Goal: Task Accomplishment & Management: Complete application form

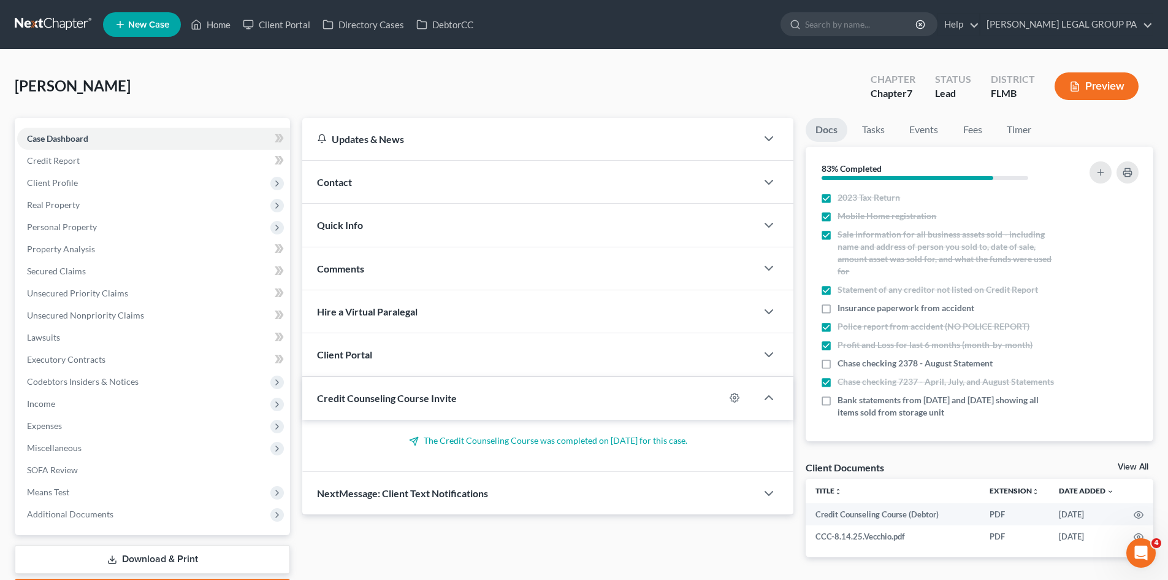
scroll to position [61, 0]
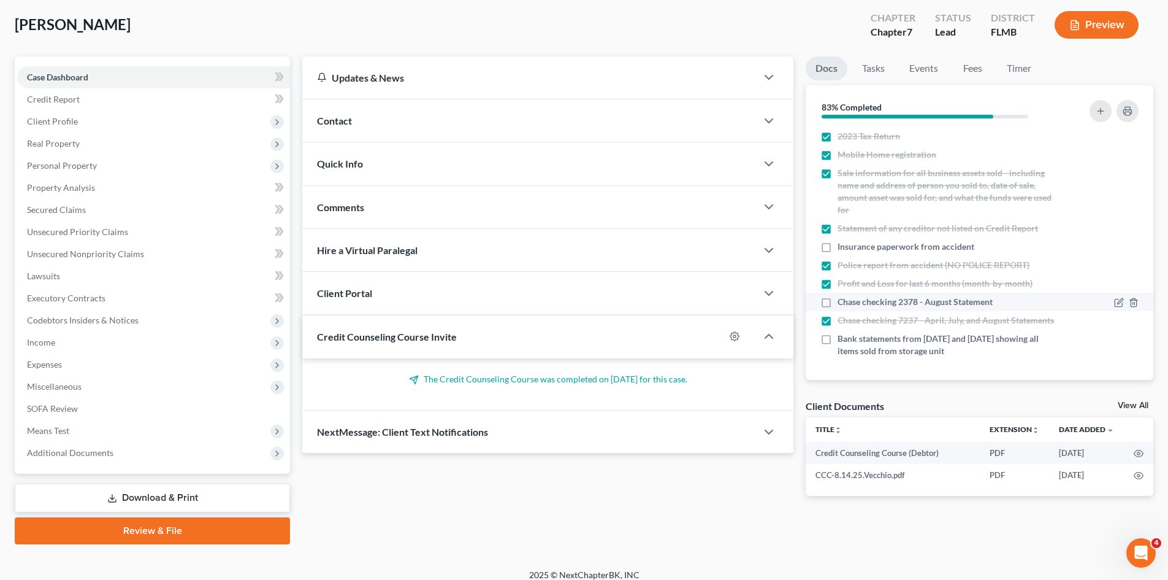
click at [838, 296] on label "Chase checking 2378 - August Statement" at bounding box center [915, 302] width 155 height 12
click at [843, 296] on input "Chase checking 2378 - August Statement" at bounding box center [847, 300] width 8 height 8
checkbox input "true"
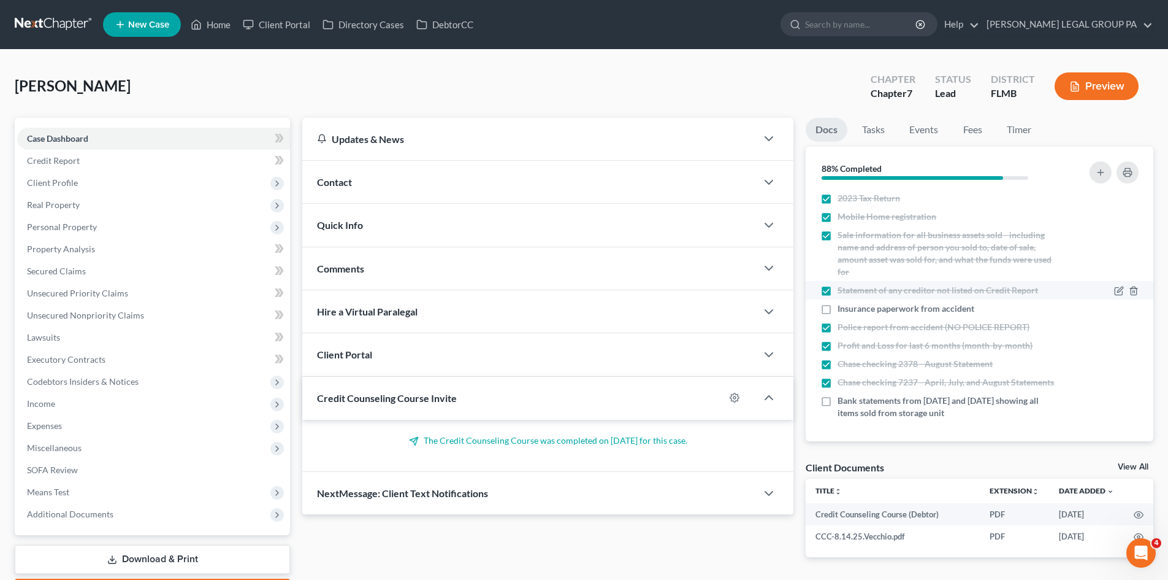
scroll to position [173, 0]
click at [80, 205] on span "Real Property" at bounding box center [153, 205] width 273 height 22
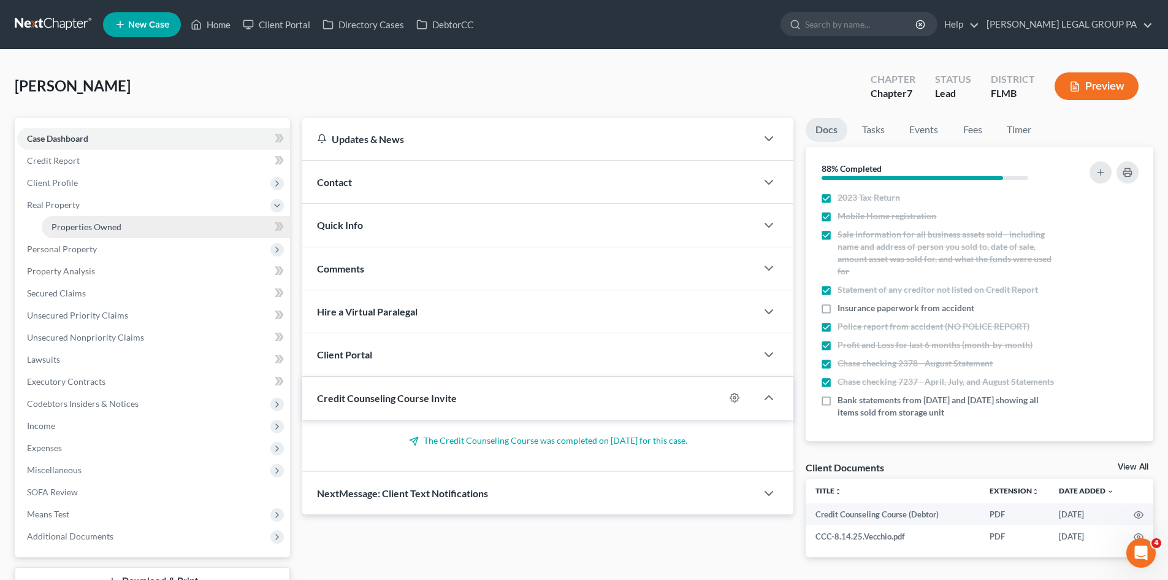
click at [79, 220] on link "Properties Owned" at bounding box center [166, 227] width 248 height 22
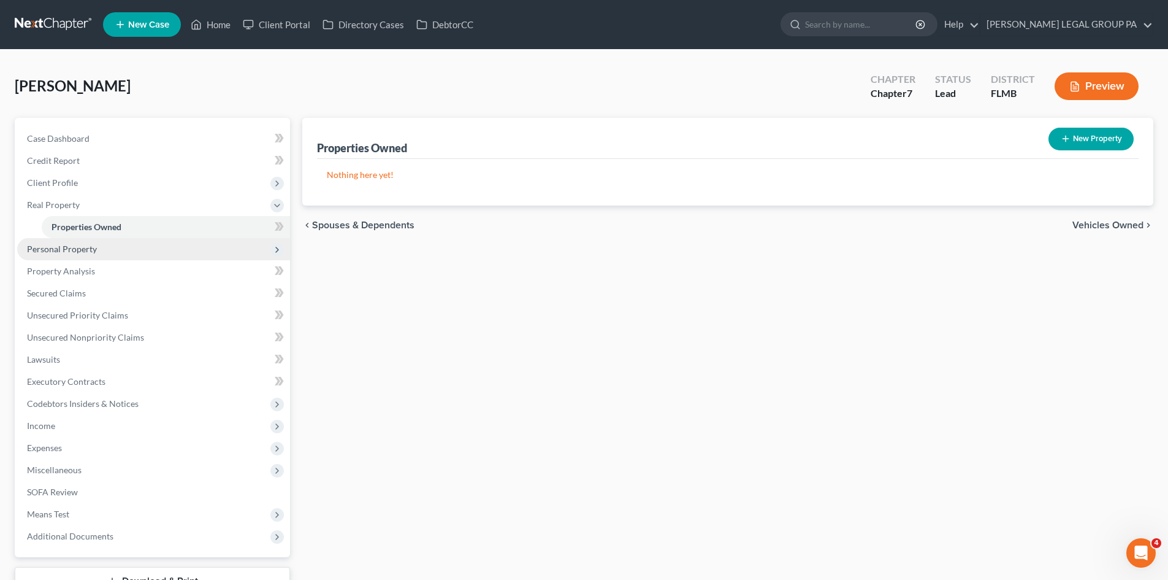
click at [94, 247] on span "Personal Property" at bounding box center [62, 249] width 70 height 10
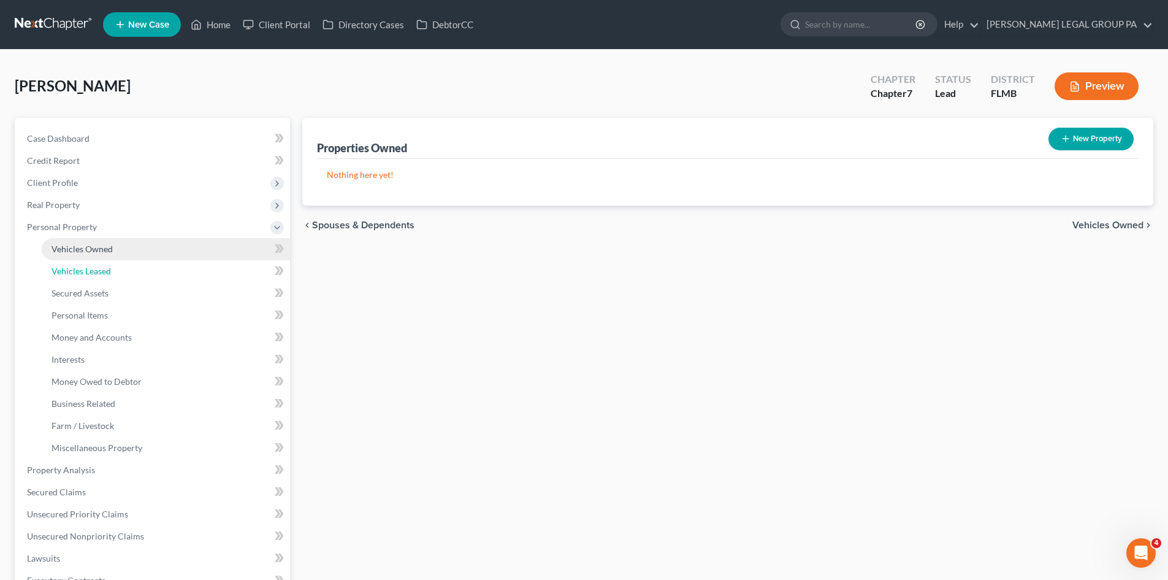
click at [102, 266] on span "Vehicles Leased" at bounding box center [81, 271] width 59 height 10
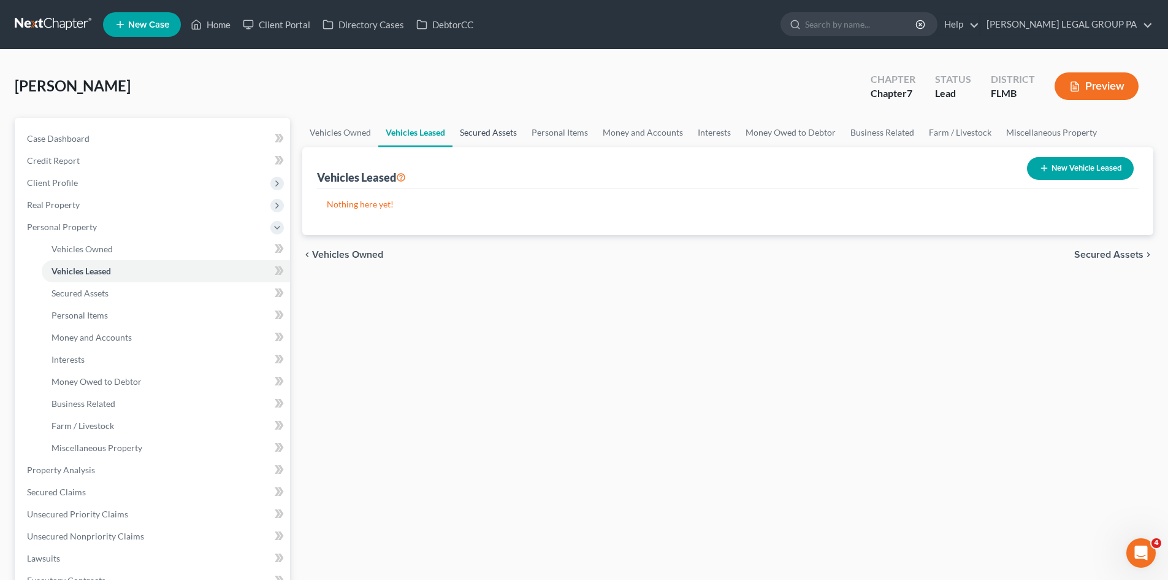
click at [503, 124] on link "Secured Assets" at bounding box center [489, 132] width 72 height 29
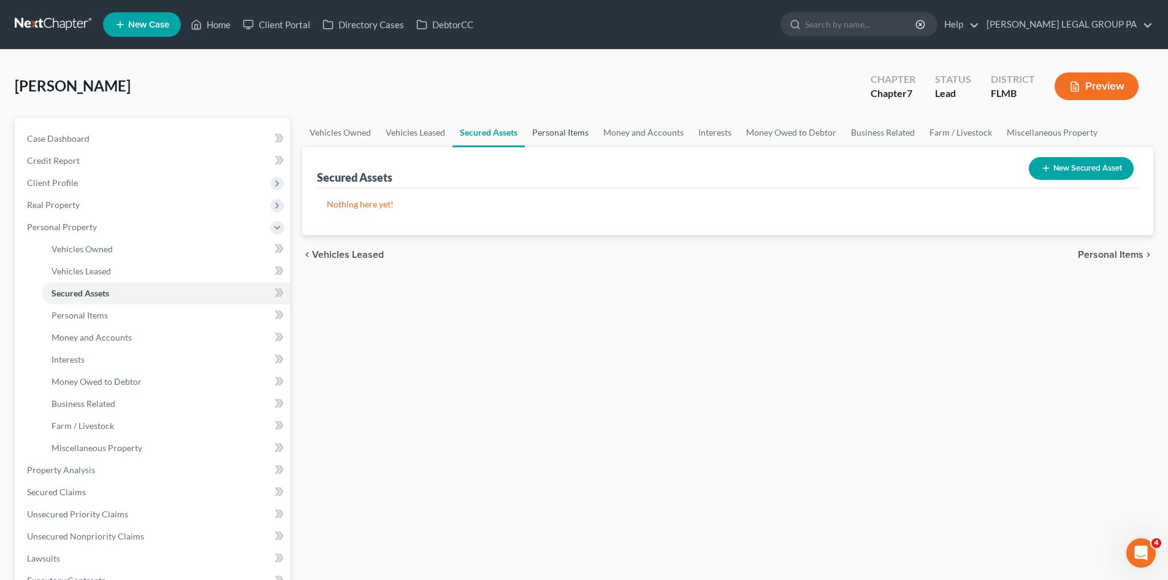
click at [564, 128] on link "Personal Items" at bounding box center [560, 132] width 71 height 29
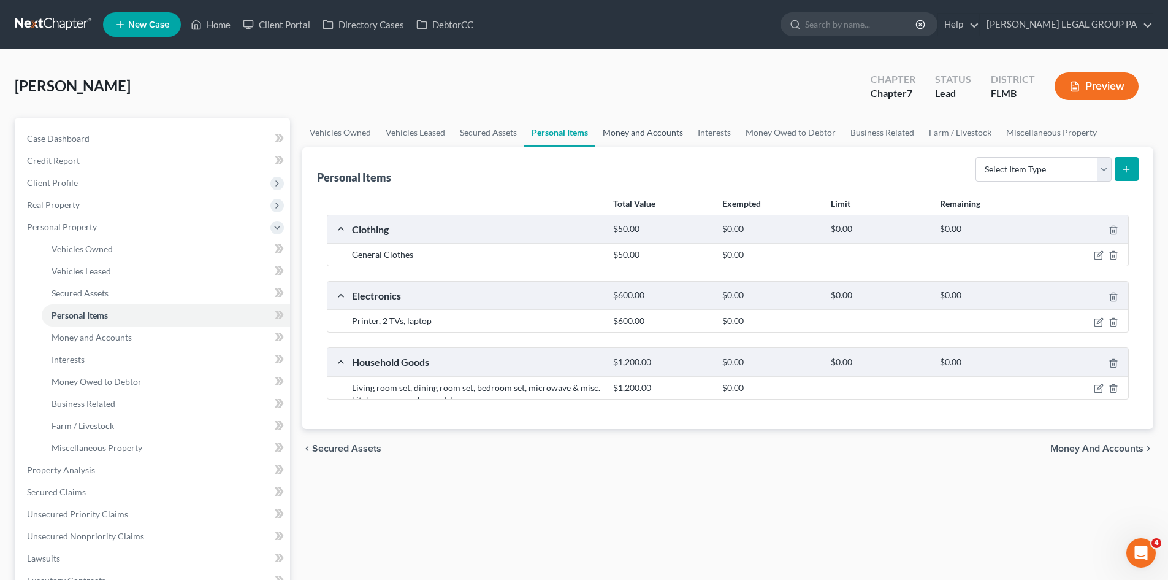
click at [634, 131] on link "Money and Accounts" at bounding box center [643, 132] width 95 height 29
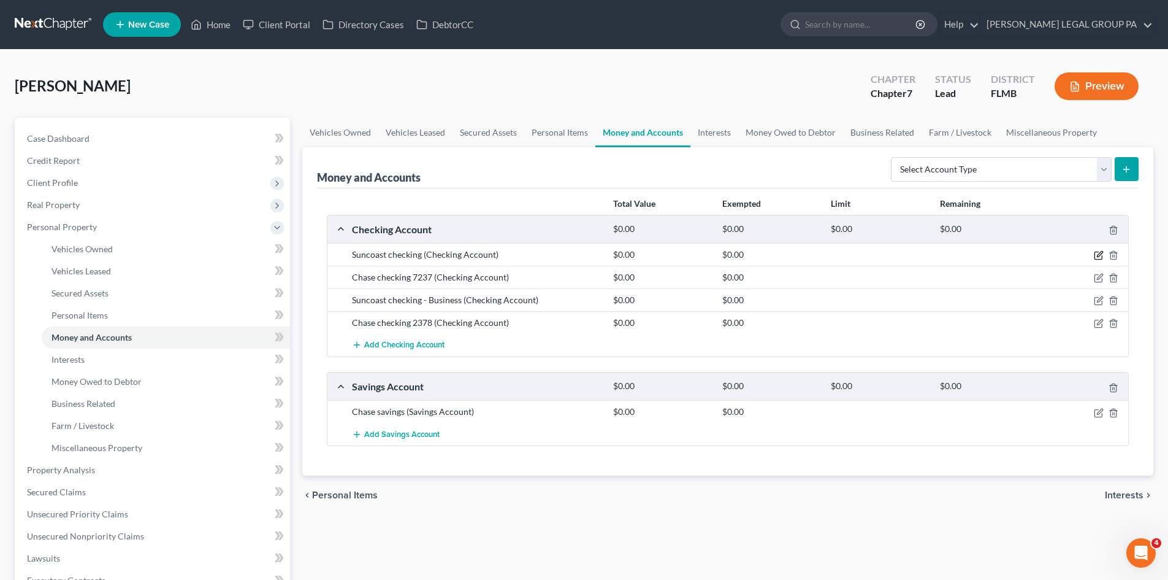
click at [1098, 253] on icon "button" at bounding box center [1099, 255] width 10 height 10
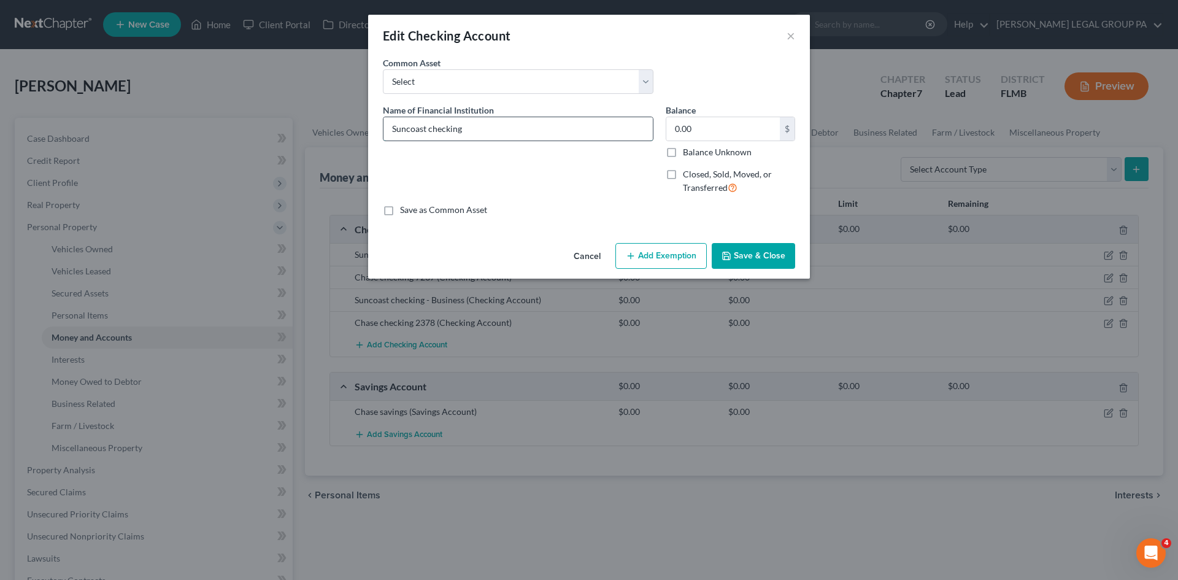
click at [507, 131] on input "Suncoast checking" at bounding box center [517, 128] width 269 height 23
click at [786, 32] on button "×" at bounding box center [790, 35] width 9 height 15
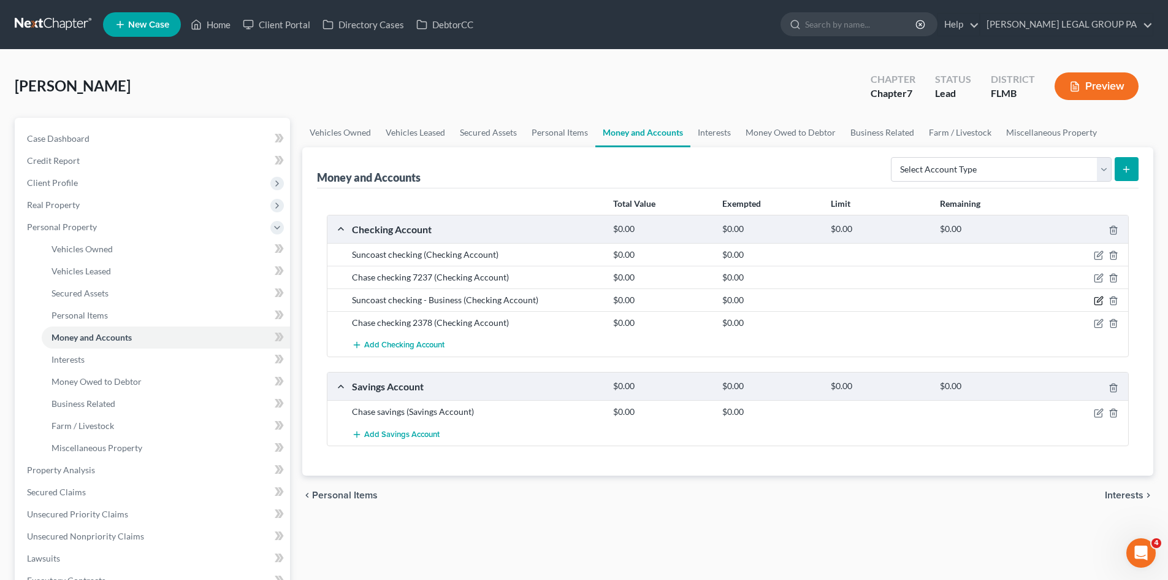
click at [1098, 300] on icon "button" at bounding box center [1099, 301] width 10 height 10
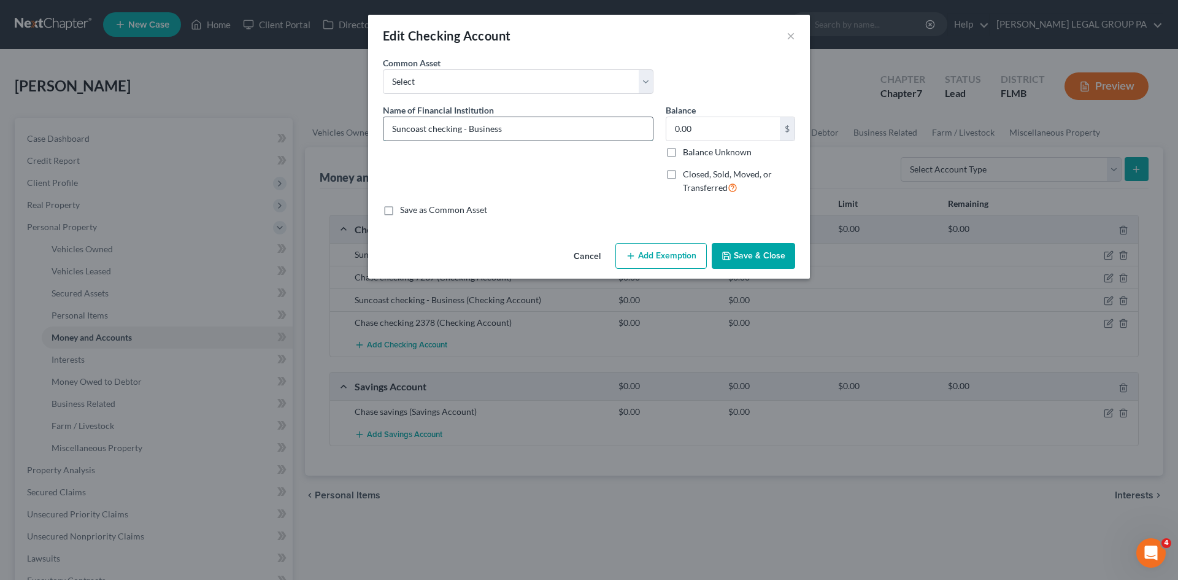
click at [462, 127] on input "Suncoast checking - Business" at bounding box center [517, 128] width 269 height 23
type input "Suncoast checking 0872 - Business"
click at [737, 253] on button "Save & Close" at bounding box center [753, 256] width 83 height 26
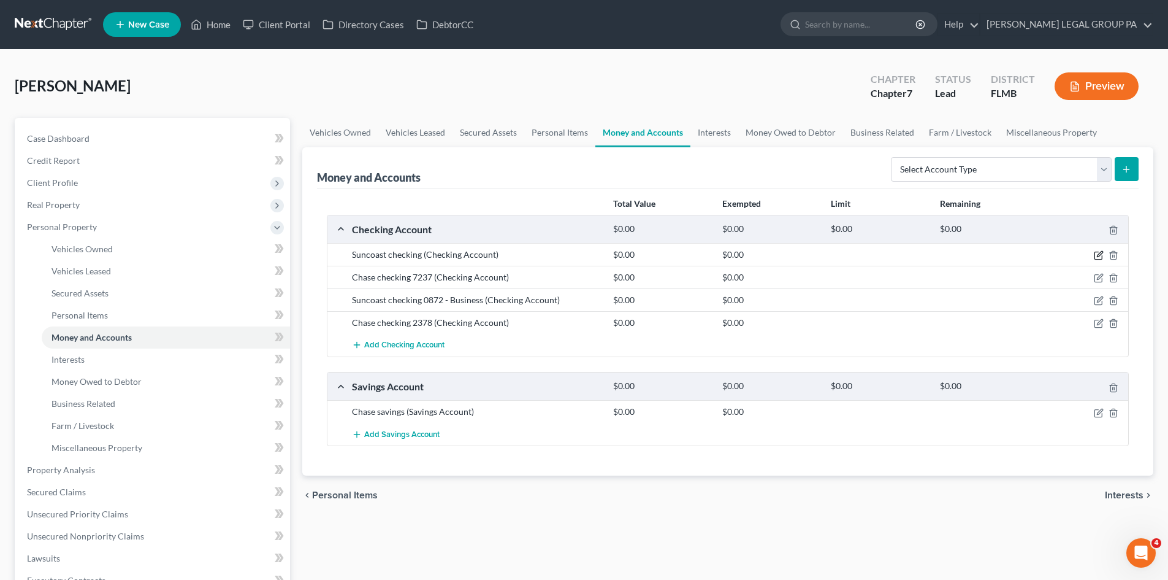
drag, startPoint x: 1101, startPoint y: 253, endPoint x: 1059, endPoint y: 244, distance: 42.6
click at [1101, 253] on icon "button" at bounding box center [1100, 254] width 6 height 6
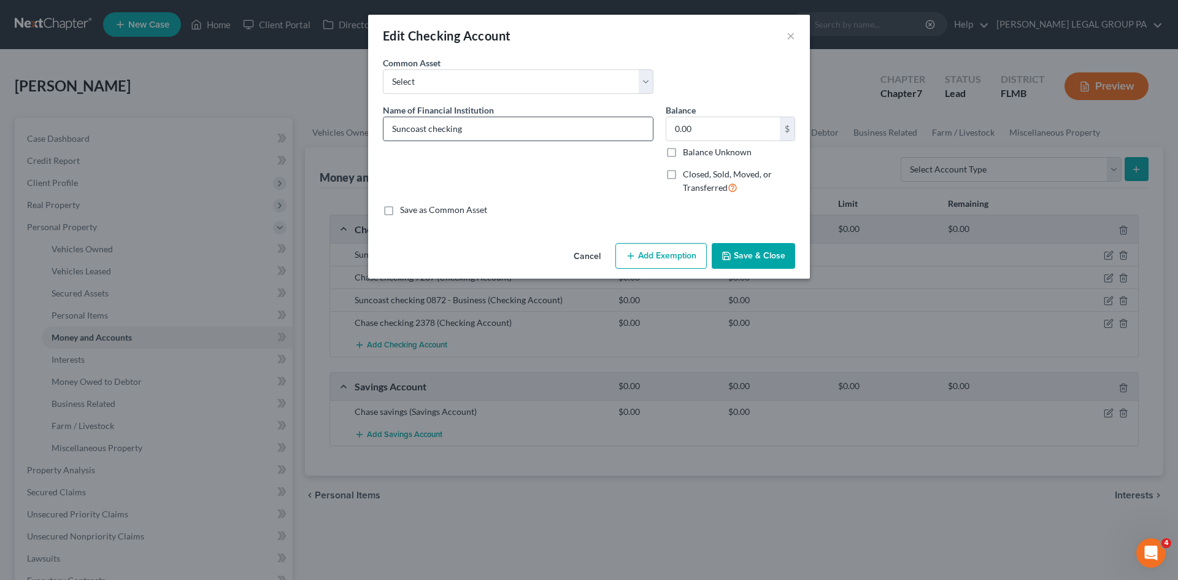
click at [517, 120] on input "Suncoast checking" at bounding box center [517, 128] width 269 height 23
type input "Suncoast checking 6858"
click at [777, 255] on button "Save & Close" at bounding box center [753, 256] width 83 height 26
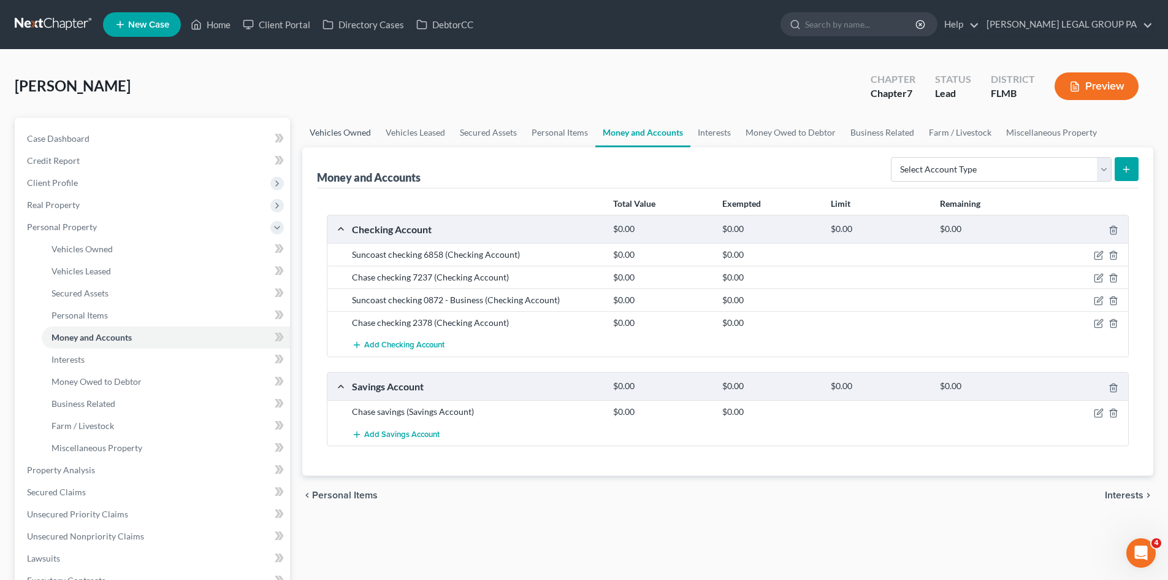
click at [356, 131] on link "Vehicles Owned" at bounding box center [340, 132] width 76 height 29
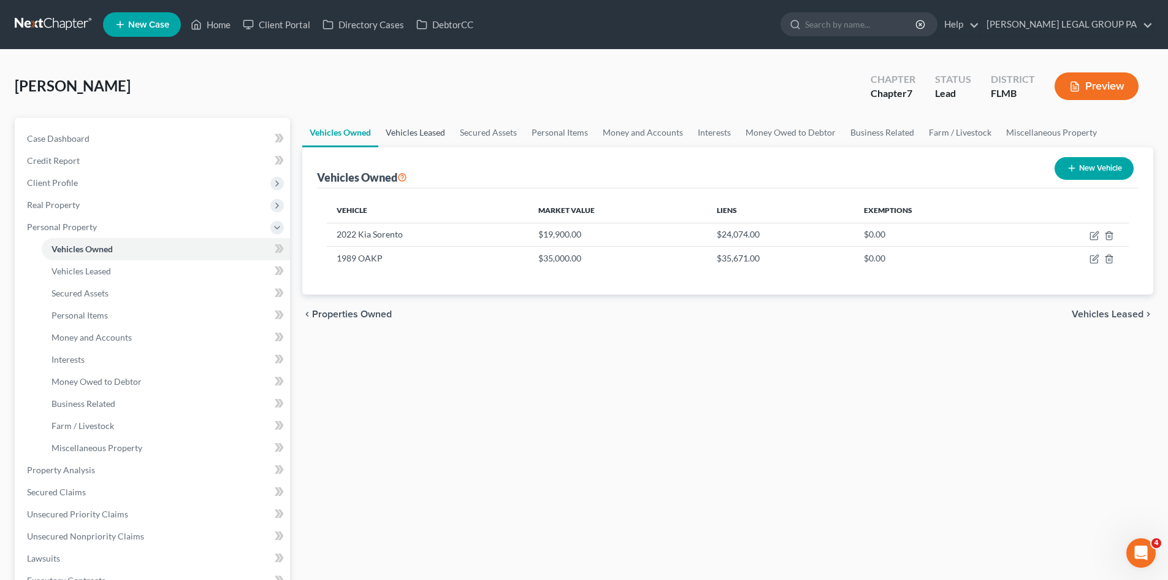
click at [399, 124] on link "Vehicles Leased" at bounding box center [415, 132] width 74 height 29
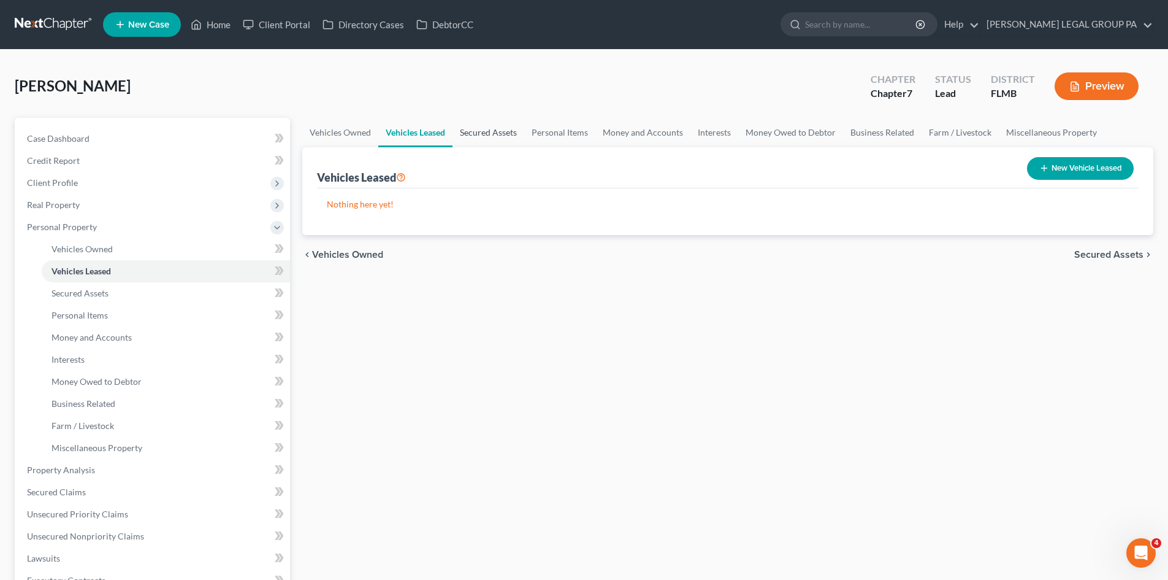
click at [496, 126] on link "Secured Assets" at bounding box center [489, 132] width 72 height 29
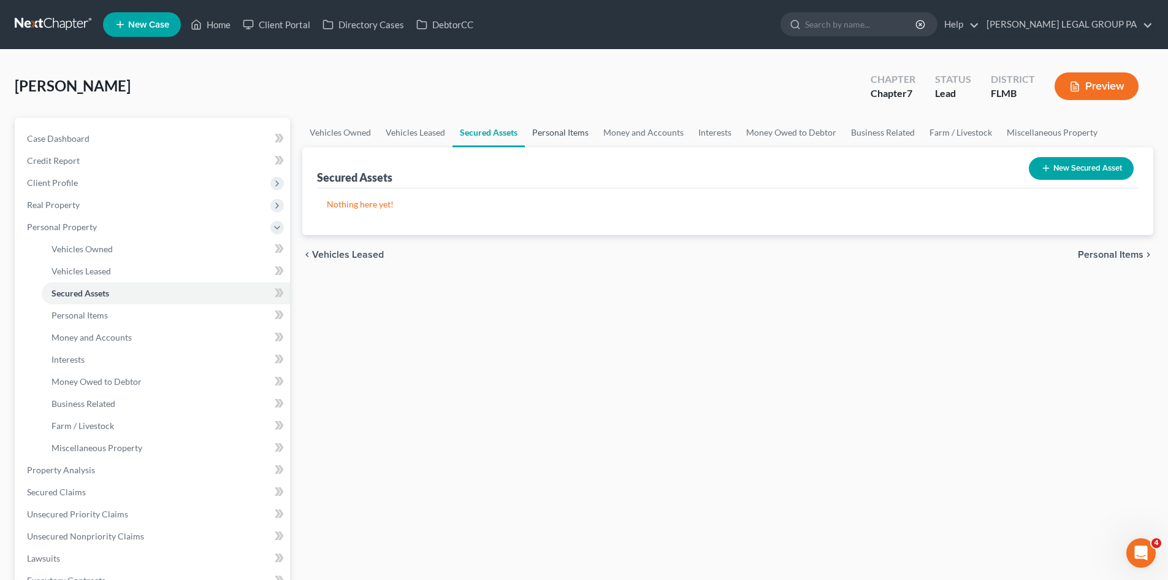
click at [554, 134] on link "Personal Items" at bounding box center [560, 132] width 71 height 29
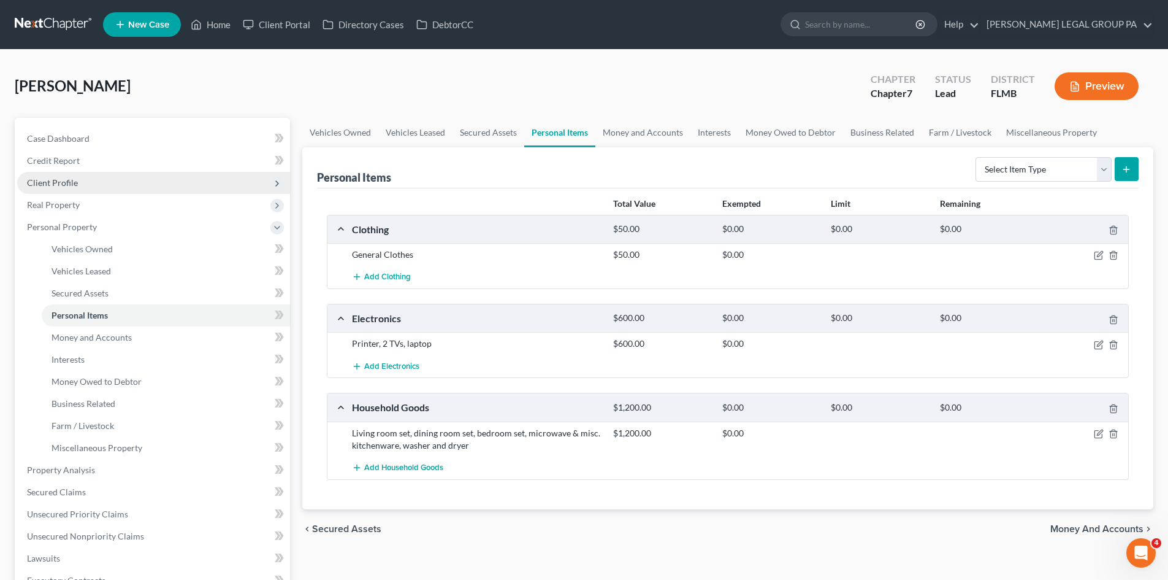
click at [75, 180] on span "Client Profile" at bounding box center [52, 182] width 51 height 10
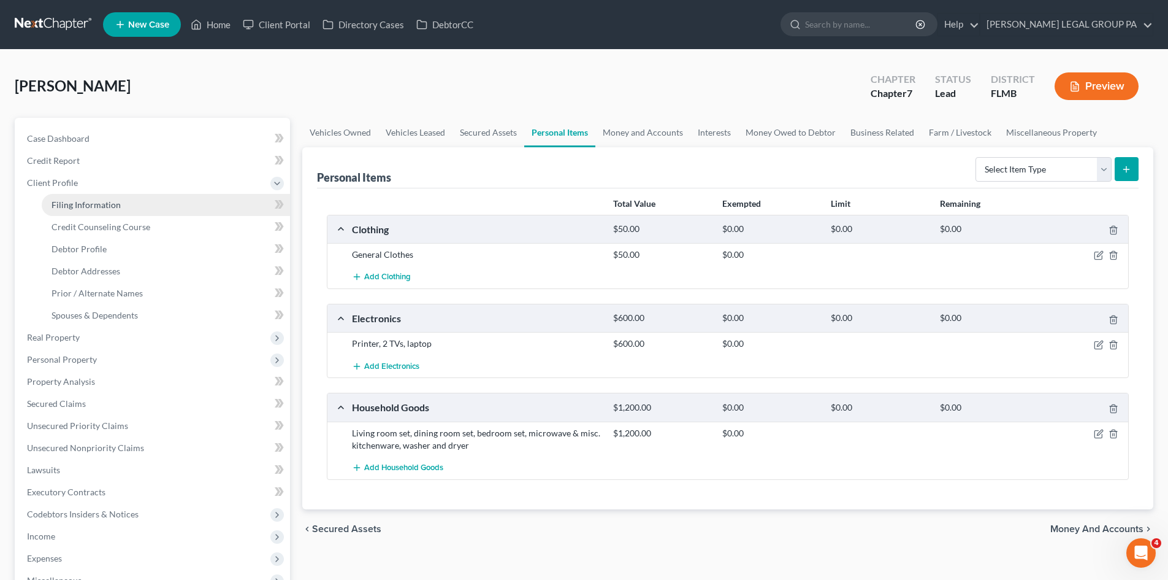
click at [93, 195] on link "Filing Information" at bounding box center [166, 205] width 248 height 22
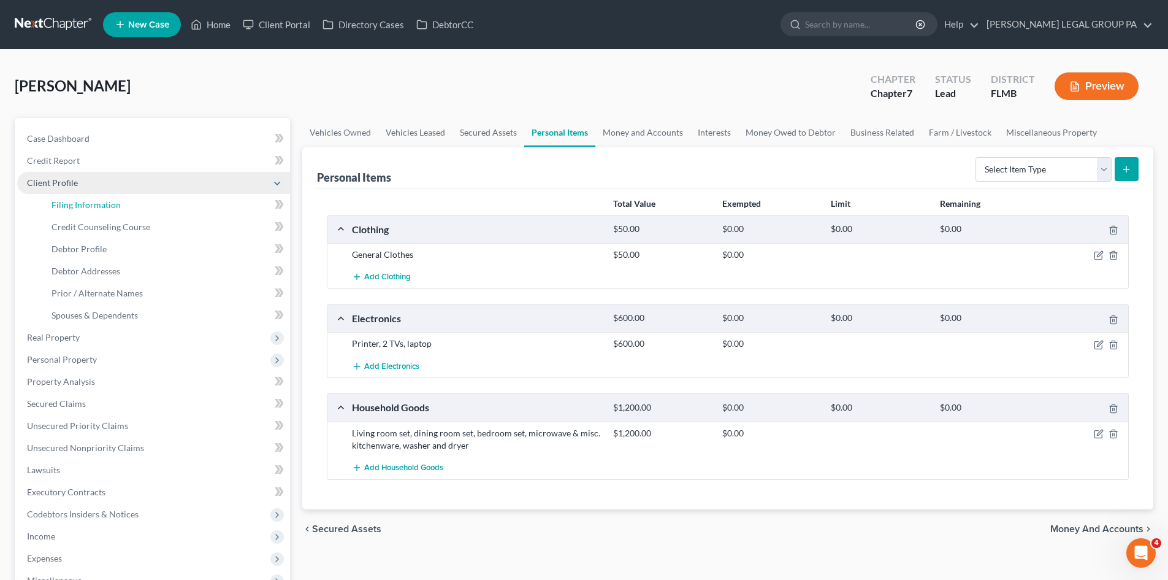
select select "1"
select select "0"
select select "9"
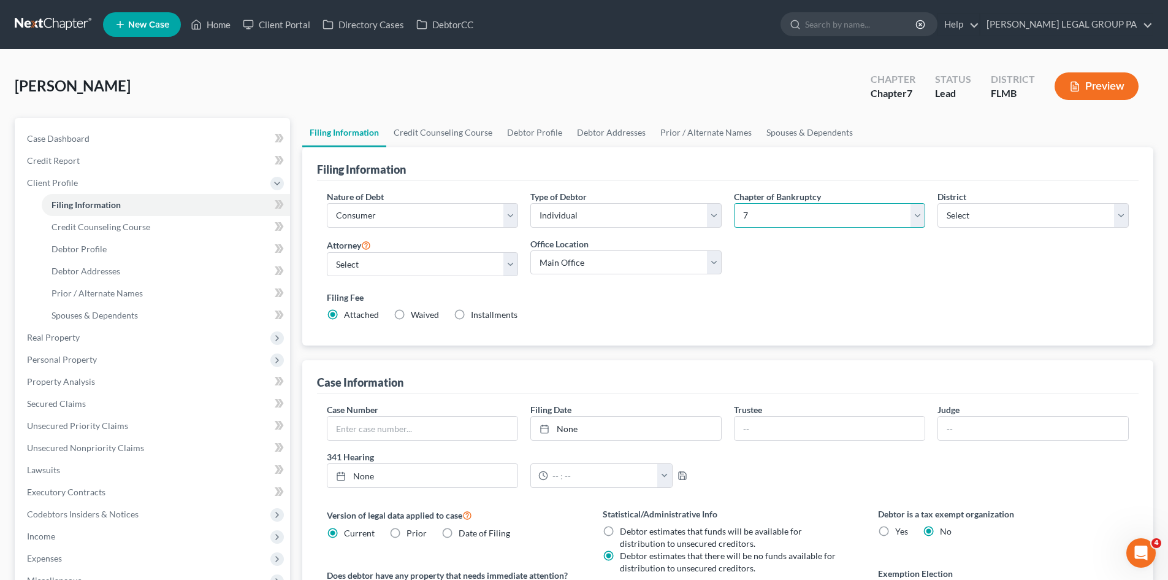
click at [775, 212] on select "Select 7 11 12 13" at bounding box center [829, 215] width 191 height 25
select select "3"
click at [734, 203] on select "Select 7 11 12 13" at bounding box center [829, 215] width 191 height 25
click at [796, 297] on label "Filing Fee" at bounding box center [728, 297] width 802 height 13
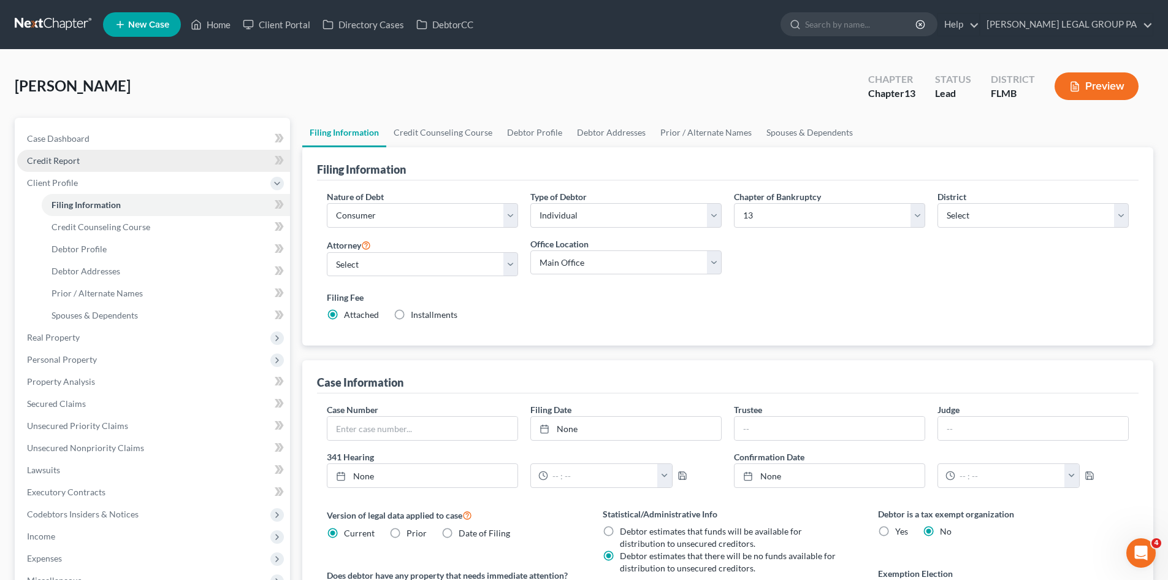
click at [122, 152] on link "Credit Report" at bounding box center [153, 161] width 273 height 22
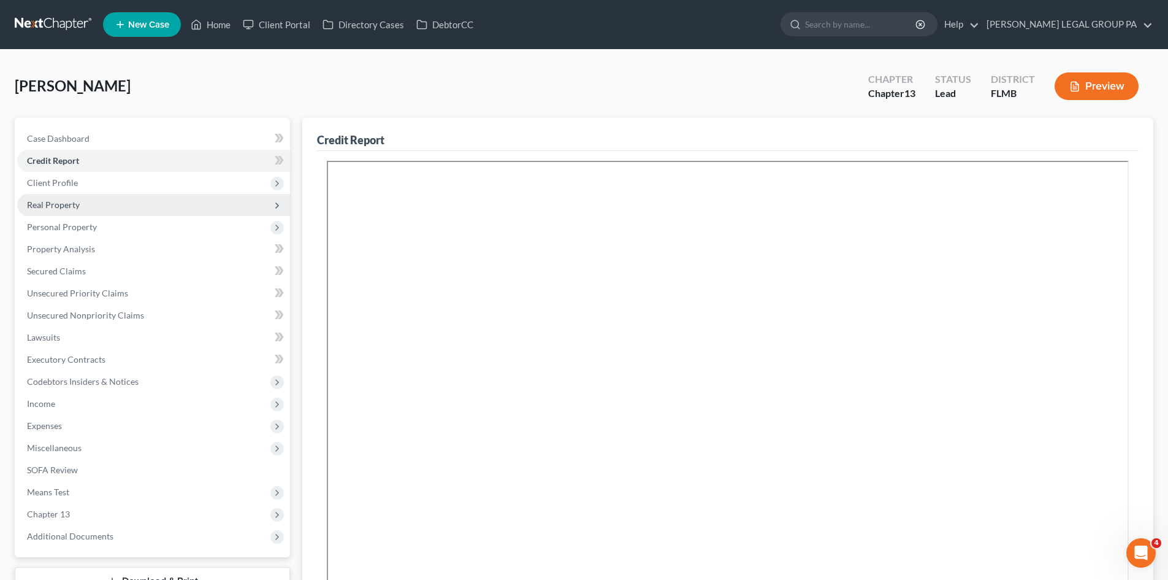
click at [140, 202] on span "Real Property" at bounding box center [153, 205] width 273 height 22
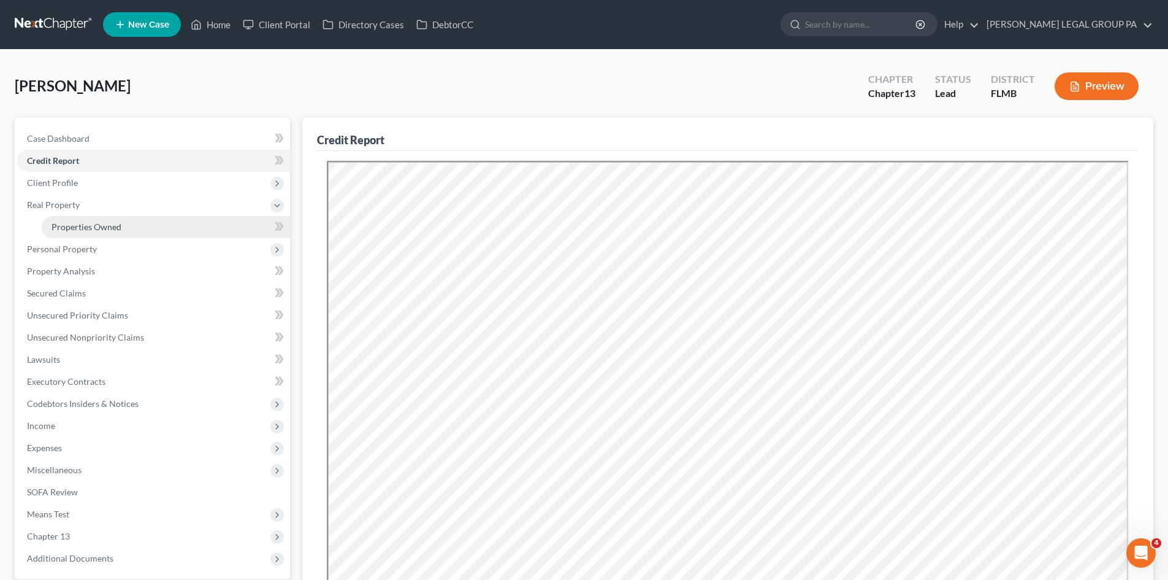
click at [156, 223] on link "Properties Owned" at bounding box center [166, 227] width 248 height 22
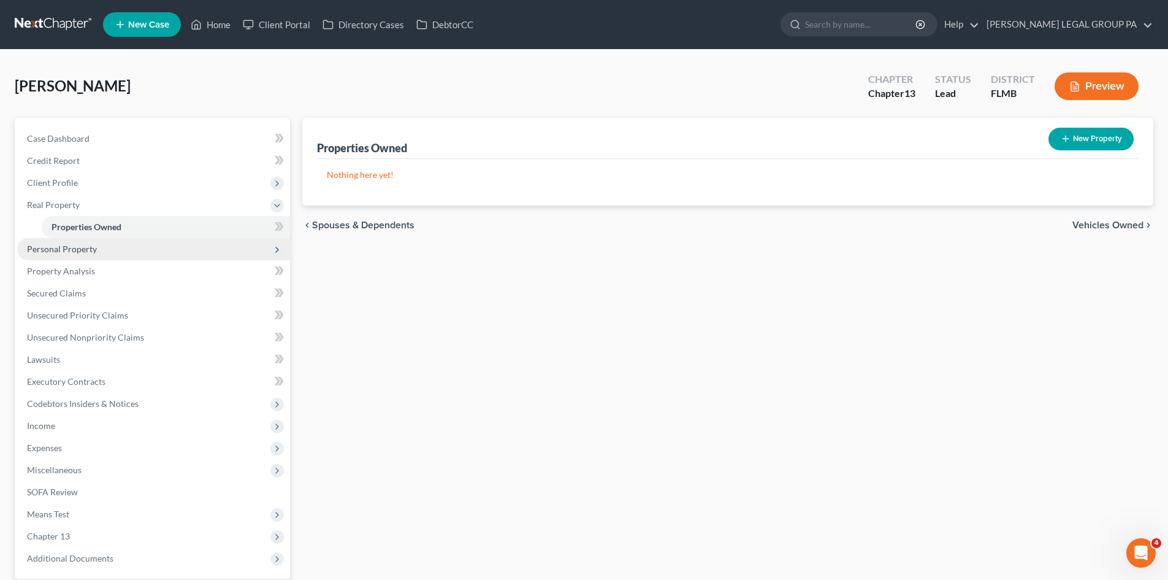
click at [167, 258] on span "Personal Property" at bounding box center [153, 249] width 273 height 22
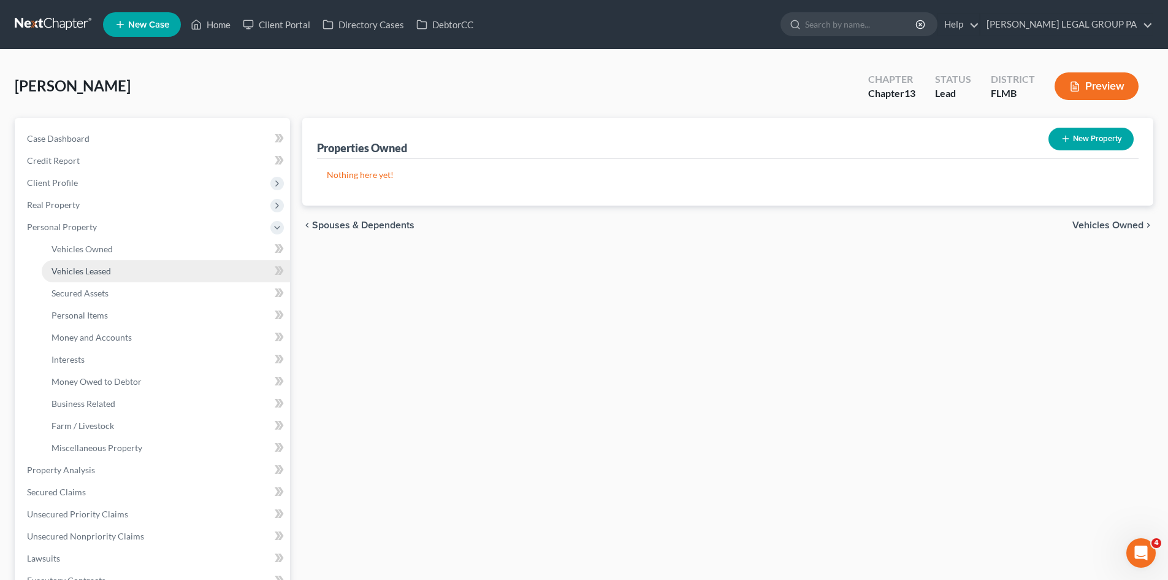
click at [154, 261] on link "Vehicles Leased" at bounding box center [166, 271] width 248 height 22
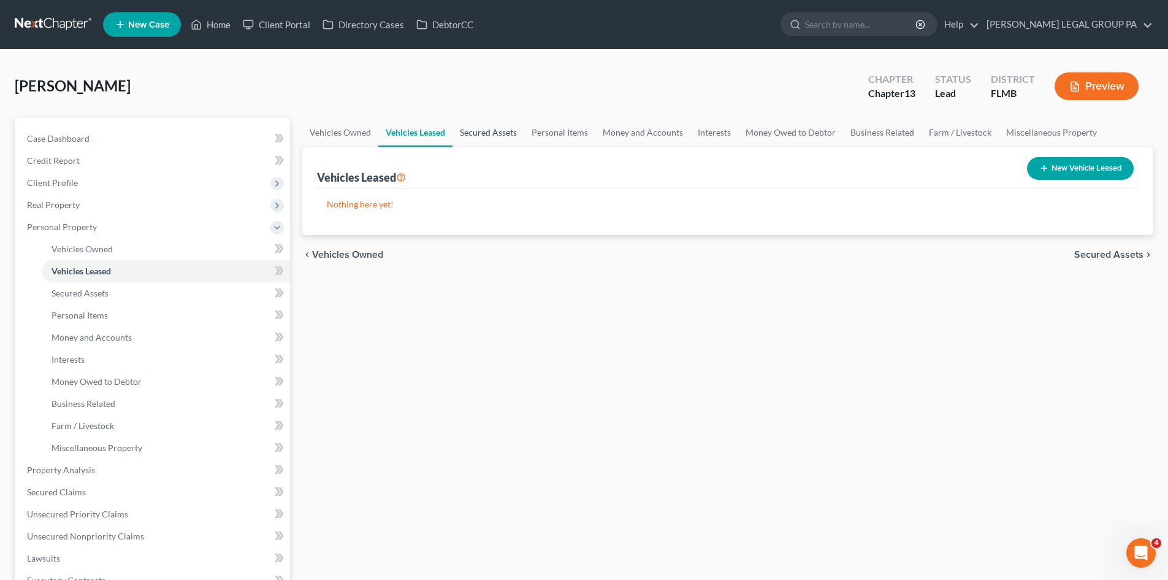
click at [508, 142] on link "Secured Assets" at bounding box center [489, 132] width 72 height 29
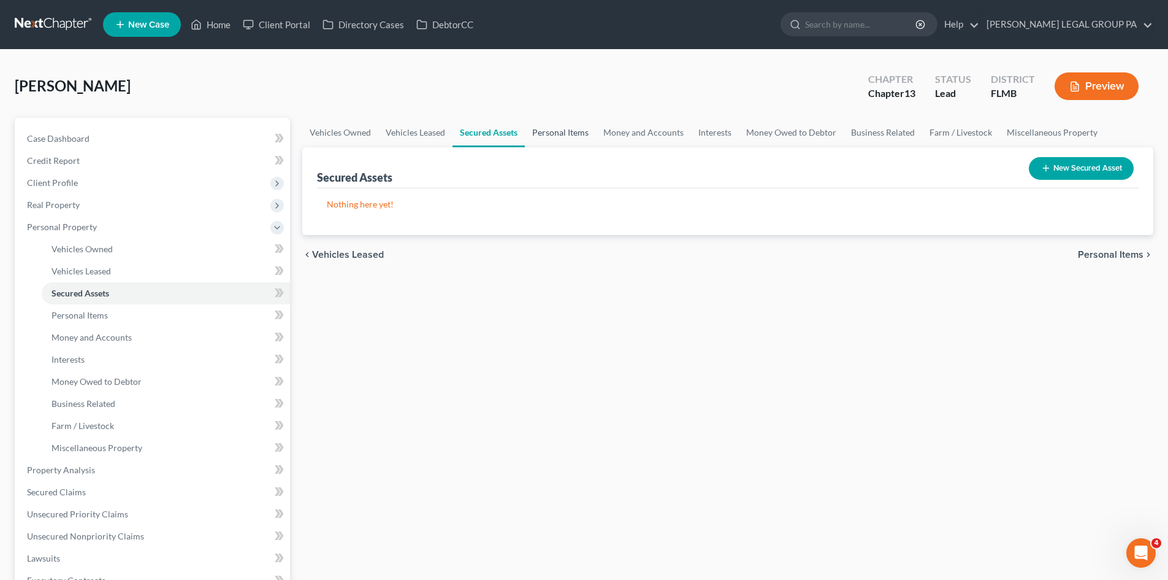
click at [561, 127] on link "Personal Items" at bounding box center [560, 132] width 71 height 29
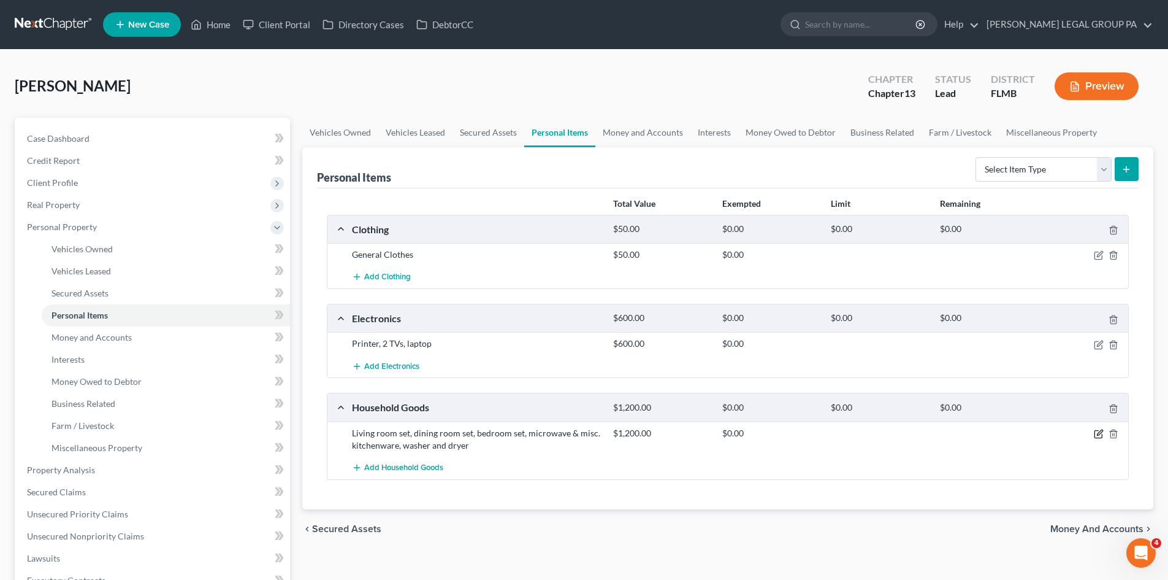
click at [1097, 435] on icon "button" at bounding box center [1099, 434] width 10 height 10
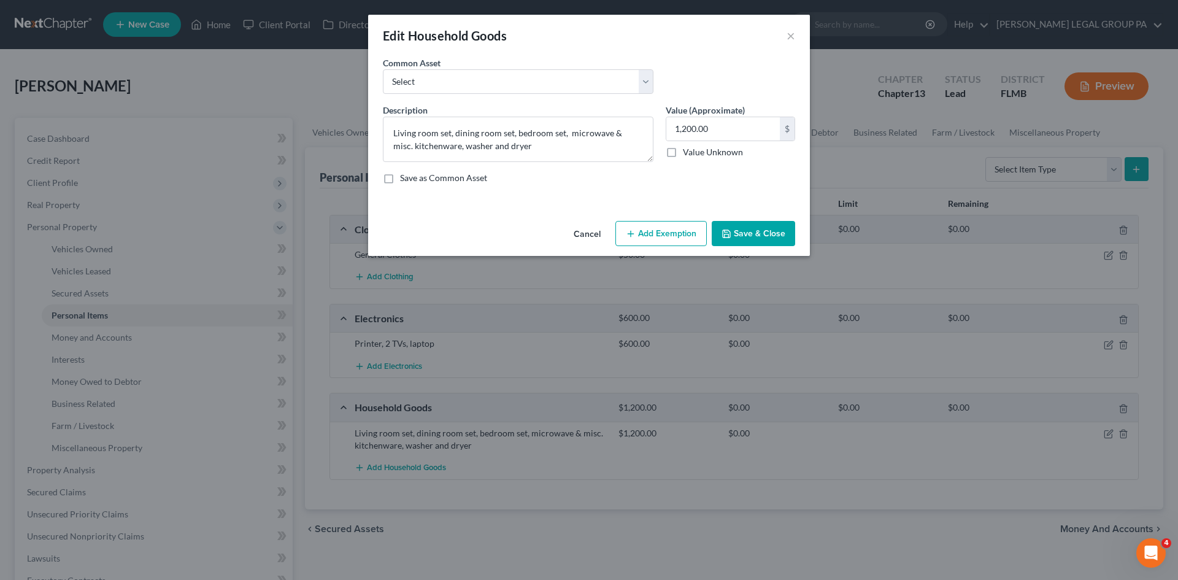
click at [660, 232] on button "Add Exemption" at bounding box center [660, 234] width 91 height 26
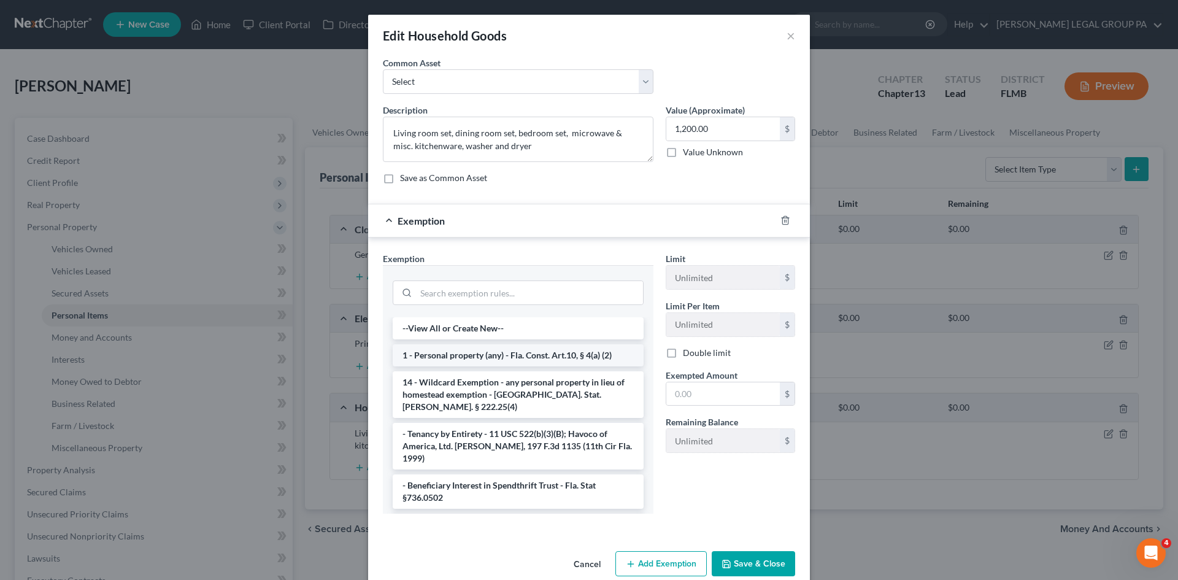
click at [510, 358] on li "1 - Personal property (any) - Fla. Const. Art.10, § 4(a) (2)" at bounding box center [518, 355] width 251 height 22
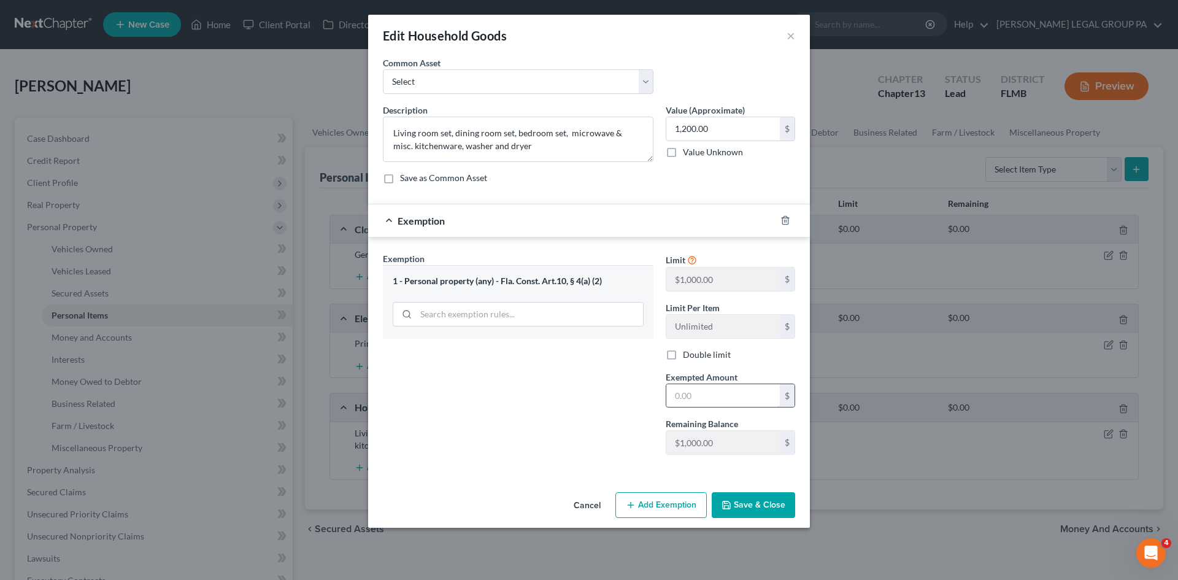
click at [707, 397] on input "text" at bounding box center [722, 395] width 113 height 23
type input "1,000.00"
click at [761, 501] on button "Save & Close" at bounding box center [753, 505] width 83 height 26
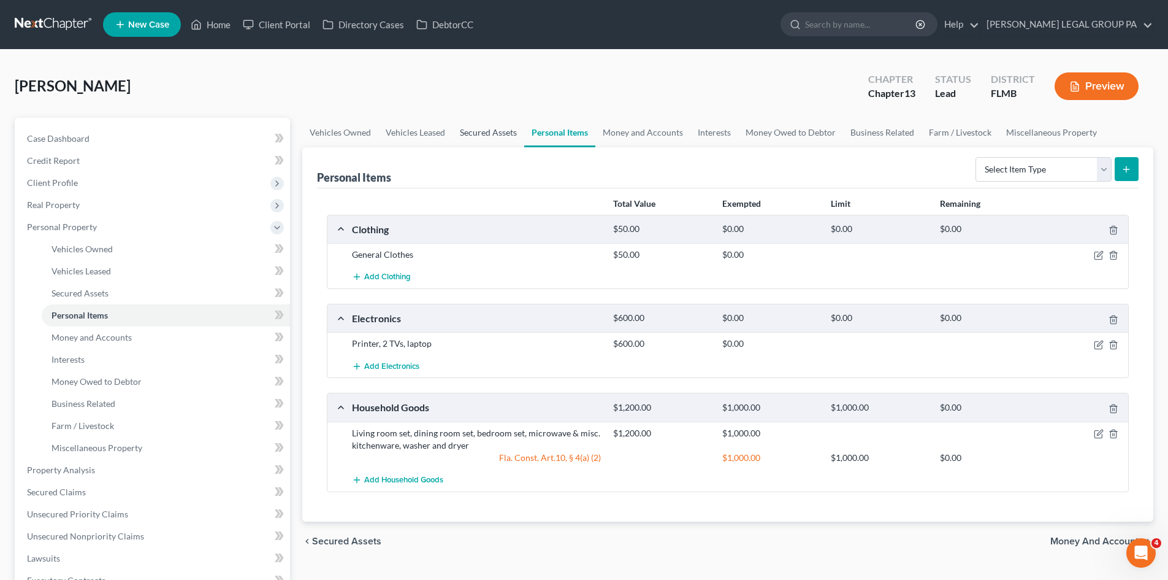
click at [477, 132] on link "Secured Assets" at bounding box center [489, 132] width 72 height 29
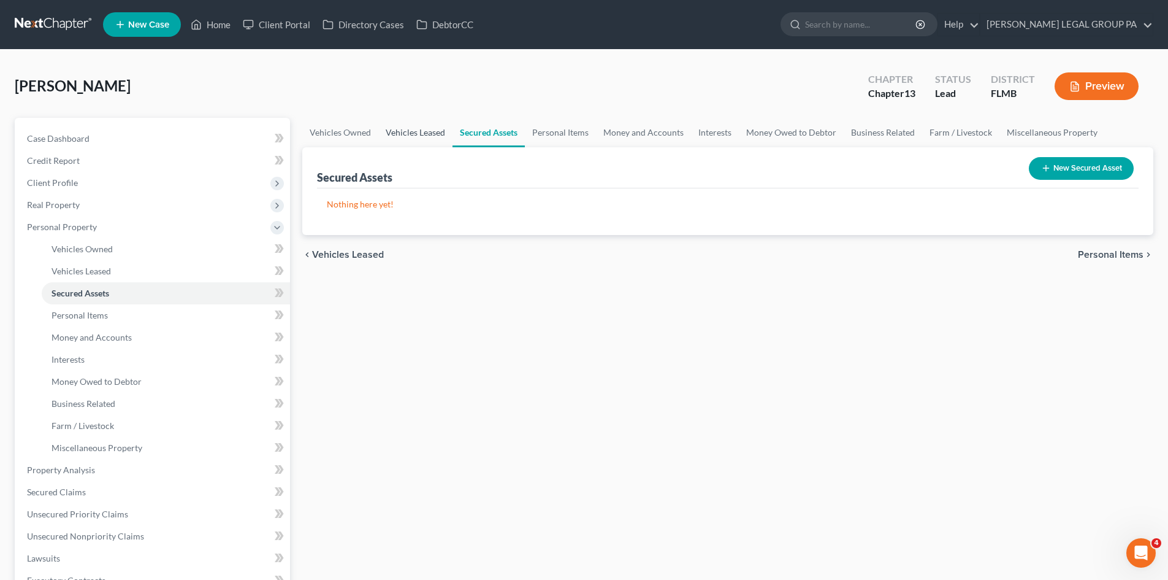
click at [435, 121] on link "Vehicles Leased" at bounding box center [415, 132] width 74 height 29
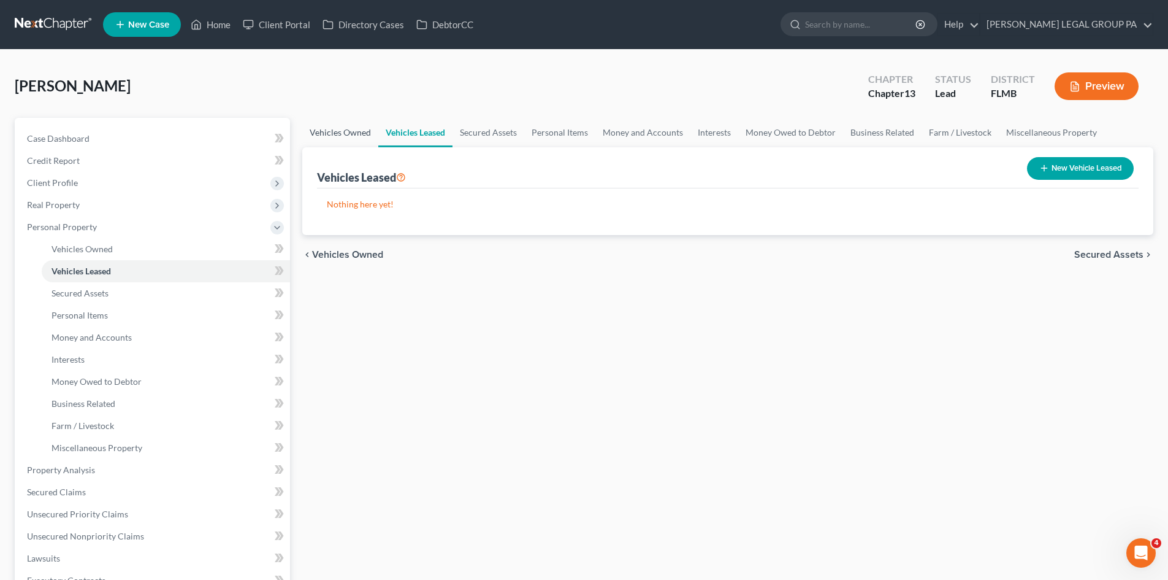
click at [354, 131] on link "Vehicles Owned" at bounding box center [340, 132] width 76 height 29
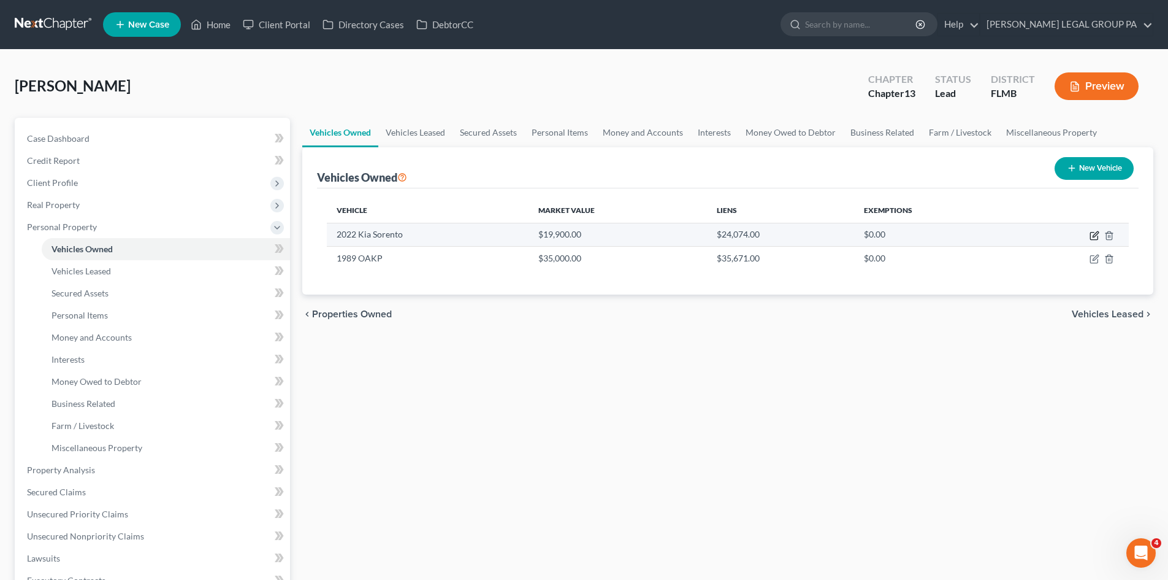
click at [1094, 232] on icon "button" at bounding box center [1094, 235] width 7 height 7
select select "0"
select select "4"
select select "2"
select select "0"
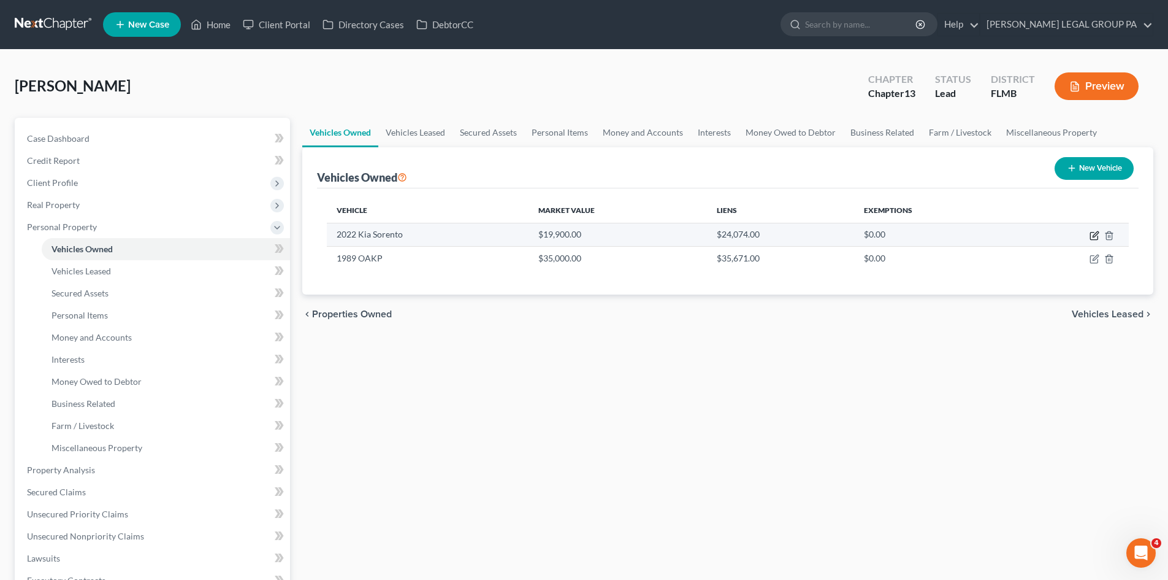
select select "9"
select select "0"
select select "2"
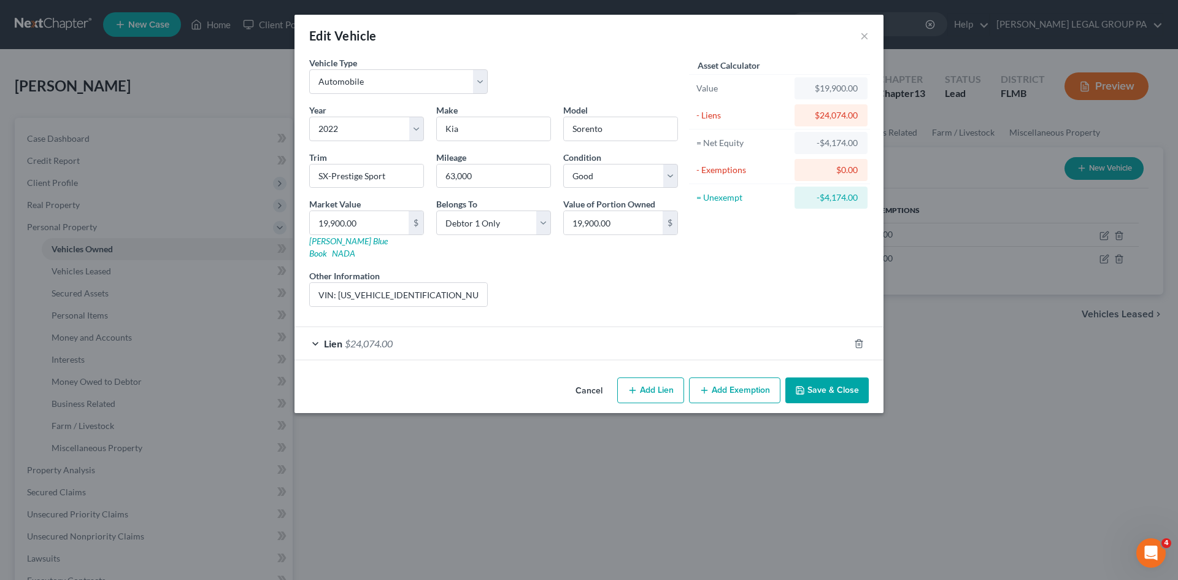
click at [451, 339] on div "Lien $24,074.00" at bounding box center [571, 343] width 554 height 33
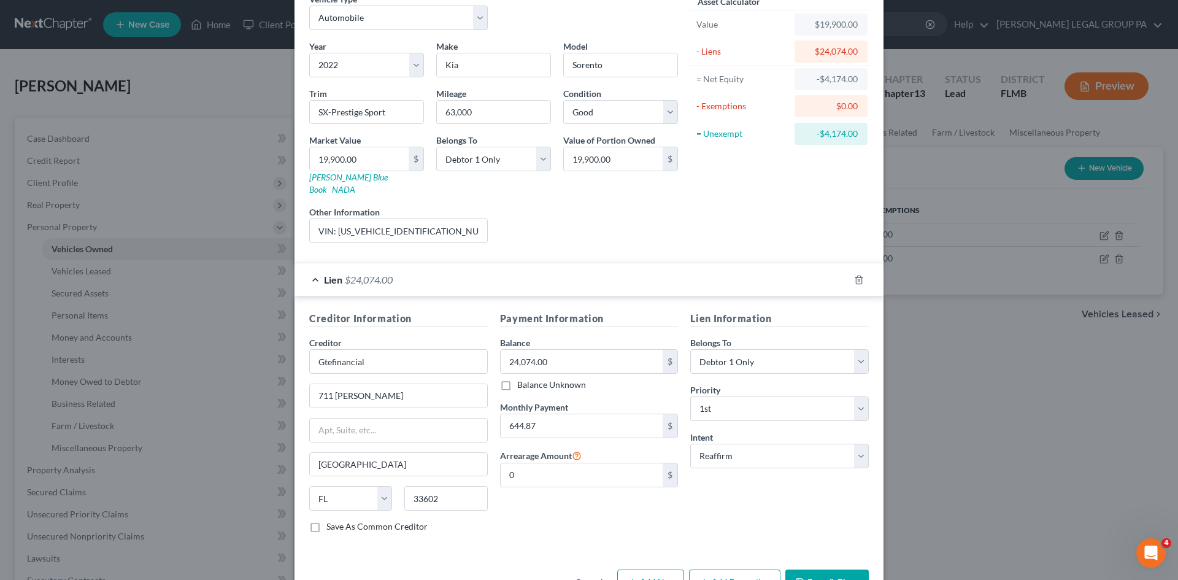
scroll to position [91, 0]
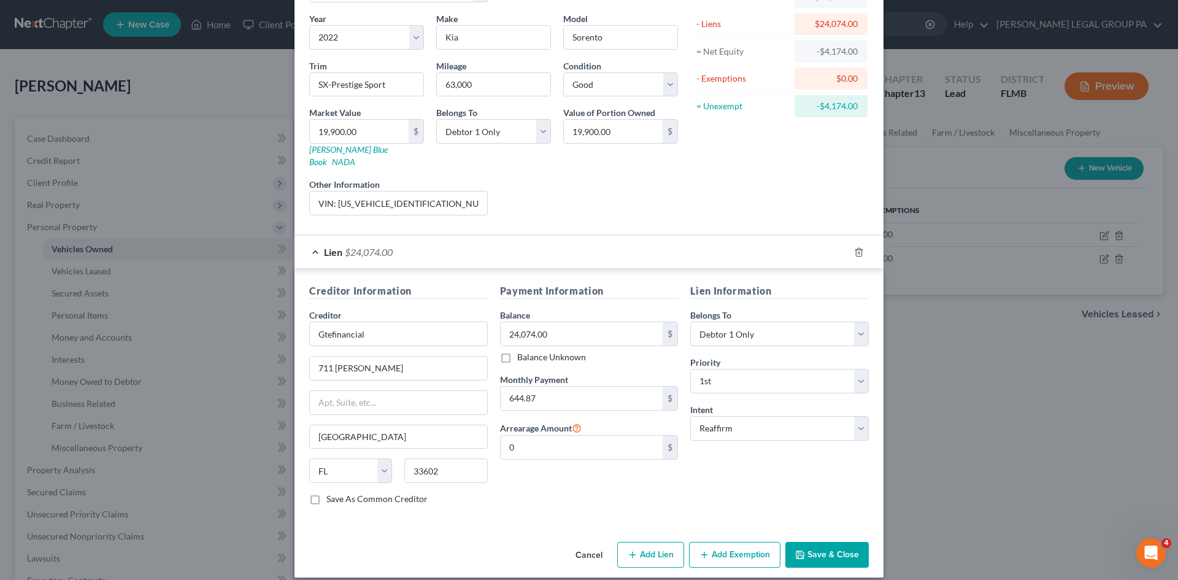
click at [714, 542] on button "Add Exemption" at bounding box center [734, 555] width 91 height 26
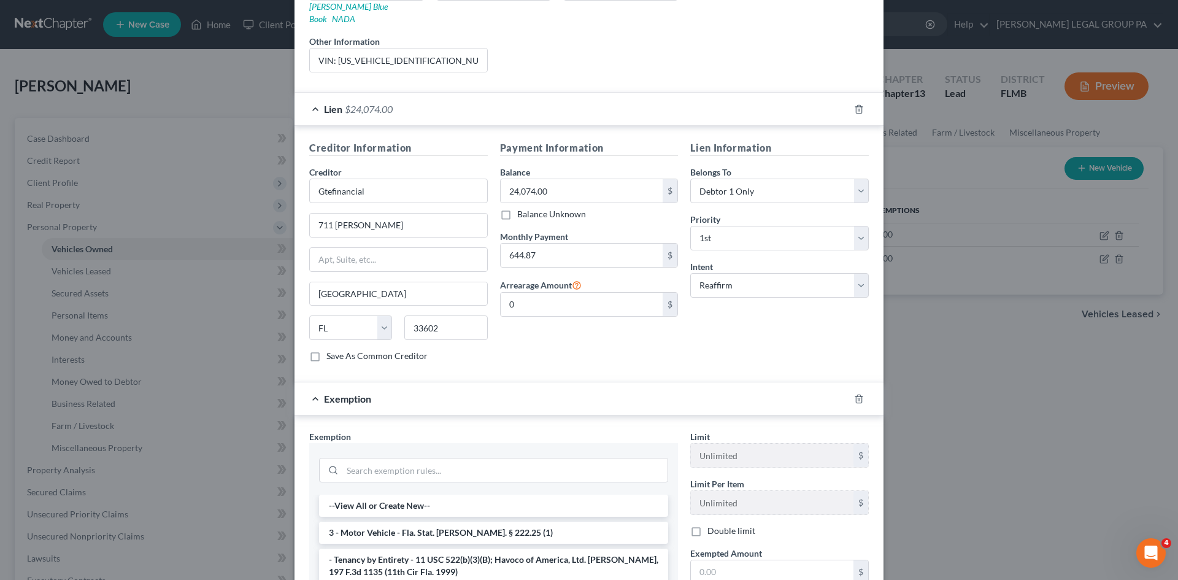
scroll to position [337, 0]
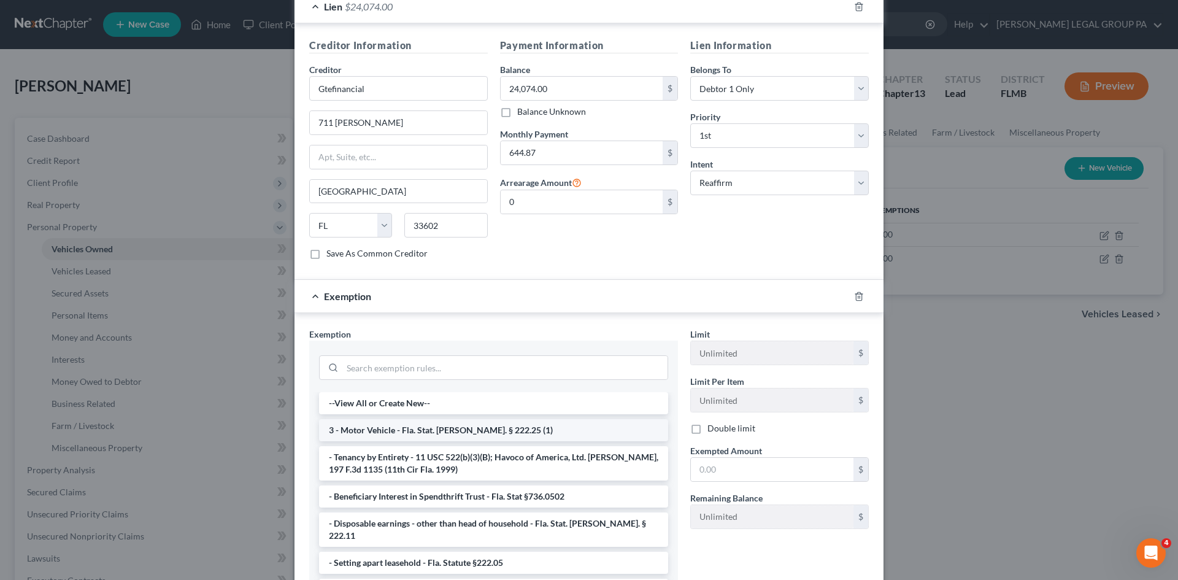
click at [467, 419] on li "3 - Motor Vehicle - Fla. Stat. Ann. § 222.25 (1)" at bounding box center [493, 430] width 349 height 22
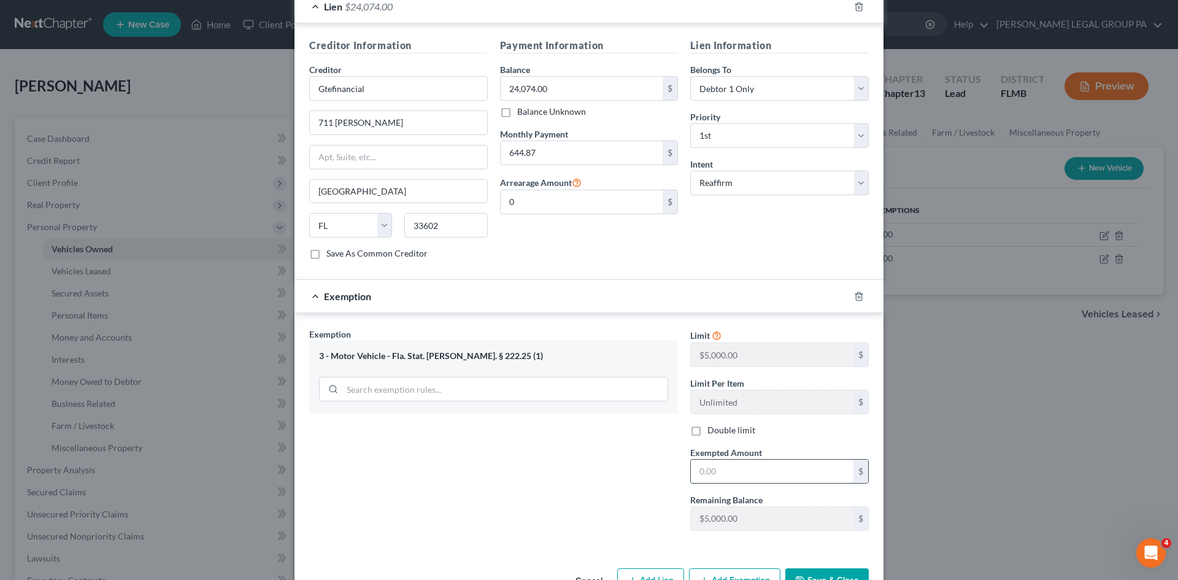
click at [726, 459] on input "text" at bounding box center [772, 470] width 163 height 23
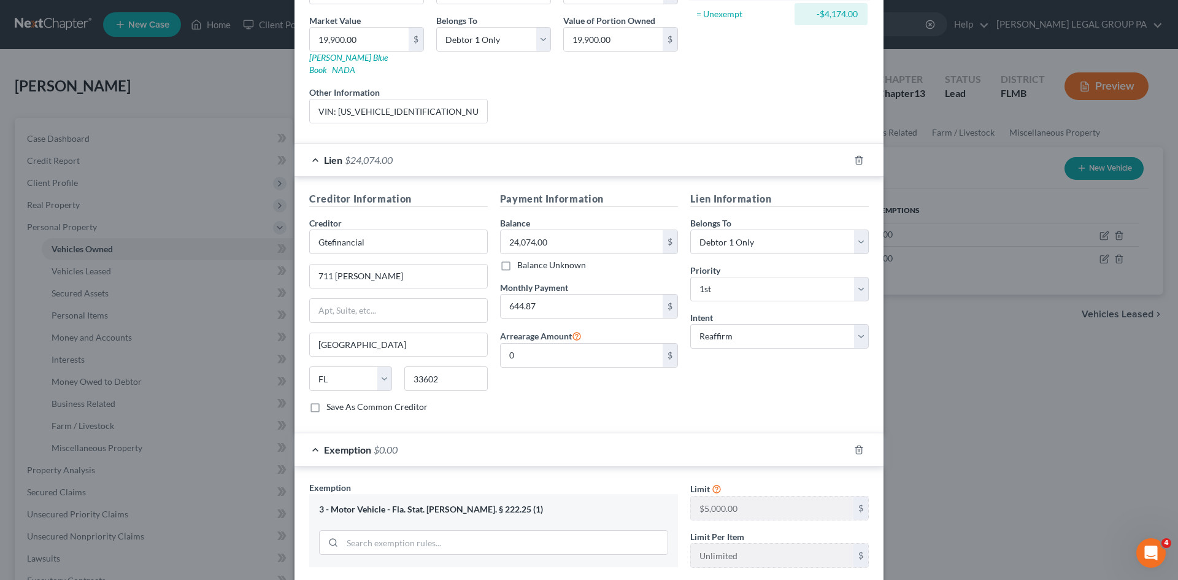
scroll to position [363, 0]
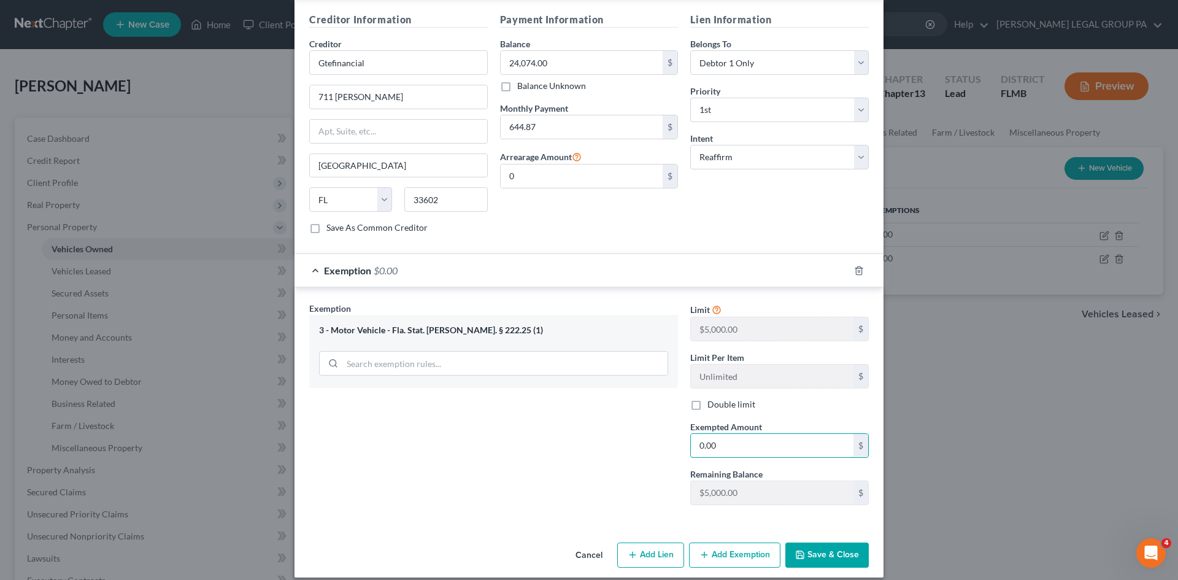
type input "0.00"
click at [823, 542] on button "Save & Close" at bounding box center [826, 555] width 83 height 26
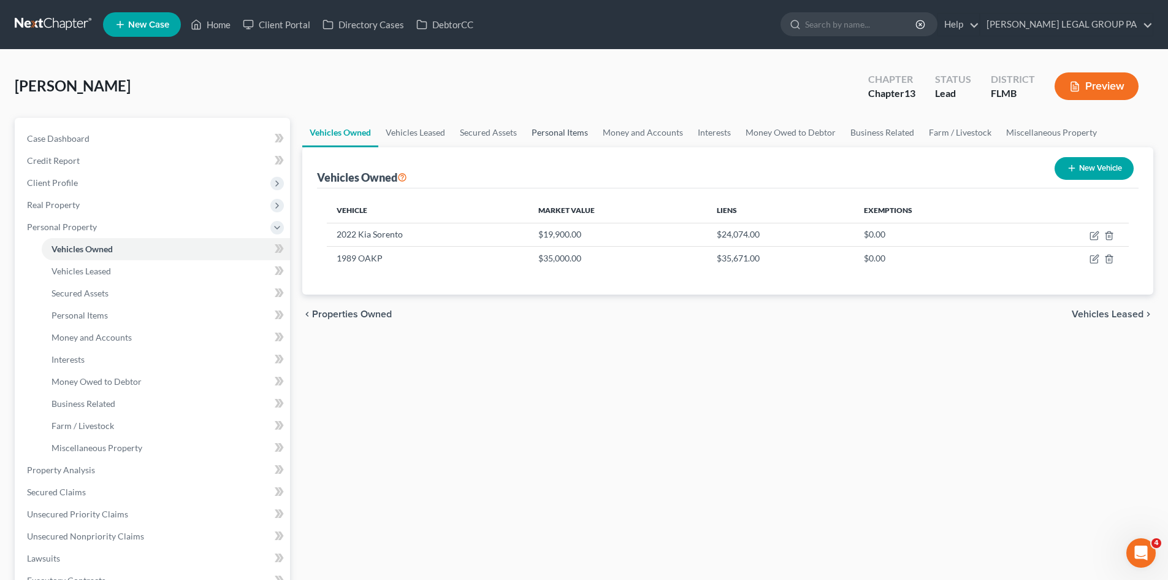
click at [568, 129] on link "Personal Items" at bounding box center [559, 132] width 71 height 29
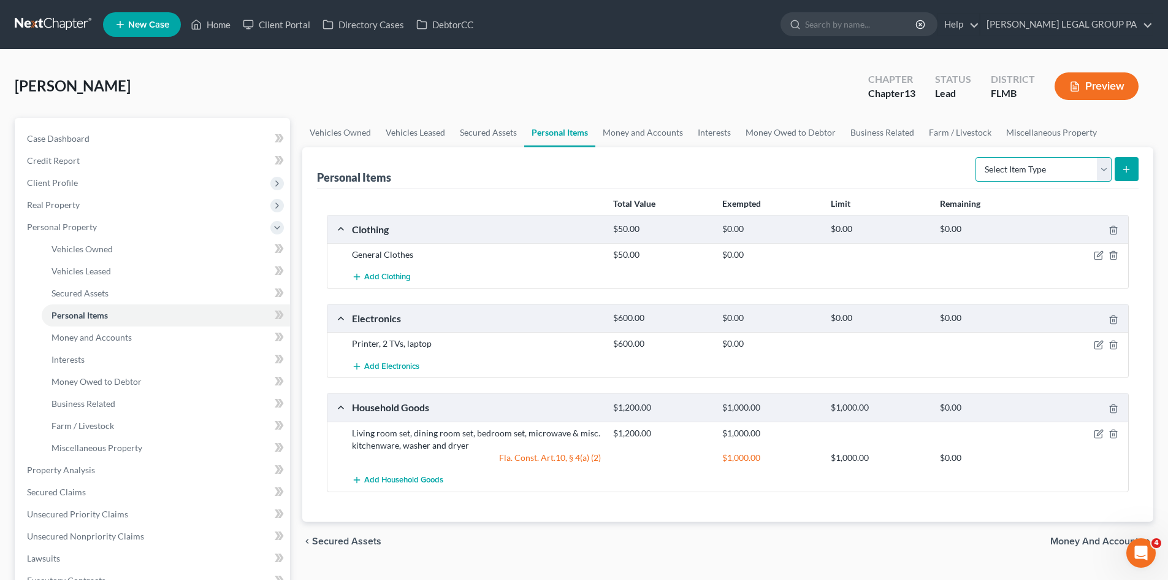
click at [1028, 180] on select "Select Item Type Clothing Collectibles Of Value Electronics Firearms Household …" at bounding box center [1044, 169] width 136 height 25
select select "other"
click at [977, 157] on select "Select Item Type Clothing Collectibles Of Value Electronics Firearms Household …" at bounding box center [1044, 169] width 136 height 25
click at [1115, 164] on button "submit" at bounding box center [1127, 169] width 24 height 24
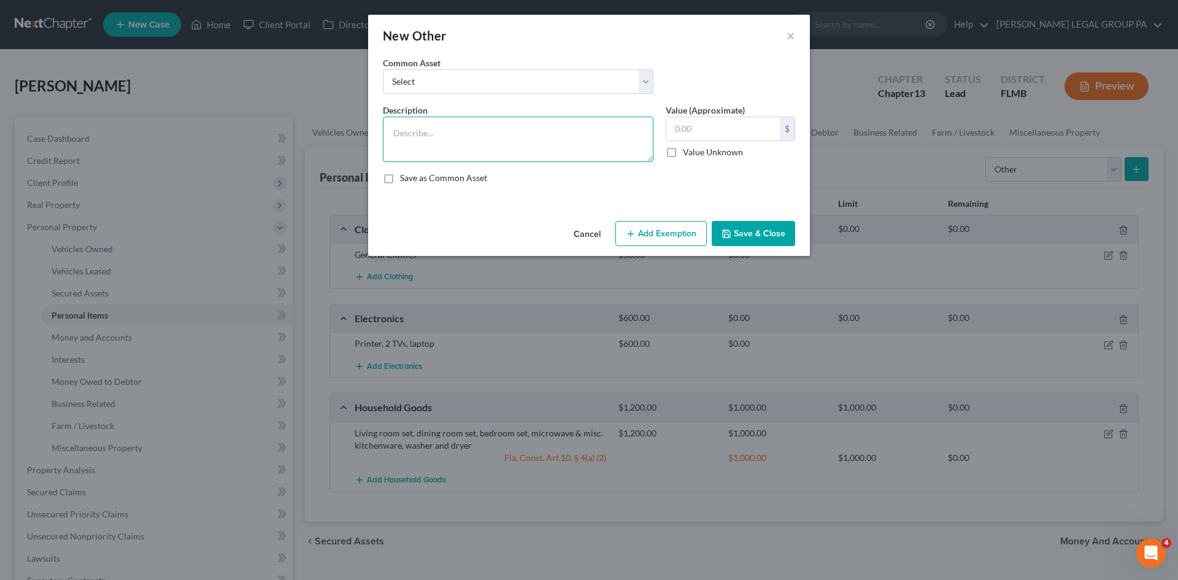
click at [429, 127] on textarea at bounding box center [518, 139] width 271 height 45
paste textarea "VIN: 1EF4L3323K7000928. Mobile Home Homestead"
click at [391, 133] on textarea "VIN: 1EF4L3323K7000928. Mobile Home Homestead" at bounding box center [518, 139] width 271 height 45
drag, startPoint x: 502, startPoint y: 144, endPoint x: 856, endPoint y: 129, distance: 353.6
click at [856, 129] on div "New Other × An exemption set must first be selected from the Filing Information…" at bounding box center [589, 290] width 1178 height 580
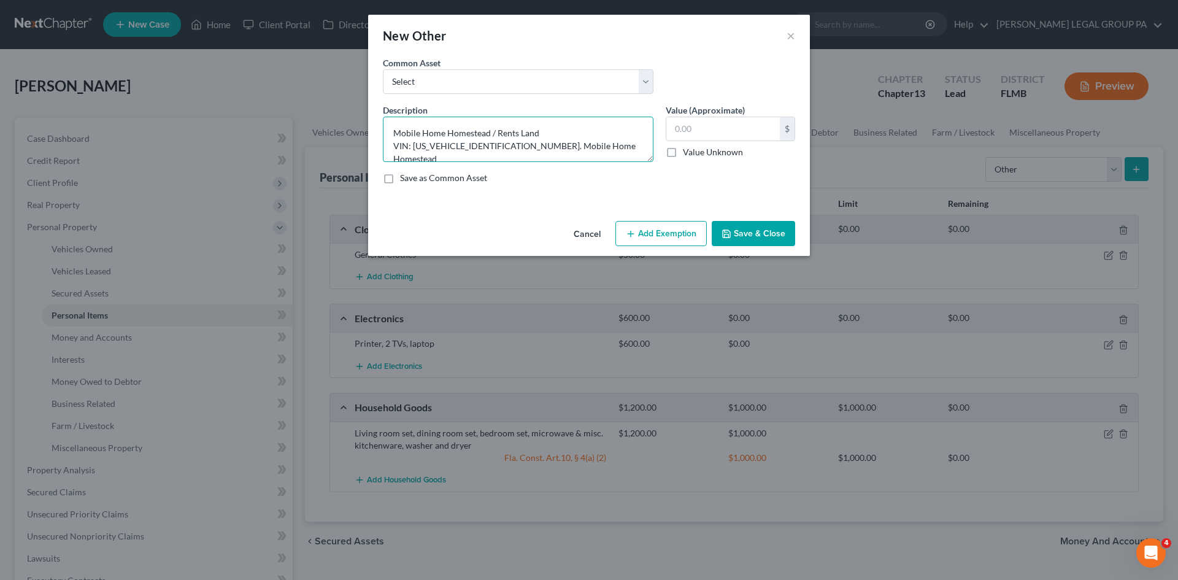
click at [575, 140] on textarea "Mobile Home Homestead / Rents Land VIN: 1EF4L3323K7000928. Mobile Home Homestead" at bounding box center [518, 139] width 271 height 45
drag, startPoint x: 500, startPoint y: 141, endPoint x: 602, endPoint y: 145, distance: 102.5
click at [602, 145] on textarea "Mobile Home Homestead / Rents Land VIN: 1EF4L3323K7000928. Mobile Home Homestead" at bounding box center [518, 139] width 271 height 45
click at [583, 136] on textarea "Mobile Home Homestead / Rents Land VIN: 1EF4L3323K7000928." at bounding box center [518, 139] width 271 height 45
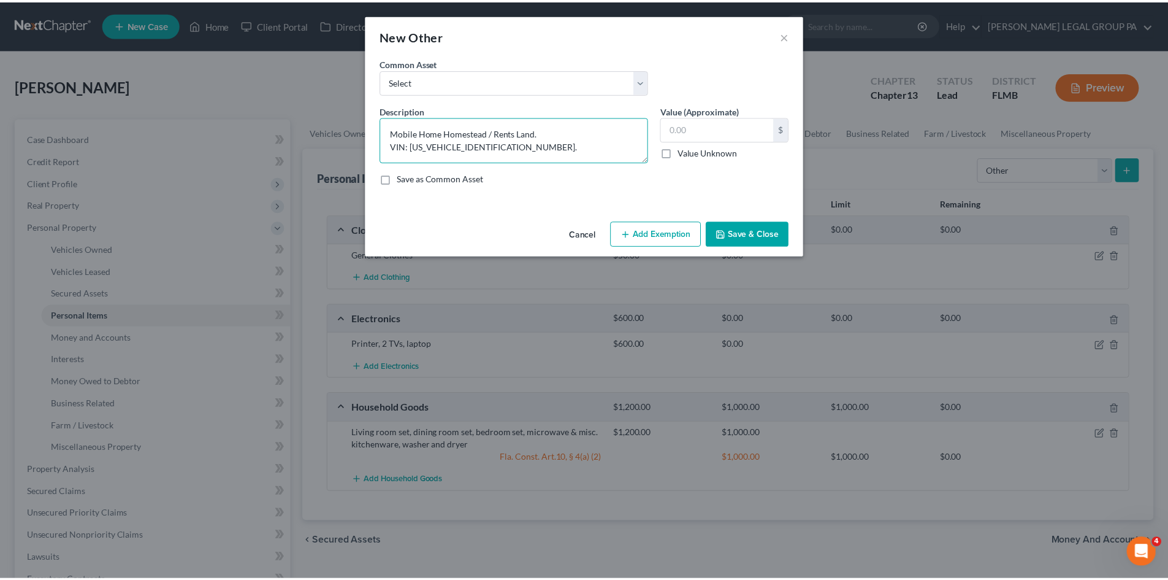
scroll to position [2, 0]
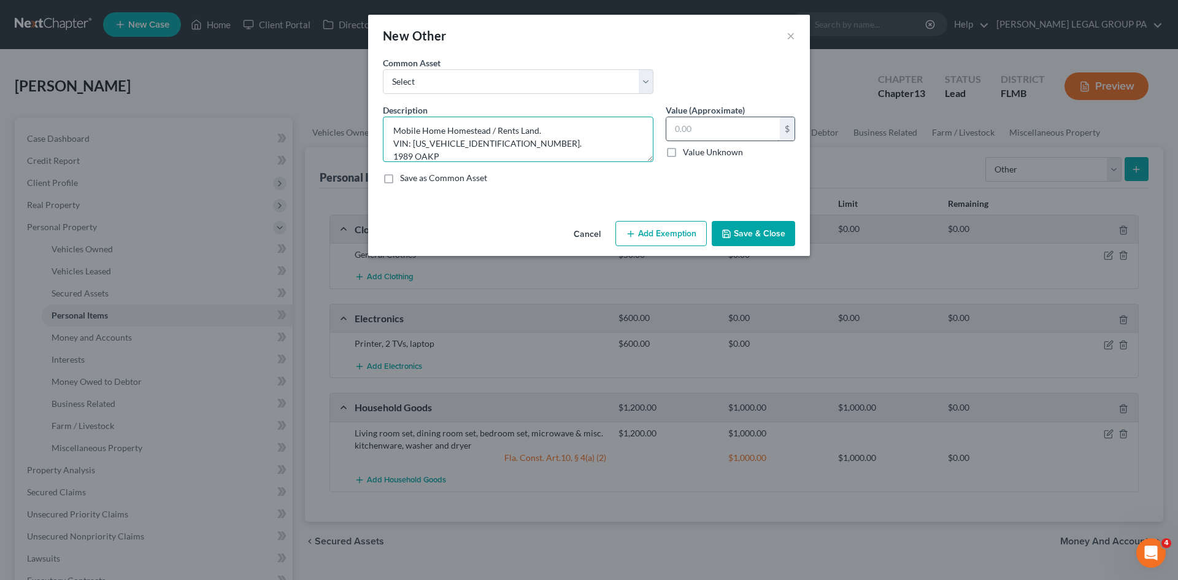
type textarea "Mobile Home Homestead / Rents Land. VIN: 1EF4L3323K7000928. 1989 OAKP"
click at [734, 137] on input "text" at bounding box center [722, 128] width 113 height 23
type input "35,000.00"
click at [685, 230] on button "Add Exemption" at bounding box center [660, 234] width 91 height 26
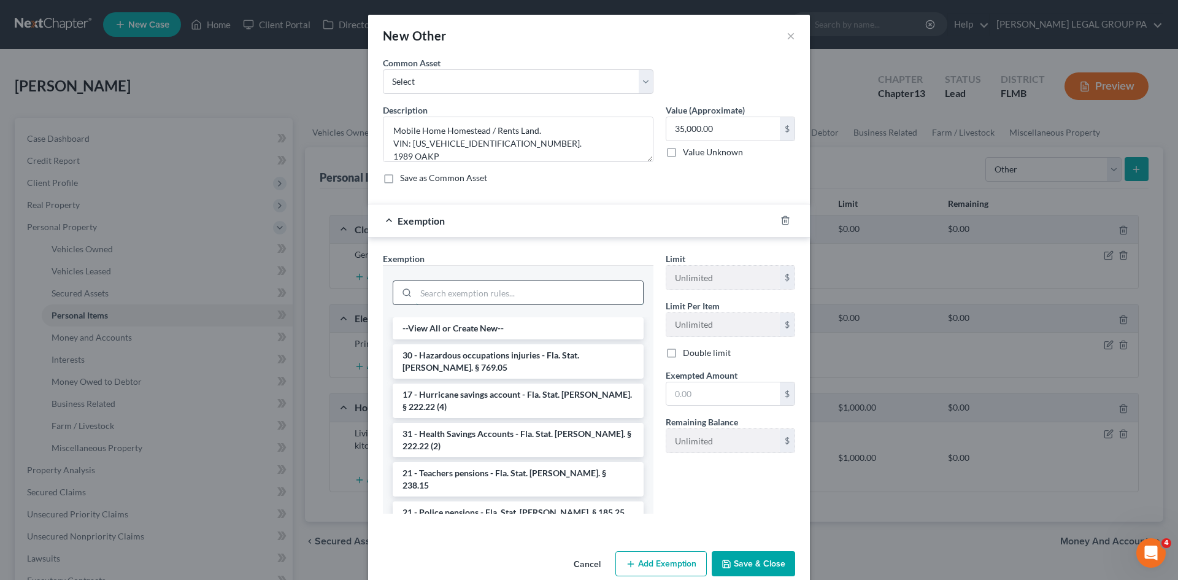
click at [506, 295] on input "search" at bounding box center [529, 292] width 227 height 23
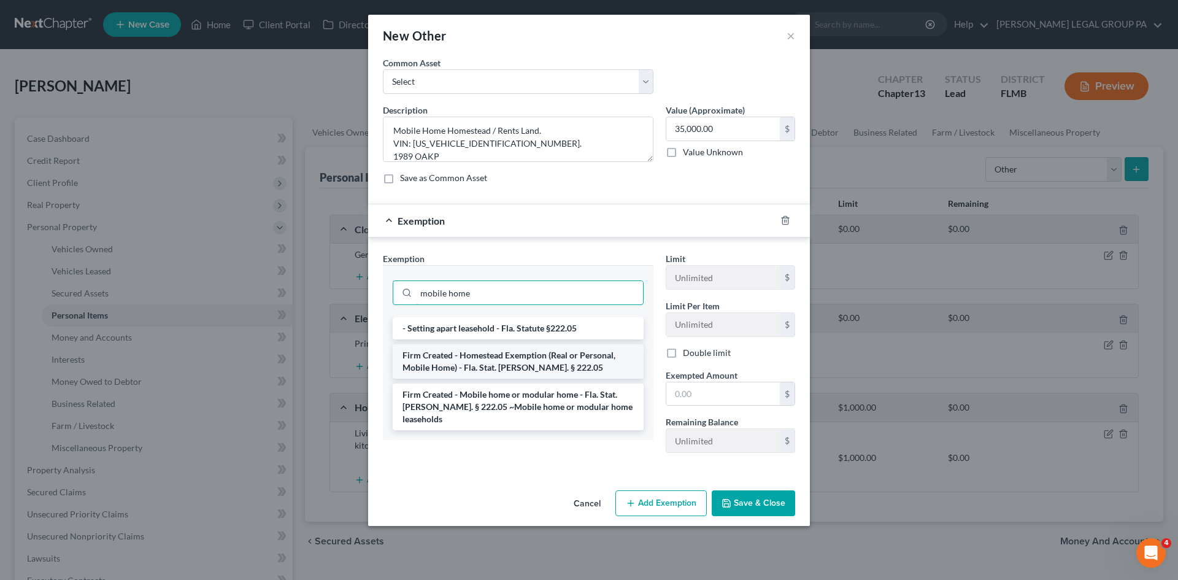
type input "mobile home"
click at [542, 356] on li "Firm Created - Homestead Exemption (Real or Personal, Mobile Home) - Fla. Stat.…" at bounding box center [518, 361] width 251 height 34
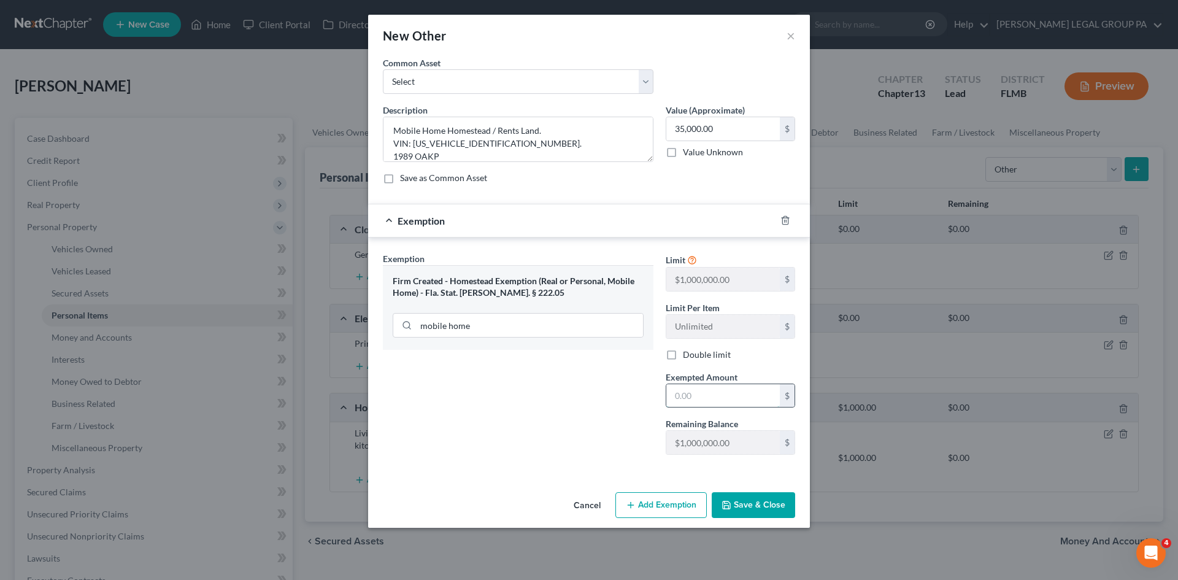
click at [723, 388] on input "text" at bounding box center [722, 395] width 113 height 23
click at [569, 374] on div "Exemption Set must be selected for CA. Exemption * Firm Created - Homestead Exe…" at bounding box center [518, 358] width 283 height 212
click at [739, 389] on input "text" at bounding box center [722, 395] width 113 height 23
type input "35,000.00"
click at [563, 430] on div "Exemption Set must be selected for CA. Exemption * Firm Created - Homestead Exe…" at bounding box center [518, 358] width 283 height 212
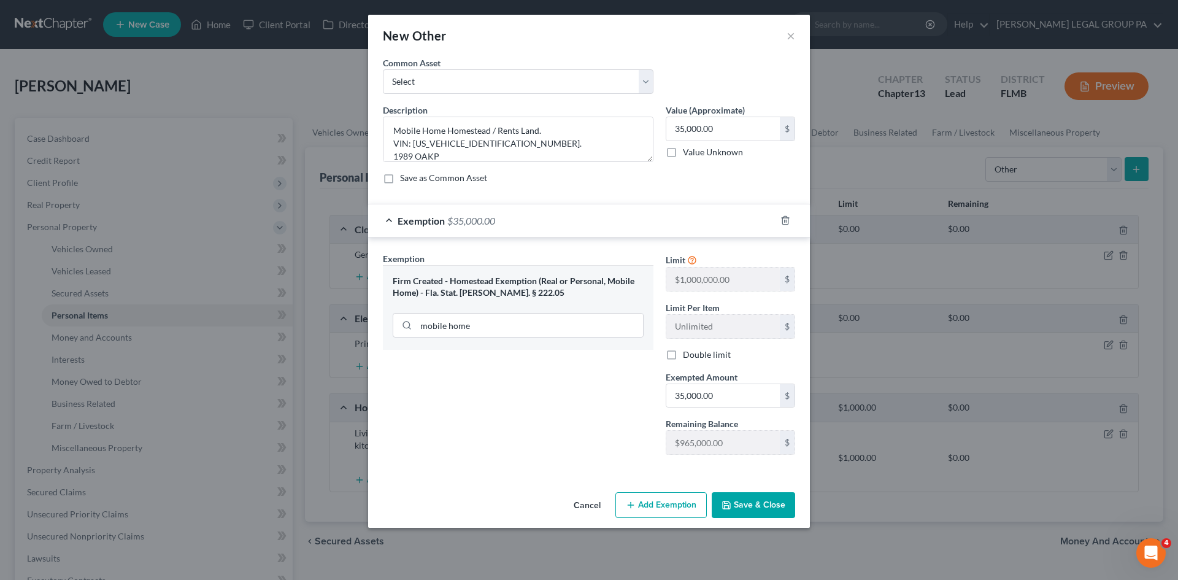
click at [771, 496] on button "Save & Close" at bounding box center [753, 505] width 83 height 26
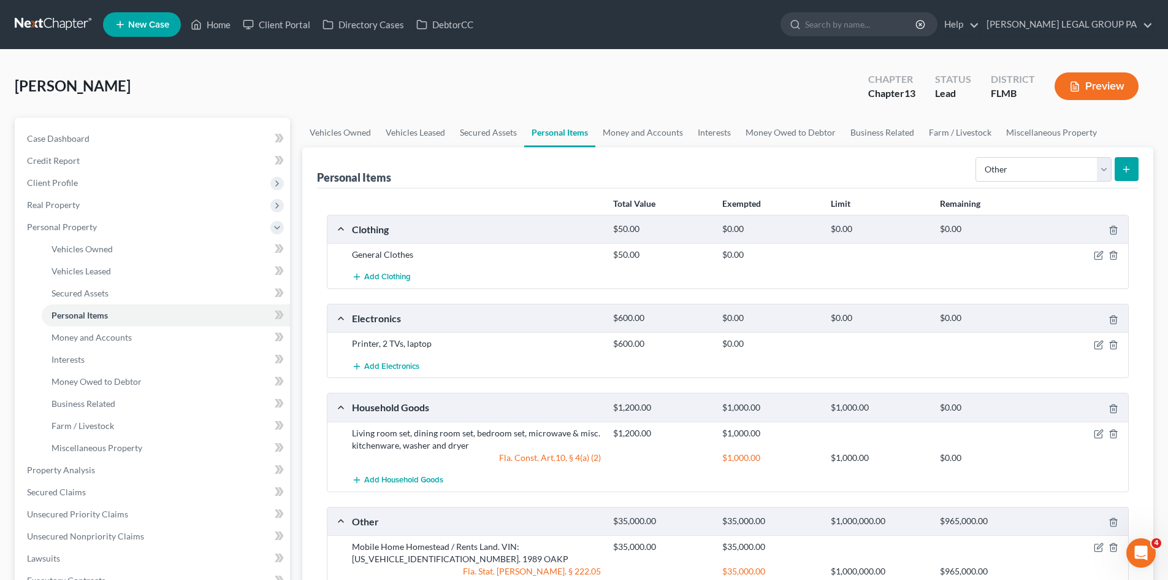
scroll to position [61, 0]
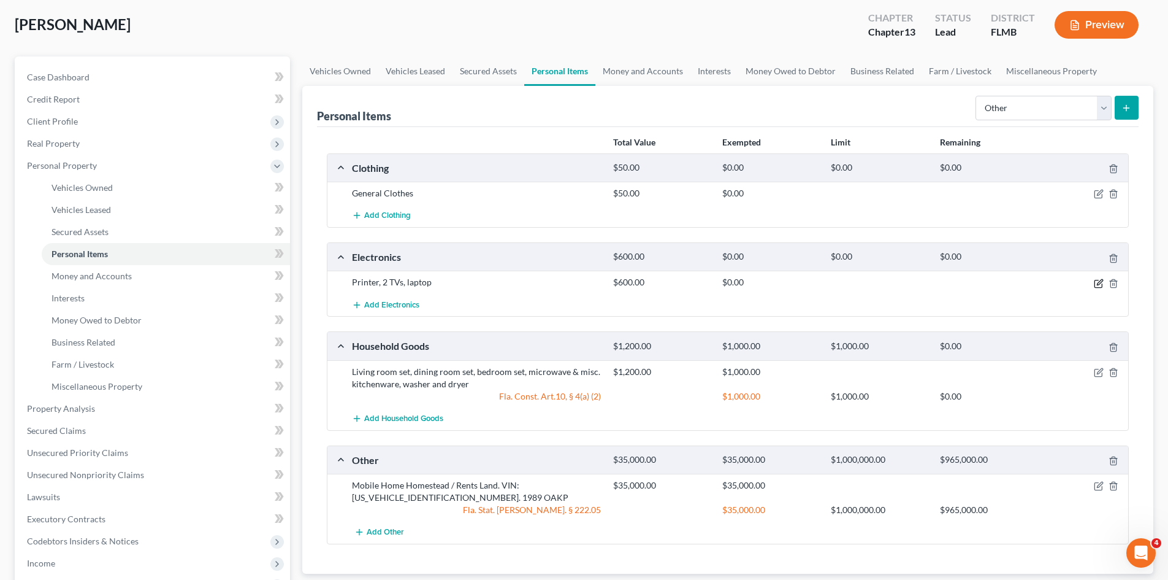
click at [1097, 282] on icon "button" at bounding box center [1099, 283] width 10 height 10
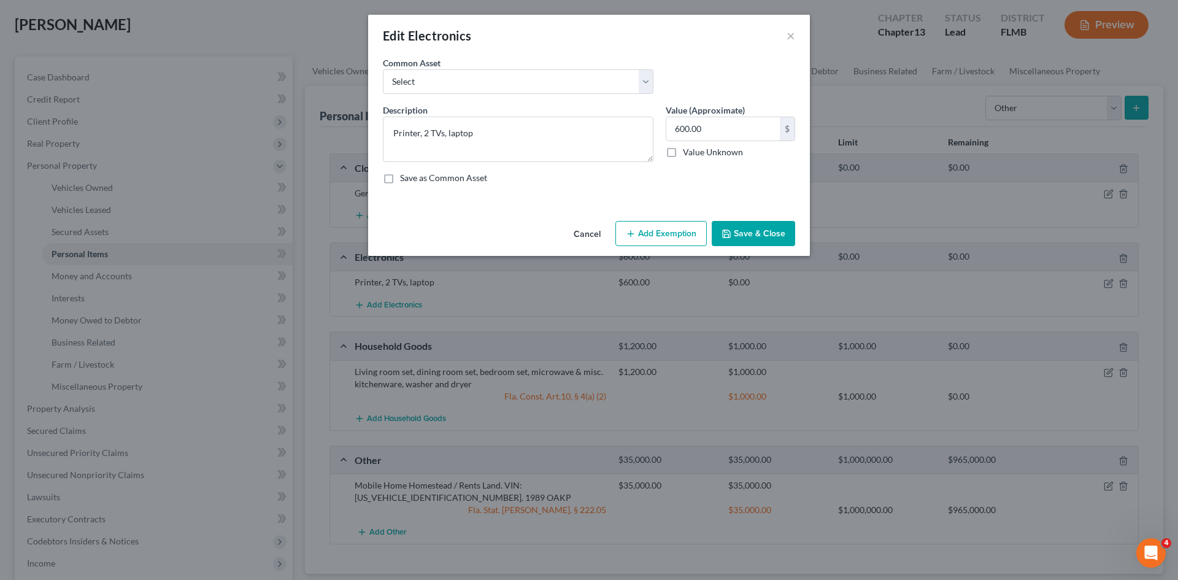
click at [648, 231] on button "Add Exemption" at bounding box center [660, 234] width 91 height 26
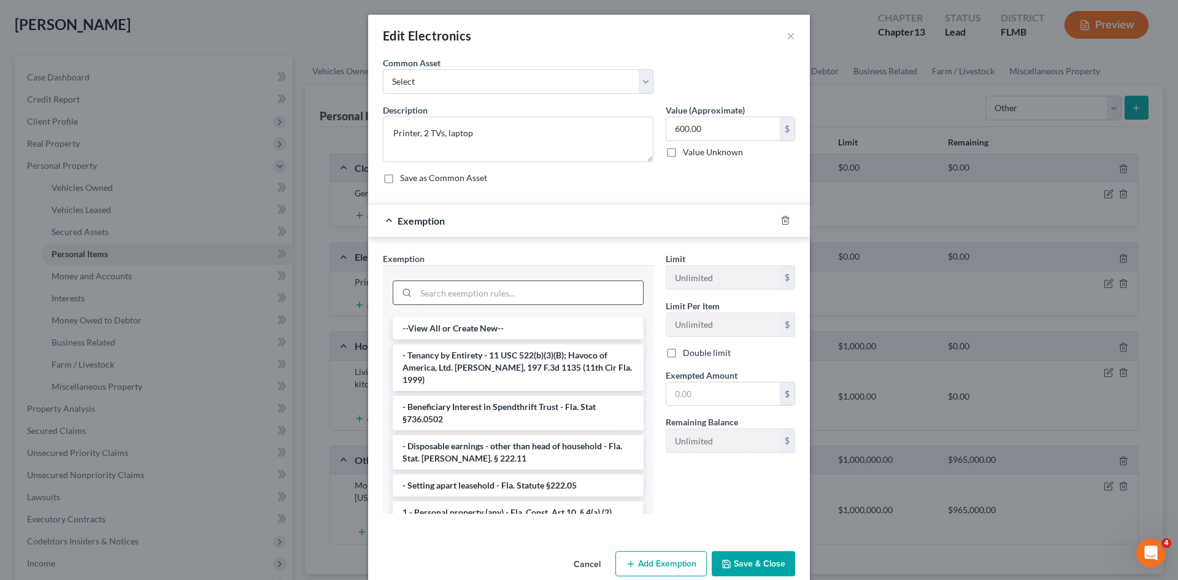
click at [504, 291] on input "search" at bounding box center [529, 292] width 227 height 23
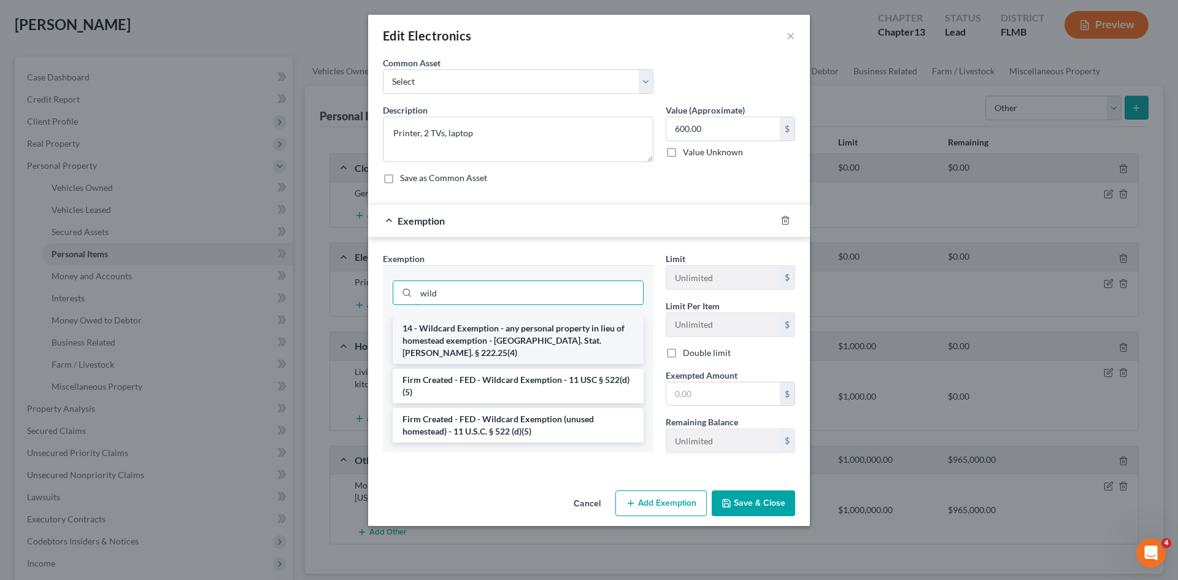
type input "wild"
click at [525, 336] on li "14 - Wildcard Exemption - any personal property in lieu of homestead exemption …" at bounding box center [518, 340] width 251 height 47
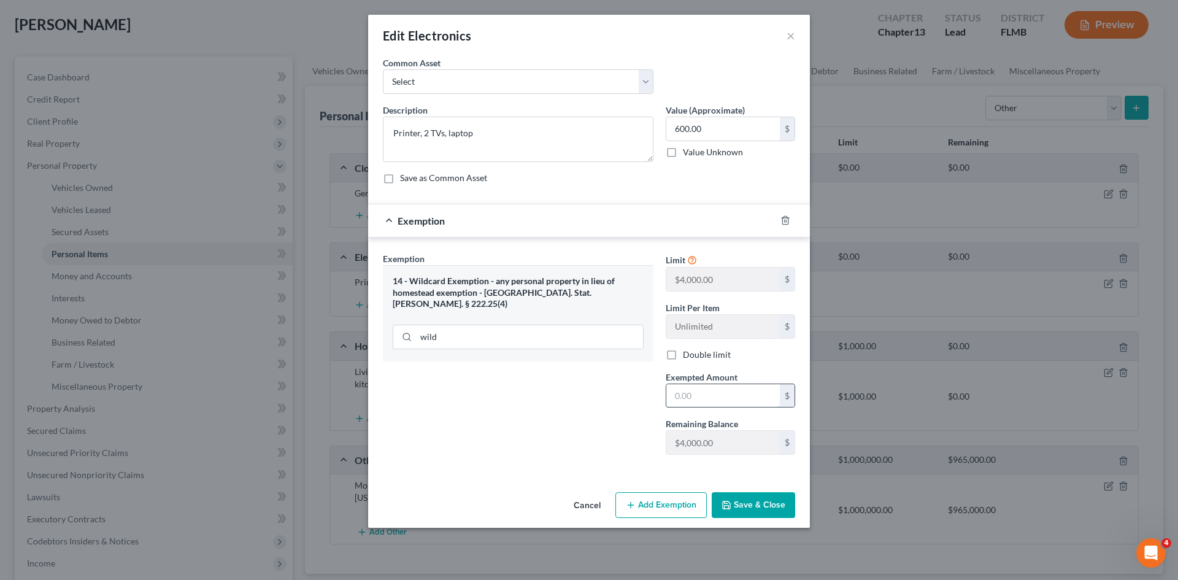
click at [709, 399] on input "text" at bounding box center [722, 395] width 113 height 23
type input "600.00"
click at [769, 503] on button "Save & Close" at bounding box center [753, 505] width 83 height 26
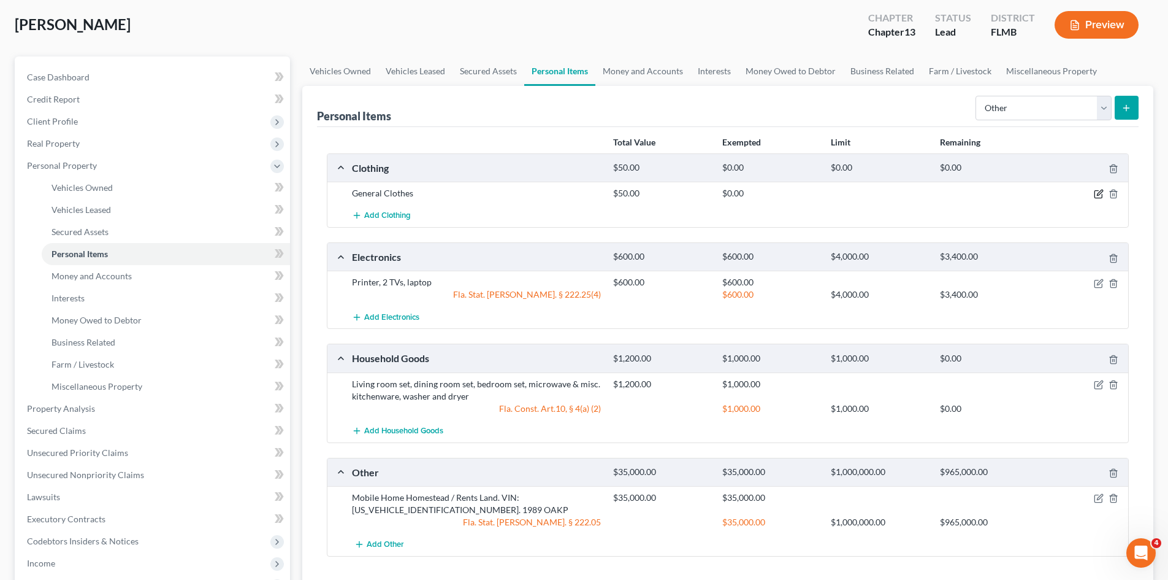
click at [1100, 198] on icon "button" at bounding box center [1098, 194] width 7 height 7
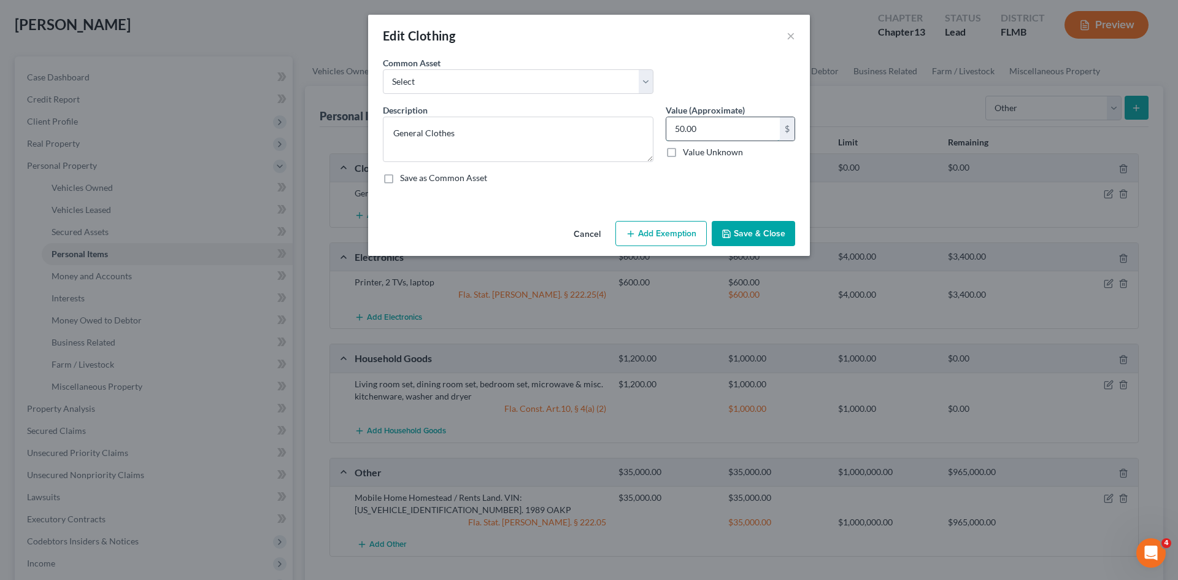
click at [715, 123] on input "50.00" at bounding box center [722, 128] width 113 height 23
type input "7"
type input "50.00"
click at [636, 226] on button "Add Exemption" at bounding box center [660, 234] width 91 height 26
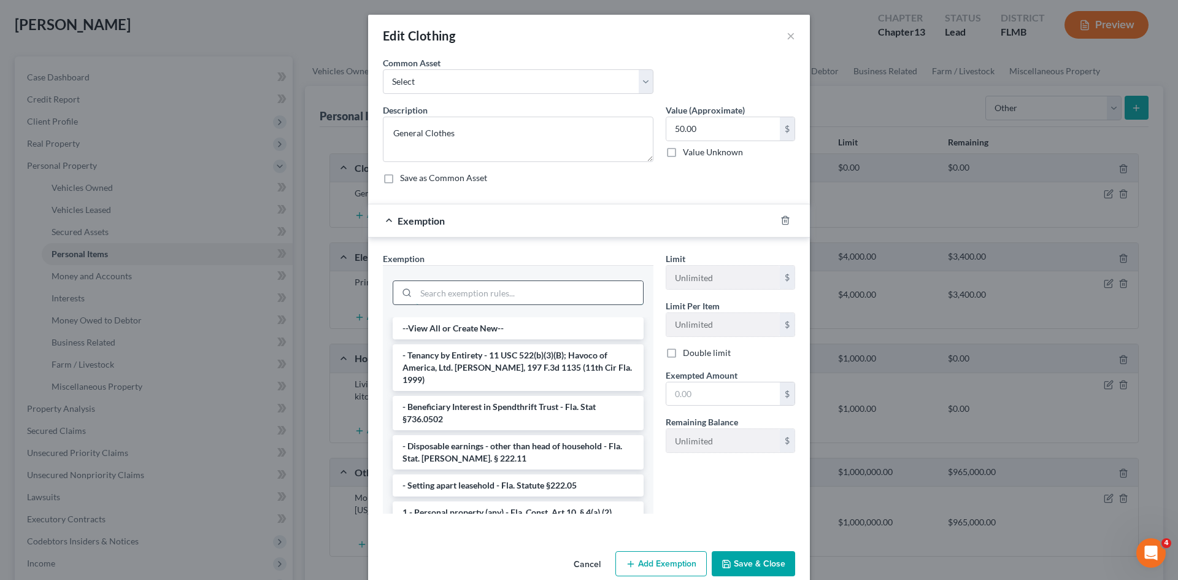
click at [504, 300] on input "search" at bounding box center [529, 292] width 227 height 23
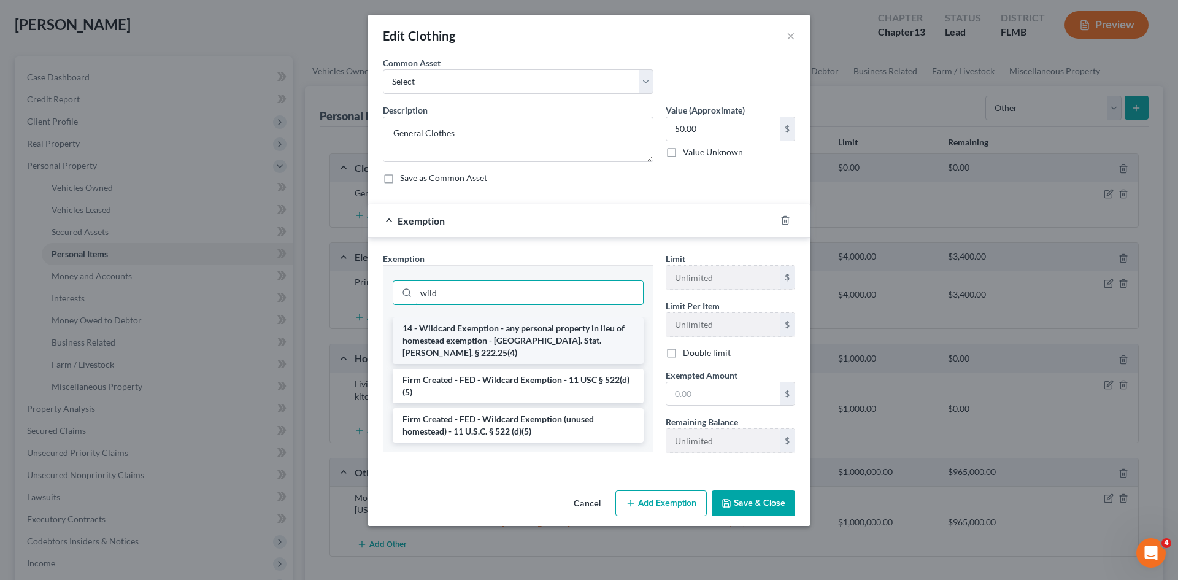
type input "wild"
click at [499, 340] on li "14 - Wildcard Exemption - any personal property in lieu of homestead exemption …" at bounding box center [518, 340] width 251 height 47
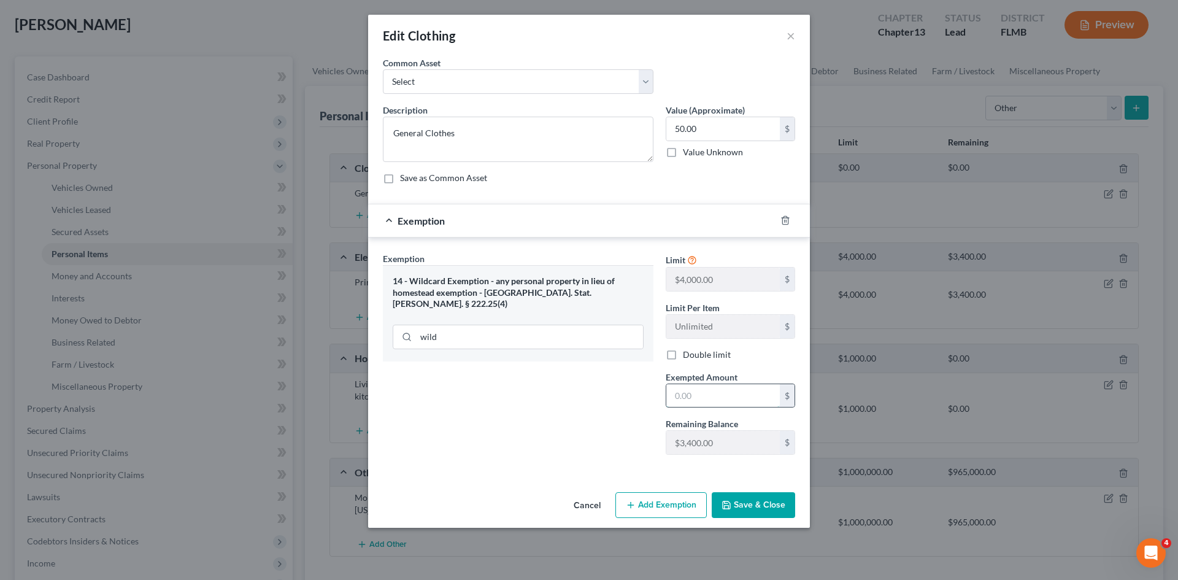
click at [723, 403] on input "text" at bounding box center [722, 395] width 113 height 23
type input "50.00"
click at [782, 505] on button "Save & Close" at bounding box center [753, 505] width 83 height 26
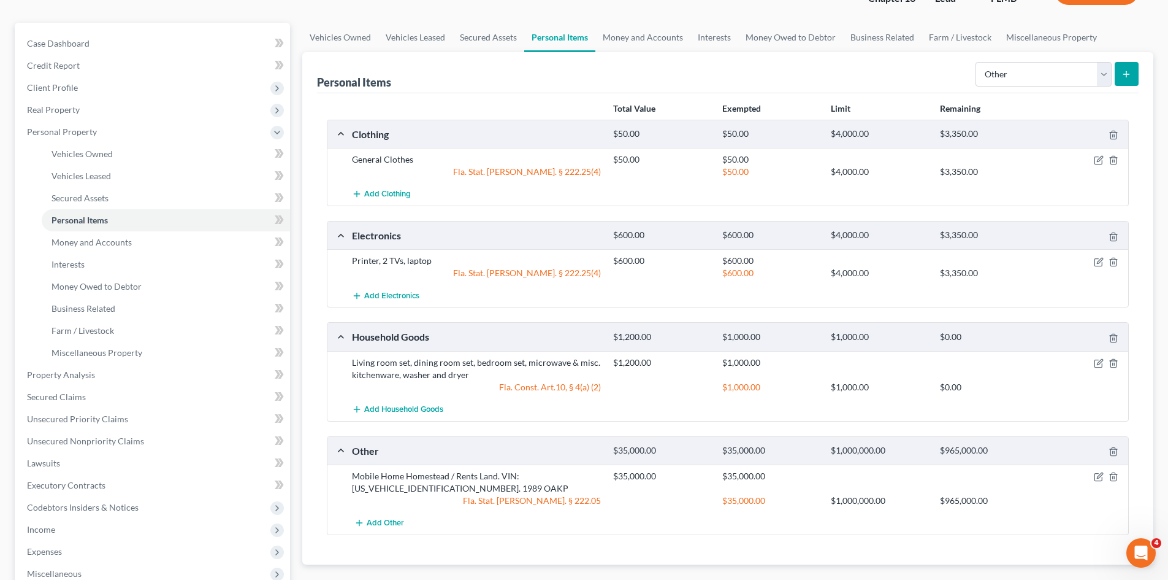
scroll to position [123, 0]
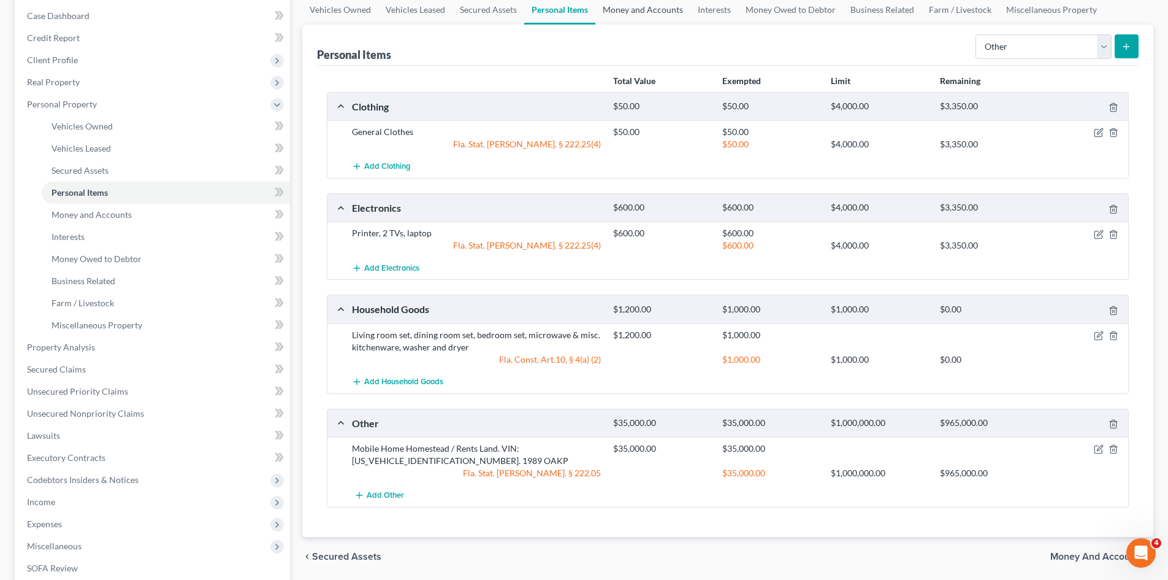
click at [651, 15] on link "Money and Accounts" at bounding box center [643, 9] width 95 height 29
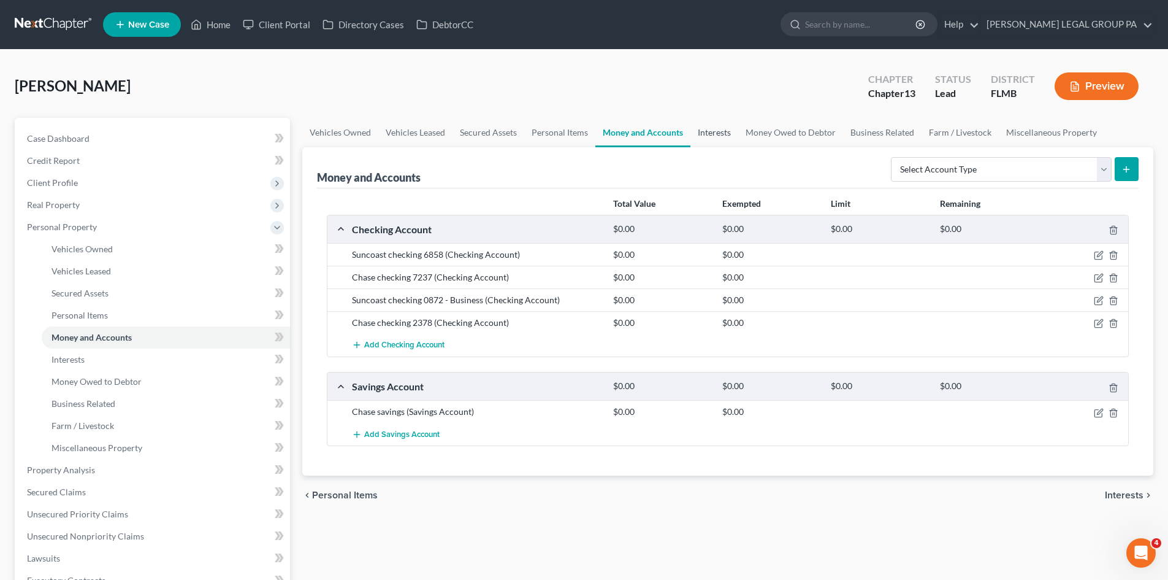
click at [713, 121] on link "Interests" at bounding box center [715, 132] width 48 height 29
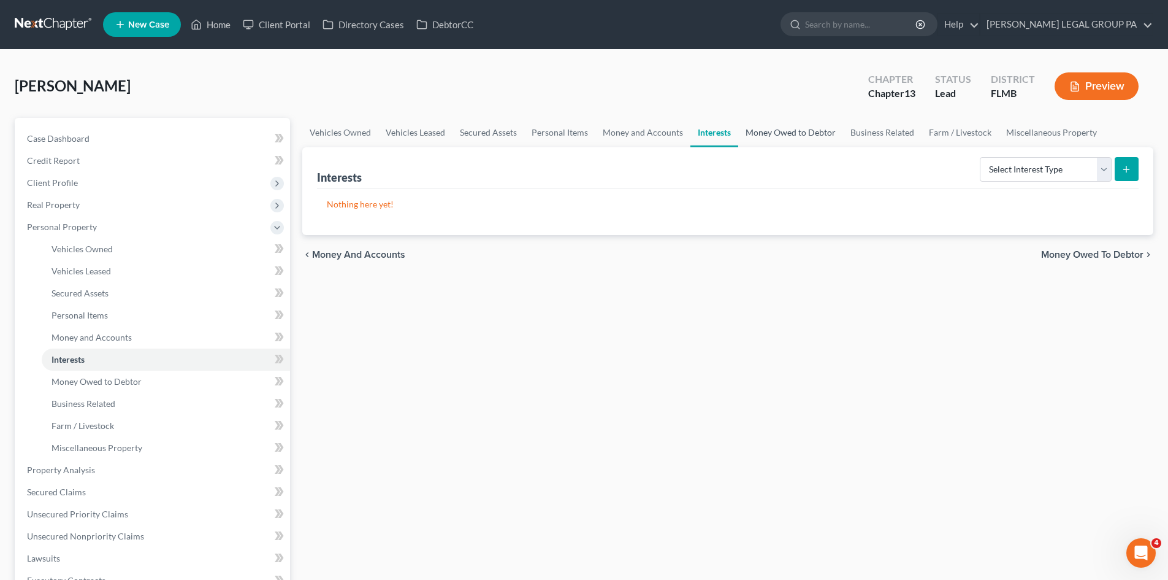
click at [787, 137] on link "Money Owed to Debtor" at bounding box center [791, 132] width 105 height 29
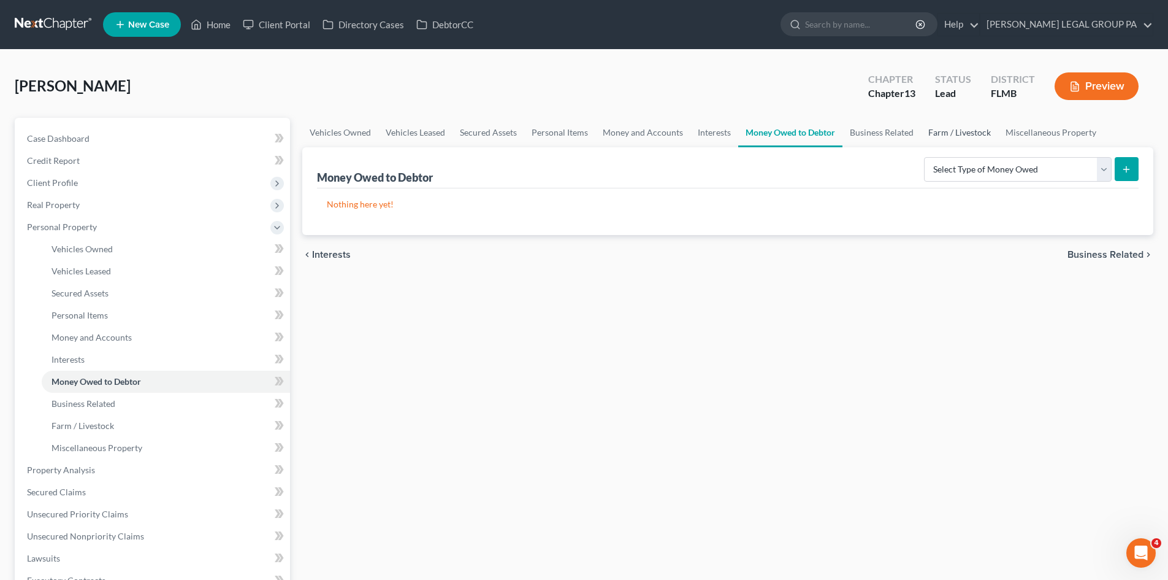
click at [927, 132] on link "Farm / Livestock" at bounding box center [959, 132] width 77 height 29
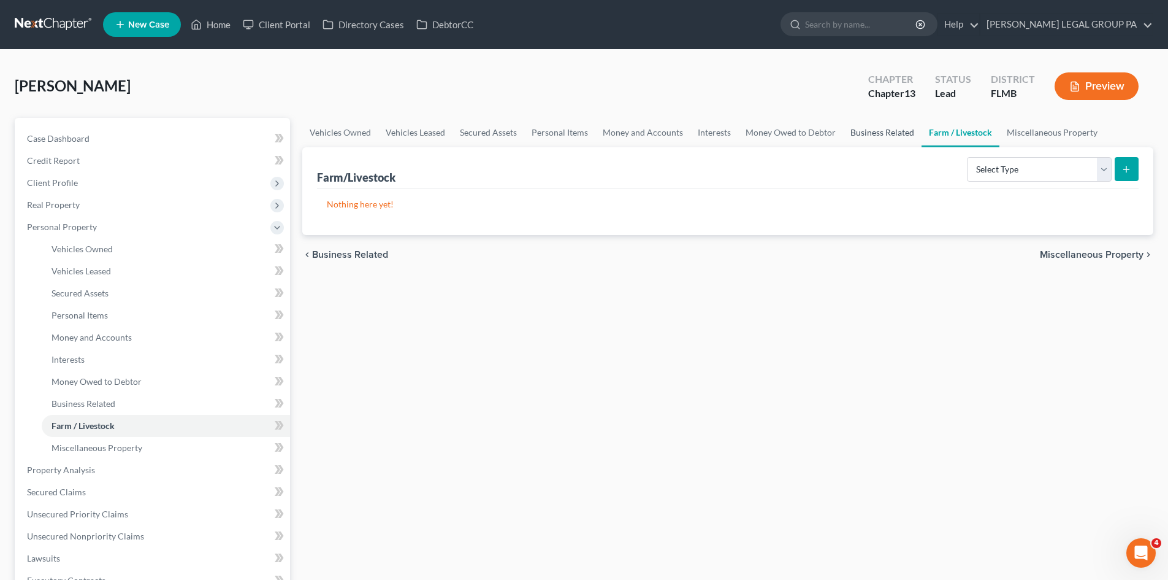
click at [899, 129] on link "Business Related" at bounding box center [882, 132] width 79 height 29
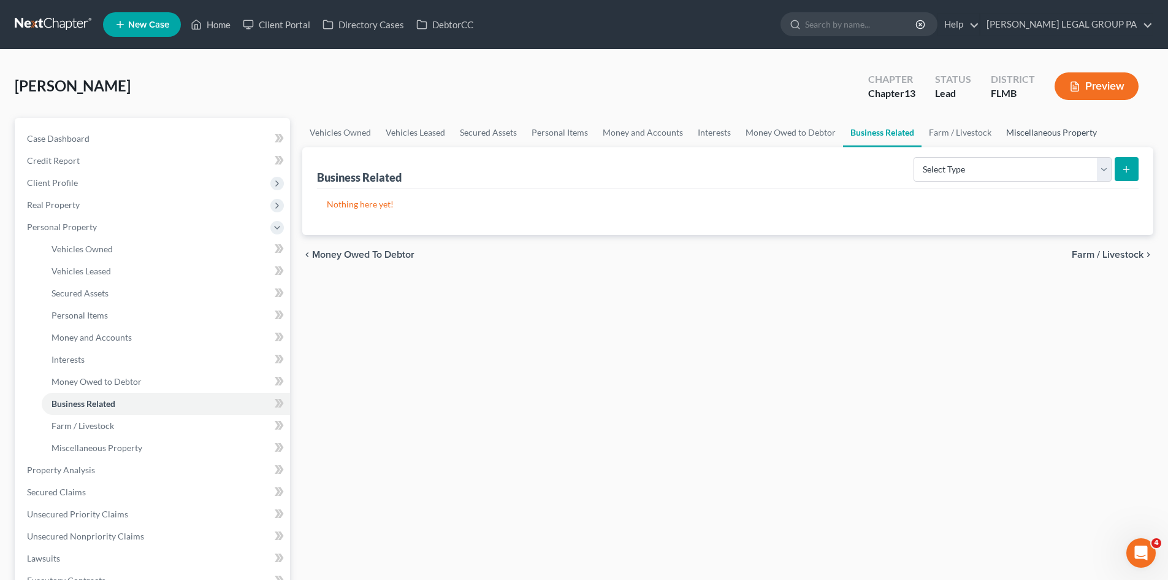
click at [1021, 137] on link "Miscellaneous Property" at bounding box center [1052, 132] width 106 height 29
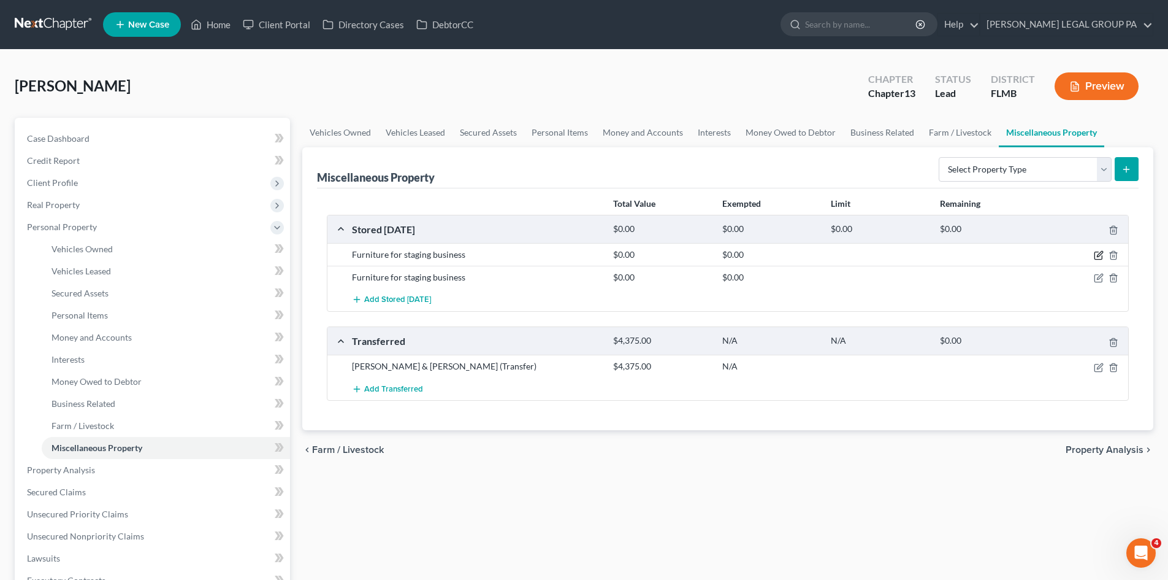
click at [1102, 258] on icon "button" at bounding box center [1099, 255] width 10 height 10
select select "9"
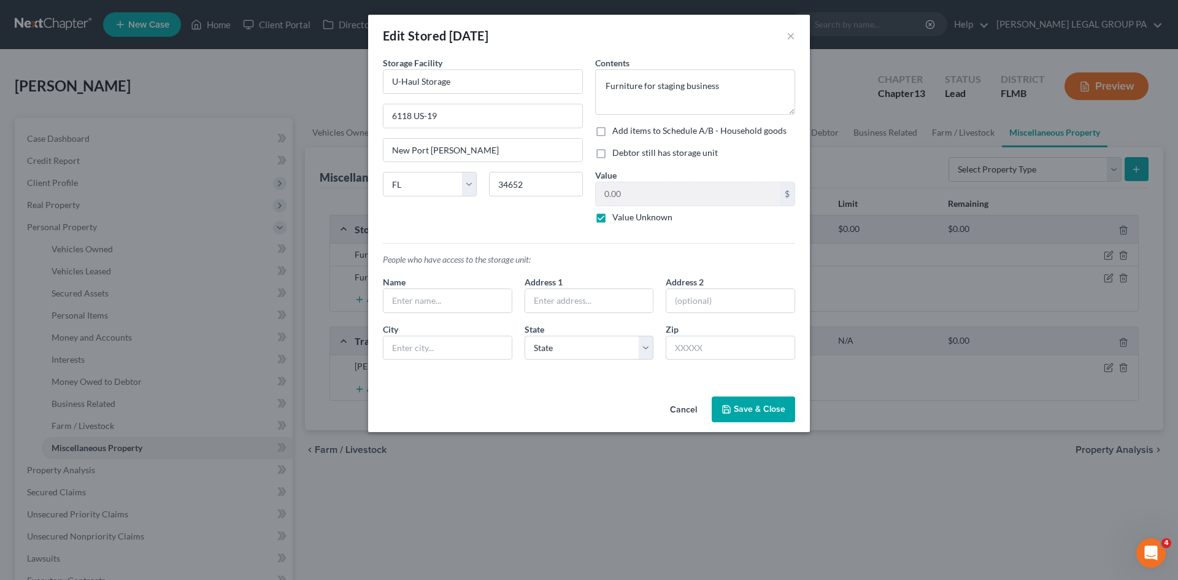
click at [612, 155] on label "Debtor still has storage unit" at bounding box center [665, 153] width 106 height 12
click at [617, 155] on input "Debtor still has storage unit" at bounding box center [621, 151] width 8 height 8
checkbox input "true"
click at [761, 407] on button "Save & Close" at bounding box center [753, 409] width 83 height 26
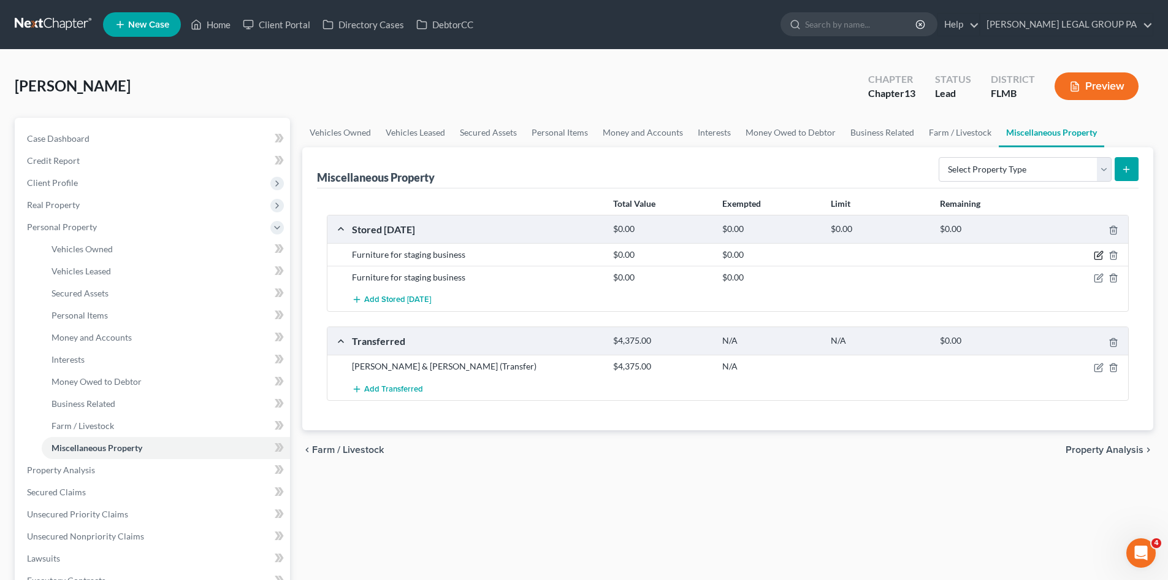
click at [1100, 252] on icon "button" at bounding box center [1099, 255] width 10 height 10
select select "9"
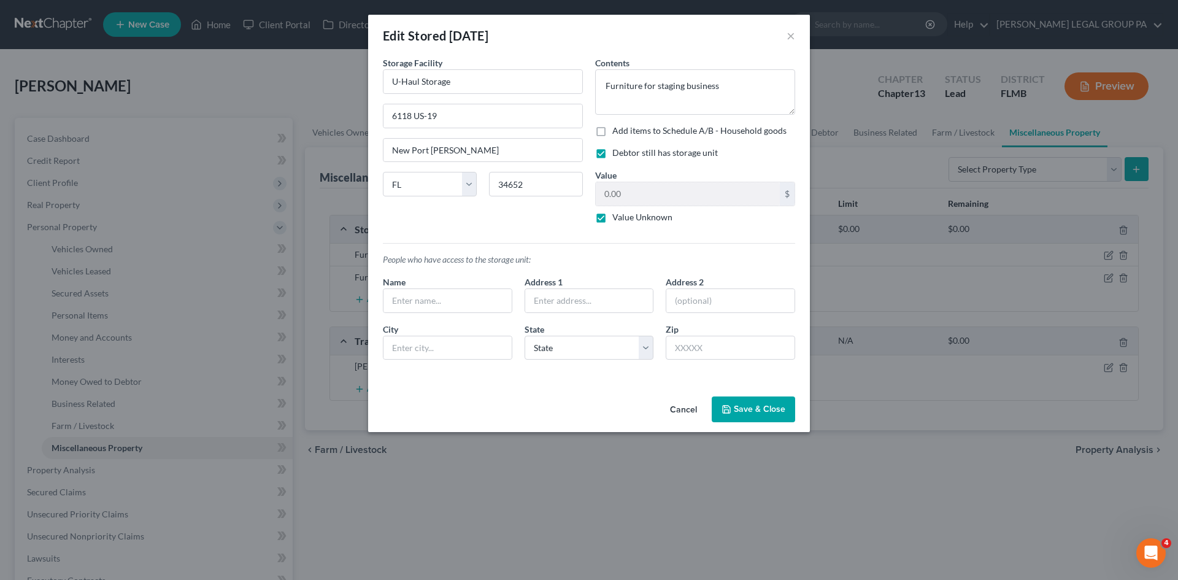
click at [612, 153] on label "Debtor still has storage unit" at bounding box center [665, 153] width 106 height 12
click at [617, 153] on input "Debtor still has storage unit" at bounding box center [621, 151] width 8 height 8
checkbox input "false"
click at [753, 413] on button "Save & Close" at bounding box center [753, 409] width 83 height 26
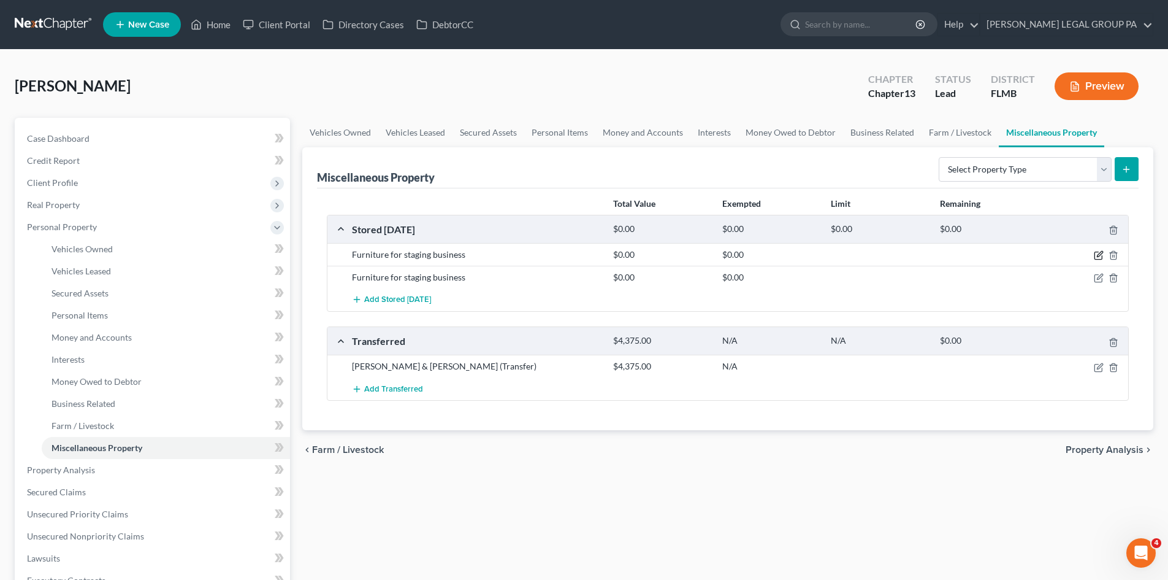
click at [1099, 255] on icon "button" at bounding box center [1100, 254] width 6 height 6
select select "9"
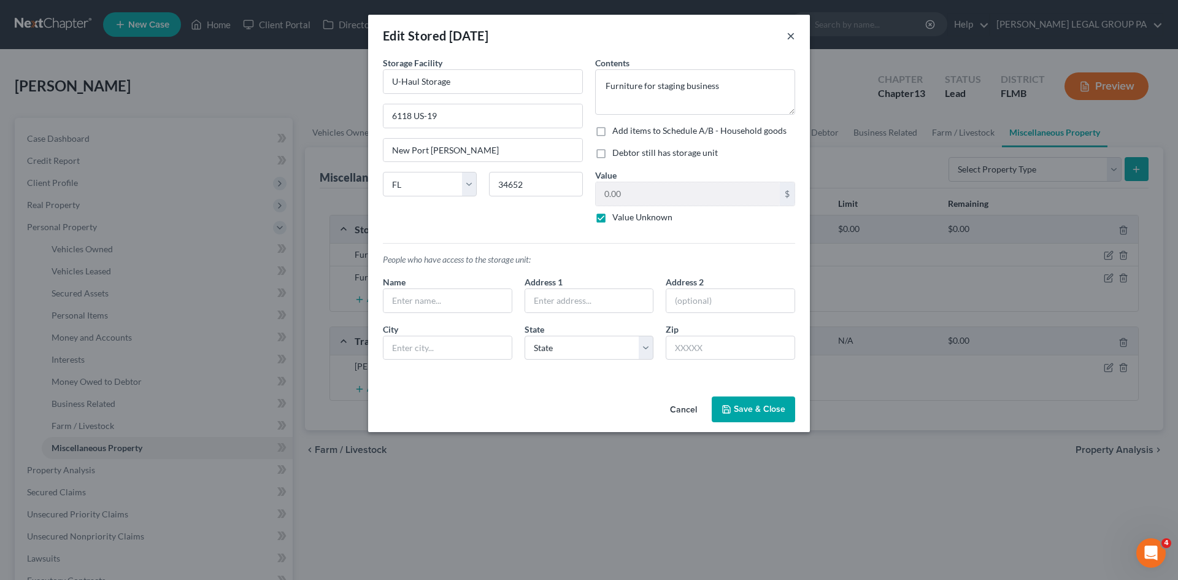
click at [788, 36] on button "×" at bounding box center [790, 35] width 9 height 15
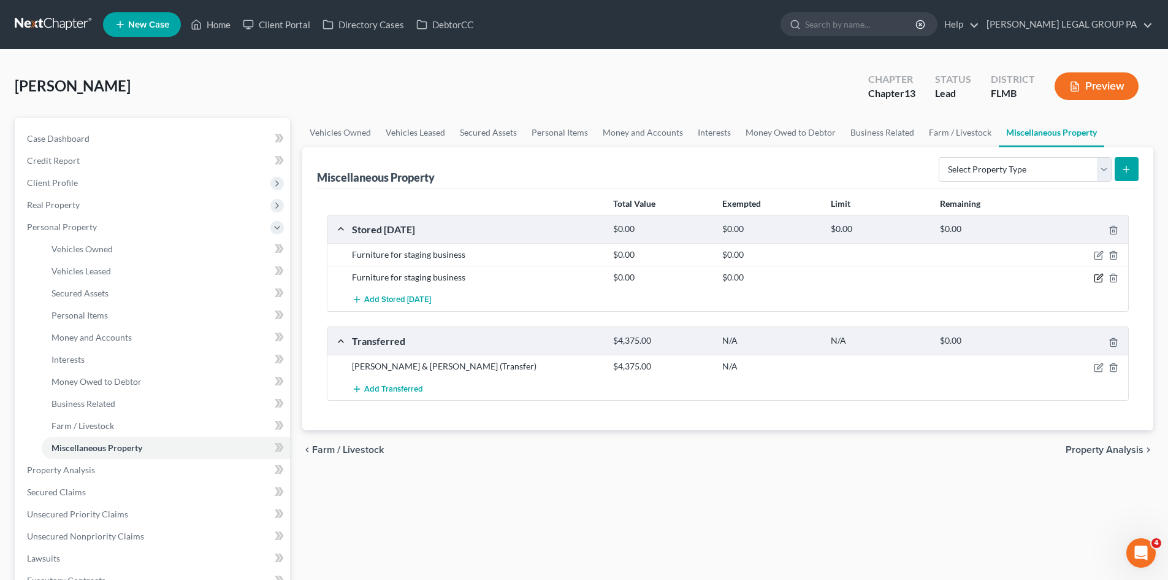
click at [1097, 278] on icon "button" at bounding box center [1099, 278] width 10 height 10
select select "9"
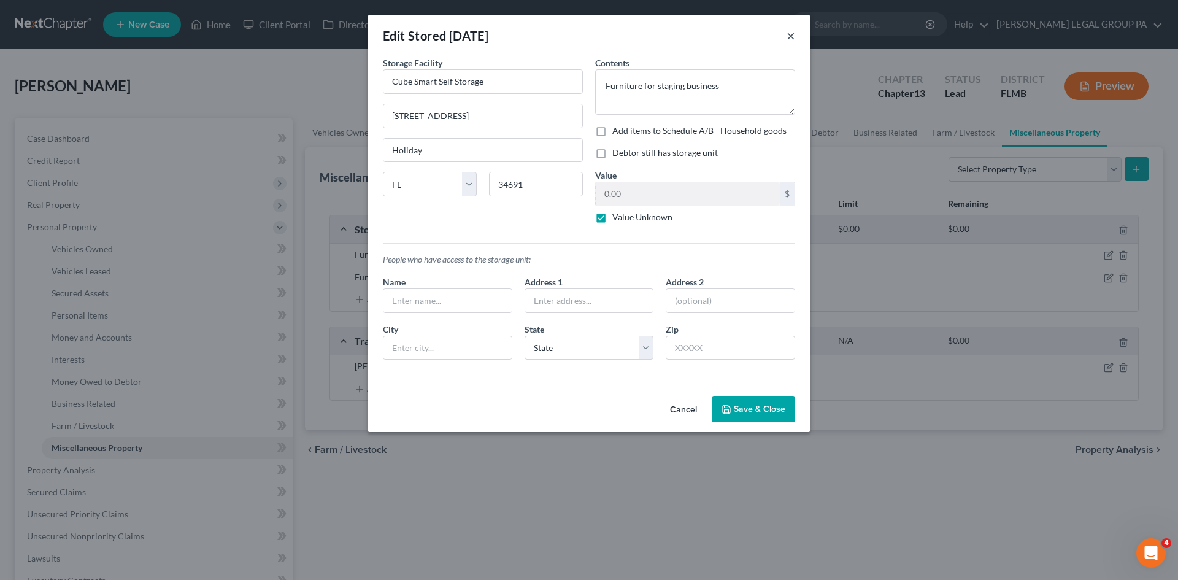
click at [792, 37] on button "×" at bounding box center [790, 35] width 9 height 15
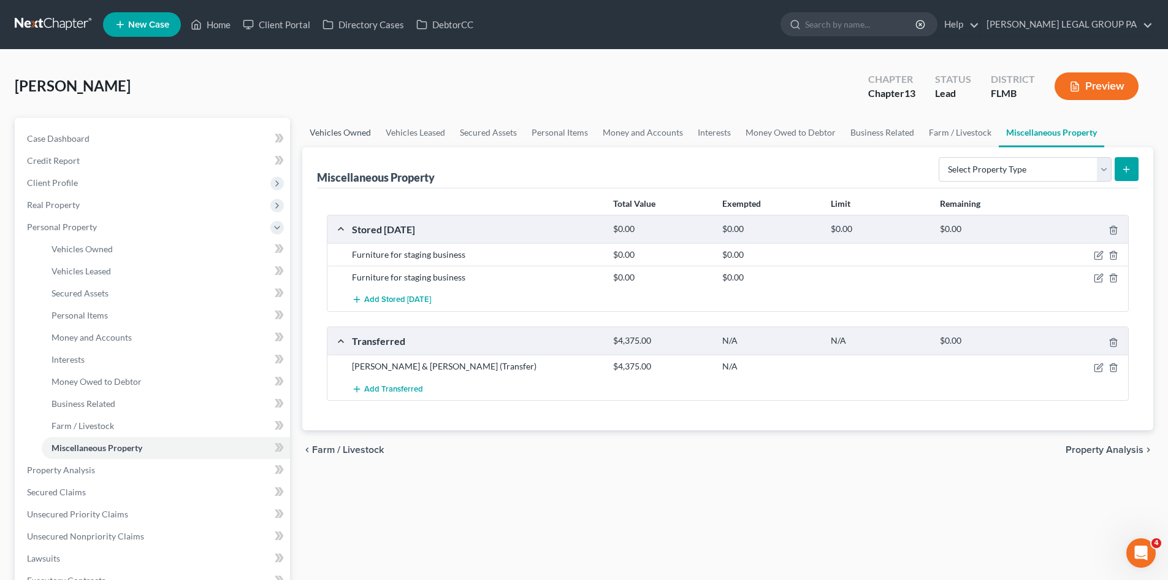
click at [353, 132] on link "Vehicles Owned" at bounding box center [340, 132] width 76 height 29
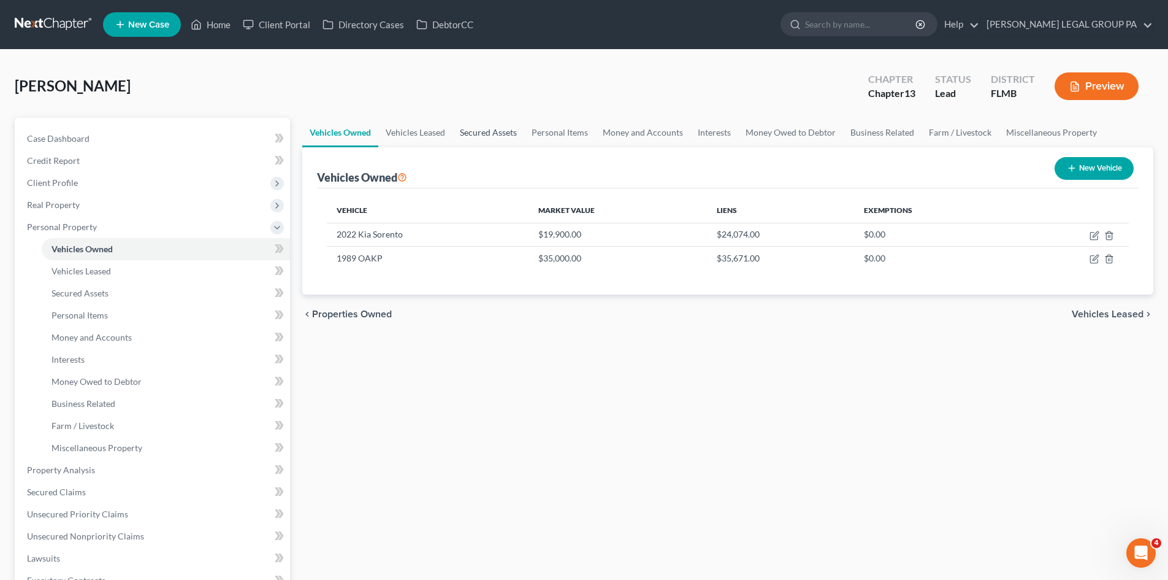
click at [508, 139] on link "Secured Assets" at bounding box center [489, 132] width 72 height 29
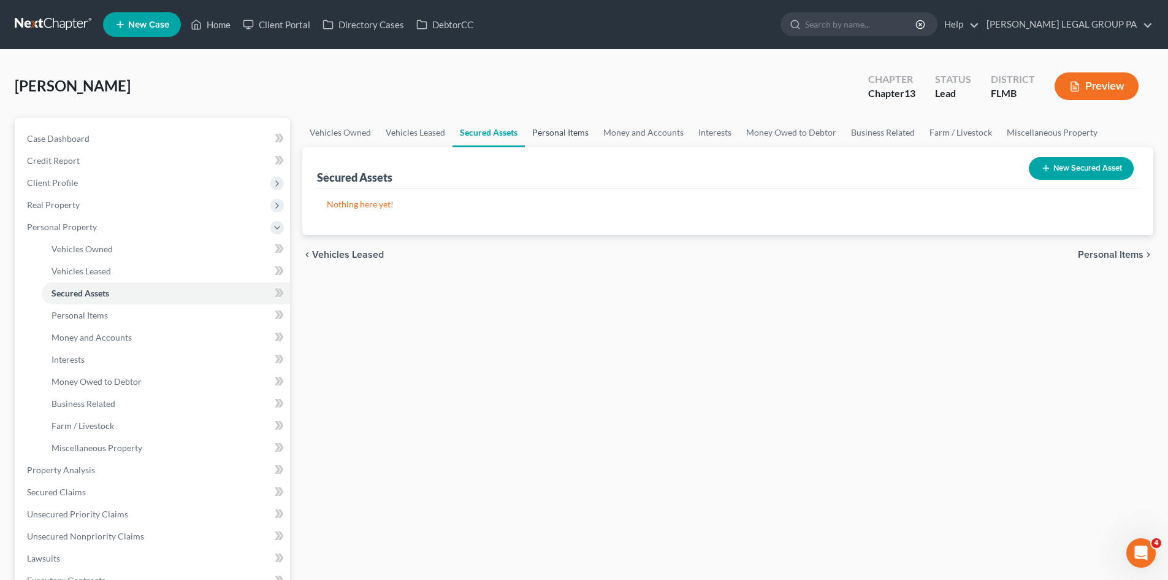
click at [551, 134] on link "Personal Items" at bounding box center [560, 132] width 71 height 29
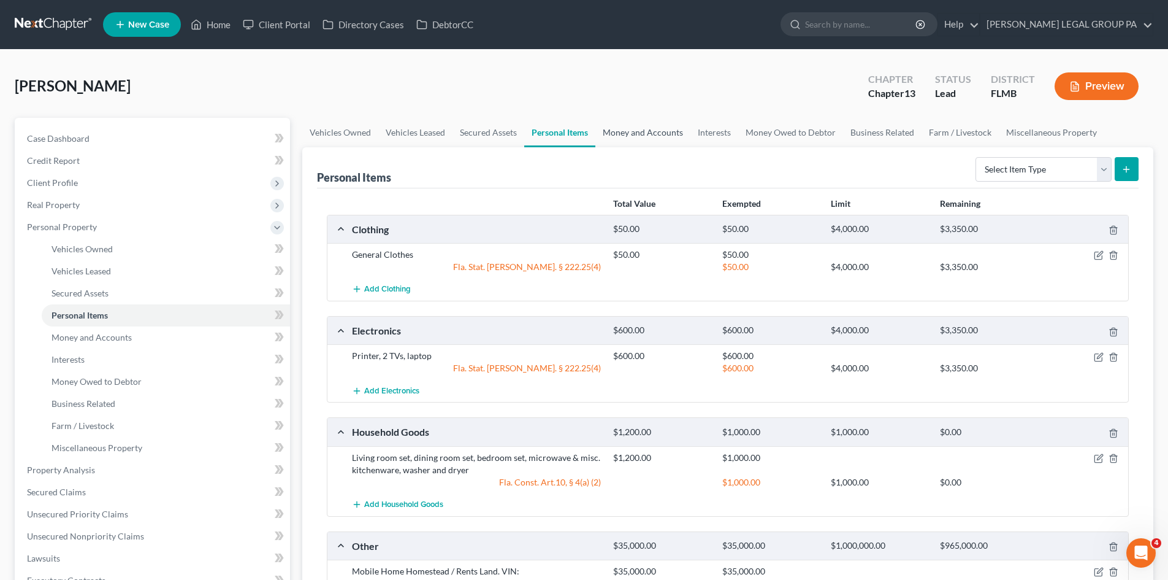
click at [648, 122] on link "Money and Accounts" at bounding box center [643, 132] width 95 height 29
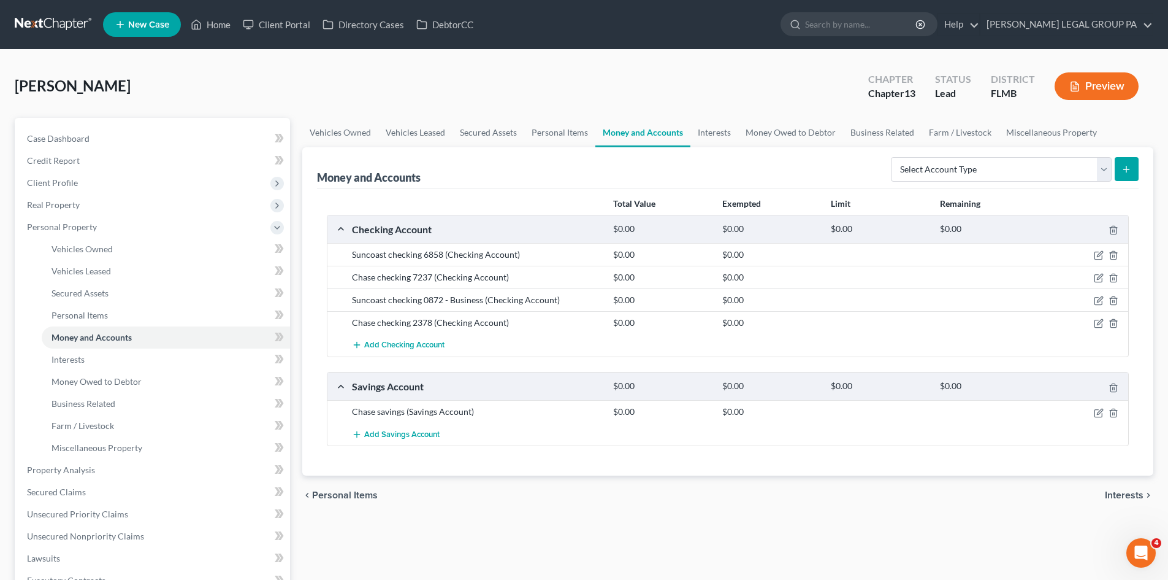
click at [687, 128] on link "Money and Accounts" at bounding box center [643, 132] width 95 height 29
click at [765, 136] on link "Money Owed to Debtor" at bounding box center [791, 132] width 105 height 29
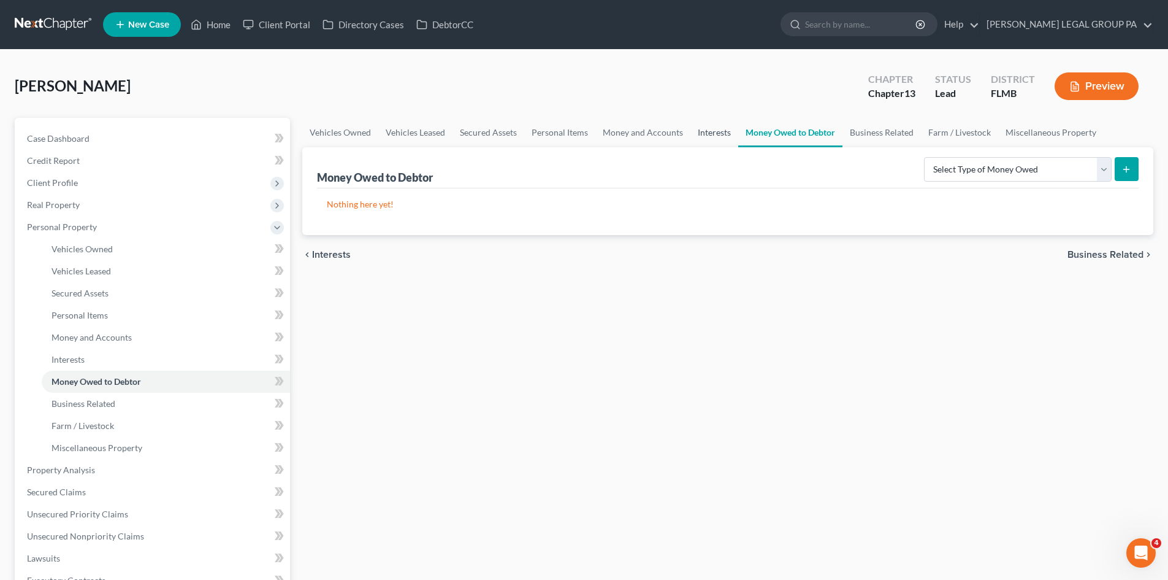
click at [708, 132] on link "Interests" at bounding box center [715, 132] width 48 height 29
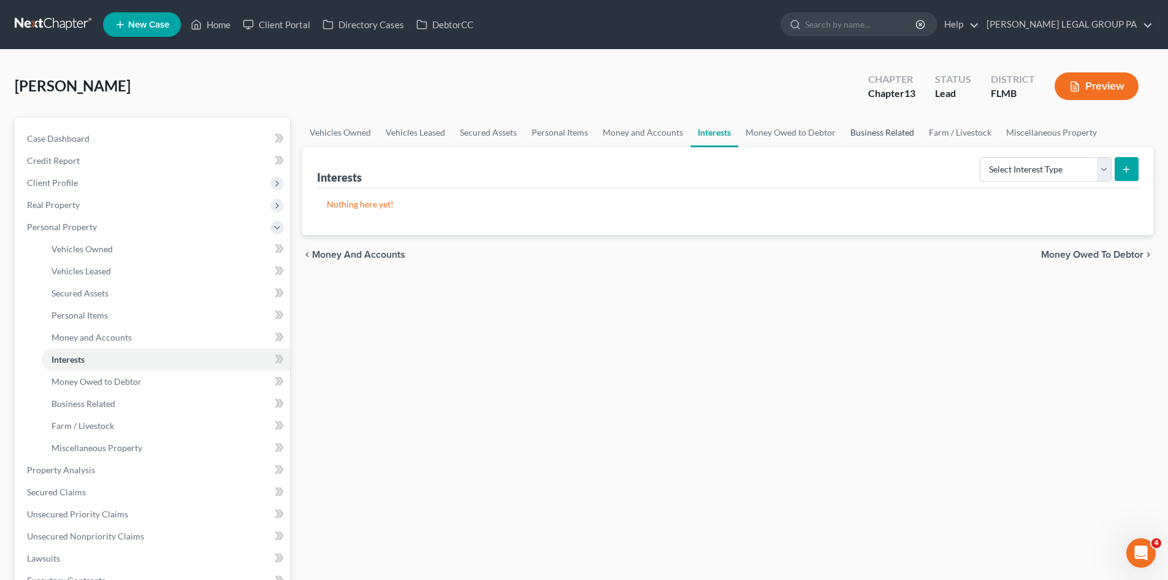
click at [871, 131] on link "Business Related" at bounding box center [882, 132] width 79 height 29
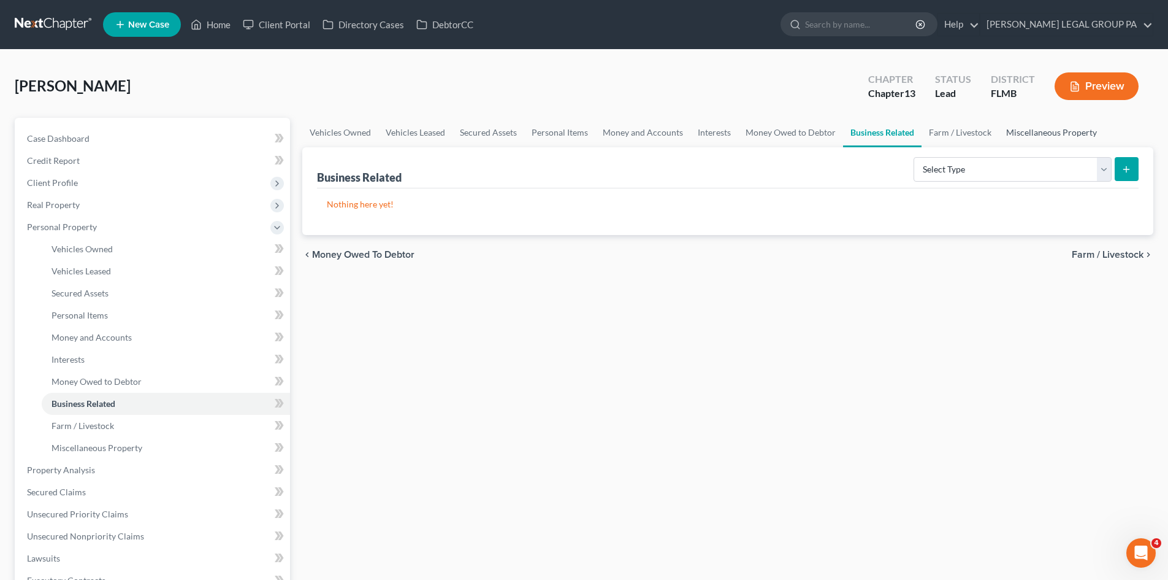
click at [1032, 143] on link "Miscellaneous Property" at bounding box center [1052, 132] width 106 height 29
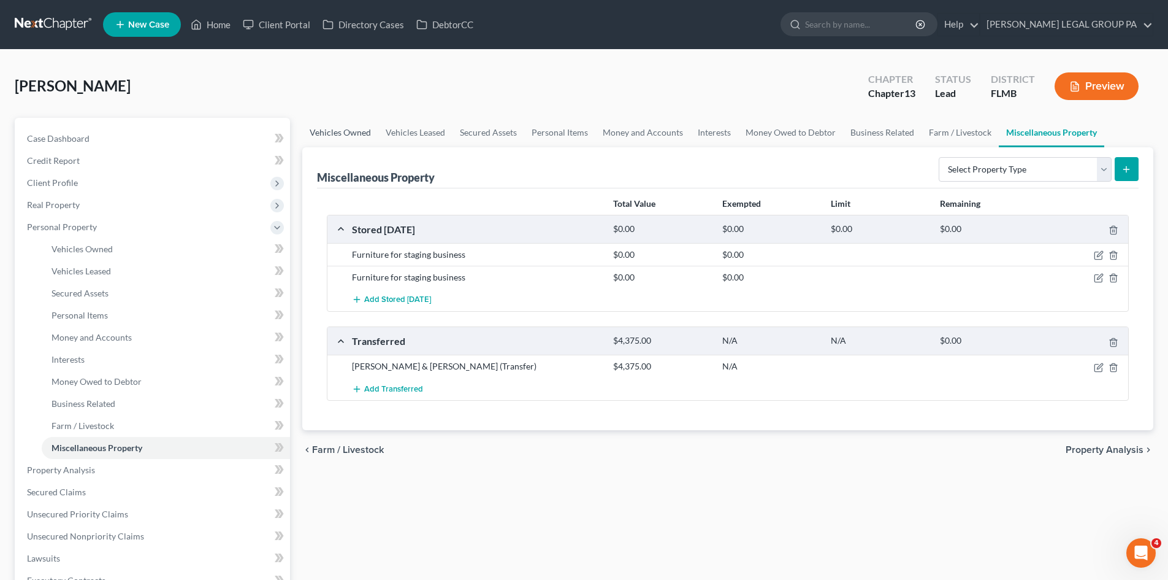
click at [354, 136] on link "Vehicles Owned" at bounding box center [340, 132] width 76 height 29
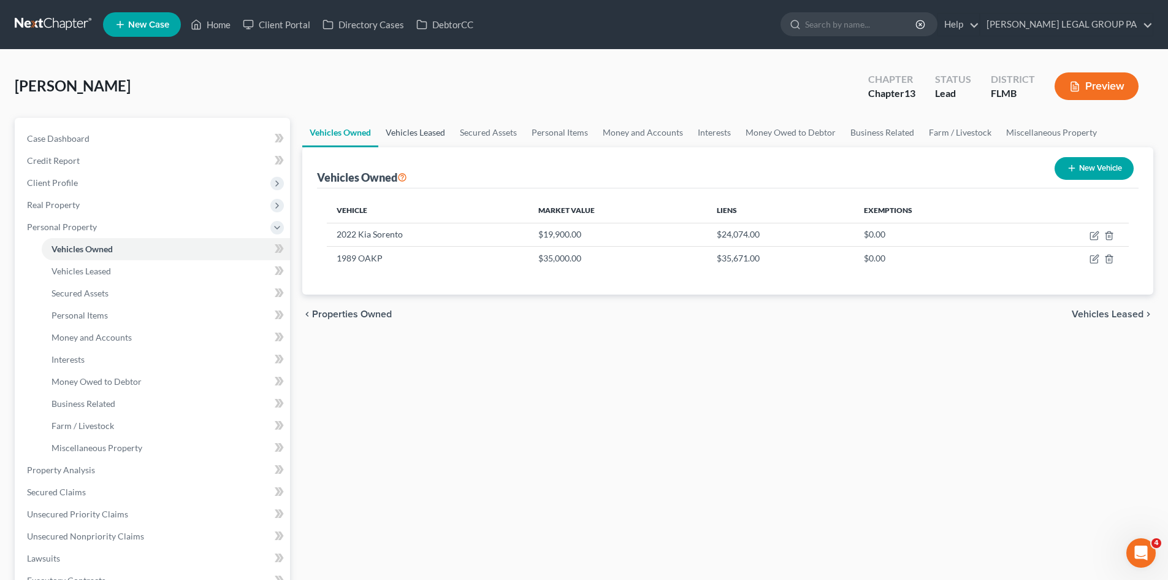
click at [434, 130] on link "Vehicles Leased" at bounding box center [415, 132] width 74 height 29
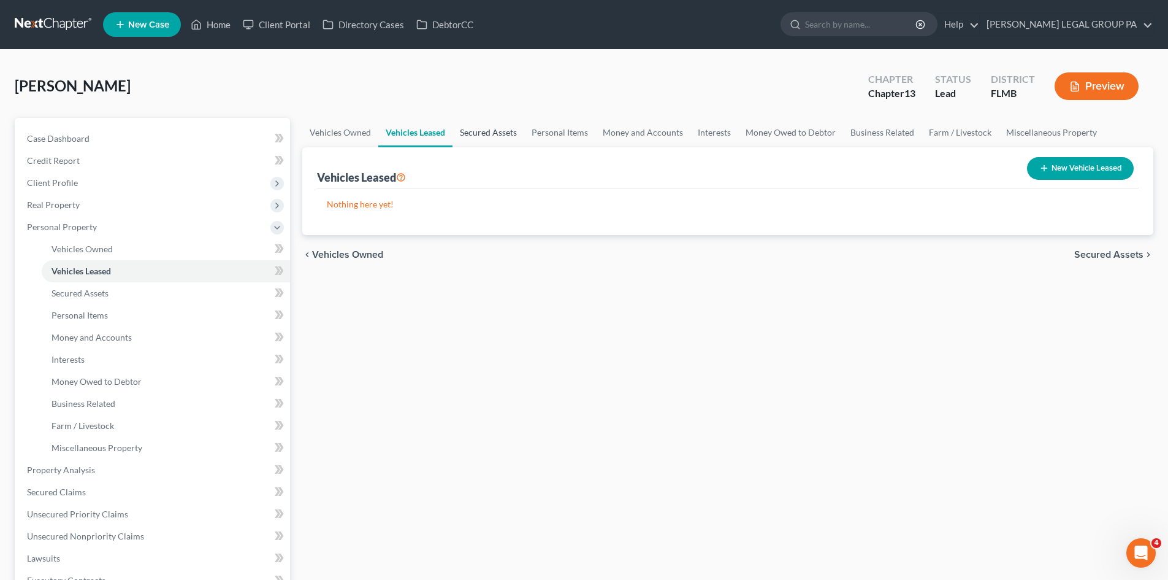
click at [510, 129] on link "Secured Assets" at bounding box center [489, 132] width 72 height 29
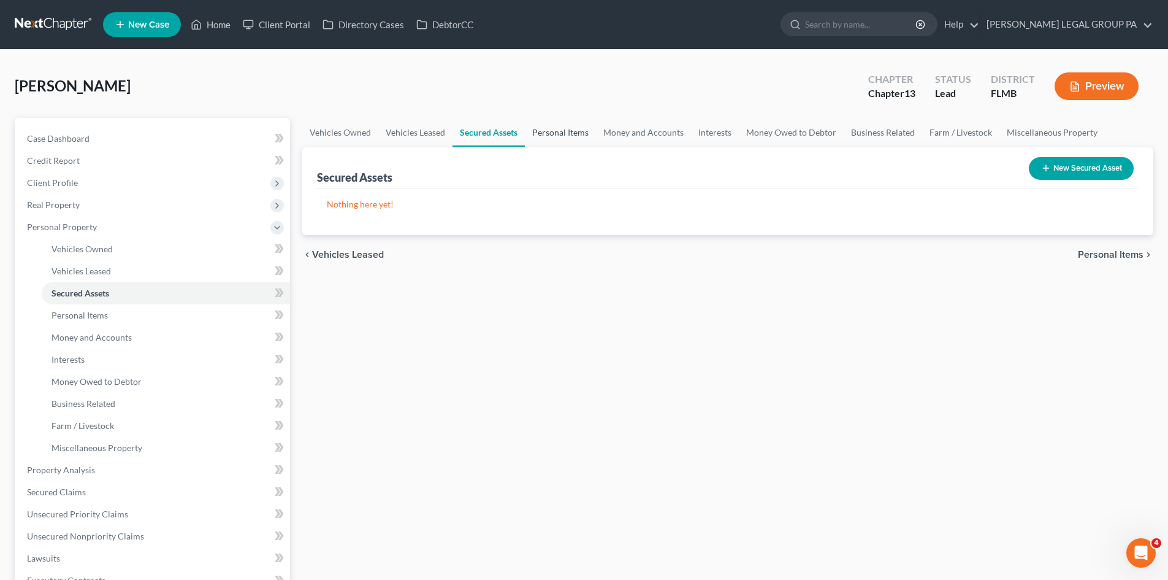
click at [531, 131] on link "Personal Items" at bounding box center [560, 132] width 71 height 29
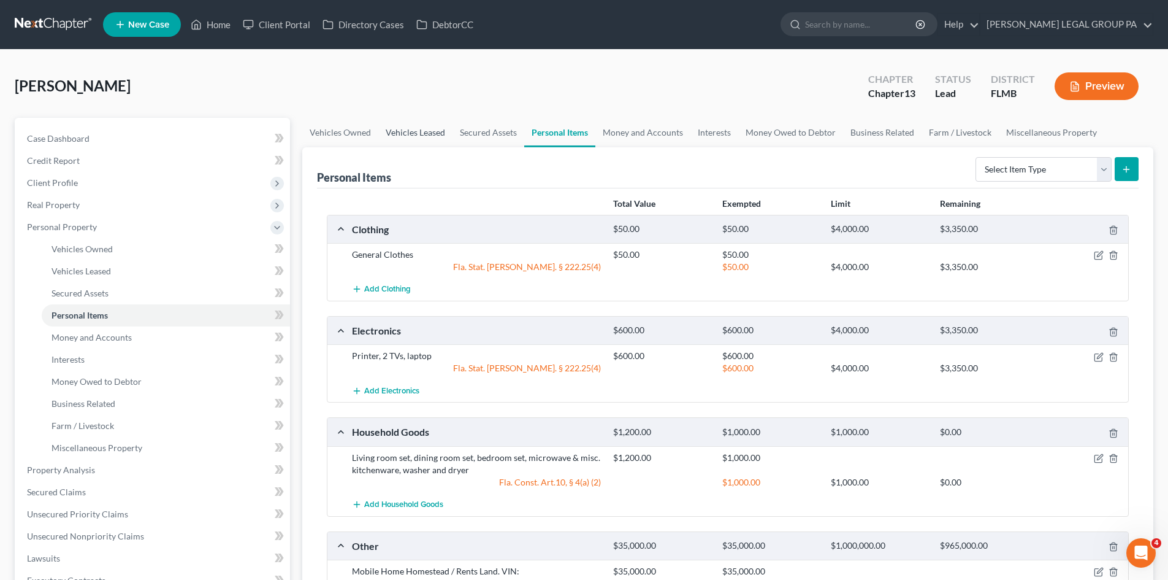
click at [444, 135] on link "Vehicles Leased" at bounding box center [415, 132] width 74 height 29
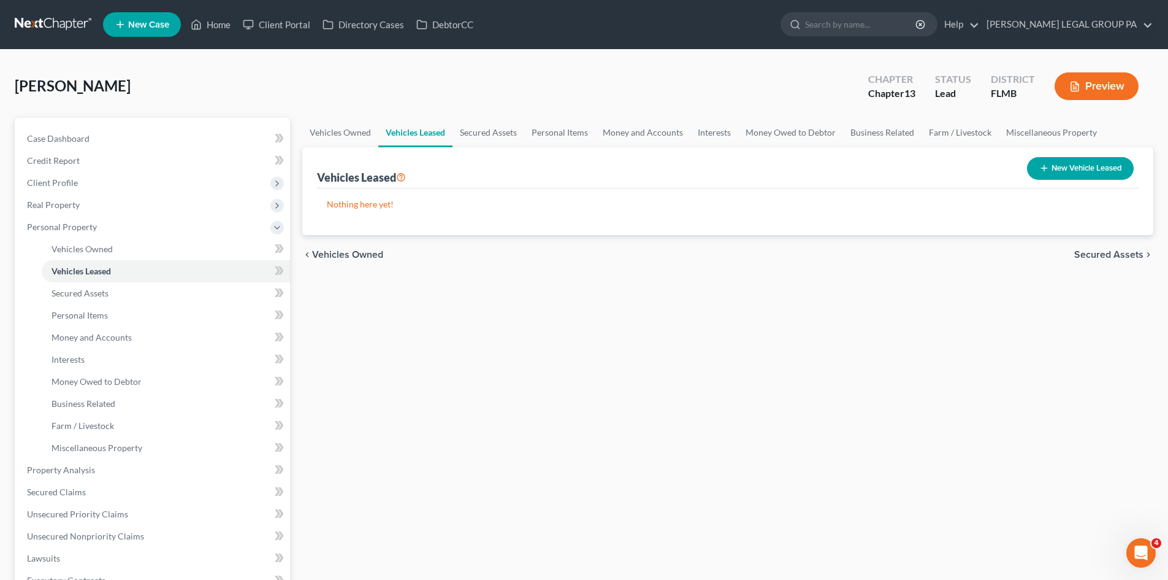
click at [1050, 164] on button "New Vehicle Leased" at bounding box center [1080, 168] width 107 height 23
select select "0"
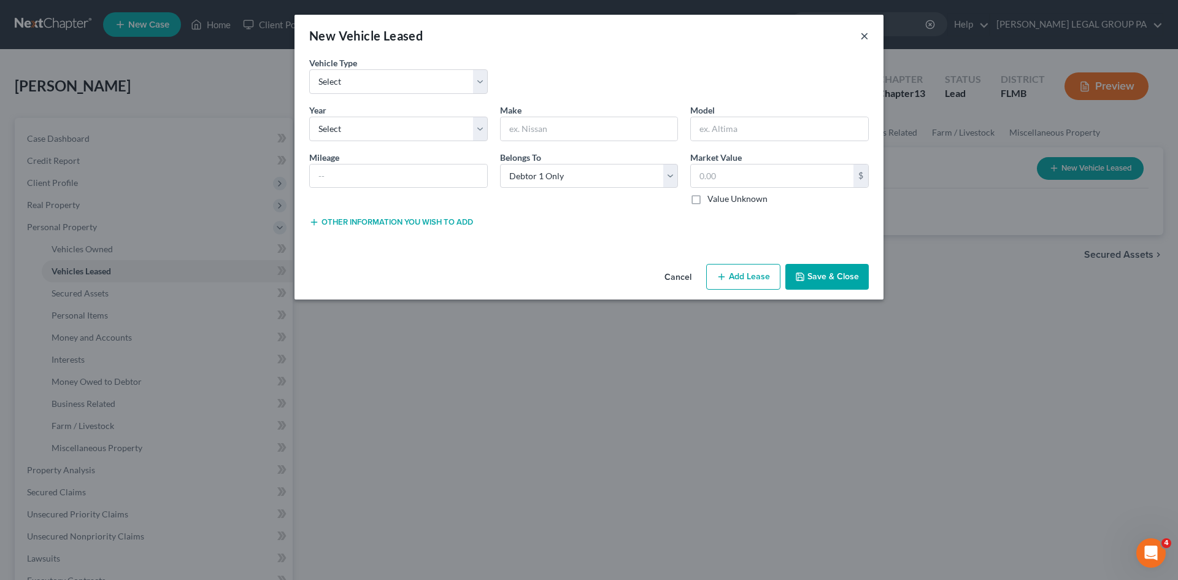
click at [864, 34] on button "×" at bounding box center [864, 35] width 9 height 15
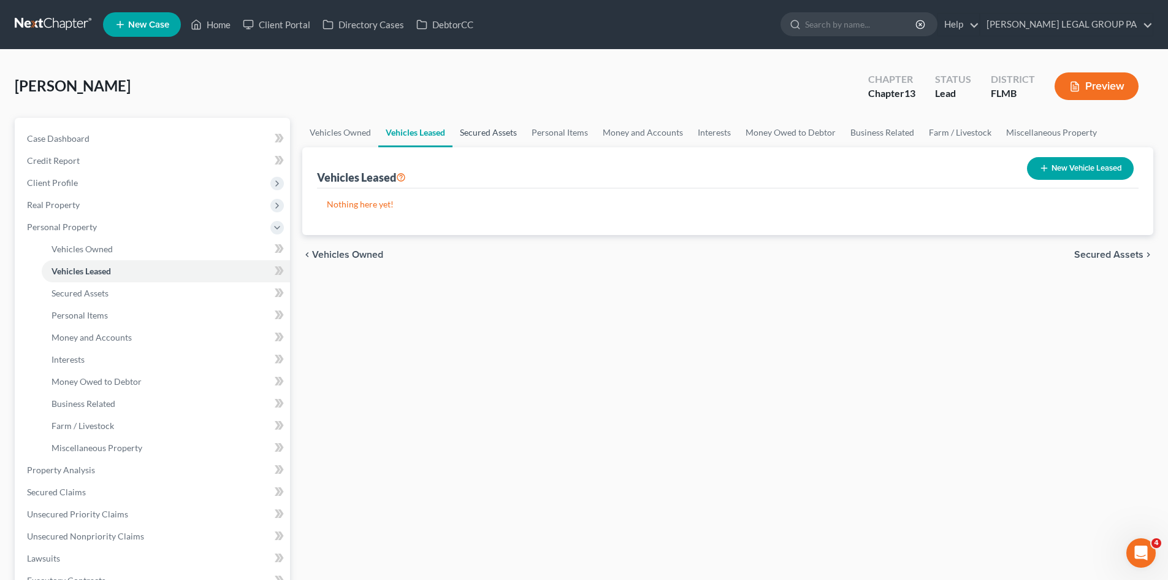
click at [508, 124] on link "Secured Assets" at bounding box center [489, 132] width 72 height 29
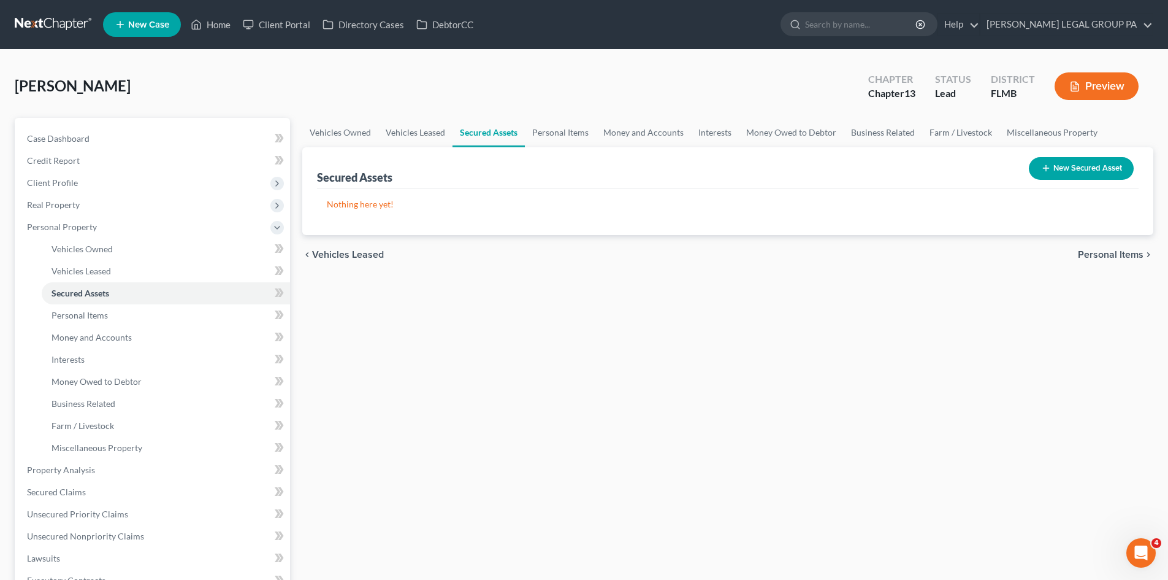
click at [1107, 159] on button "New Secured Asset" at bounding box center [1081, 168] width 105 height 23
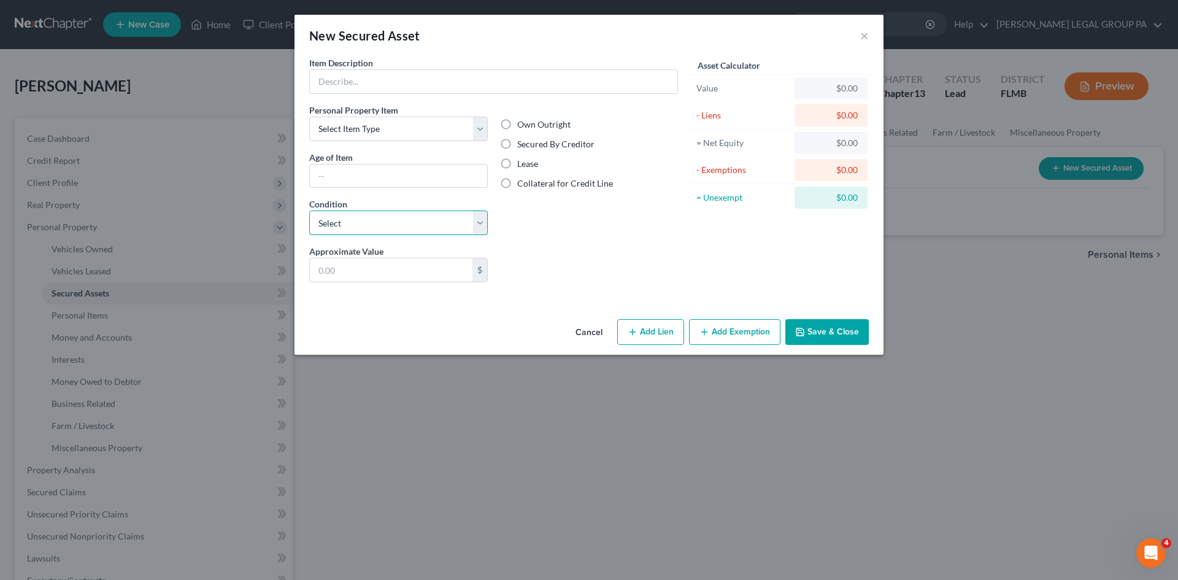
click at [414, 227] on select "Select Excellent Very Good Good Fair Poor" at bounding box center [398, 222] width 178 height 25
click at [574, 285] on div "Approximate Value * $ Liens Select" at bounding box center [493, 268] width 381 height 47
click at [401, 80] on input "text" at bounding box center [493, 81] width 367 height 23
click at [374, 92] on input "text" at bounding box center [493, 81] width 367 height 23
paste input "Mobile Home Homestead / Rents Land. VIN: 1EF4L3323K7000928. 1989 OAKP"
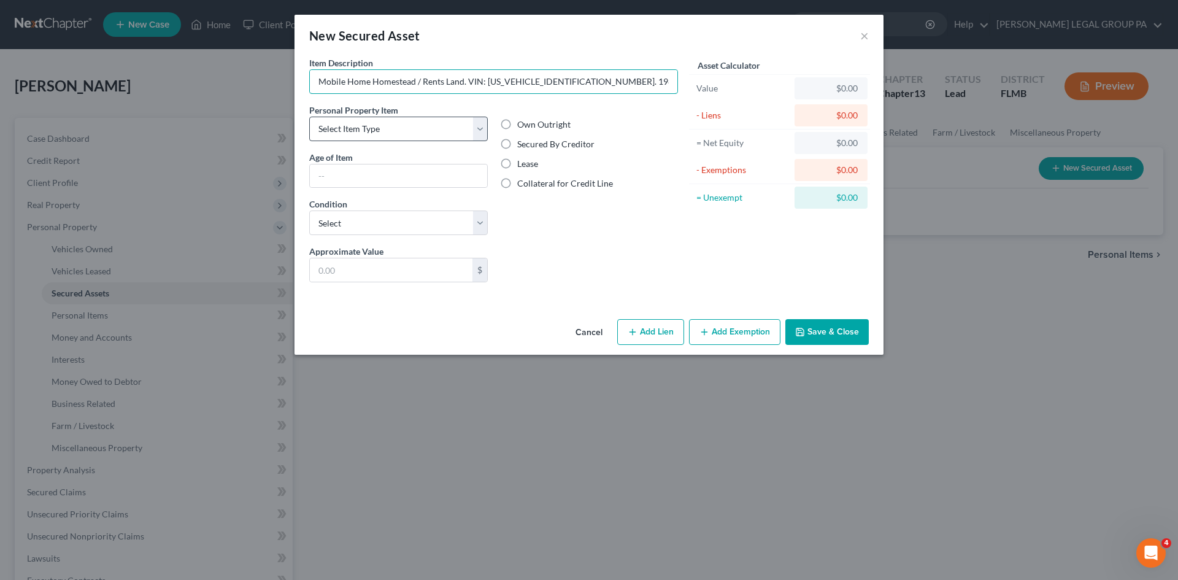
type input "Mobile Home Homestead / Rents Land. VIN: 1EF4L3323K7000928. 1989 OAKP."
click at [334, 128] on select "Select Item Type Clothing Collectibles Of Value Electronics Firearms Household …" at bounding box center [398, 129] width 178 height 25
select select "other"
click at [309, 117] on select "Select Item Type Clothing Collectibles Of Value Electronics Firearms Household …" at bounding box center [398, 129] width 178 height 25
click at [388, 177] on input "text" at bounding box center [398, 175] width 177 height 23
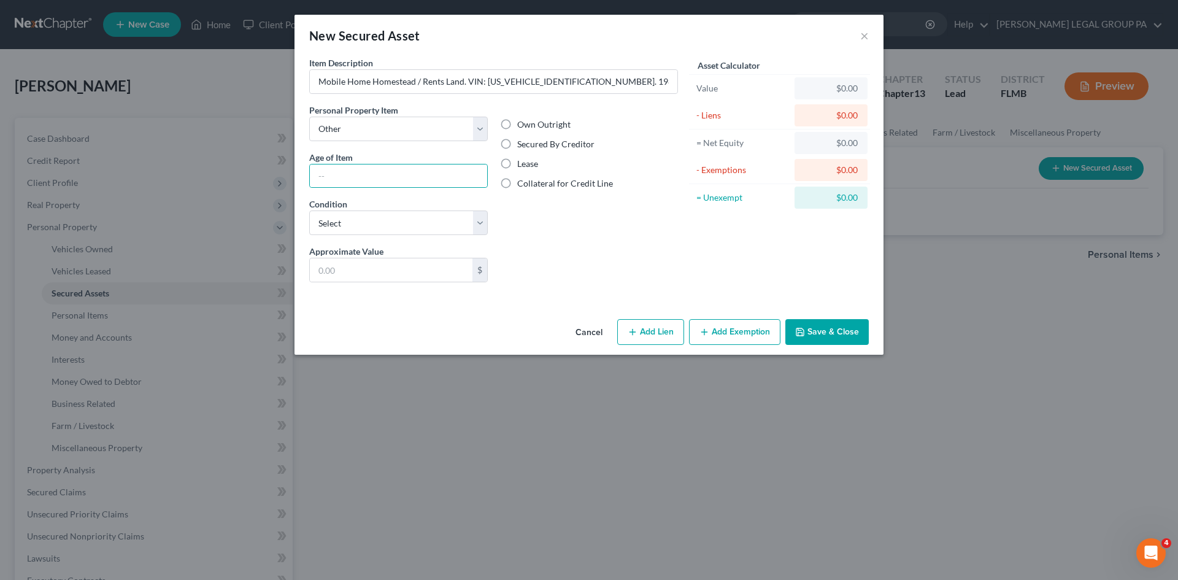
click at [519, 210] on div "Own Outright Secured By Creditor Lease Collateral for Credit Line" at bounding box center [589, 174] width 191 height 141
click at [517, 142] on label "Secured By Creditor" at bounding box center [555, 144] width 77 height 12
click at [522, 142] on input "Secured By Creditor" at bounding box center [526, 142] width 8 height 8
radio input "true"
click at [475, 221] on select "Select Excellent Very Good Good Fair Poor" at bounding box center [398, 222] width 178 height 25
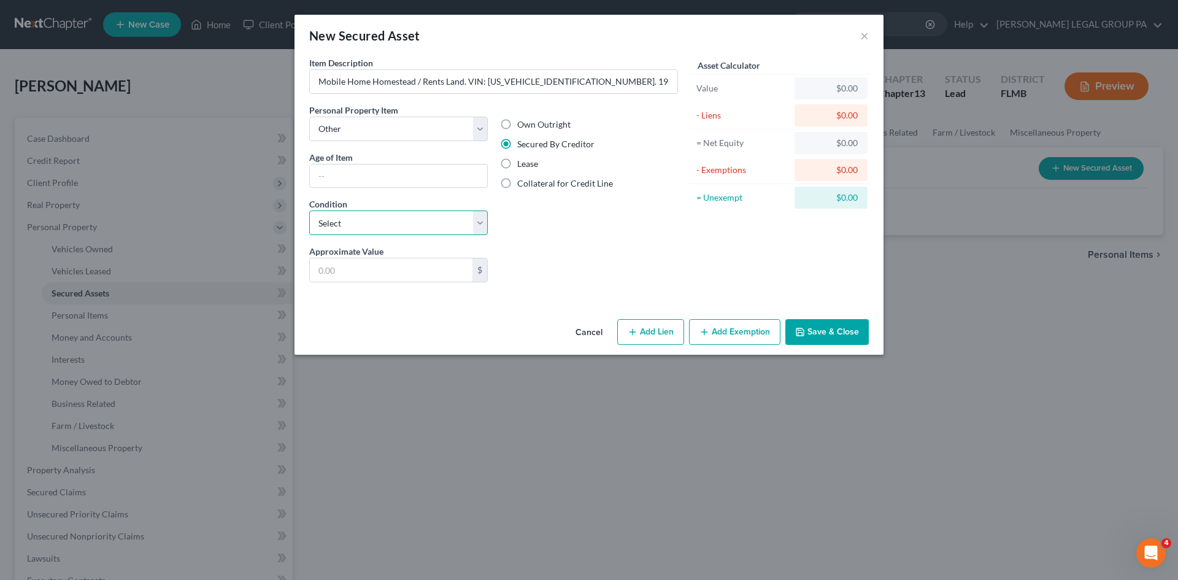
select select "2"
click at [309, 210] on select "Select Excellent Very Good Good Fair Poor" at bounding box center [398, 222] width 178 height 25
drag, startPoint x: 463, startPoint y: 272, endPoint x: 459, endPoint y: 266, distance: 7.0
click at [463, 272] on input "text" at bounding box center [391, 269] width 163 height 23
type input "35,000.00"
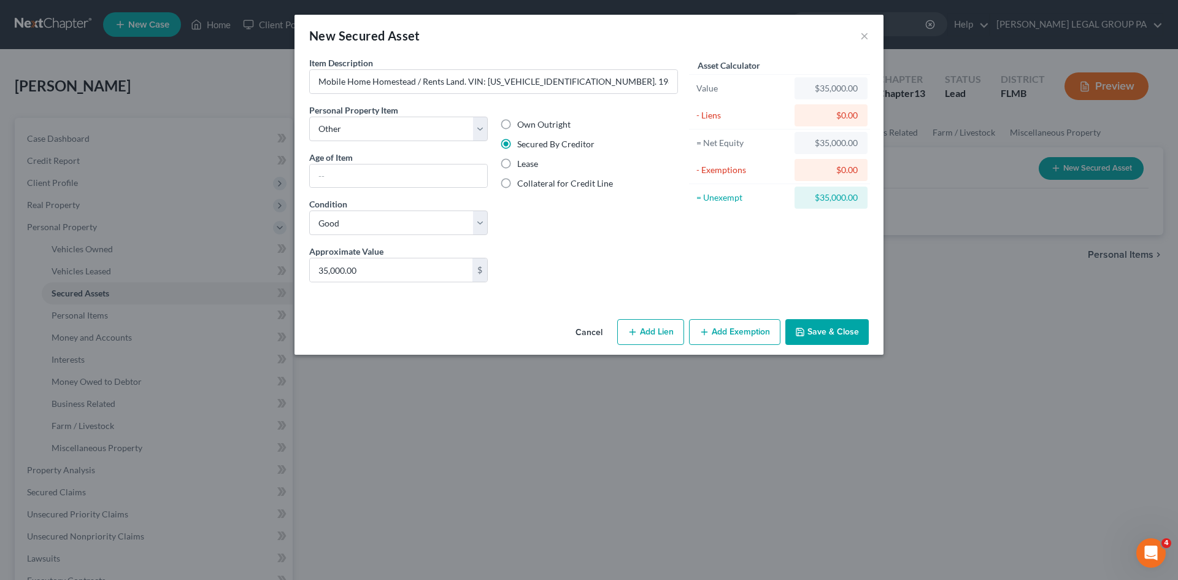
click at [673, 337] on button "Add Lien" at bounding box center [650, 332] width 67 height 26
select select "0"
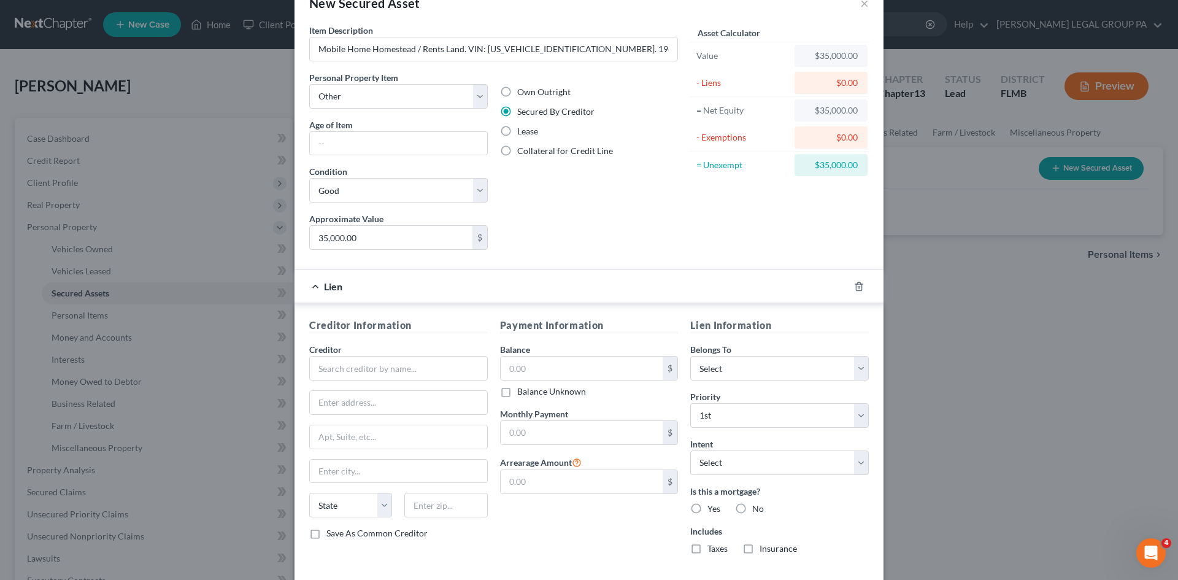
scroll to position [94, 0]
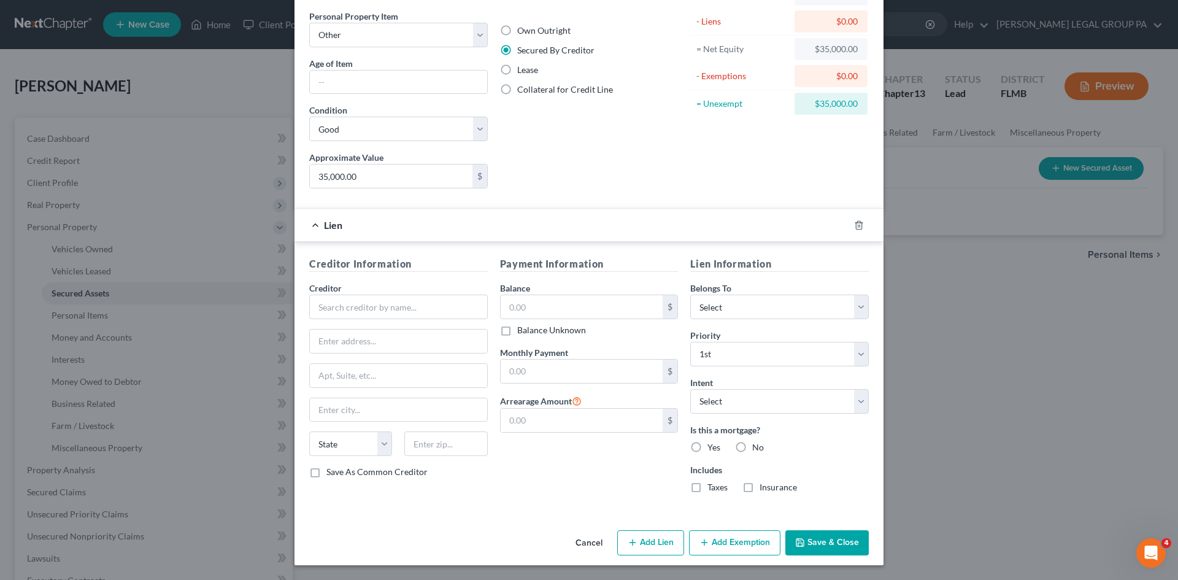
drag, startPoint x: 740, startPoint y: 540, endPoint x: 814, endPoint y: 338, distance: 215.6
click at [742, 534] on button "Add Exemption" at bounding box center [734, 543] width 91 height 26
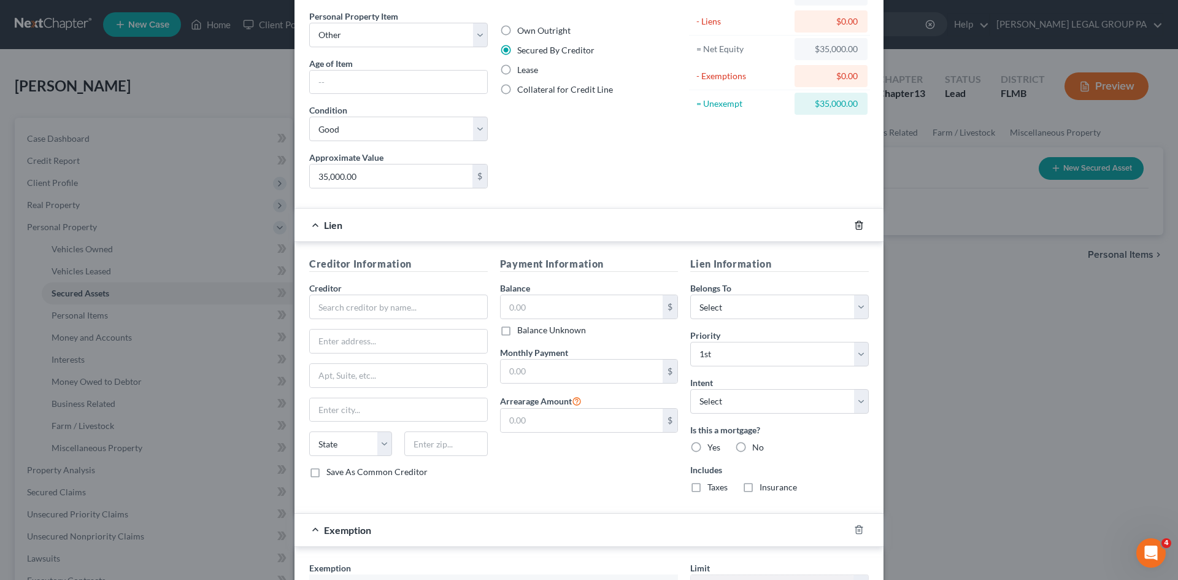
click at [856, 224] on icon "button" at bounding box center [859, 225] width 6 height 8
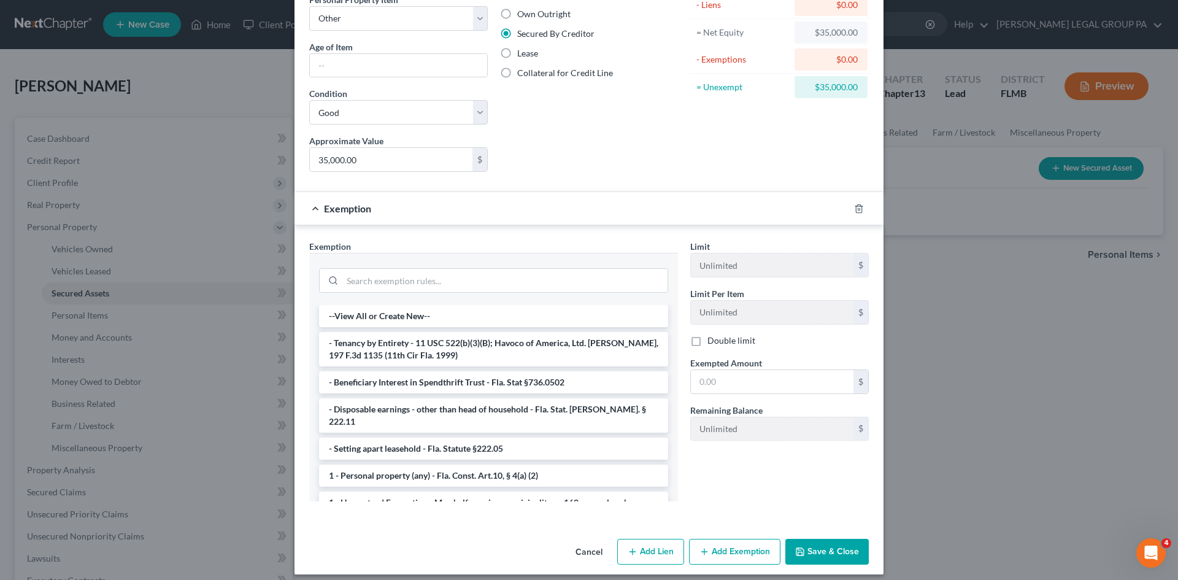
scroll to position [120, 0]
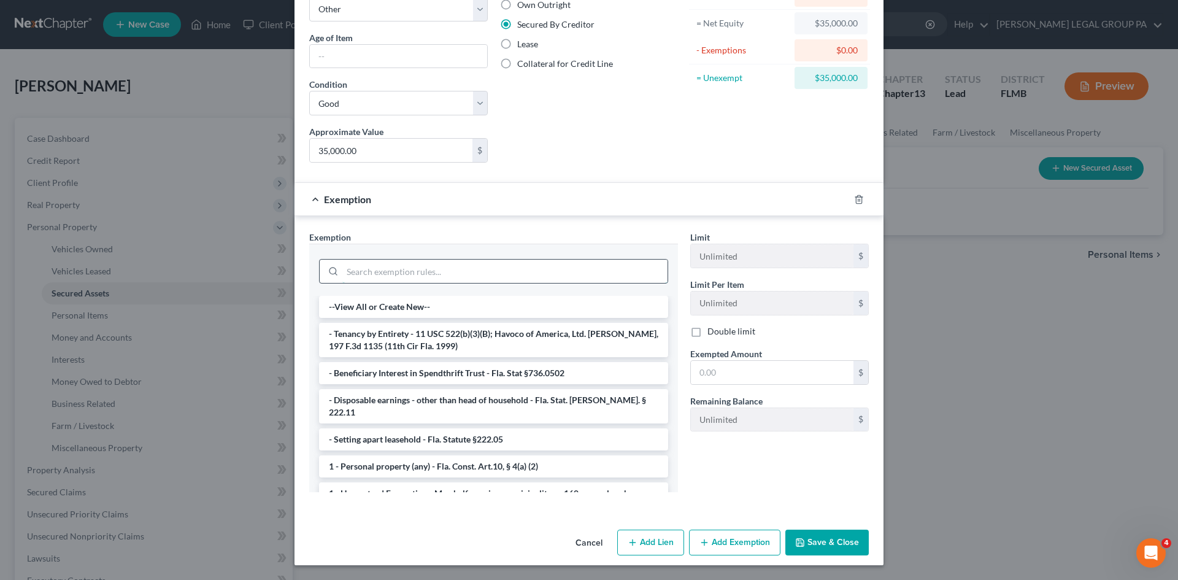
click at [424, 275] on input "search" at bounding box center [504, 270] width 325 height 23
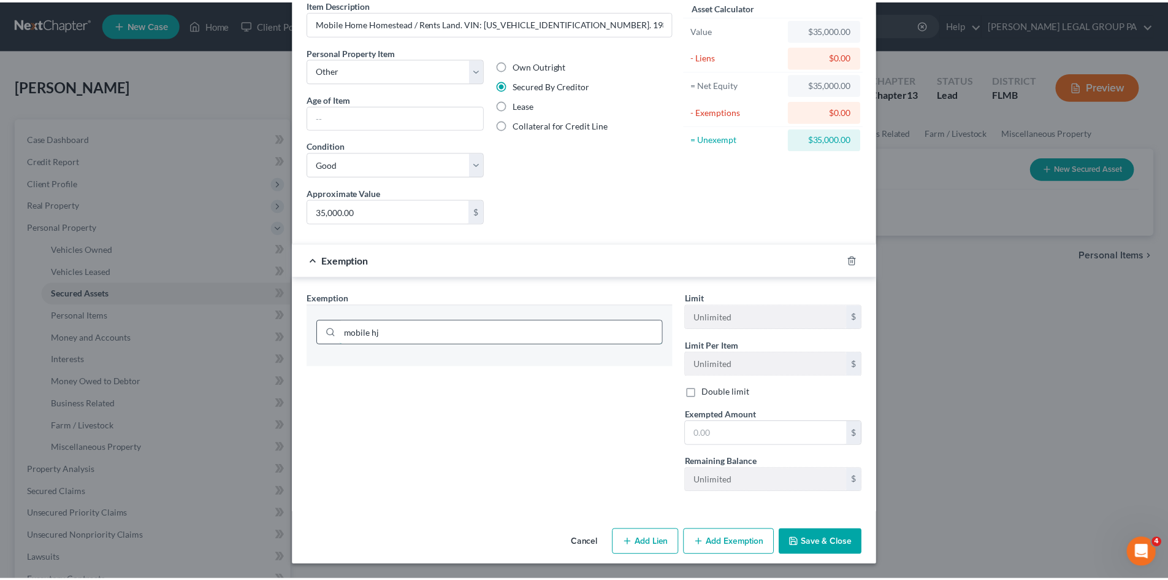
scroll to position [59, 0]
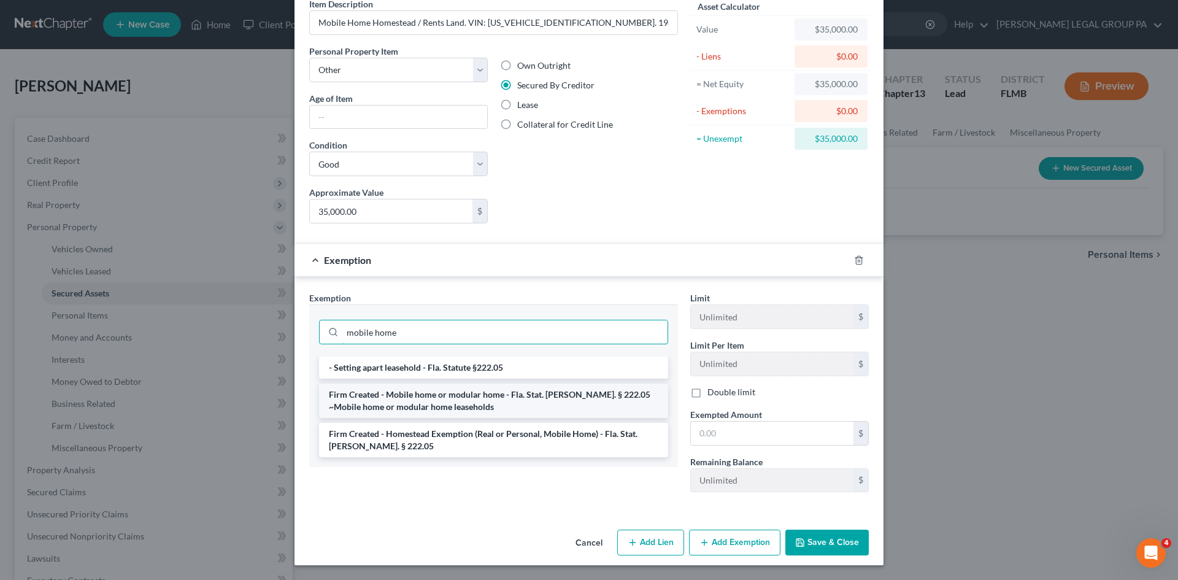
type input "mobile home"
click at [540, 407] on li "Firm Created - Mobile home or modular home - Fla. Stat. Ann. § 222.05 ~Mobile h…" at bounding box center [493, 400] width 349 height 34
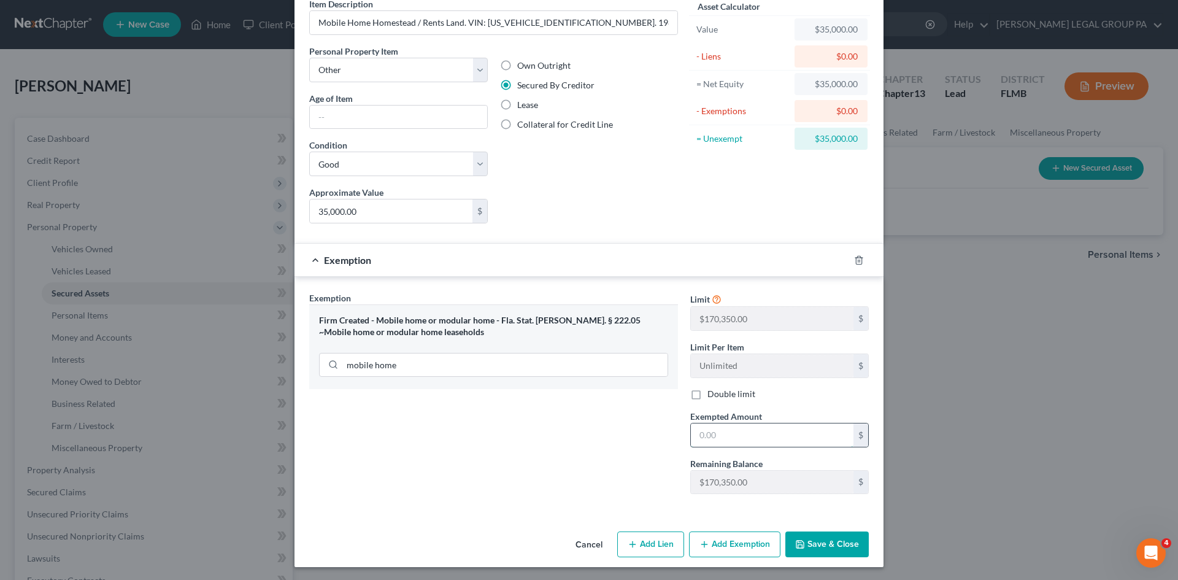
click at [747, 434] on input "text" at bounding box center [772, 434] width 163 height 23
type input "35,000.00"
click at [832, 546] on button "Save & Close" at bounding box center [826, 544] width 83 height 26
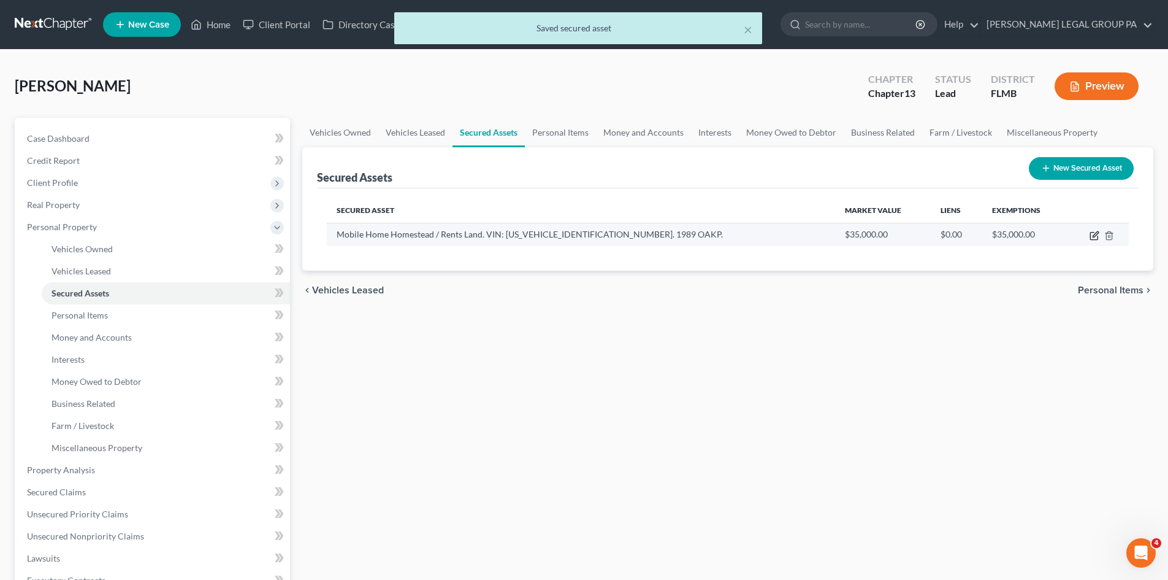
click at [1095, 236] on icon "button" at bounding box center [1096, 234] width 6 height 6
select select "other"
select select "2"
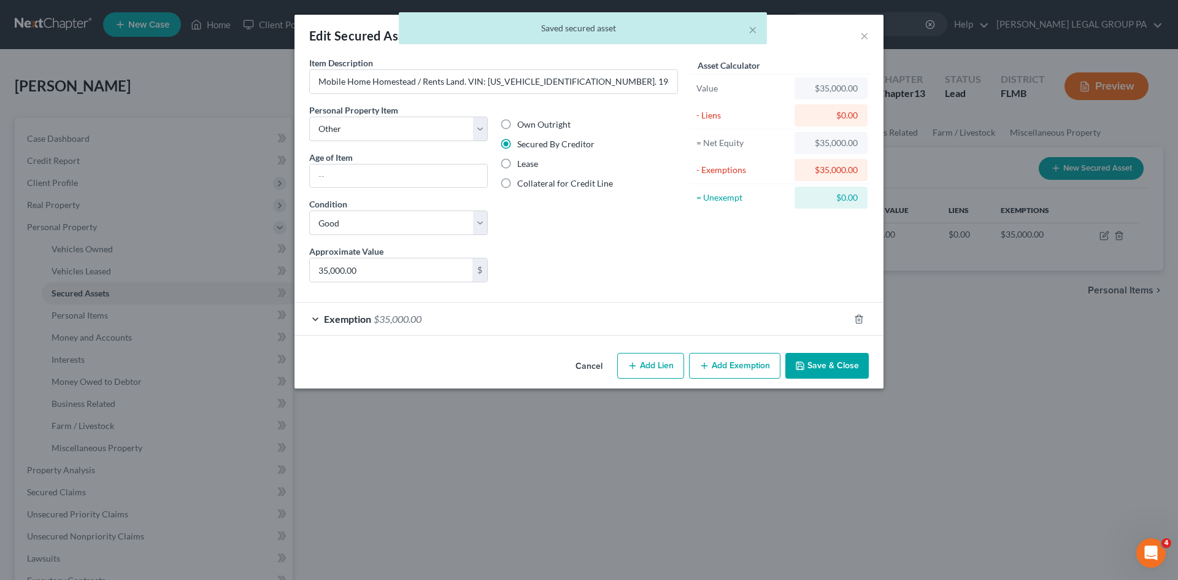
click at [485, 318] on div "Exemption $35,000.00" at bounding box center [571, 318] width 554 height 33
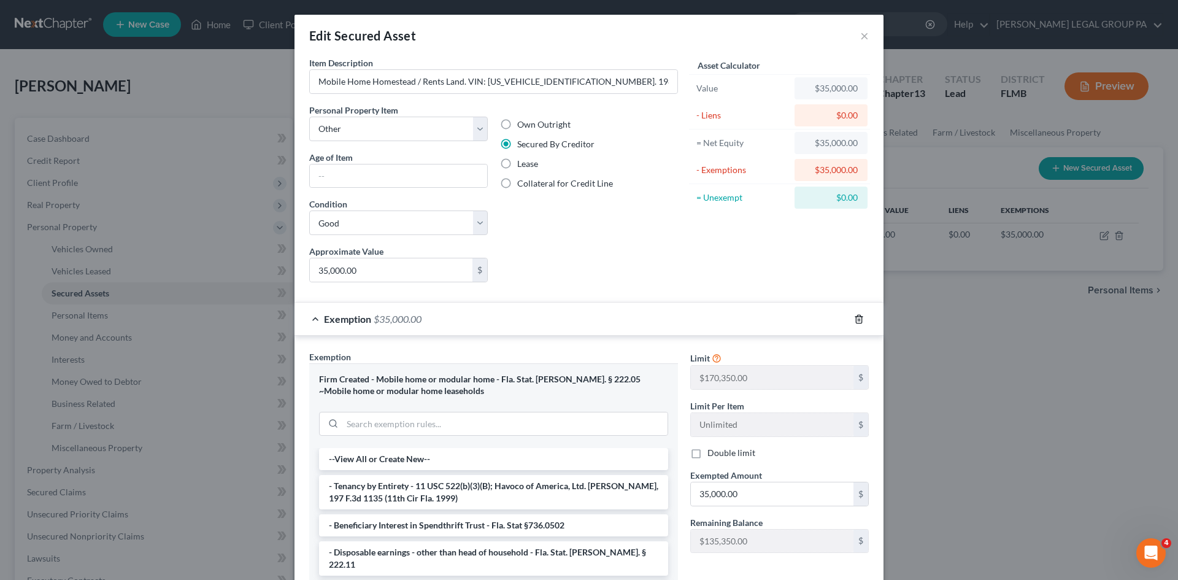
click at [854, 317] on icon "button" at bounding box center [859, 319] width 10 height 10
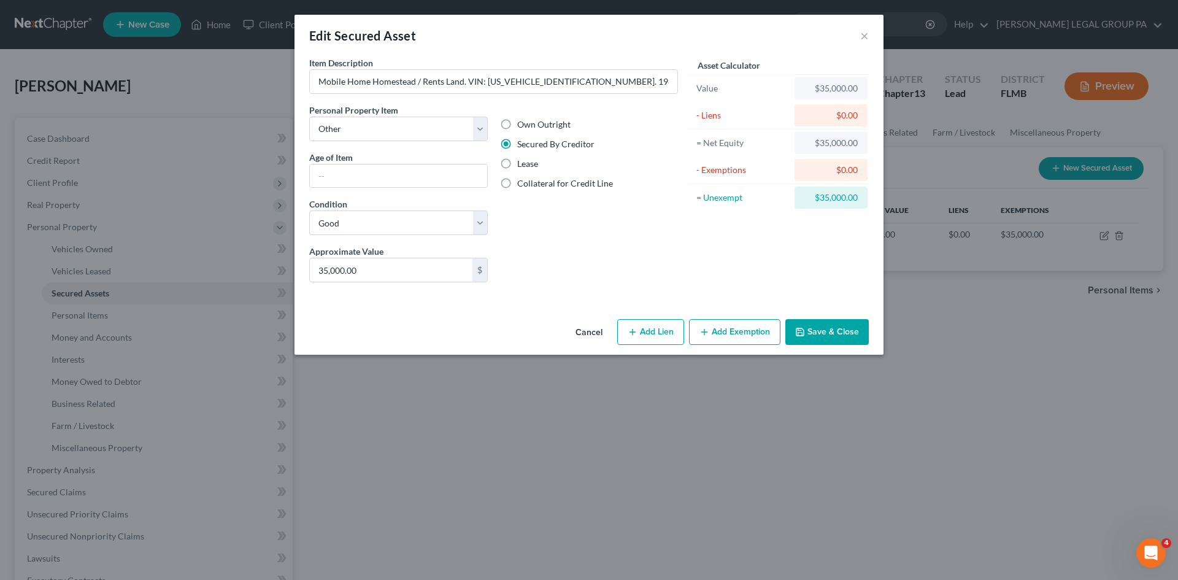
click at [872, 40] on div "Edit Secured Asset ×" at bounding box center [588, 36] width 589 height 42
click at [865, 37] on button "×" at bounding box center [864, 35] width 9 height 15
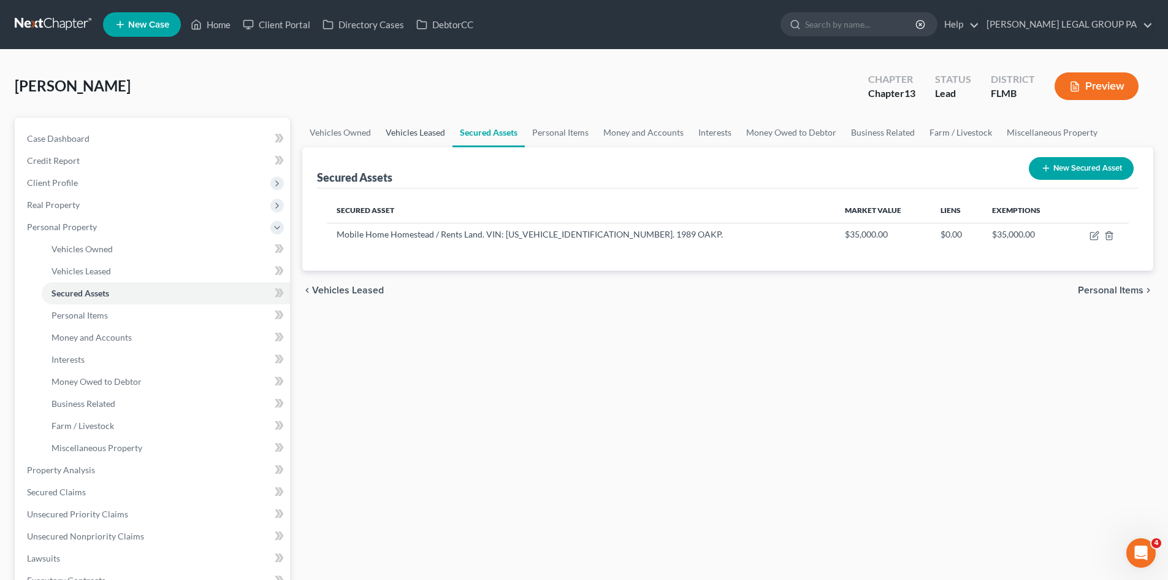
click at [413, 128] on link "Vehicles Leased" at bounding box center [415, 132] width 74 height 29
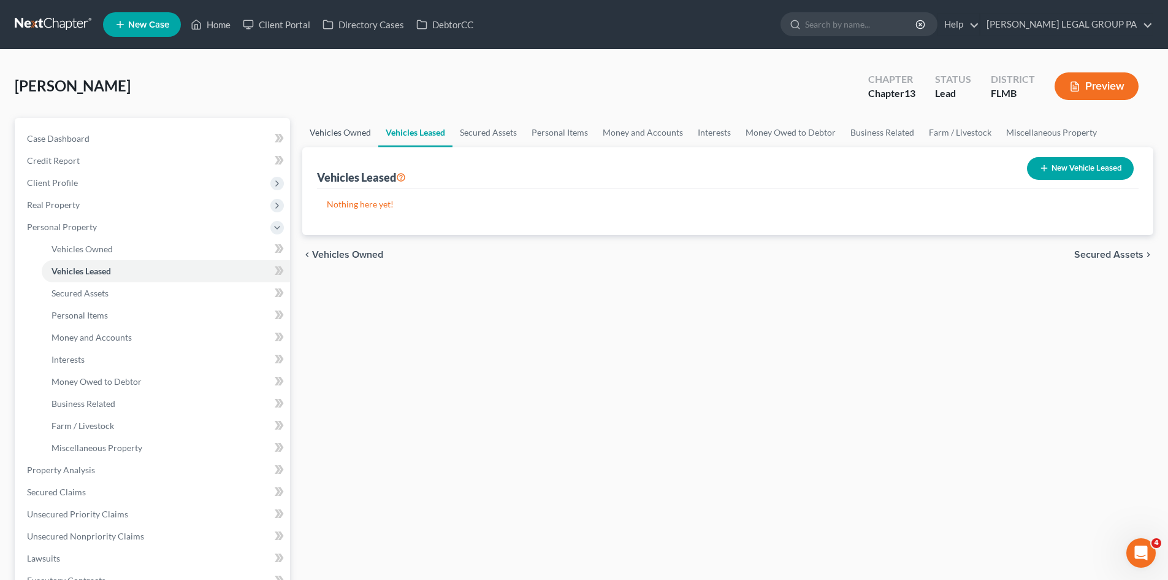
click at [363, 126] on link "Vehicles Owned" at bounding box center [340, 132] width 76 height 29
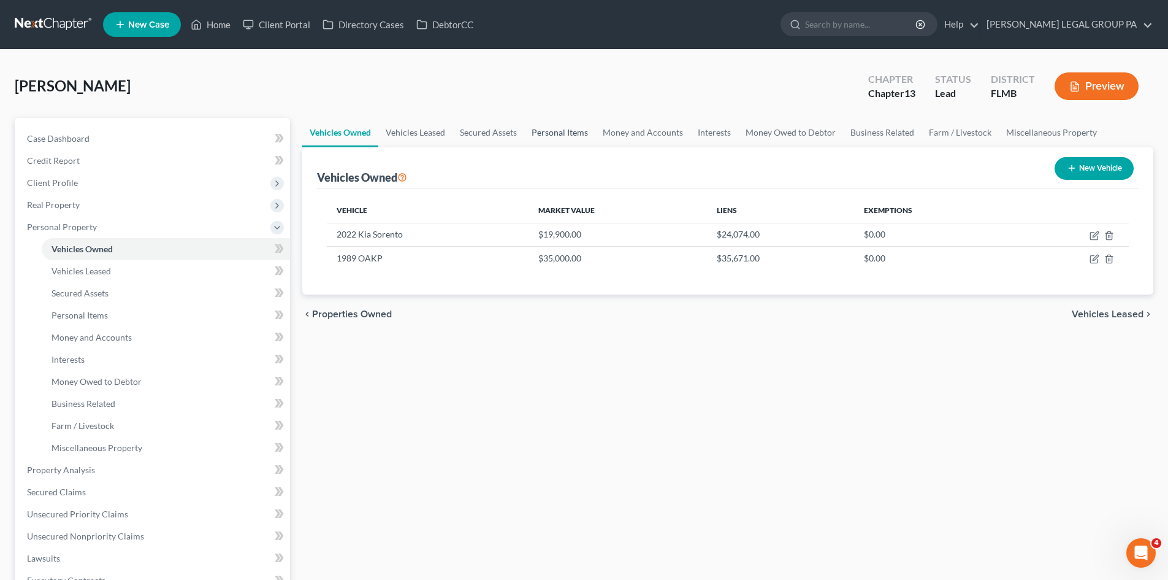
click at [558, 122] on link "Personal Items" at bounding box center [559, 132] width 71 height 29
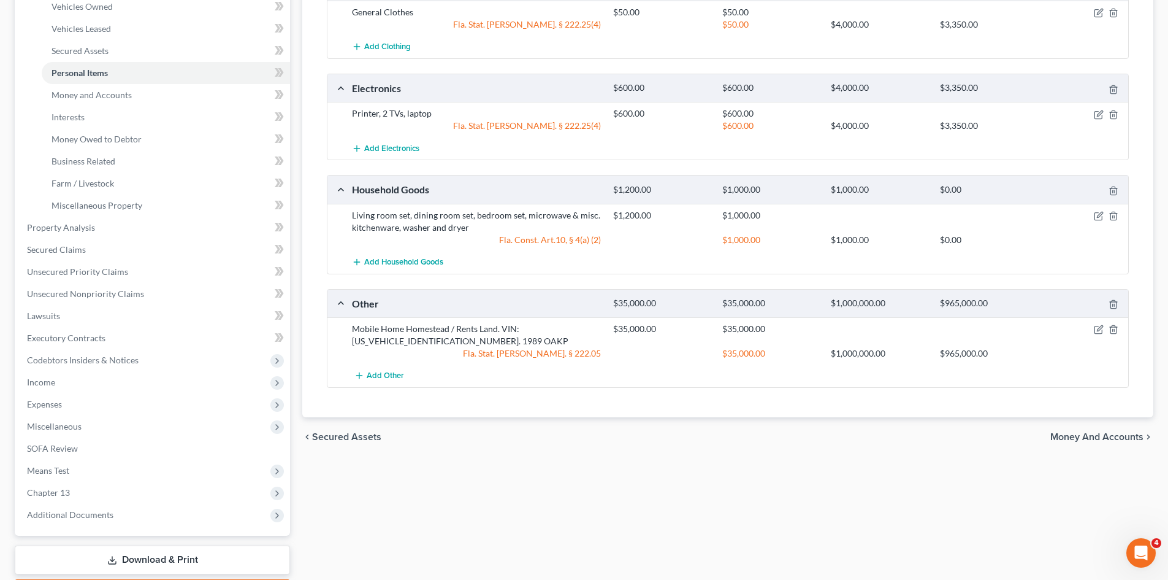
scroll to position [245, 0]
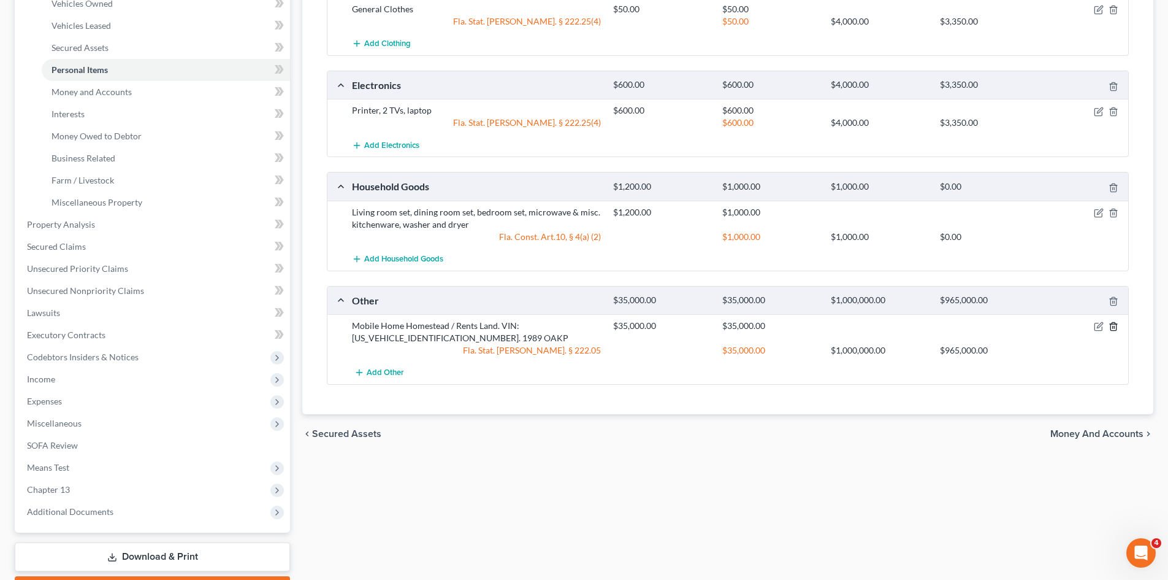
click at [1112, 329] on icon "button" at bounding box center [1114, 326] width 10 height 10
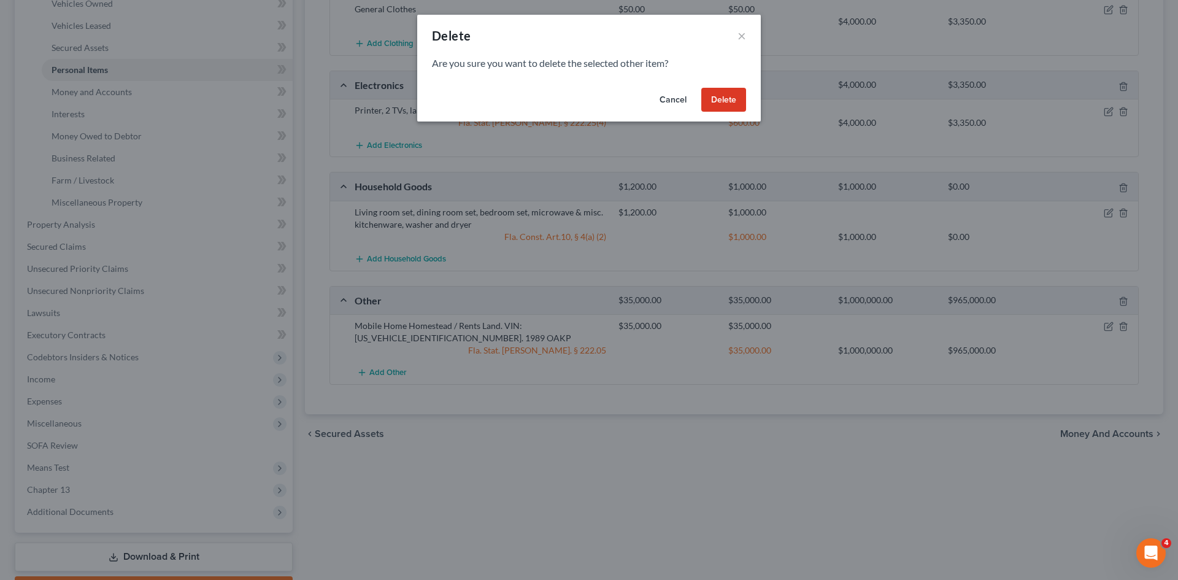
click at [721, 96] on button "Delete" at bounding box center [723, 100] width 45 height 25
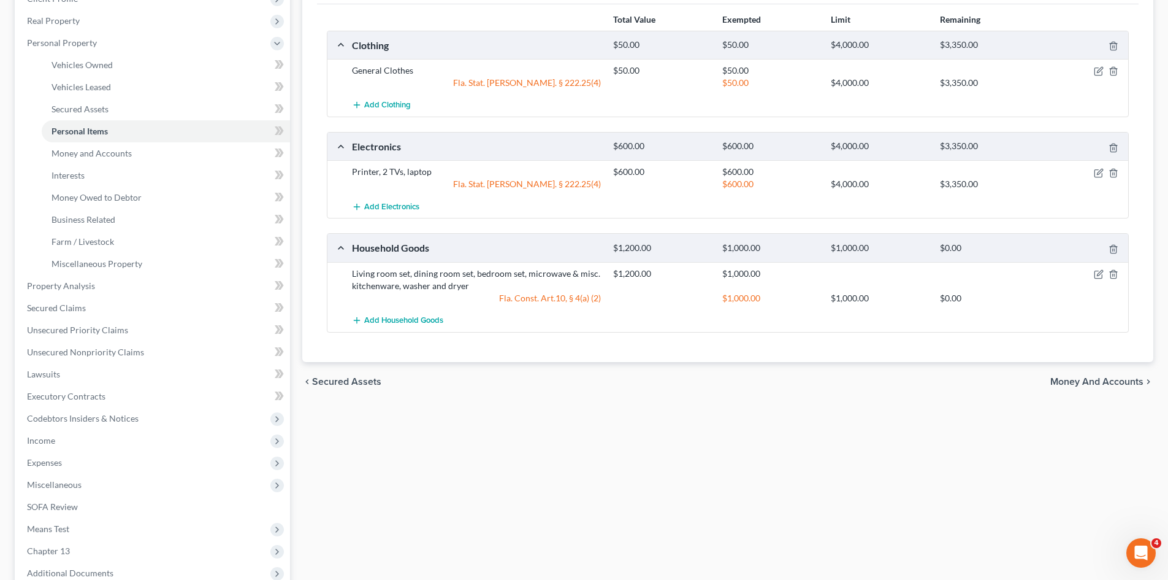
scroll to position [61, 0]
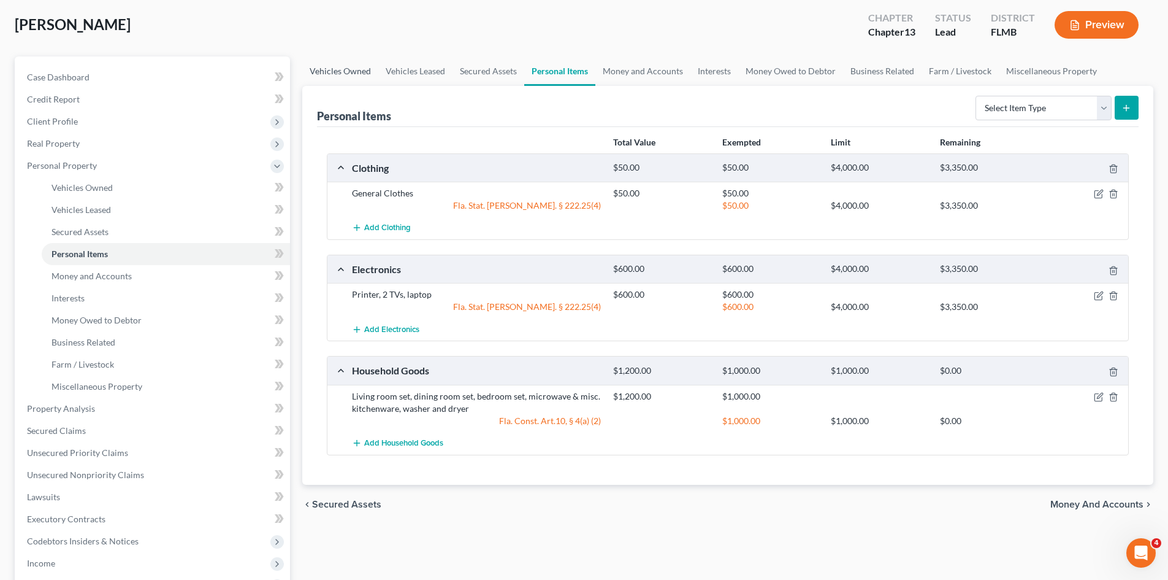
click at [364, 72] on link "Vehicles Owned" at bounding box center [340, 70] width 76 height 29
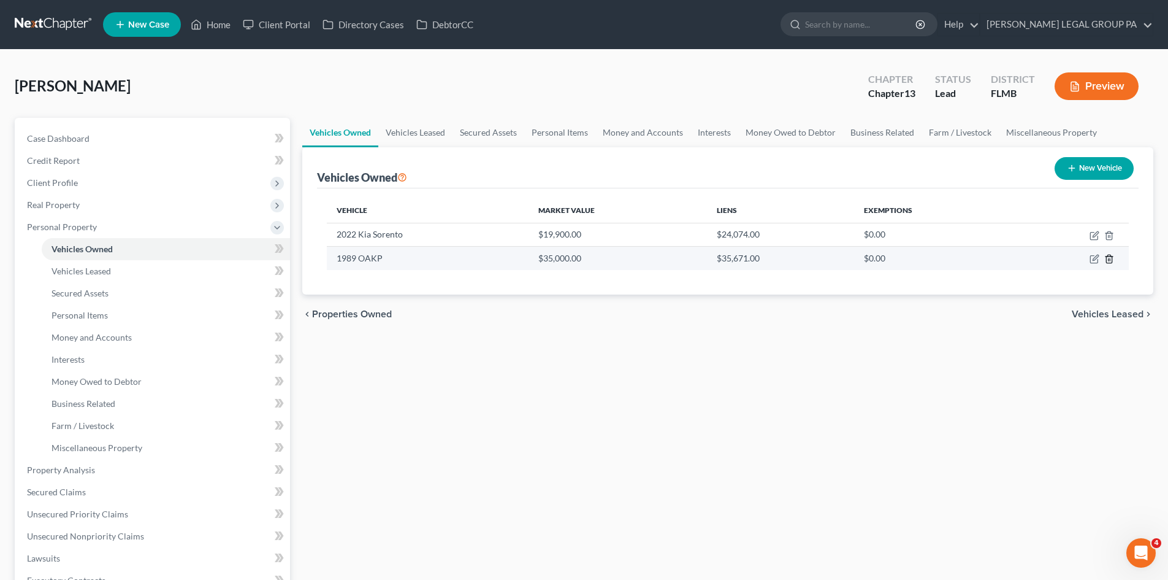
click at [1111, 257] on icon "button" at bounding box center [1110, 259] width 10 height 10
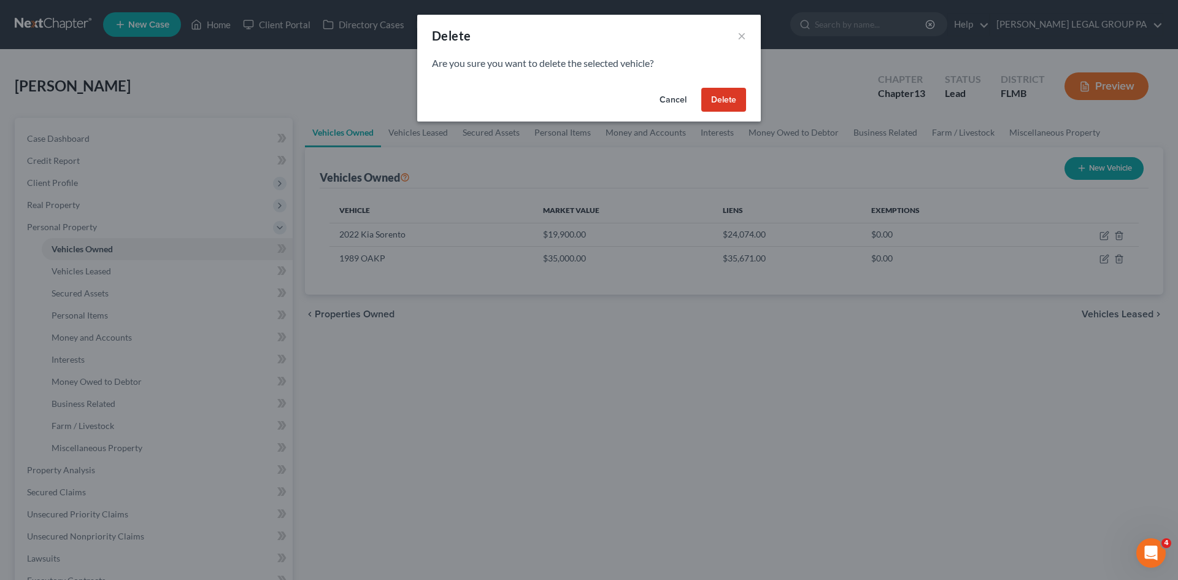
click at [721, 97] on button "Delete" at bounding box center [723, 100] width 45 height 25
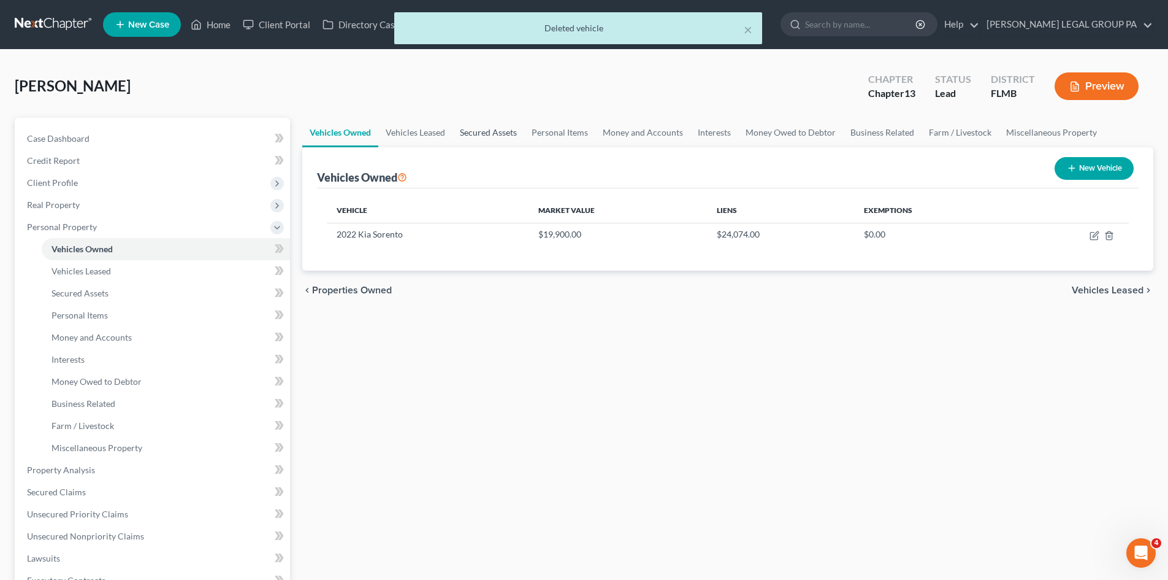
click at [483, 137] on link "Secured Assets" at bounding box center [489, 132] width 72 height 29
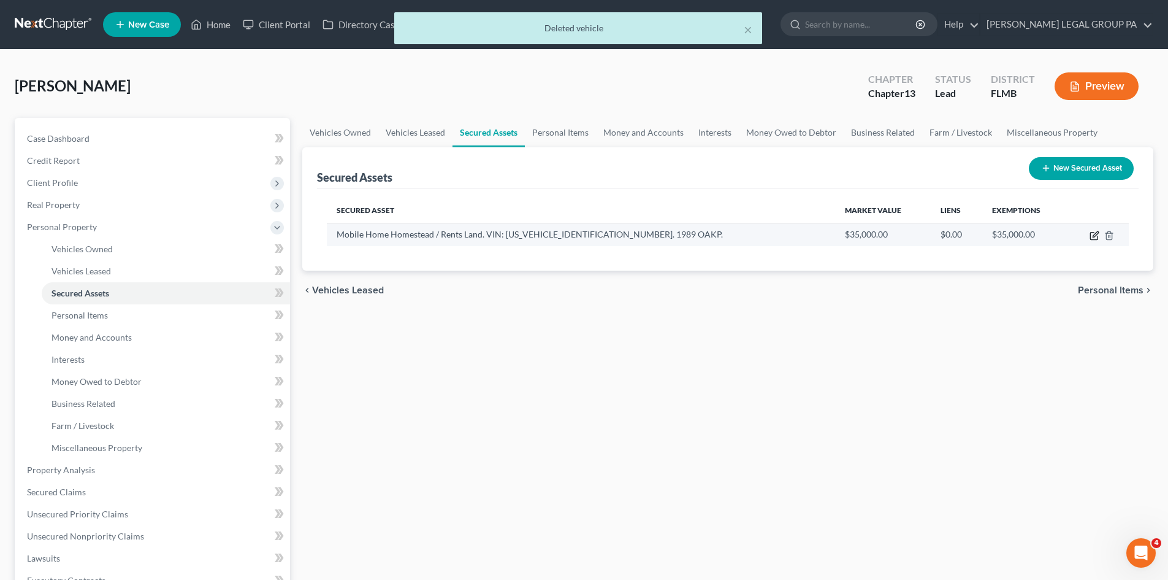
click at [1093, 236] on icon "button" at bounding box center [1095, 236] width 10 height 10
select select "other"
select select "2"
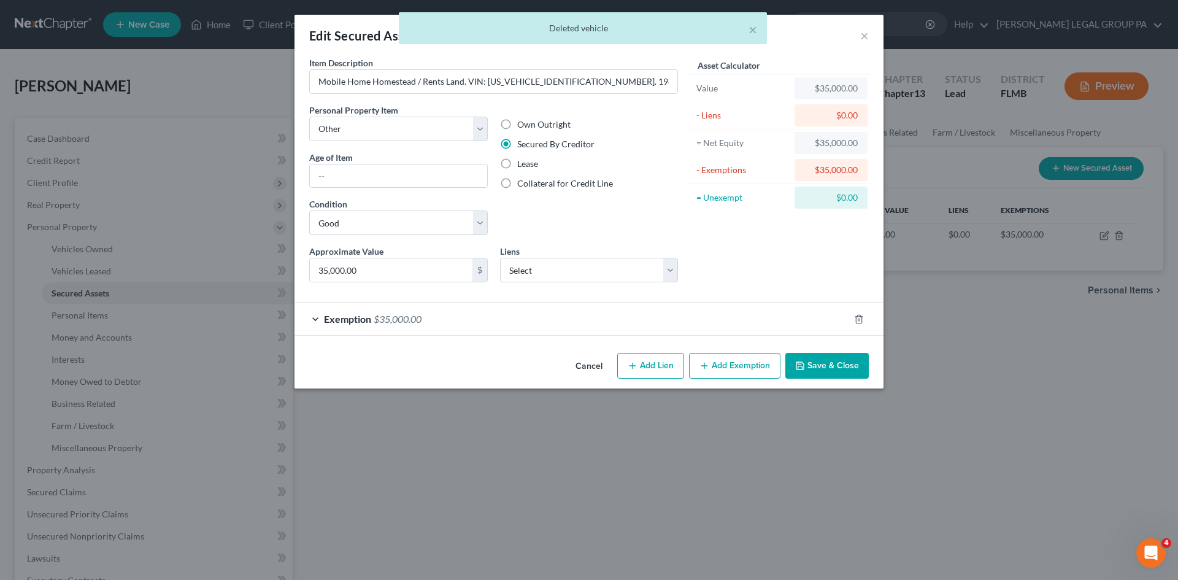
click at [656, 364] on button "Add Lien" at bounding box center [650, 366] width 67 height 26
select select "0"
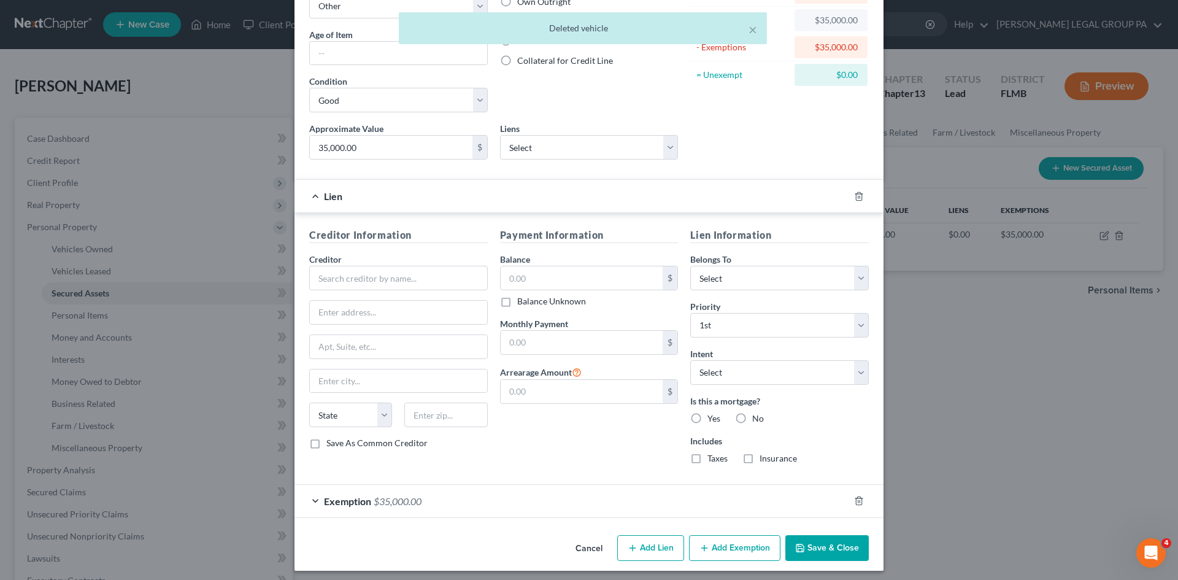
scroll to position [128, 0]
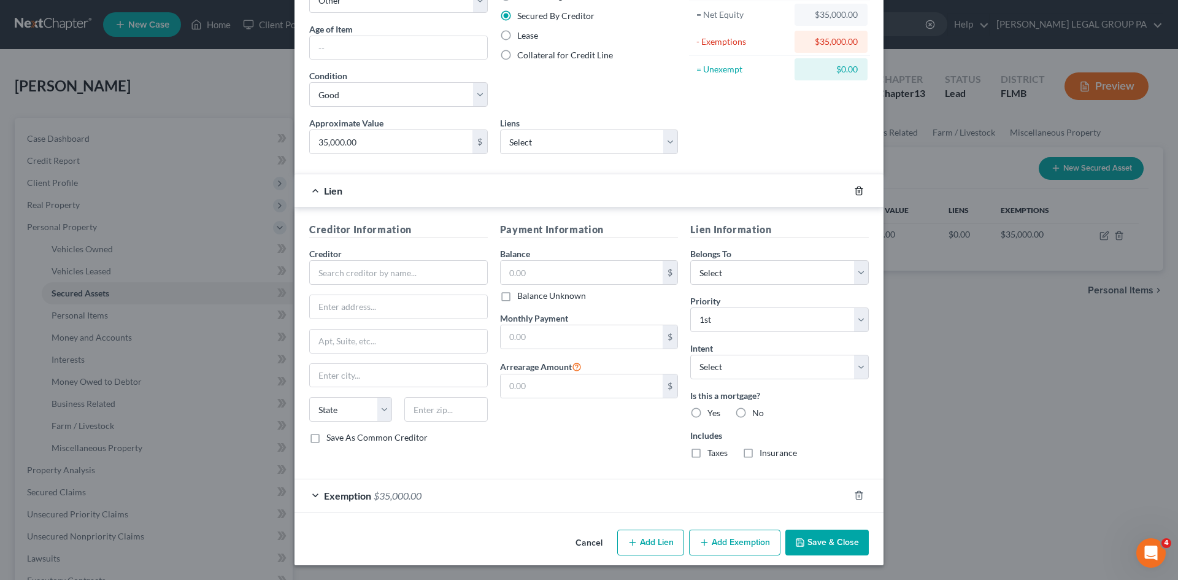
click at [856, 186] on icon "button" at bounding box center [859, 190] width 6 height 8
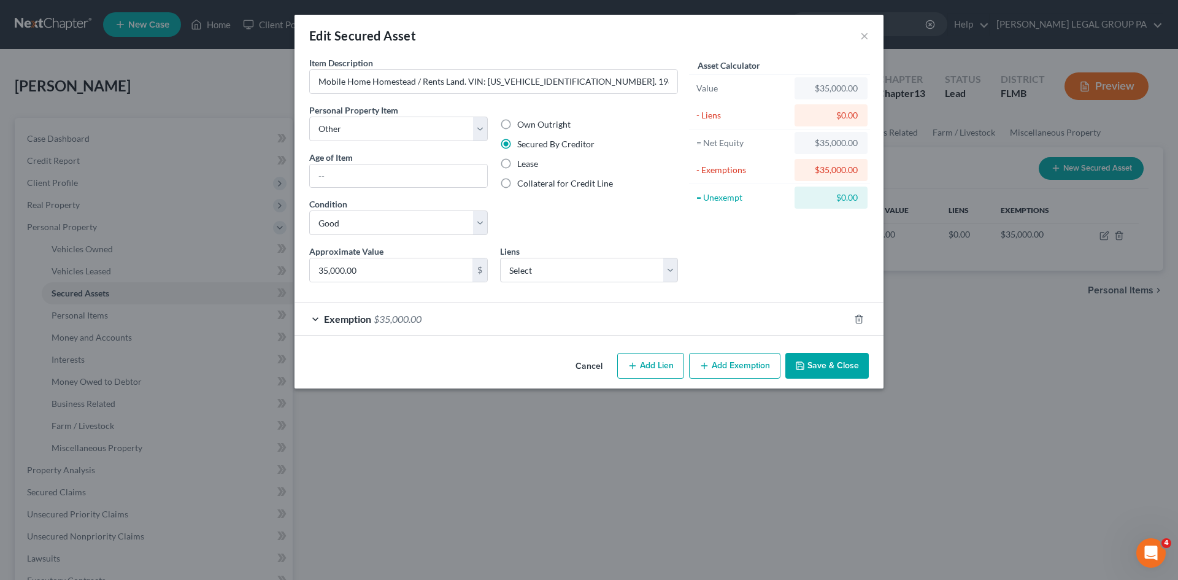
click at [645, 317] on div "Exemption $35,000.00" at bounding box center [571, 318] width 554 height 33
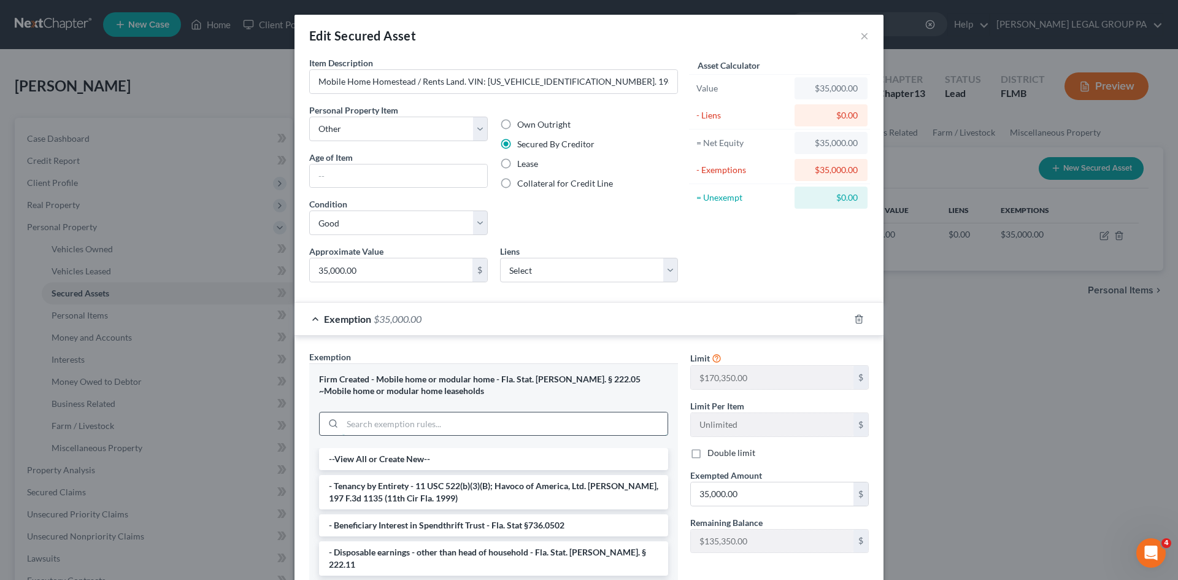
click at [527, 431] on input "search" at bounding box center [504, 423] width 325 height 23
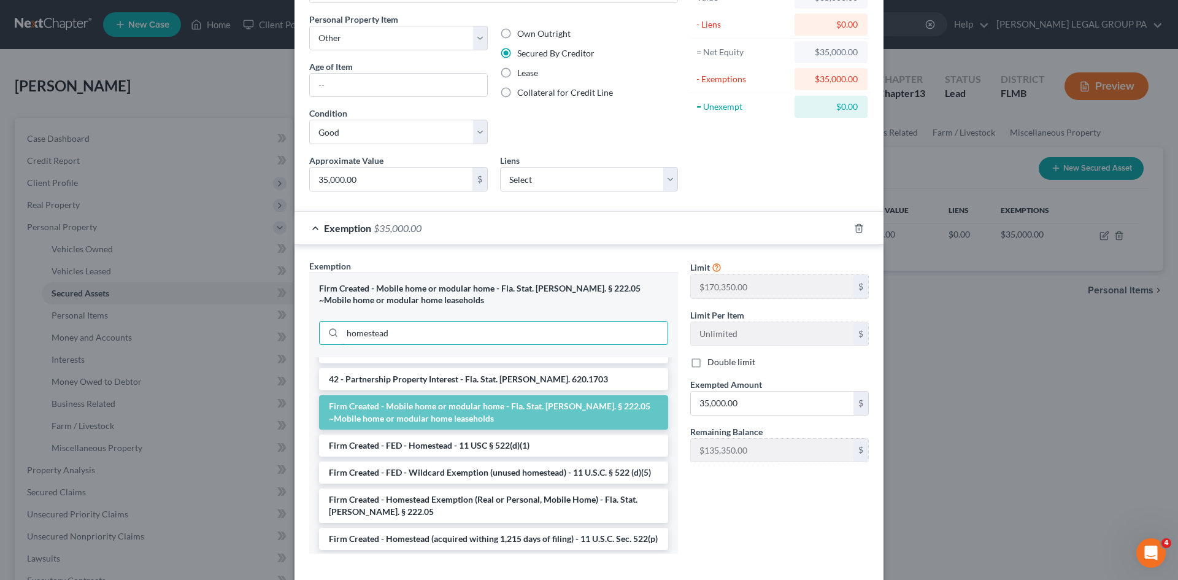
scroll to position [1038, 0]
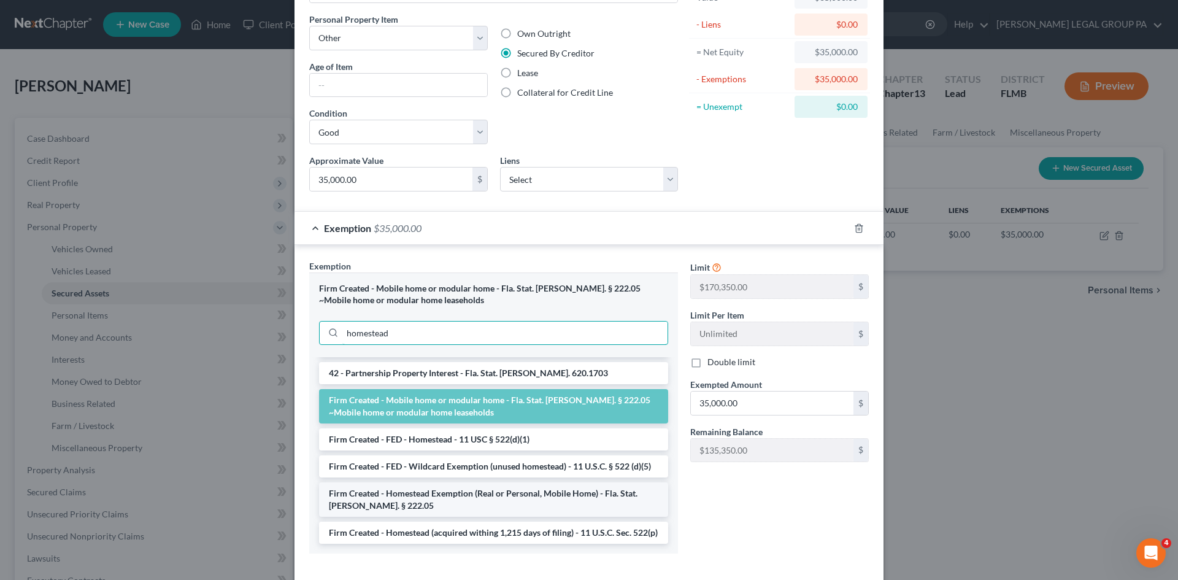
type input "homestead"
click at [480, 490] on li "Firm Created - Homestead Exemption (Real or Personal, Mobile Home) - Fla. Stat.…" at bounding box center [493, 499] width 349 height 34
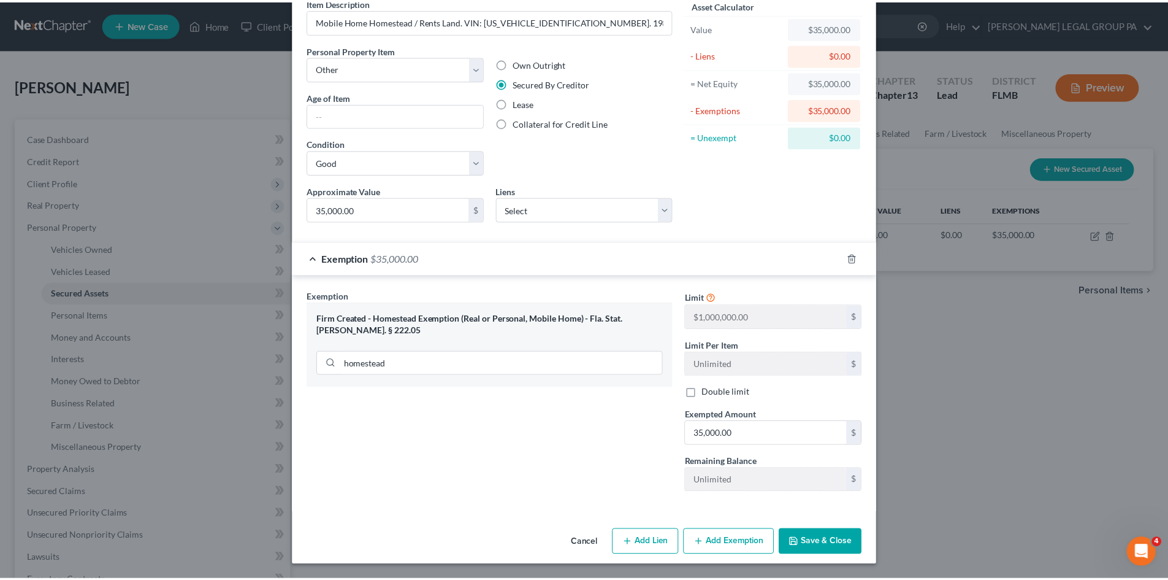
scroll to position [61, 0]
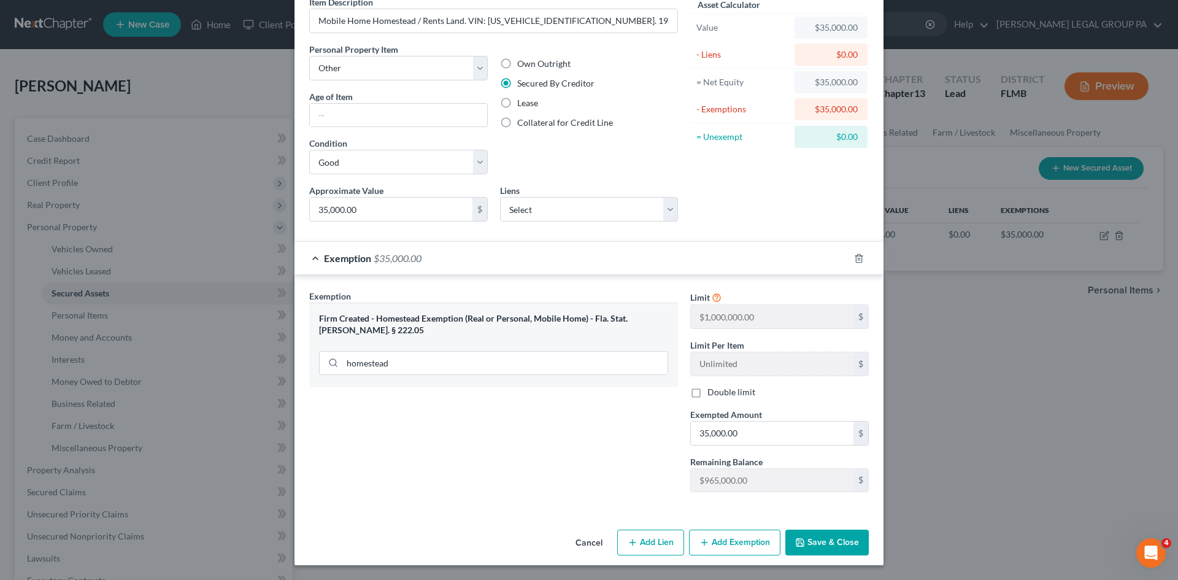
click at [834, 542] on button "Save & Close" at bounding box center [826, 542] width 83 height 26
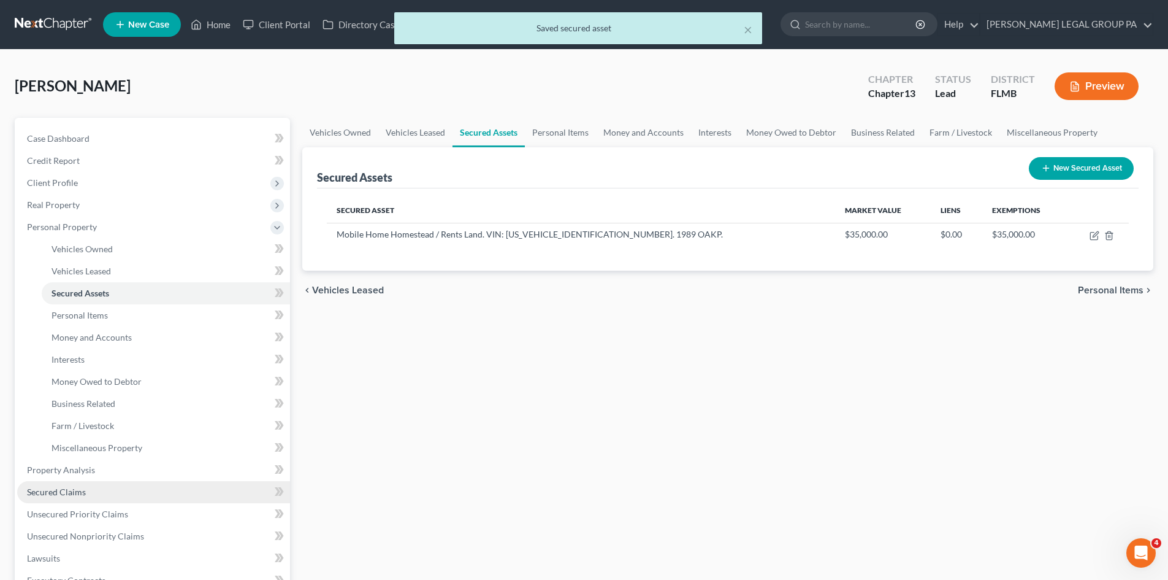
drag, startPoint x: 83, startPoint y: 487, endPoint x: 496, endPoint y: 385, distance: 425.2
click at [84, 487] on span "Secured Claims" at bounding box center [56, 491] width 59 height 10
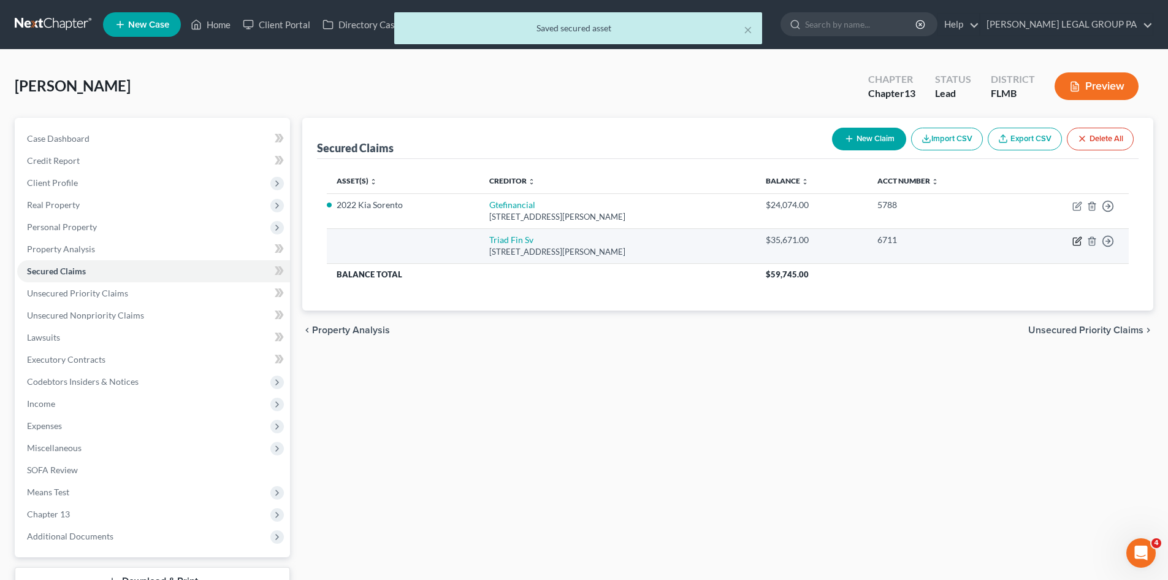
click at [1080, 242] on icon "button" at bounding box center [1078, 241] width 10 height 10
select select "9"
select select "2"
select select "0"
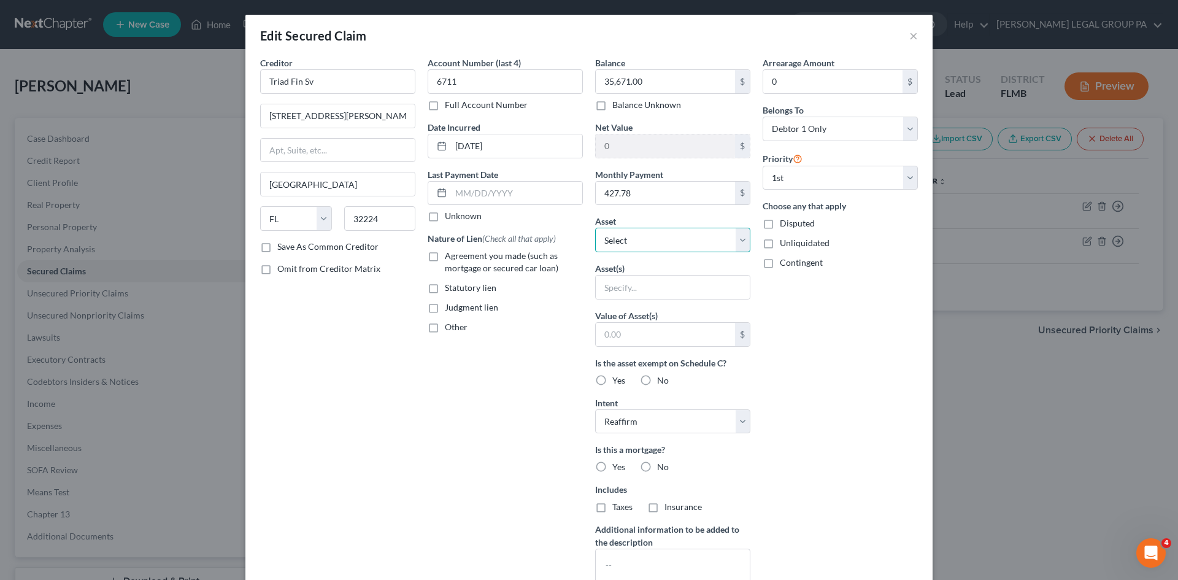
click at [657, 242] on select "Select Other Multiple Assets 2022 Kia Sorento - $19900.0 Suncoast checking 6858…" at bounding box center [672, 240] width 155 height 25
select select "13"
click at [595, 228] on select "Select Other Multiple Assets 2022 Kia Sorento - $19900.0 Suncoast checking 6858…" at bounding box center [672, 240] width 155 height 25
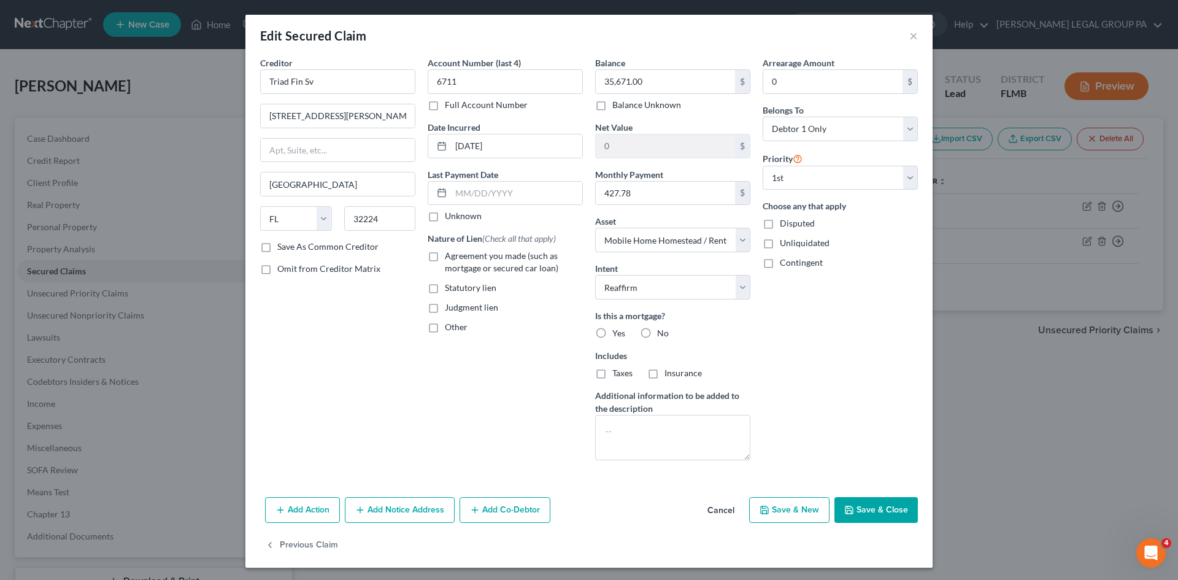
click at [612, 331] on label "Yes" at bounding box center [618, 333] width 13 height 12
click at [617, 331] on input "Yes" at bounding box center [621, 331] width 8 height 8
radio input "true"
click at [664, 374] on label "Insurance" at bounding box center [682, 373] width 37 height 12
click at [669, 374] on input "Insurance" at bounding box center [673, 371] width 8 height 8
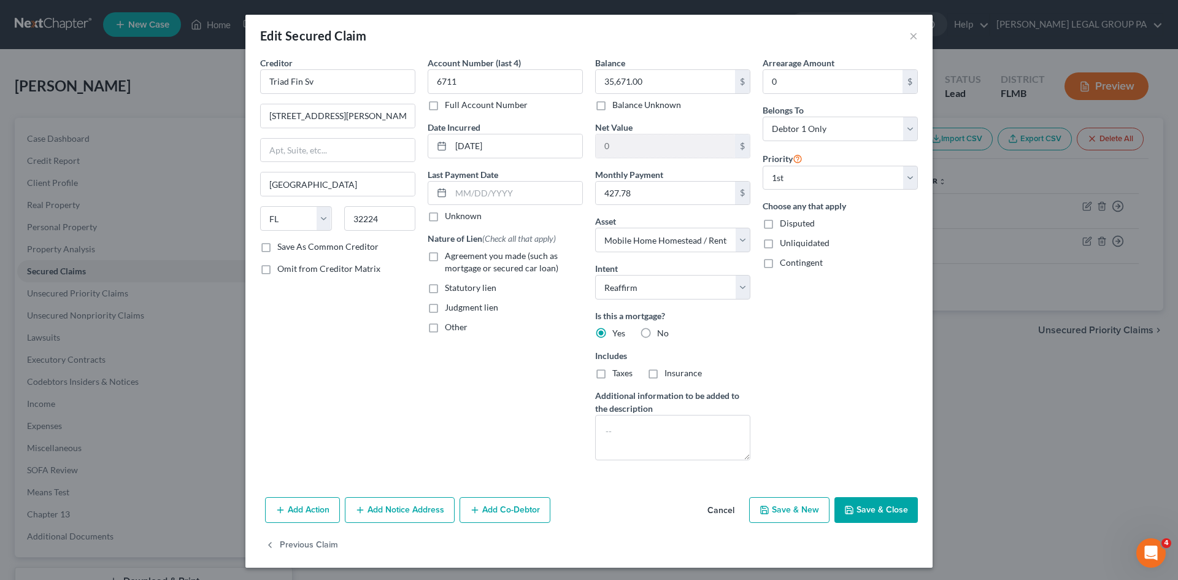
checkbox input "true"
click at [612, 369] on label "Taxes" at bounding box center [622, 373] width 20 height 12
click at [617, 369] on input "Taxes" at bounding box center [621, 371] width 8 height 8
checkbox input "true"
click at [445, 255] on label "Agreement you made (such as mortgage or secured car loan)" at bounding box center [514, 262] width 138 height 25
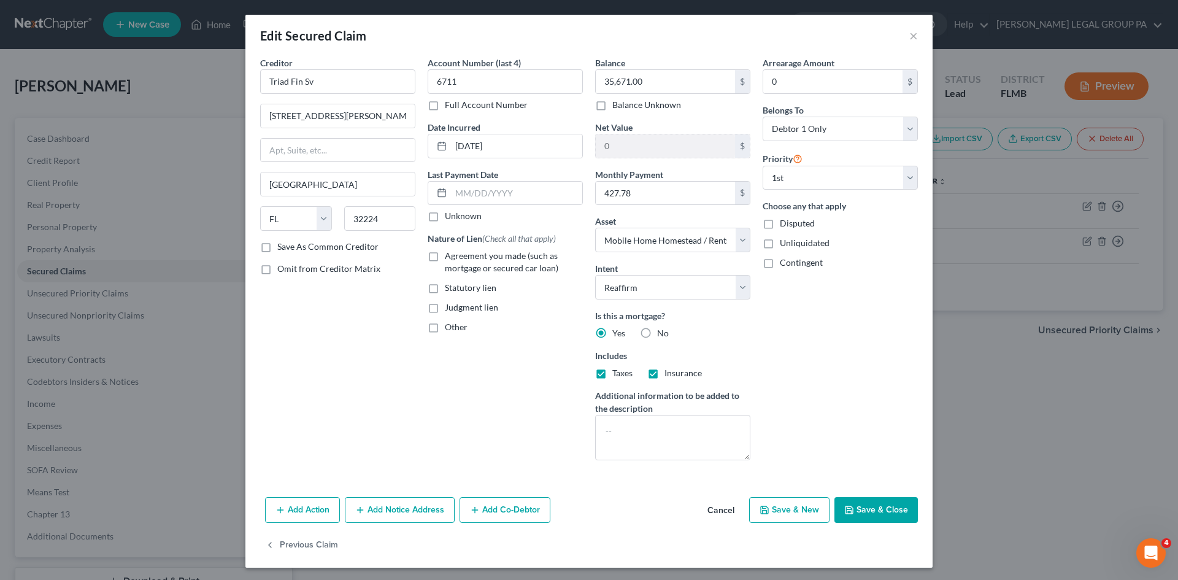
click at [450, 255] on input "Agreement you made (such as mortgage or secured car loan)" at bounding box center [454, 254] width 8 height 8
checkbox input "true"
click at [888, 500] on button "Save & Close" at bounding box center [875, 510] width 83 height 26
select select
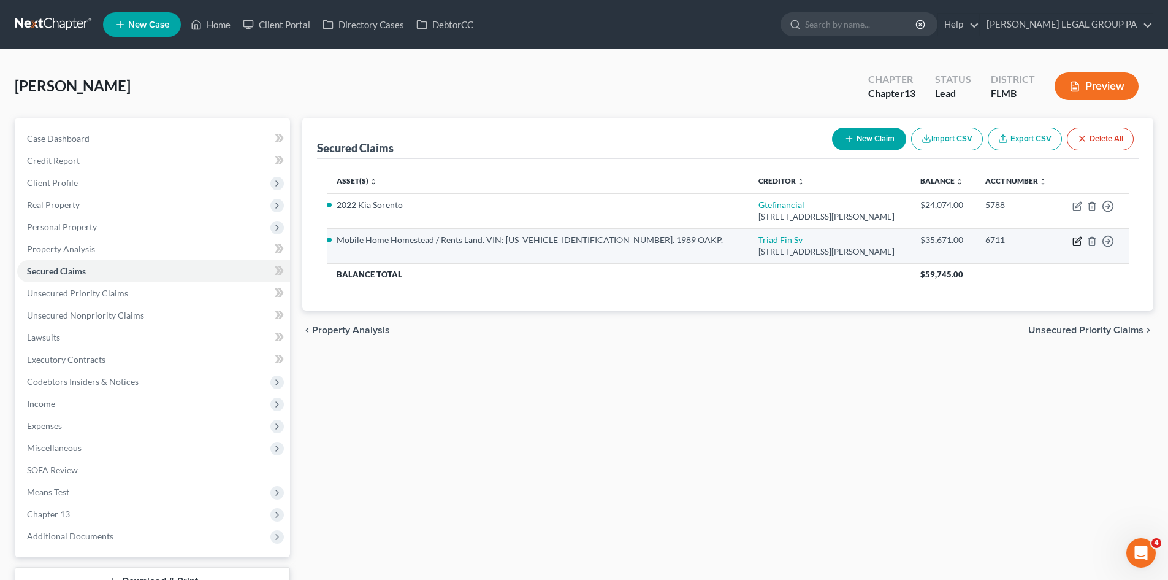
click at [1077, 241] on icon "button" at bounding box center [1078, 241] width 10 height 10
select select "9"
select select "2"
select select "0"
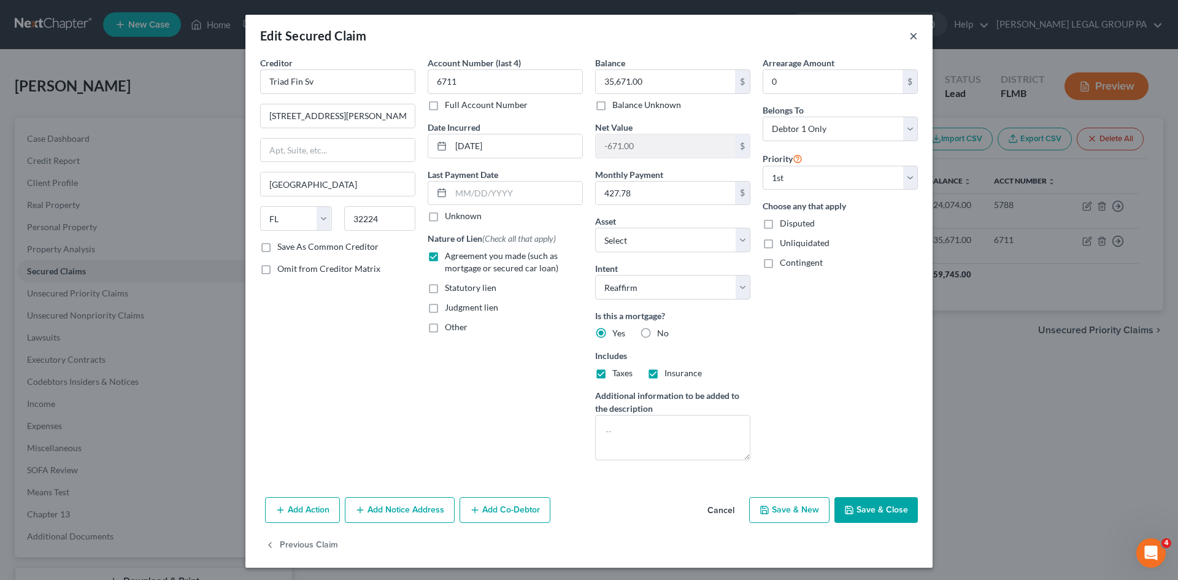
click at [909, 39] on button "×" at bounding box center [913, 35] width 9 height 15
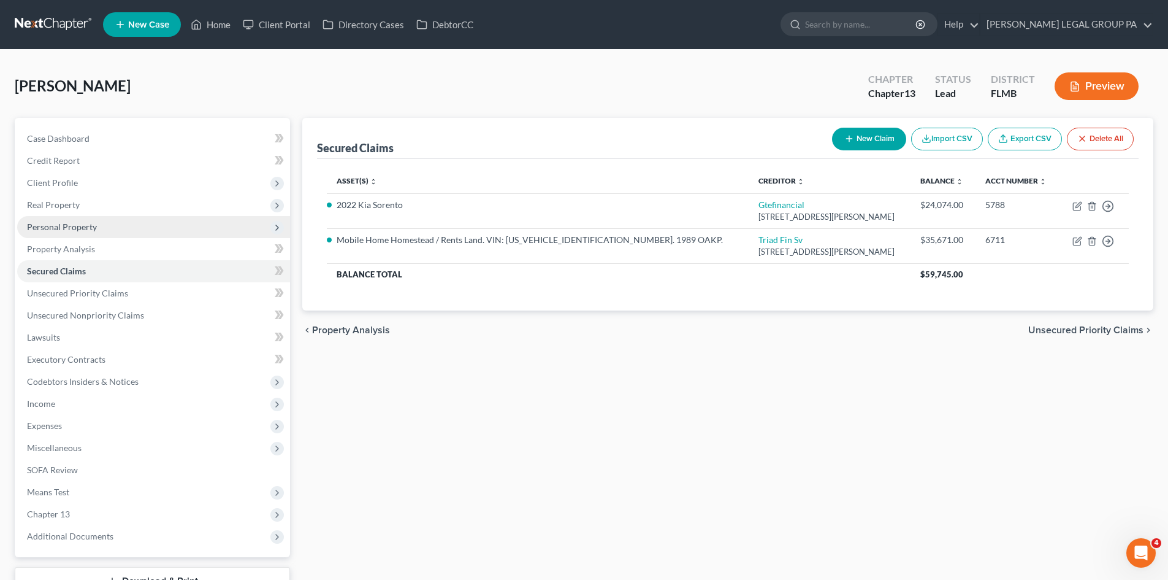
click at [91, 226] on span "Personal Property" at bounding box center [62, 226] width 70 height 10
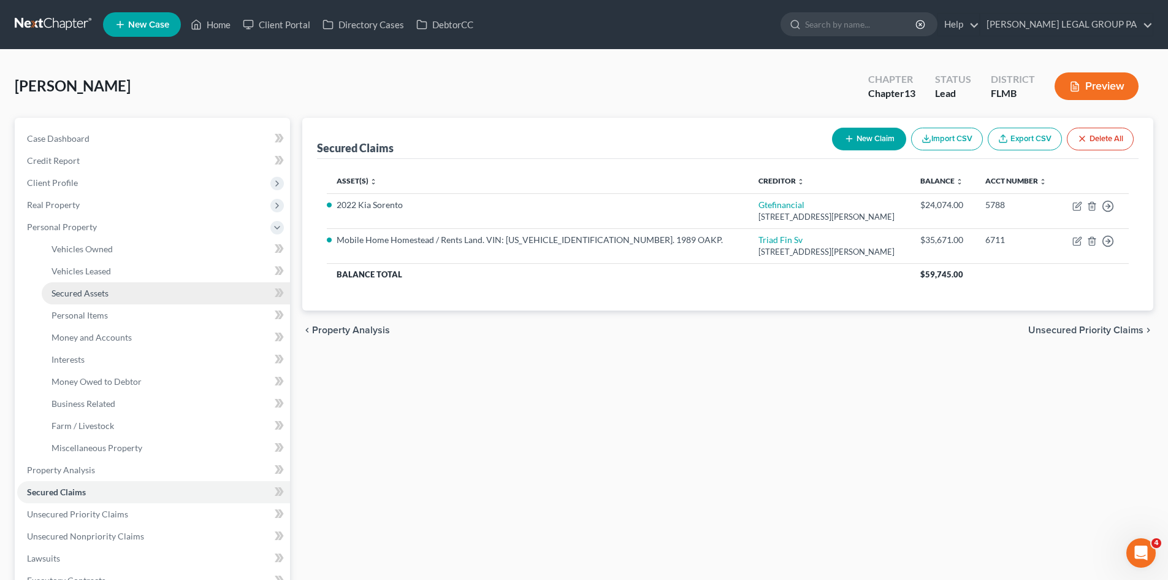
click at [128, 298] on link "Secured Assets" at bounding box center [166, 293] width 248 height 22
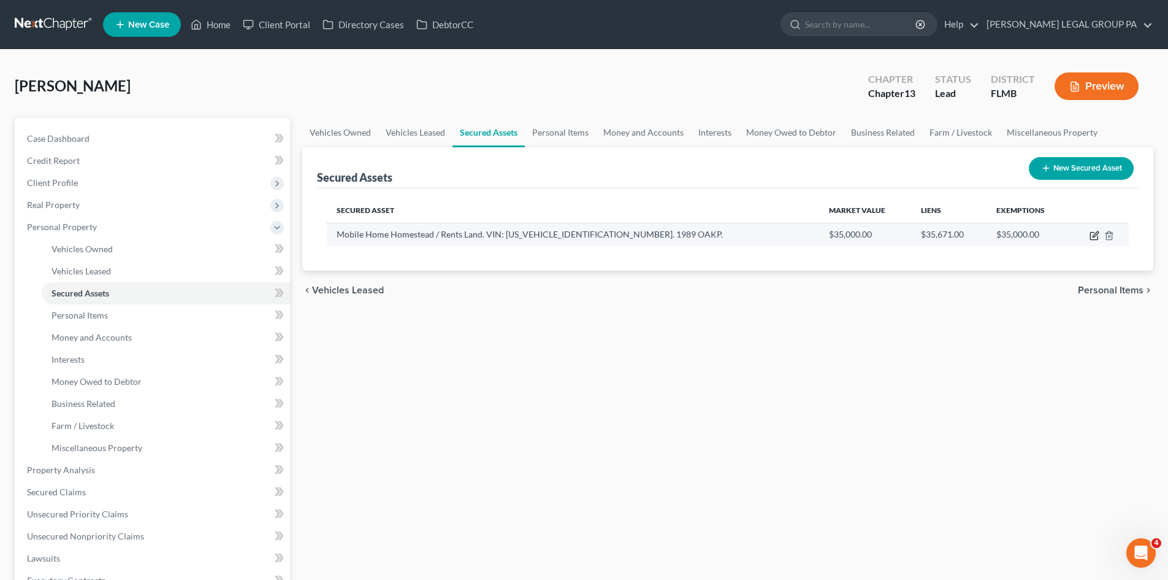
click at [1091, 240] on icon "button" at bounding box center [1094, 235] width 7 height 7
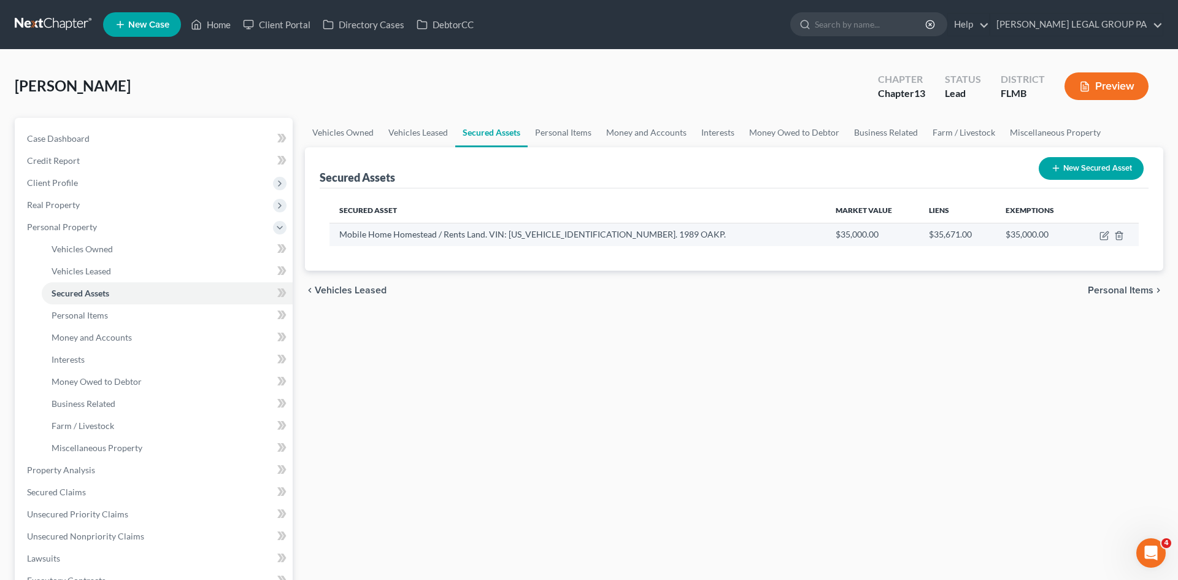
select select "other"
select select "2"
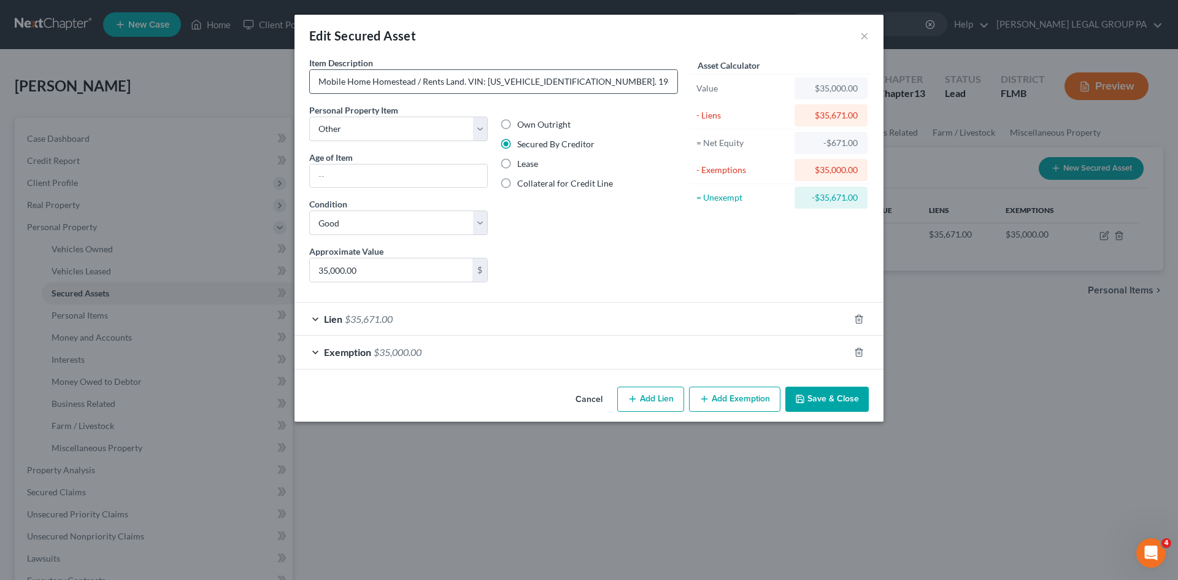
click at [575, 83] on input "Mobile Home Homestead / Rents Land. VIN: 1EF4L3323K7000928. 1989 OAKP." at bounding box center [493, 81] width 367 height 23
type input "Mobile Home Homestead / Rents Land. VIN: 1EF4L3323K7000928 - 1989 OAKP."
click at [820, 395] on button "Save & Close" at bounding box center [826, 399] width 83 height 26
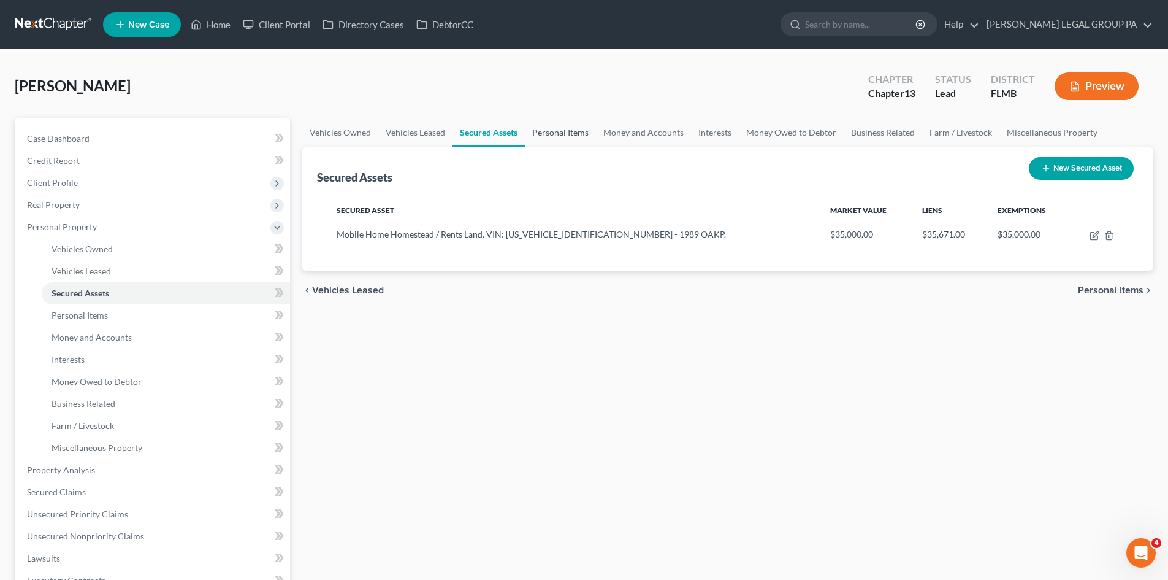
click at [543, 133] on link "Personal Items" at bounding box center [560, 132] width 71 height 29
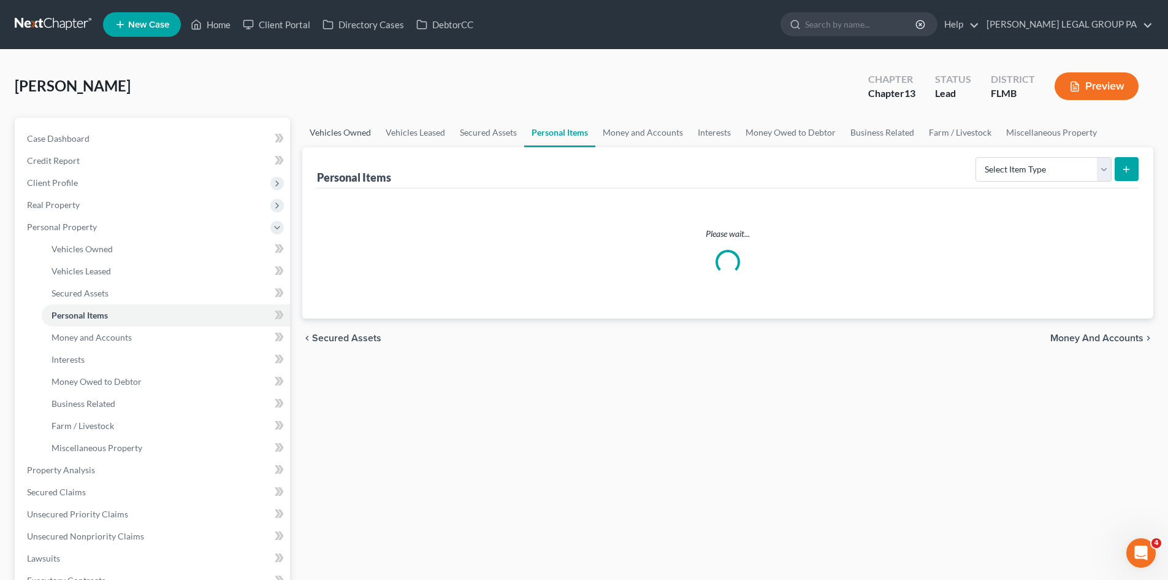
click at [326, 131] on link "Vehicles Owned" at bounding box center [340, 132] width 76 height 29
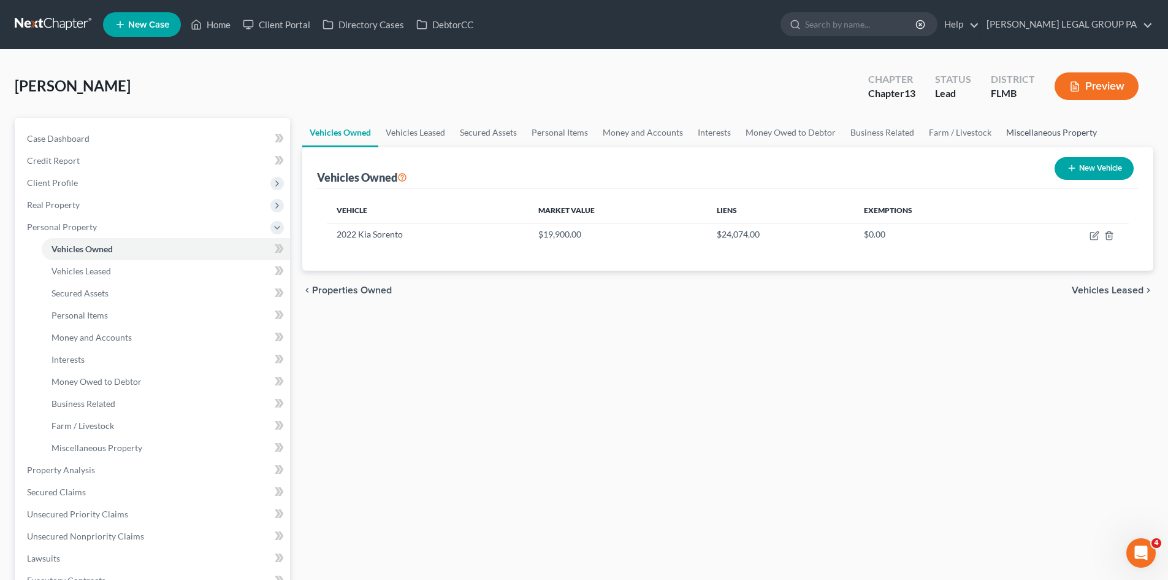
click at [1018, 127] on link "Miscellaneous Property" at bounding box center [1052, 132] width 106 height 29
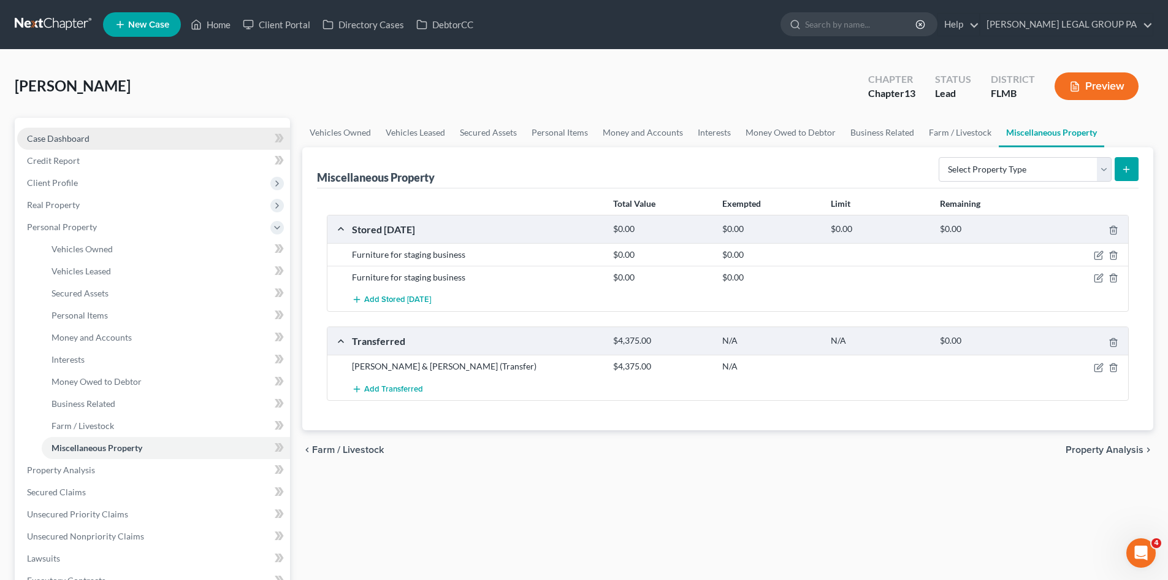
click at [120, 144] on link "Case Dashboard" at bounding box center [153, 139] width 273 height 22
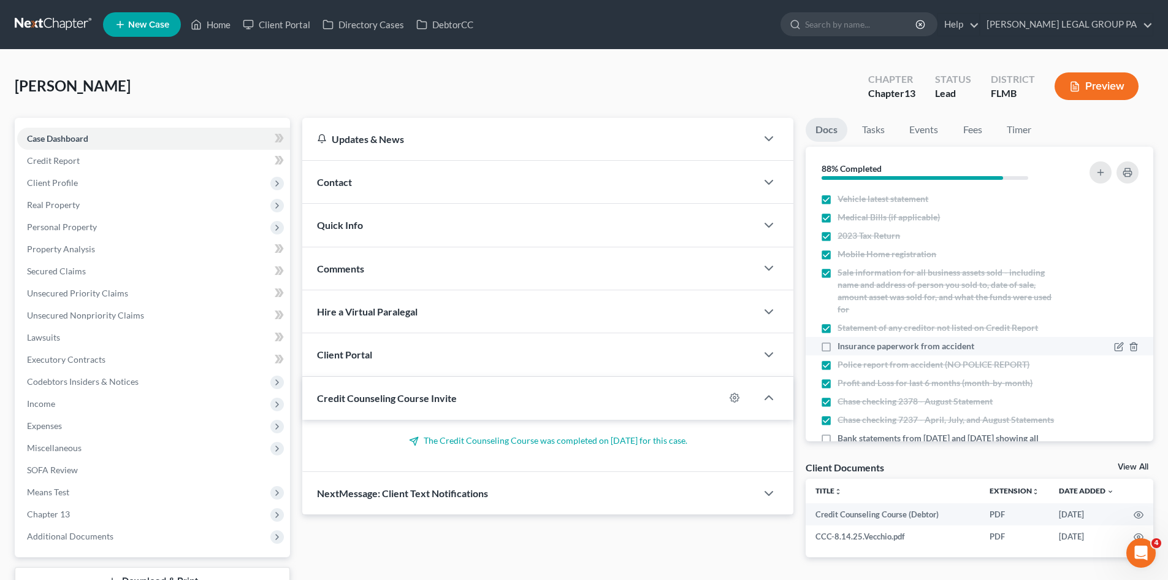
scroll to position [173, 0]
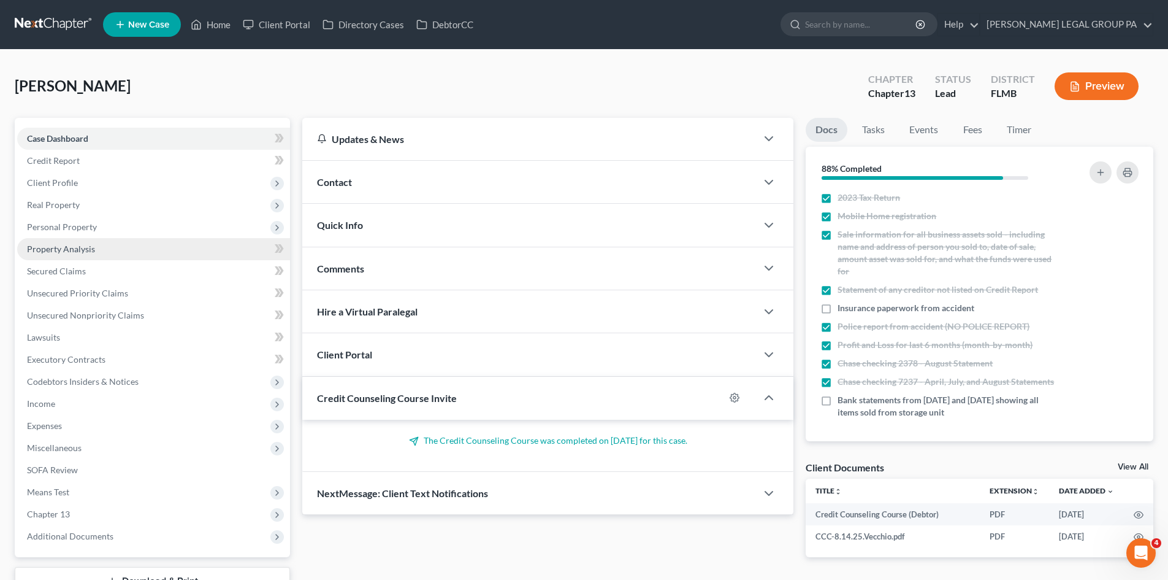
drag, startPoint x: 76, startPoint y: 231, endPoint x: 92, endPoint y: 257, distance: 30.8
click at [76, 231] on span "Personal Property" at bounding box center [62, 226] width 70 height 10
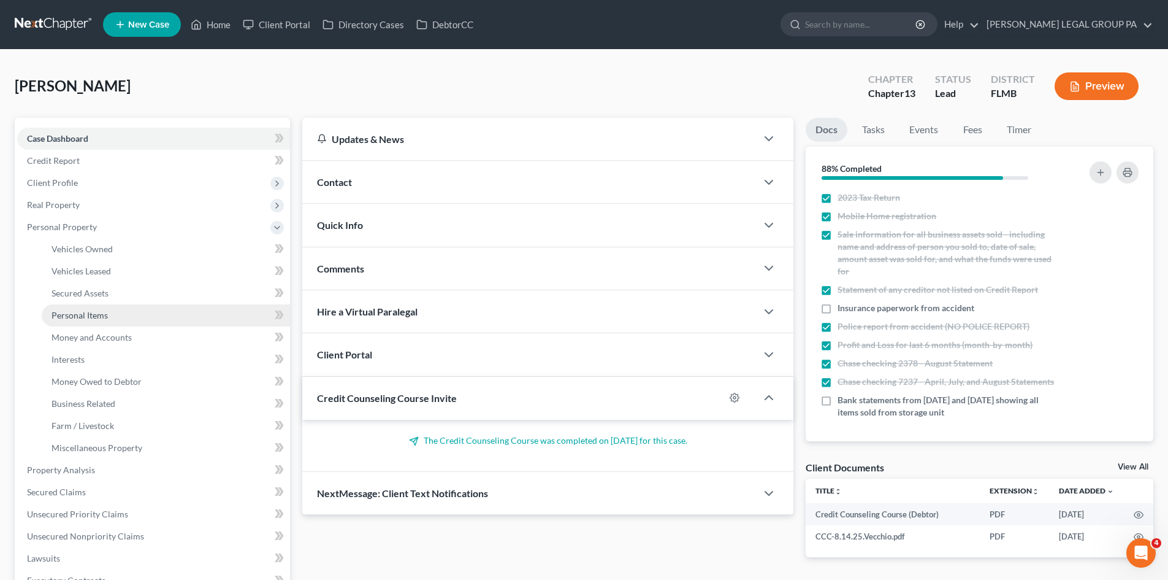
click at [145, 323] on link "Personal Items" at bounding box center [166, 315] width 248 height 22
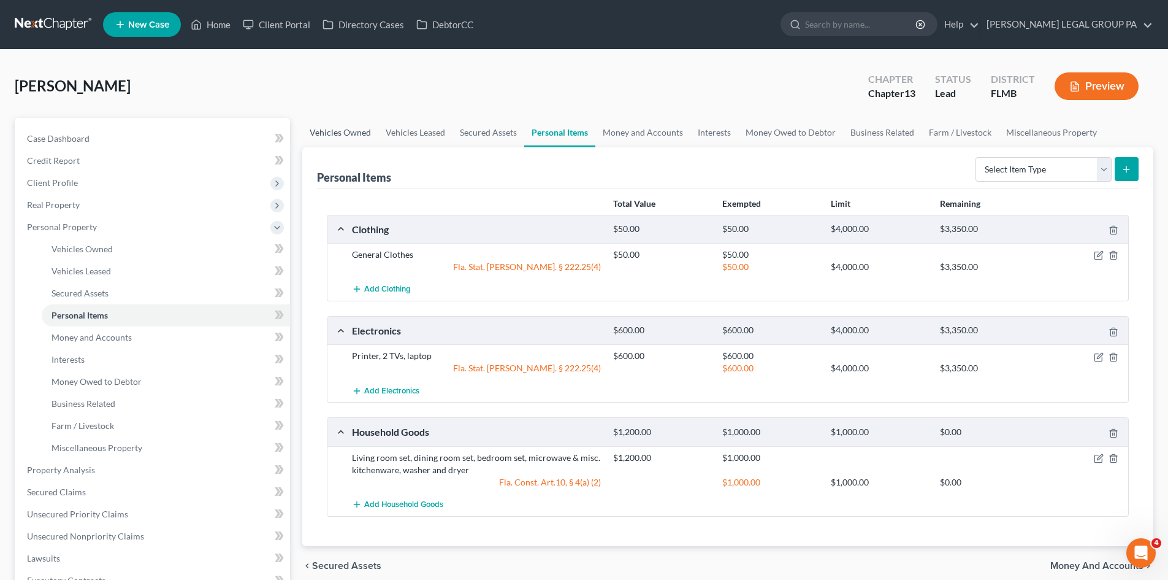
click at [345, 129] on link "Vehicles Owned" at bounding box center [340, 132] width 76 height 29
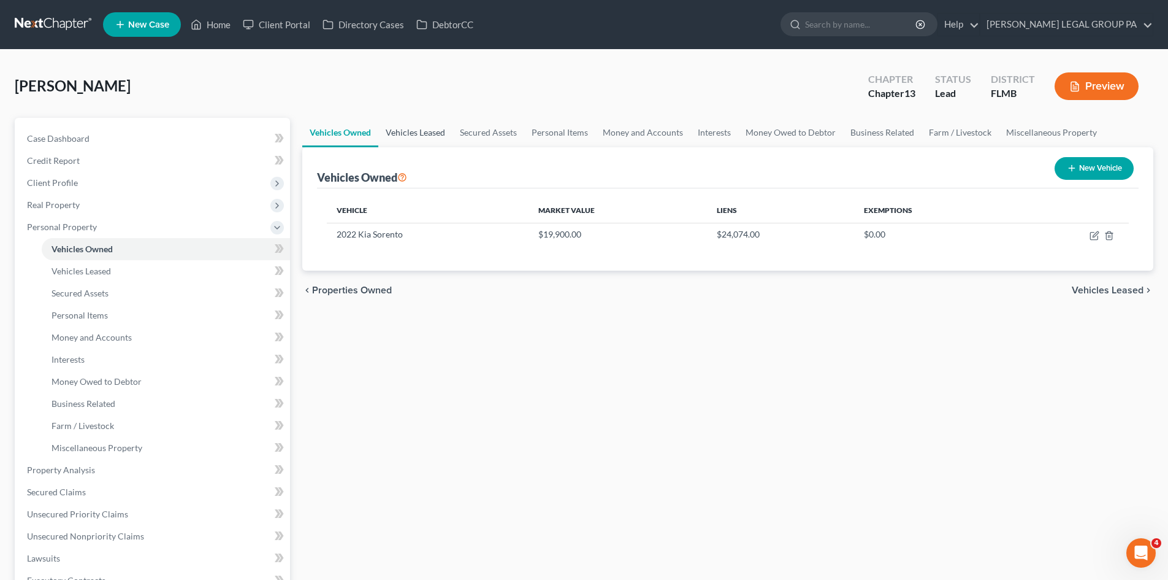
click at [419, 129] on link "Vehicles Leased" at bounding box center [415, 132] width 74 height 29
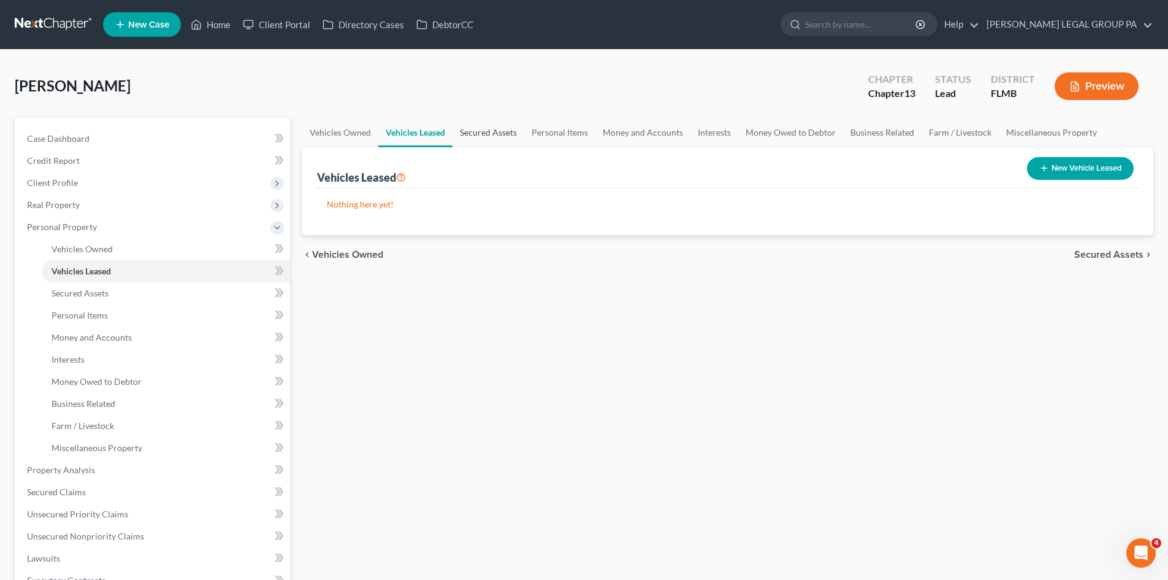
click at [474, 129] on link "Secured Assets" at bounding box center [489, 132] width 72 height 29
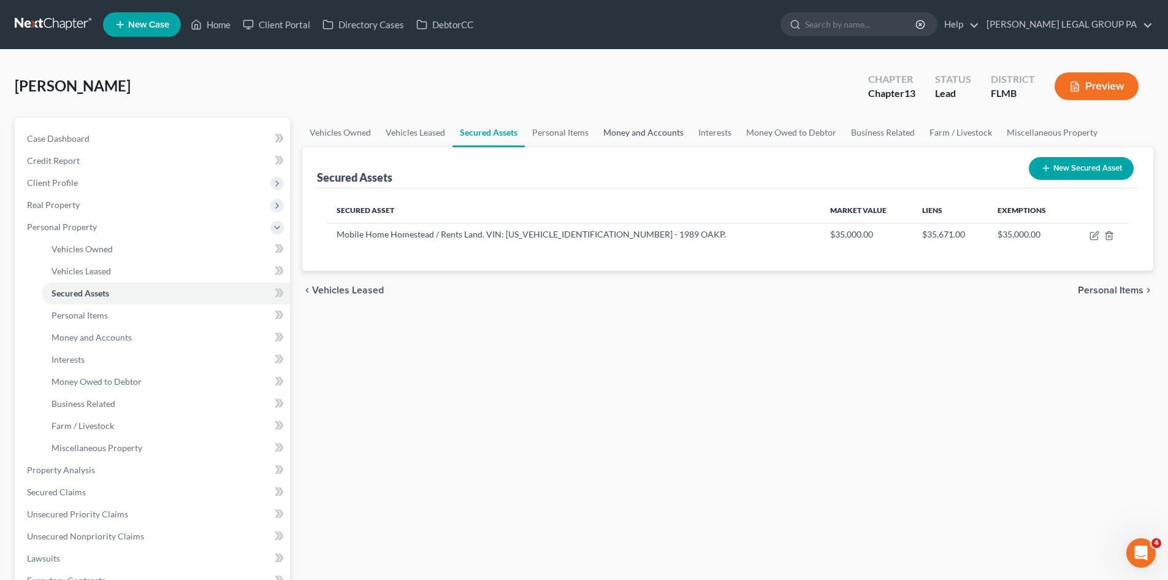
click at [642, 132] on link "Money and Accounts" at bounding box center [643, 132] width 95 height 29
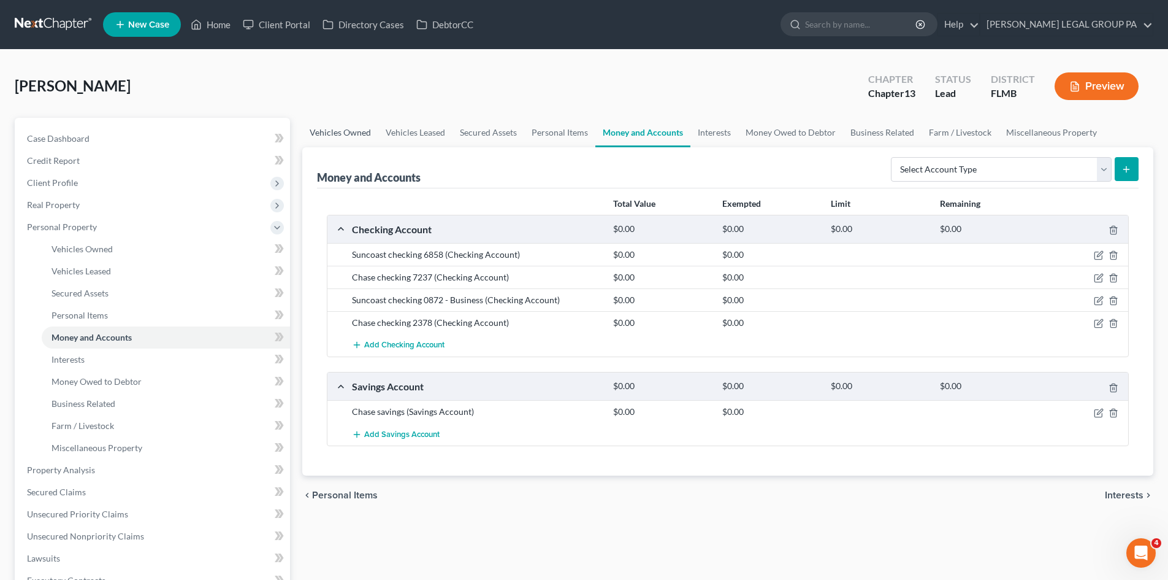
click at [358, 134] on link "Vehicles Owned" at bounding box center [340, 132] width 76 height 29
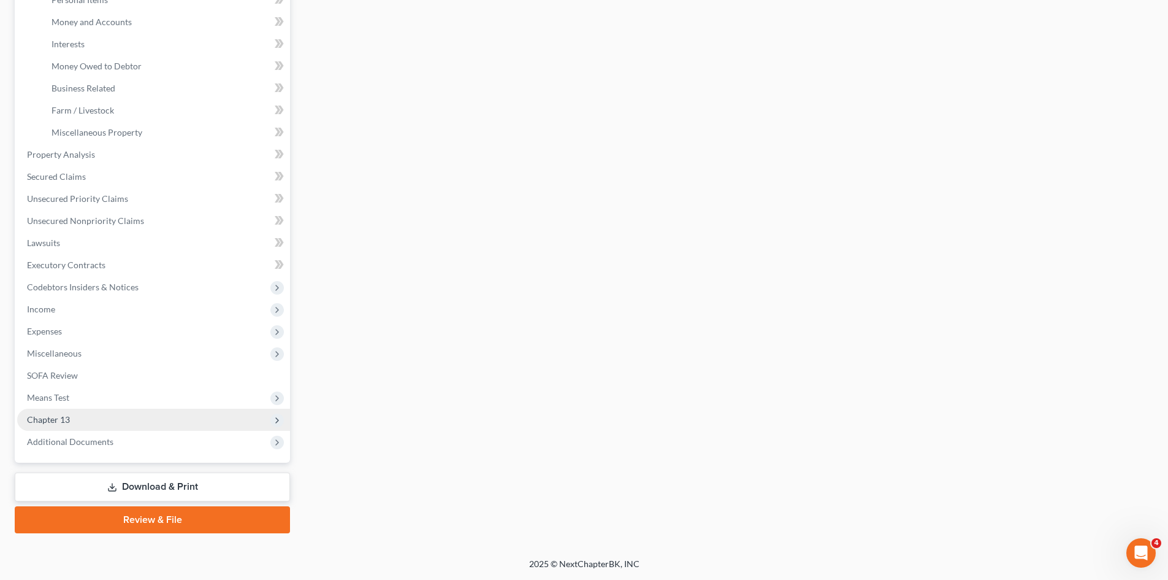
click at [93, 420] on span "Chapter 13" at bounding box center [153, 420] width 273 height 22
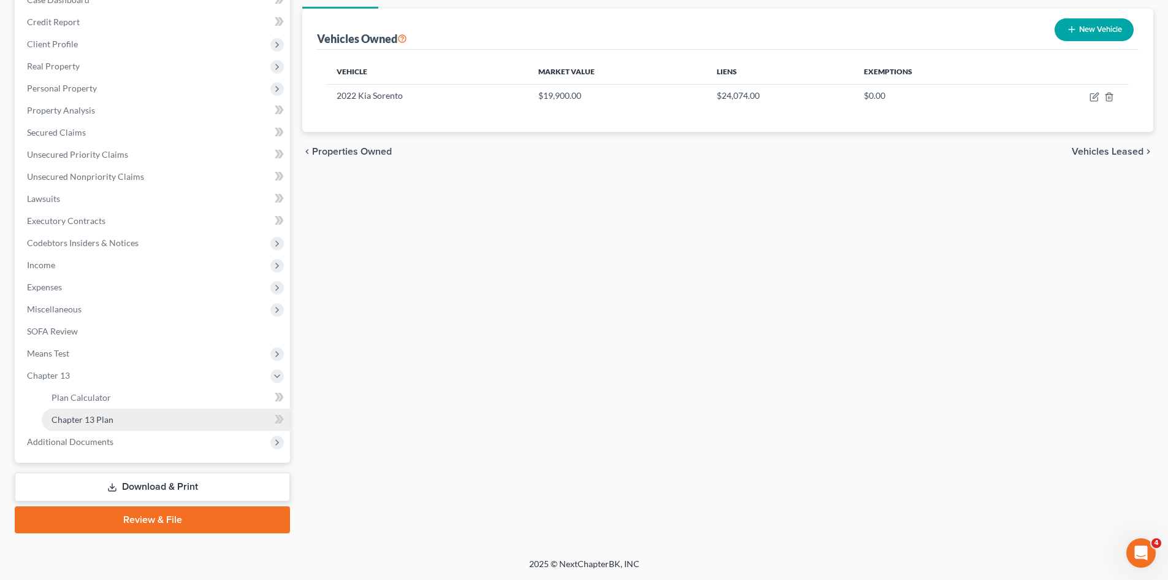
scroll to position [139, 0]
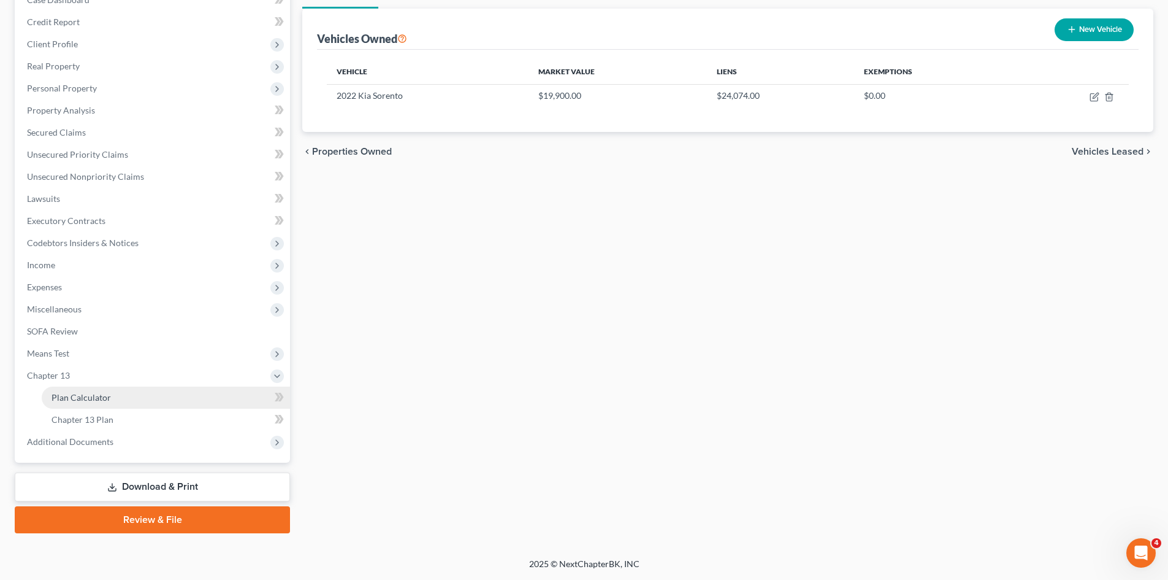
click at [132, 401] on link "Plan Calculator" at bounding box center [166, 397] width 248 height 22
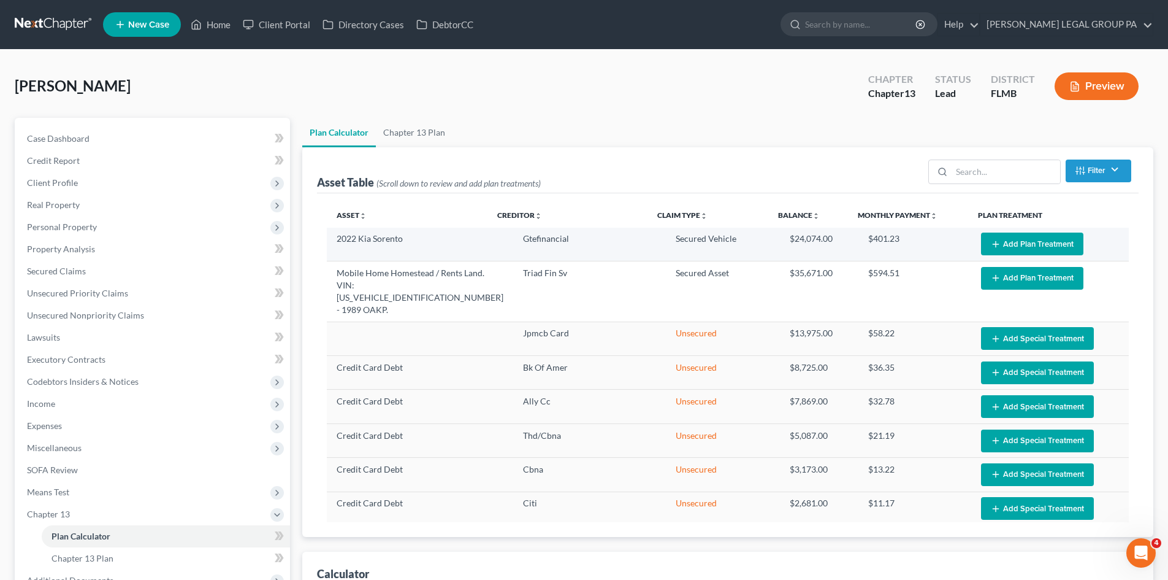
select select "59"
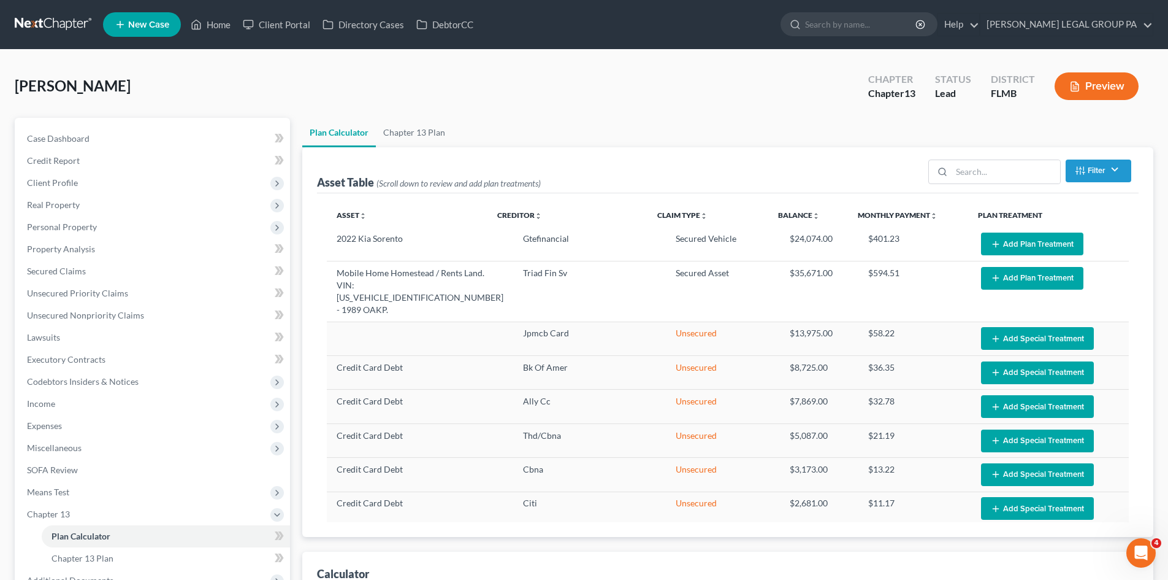
click at [1053, 242] on button "Add Plan Treatment" at bounding box center [1032, 243] width 102 height 23
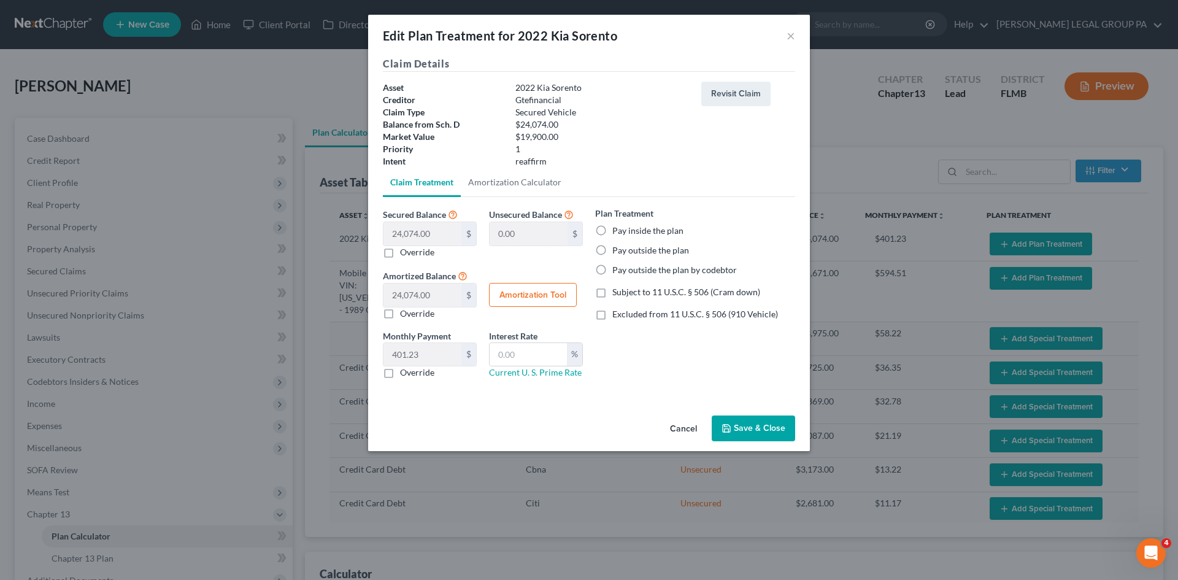
click at [612, 289] on label "Subject to 11 U.S.C. § 506 (Cram down)" at bounding box center [686, 292] width 148 height 12
click at [617, 289] on input "Subject to 11 U.S.C. § 506 (Cram down)" at bounding box center [621, 290] width 8 height 8
checkbox input "true"
click at [544, 348] on input "text" at bounding box center [527, 354] width 77 height 23
type input "9.5"
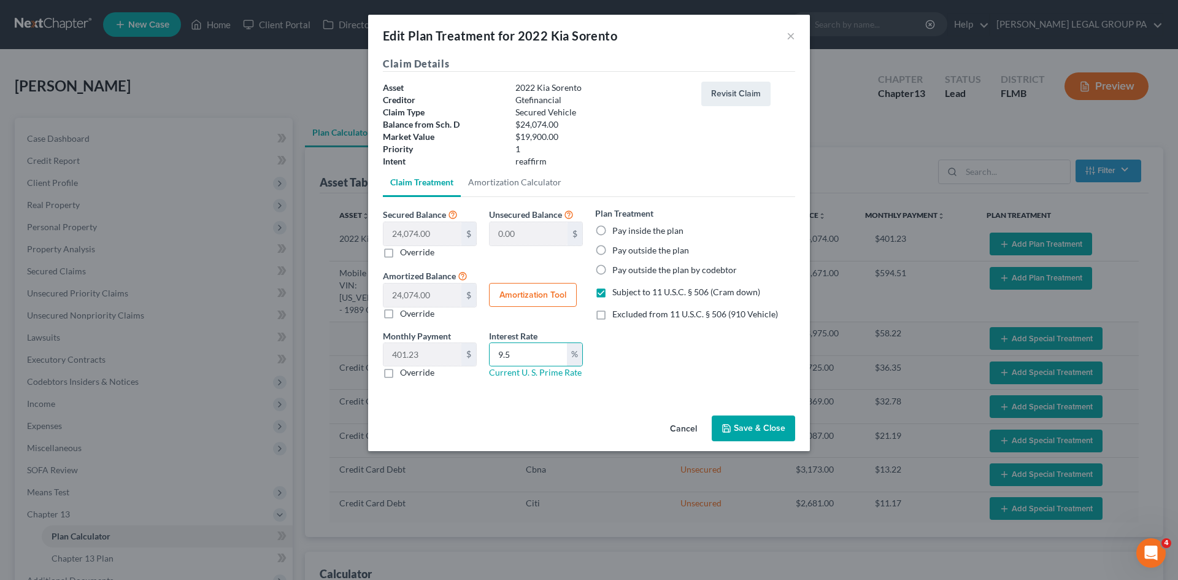
click at [697, 351] on div "Plan Treatment Pay inside the plan Pay outside the plan Pay outside the plan by…" at bounding box center [695, 298] width 212 height 182
click at [756, 423] on button "Save & Close" at bounding box center [753, 428] width 83 height 26
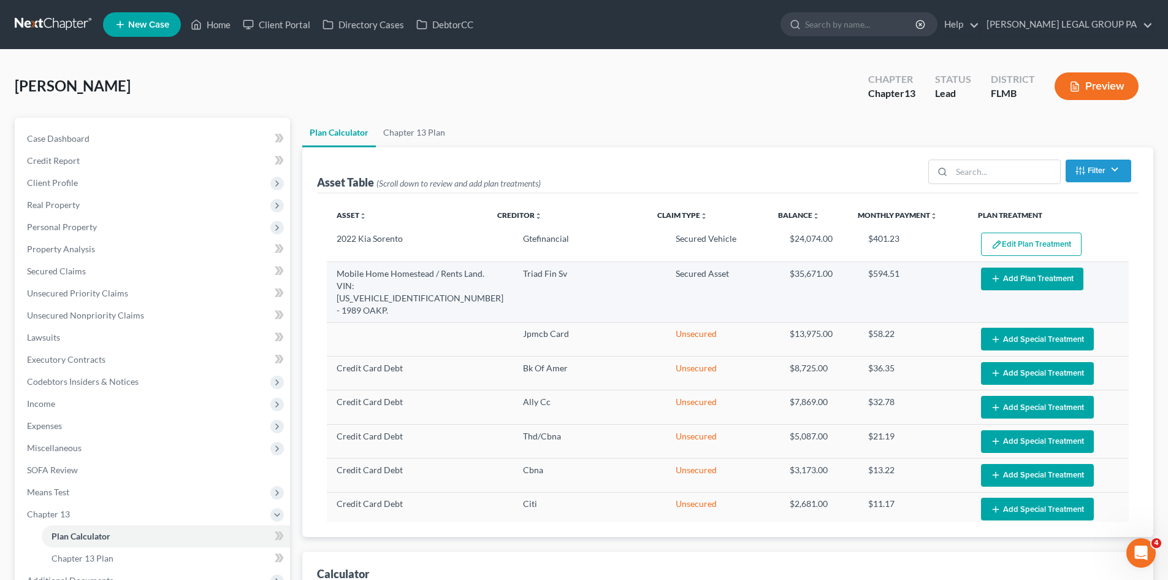
click at [1018, 277] on button "Add Plan Treatment" at bounding box center [1032, 278] width 102 height 23
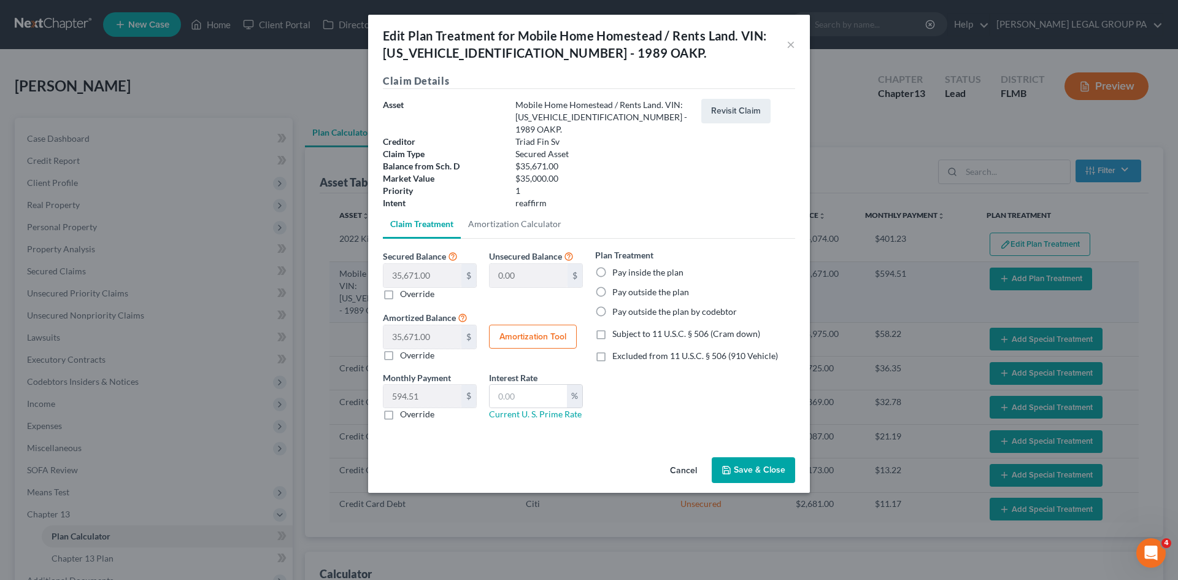
select select "59"
click at [612, 286] on label "Pay outside the plan" at bounding box center [650, 292] width 77 height 12
click at [617, 286] on input "Pay outside the plan" at bounding box center [621, 290] width 8 height 8
radio input "true"
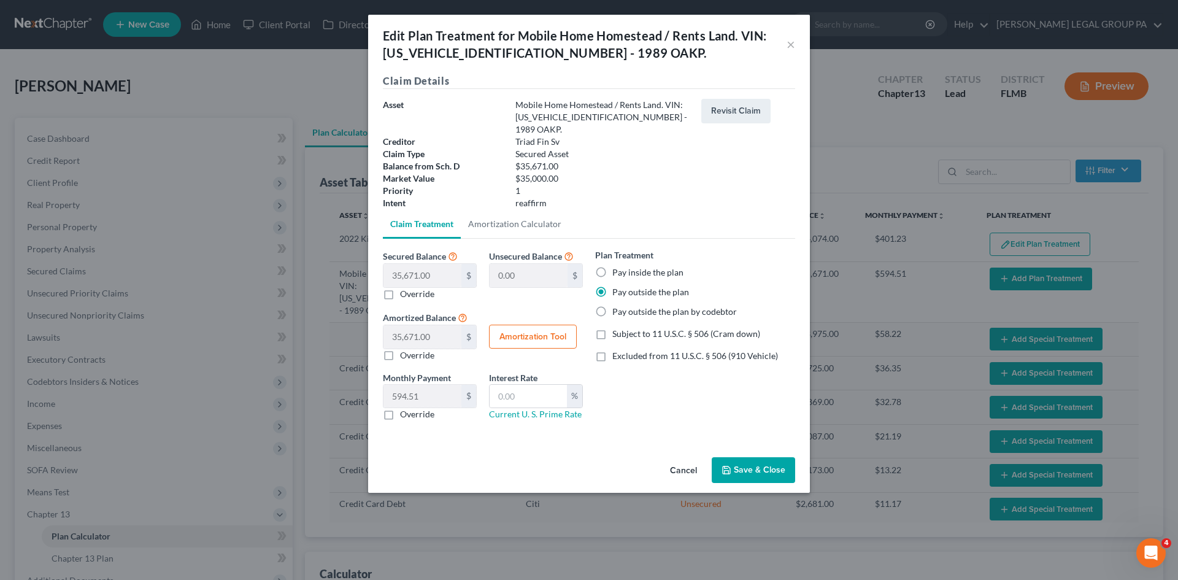
click at [753, 457] on button "Save & Close" at bounding box center [753, 470] width 83 height 26
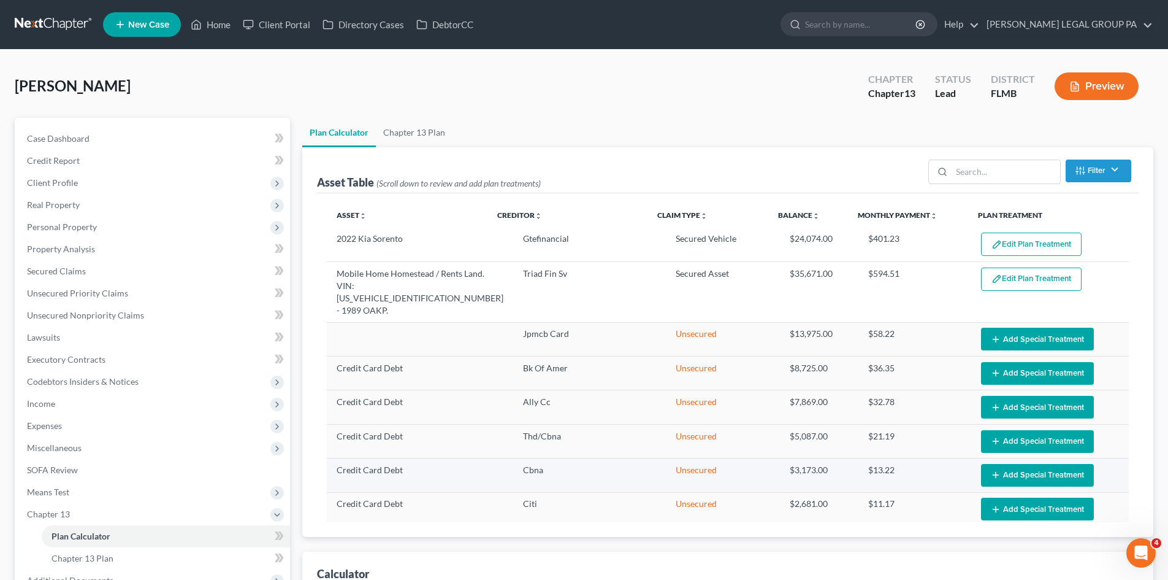
select select "59"
drag, startPoint x: 66, startPoint y: 207, endPoint x: 79, endPoint y: 213, distance: 14.0
click at [67, 207] on span "Real Property" at bounding box center [53, 204] width 53 height 10
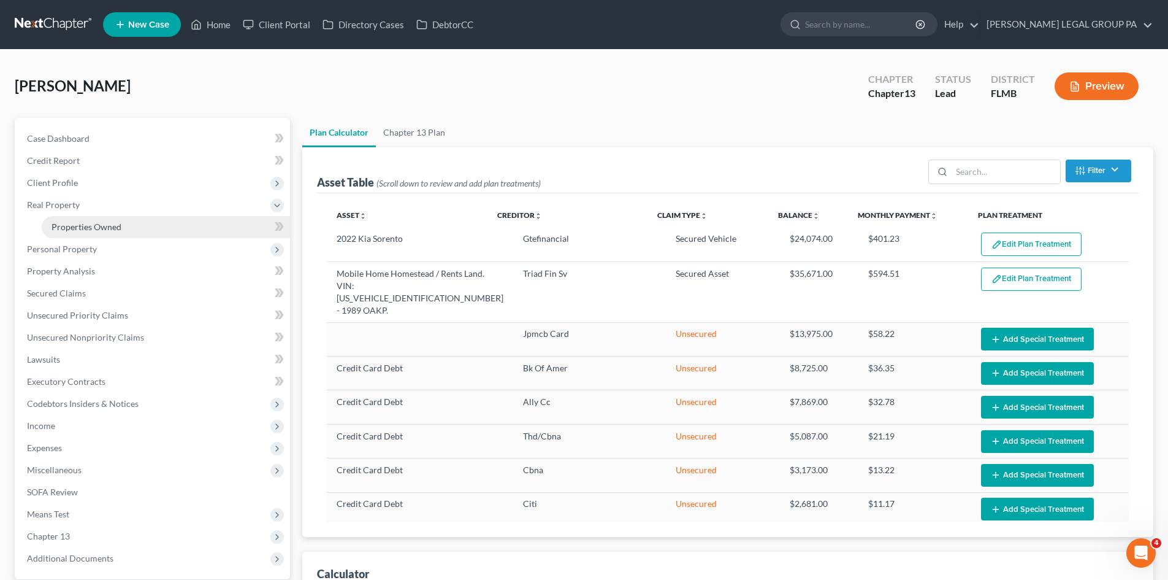
click at [91, 224] on span "Properties Owned" at bounding box center [87, 226] width 70 height 10
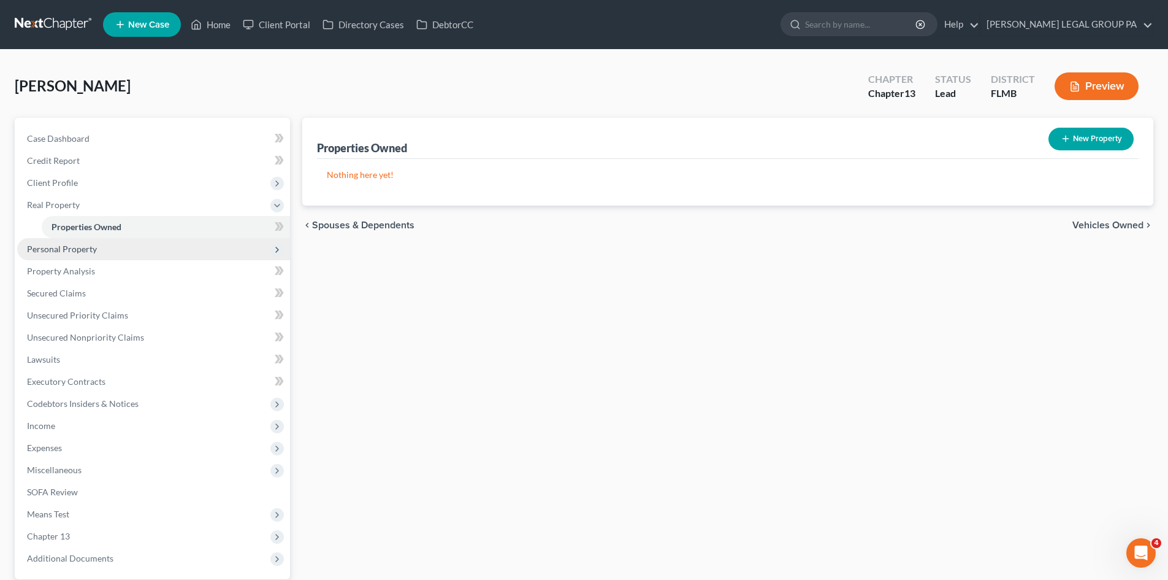
click at [98, 243] on span "Personal Property" at bounding box center [153, 249] width 273 height 22
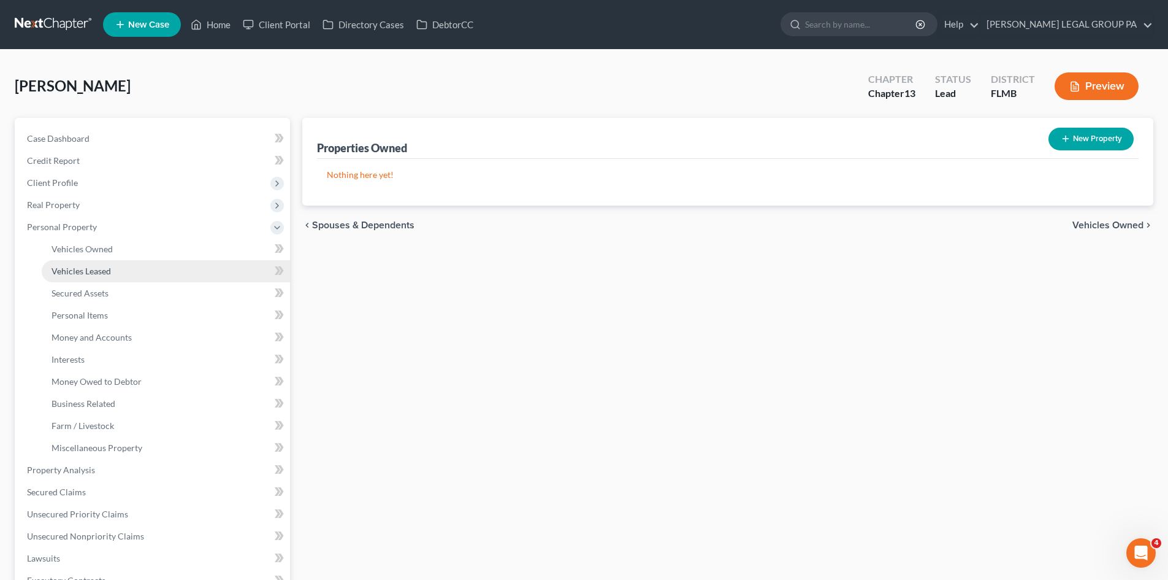
click at [112, 261] on link "Vehicles Leased" at bounding box center [166, 271] width 248 height 22
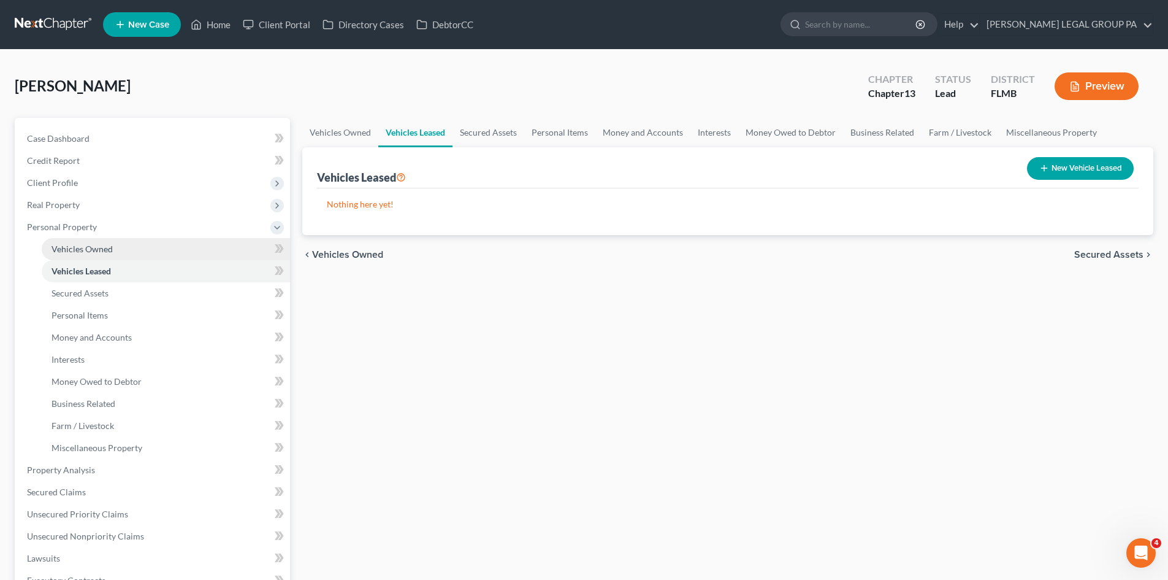
click at [132, 240] on link "Vehicles Owned" at bounding box center [166, 249] width 248 height 22
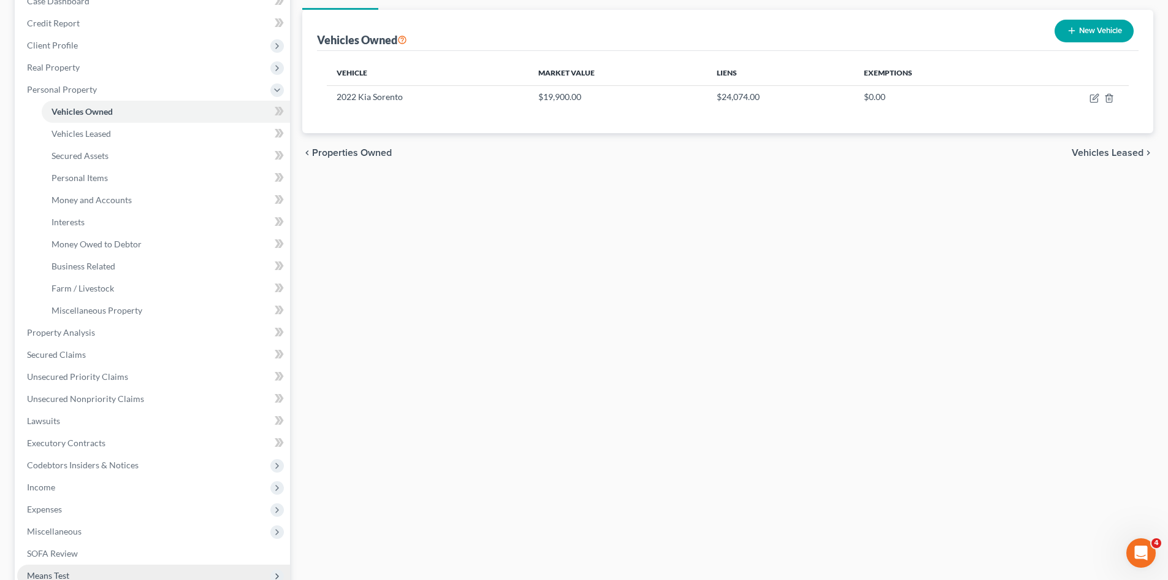
scroll to position [245, 0]
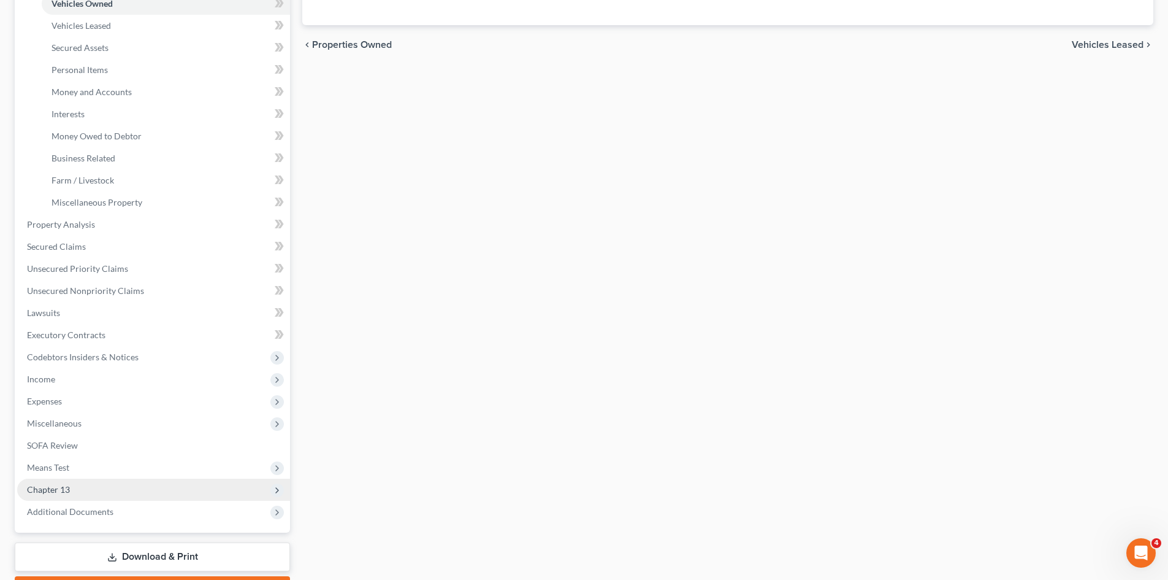
click at [112, 486] on span "Chapter 13" at bounding box center [153, 489] width 273 height 22
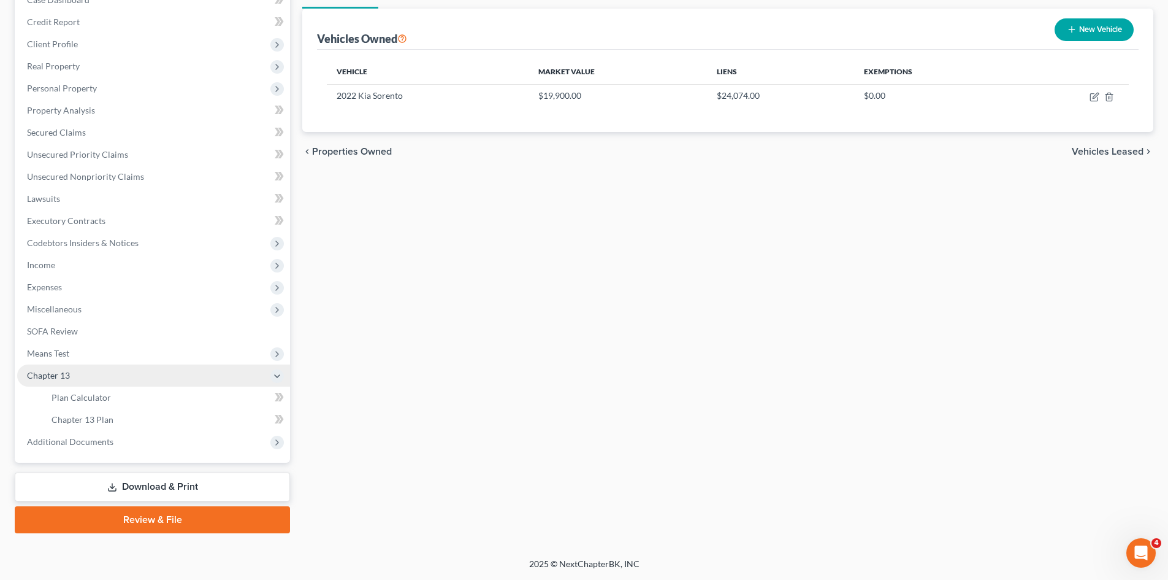
scroll to position [139, 0]
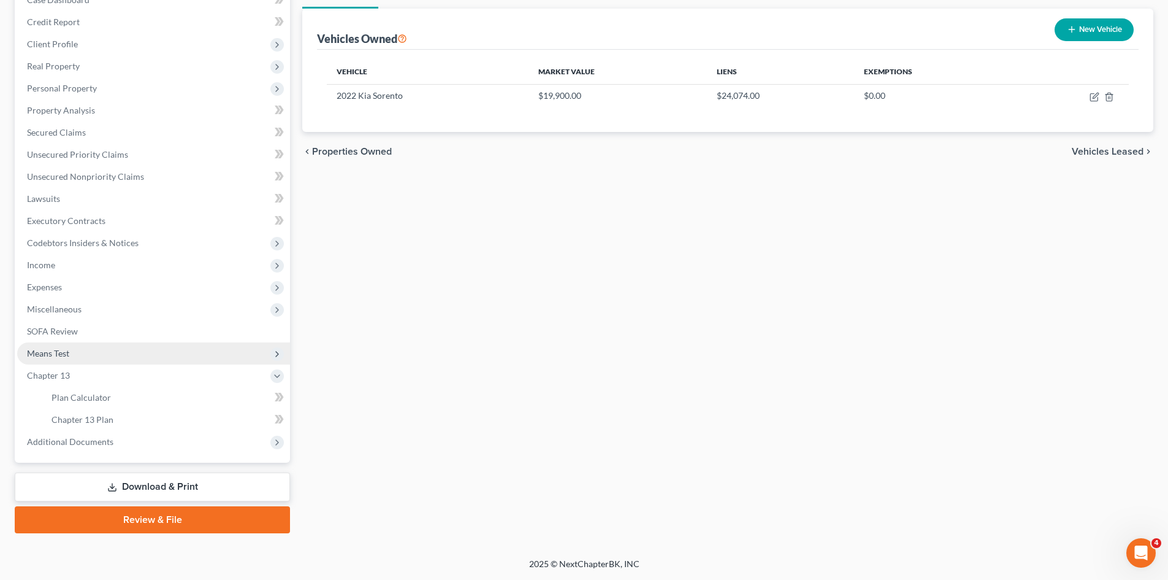
click at [107, 353] on span "Means Test" at bounding box center [153, 353] width 273 height 22
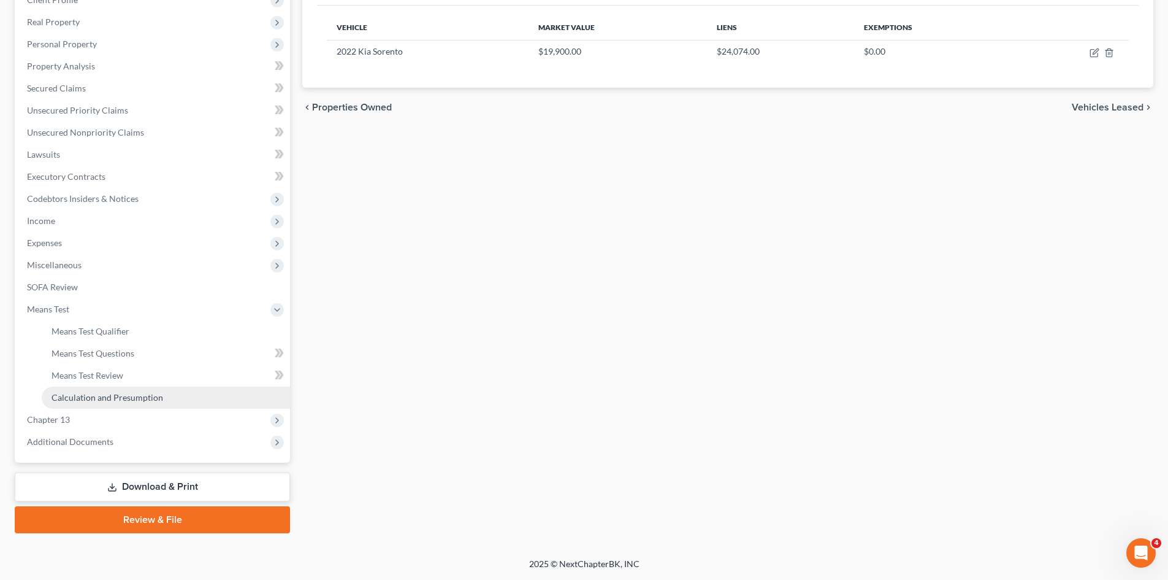
click at [137, 400] on span "Calculation and Presumption" at bounding box center [108, 397] width 112 height 10
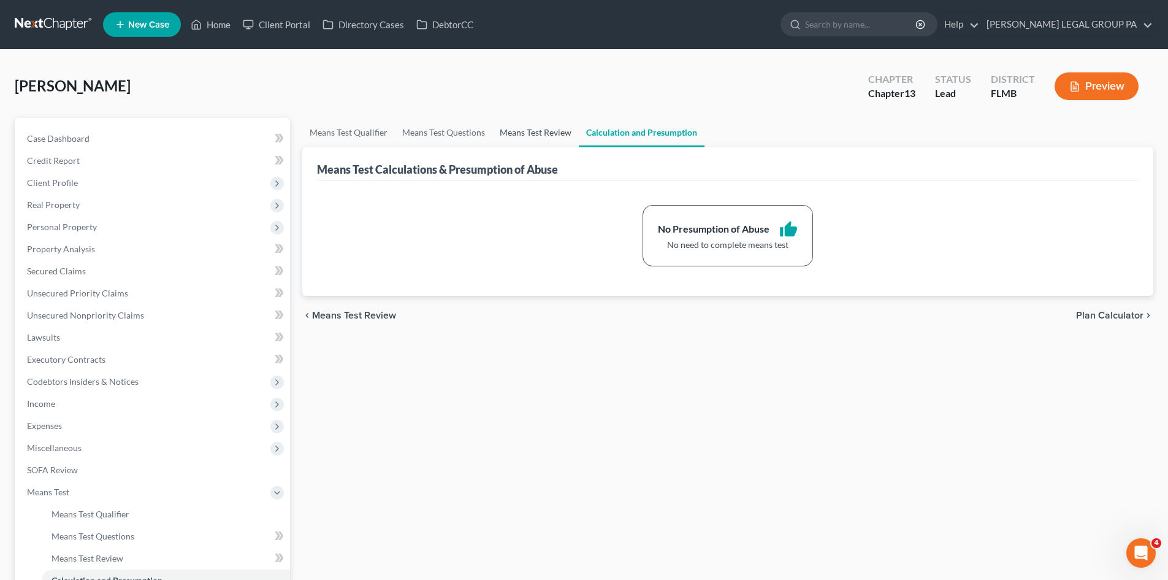
click at [570, 136] on link "Means Test Review" at bounding box center [536, 132] width 86 height 29
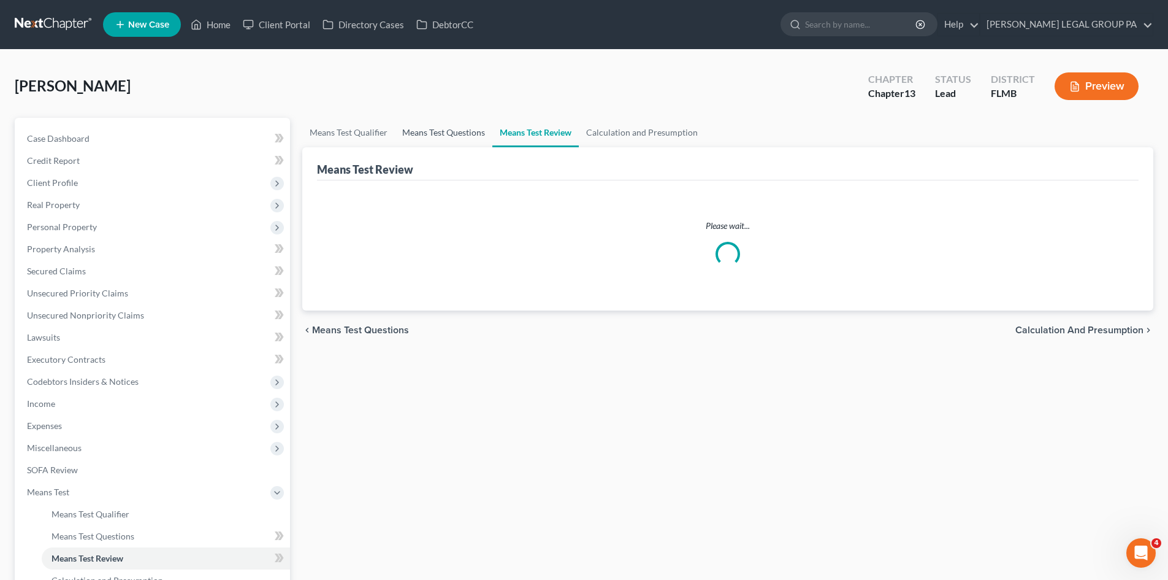
click at [466, 132] on link "Means Test Questions" at bounding box center [444, 132] width 98 height 29
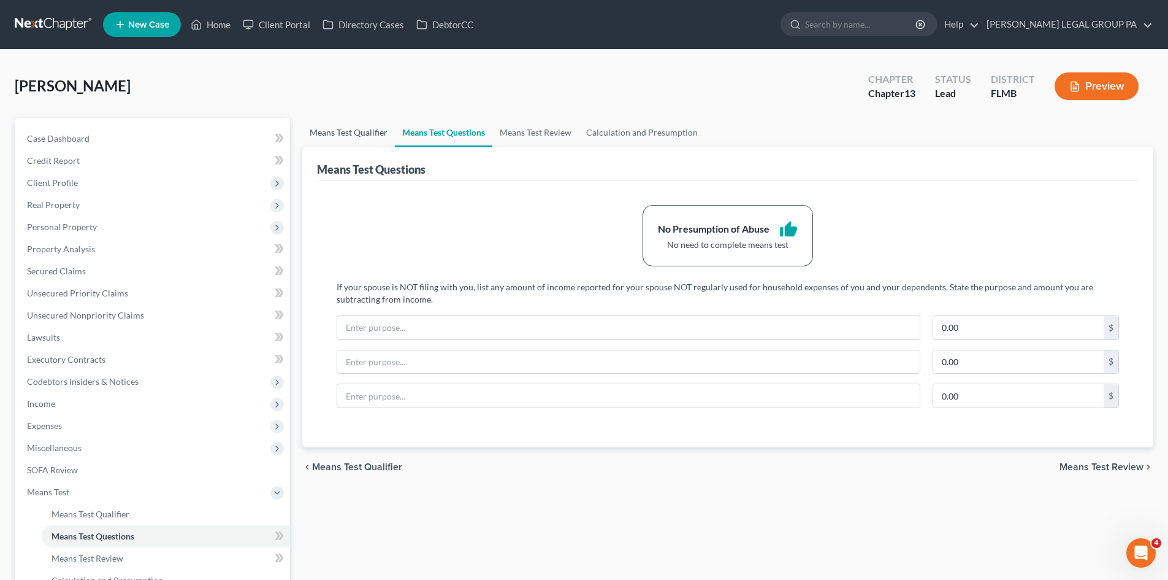
click at [373, 129] on link "Means Test Qualifier" at bounding box center [348, 132] width 93 height 29
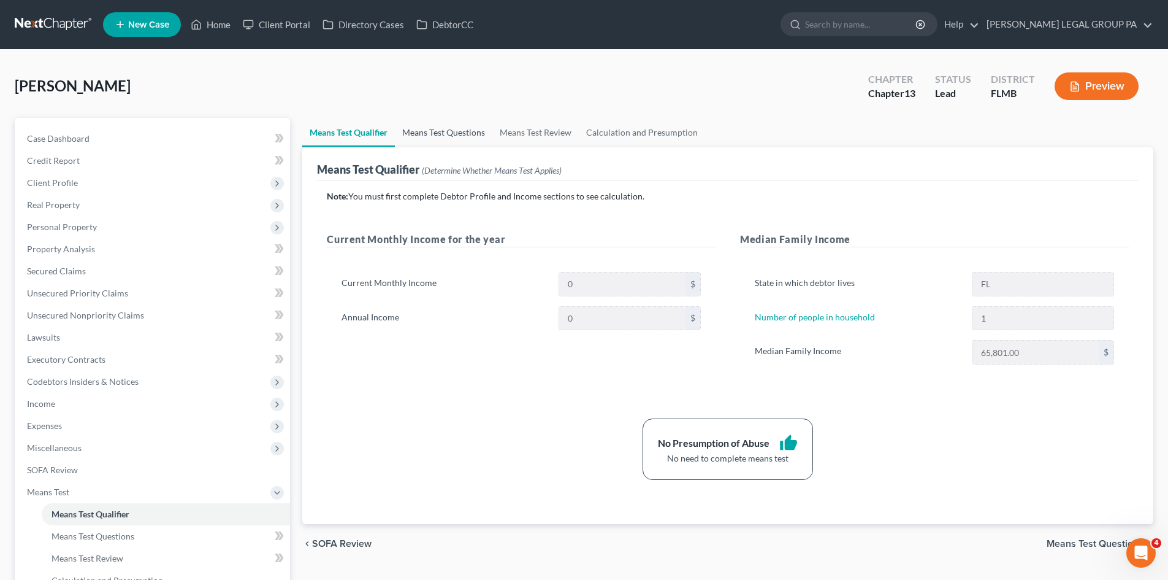
click at [421, 126] on link "Means Test Questions" at bounding box center [444, 132] width 98 height 29
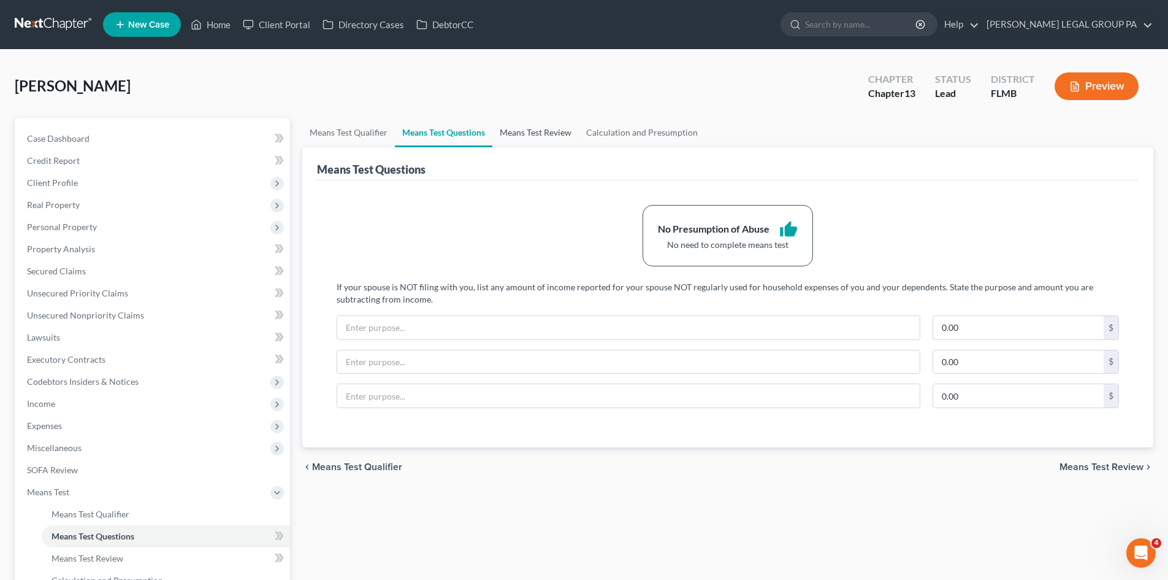
click at [545, 126] on link "Means Test Review" at bounding box center [536, 132] width 86 height 29
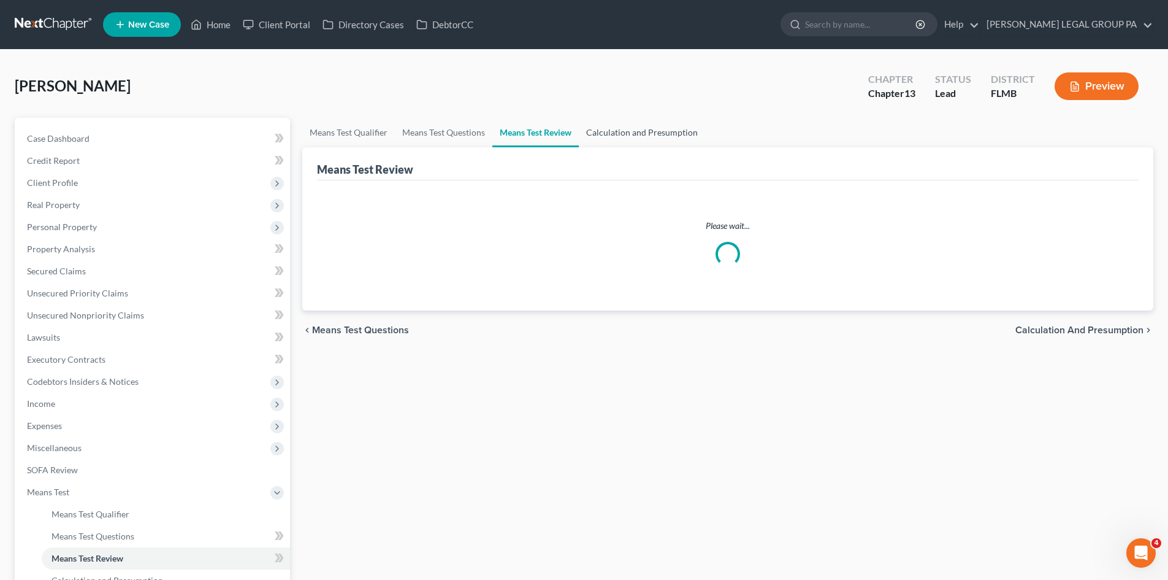
click at [635, 126] on link "Calculation and Presumption" at bounding box center [642, 132] width 126 height 29
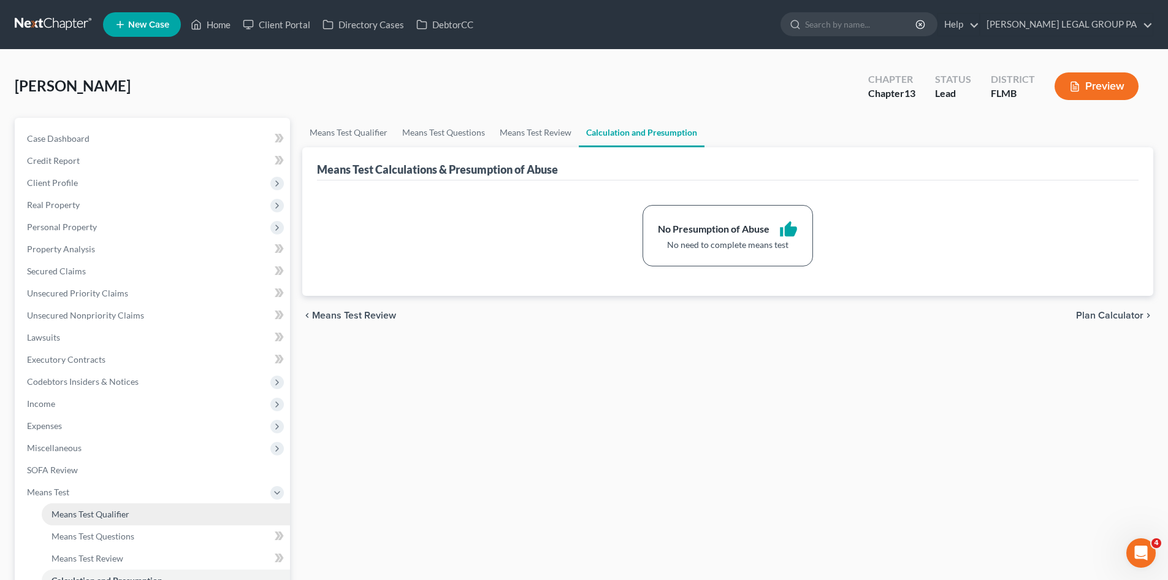
scroll to position [61, 0]
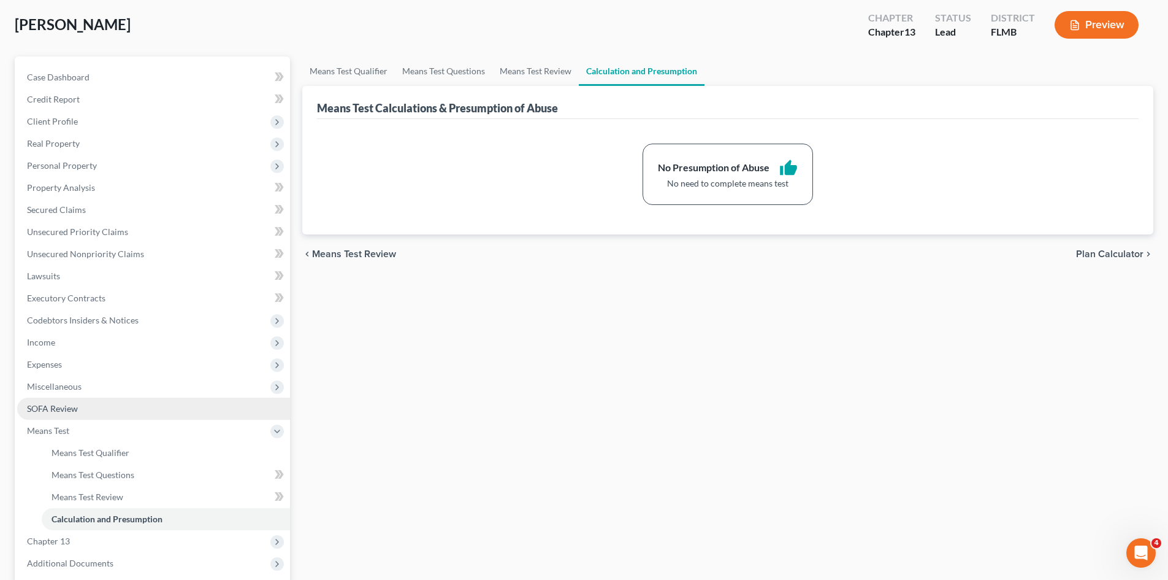
click at [85, 407] on link "SOFA Review" at bounding box center [153, 408] width 273 height 22
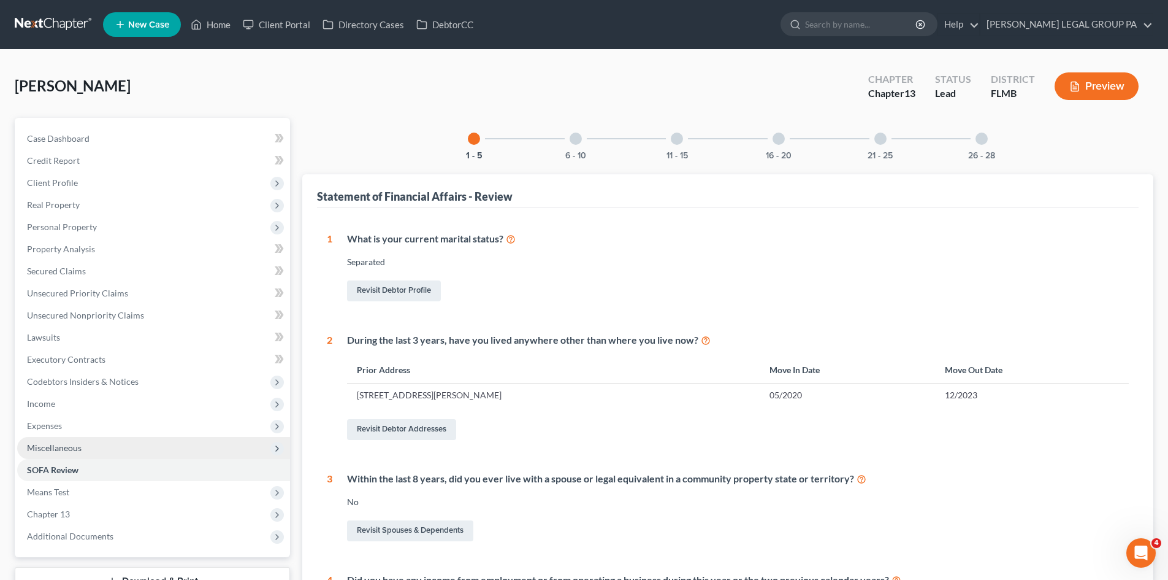
click at [103, 451] on span "Miscellaneous" at bounding box center [153, 448] width 273 height 22
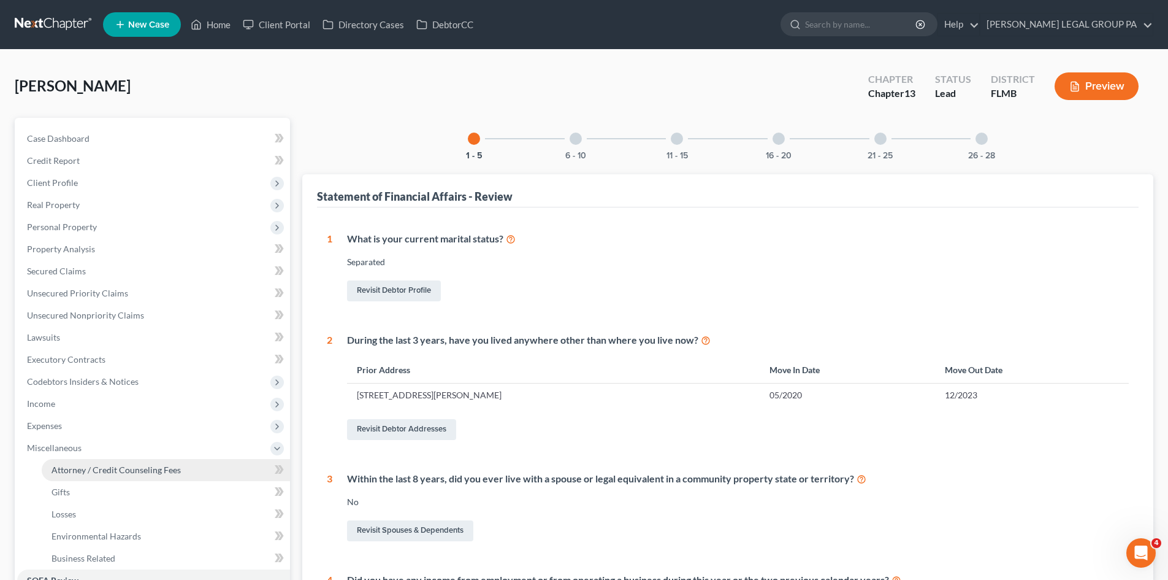
drag, startPoint x: 110, startPoint y: 472, endPoint x: 187, endPoint y: 172, distance: 309.6
click at [111, 472] on span "Attorney / Credit Counseling Fees" at bounding box center [116, 469] width 129 height 10
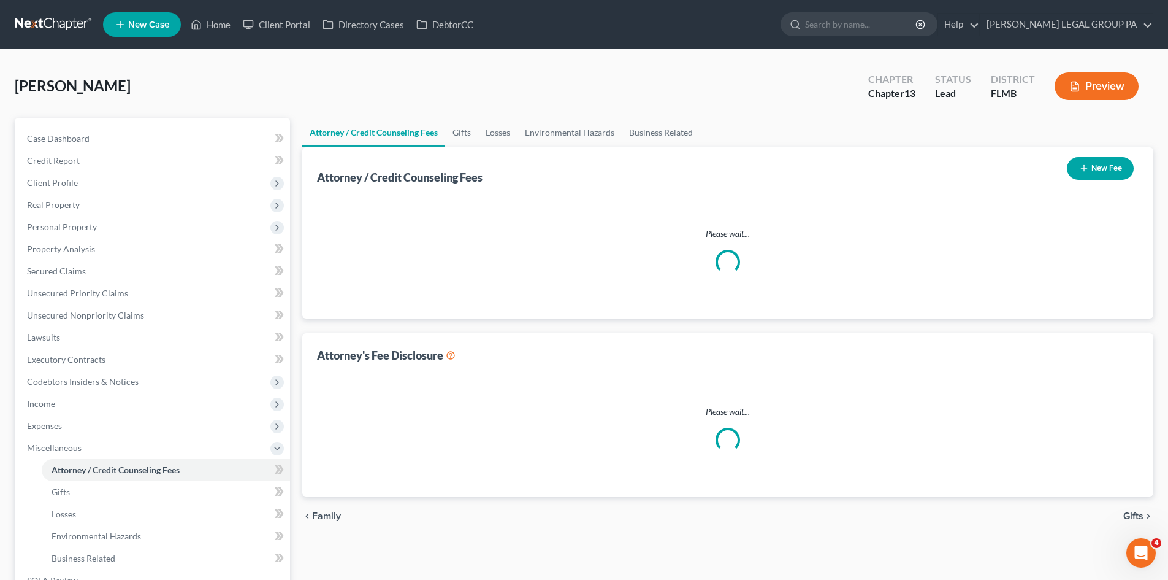
select select "0"
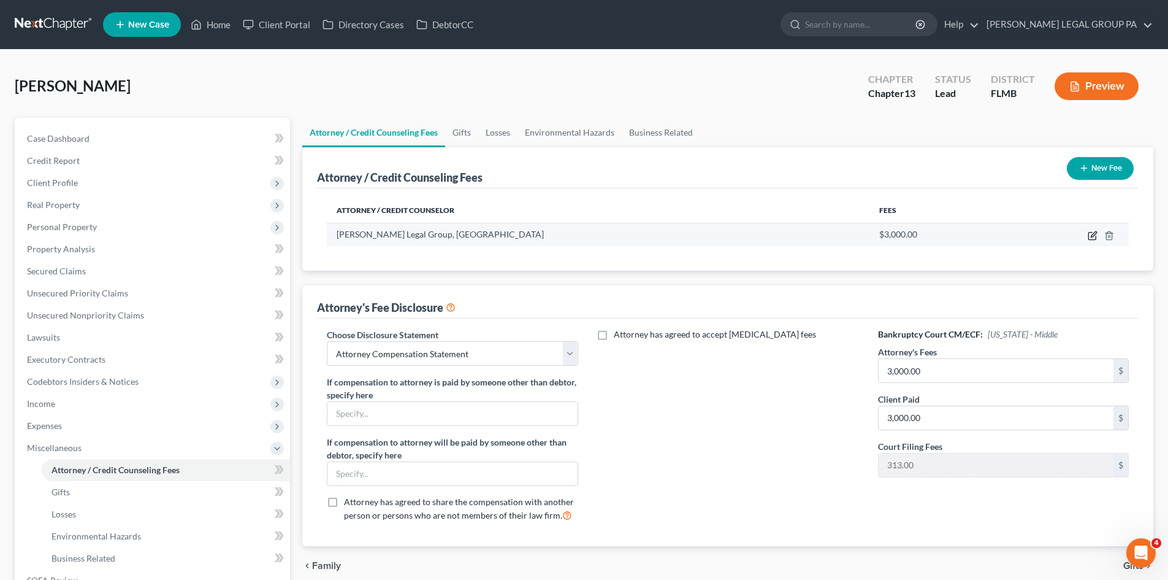
click at [1095, 232] on icon "button" at bounding box center [1093, 236] width 10 height 10
select select "9"
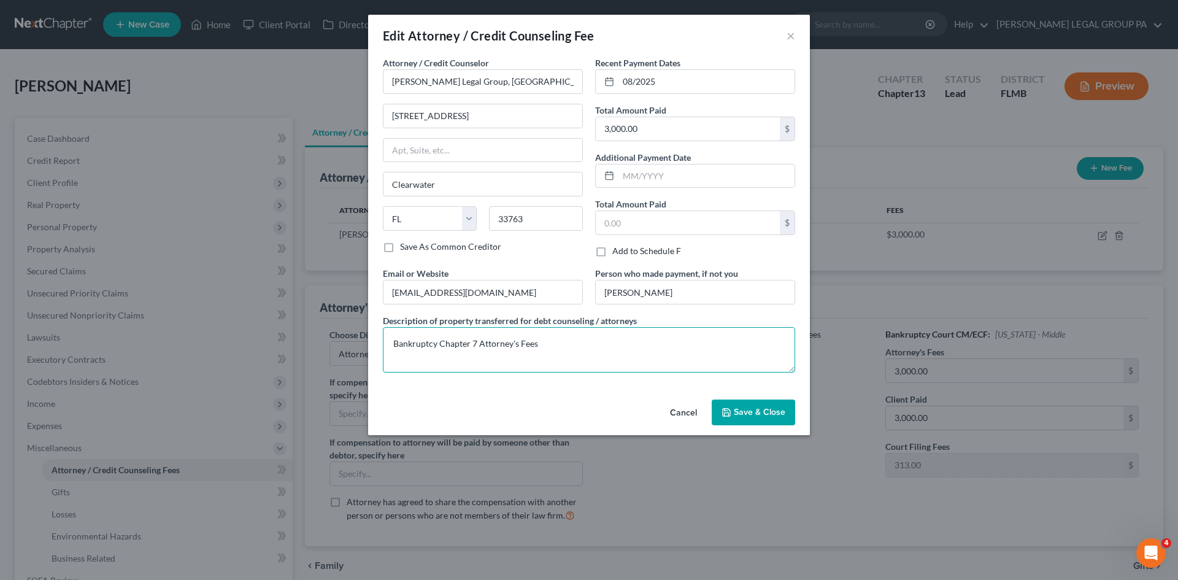
click at [477, 339] on textarea "Bankruptcy Chapter 7 Attorney's Fees" at bounding box center [589, 349] width 412 height 45
type textarea "Bankruptcy Chapter 13 Attorney's Fees"
click at [746, 407] on span "Save & Close" at bounding box center [760, 412] width 52 height 10
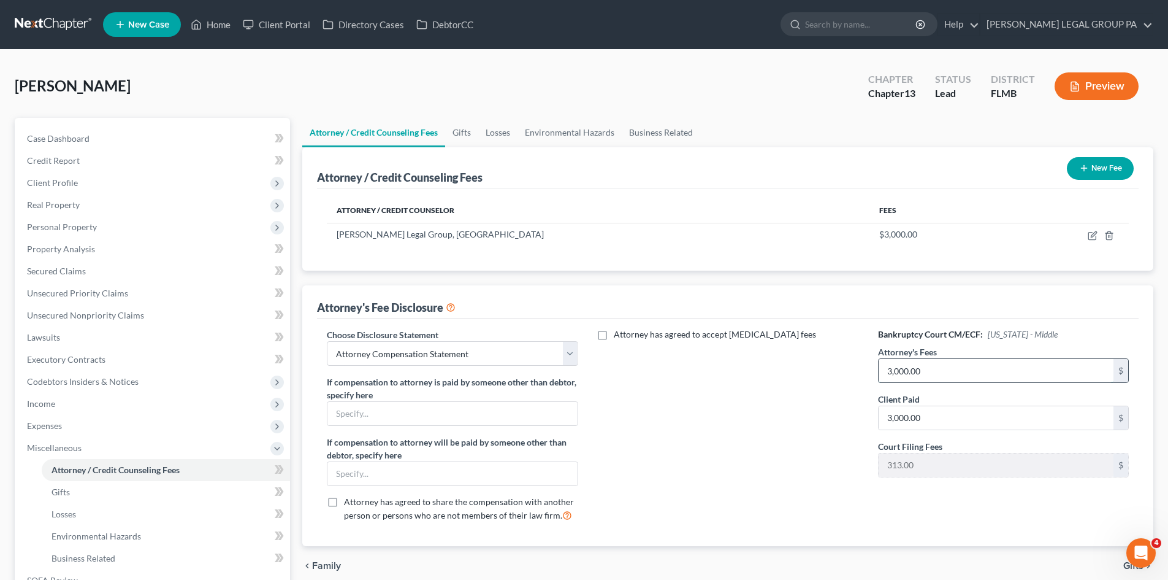
click at [943, 374] on input "3,000.00" at bounding box center [996, 370] width 235 height 23
type input "5,000.00"
drag, startPoint x: 773, startPoint y: 450, endPoint x: 476, endPoint y: 434, distance: 297.3
click at [770, 450] on div "Attorney has agreed to accept retainer fees" at bounding box center [728, 429] width 275 height 203
click at [477, 423] on input "text" at bounding box center [453, 413] width 250 height 23
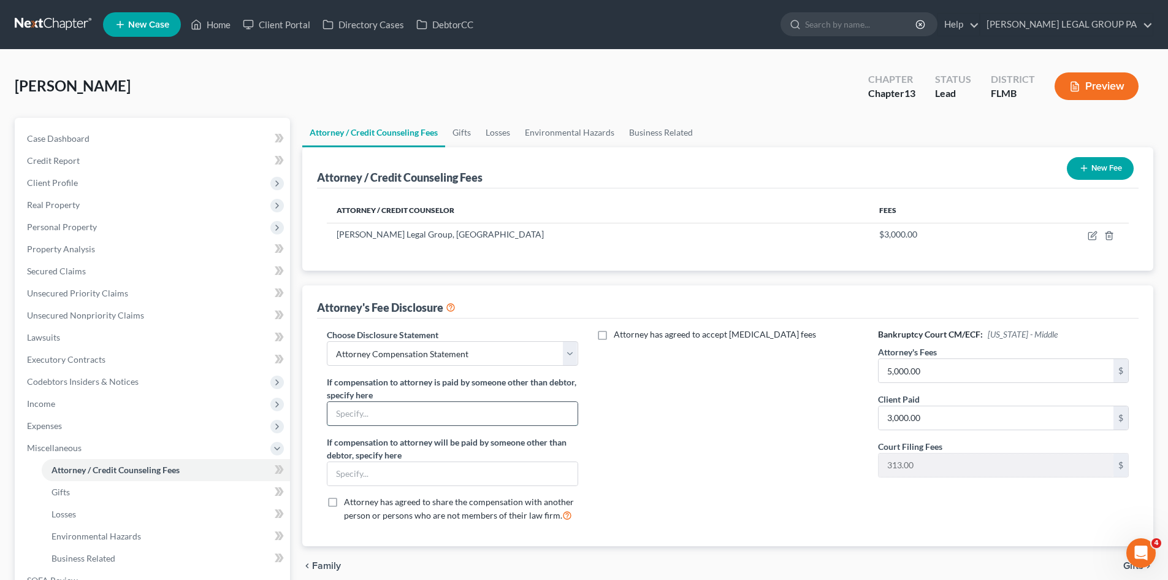
type input "$2,000 of attorneys fees to be paid within plan"
click at [485, 473] on input "text" at bounding box center [453, 473] width 250 height 23
type input "$50 Monthly Monitoring Fee Payable Upon Confirmation"
click at [485, 413] on input "$2,000 of attorneys fees to be paid within plan" at bounding box center [453, 413] width 250 height 23
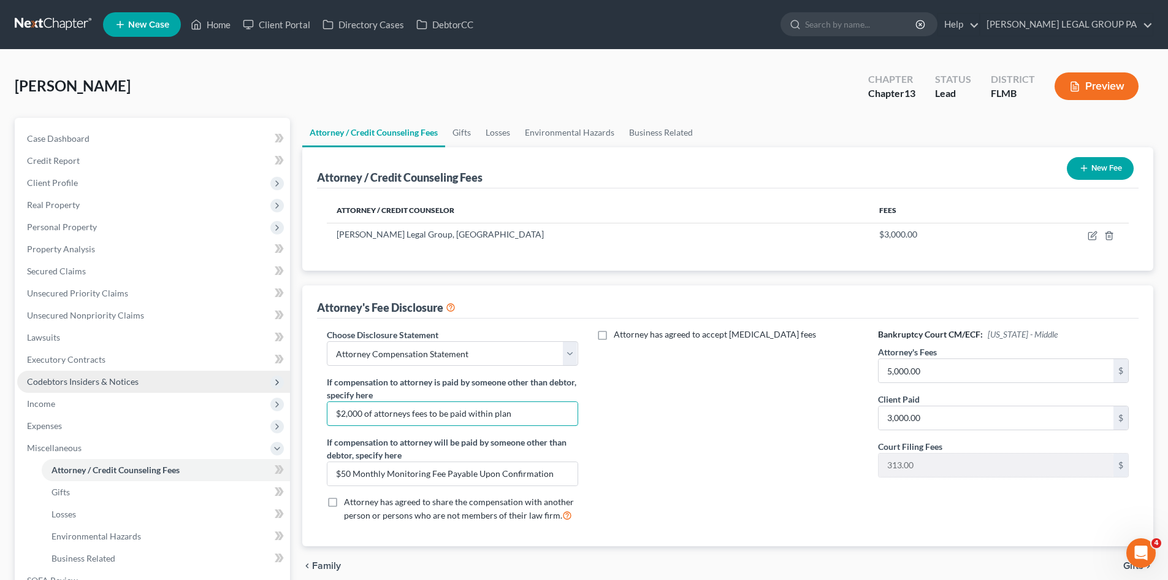
drag, startPoint x: 523, startPoint y: 412, endPoint x: 253, endPoint y: 388, distance: 270.4
click at [253, 388] on div "Petition Navigation Case Dashboard Payments Invoices Payments Payments Credit R…" at bounding box center [584, 428] width 1151 height 620
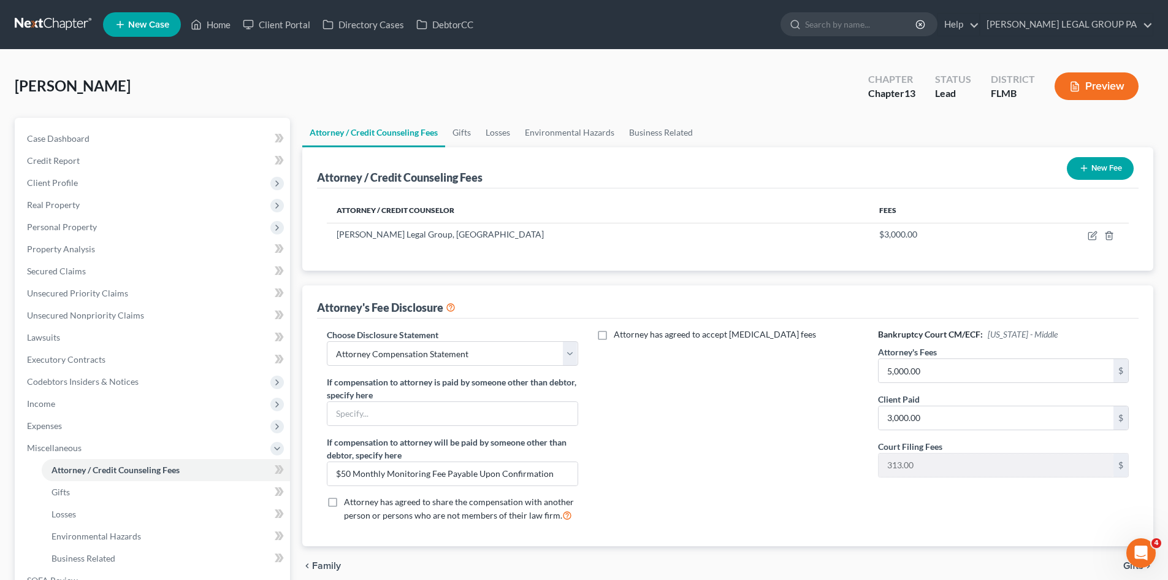
click at [777, 462] on div "Attorney has agreed to accept retainer fees" at bounding box center [728, 429] width 275 height 203
click at [448, 409] on input "text" at bounding box center [453, 413] width 250 height 23
click at [345, 415] on input "$5,000 attorney's fees to be paid throughout the duration of the plan" at bounding box center [453, 413] width 250 height 23
type input "$2,000 attorney's fees to be paid throughout the duration of the plan"
click at [805, 468] on div "Attorney has agreed to accept retainer fees" at bounding box center [728, 429] width 275 height 203
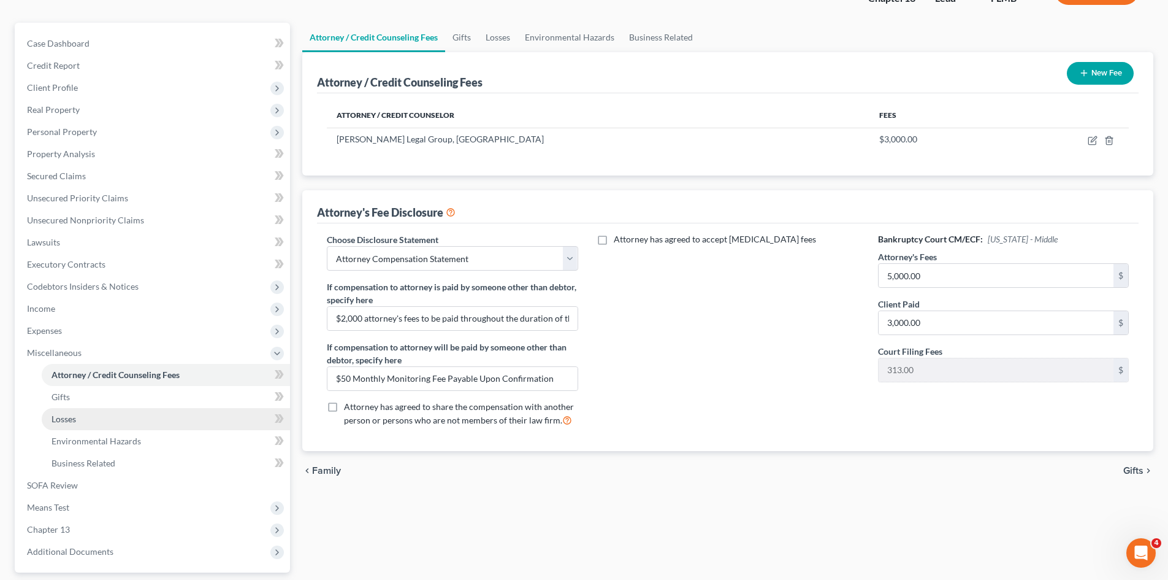
scroll to position [123, 0]
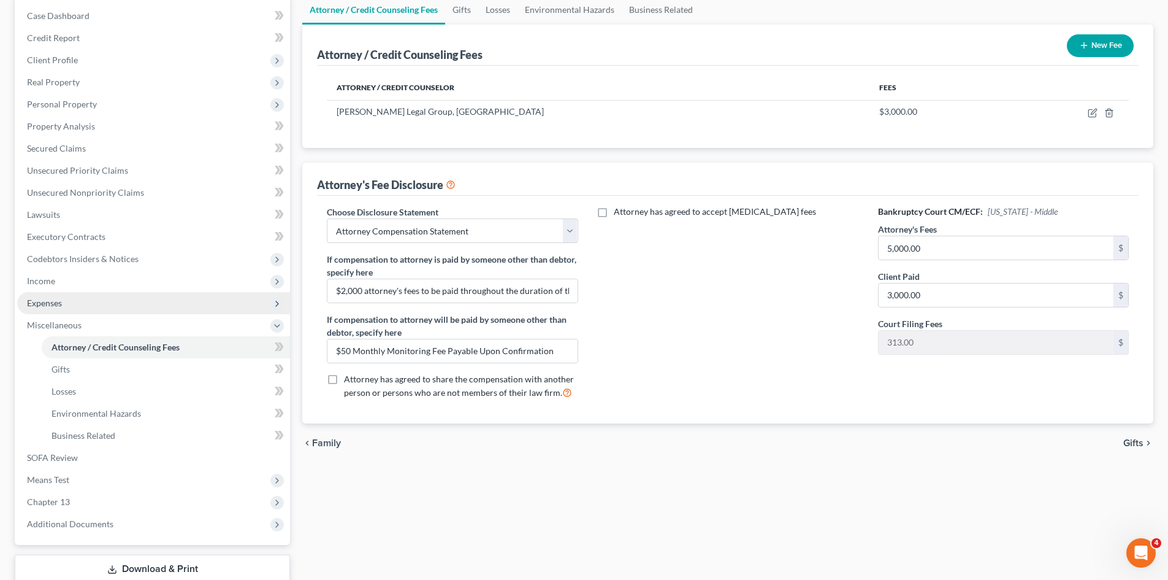
click at [95, 302] on span "Expenses" at bounding box center [153, 303] width 273 height 22
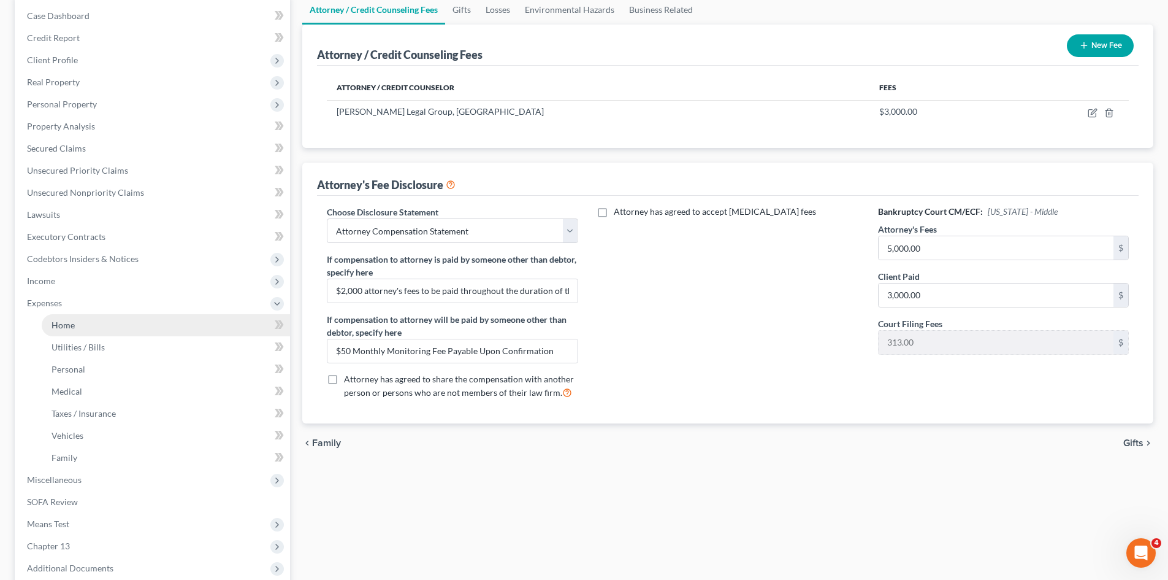
click at [98, 326] on link "Home" at bounding box center [166, 325] width 248 height 22
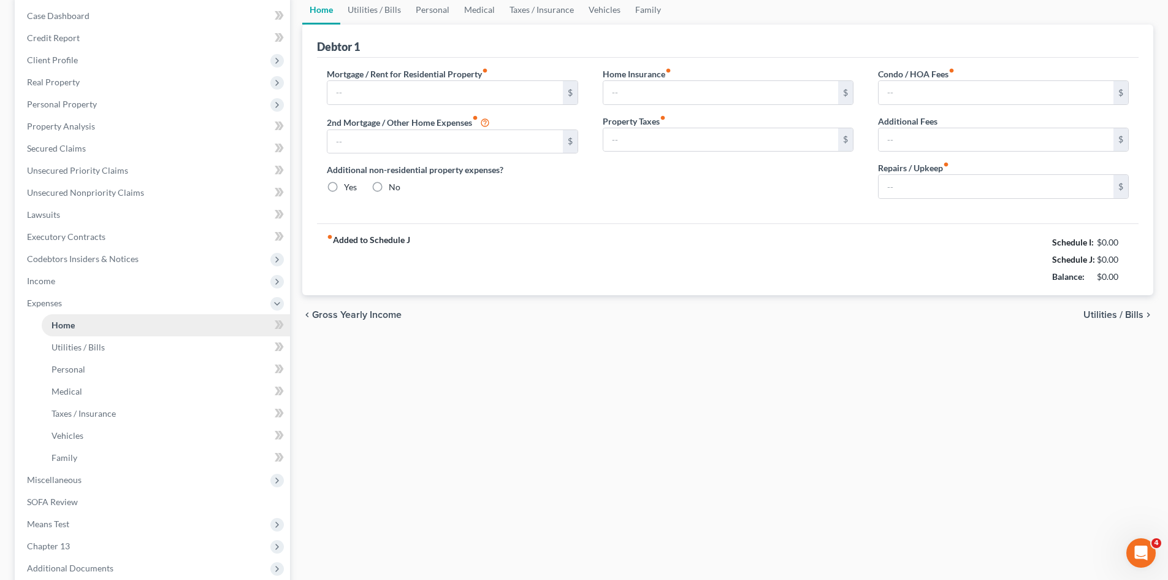
type input "664.95"
type input "0.00"
radio input "true"
type input "0.00"
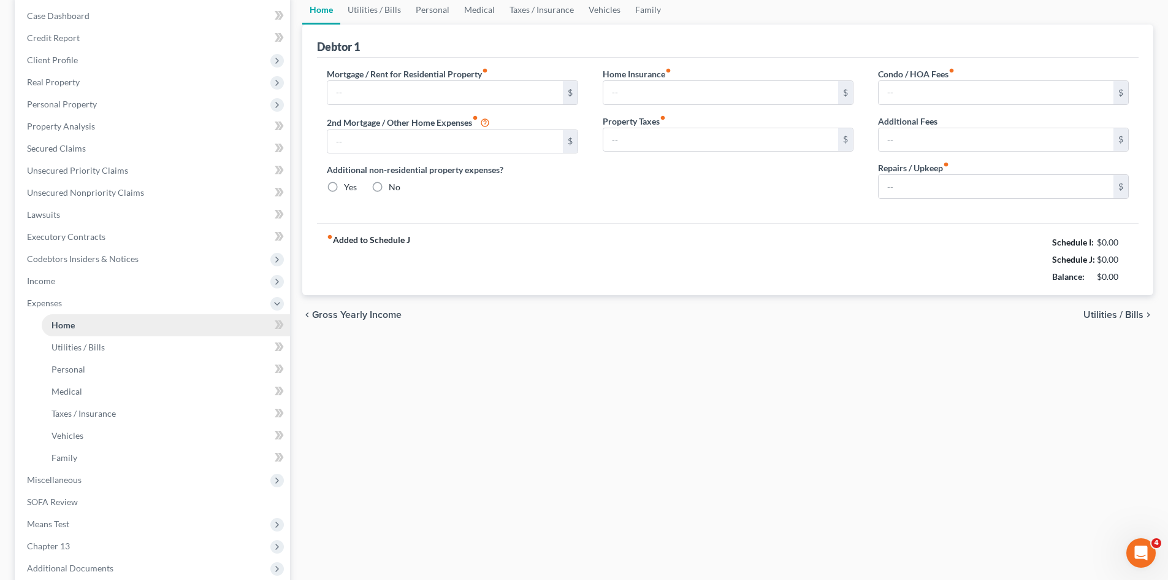
type input "0.00"
type input "100.00"
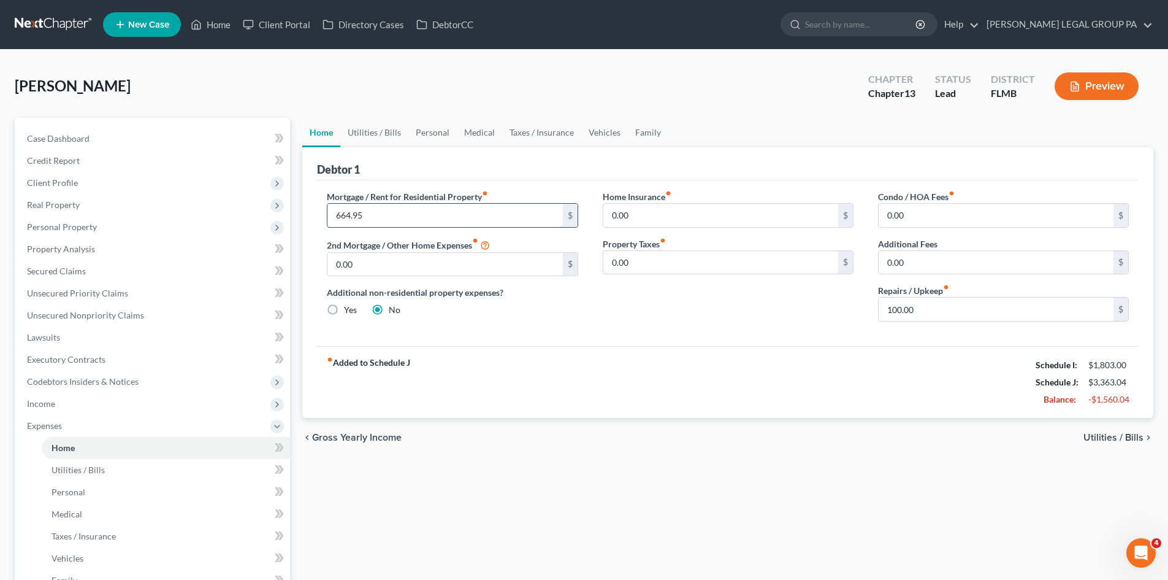
click at [357, 210] on input "664.95" at bounding box center [445, 215] width 235 height 23
click at [651, 405] on div "fiber_manual_record Added to Schedule J Schedule I: $1,803.00 Schedule J: $3,36…" at bounding box center [728, 382] width 822 height 72
click at [107, 227] on span "Personal Property" at bounding box center [153, 227] width 273 height 22
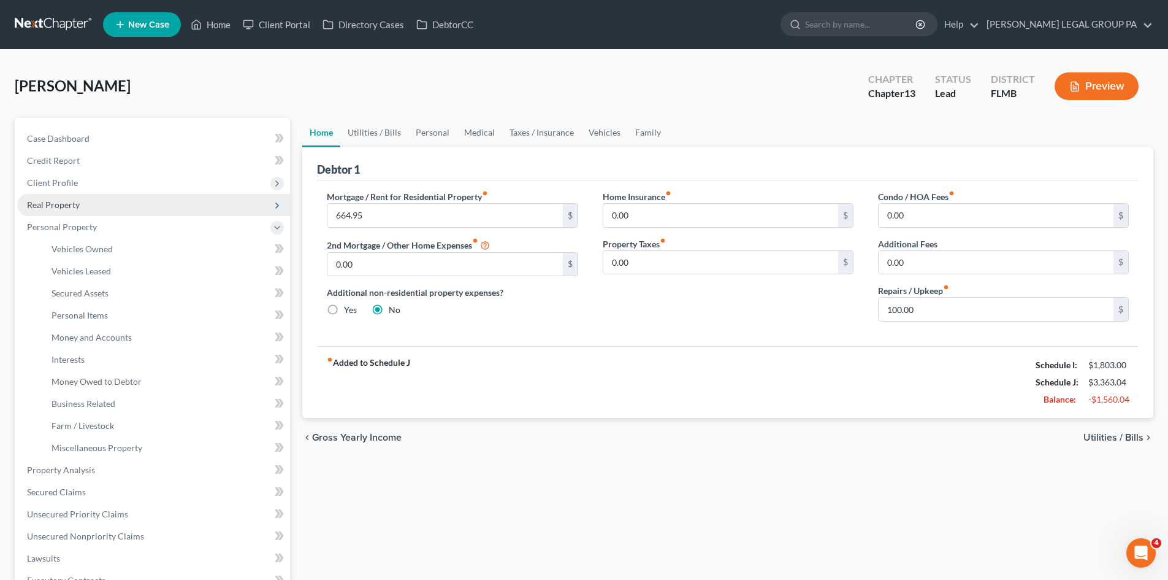
click at [93, 204] on span "Real Property" at bounding box center [153, 205] width 273 height 22
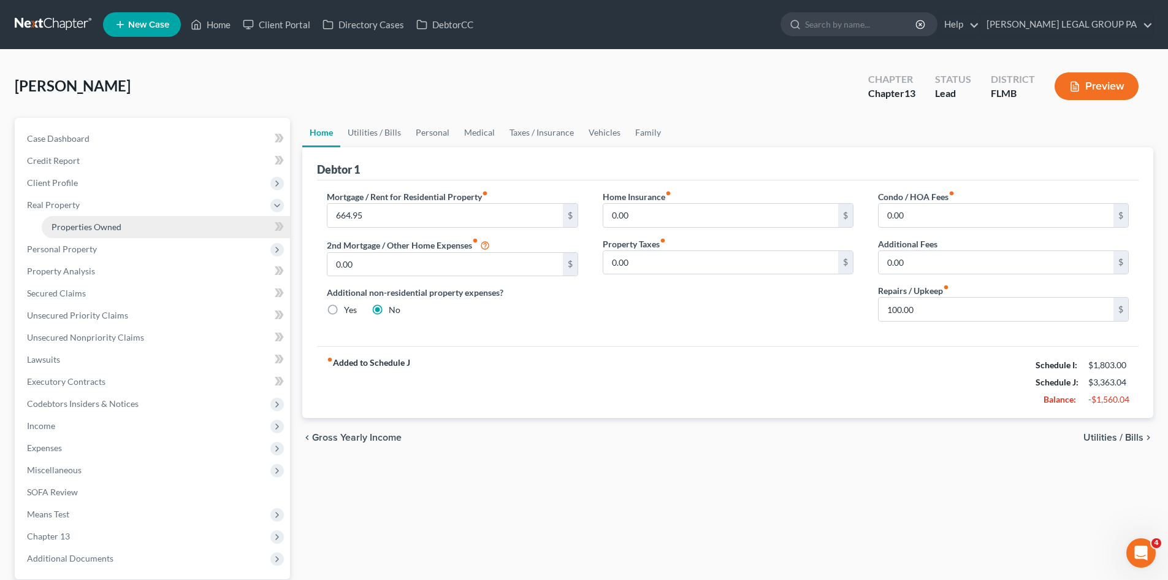
click at [99, 222] on span "Properties Owned" at bounding box center [87, 226] width 70 height 10
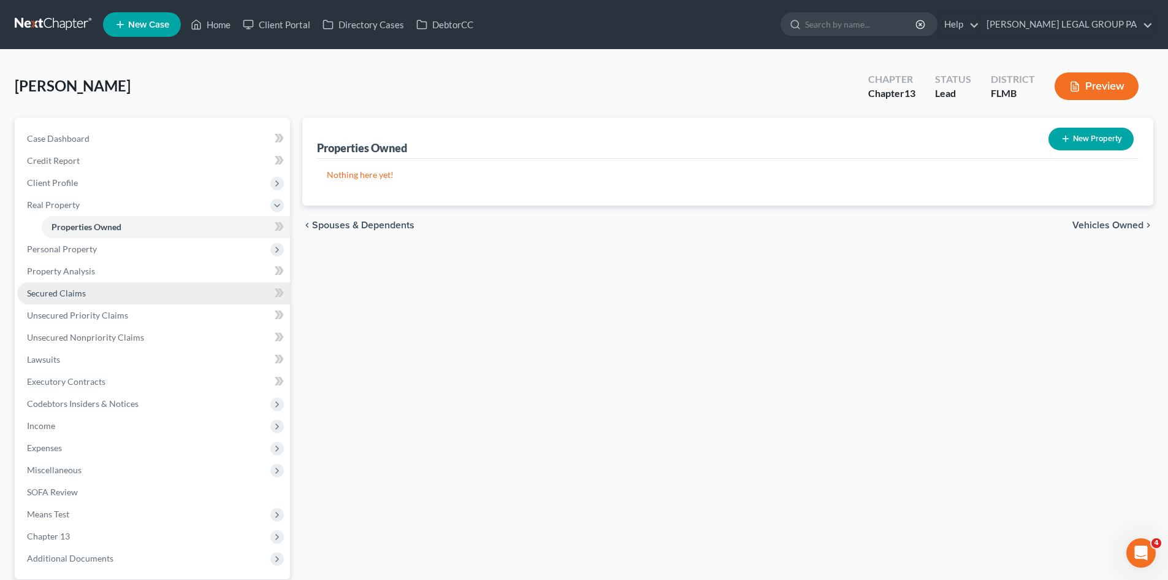
click at [93, 296] on link "Secured Claims" at bounding box center [153, 293] width 273 height 22
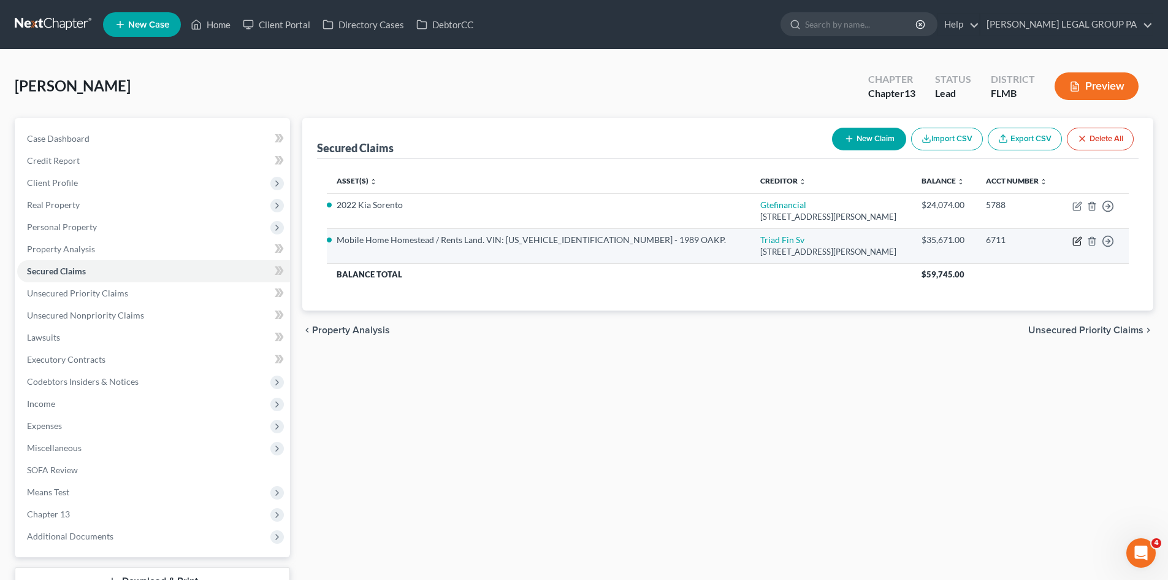
click at [1075, 242] on icon "button" at bounding box center [1078, 241] width 10 height 10
select select "9"
select select "13"
select select "2"
select select "0"
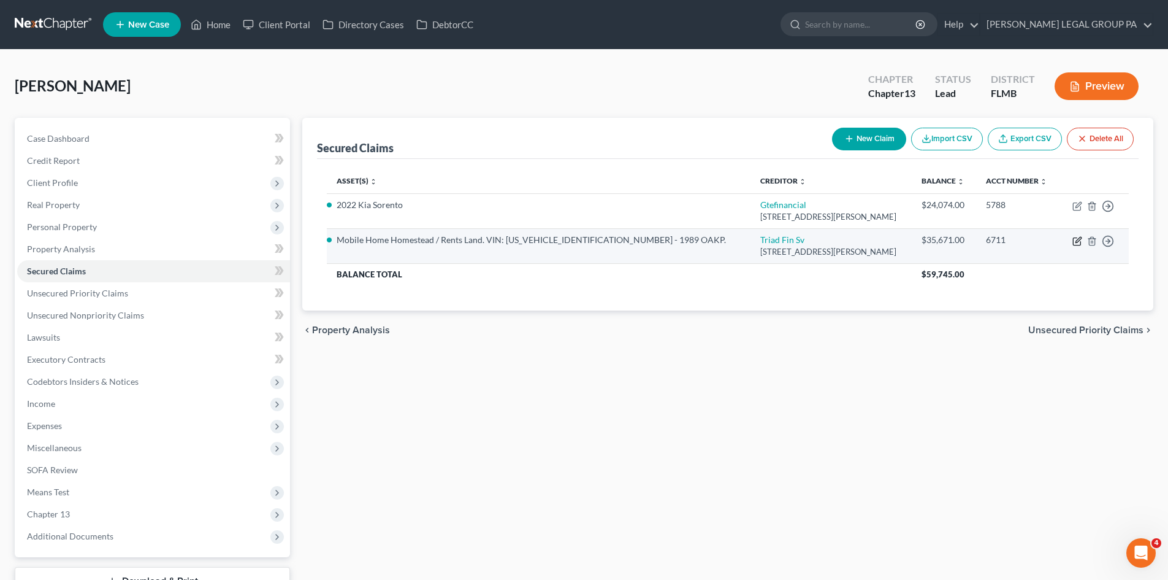
select select "0"
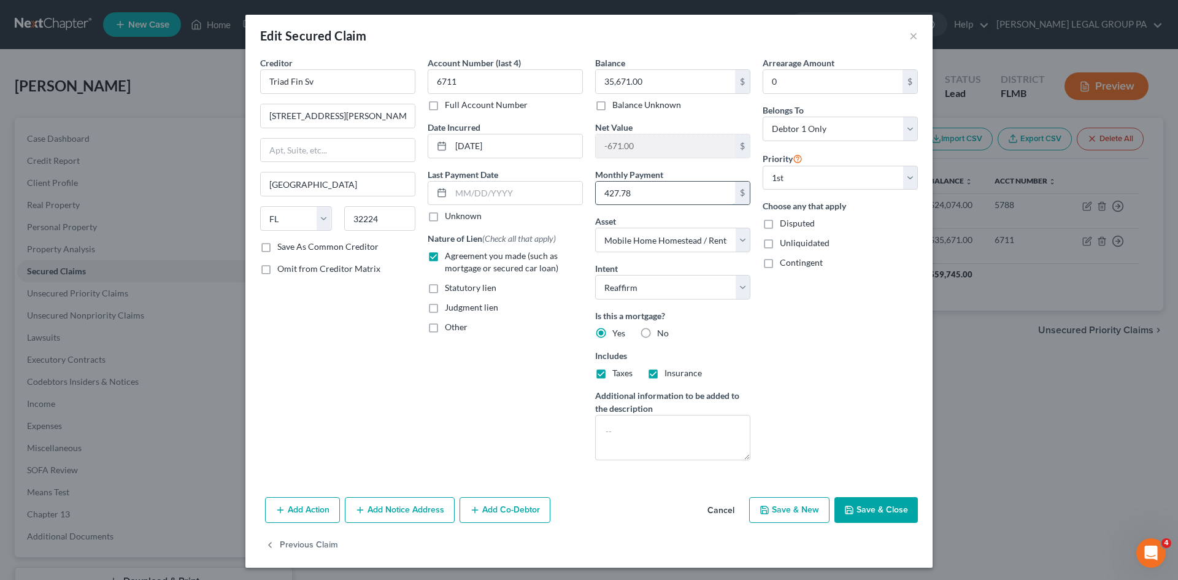
click at [637, 191] on input "427.78" at bounding box center [665, 193] width 139 height 23
paste input "664.95"
type input "664.95"
click at [900, 348] on div "Arrearage Amount 0 $ Belongs To * Select Debtor 1 Only Debtor 2 Only Debtor 1 A…" at bounding box center [839, 262] width 167 height 413
click at [881, 505] on button "Save & Close" at bounding box center [875, 510] width 83 height 26
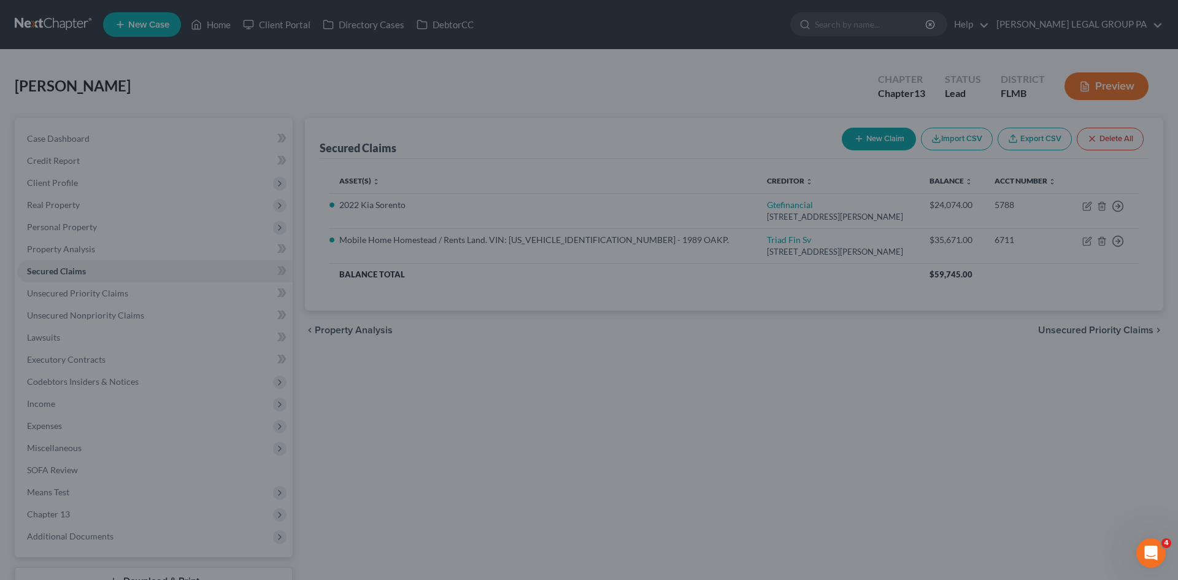
select select "13"
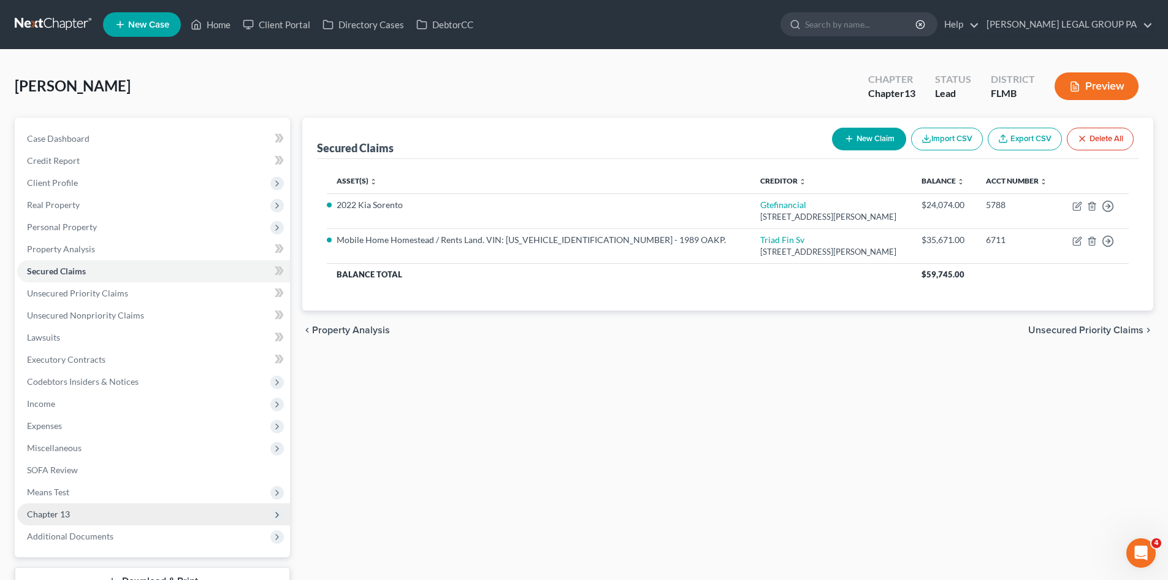
click at [88, 511] on span "Chapter 13" at bounding box center [153, 514] width 273 height 22
click at [109, 531] on span "Plan Calculator" at bounding box center [81, 536] width 59 height 10
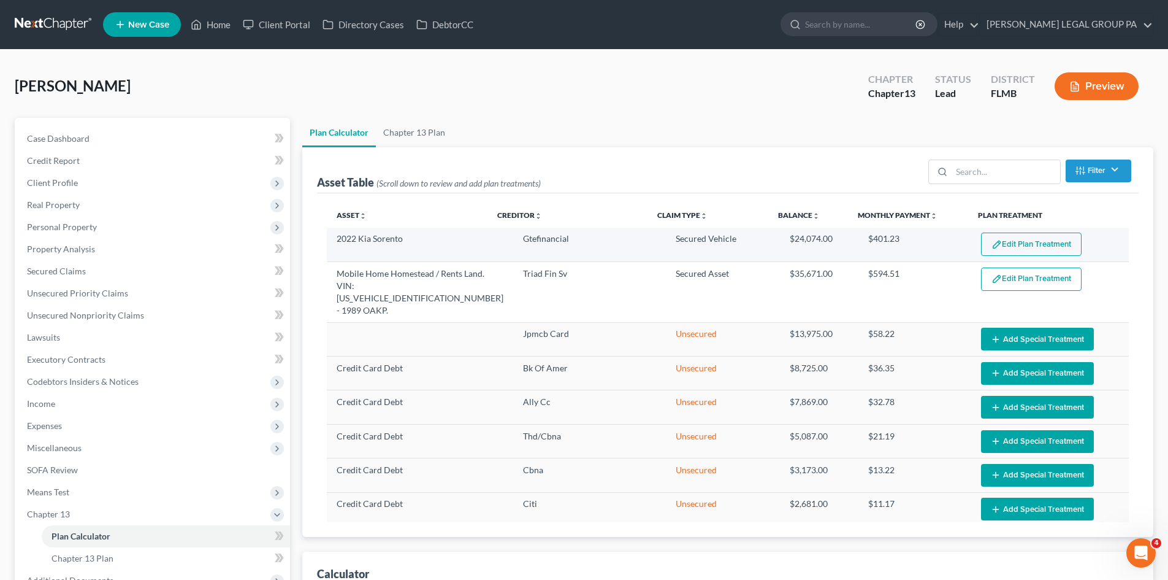
select select "59"
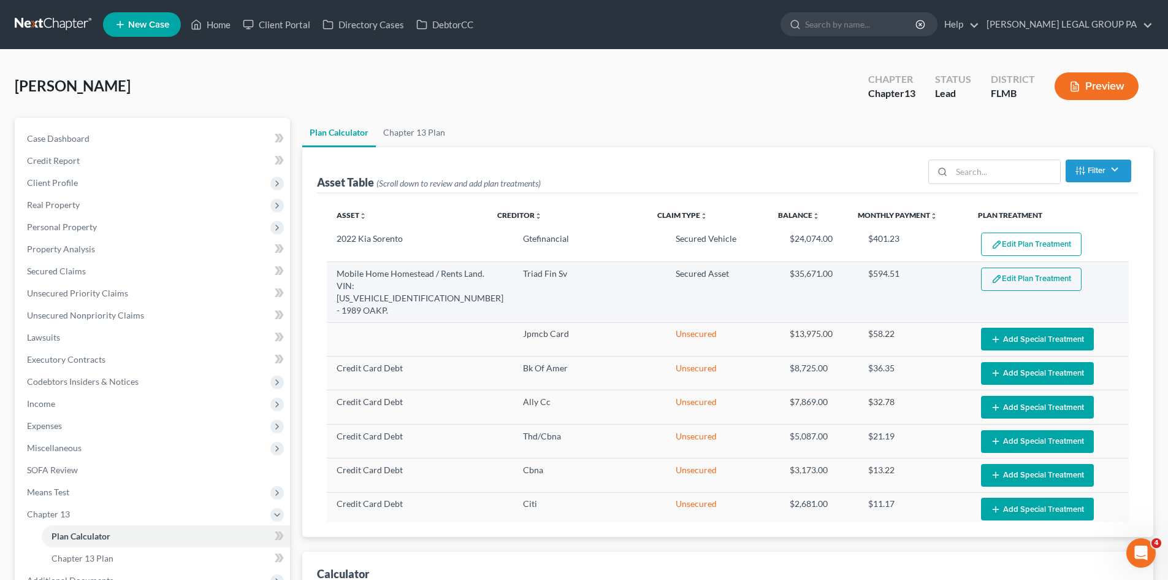
click at [1013, 282] on button "Edit Plan Treatment" at bounding box center [1031, 278] width 101 height 23
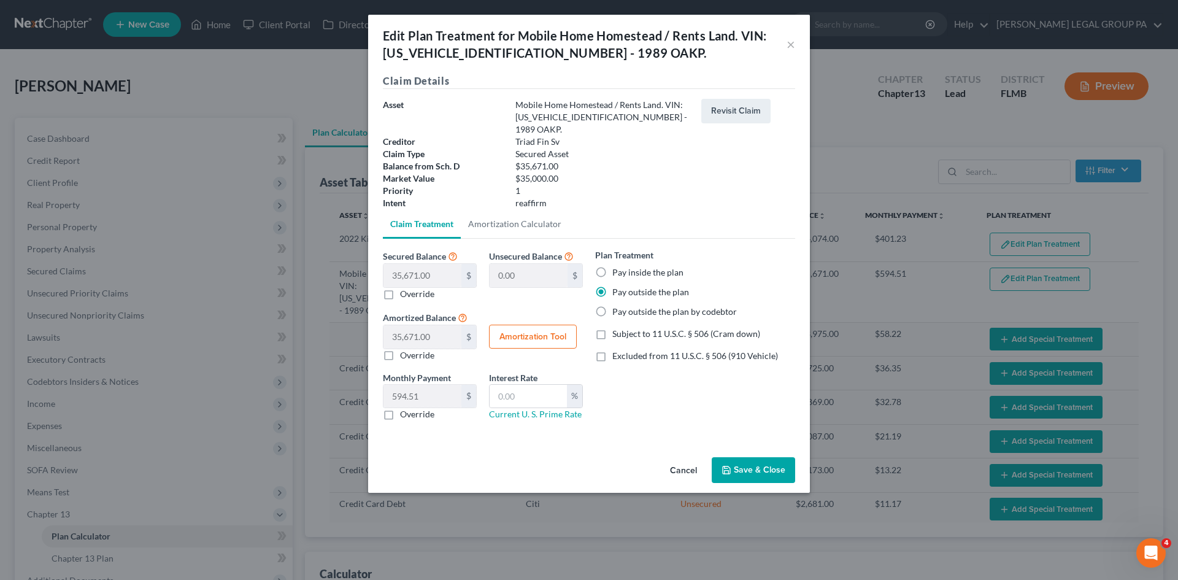
click at [400, 408] on label "Override" at bounding box center [417, 414] width 34 height 12
click at [405, 408] on input "Override" at bounding box center [409, 412] width 8 height 8
checkbox input "true"
click at [406, 387] on input "0.00" at bounding box center [422, 396] width 78 height 23
paste input "664.95"
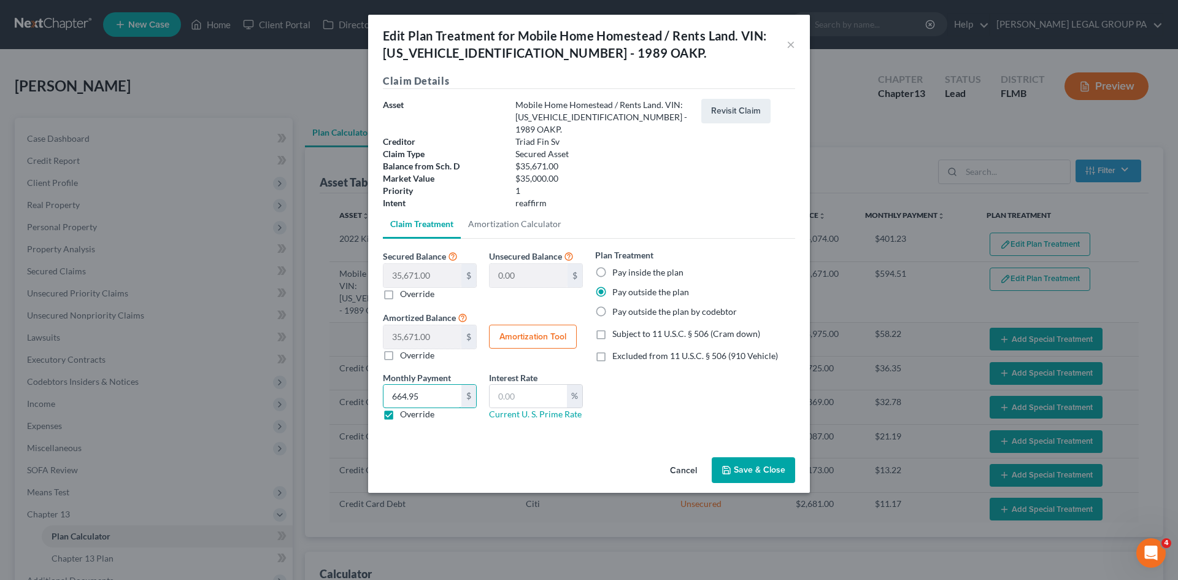
type input "664.95"
click at [659, 385] on div "Plan Treatment Pay inside the plan Pay outside the plan Pay outside the plan by…" at bounding box center [695, 339] width 212 height 182
click at [758, 457] on button "Save & Close" at bounding box center [753, 470] width 83 height 26
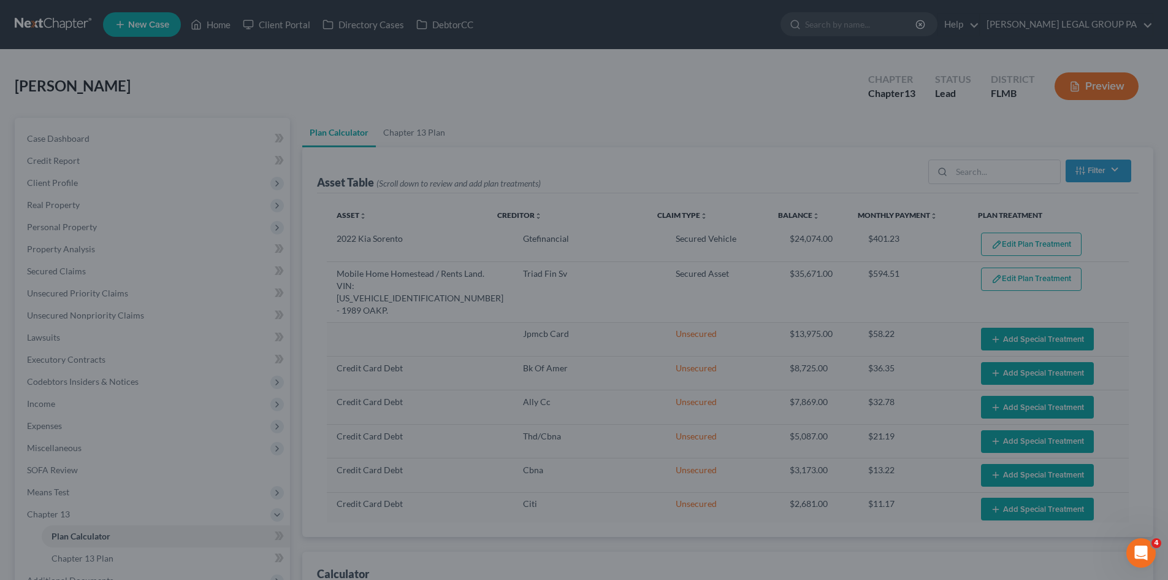
select select "59"
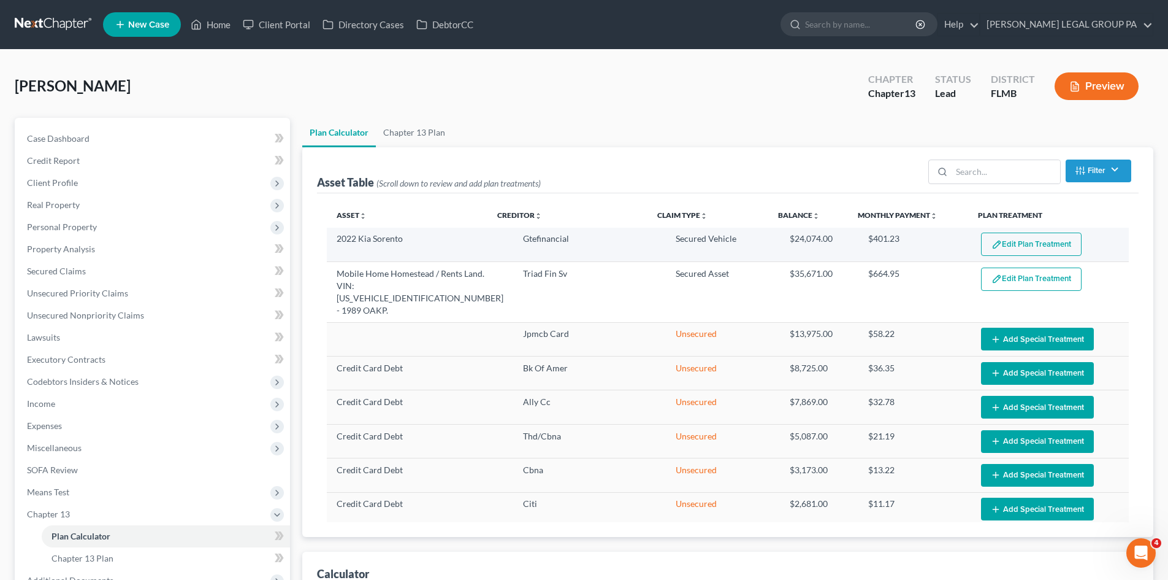
click at [1048, 242] on button "Edit Plan Treatment" at bounding box center [1031, 243] width 101 height 23
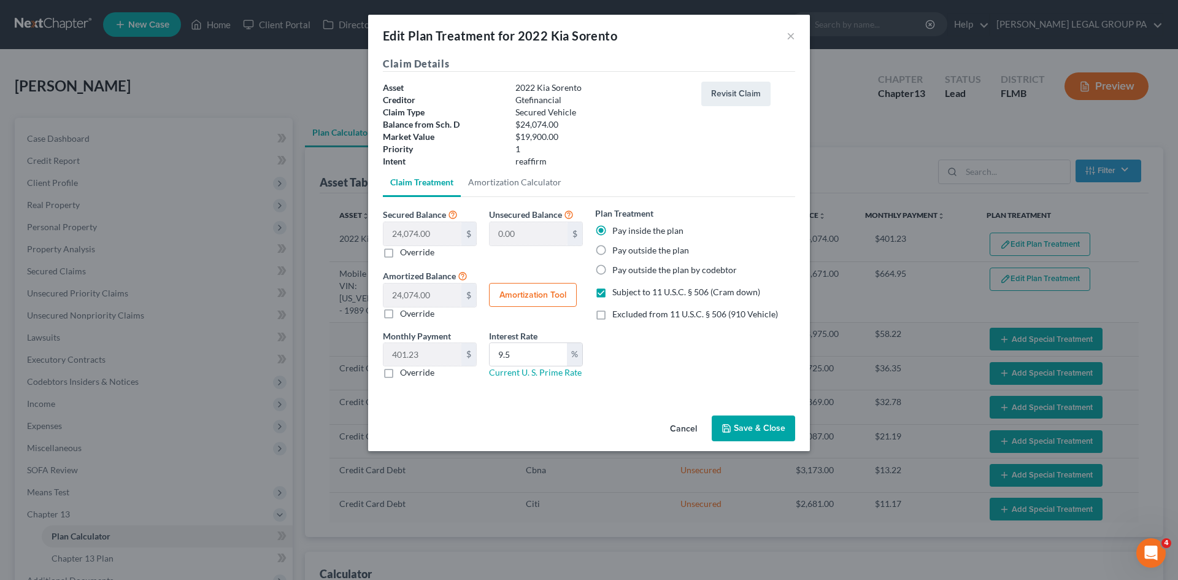
click at [400, 372] on label "Override" at bounding box center [417, 372] width 34 height 12
click at [405, 372] on input "Override" at bounding box center [409, 370] width 8 height 8
checkbox input "true"
click at [433, 358] on input "0.00" at bounding box center [422, 354] width 78 height 23
type input "399.04"
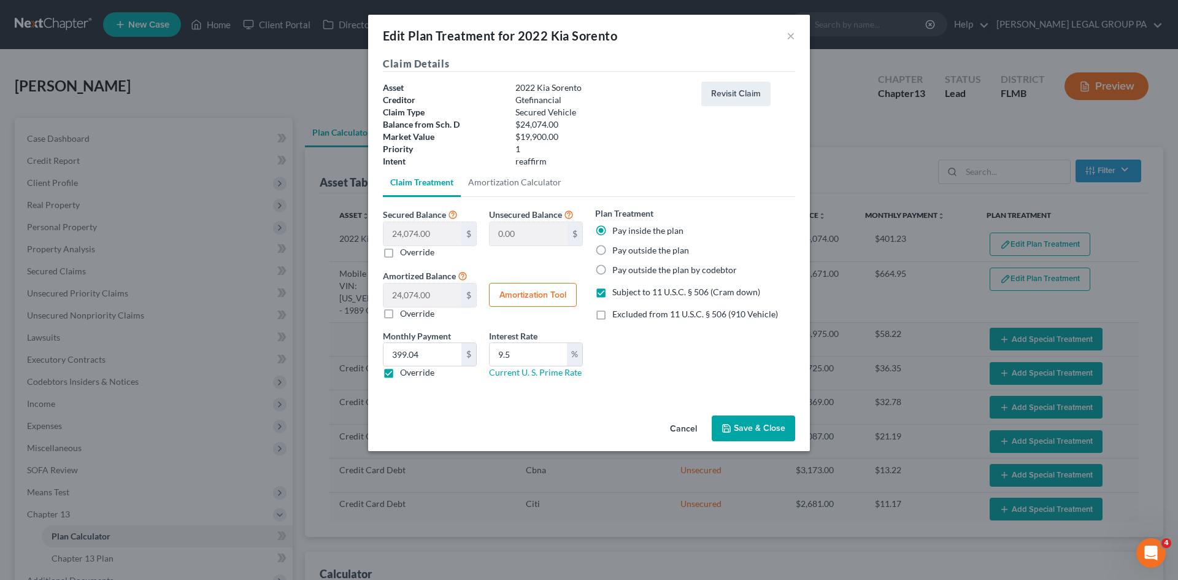
click at [691, 364] on div "Plan Treatment Pay inside the plan Pay outside the plan Pay outside the plan by…" at bounding box center [695, 298] width 212 height 182
click at [728, 421] on button "Save & Close" at bounding box center [753, 428] width 83 height 26
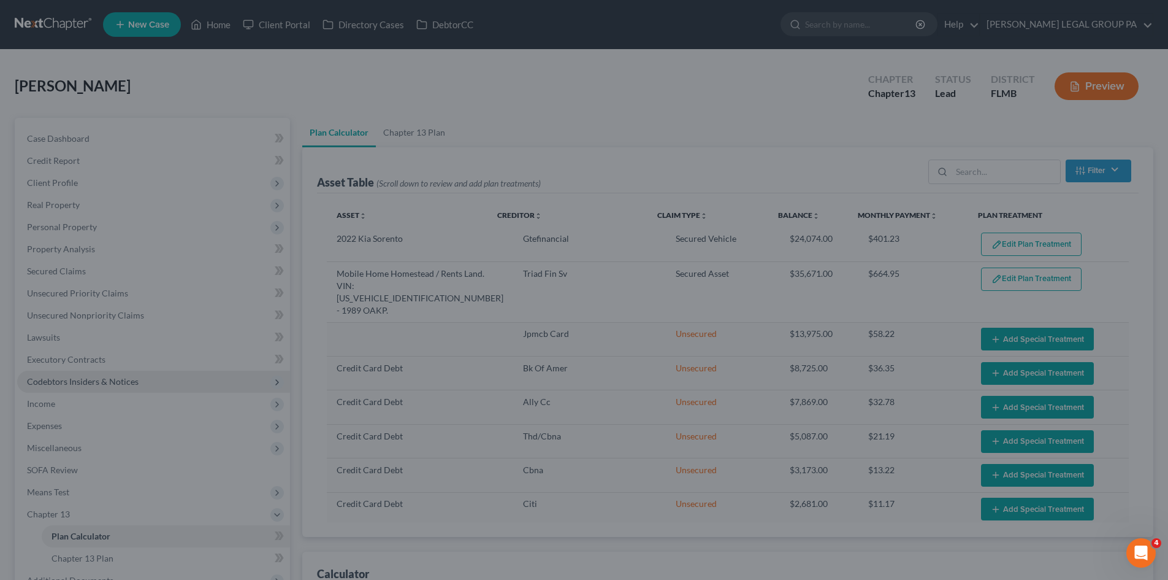
select select "59"
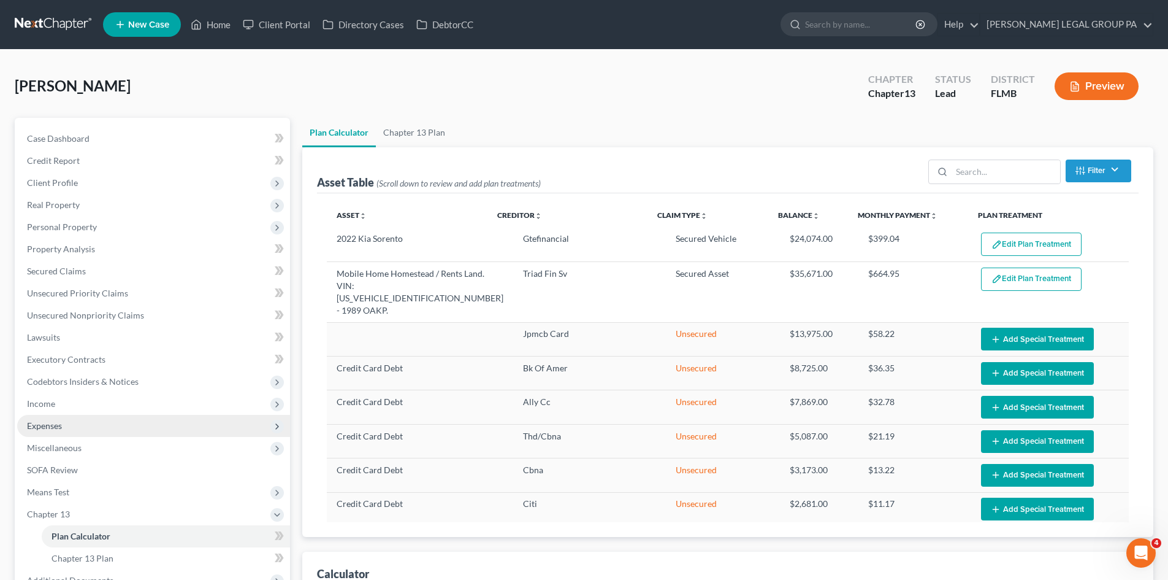
click at [67, 420] on span "Expenses" at bounding box center [153, 426] width 273 height 22
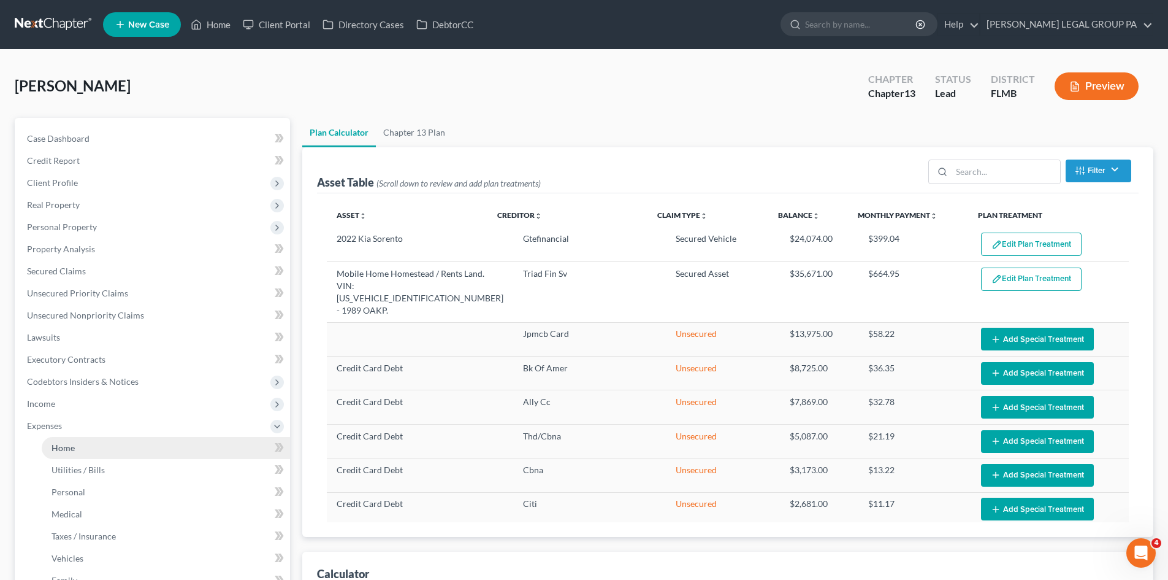
click at [82, 444] on link "Home" at bounding box center [166, 448] width 248 height 22
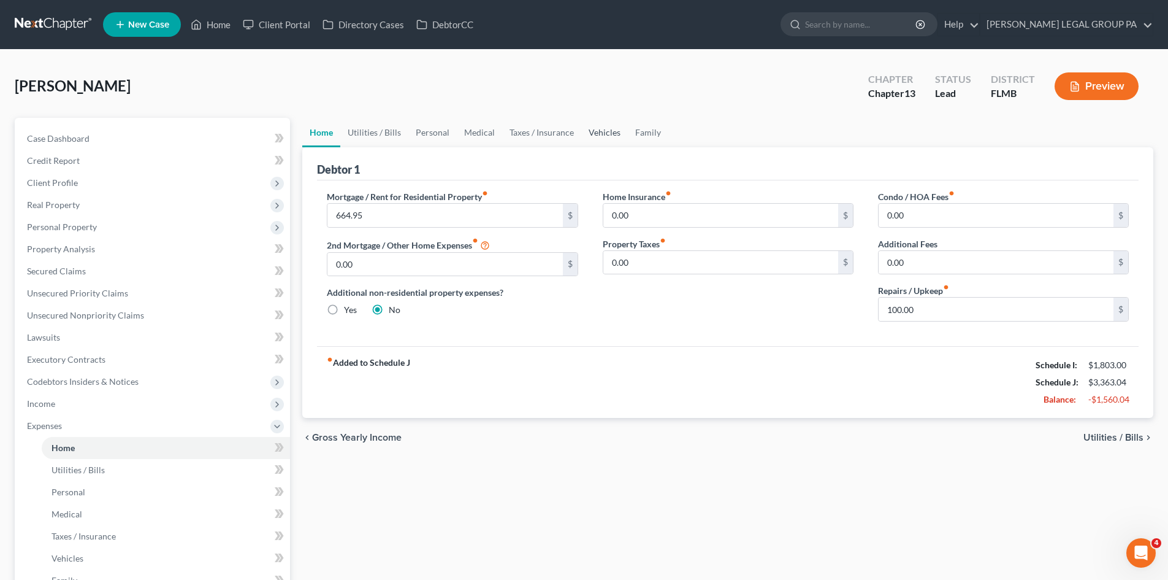
click at [602, 128] on link "Vehicles" at bounding box center [604, 132] width 47 height 29
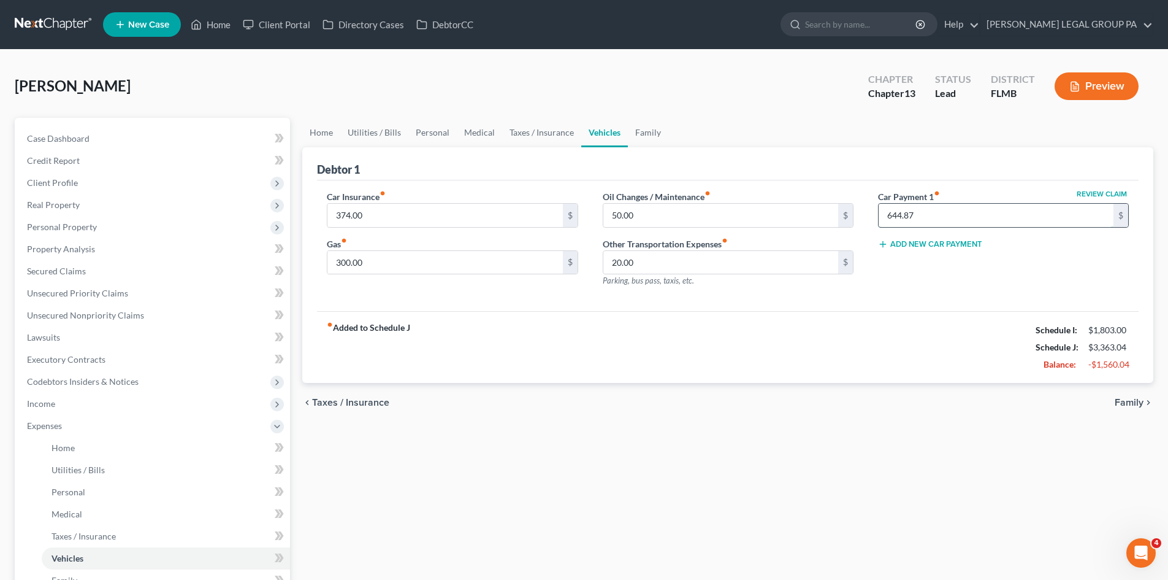
click at [965, 216] on input "644.87" at bounding box center [996, 215] width 235 height 23
click at [92, 236] on span "Personal Property" at bounding box center [153, 227] width 273 height 22
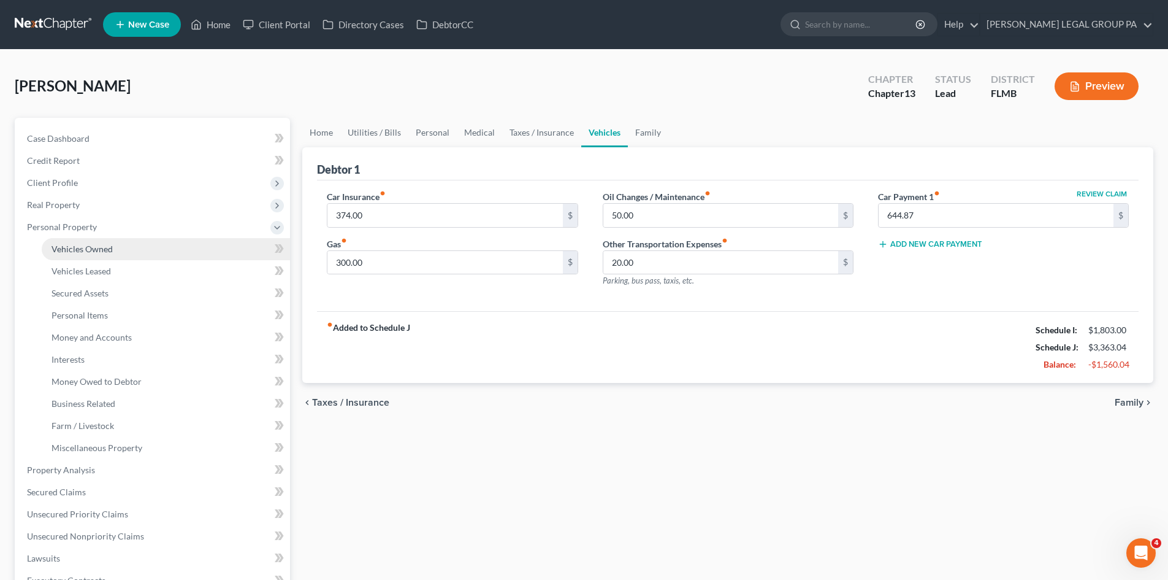
click at [90, 247] on span "Vehicles Owned" at bounding box center [82, 249] width 61 height 10
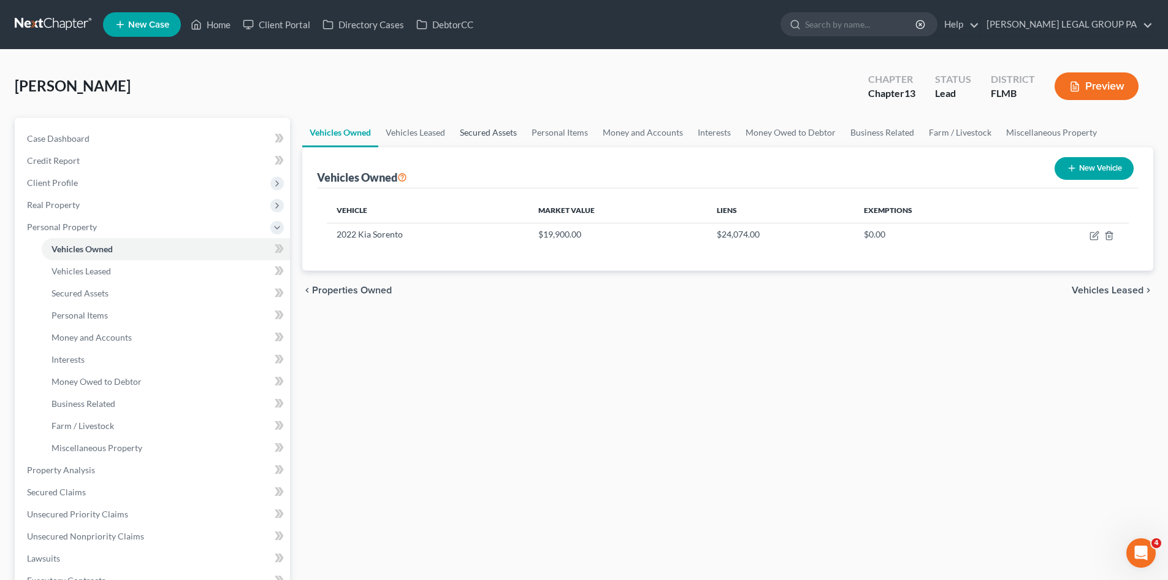
click at [503, 135] on link "Secured Assets" at bounding box center [489, 132] width 72 height 29
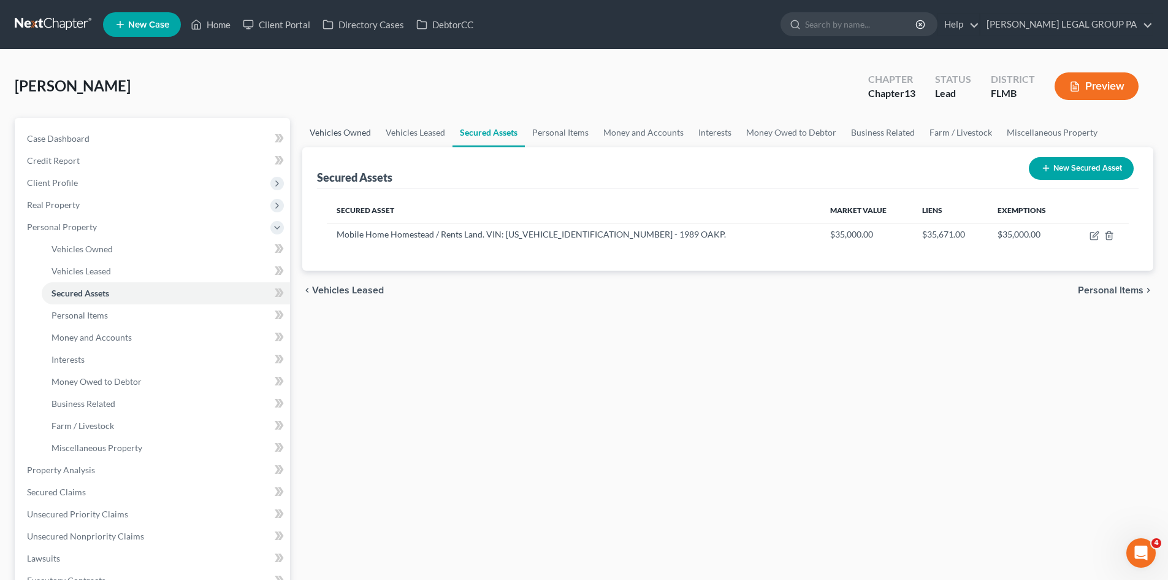
drag, startPoint x: 351, startPoint y: 131, endPoint x: 836, endPoint y: 203, distance: 490.6
click at [353, 131] on link "Vehicles Owned" at bounding box center [340, 132] width 76 height 29
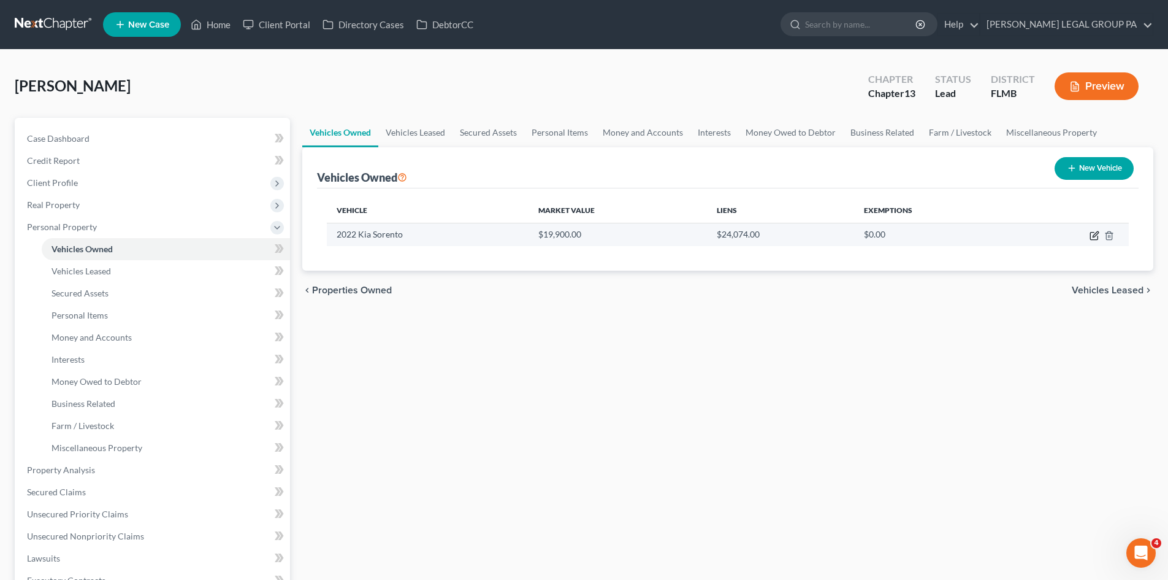
click at [1092, 233] on icon "button" at bounding box center [1095, 236] width 10 height 10
select select "0"
select select "4"
select select "2"
select select "0"
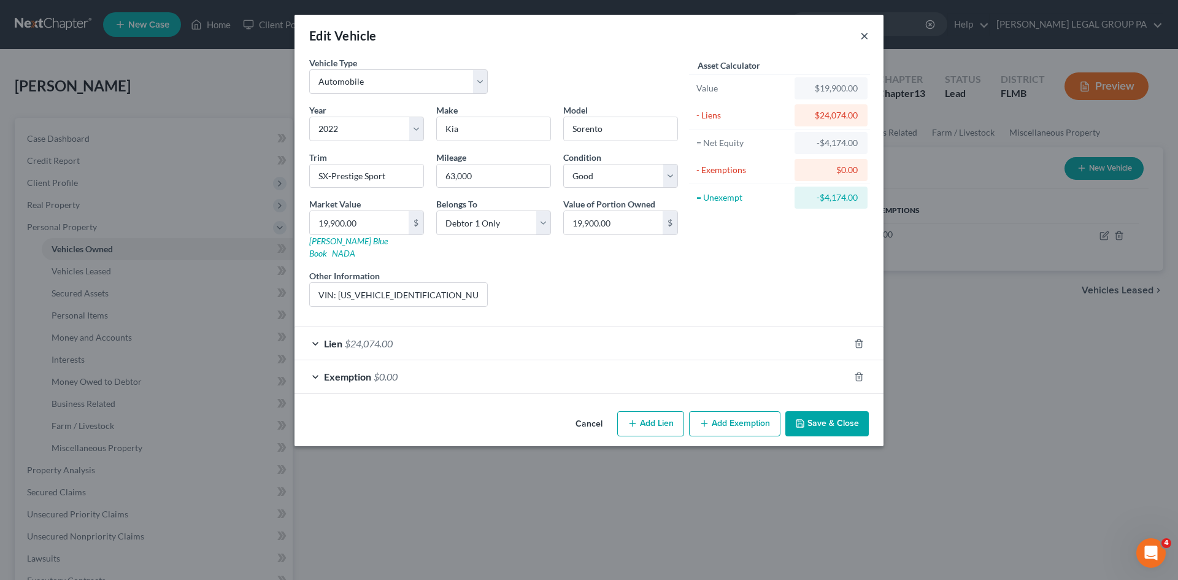
click at [865, 32] on button "×" at bounding box center [864, 35] width 9 height 15
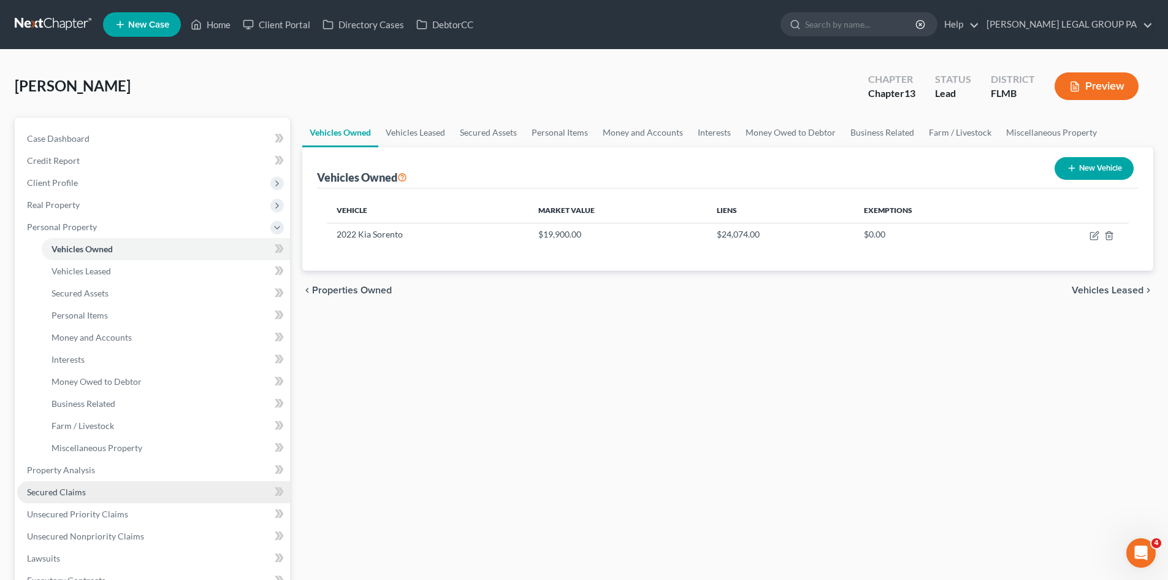
click at [80, 491] on span "Secured Claims" at bounding box center [56, 491] width 59 height 10
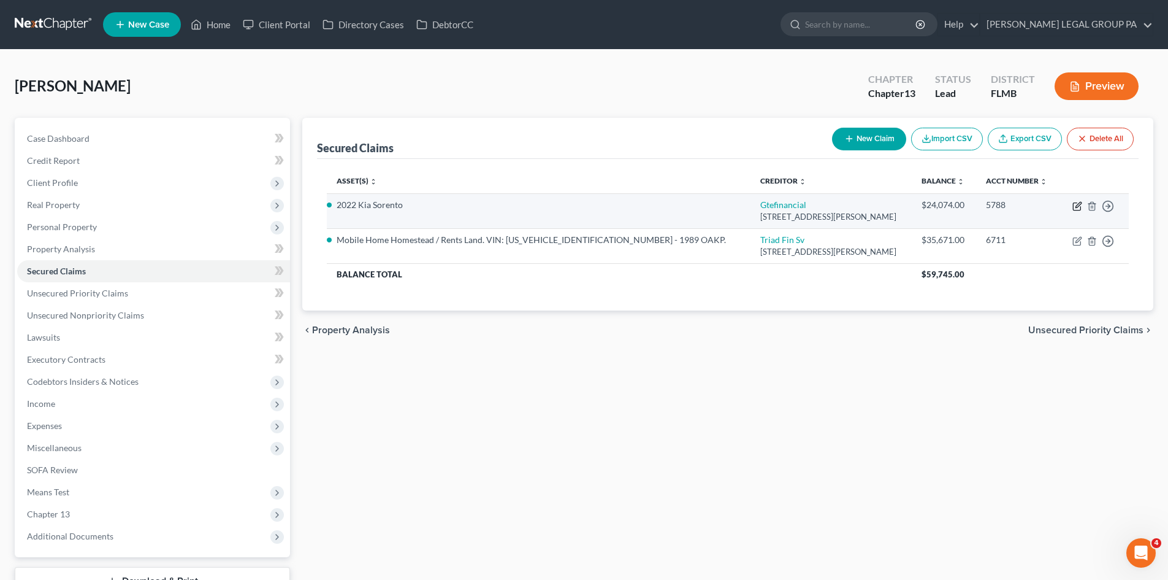
click at [1078, 207] on icon "button" at bounding box center [1079, 205] width 6 height 6
select select "9"
select select "2"
select select "0"
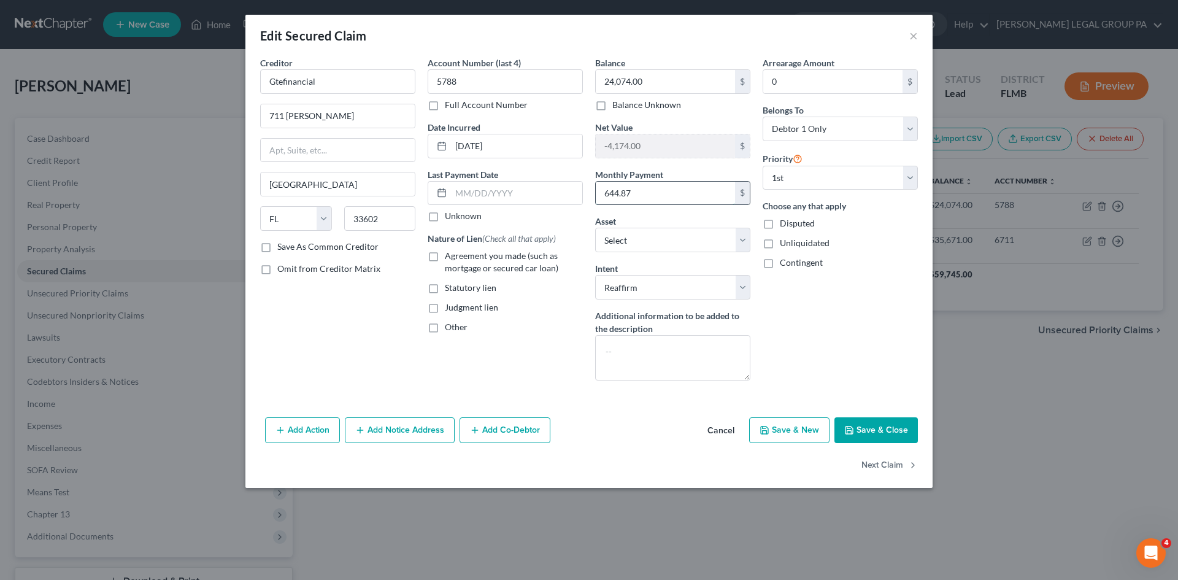
click at [621, 193] on input "644.87" at bounding box center [665, 193] width 139 height 23
click at [910, 30] on button "×" at bounding box center [913, 35] width 9 height 15
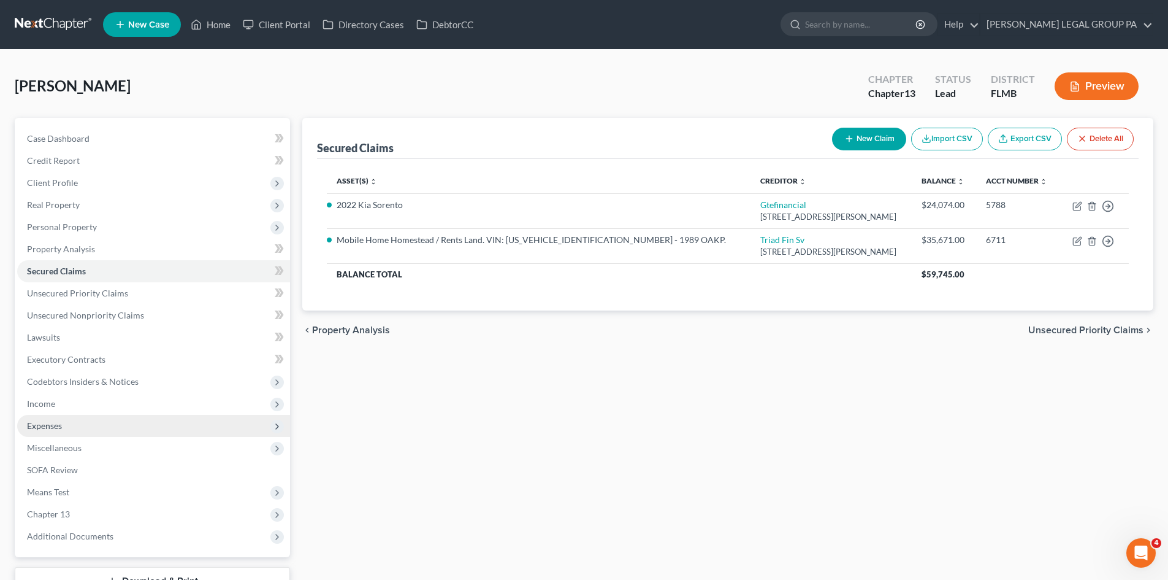
click at [75, 423] on span "Expenses" at bounding box center [153, 426] width 273 height 22
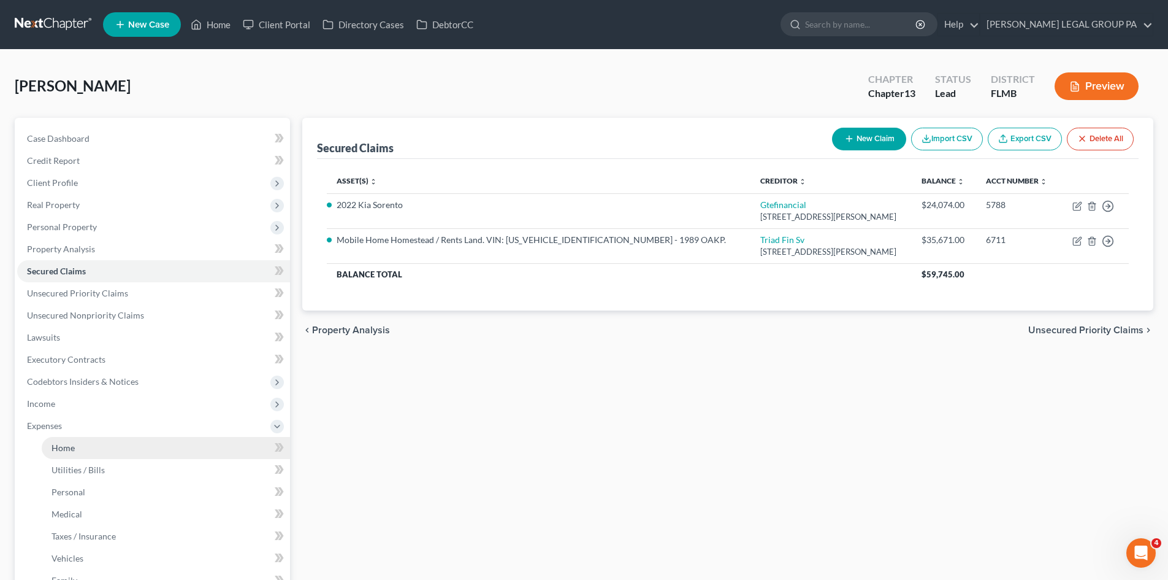
drag, startPoint x: 82, startPoint y: 443, endPoint x: 139, endPoint y: 431, distance: 58.2
click at [83, 443] on link "Home" at bounding box center [166, 448] width 248 height 22
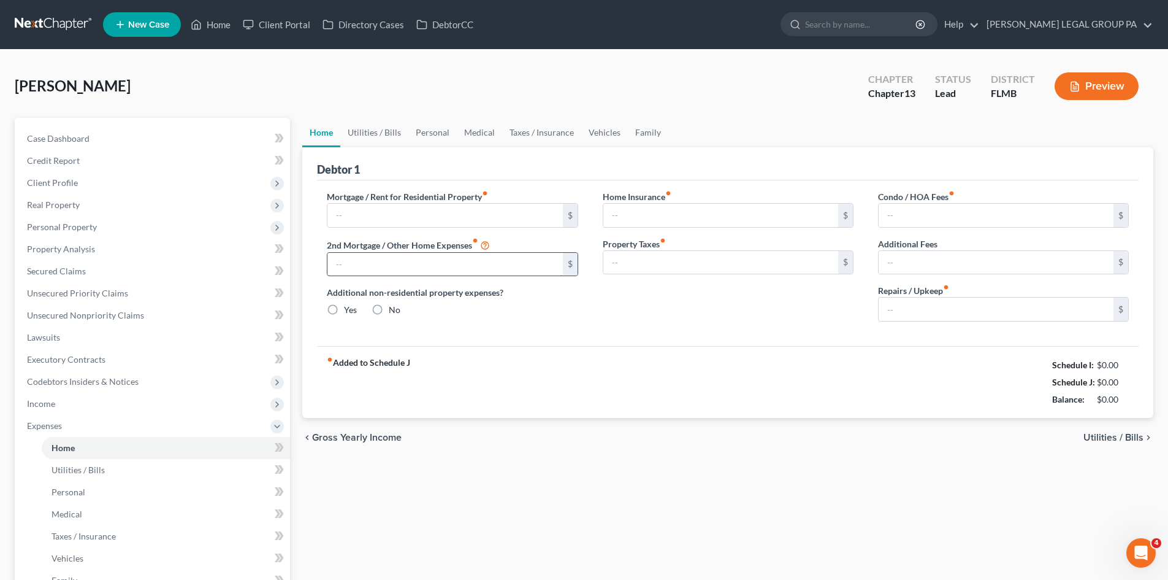
type input "664.95"
type input "0.00"
radio input "true"
type input "0.00"
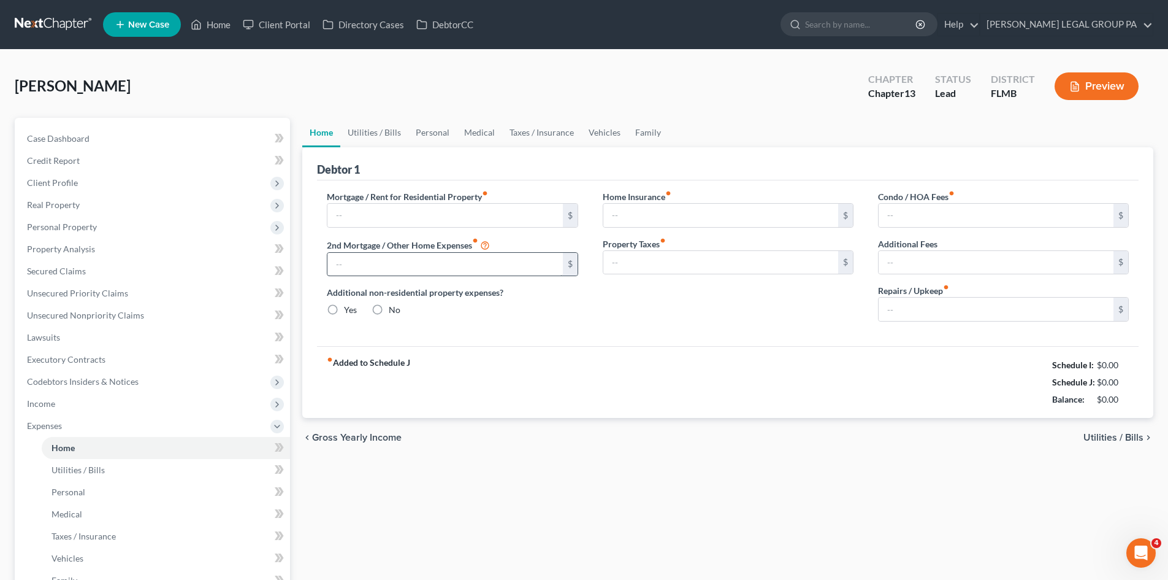
type input "0.00"
type input "100.00"
click at [614, 134] on link "Vehicles" at bounding box center [604, 132] width 47 height 29
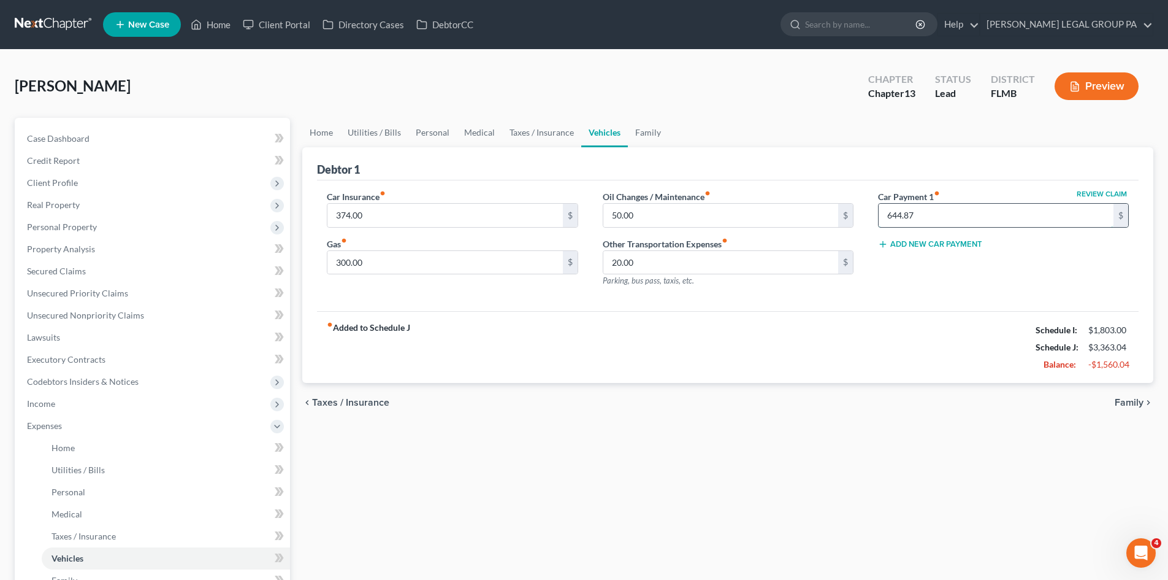
click at [960, 225] on input "644.87" at bounding box center [996, 215] width 235 height 23
type input "0.00"
click at [581, 493] on div "Home Utilities / Bills Personal Medical Taxes / Insurance Vehicles Family Debto…" at bounding box center [728, 450] width 864 height 664
click at [317, 137] on link "Home" at bounding box center [321, 132] width 38 height 29
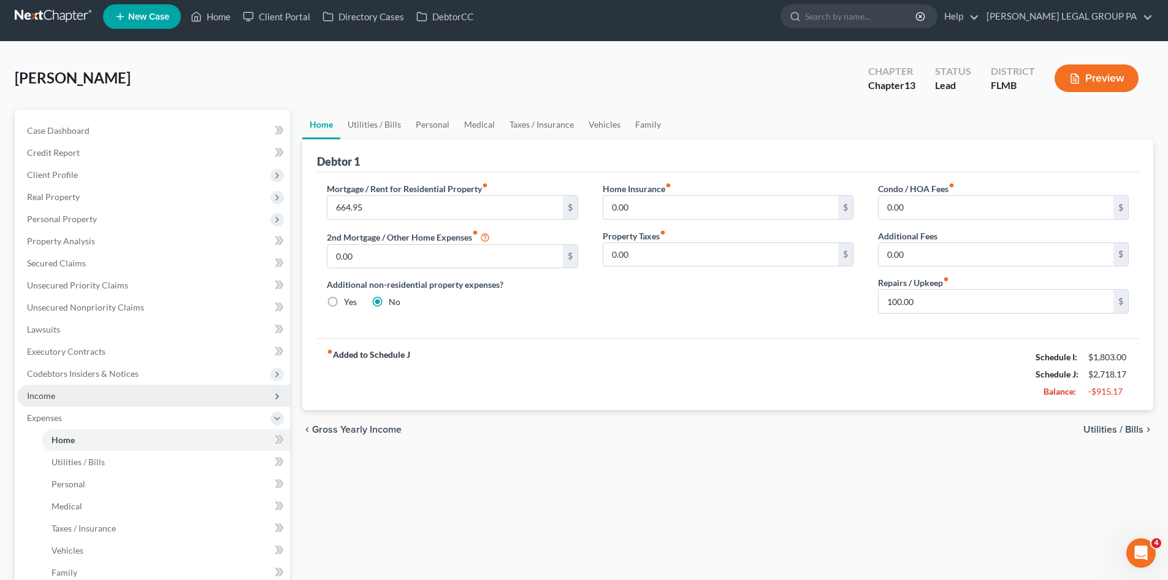
scroll to position [184, 0]
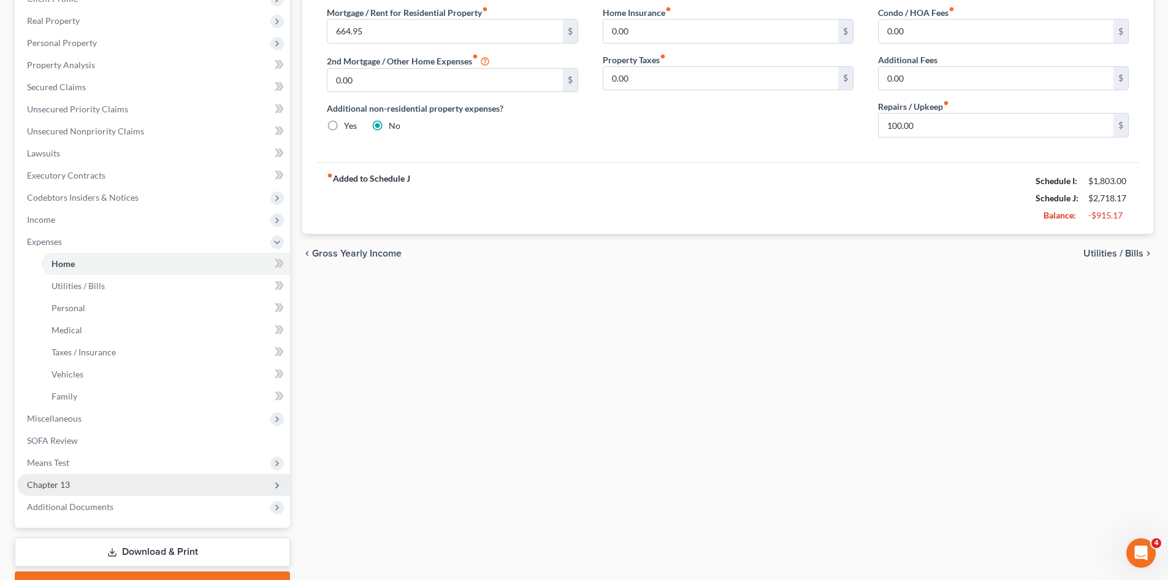
click at [75, 484] on span "Chapter 13" at bounding box center [153, 485] width 273 height 22
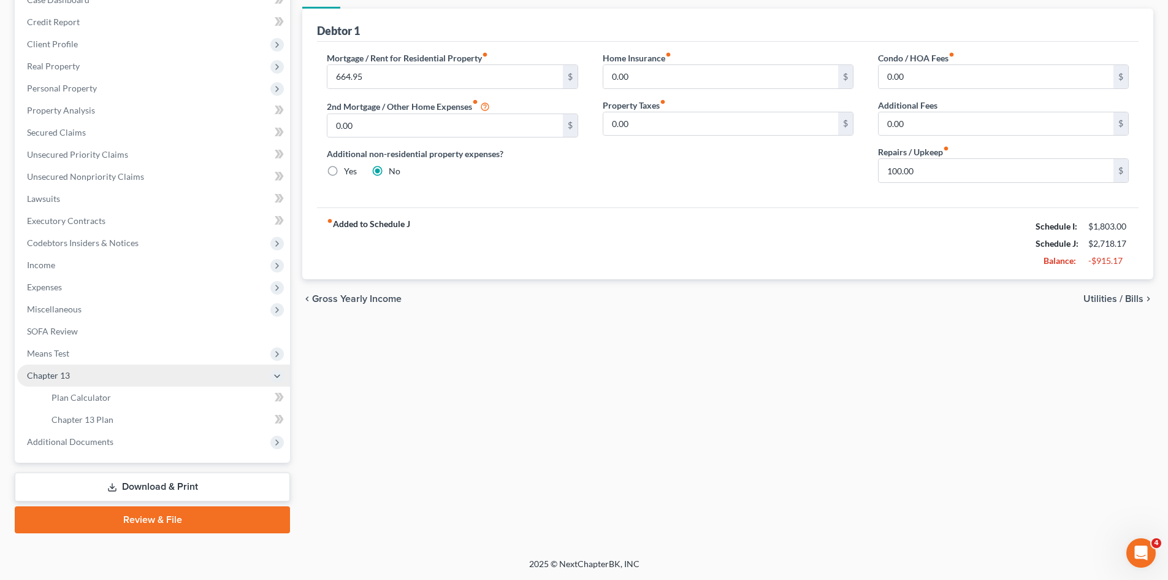
scroll to position [139, 0]
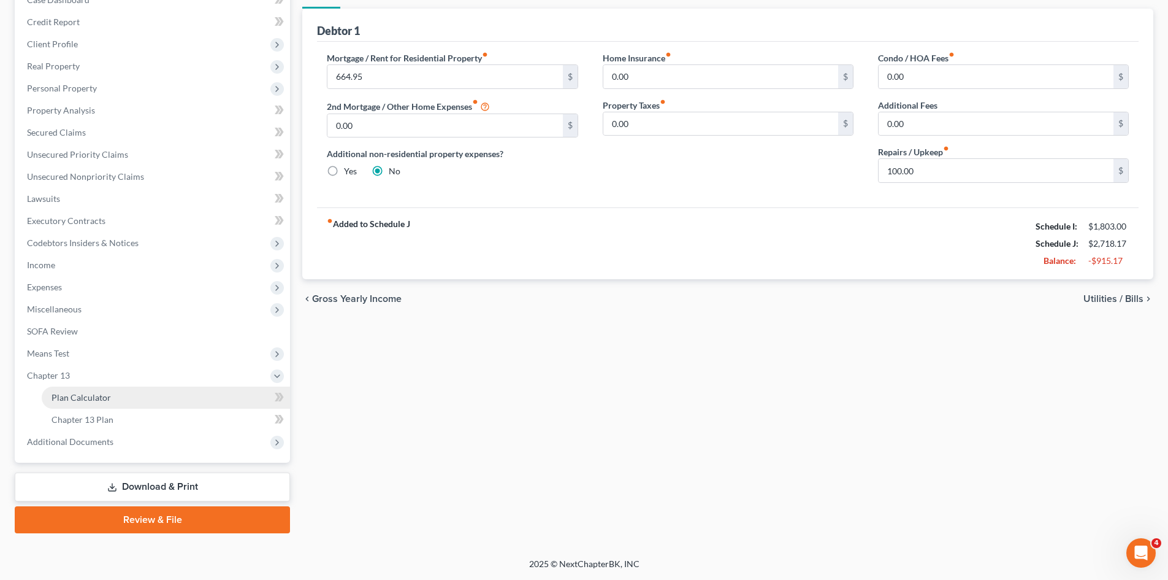
click at [92, 401] on span "Plan Calculator" at bounding box center [81, 397] width 59 height 10
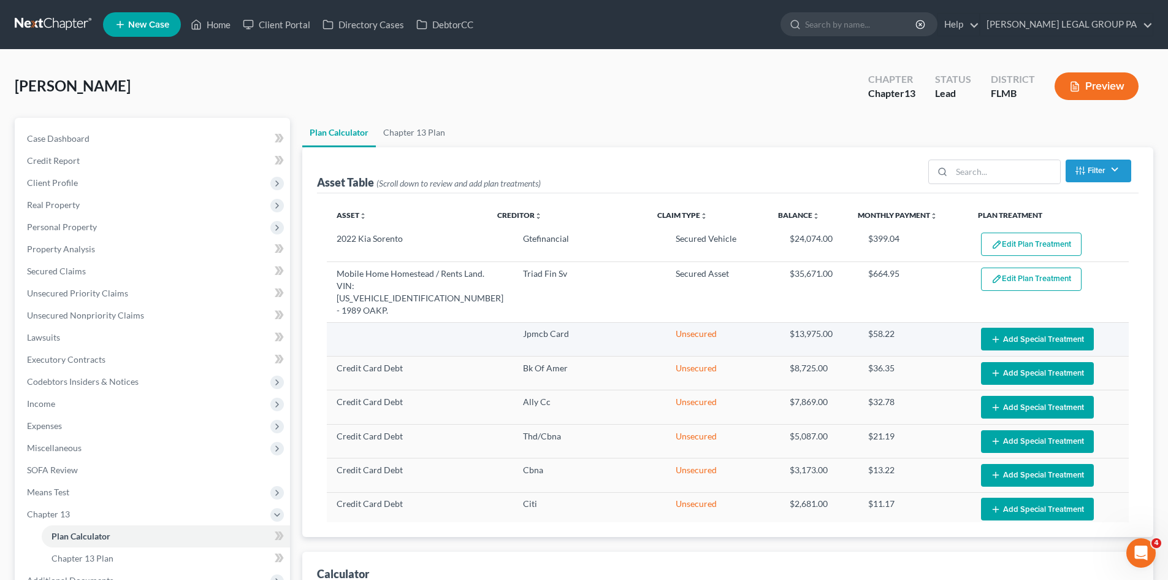
select select "59"
click at [85, 254] on link "Property Analysis" at bounding box center [153, 249] width 273 height 22
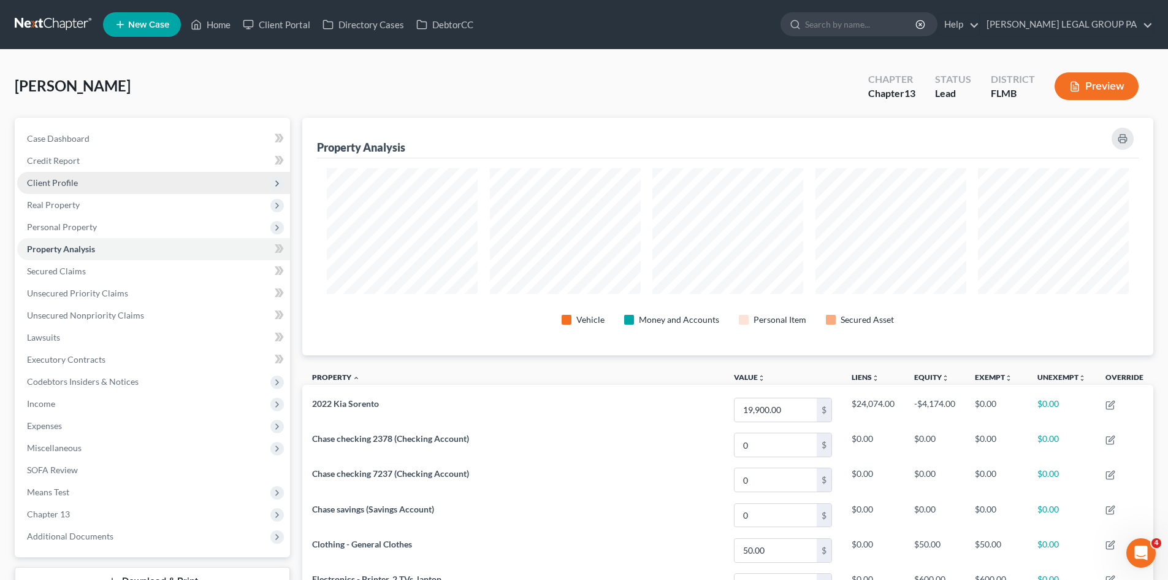
click at [62, 192] on span "Client Profile" at bounding box center [153, 183] width 273 height 22
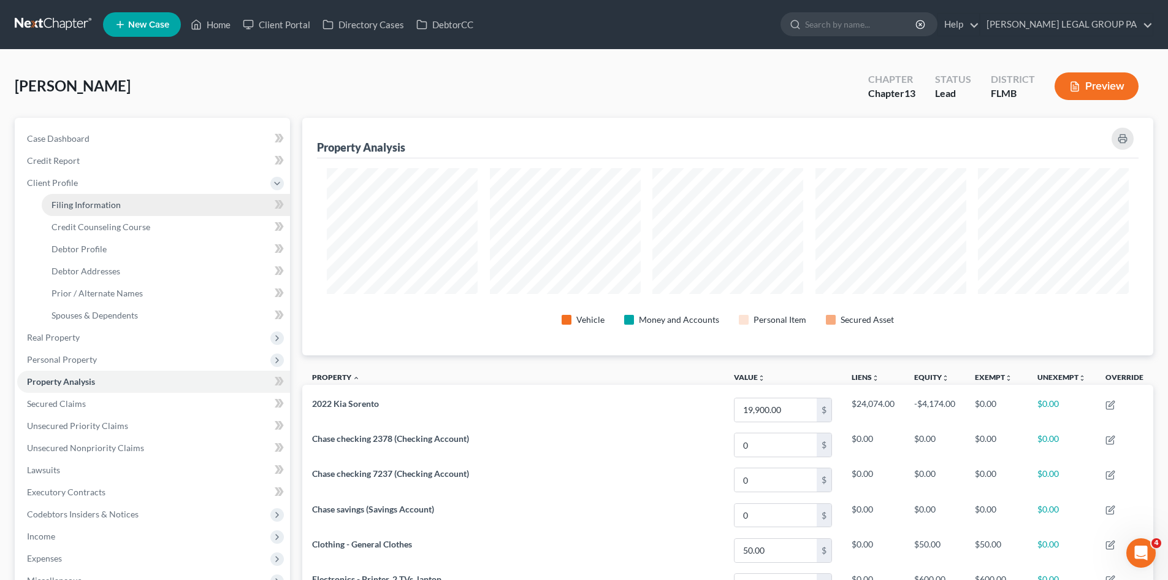
click at [72, 206] on span "Filing Information" at bounding box center [86, 204] width 69 height 10
select select "1"
select select "0"
select select "3"
select select "15"
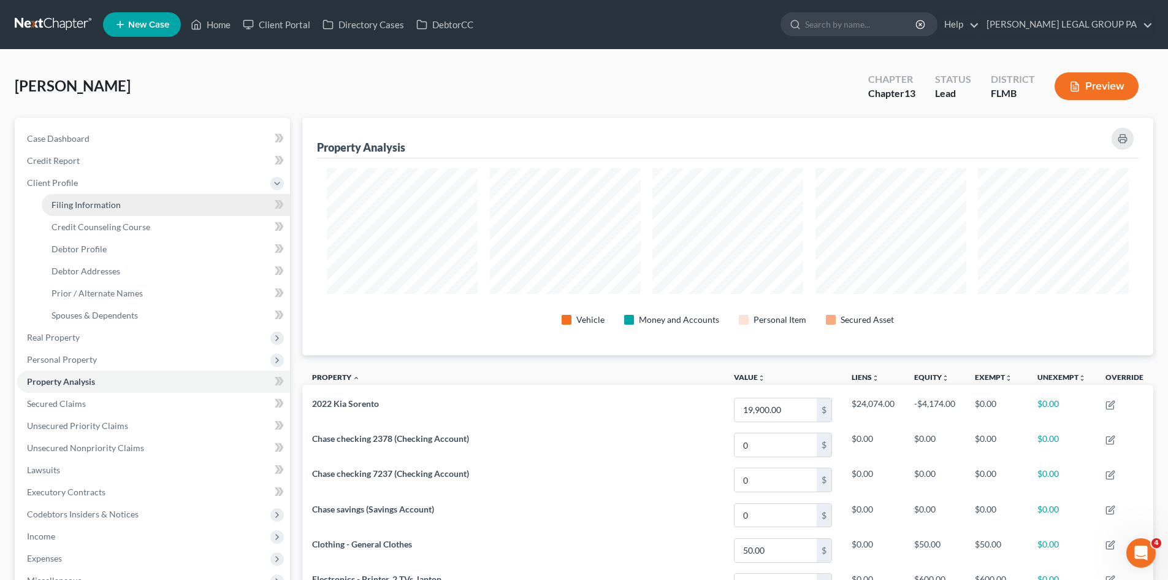
select select "0"
select select "9"
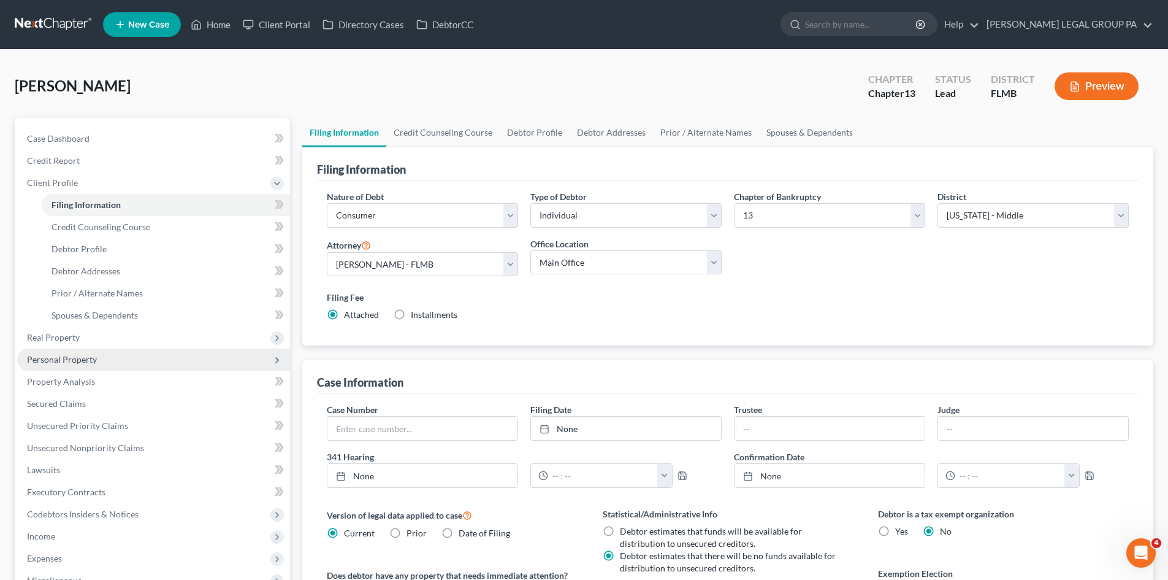
click at [96, 367] on span "Personal Property" at bounding box center [153, 359] width 273 height 22
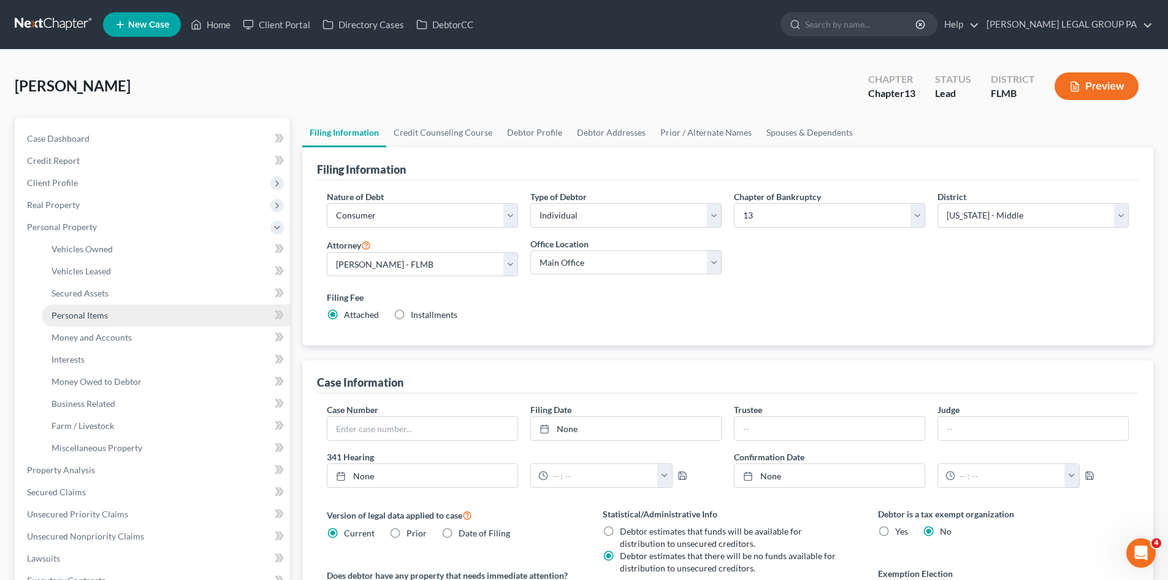
click at [101, 321] on link "Personal Items" at bounding box center [166, 315] width 248 height 22
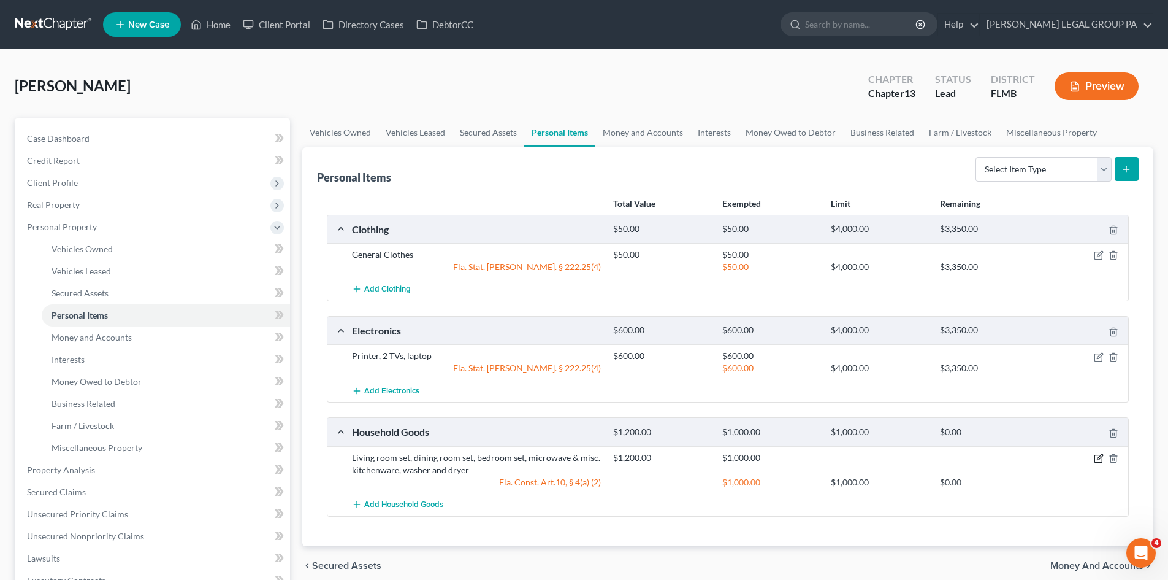
click at [1100, 458] on icon "button" at bounding box center [1100, 457] width 6 height 6
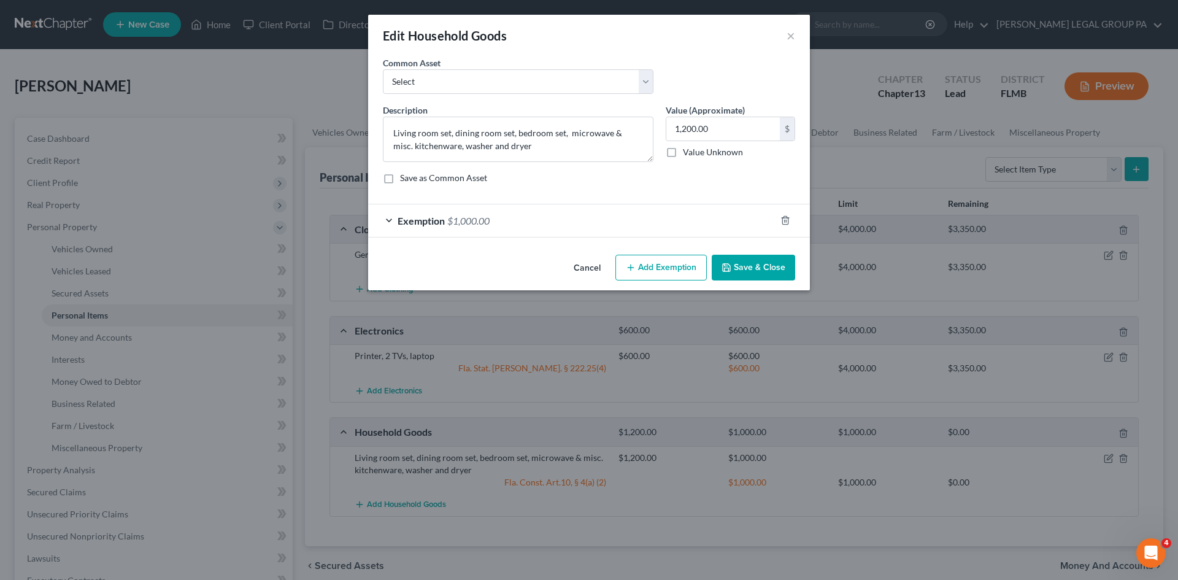
click at [638, 233] on div "Exemption $1,000.00" at bounding box center [571, 220] width 407 height 33
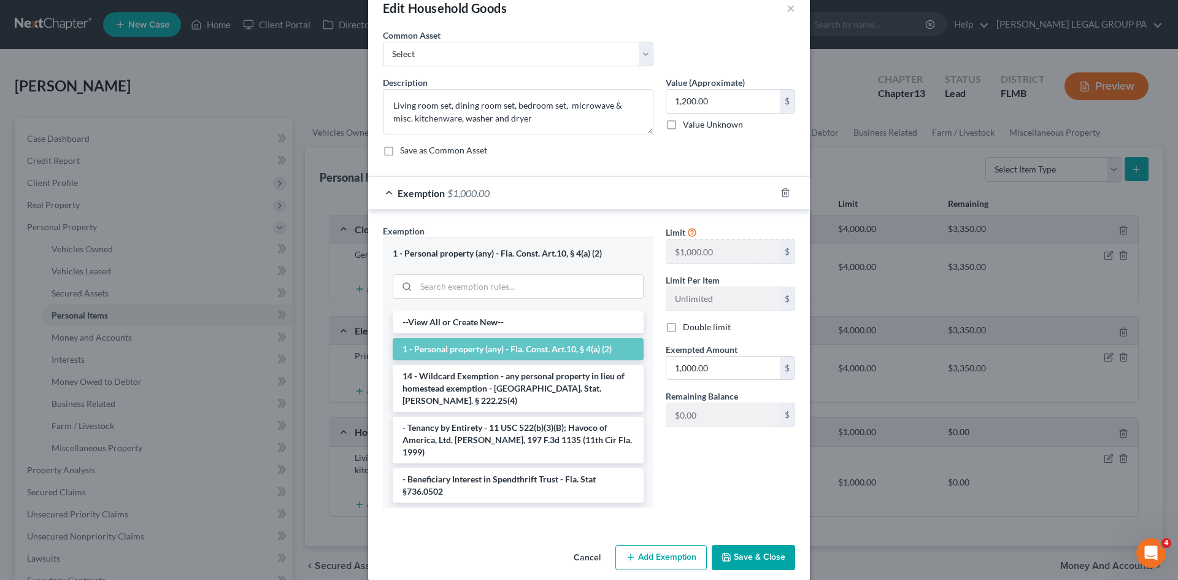
scroll to position [42, 0]
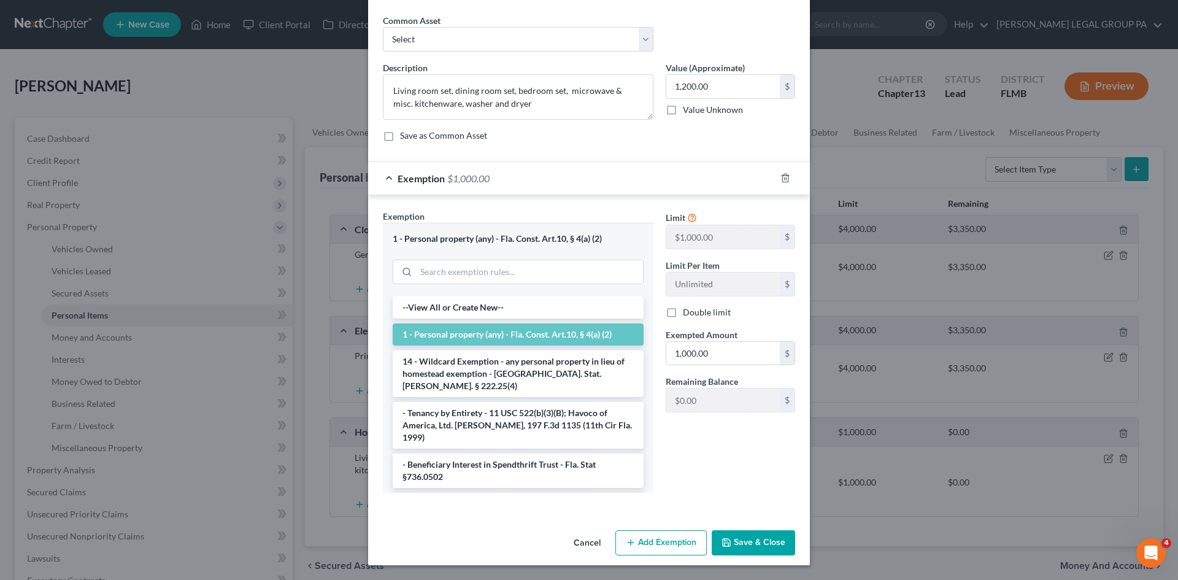
click at [661, 548] on button "Add Exemption" at bounding box center [660, 543] width 91 height 26
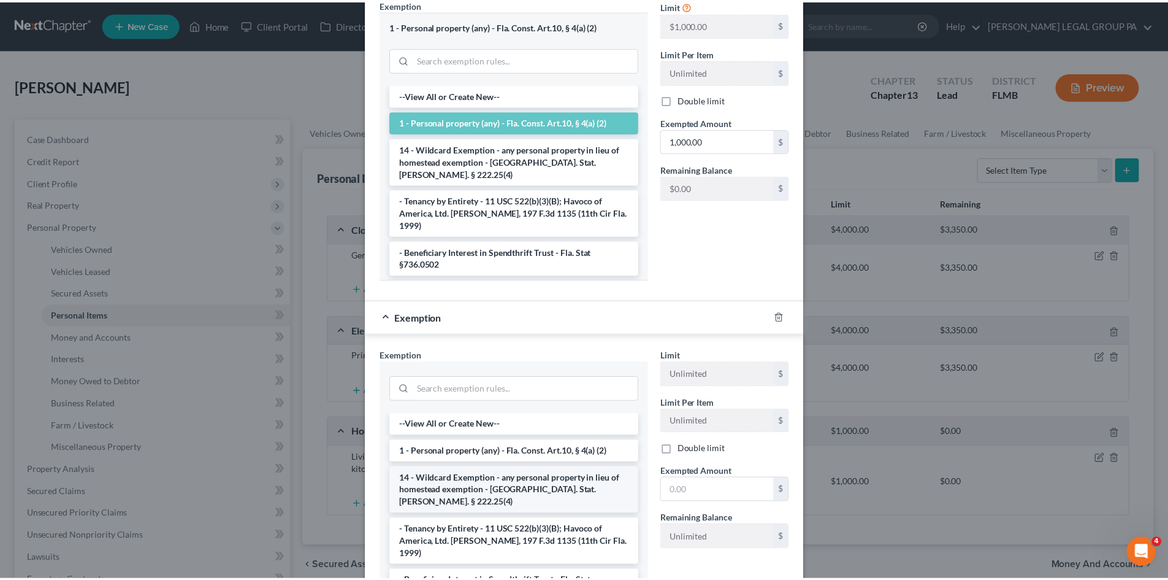
scroll to position [288, 0]
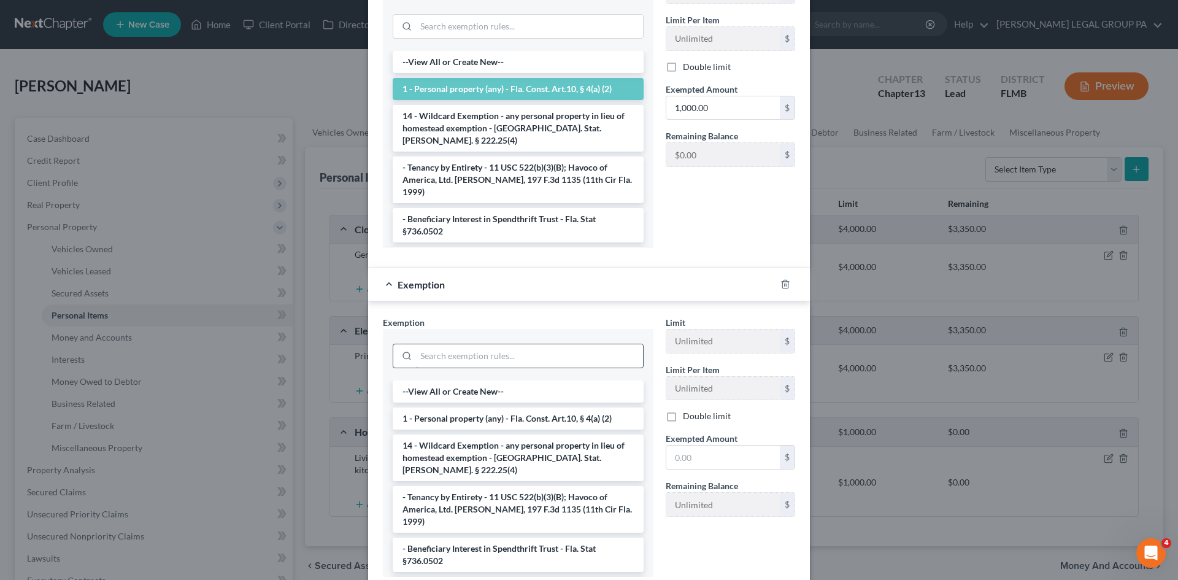
click at [552, 356] on input "search" at bounding box center [529, 355] width 227 height 23
click at [532, 445] on li "14 - Wildcard Exemption - any personal property in lieu of homestead exemption …" at bounding box center [518, 457] width 251 height 47
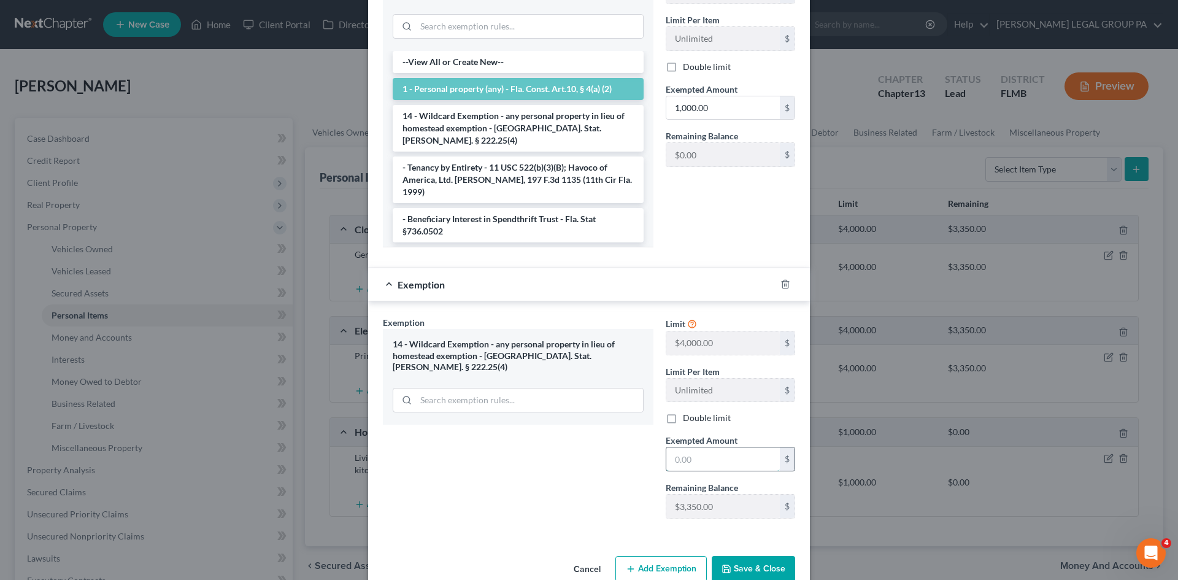
click at [719, 463] on input "text" at bounding box center [722, 458] width 113 height 23
type input "200.00"
click at [759, 566] on button "Save & Close" at bounding box center [753, 569] width 83 height 26
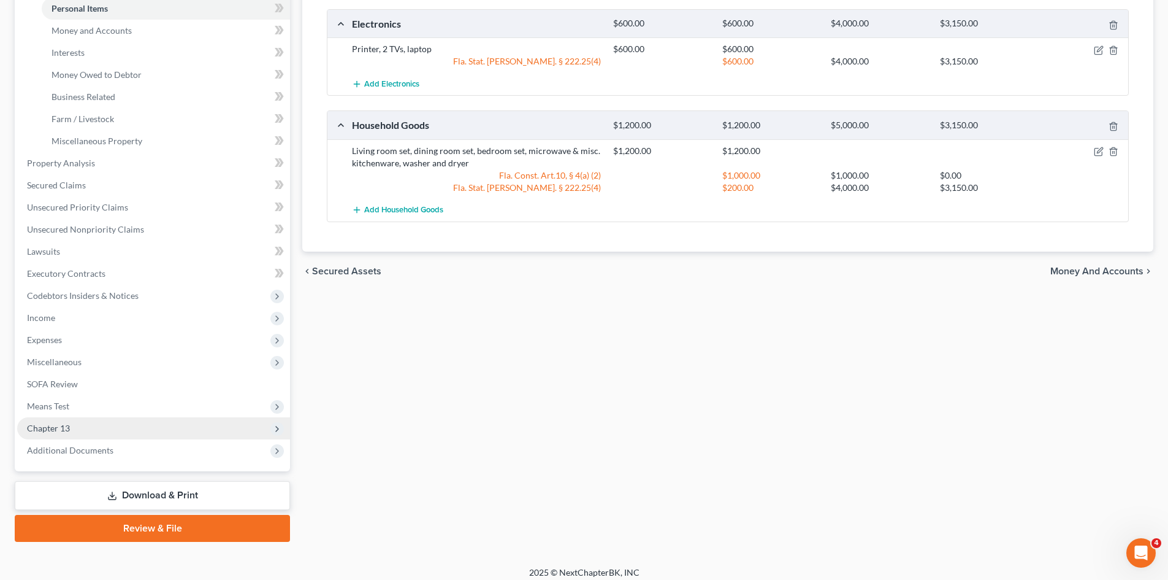
click at [88, 421] on span "Chapter 13" at bounding box center [153, 428] width 273 height 22
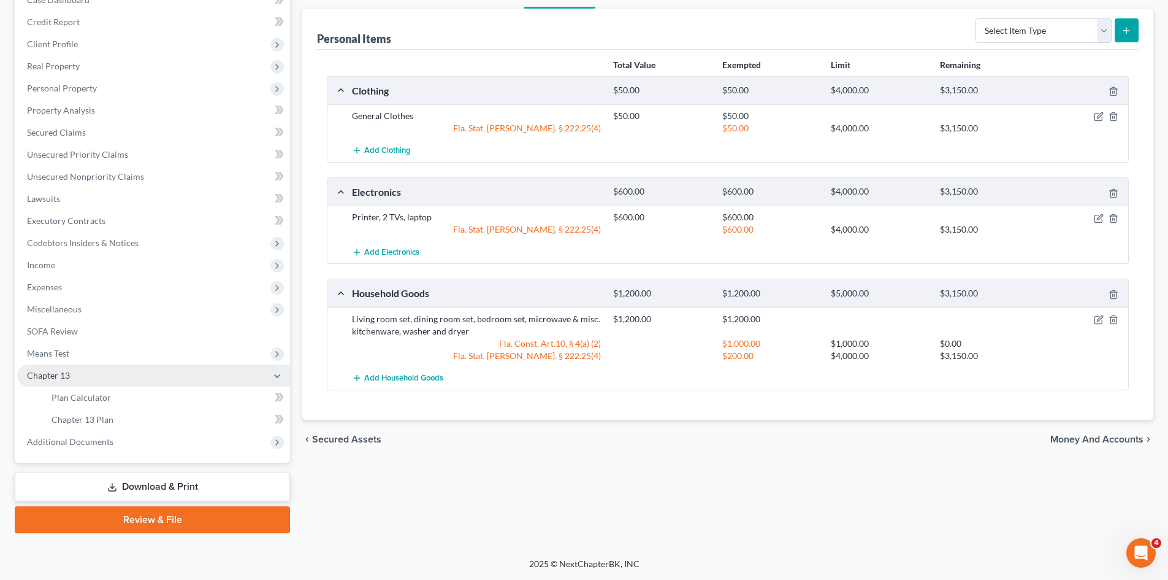
scroll to position [139, 0]
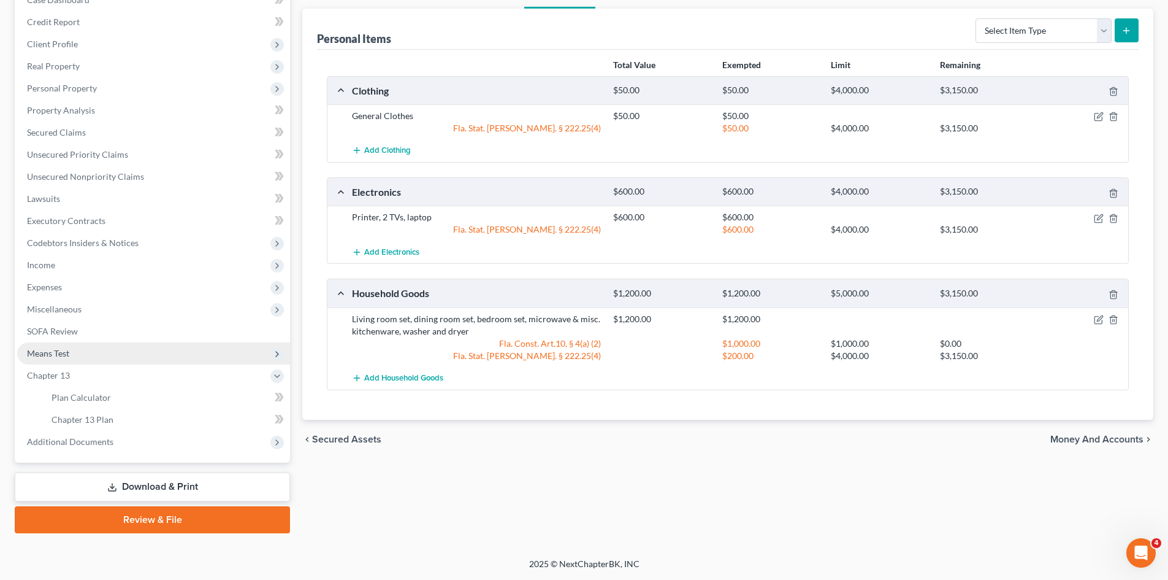
click at [96, 355] on span "Means Test" at bounding box center [153, 353] width 273 height 22
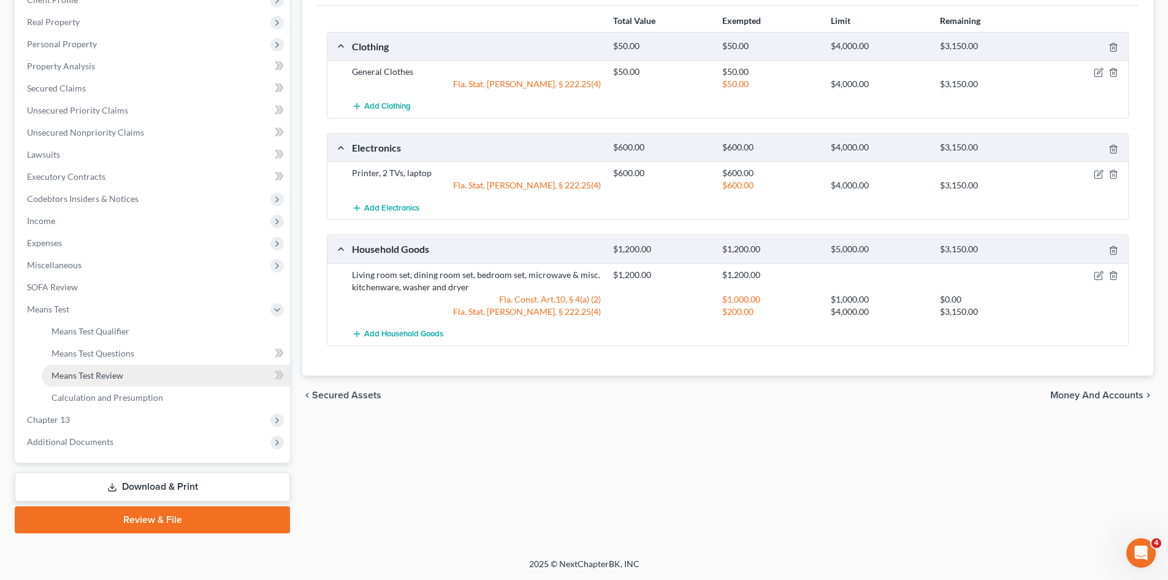
scroll to position [183, 0]
click at [107, 336] on span "Means Test Qualifier" at bounding box center [91, 331] width 78 height 10
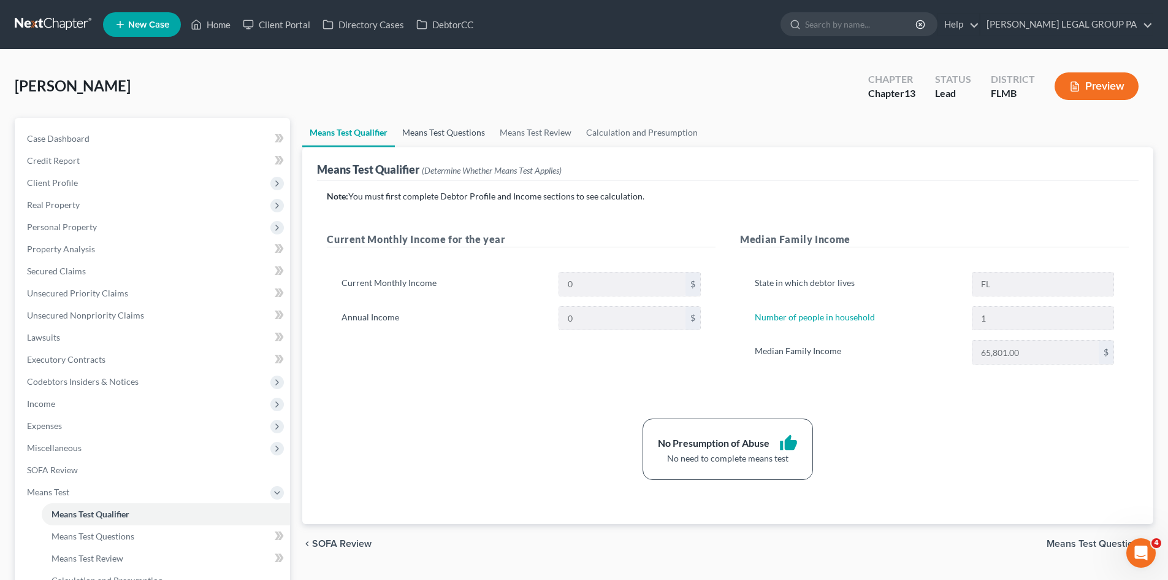
click at [454, 133] on link "Means Test Questions" at bounding box center [444, 132] width 98 height 29
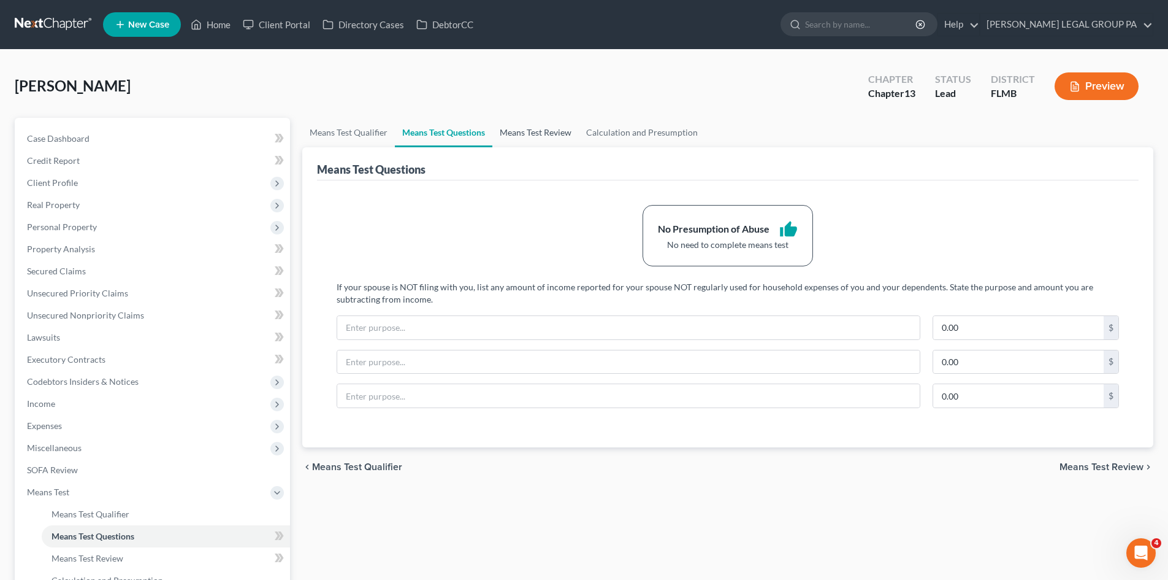
click at [554, 131] on link "Means Test Review" at bounding box center [536, 132] width 86 height 29
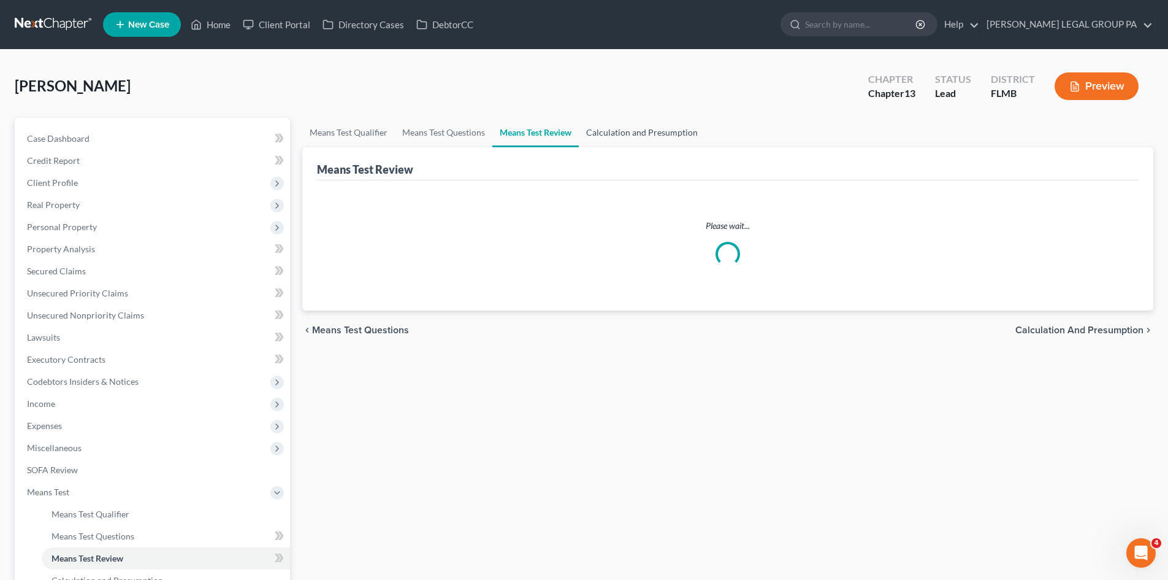
click at [680, 129] on link "Calculation and Presumption" at bounding box center [642, 132] width 126 height 29
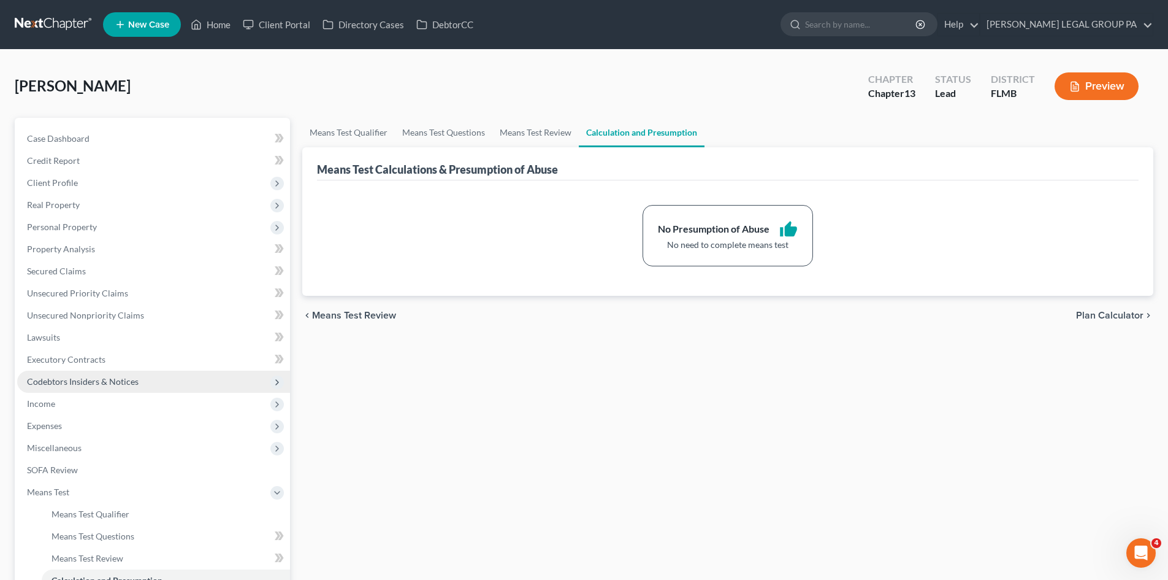
scroll to position [183, 0]
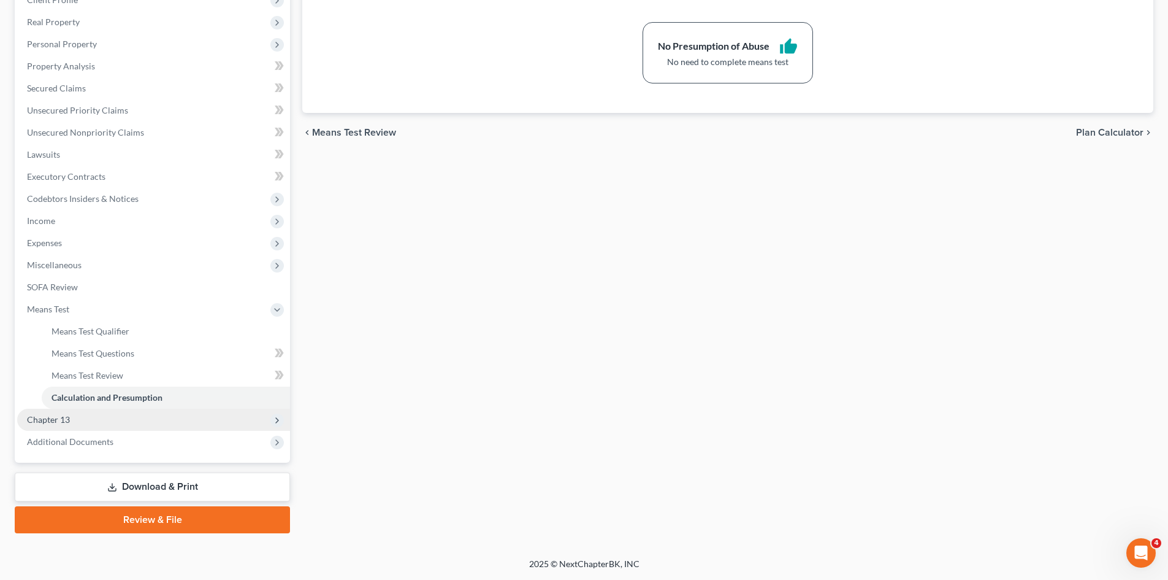
click at [85, 410] on span "Chapter 13" at bounding box center [153, 420] width 273 height 22
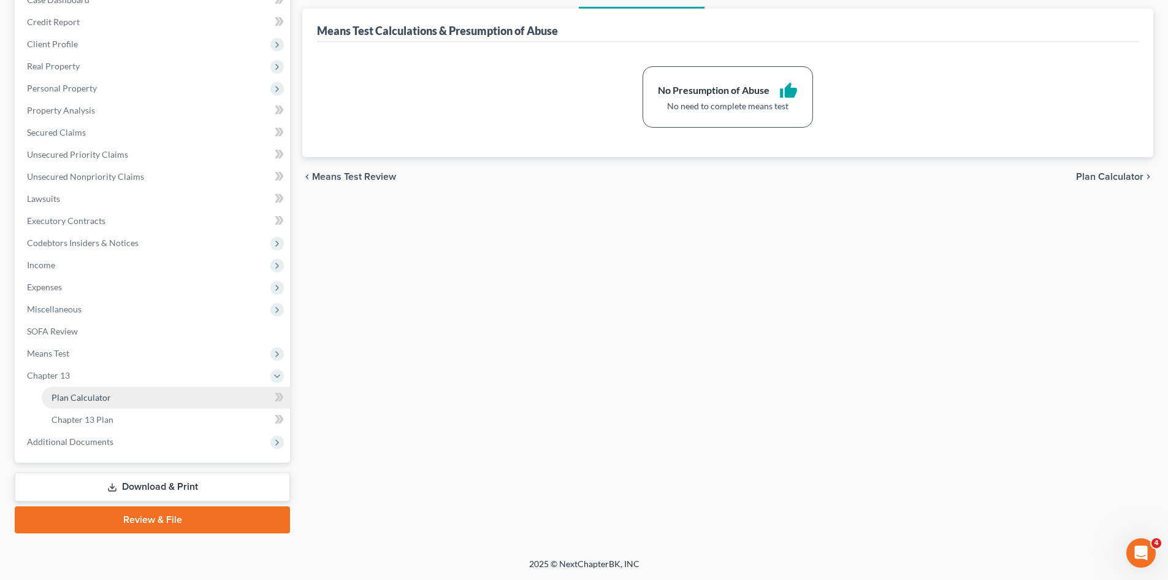
click at [93, 402] on span "Plan Calculator" at bounding box center [81, 397] width 59 height 10
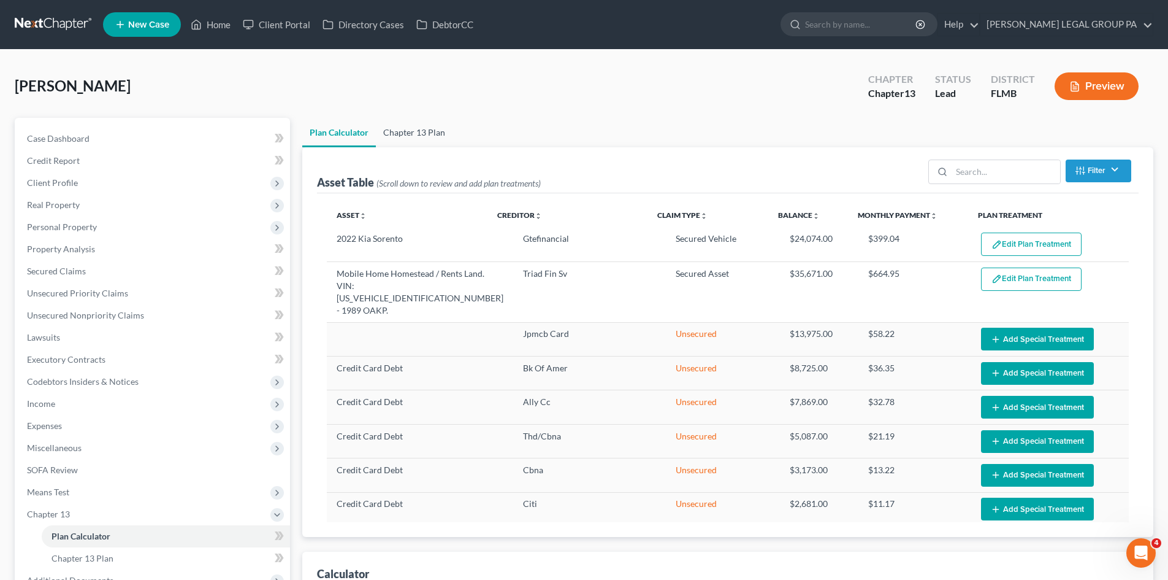
click at [420, 136] on link "Chapter 13 Plan" at bounding box center [414, 132] width 77 height 29
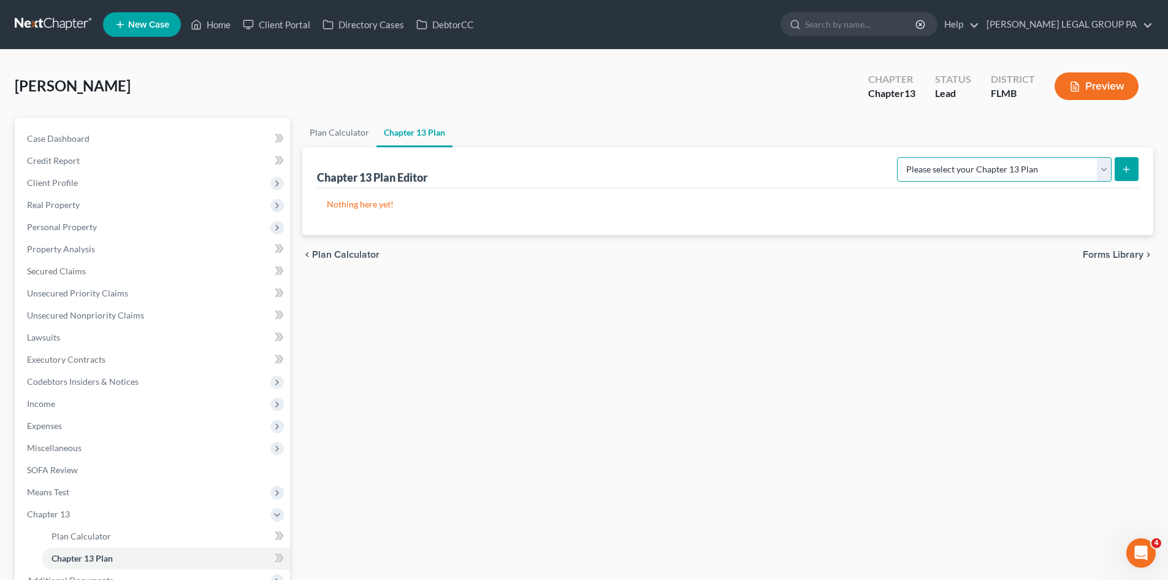
click at [1027, 175] on select "Please select your Chapter 13 Plan Middle District of Florida Middle District o…" at bounding box center [1004, 169] width 215 height 25
select select "2"
click at [911, 157] on select "Please select your Chapter 13 Plan Middle District of Florida Middle District o…" at bounding box center [1004, 169] width 215 height 25
click at [1116, 176] on button "submit" at bounding box center [1127, 169] width 24 height 24
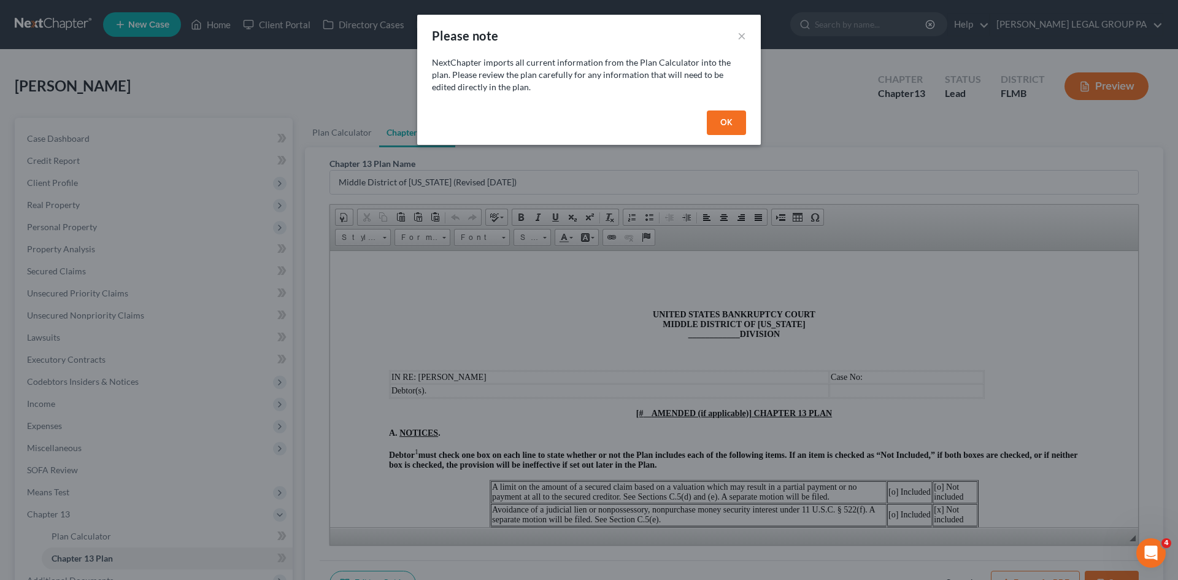
click at [724, 128] on button "OK" at bounding box center [726, 122] width 39 height 25
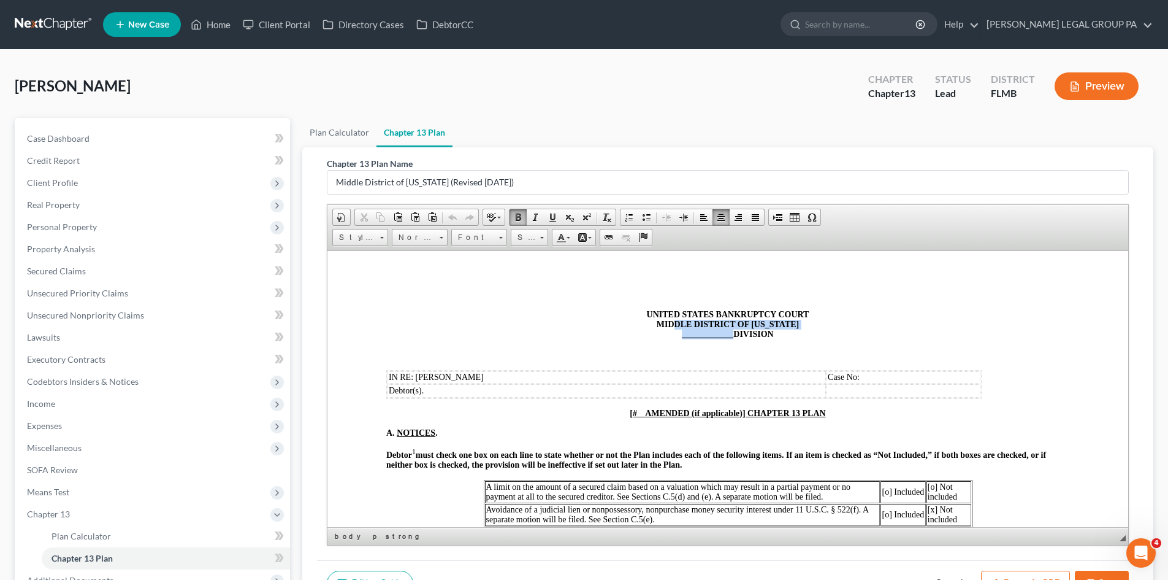
drag, startPoint x: 727, startPoint y: 331, endPoint x: 677, endPoint y: 328, distance: 51.0
click at [682, 329] on span "____________" at bounding box center [708, 333] width 52 height 9
click at [732, 353] on p at bounding box center [727, 353] width 683 height 11
click at [704, 331] on span "____________" at bounding box center [708, 333] width 52 height 9
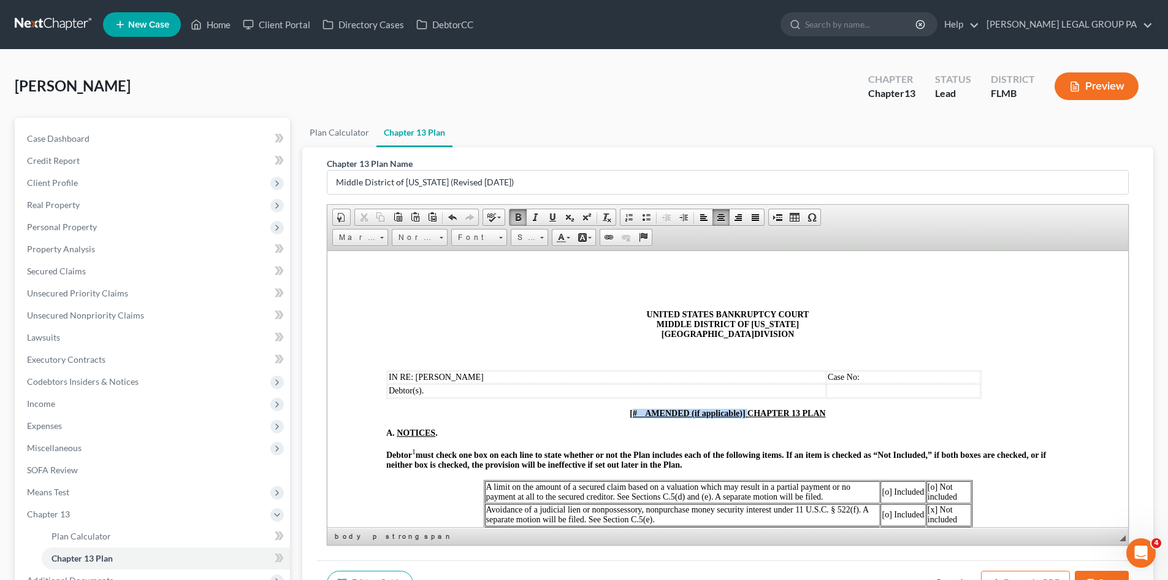
drag, startPoint x: 743, startPoint y: 412, endPoint x: 628, endPoint y: 408, distance: 115.4
click at [630, 408] on u "[# AMENDED (if applicable)] CHAPTER 13 PLAN" at bounding box center [728, 412] width 196 height 9
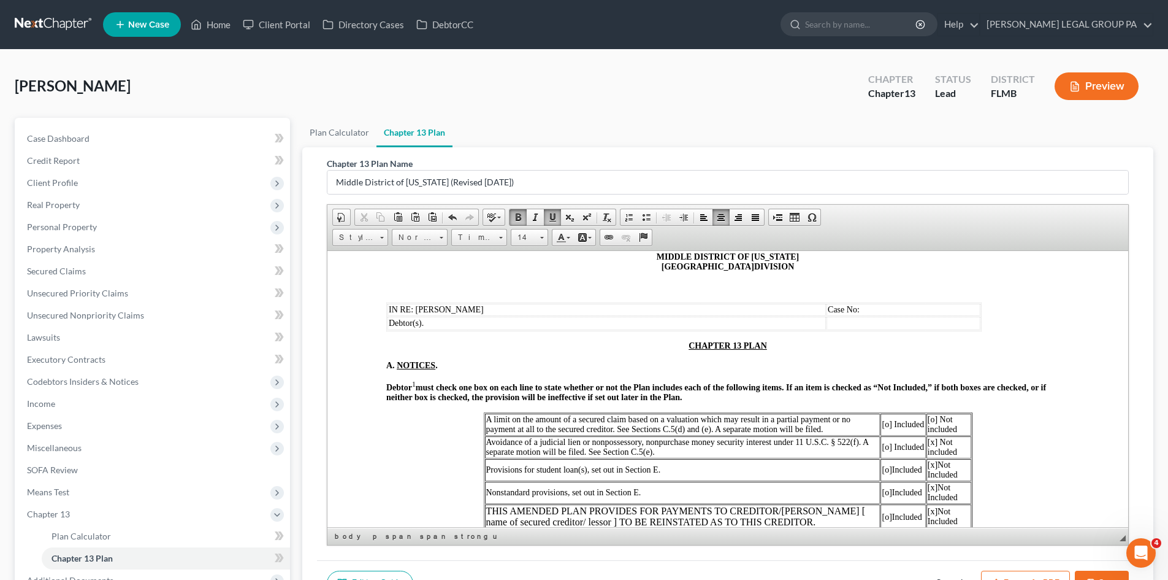
scroll to position [184, 0]
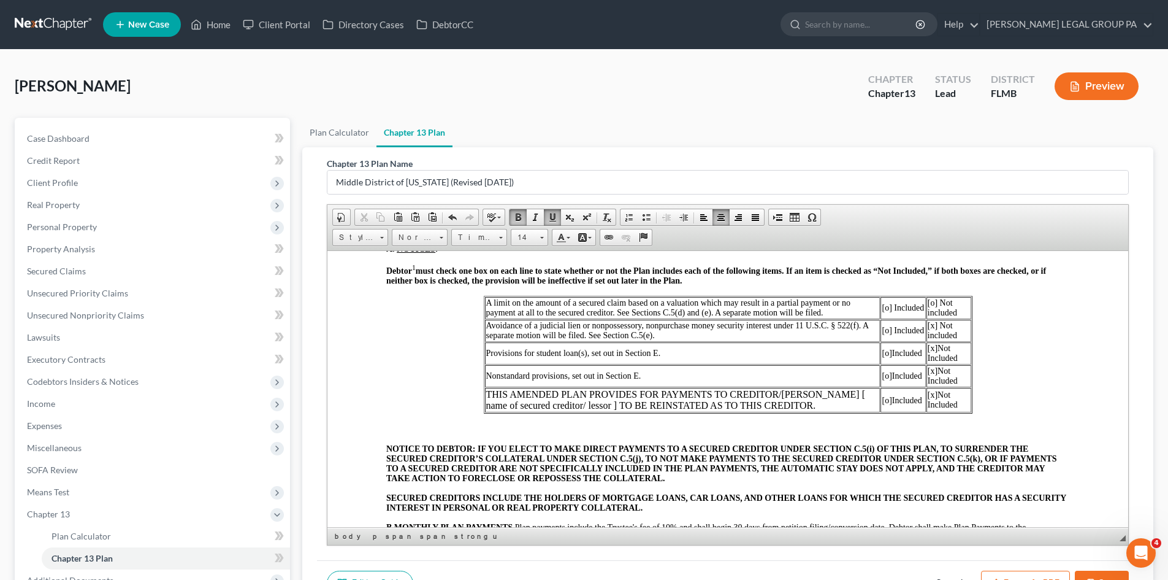
click at [928, 298] on span "[o] Not included" at bounding box center [942, 306] width 29 height 19
click at [710, 449] on span "NOTICE TO DEBTOR: IF YOU ELECT TO MAKE DIRECT PAYMENTS TO A SECURED CREDITOR UN…" at bounding box center [721, 462] width 671 height 39
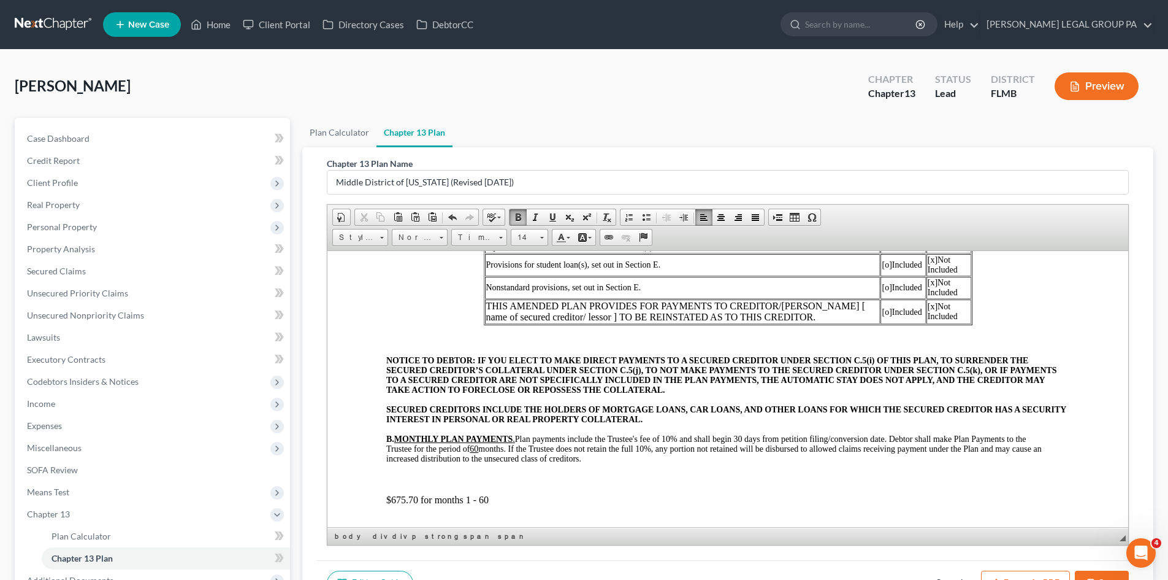
scroll to position [368, 0]
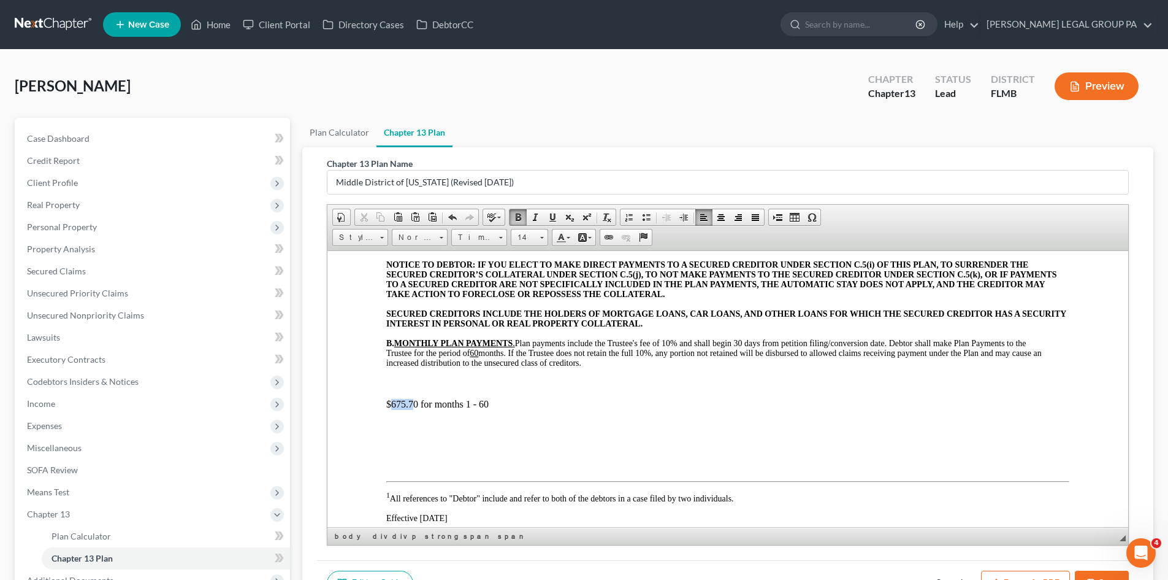
drag, startPoint x: 414, startPoint y: 402, endPoint x: 393, endPoint y: 405, distance: 21.0
click at [393, 405] on p "$675.70 for months 1 - 60" at bounding box center [727, 403] width 683 height 11
click at [775, 345] on span "B. MONTHLY PLAN PAYMENTS . Plan payments include the Trustee's fee of 10% and s…" at bounding box center [714, 352] width 656 height 29
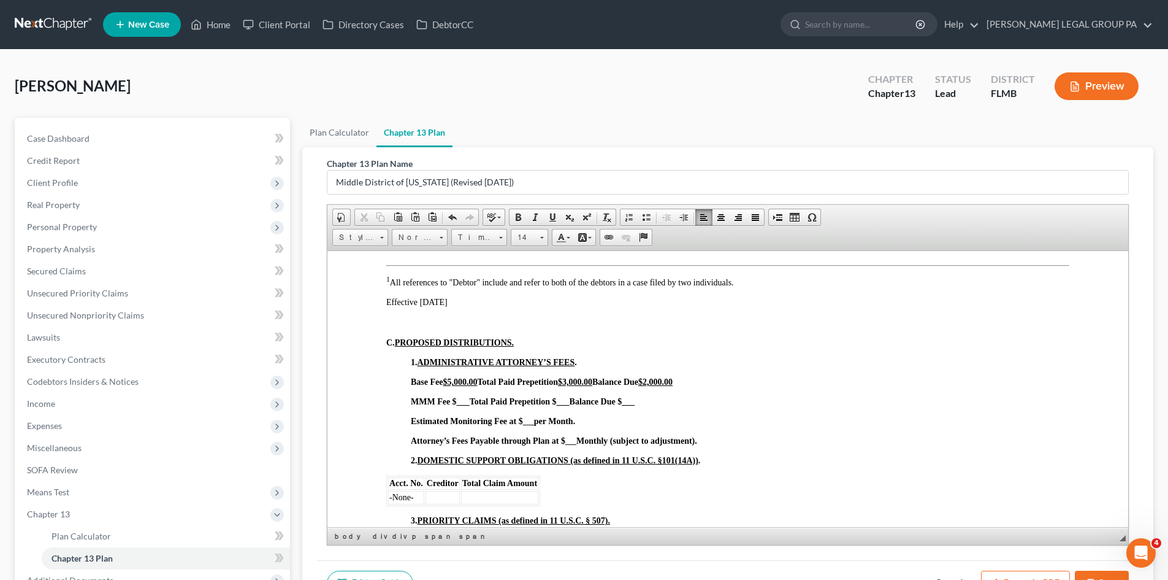
scroll to position [613, 0]
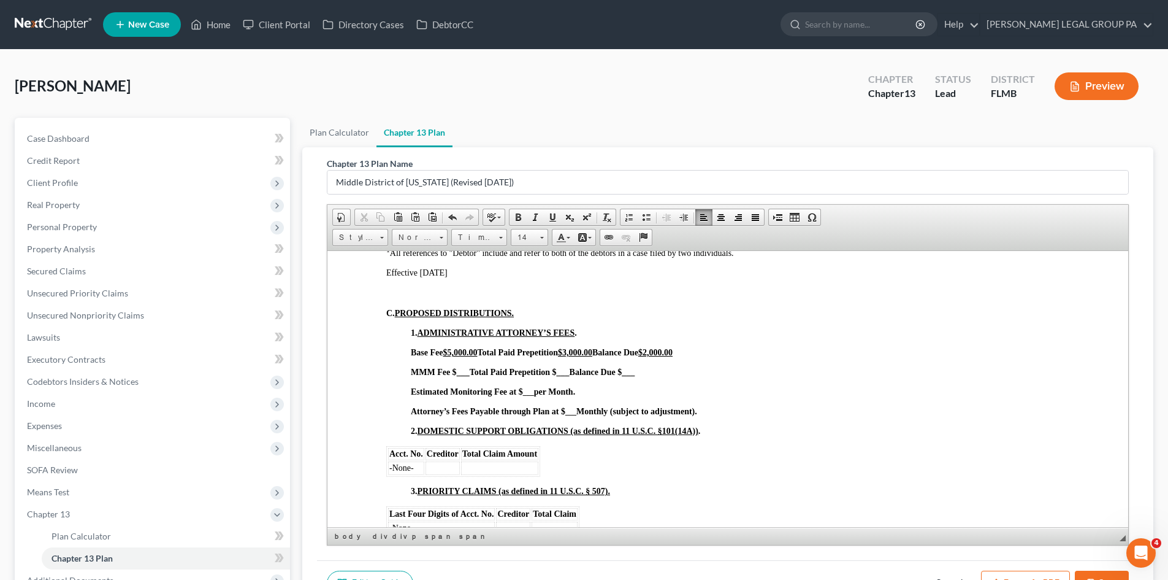
click at [532, 391] on strong "___" at bounding box center [528, 391] width 11 height 9
click at [575, 415] on p "Attorney’s Fees Payable through Plan at $ ___ Monthly (subject to adjustment)." at bounding box center [740, 411] width 659 height 10
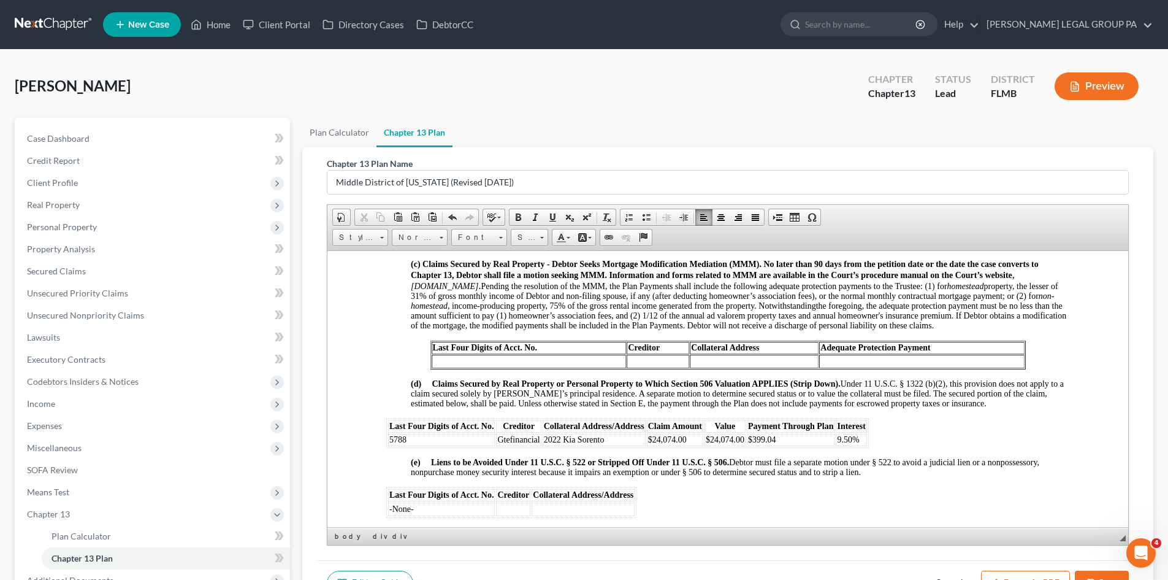
scroll to position [1288, 0]
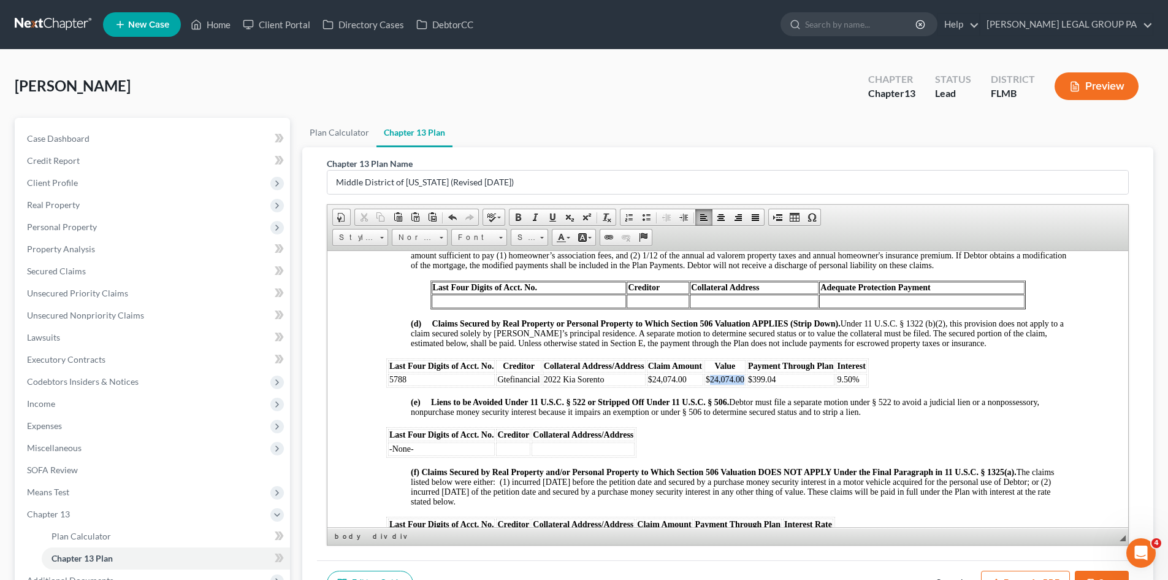
drag, startPoint x: 742, startPoint y: 386, endPoint x: 711, endPoint y: 386, distance: 31.3
click at [711, 383] on span "$24,074.00" at bounding box center [725, 378] width 39 height 9
click at [798, 437] on div "NOTICE TO DEBTOR: IF YOU ELECT TO MAKE DIRECT PAYMENTS TO A SECURED CREDITOR UN…" at bounding box center [727, 548] width 683 height 2419
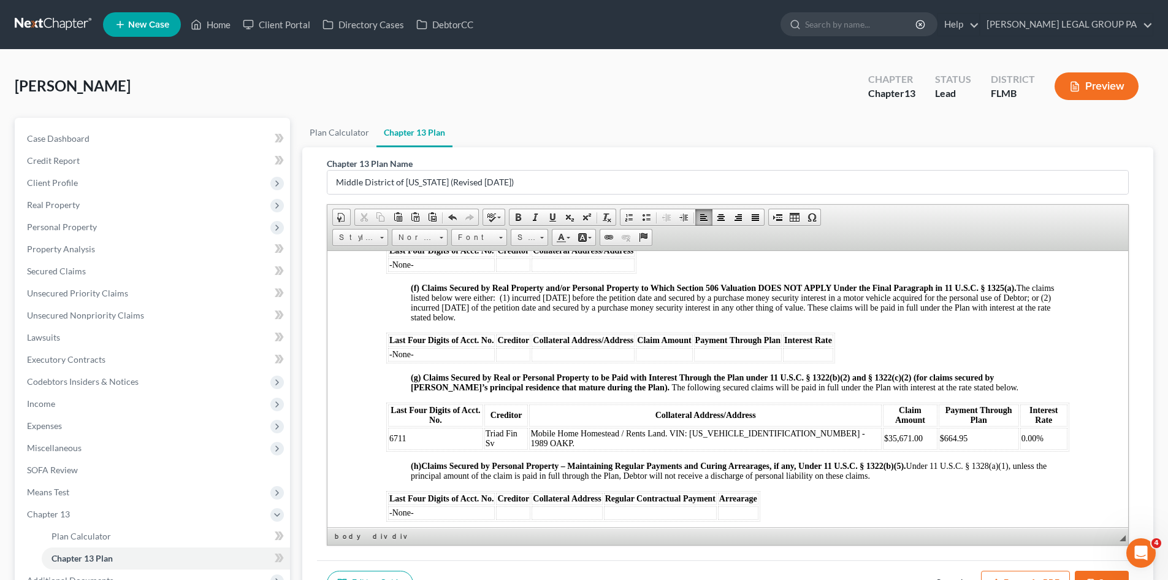
scroll to position [1533, 0]
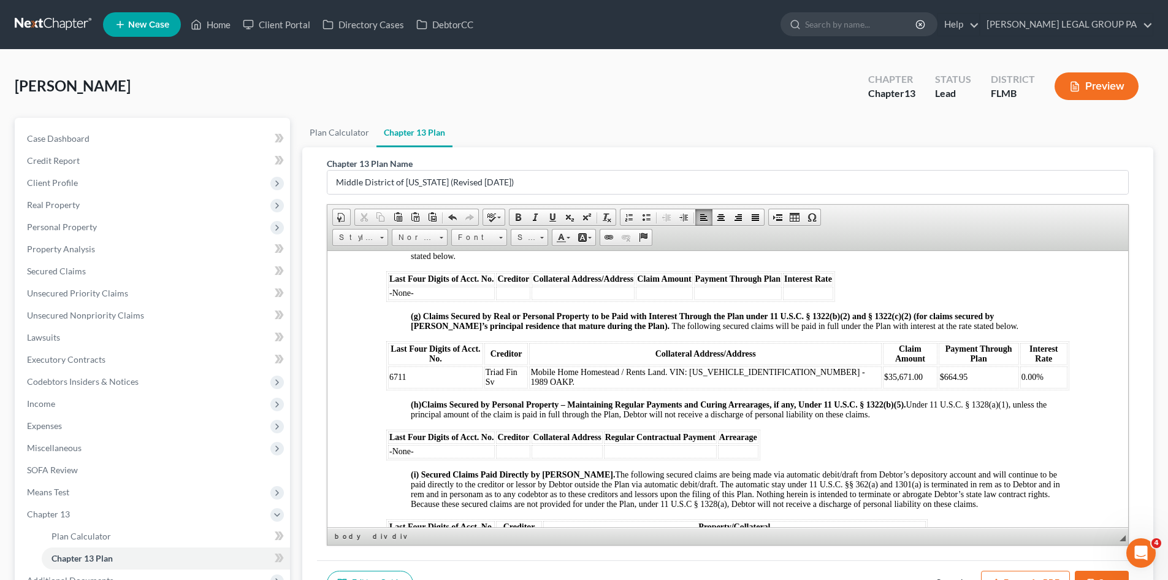
click at [821, 405] on span ". Under 11 U.S.C. § 1328(a)(1), unless the principal amount of the claim is pai…" at bounding box center [729, 408] width 636 height 19
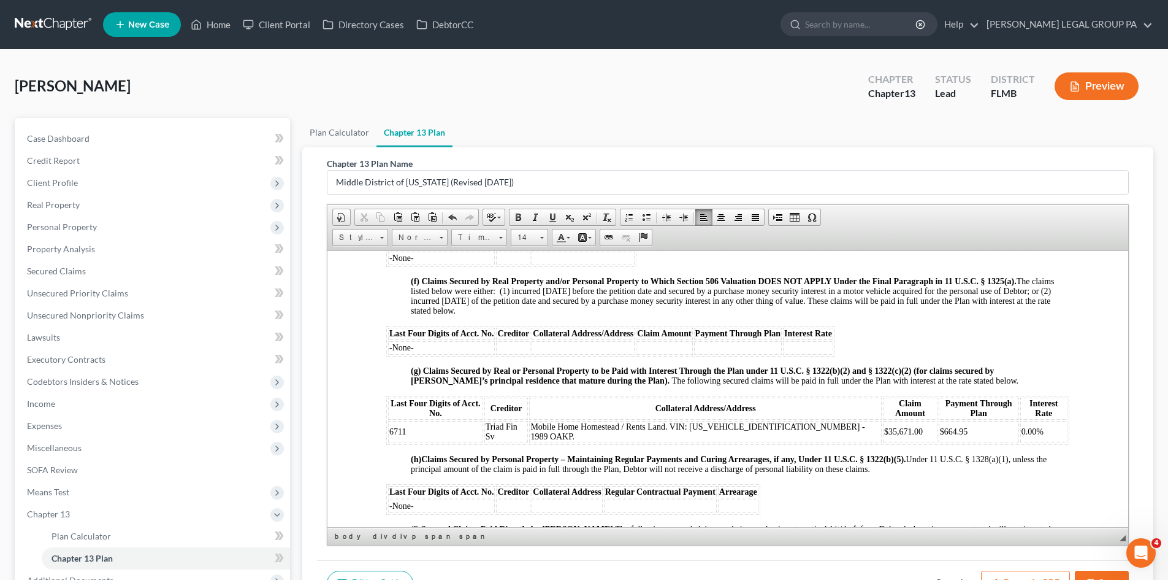
scroll to position [1472, 0]
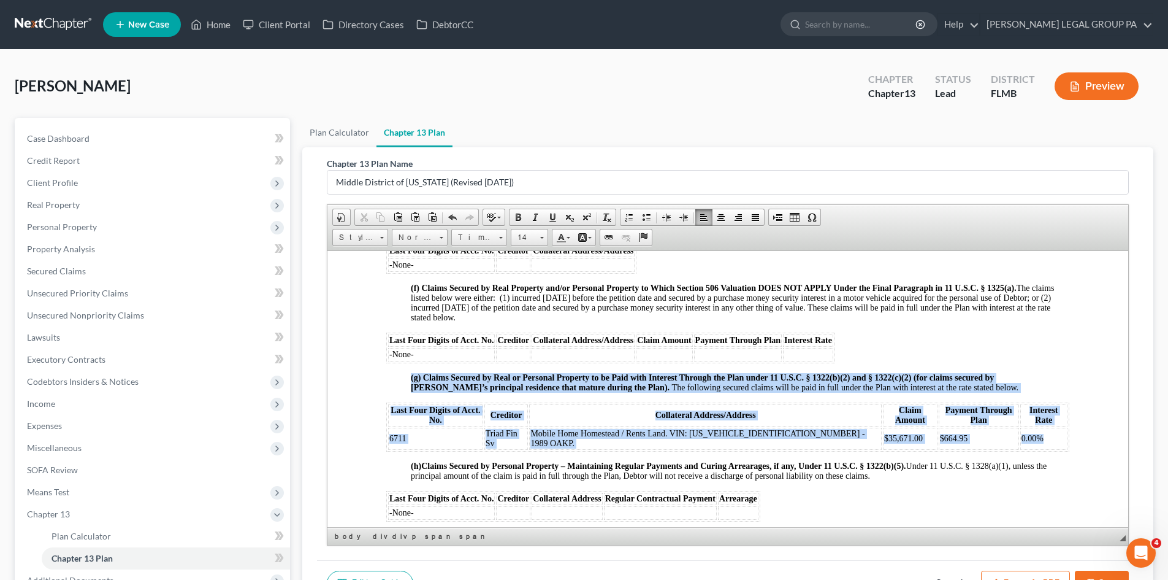
drag, startPoint x: 1021, startPoint y: 431, endPoint x: 385, endPoint y: 430, distance: 636.1
click at [385, 430] on html "UNITED STATES BANKRUPTCY COURT MIDDLE DISTRICT OF FLORIDA TAMPA DIVISION IN RE:…" at bounding box center [728, 205] width 801 height 2854
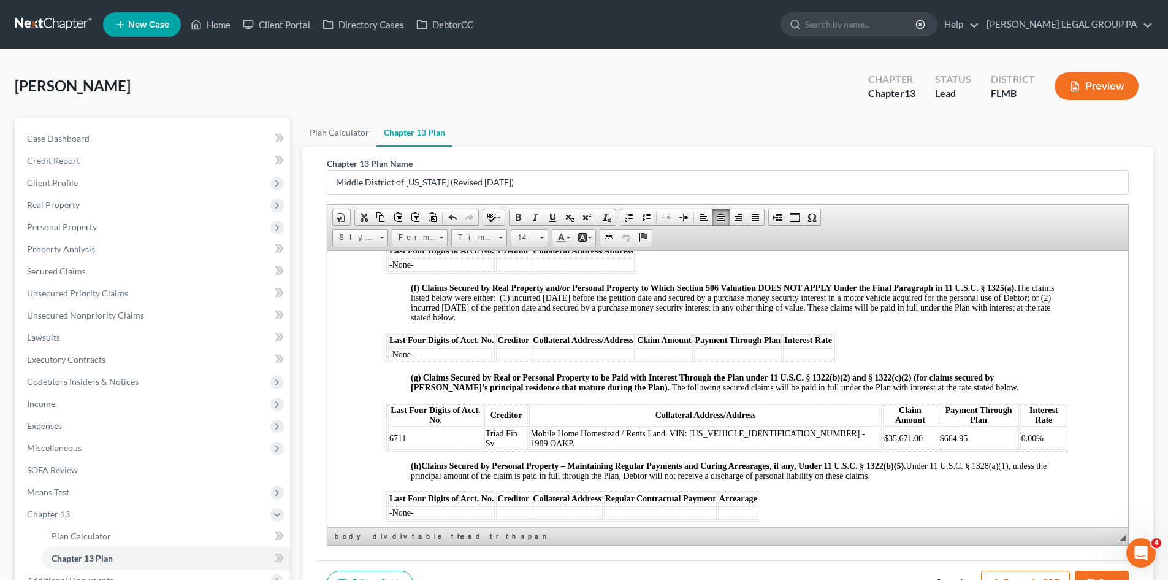
click at [786, 461] on span ". Under 11 U.S.C. § 1328(a)(1), unless the principal amount of the claim is pai…" at bounding box center [729, 470] width 636 height 19
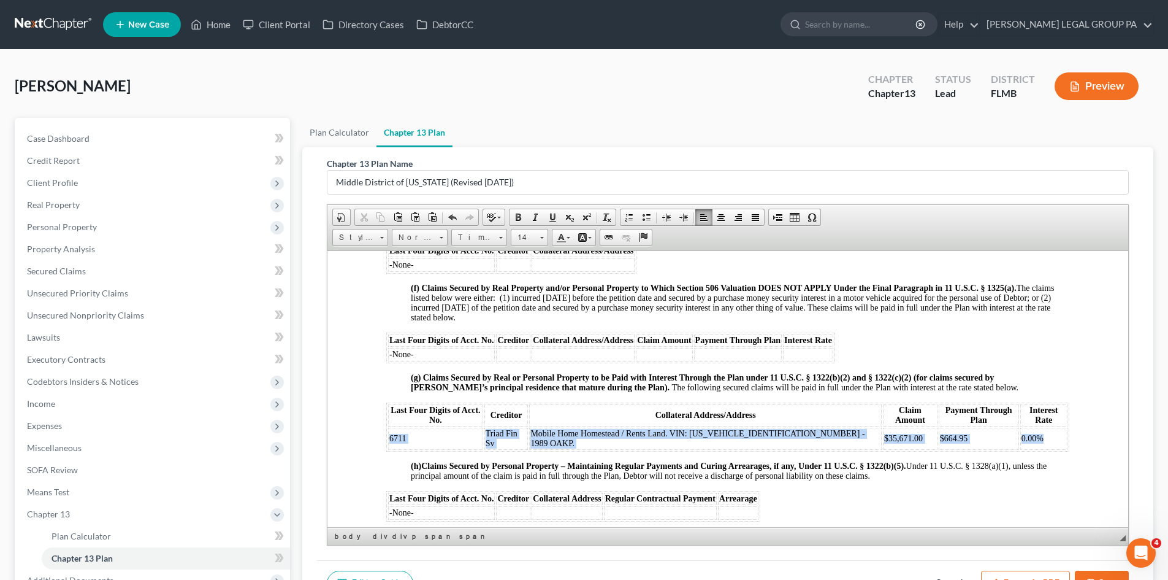
drag, startPoint x: 1009, startPoint y: 428, endPoint x: 389, endPoint y: 434, distance: 619.5
click at [389, 434] on tr "6711 Triad Fin Sv Mobile Home Homestead / Rents Land. VIN: 1EF4L3323K7000928 - …" at bounding box center [728, 438] width 680 height 22
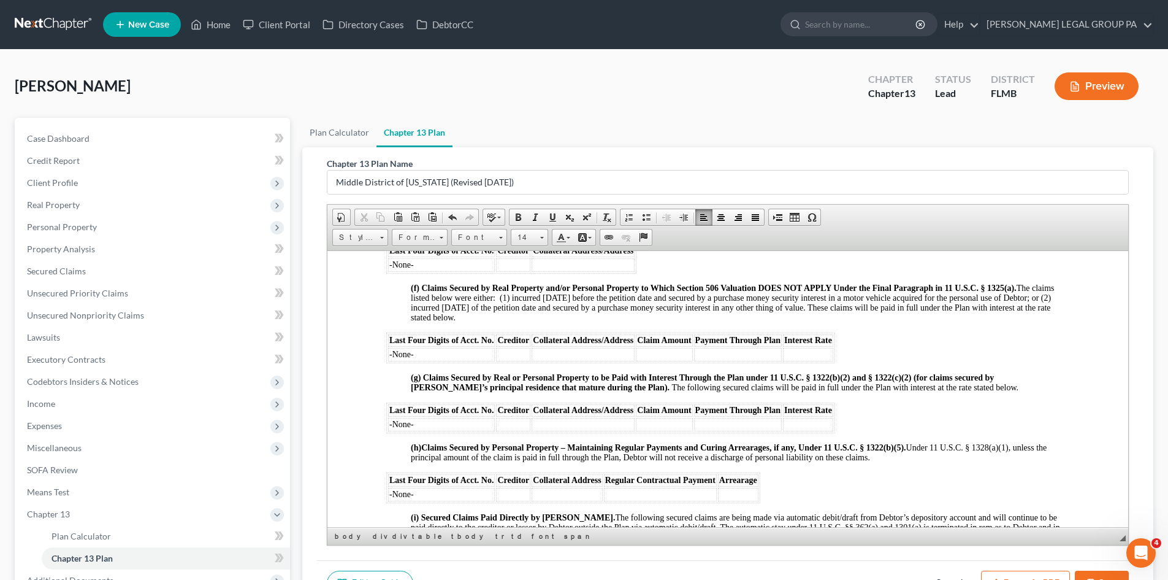
click at [669, 476] on div "NOTICE TO DEBTOR: IF YOU ELECT TO MAKE DIRECT PAYMENTS TO A SECURED CREDITOR UN…" at bounding box center [727, 355] width 683 height 2400
drag, startPoint x: 428, startPoint y: 431, endPoint x: 388, endPoint y: 431, distance: 39.9
click at [388, 431] on td "-None-" at bounding box center [441, 423] width 107 height 13
click at [486, 238] on span "Font" at bounding box center [473, 237] width 43 height 16
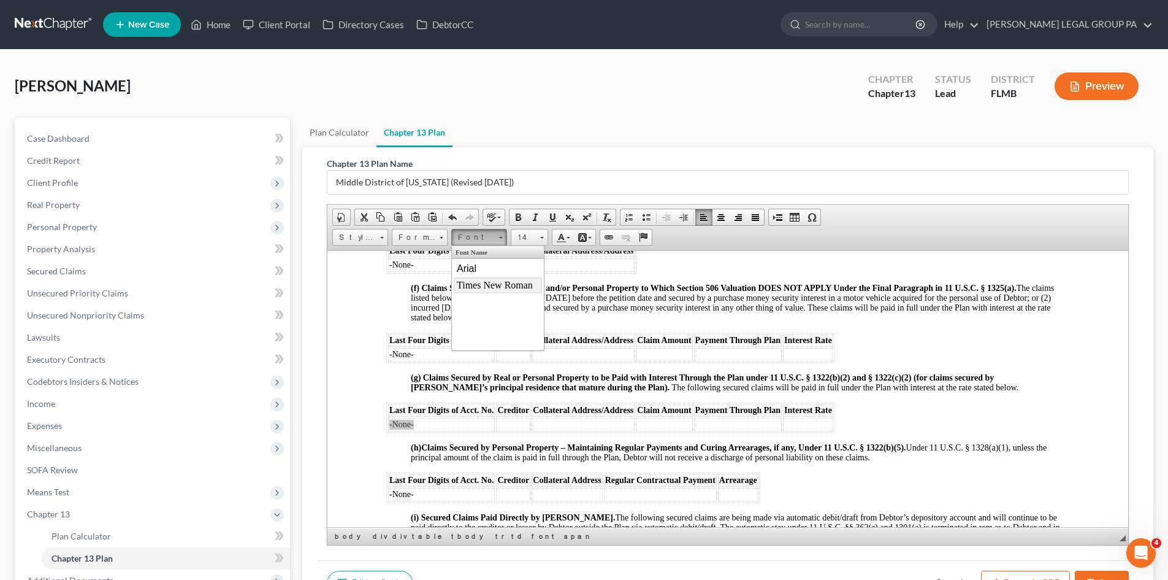
click at [485, 280] on span "Times New Roman" at bounding box center [495, 284] width 76 height 10
click at [524, 236] on span "14" at bounding box center [524, 237] width 25 height 16
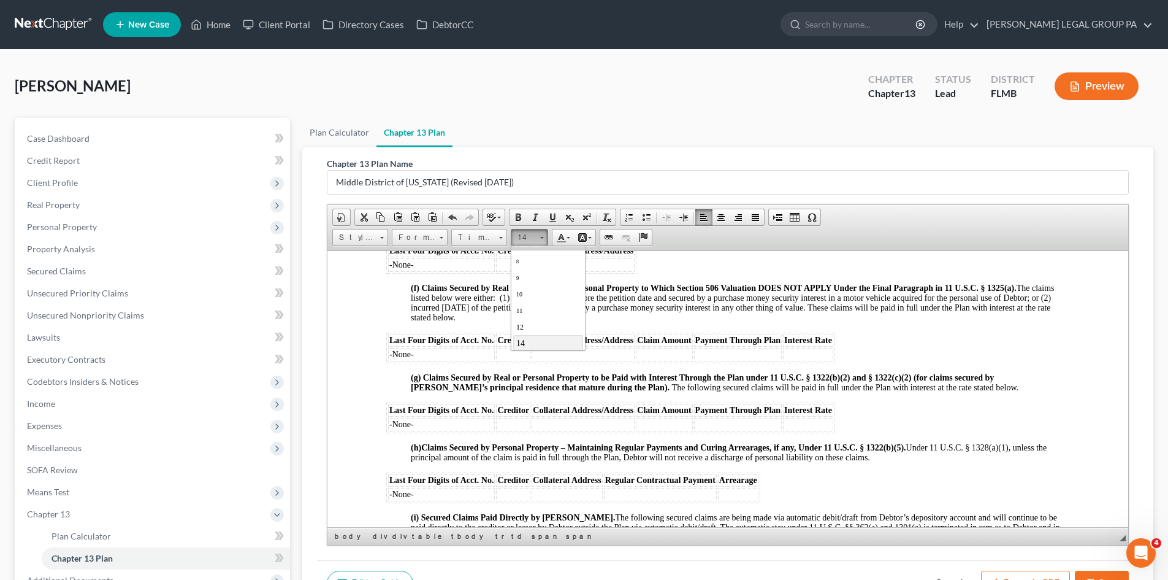
click at [531, 341] on link "14" at bounding box center [548, 342] width 70 height 16
click at [517, 386] on strong "(g) Claims Secured by Real or Personal Property to be Paid with Interest Throug…" at bounding box center [702, 381] width 583 height 19
drag, startPoint x: 412, startPoint y: 433, endPoint x: 387, endPoint y: 433, distance: 24.5
click at [387, 432] on table "Last Four Digits of Acct. No. Creditor Collateral Address/Address Claim Amount …" at bounding box center [610, 417] width 449 height 31
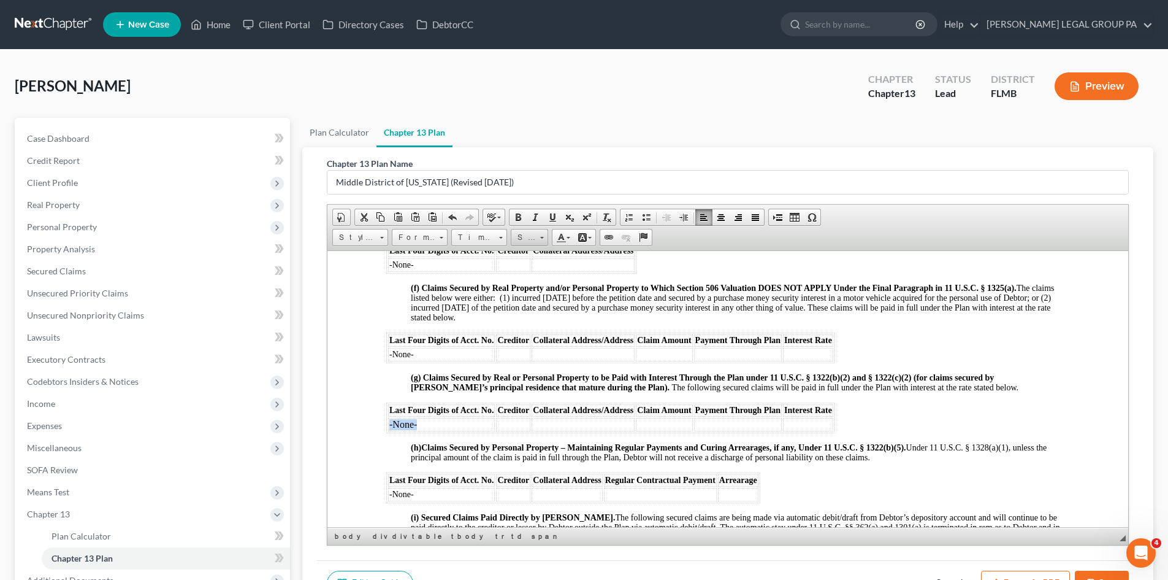
click at [521, 239] on span "Size" at bounding box center [524, 237] width 25 height 16
drag, startPoint x: 535, startPoint y: 327, endPoint x: 719, endPoint y: 323, distance: 184.1
click at [535, 327] on link "12" at bounding box center [548, 334] width 70 height 16
click at [545, 340] on table "Last Four Digits of Acct. No. Creditor Collateral Address/Address Claim Amount …" at bounding box center [610, 347] width 449 height 31
drag, startPoint x: 418, startPoint y: 436, endPoint x: 388, endPoint y: 433, distance: 30.2
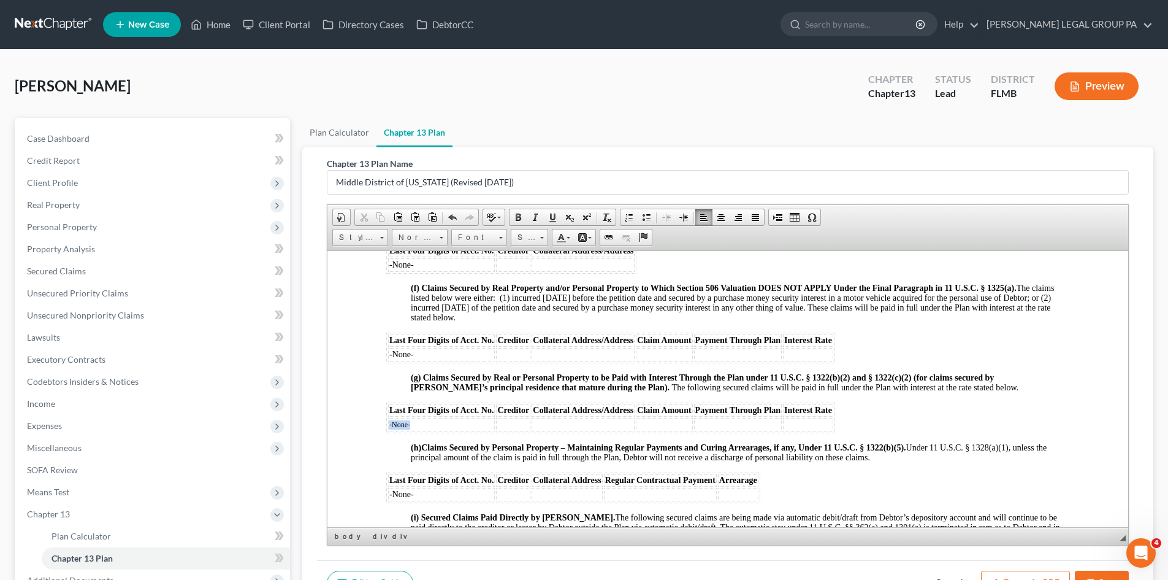
click at [388, 431] on td "-None-" at bounding box center [441, 423] width 107 height 13
click at [533, 237] on span "12" at bounding box center [524, 237] width 25 height 16
click at [539, 283] on link "14" at bounding box center [548, 290] width 70 height 16
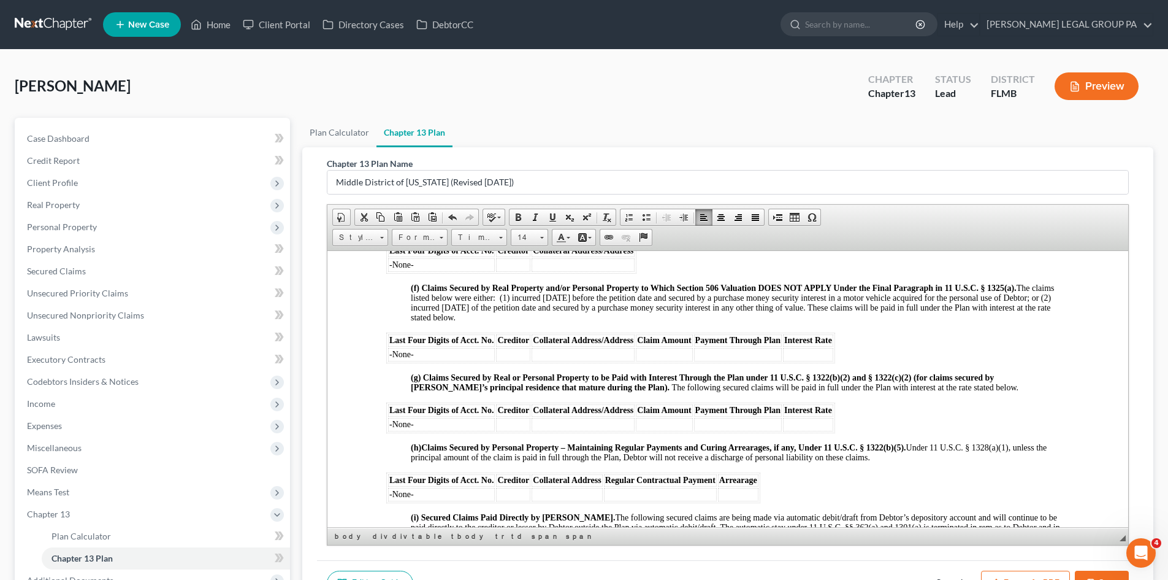
click at [492, 317] on span "(f) Claims Secured by Real Property and/or Personal Property to Which Section 5…" at bounding box center [733, 302] width 644 height 39
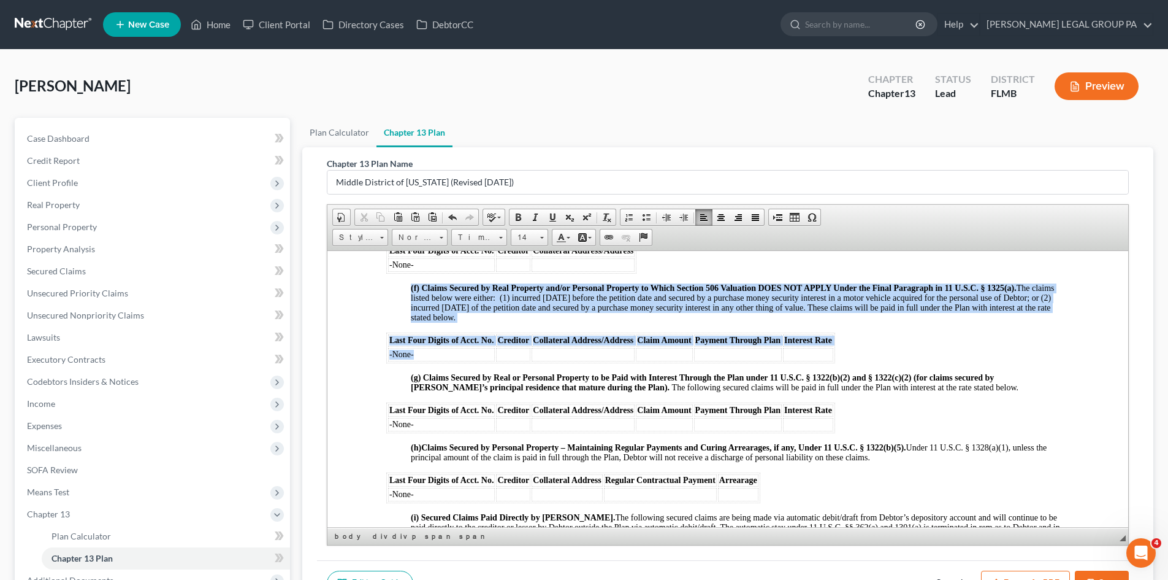
drag, startPoint x: 418, startPoint y: 363, endPoint x: 385, endPoint y: 359, distance: 33.3
click at [385, 359] on html "UNITED STATES BANKRUPTCY COURT MIDDLE DISTRICT OF FLORIDA TAMPA DIVISION IN RE:…" at bounding box center [728, 196] width 801 height 2836
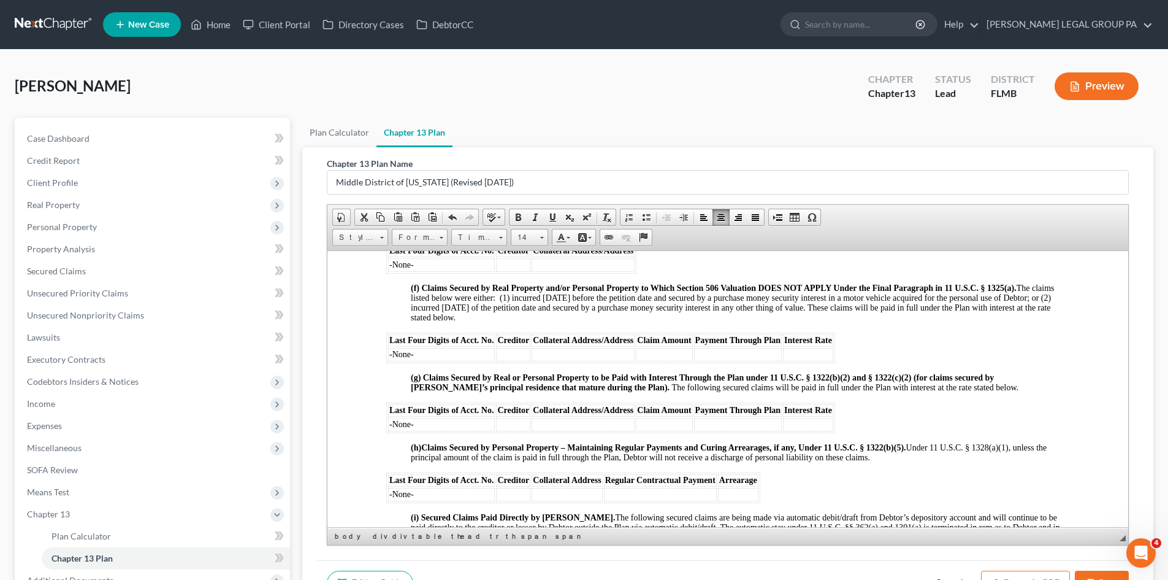
click at [502, 315] on span "(f) Claims Secured by Real Property and/or Personal Property to Which Section 5…" at bounding box center [733, 302] width 644 height 39
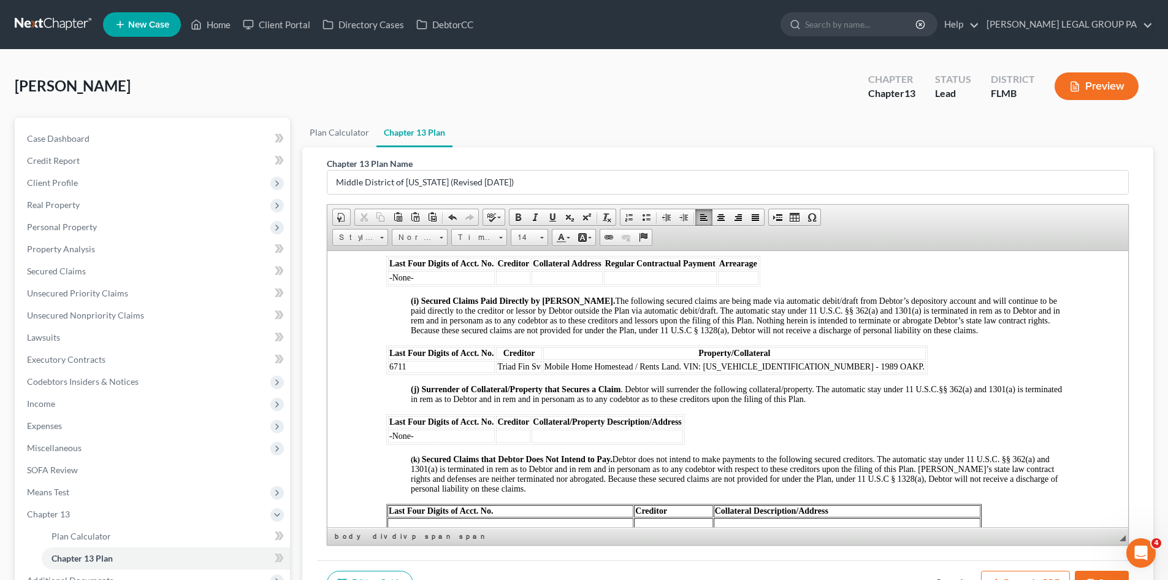
scroll to position [1779, 0]
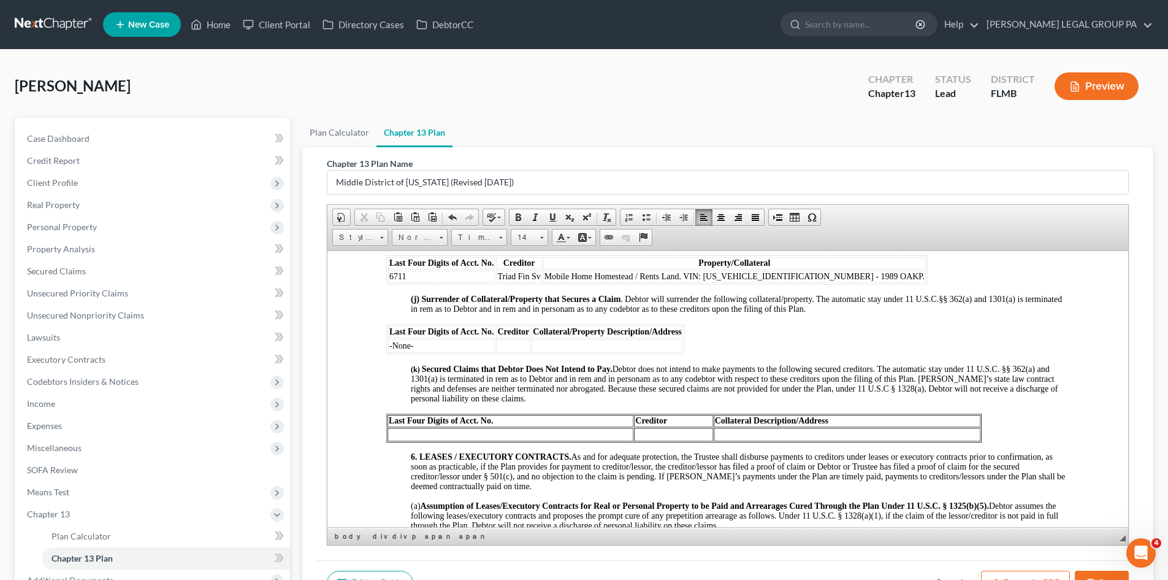
click at [531, 440] on td at bounding box center [511, 433] width 246 height 13
click at [527, 491] on p "6. LEASES / EXECUTORY CONTRACTS. As and for adequate protection, the Trustee sh…" at bounding box center [740, 470] width 659 height 39
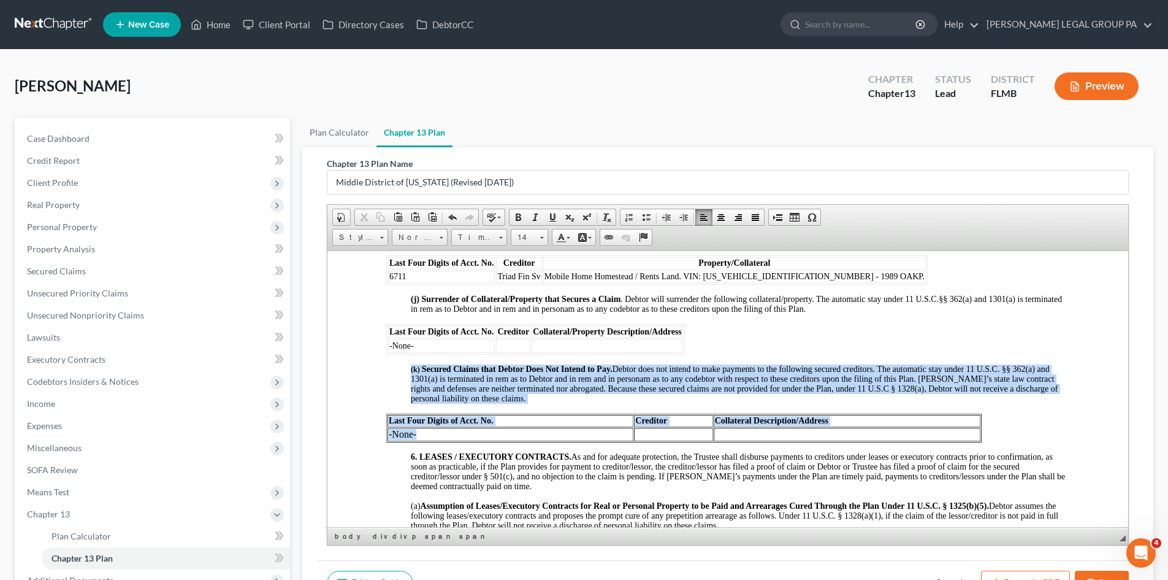
drag, startPoint x: 450, startPoint y: 445, endPoint x: 385, endPoint y: 445, distance: 65.6
click at [407, 440] on td "-None-" at bounding box center [511, 433] width 246 height 13
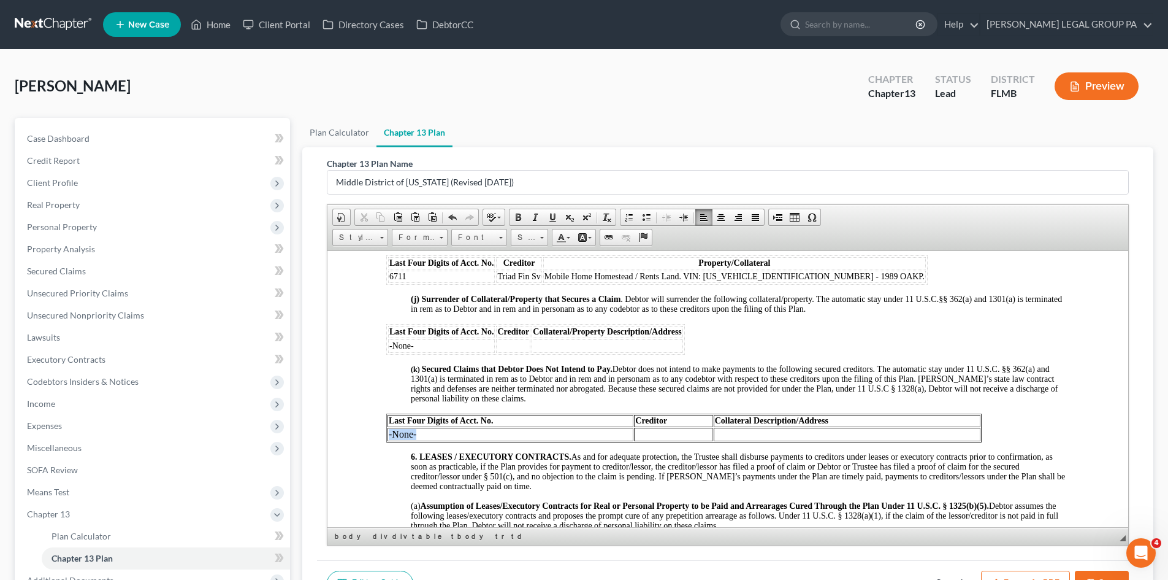
drag, startPoint x: 418, startPoint y: 443, endPoint x: 387, endPoint y: 444, distance: 30.7
click at [388, 440] on td "-None-" at bounding box center [511, 433] width 246 height 13
click at [482, 232] on span "Font" at bounding box center [473, 237] width 43 height 16
drag, startPoint x: 494, startPoint y: 288, endPoint x: 619, endPoint y: 281, distance: 124.7
click at [494, 288] on span "Times New Roman" at bounding box center [495, 284] width 76 height 10
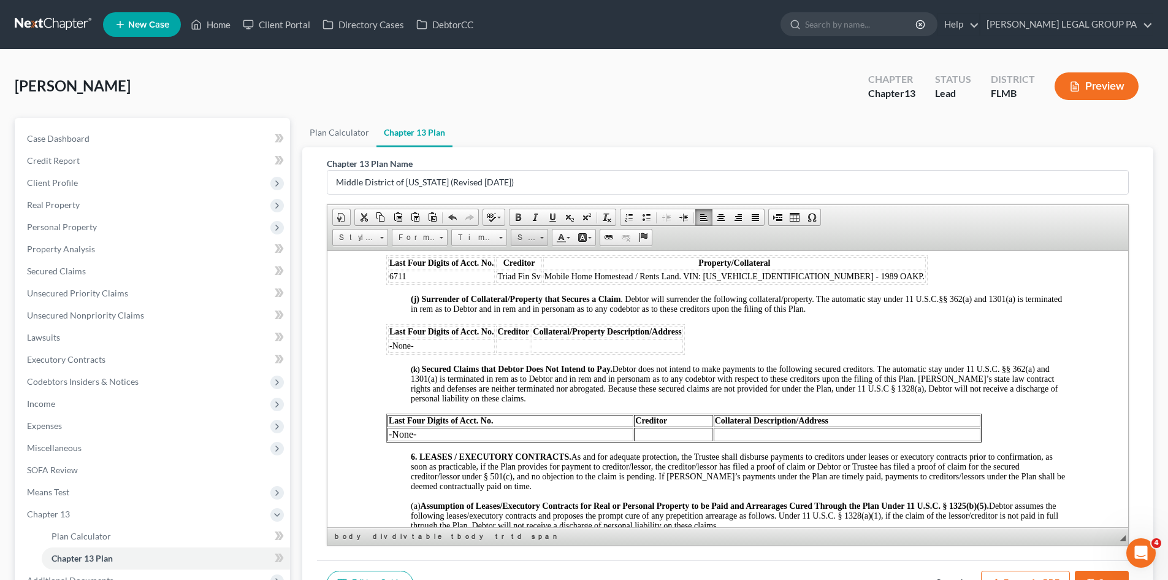
click at [516, 241] on span "Size" at bounding box center [524, 237] width 25 height 16
click at [534, 294] on link "14" at bounding box center [548, 290] width 70 height 16
click at [540, 352] on td at bounding box center [608, 345] width 152 height 13
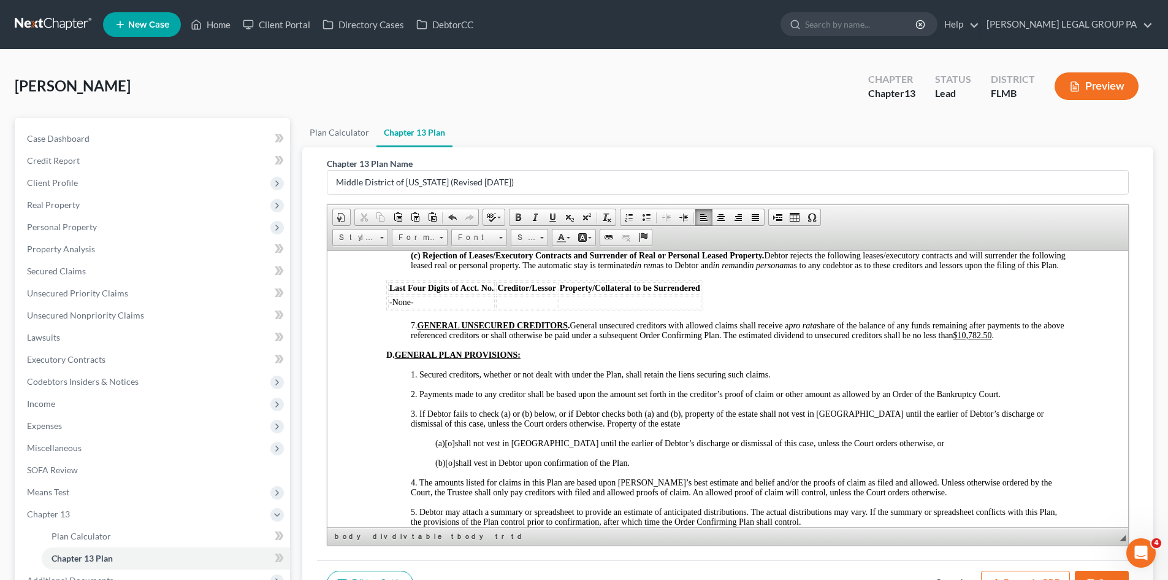
scroll to position [2270, 0]
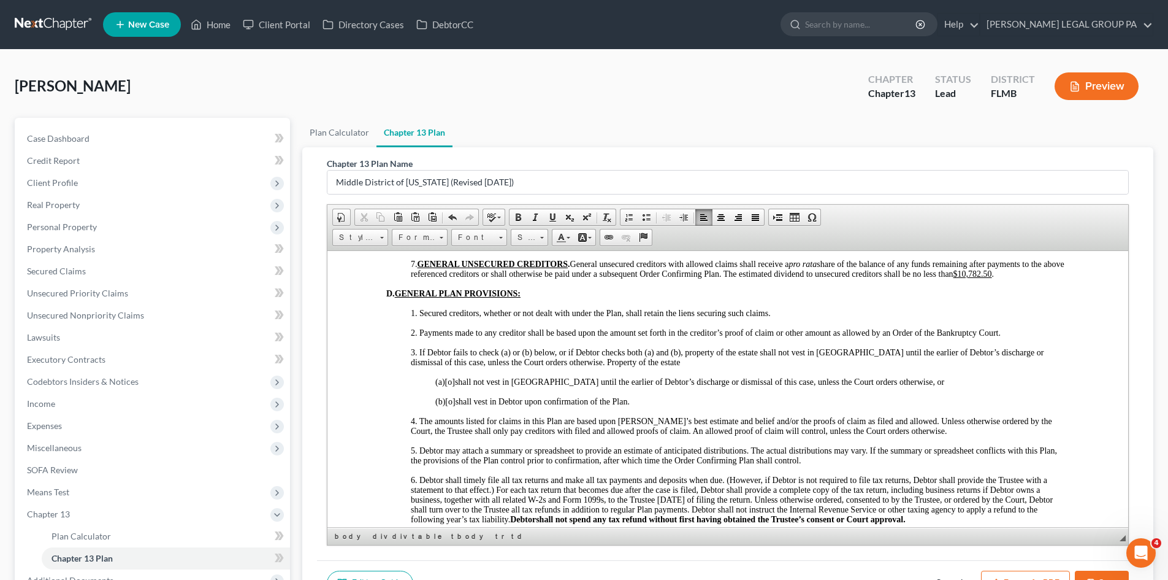
click at [455, 405] on span "[o]" at bounding box center [450, 400] width 10 height 9
drag, startPoint x: 1028, startPoint y: 291, endPoint x: 996, endPoint y: 291, distance: 32.5
click at [992, 278] on u "$10,782.50" at bounding box center [973, 273] width 39 height 9
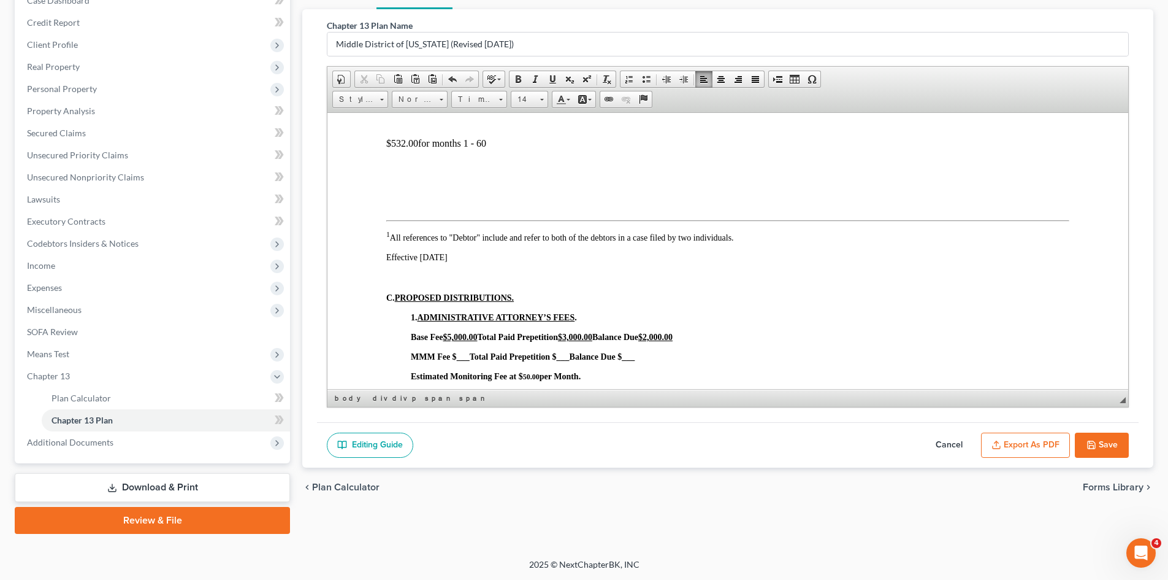
scroll to position [139, 0]
click at [1106, 447] on button "Save" at bounding box center [1102, 445] width 54 height 26
select select "2"
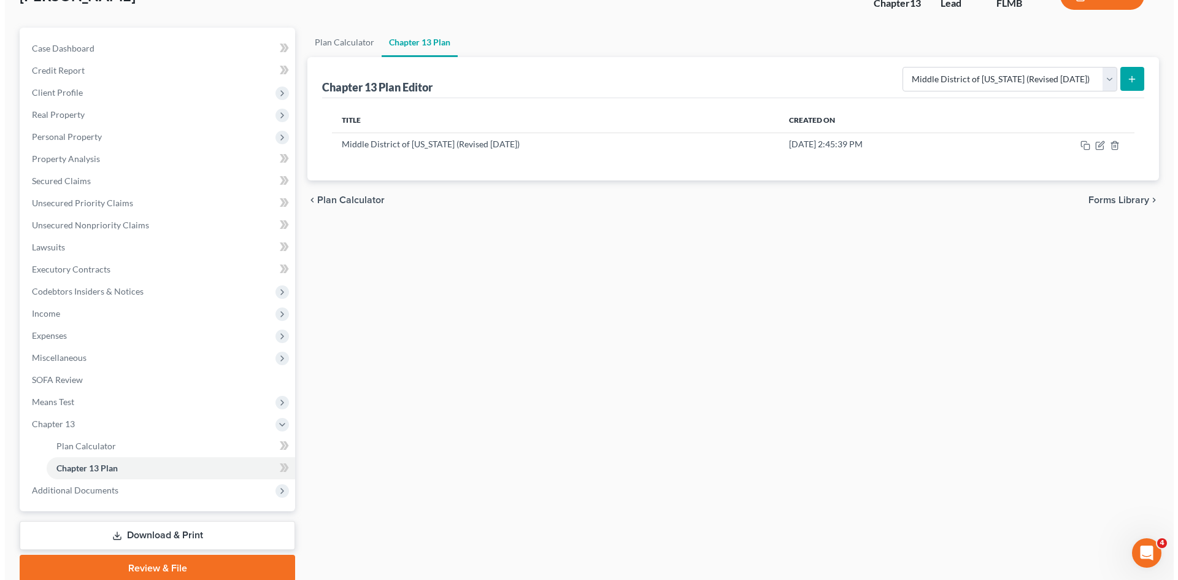
scroll to position [0, 0]
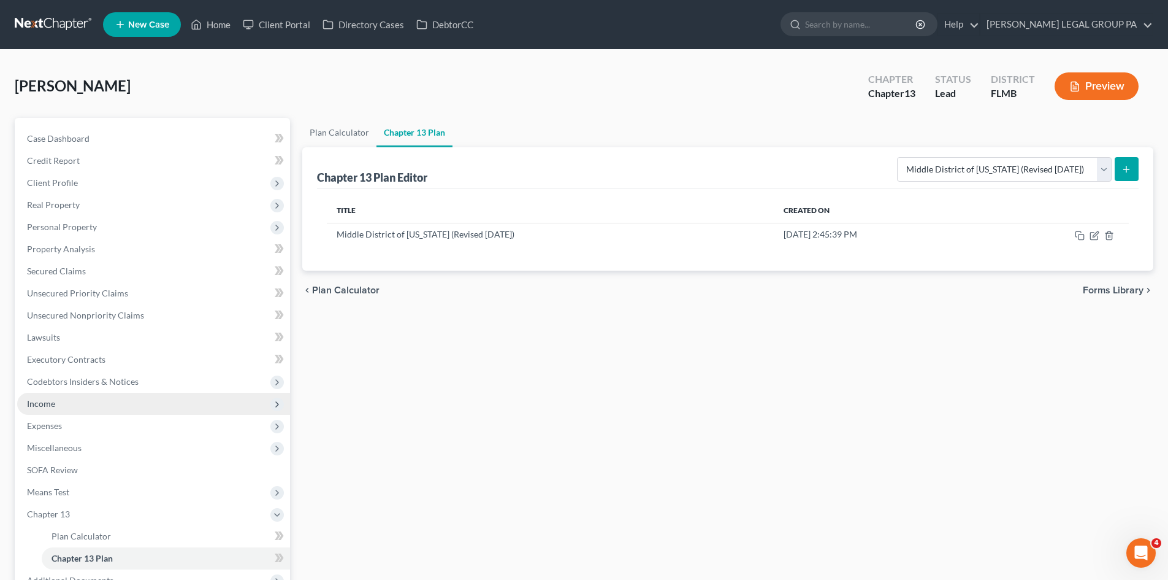
click at [63, 406] on span "Income" at bounding box center [153, 404] width 273 height 22
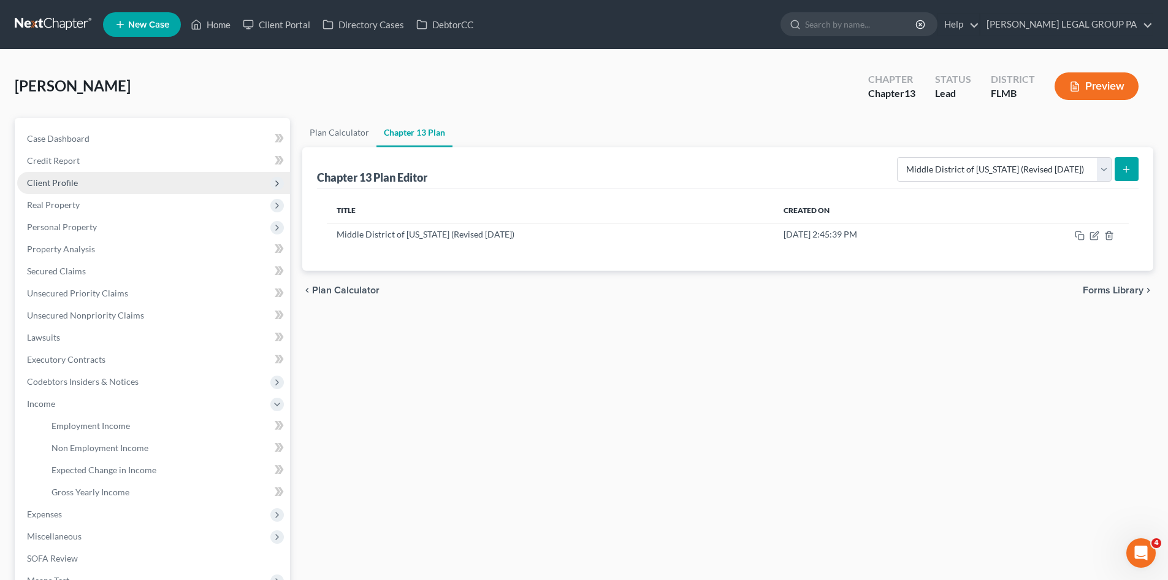
click at [97, 182] on span "Client Profile" at bounding box center [153, 183] width 273 height 22
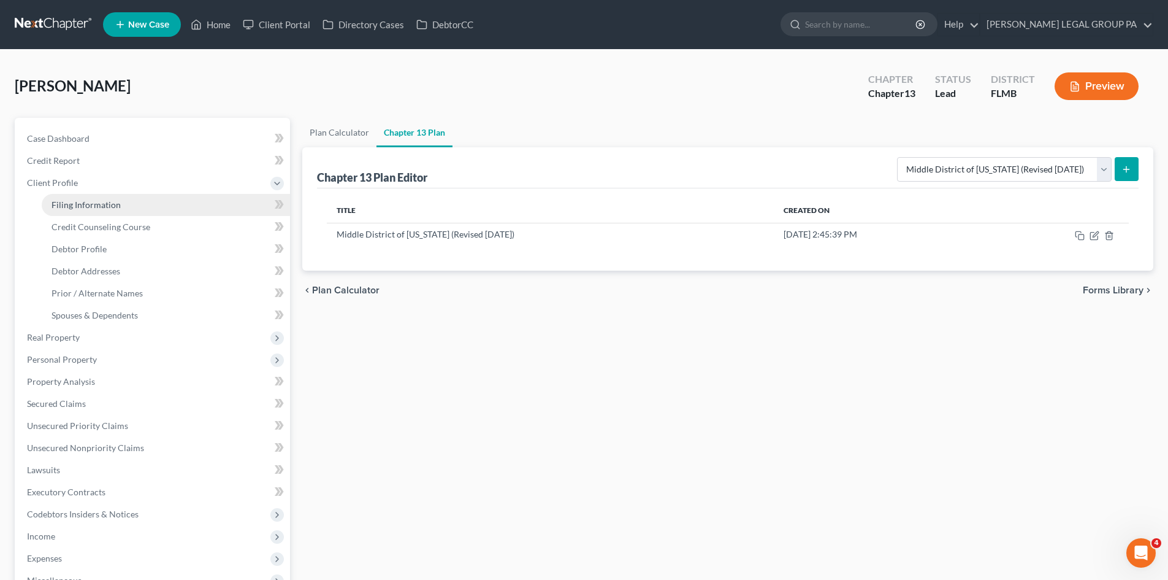
click at [95, 199] on span "Filing Information" at bounding box center [86, 204] width 69 height 10
select select "1"
select select "0"
select select "3"
select select "15"
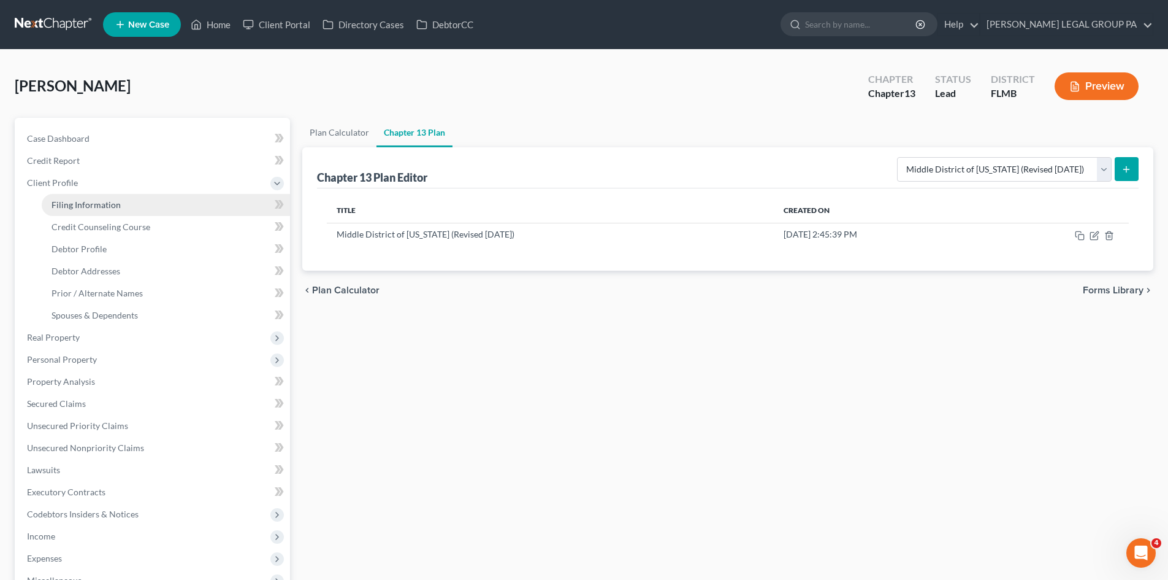
select select "0"
select select "9"
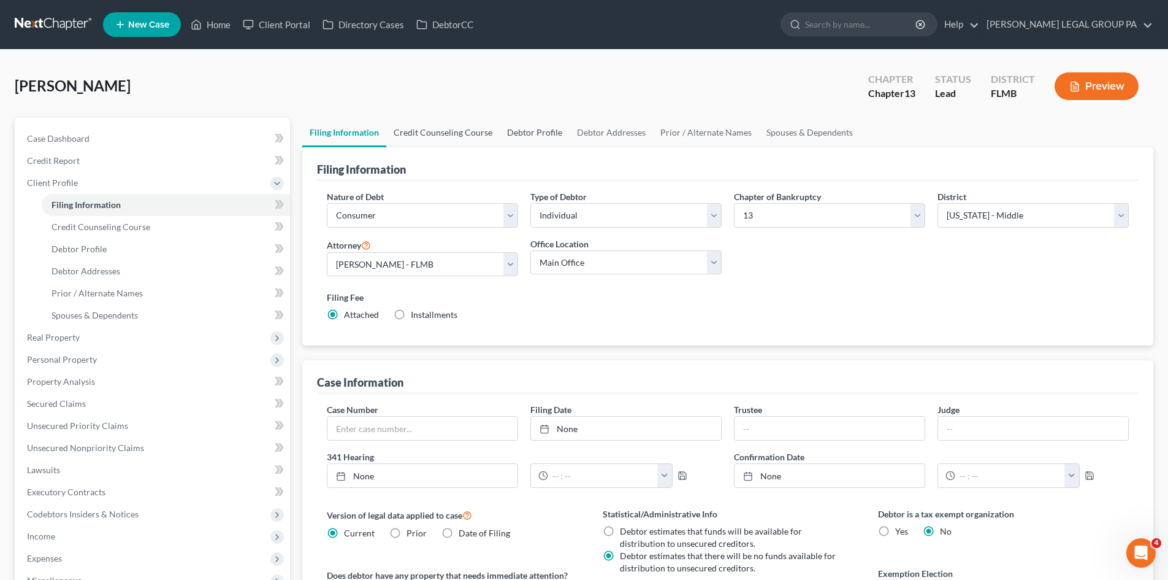
click at [481, 132] on link "Credit Counseling Course" at bounding box center [442, 132] width 113 height 29
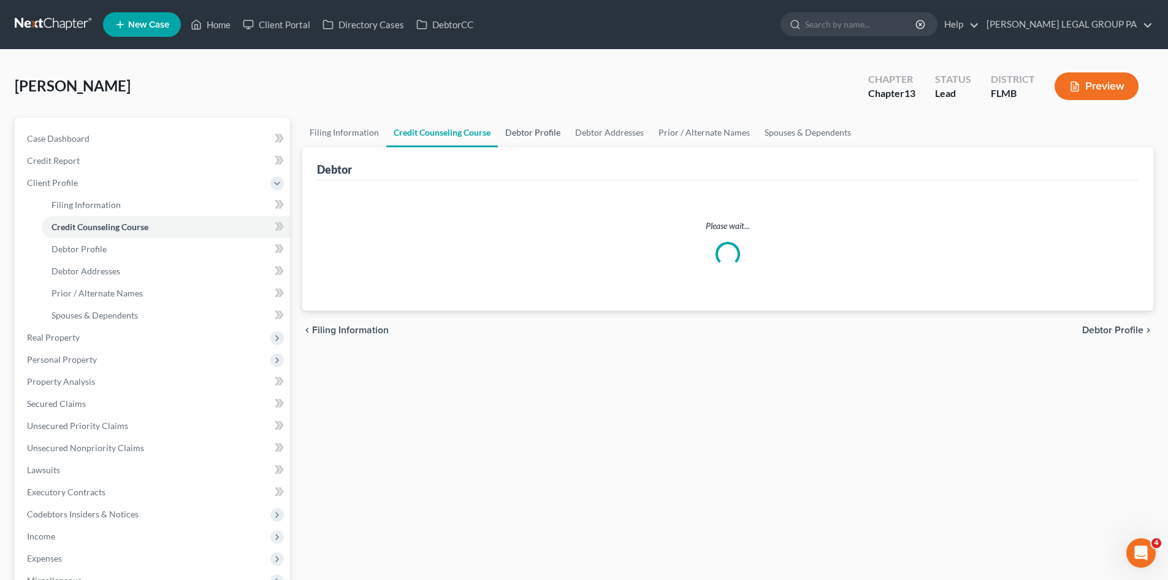
click at [540, 132] on link "Debtor Profile" at bounding box center [533, 132] width 70 height 29
select select "2"
select select "0"
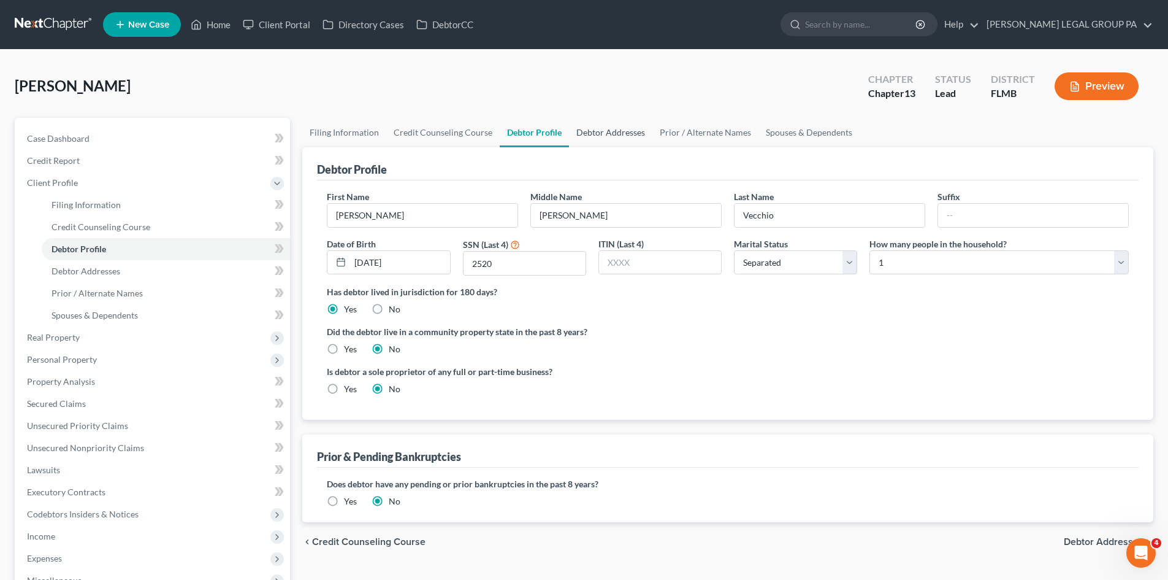
radio input "true"
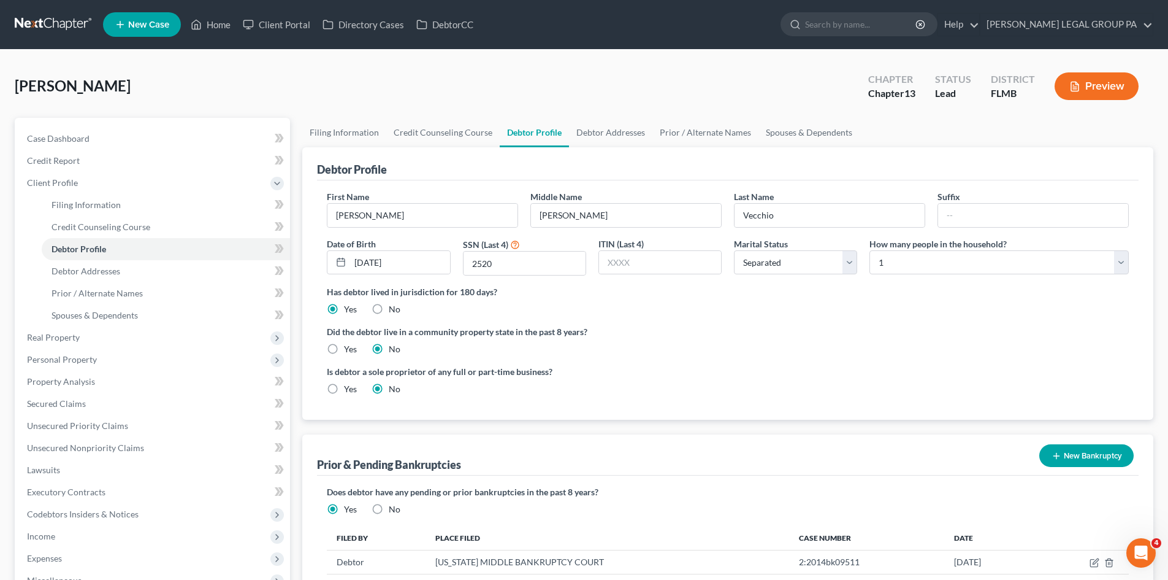
click at [807, 344] on div "Did the debtor live in a community property state in the past 8 years? Yes No" at bounding box center [728, 340] width 802 height 30
drag, startPoint x: 109, startPoint y: 359, endPoint x: 113, endPoint y: 372, distance: 13.6
click at [109, 359] on span "Personal Property" at bounding box center [153, 359] width 273 height 22
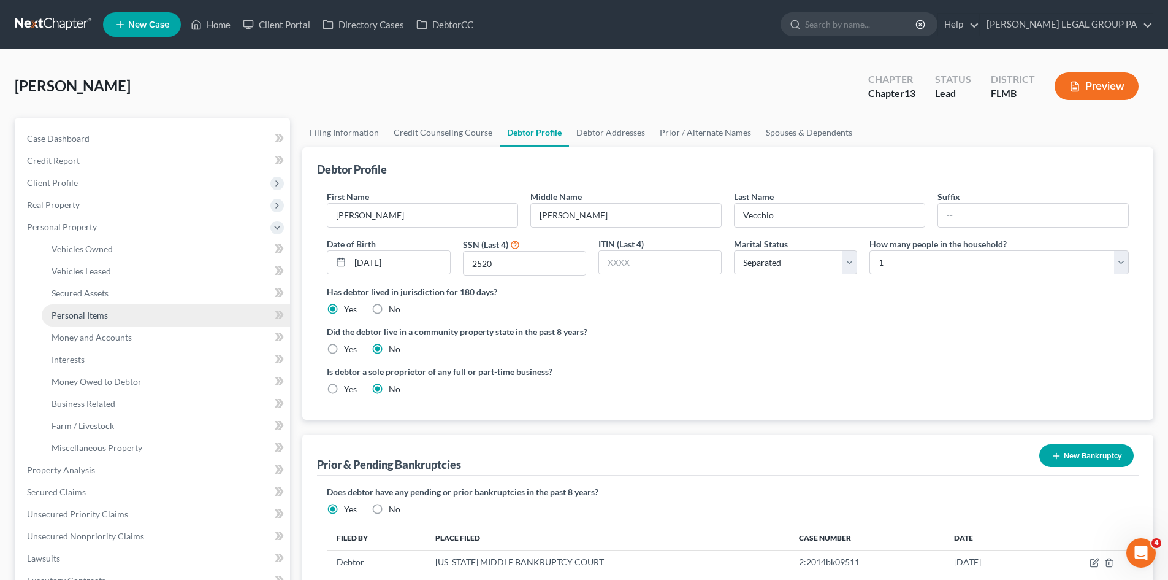
click at [126, 319] on link "Personal Items" at bounding box center [166, 315] width 248 height 22
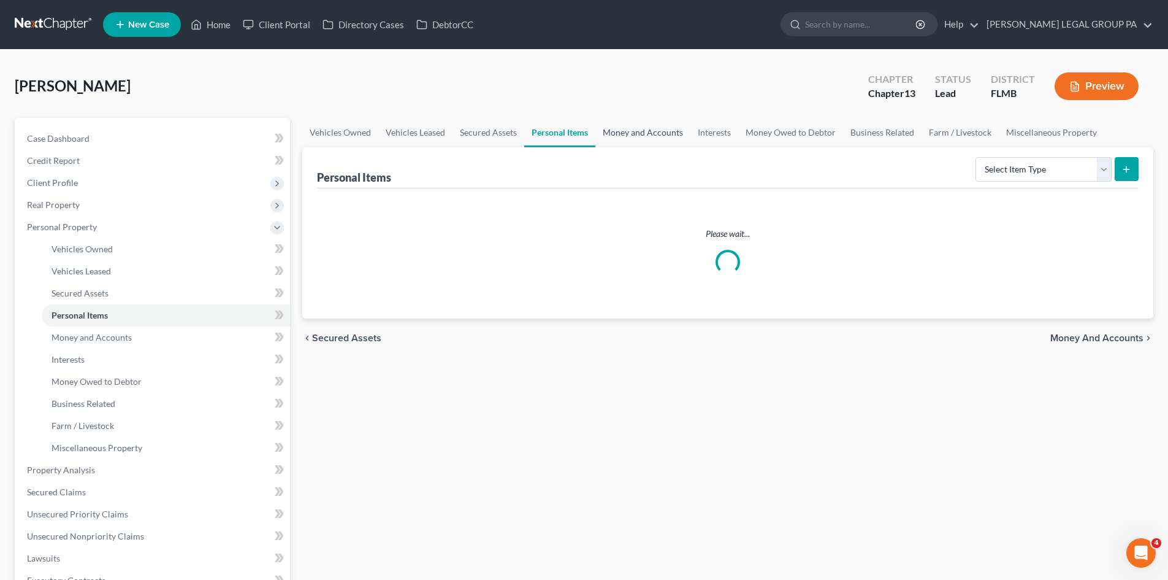
click at [658, 126] on link "Money and Accounts" at bounding box center [643, 132] width 95 height 29
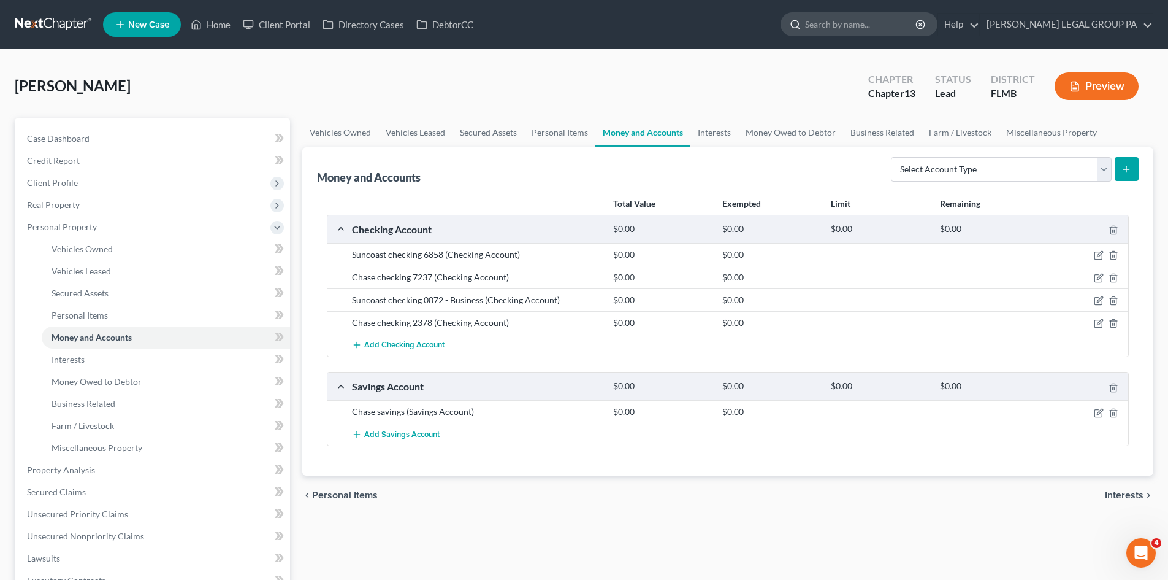
click at [873, 17] on input "search" at bounding box center [861, 24] width 112 height 23
type input "burnette"
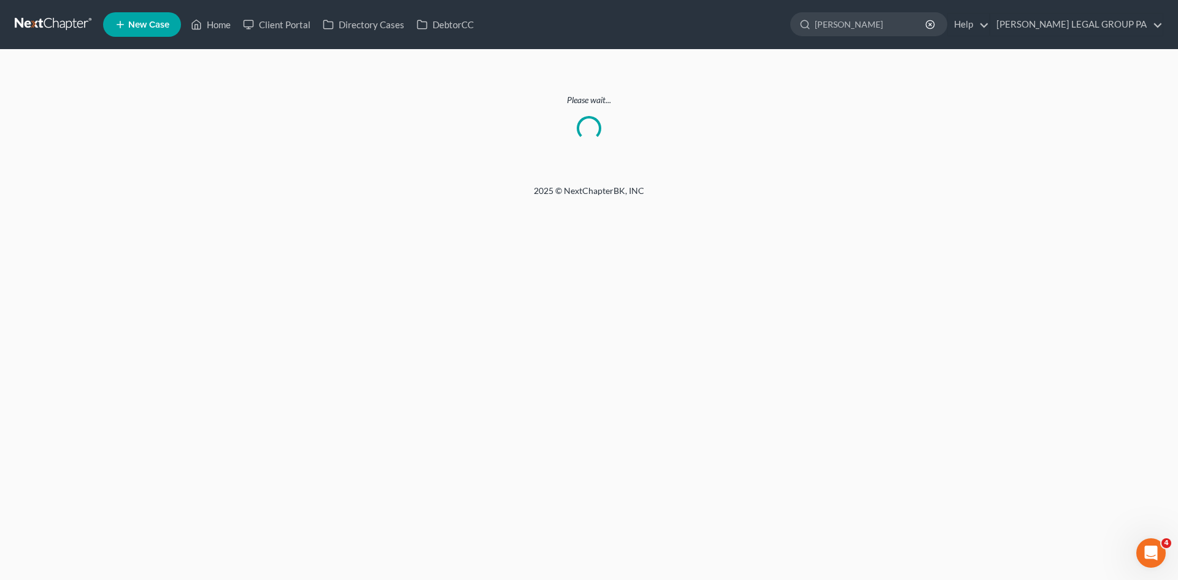
click at [70, 33] on link at bounding box center [54, 24] width 79 height 22
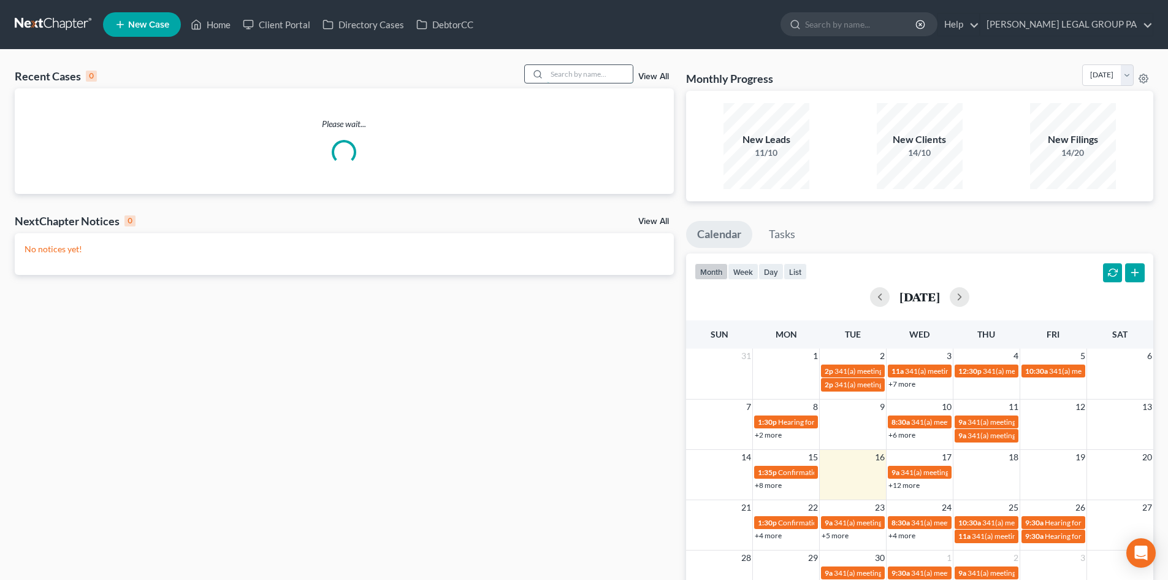
click at [576, 72] on input "search" at bounding box center [590, 74] width 86 height 18
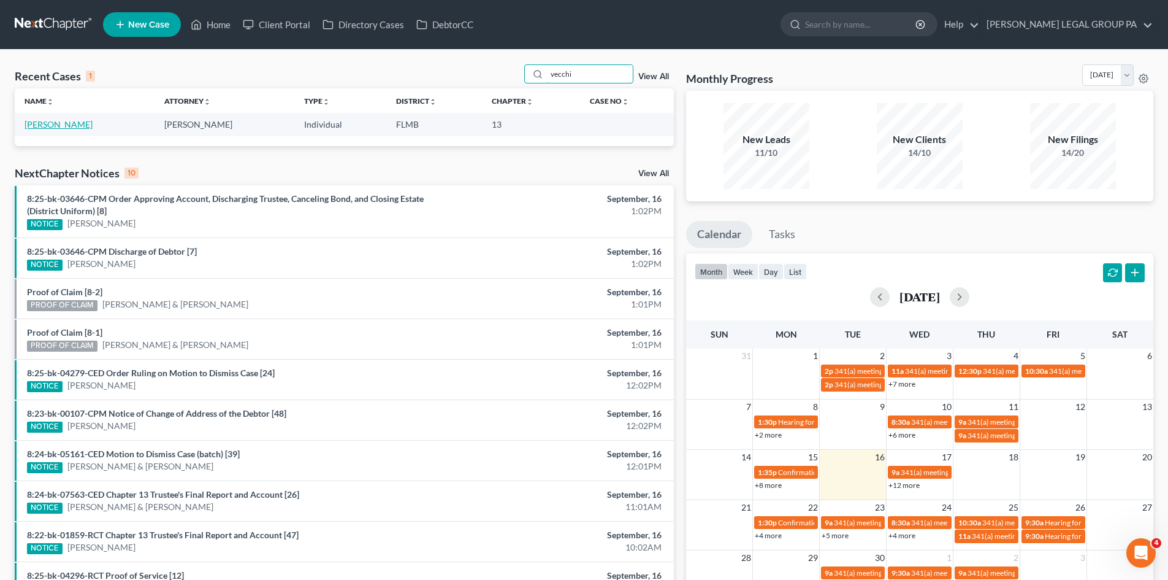
type input "vecchi"
click at [53, 125] on link "[PERSON_NAME]" at bounding box center [59, 124] width 68 height 10
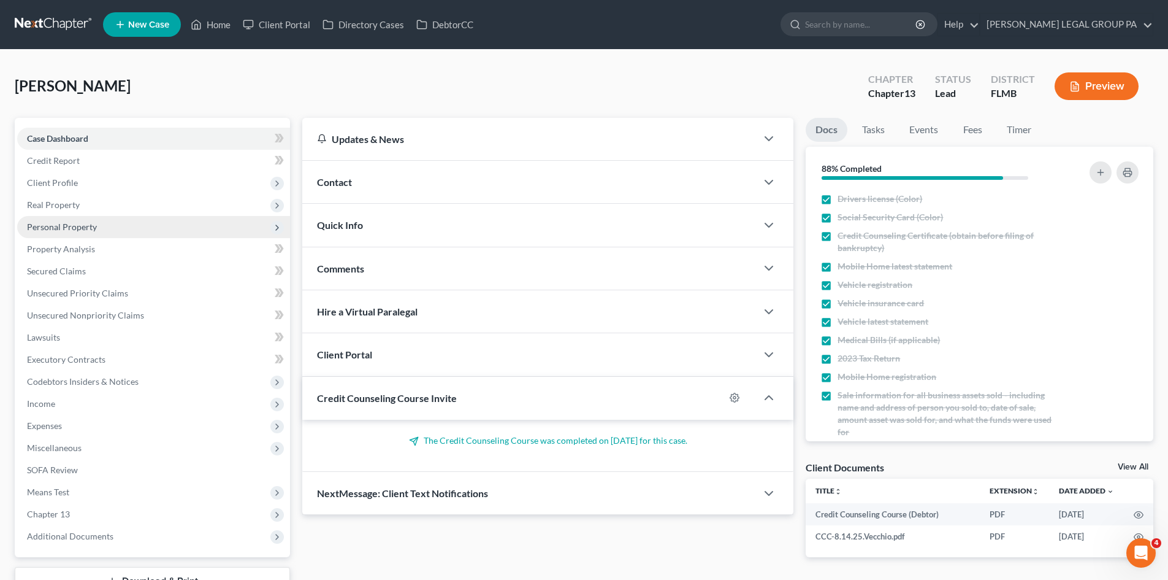
click at [109, 227] on span "Personal Property" at bounding box center [153, 227] width 273 height 22
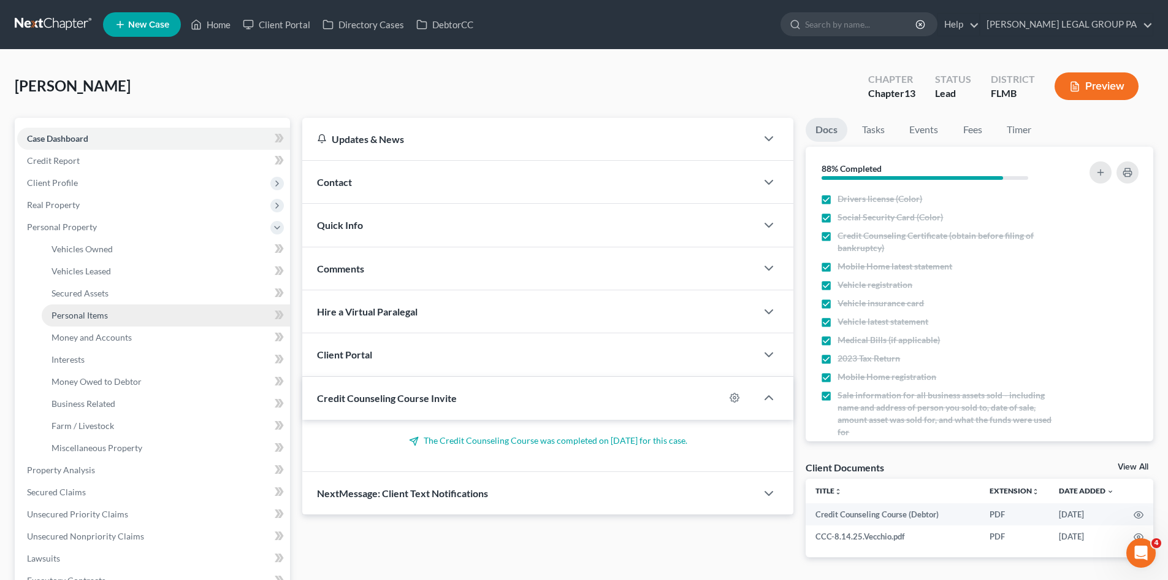
click at [117, 316] on link "Personal Items" at bounding box center [166, 315] width 248 height 22
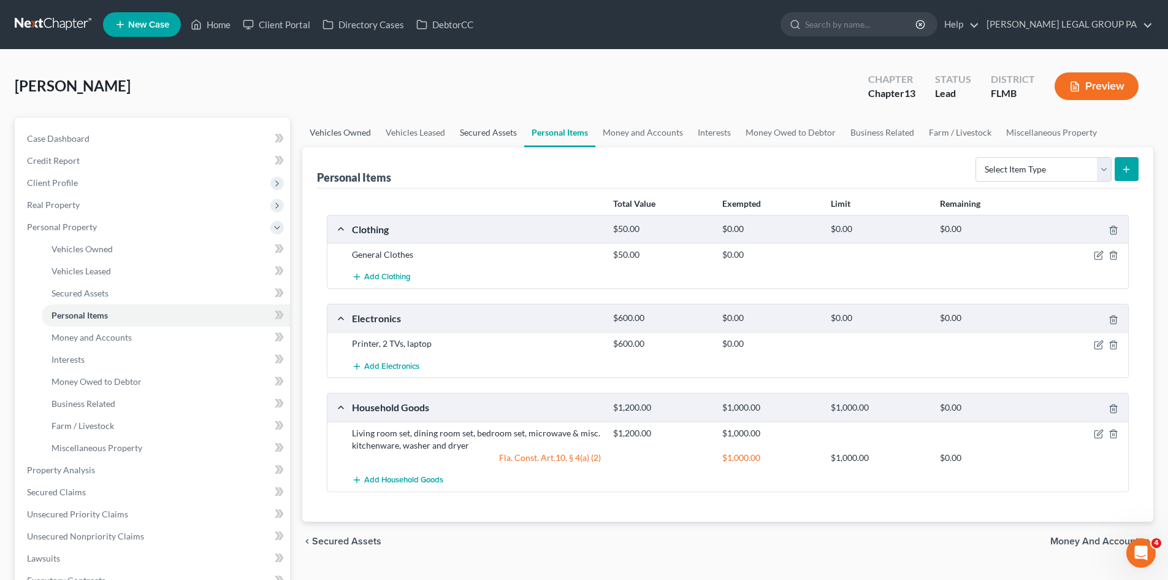
drag, startPoint x: 347, startPoint y: 131, endPoint x: 462, endPoint y: 121, distance: 115.2
click at [347, 131] on link "Vehicles Owned" at bounding box center [340, 132] width 76 height 29
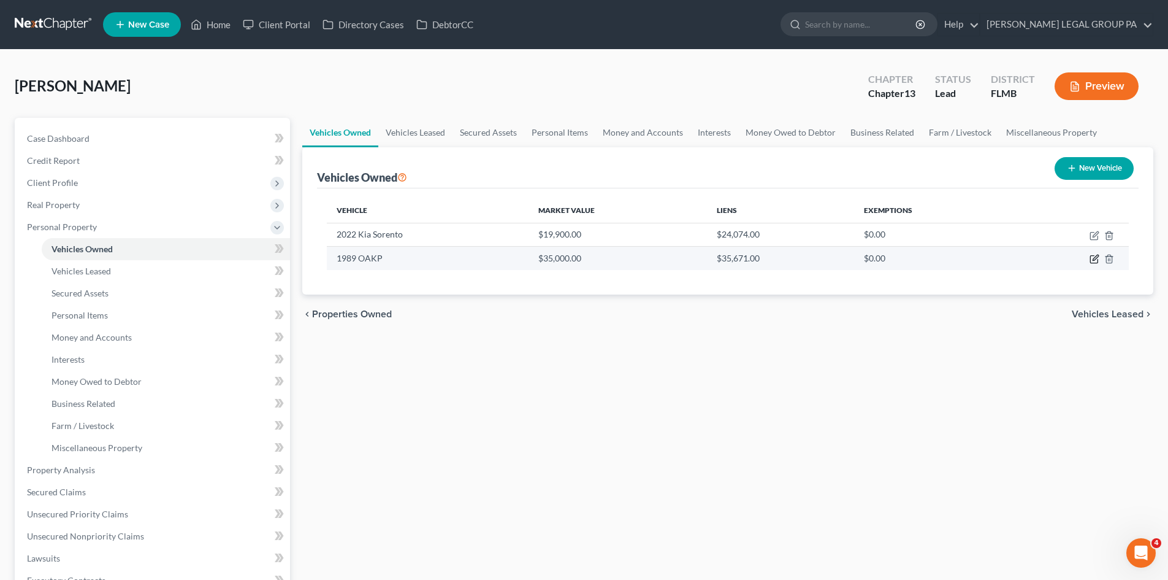
click at [1094, 258] on icon "button" at bounding box center [1096, 258] width 6 height 6
select select "7"
select select "37"
select select "2"
select select "0"
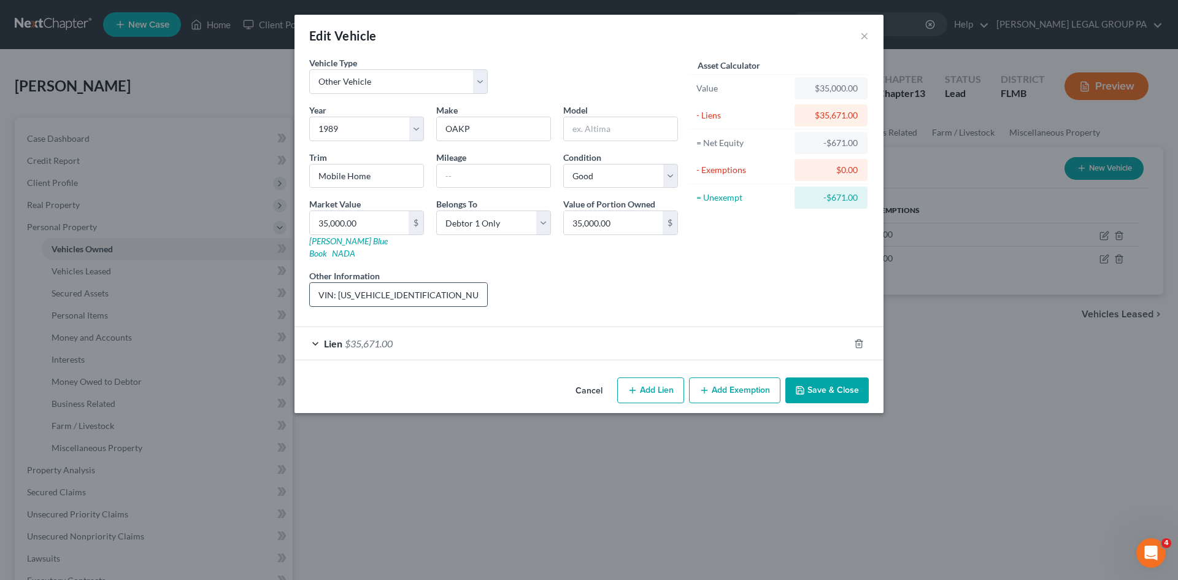
click at [408, 283] on input "VIN: 1EF4L3323K7000928. Mobile Home Homestead" at bounding box center [398, 294] width 177 height 23
click at [863, 36] on button "×" at bounding box center [864, 35] width 9 height 15
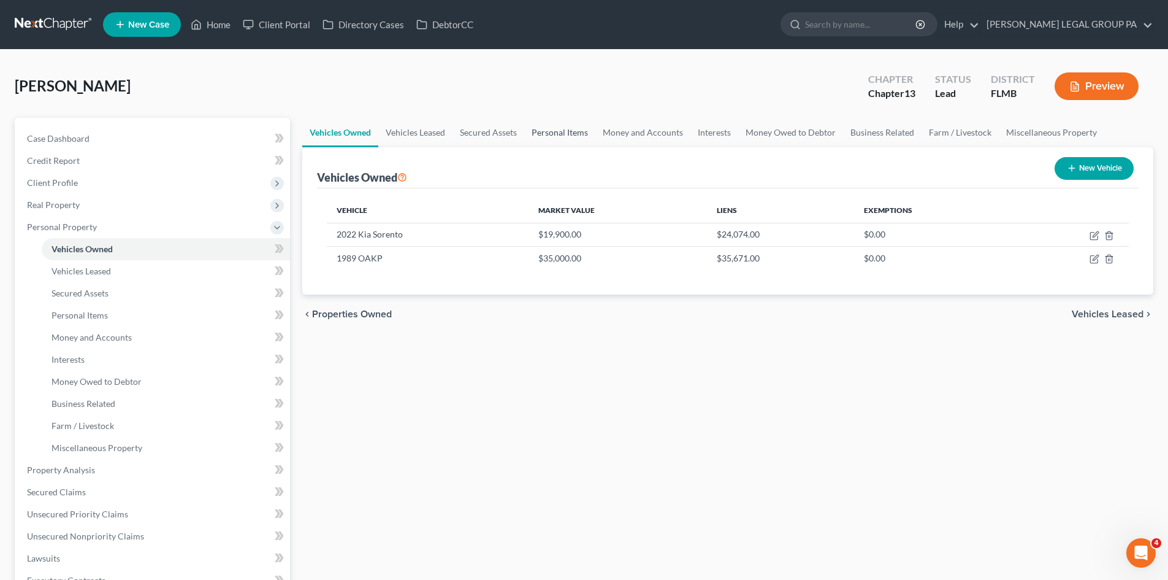
drag, startPoint x: 569, startPoint y: 130, endPoint x: 581, endPoint y: 131, distance: 12.3
click at [569, 130] on link "Personal Items" at bounding box center [559, 132] width 71 height 29
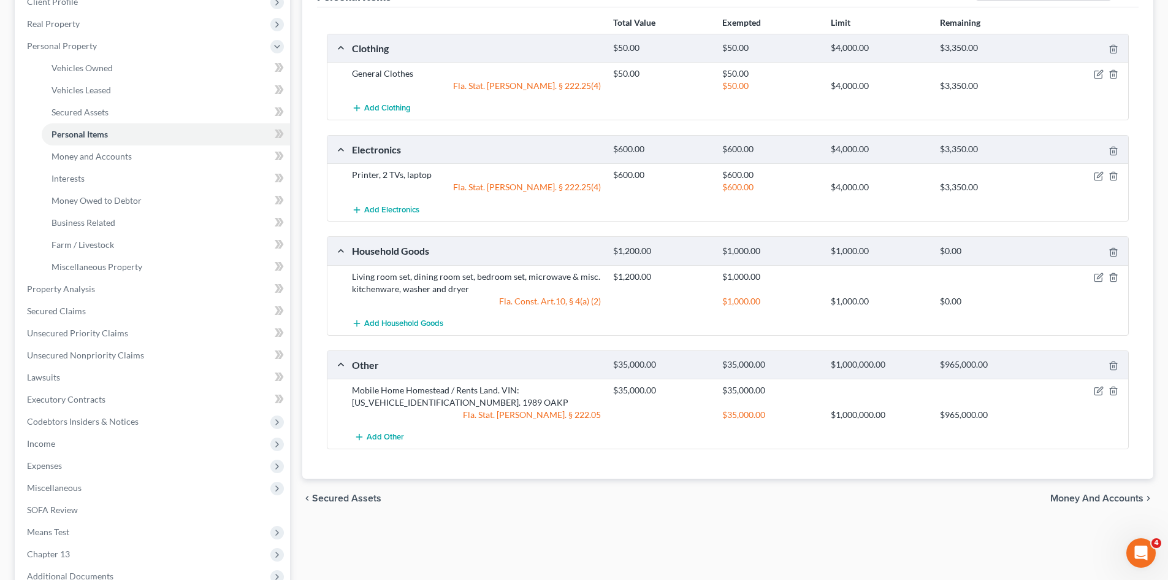
scroll to position [184, 0]
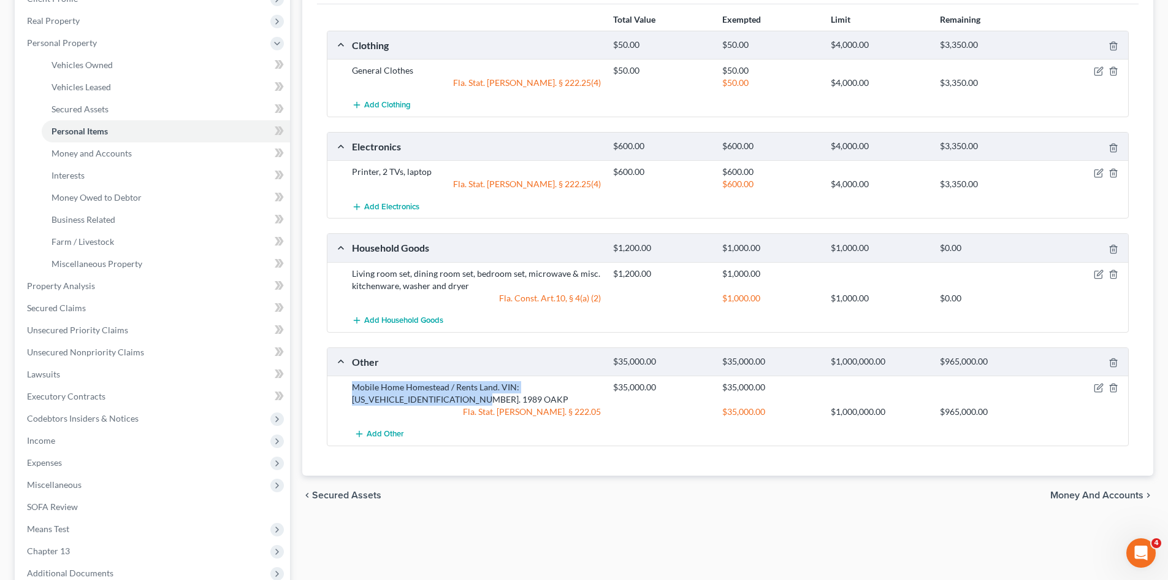
drag, startPoint x: 423, startPoint y: 389, endPoint x: 347, endPoint y: 386, distance: 76.1
click at [347, 386] on div "Mobile Home Homestead / Rents Land. VIN: 1EF4L3323K7000928. 1989 OAKP" at bounding box center [476, 393] width 261 height 25
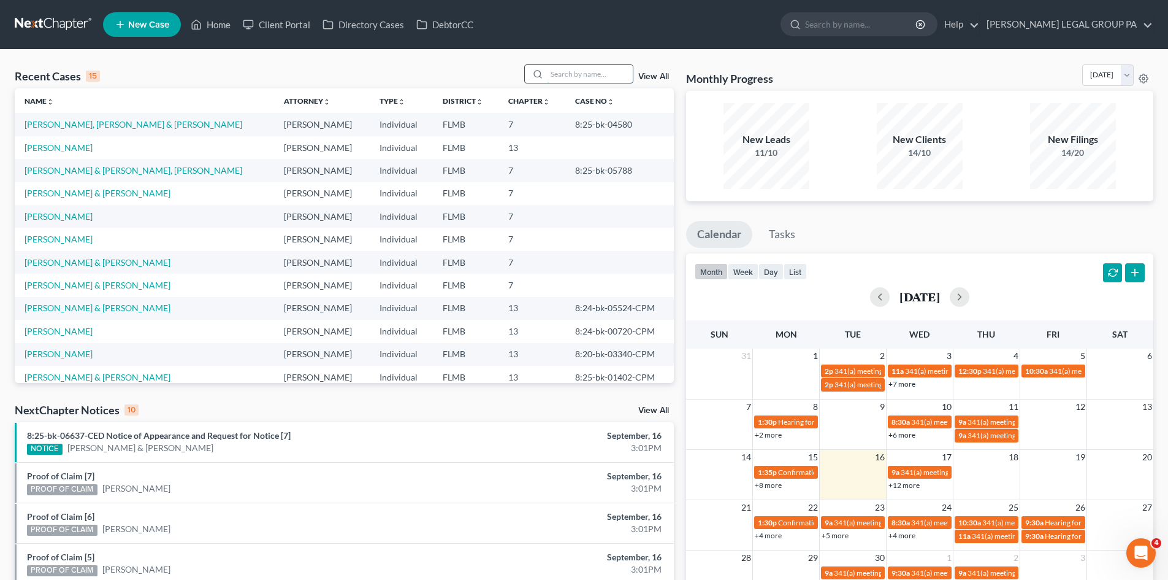
click at [584, 72] on input "search" at bounding box center [590, 74] width 86 height 18
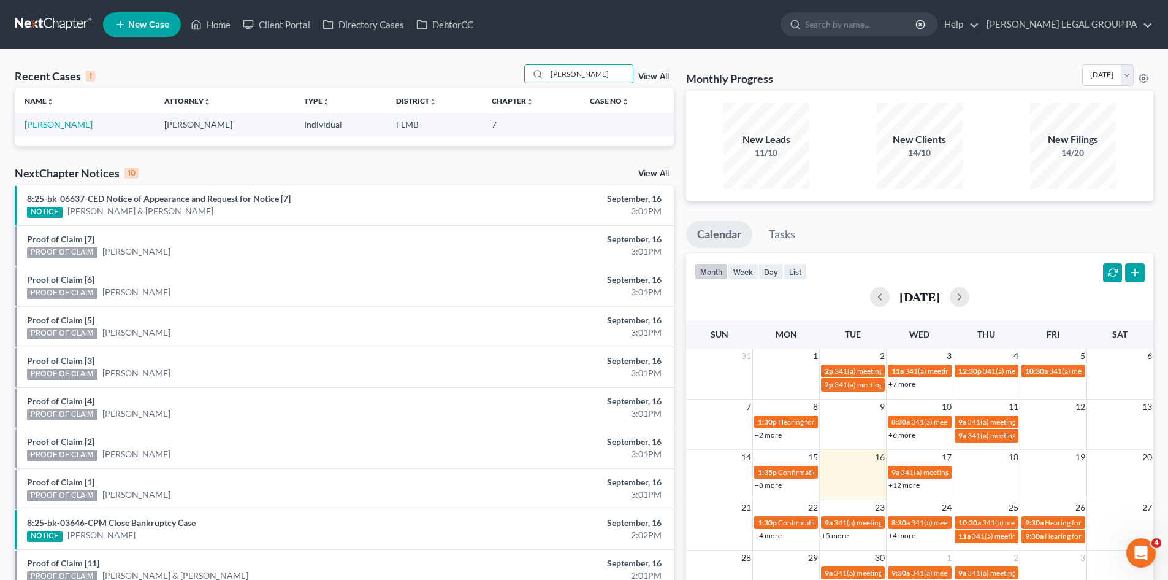
type input "[PERSON_NAME]"
click at [72, 130] on td "[PERSON_NAME]" at bounding box center [85, 124] width 140 height 23
click at [69, 122] on link "[PERSON_NAME]" at bounding box center [59, 124] width 68 height 10
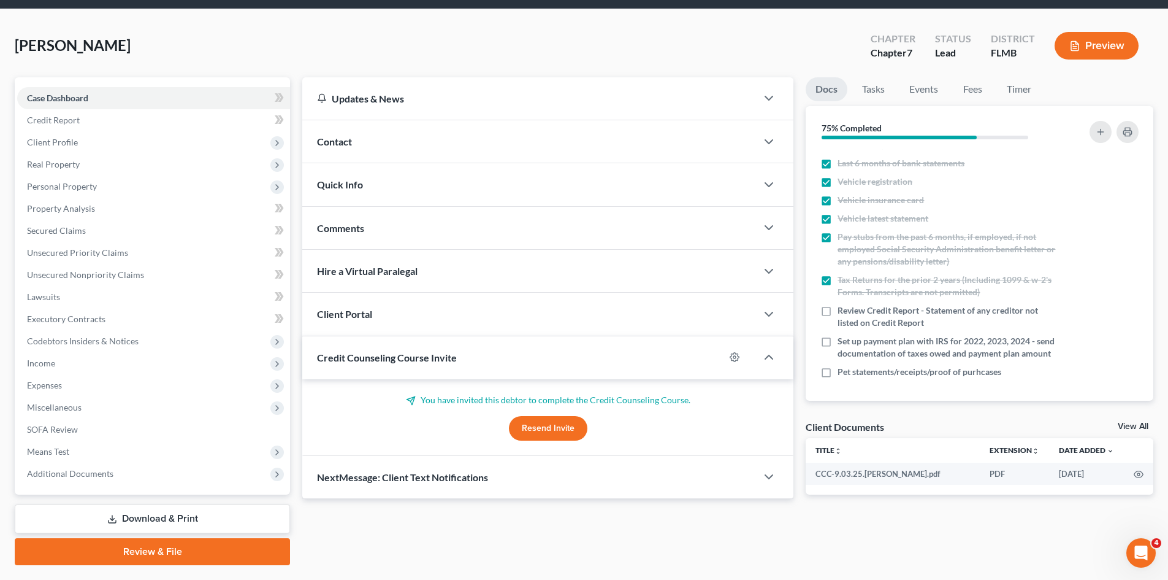
scroll to position [11, 0]
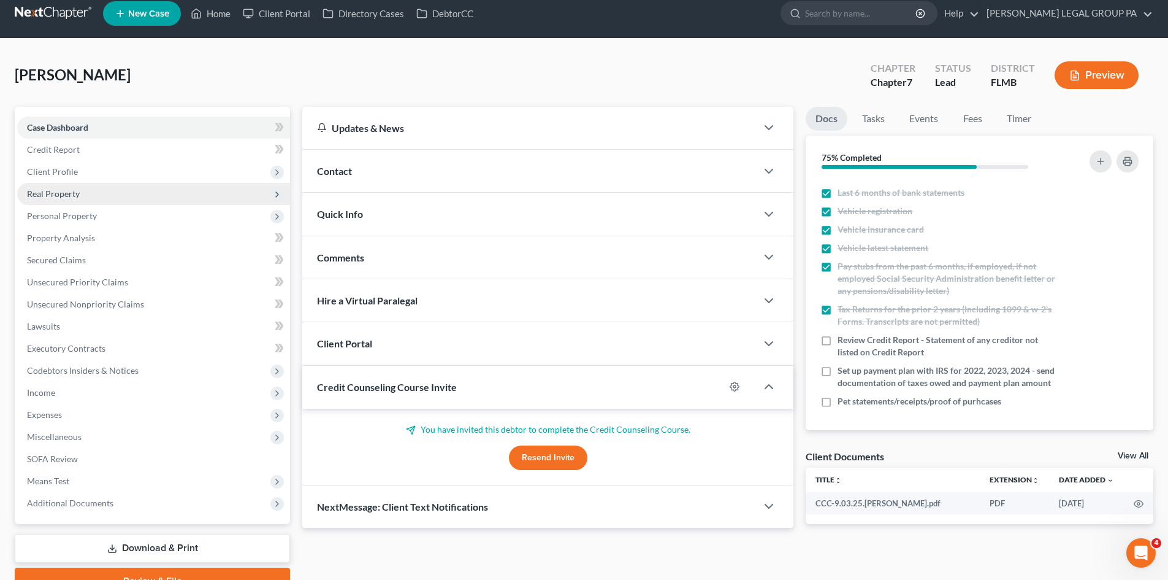
click at [106, 188] on span "Real Property" at bounding box center [153, 194] width 273 height 22
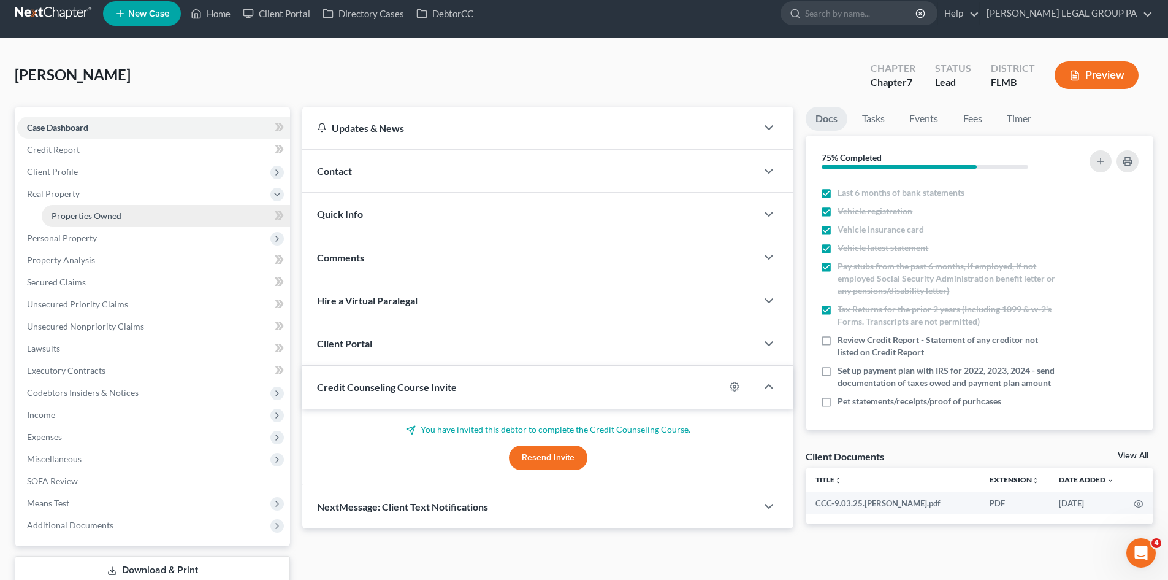
click at [105, 207] on link "Properties Owned" at bounding box center [166, 216] width 248 height 22
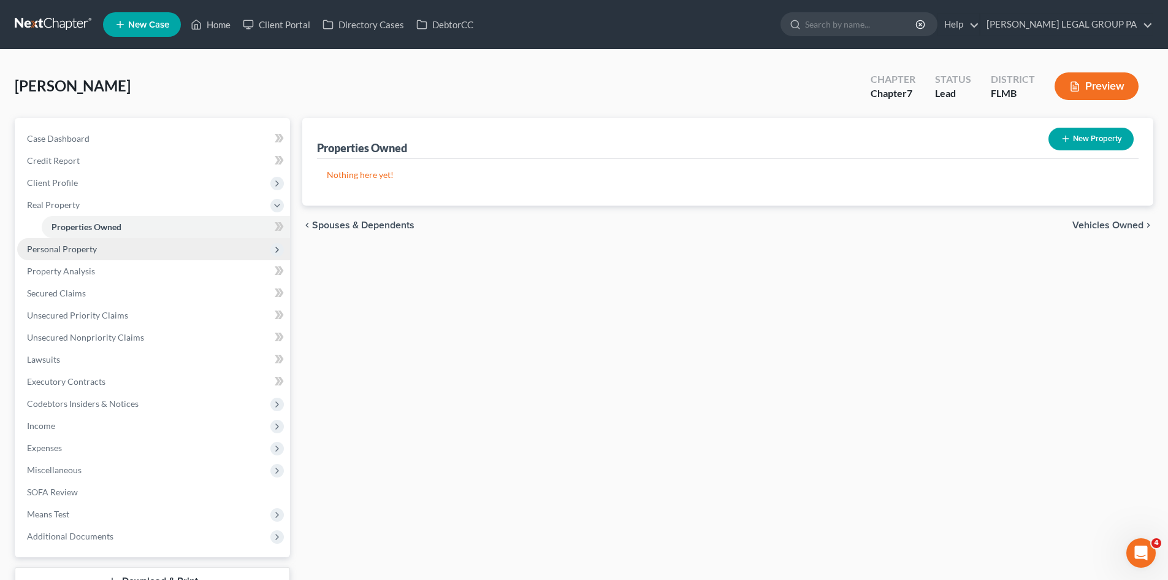
click at [126, 238] on span "Personal Property" at bounding box center [153, 249] width 273 height 22
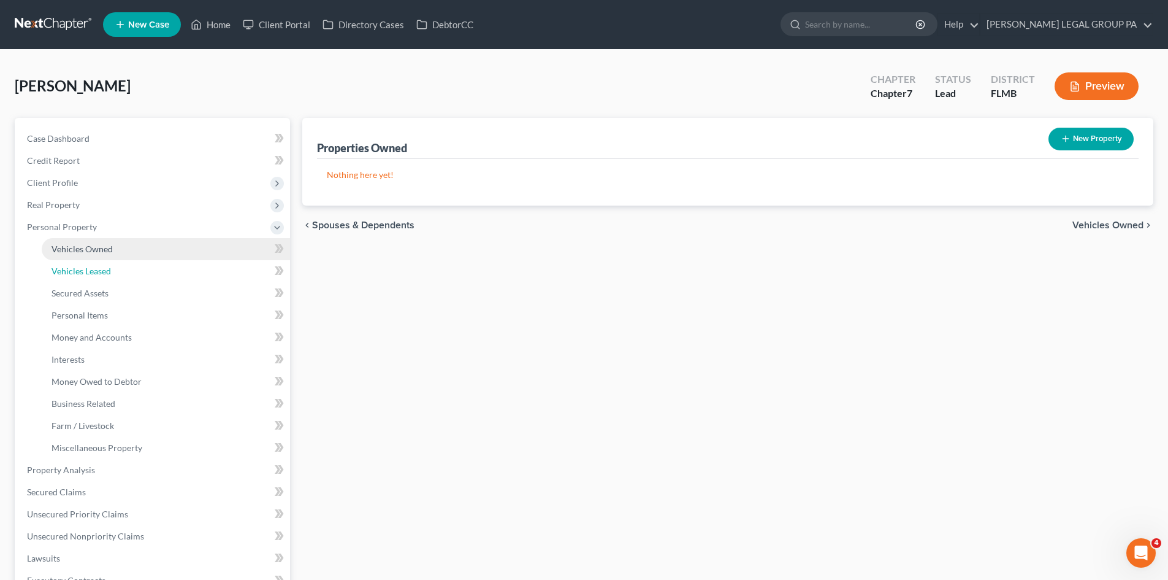
click at [126, 263] on link "Vehicles Leased" at bounding box center [166, 271] width 248 height 22
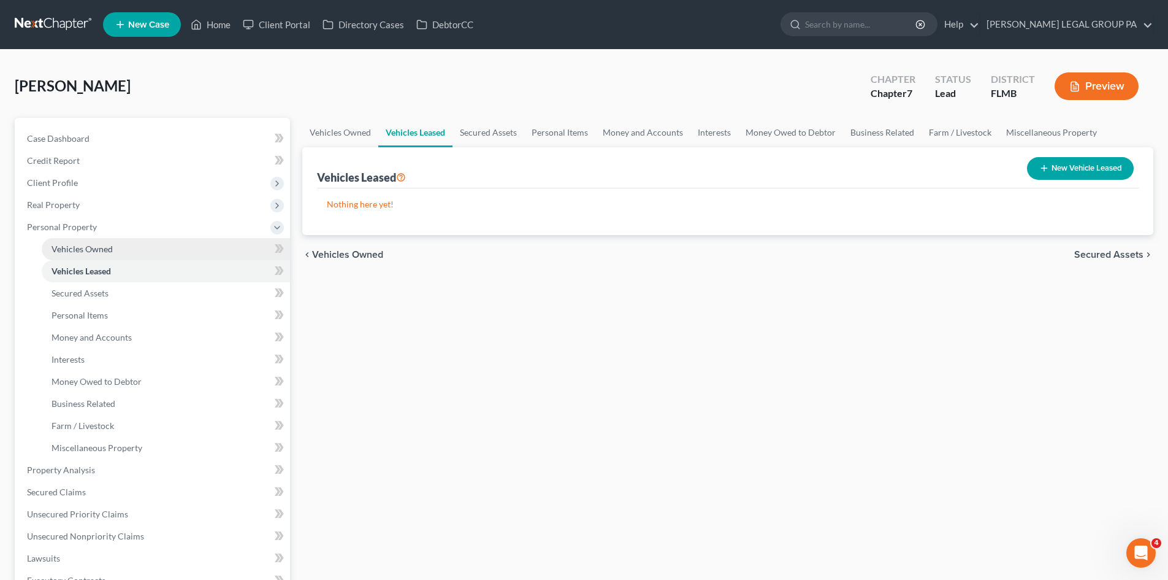
click at [128, 247] on link "Vehicles Owned" at bounding box center [166, 249] width 248 height 22
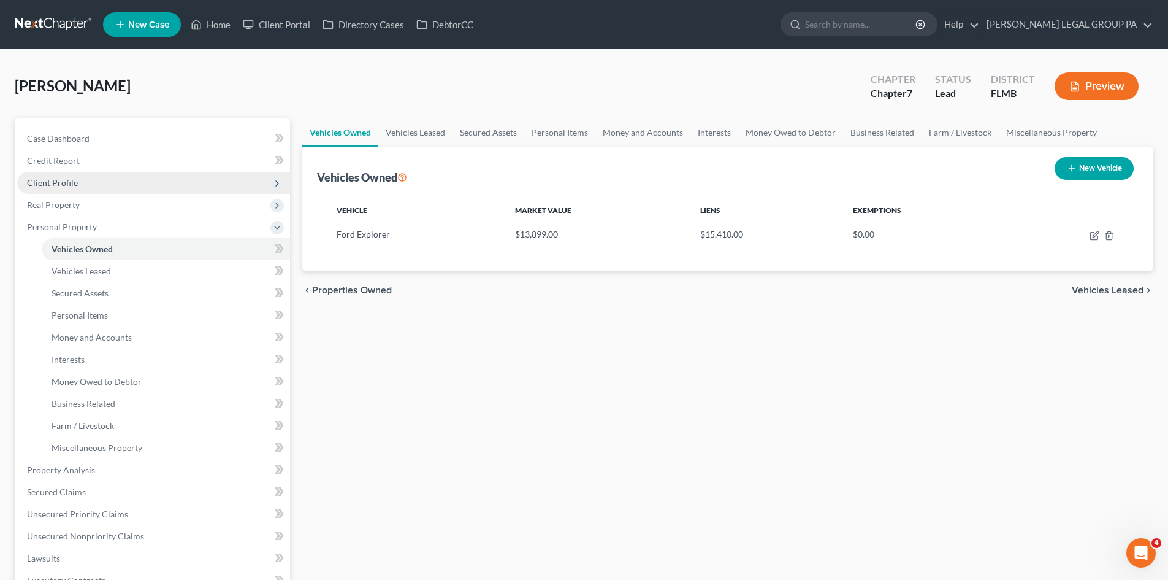
click at [37, 182] on span "Client Profile" at bounding box center [52, 182] width 51 height 10
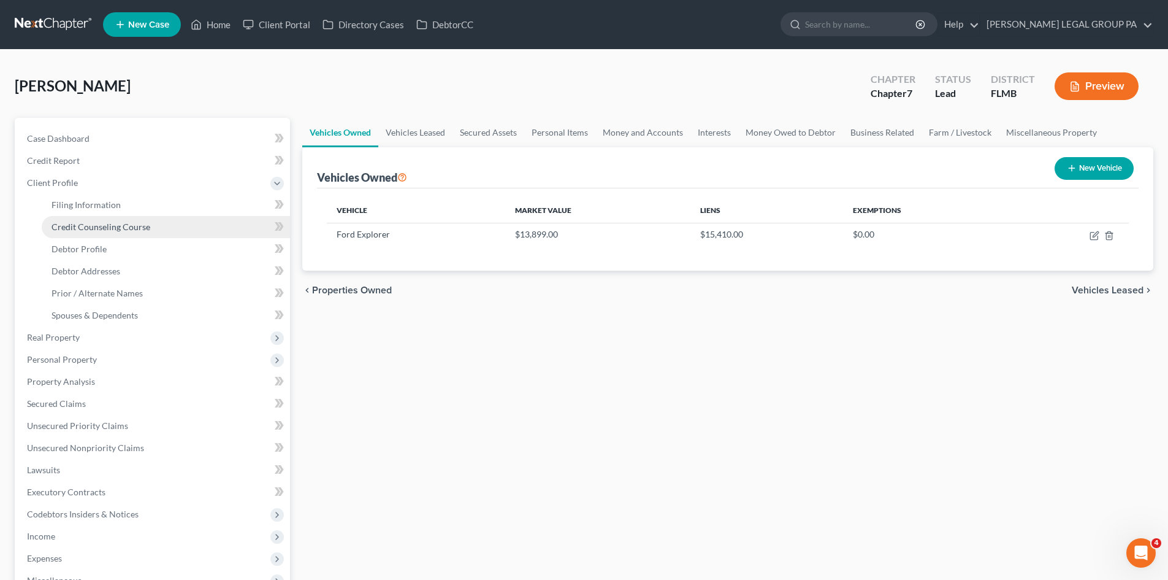
click at [82, 221] on span "Credit Counseling Course" at bounding box center [101, 226] width 99 height 10
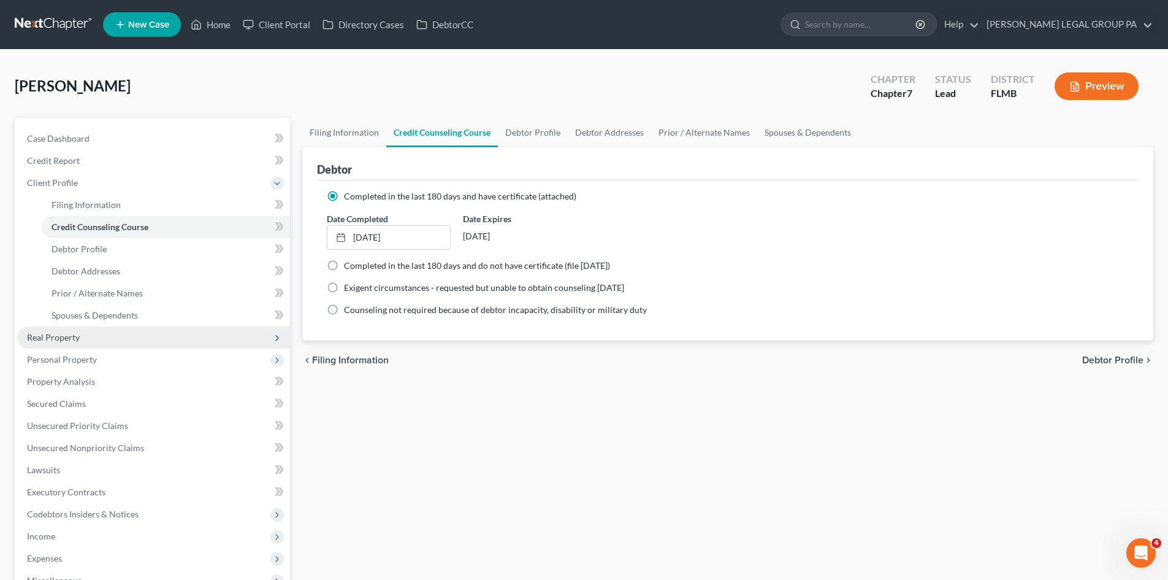
click at [114, 331] on span "Real Property" at bounding box center [153, 337] width 273 height 22
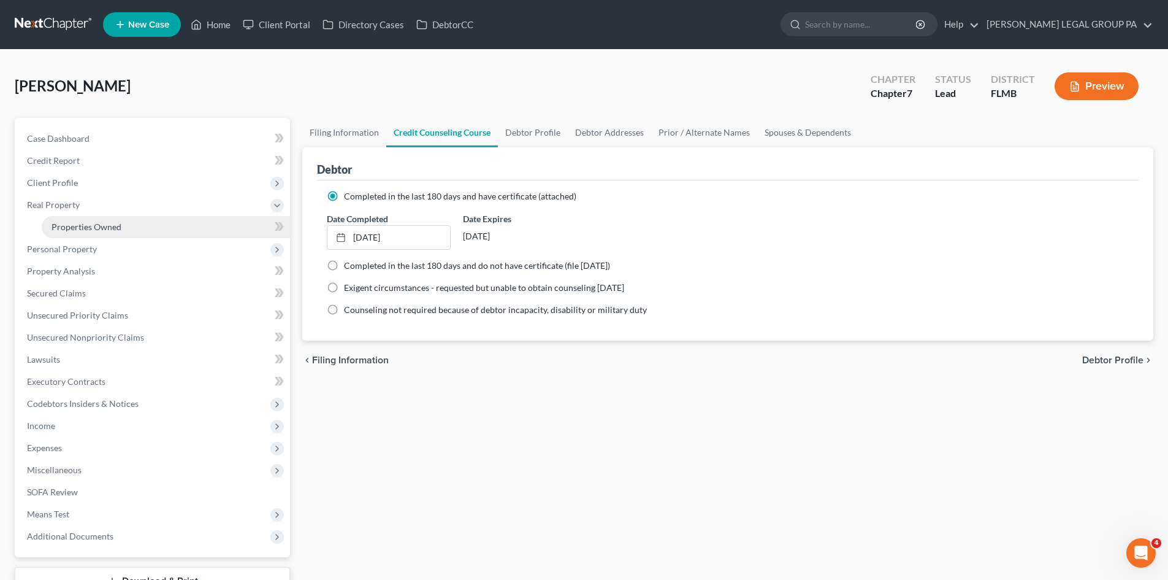
click at [102, 218] on link "Properties Owned" at bounding box center [166, 227] width 248 height 22
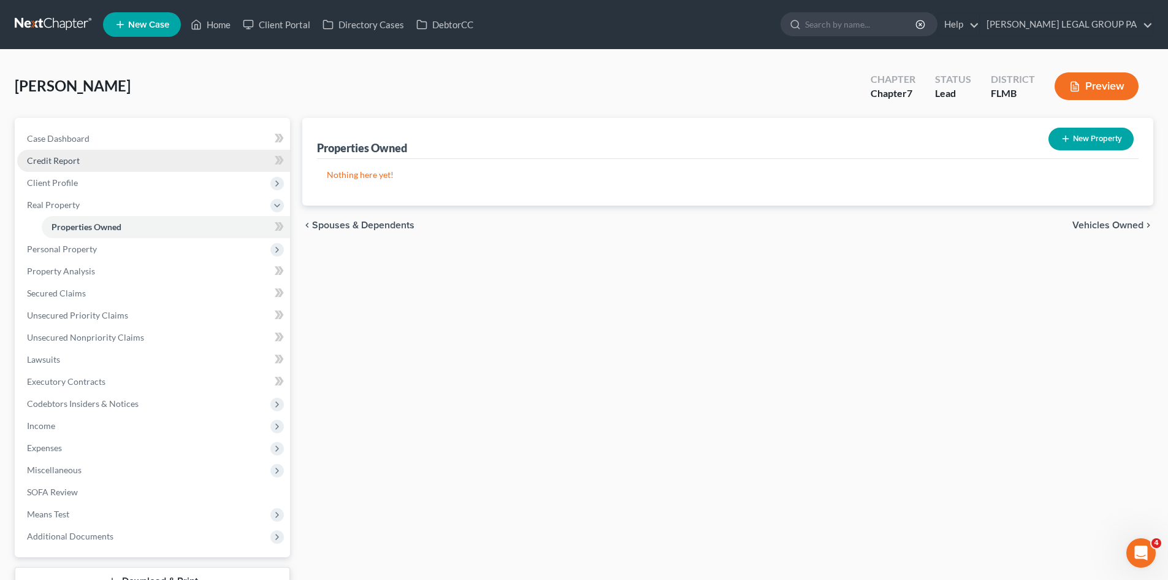
click at [75, 166] on link "Credit Report" at bounding box center [153, 161] width 273 height 22
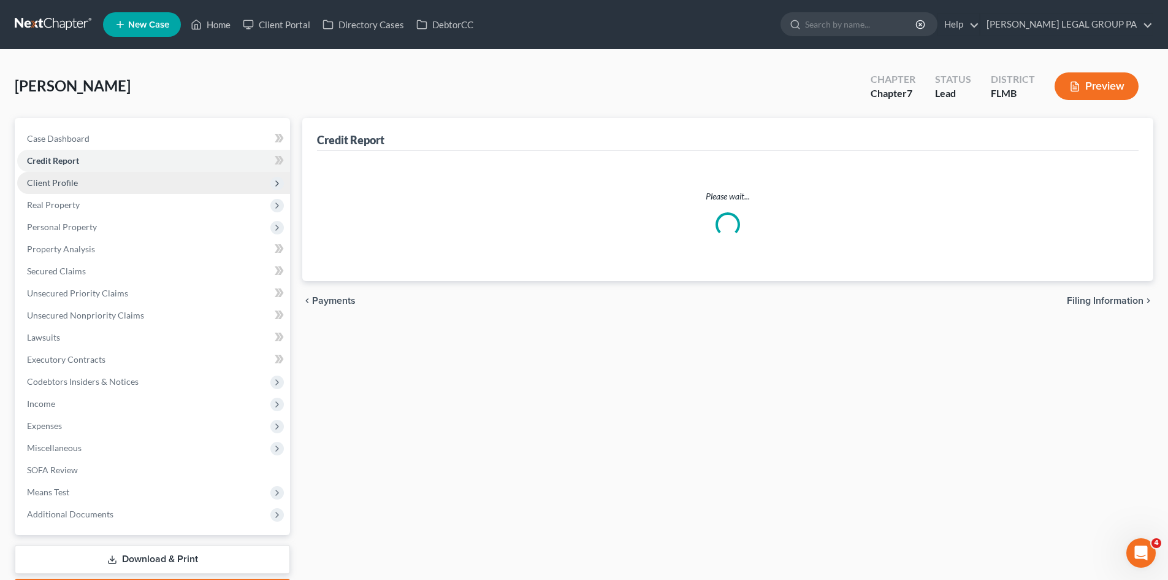
click at [79, 185] on span "Client Profile" at bounding box center [153, 183] width 273 height 22
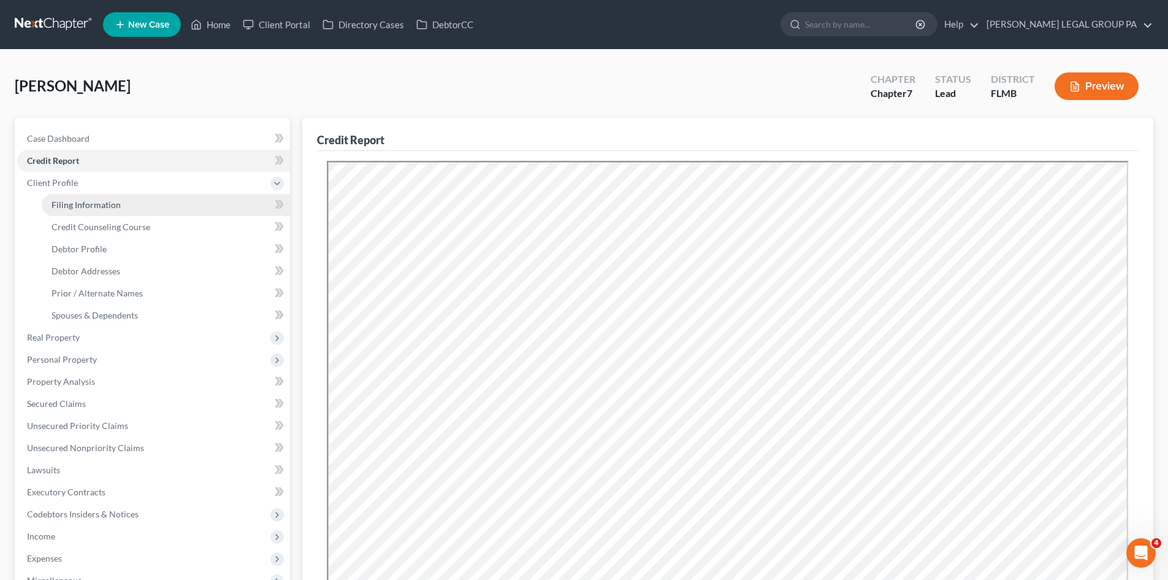
click at [96, 206] on span "Filing Information" at bounding box center [86, 204] width 69 height 10
select select "1"
select select "0"
select select "9"
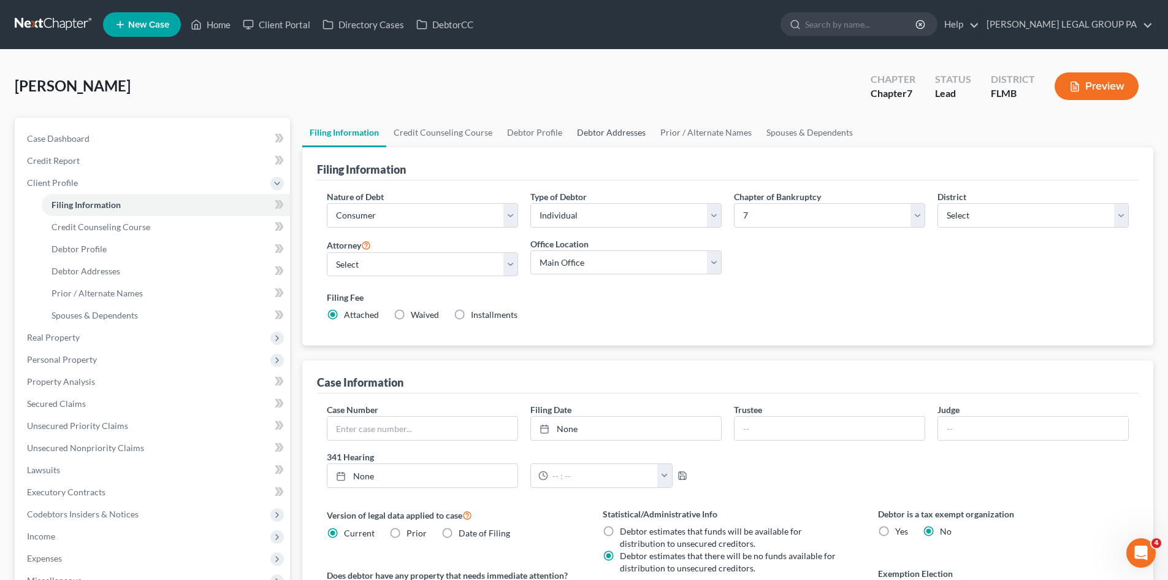
click at [581, 120] on link "Debtor Addresses" at bounding box center [611, 132] width 83 height 29
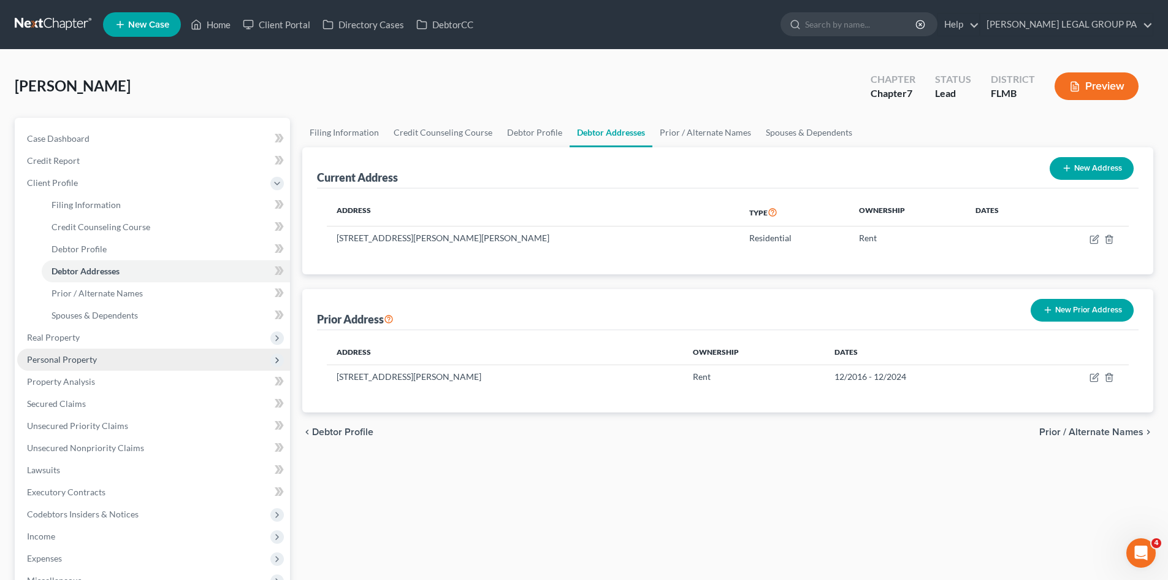
click at [96, 356] on span "Personal Property" at bounding box center [153, 359] width 273 height 22
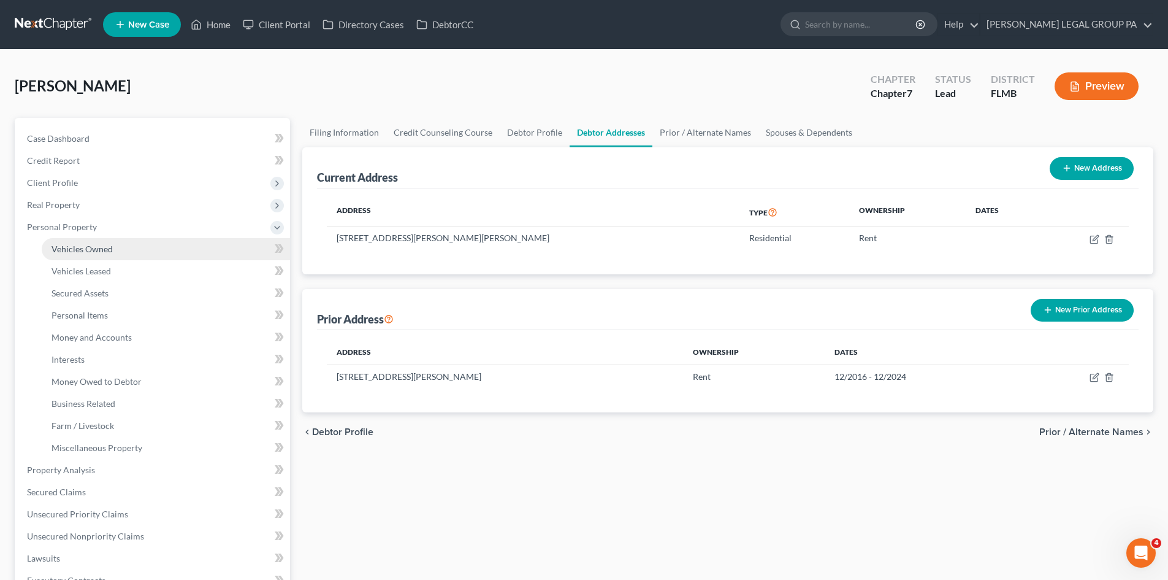
click at [110, 253] on span "Vehicles Owned" at bounding box center [82, 249] width 61 height 10
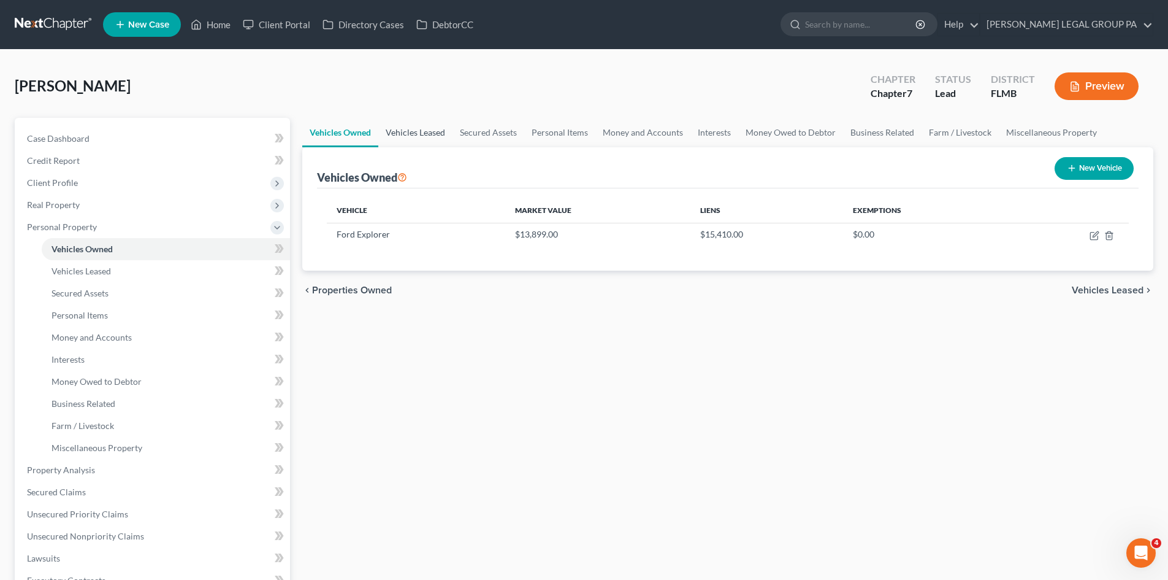
click at [409, 131] on link "Vehicles Leased" at bounding box center [415, 132] width 74 height 29
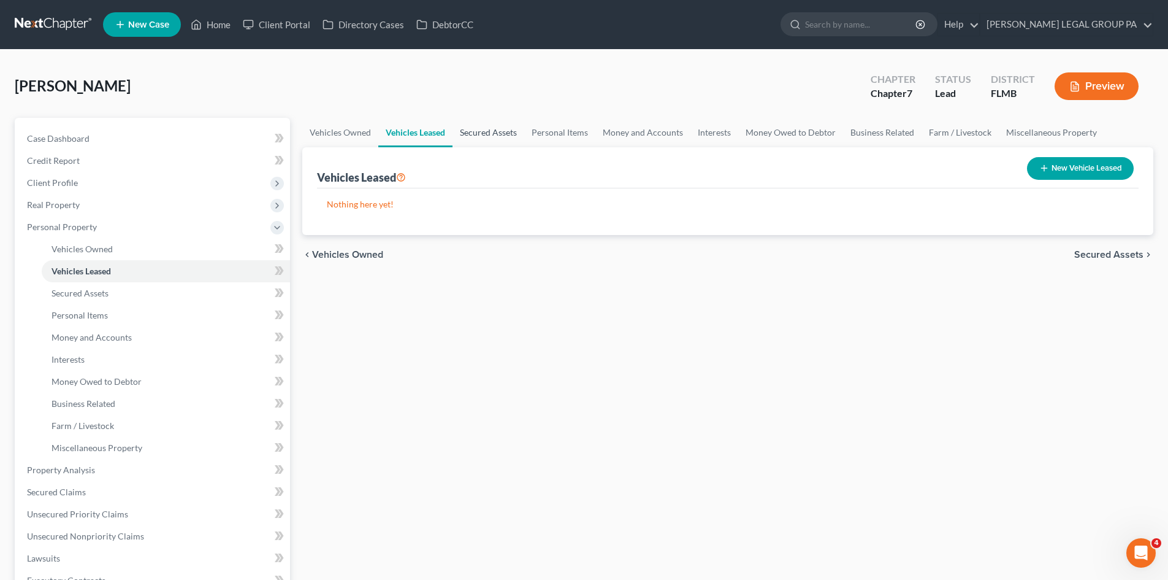
click at [496, 128] on link "Secured Assets" at bounding box center [489, 132] width 72 height 29
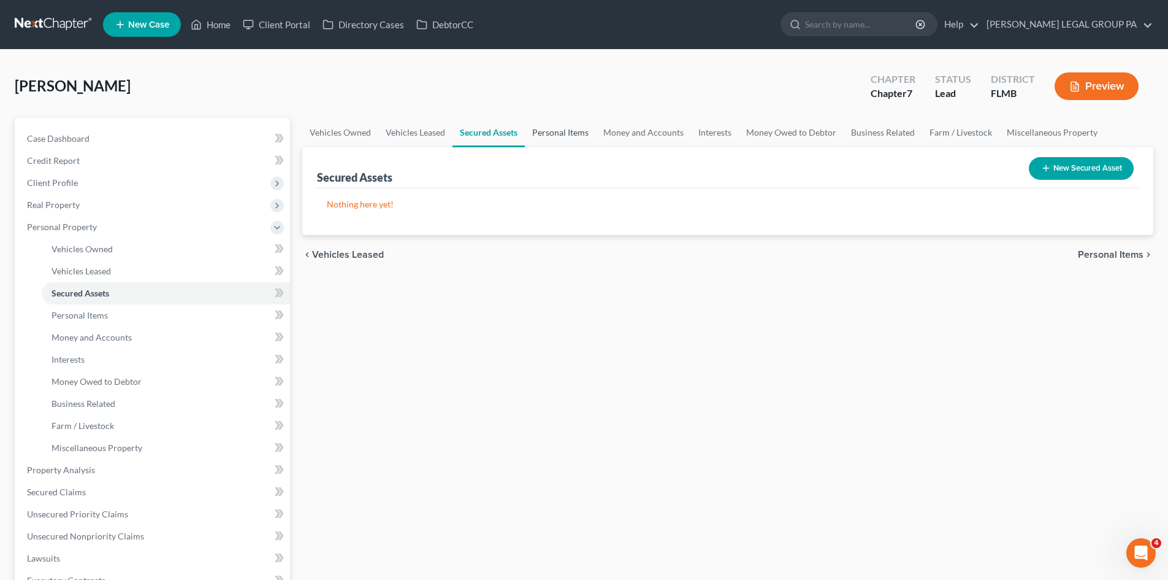
click at [563, 131] on link "Personal Items" at bounding box center [560, 132] width 71 height 29
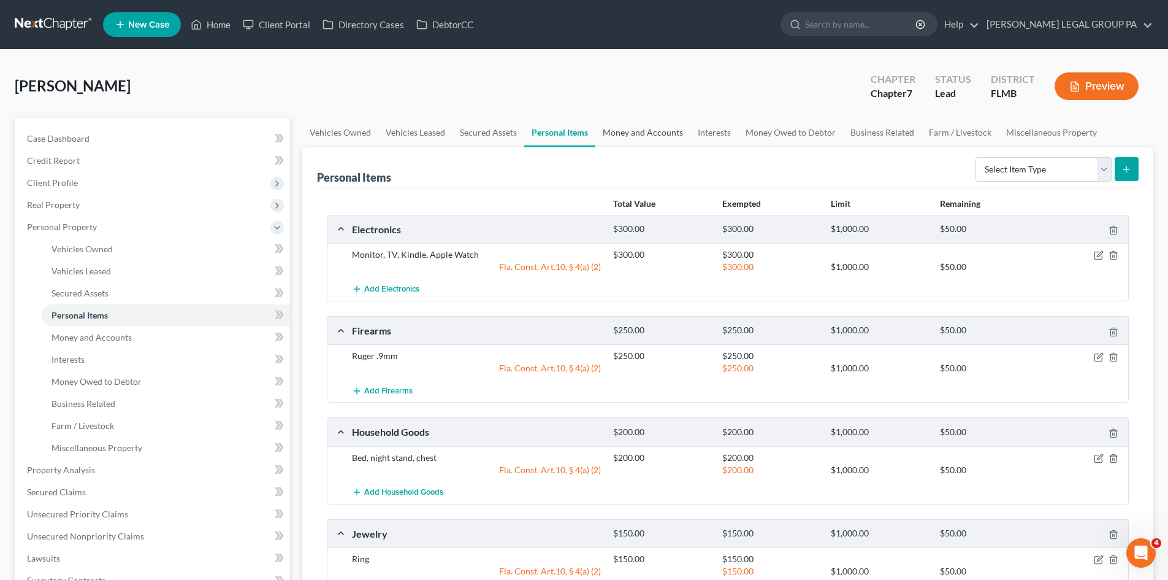
click at [642, 136] on link "Money and Accounts" at bounding box center [643, 132] width 95 height 29
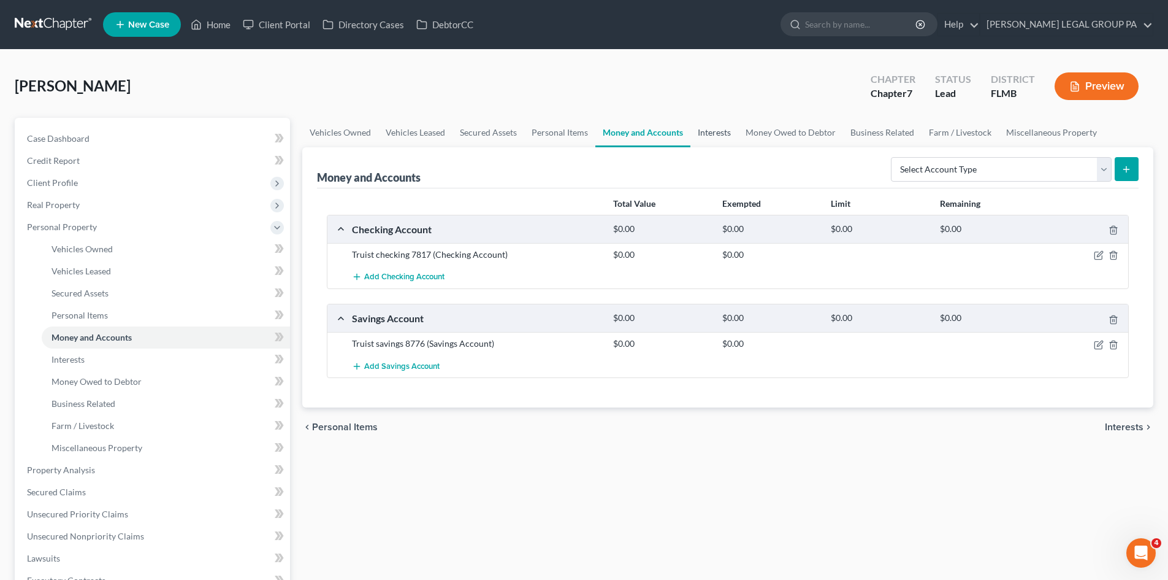
click at [718, 135] on link "Interests" at bounding box center [715, 132] width 48 height 29
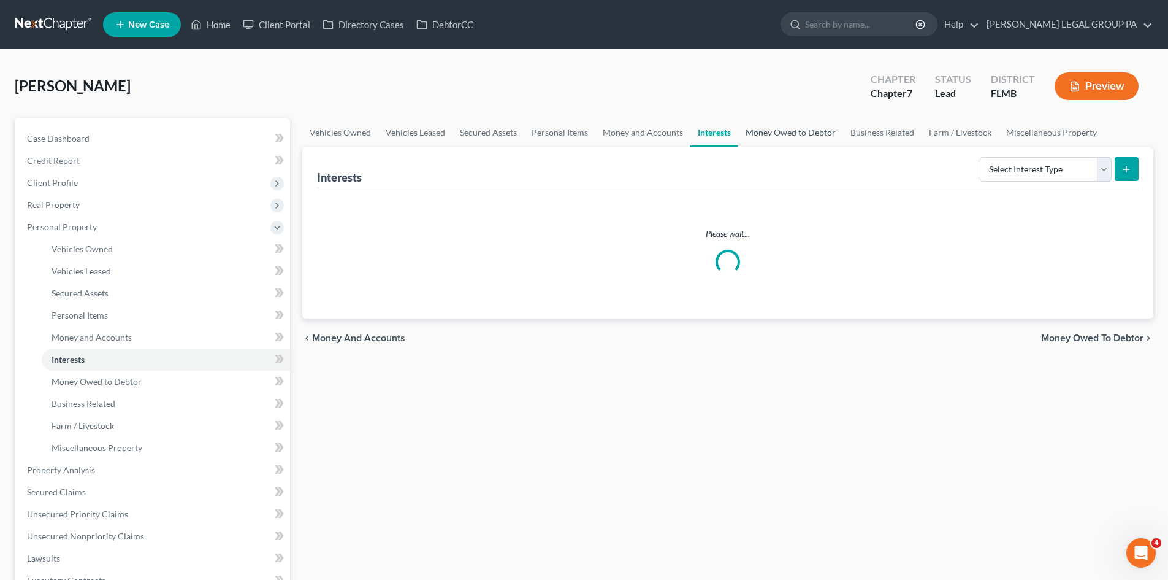
click at [796, 127] on link "Money Owed to Debtor" at bounding box center [791, 132] width 105 height 29
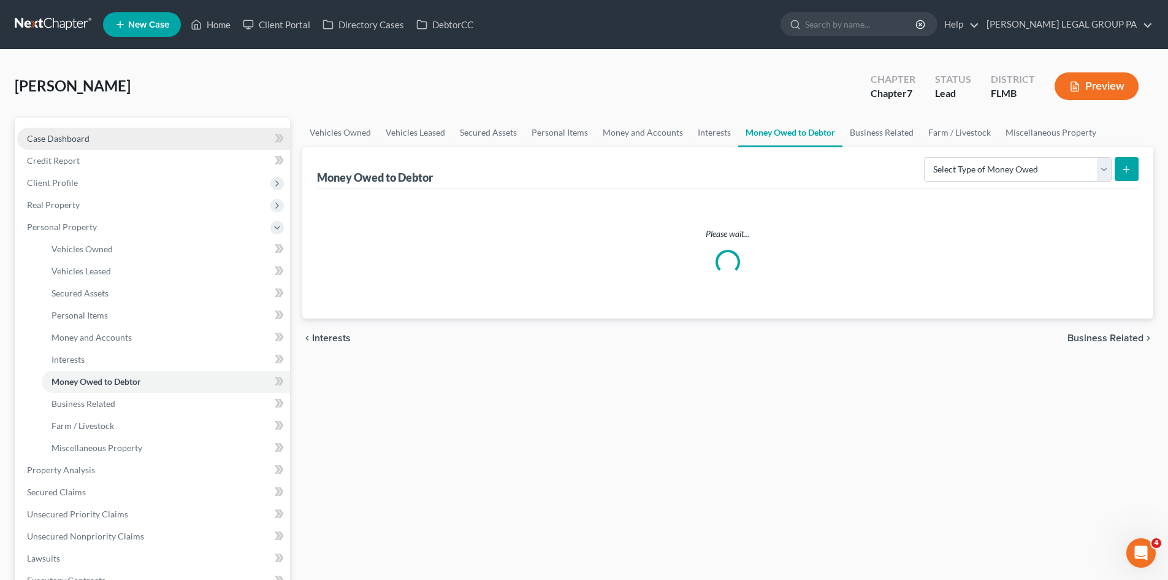
click at [81, 146] on link "Case Dashboard" at bounding box center [153, 139] width 273 height 22
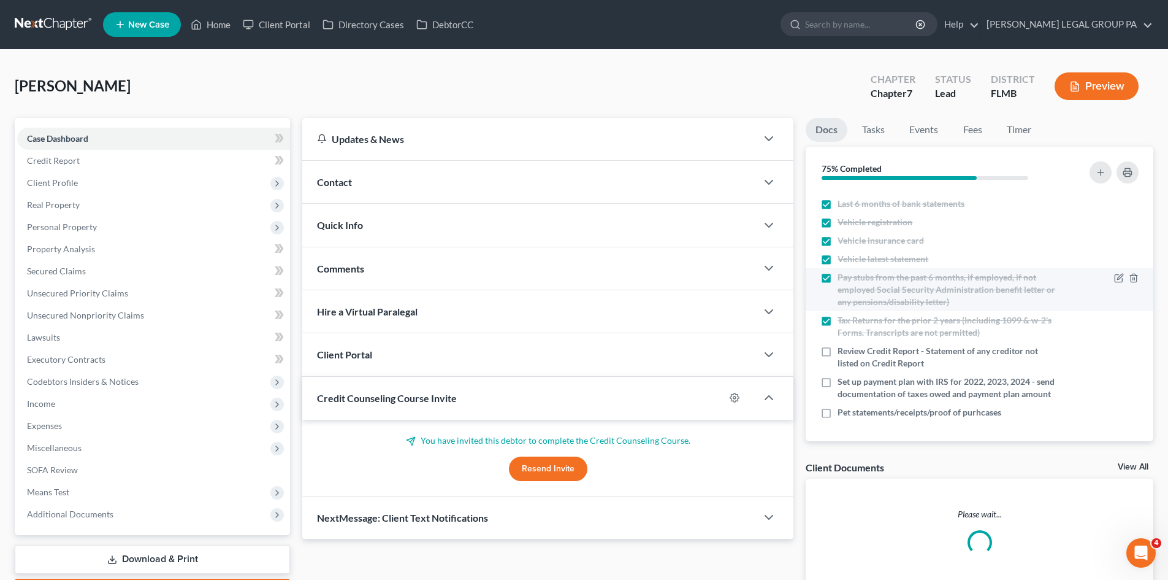
scroll to position [75, 0]
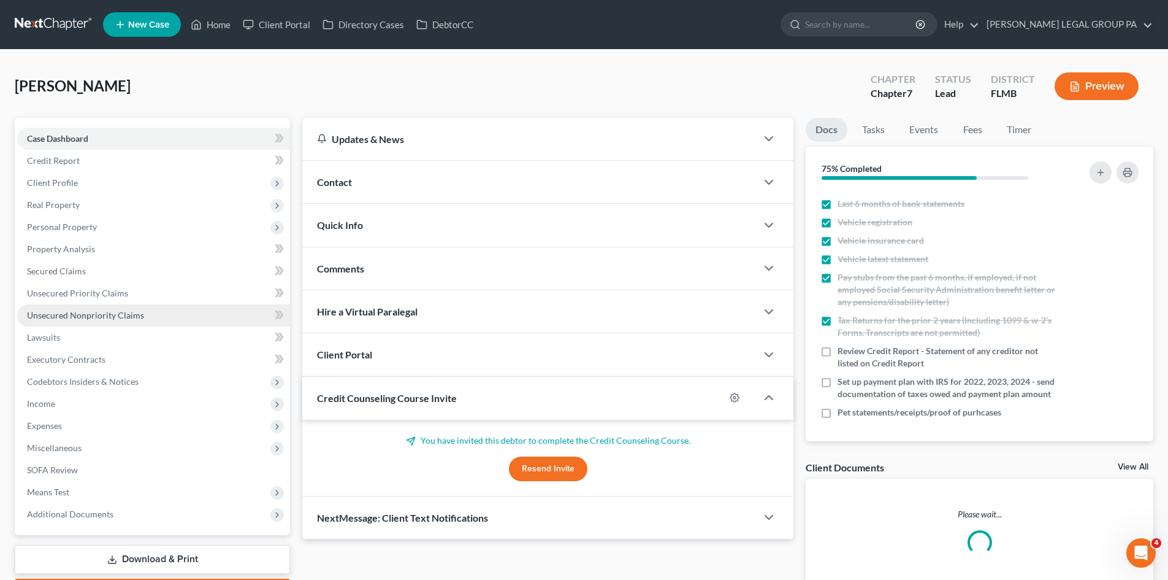
click at [82, 305] on link "Unsecured Nonpriority Claims" at bounding box center [153, 315] width 273 height 22
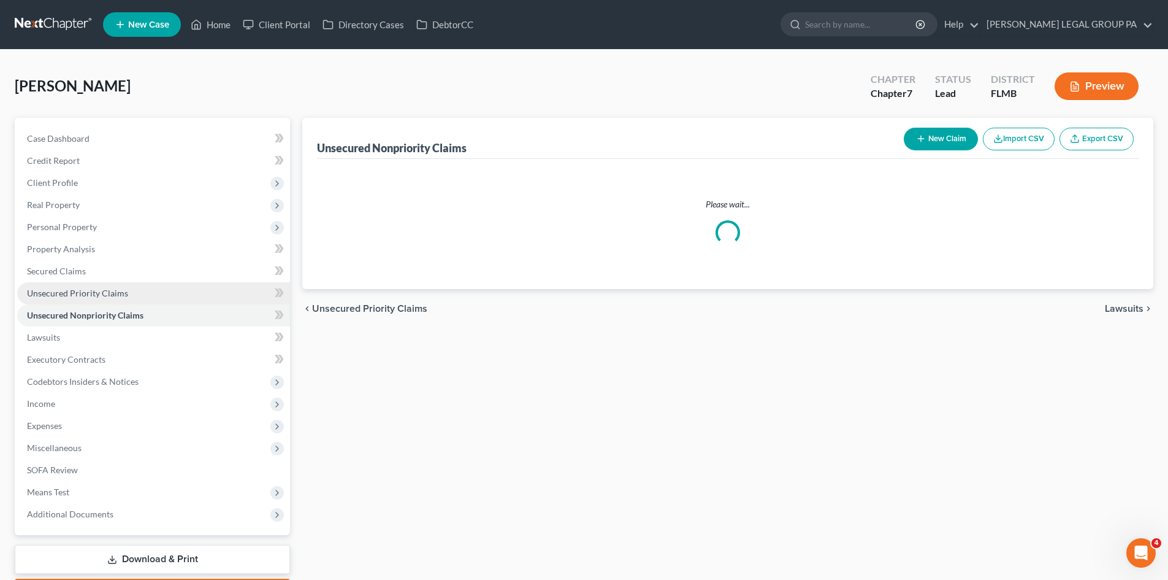
click at [90, 290] on span "Unsecured Priority Claims" at bounding box center [77, 293] width 101 height 10
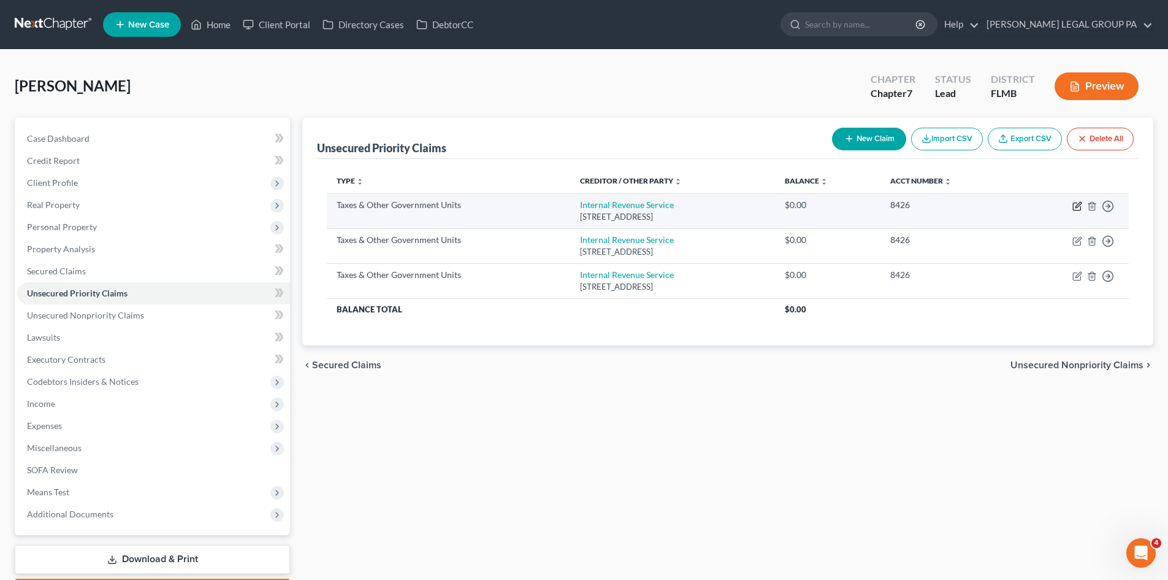
click at [1078, 206] on icon "button" at bounding box center [1079, 205] width 6 height 6
select select "0"
select select "39"
select select "0"
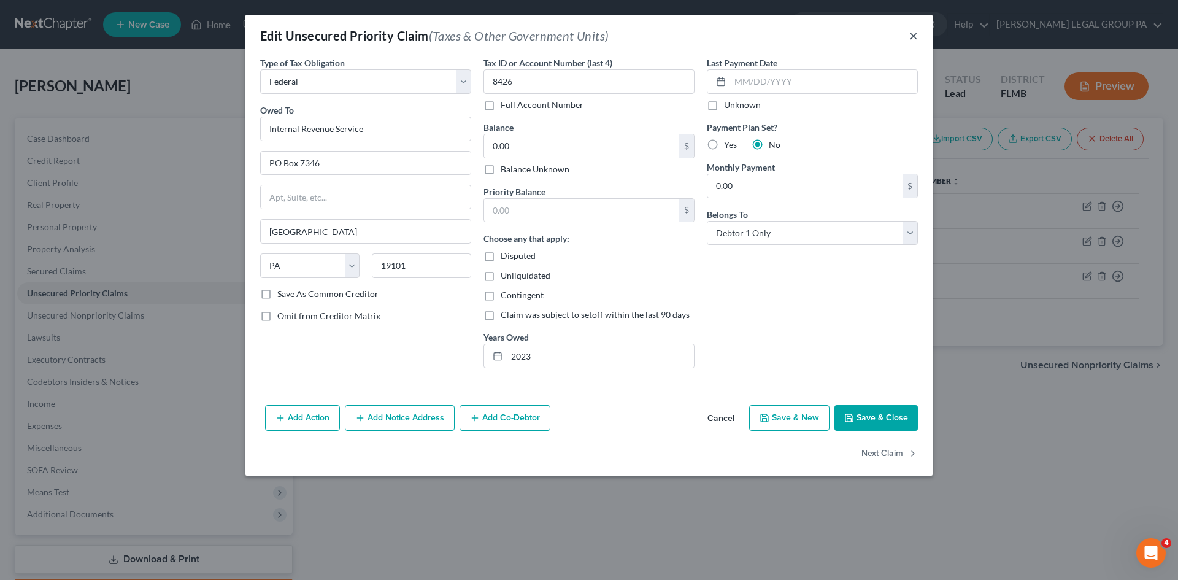
click at [910, 34] on button "×" at bounding box center [913, 35] width 9 height 15
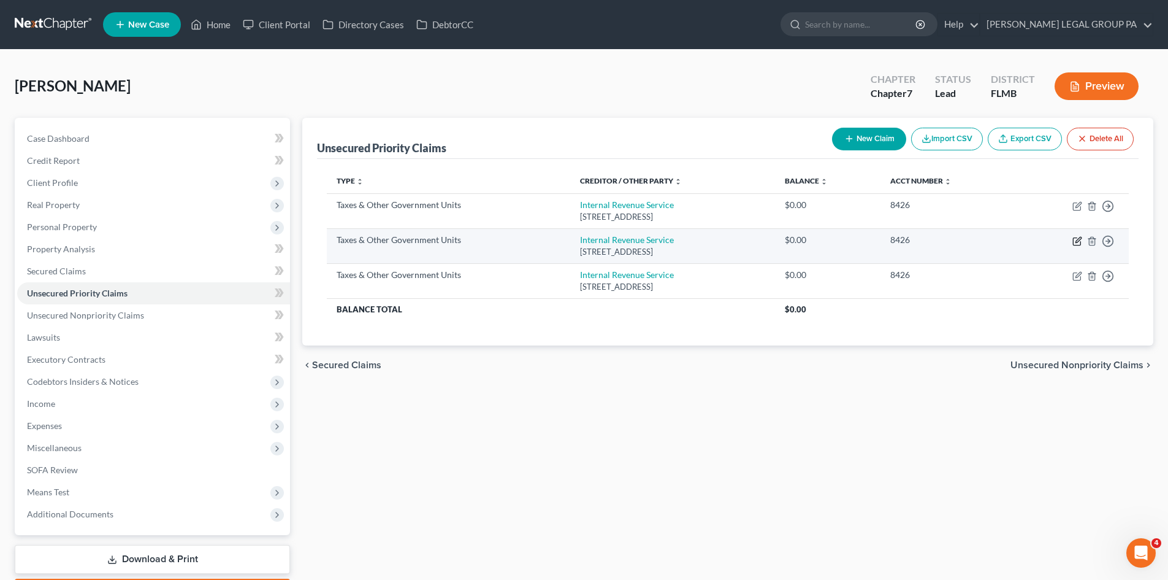
click at [1075, 239] on icon "button" at bounding box center [1078, 241] width 10 height 10
select select "0"
select select "39"
select select "0"
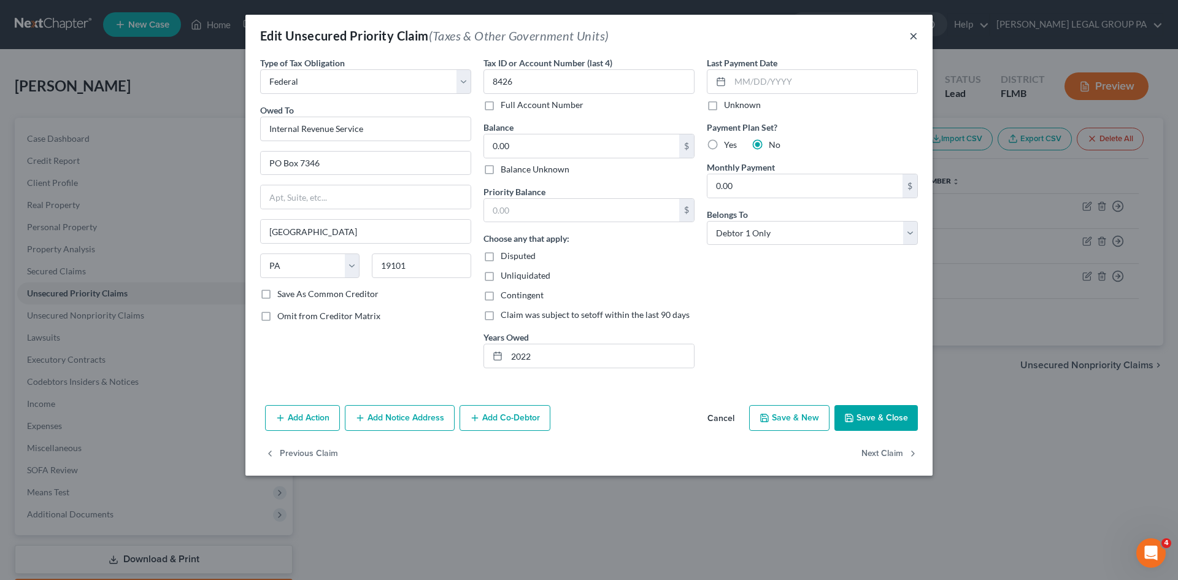
click at [913, 36] on button "×" at bounding box center [913, 35] width 9 height 15
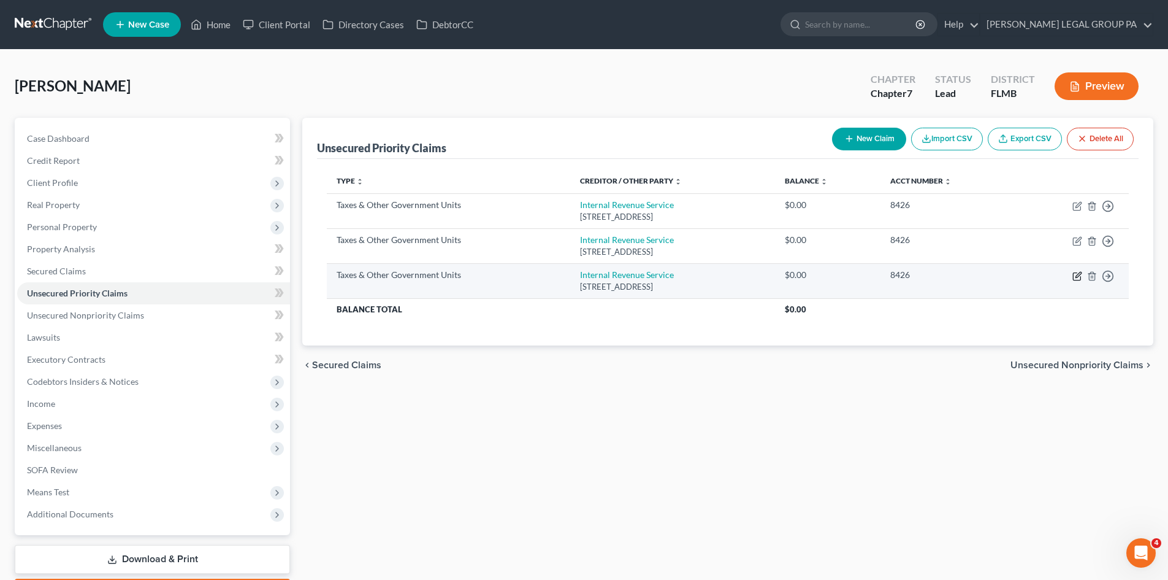
click at [1078, 278] on icon "button" at bounding box center [1078, 276] width 10 height 10
select select "0"
select select "39"
select select "0"
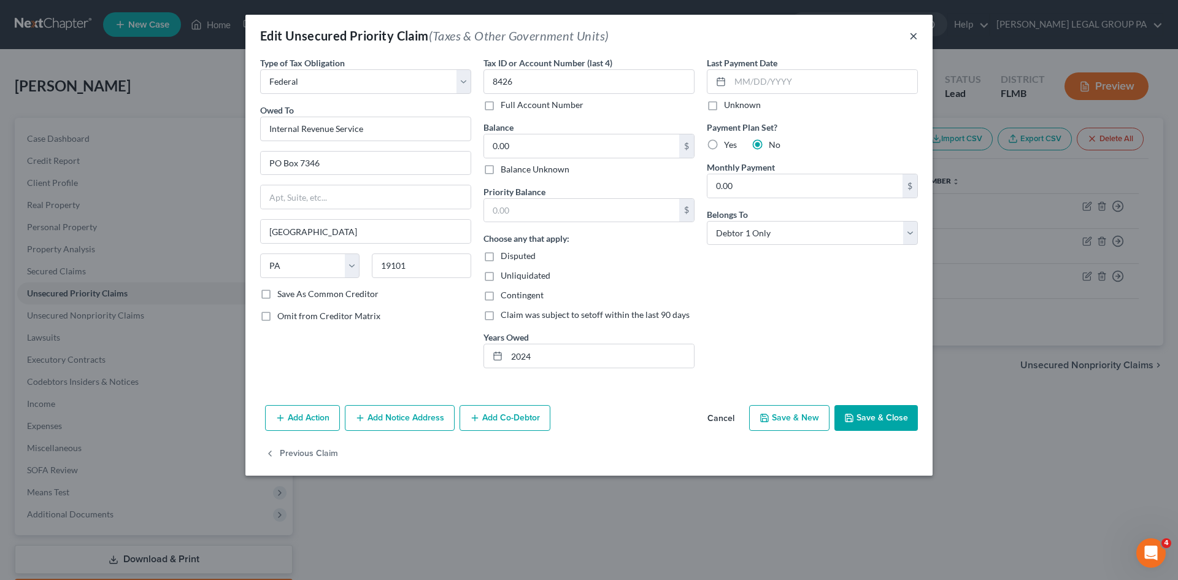
click at [911, 36] on button "×" at bounding box center [913, 35] width 9 height 15
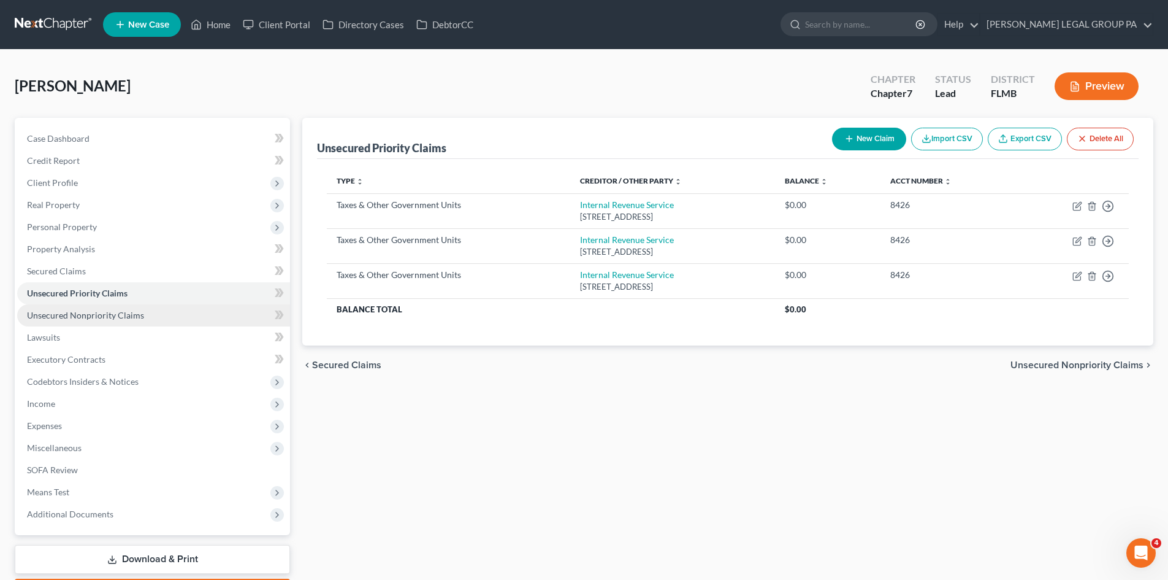
click at [152, 313] on link "Unsecured Nonpriority Claims" at bounding box center [153, 315] width 273 height 22
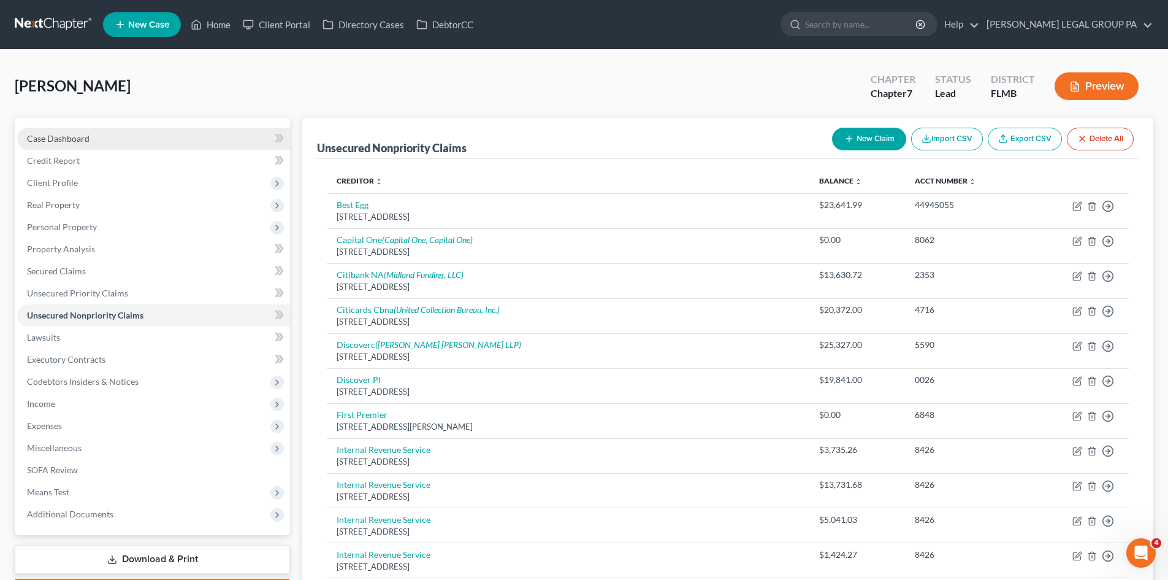
click at [82, 140] on span "Case Dashboard" at bounding box center [58, 138] width 63 height 10
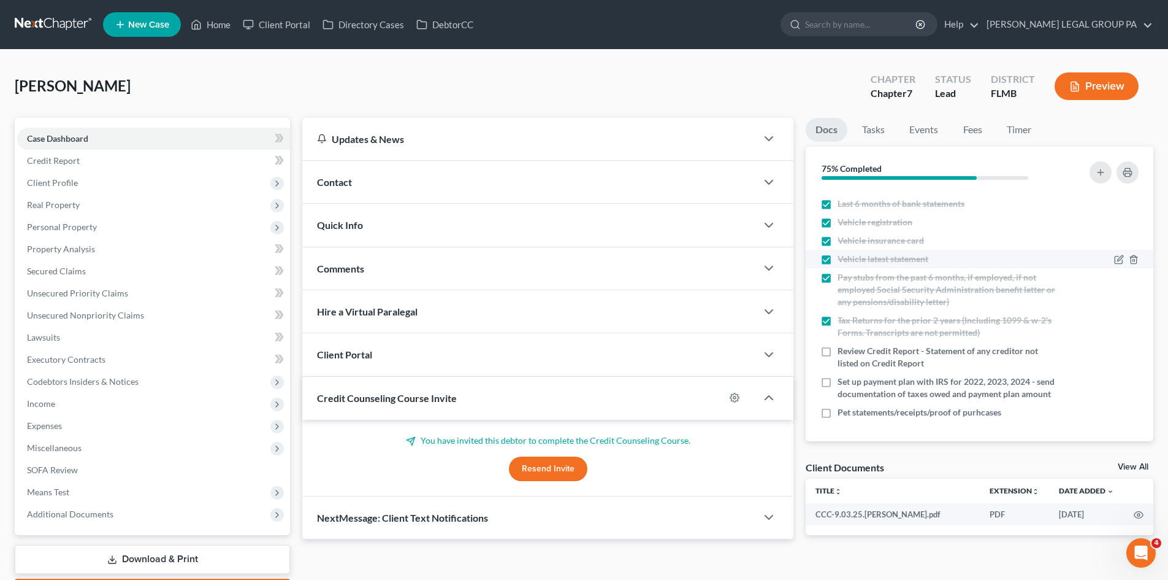
scroll to position [75, 0]
click at [91, 399] on span "Income" at bounding box center [153, 404] width 273 height 22
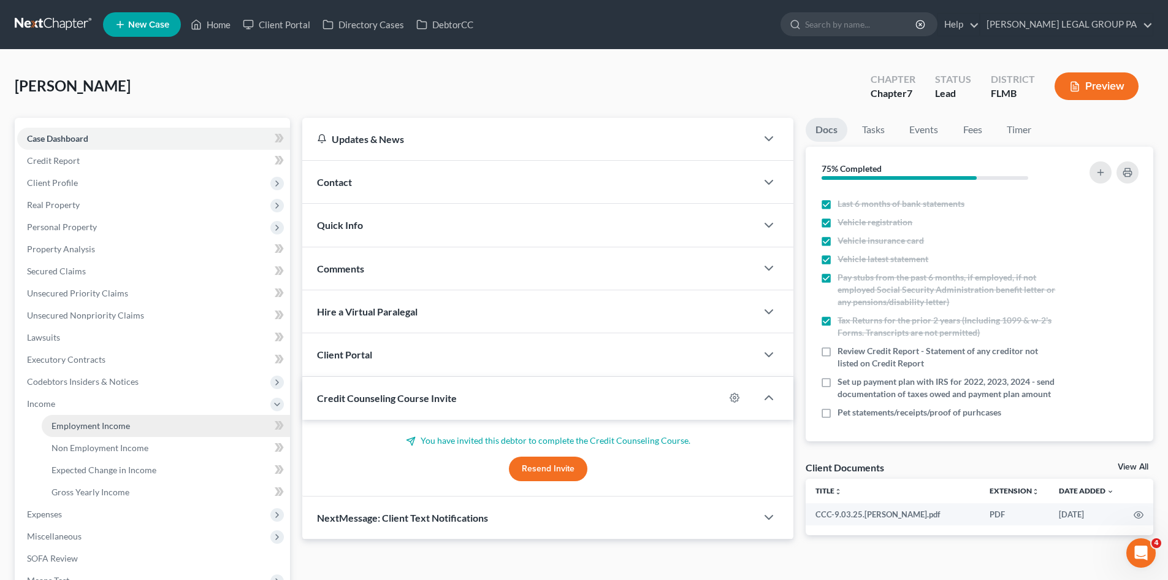
click at [92, 416] on link "Employment Income" at bounding box center [166, 426] width 248 height 22
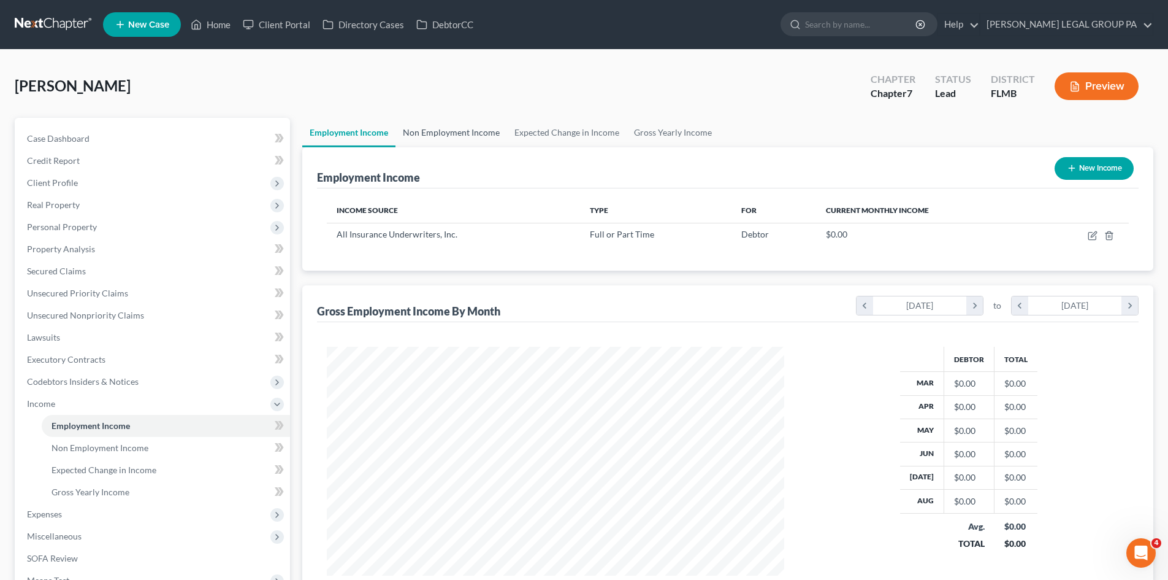
scroll to position [229, 482]
click at [455, 129] on link "Non Employment Income" at bounding box center [452, 132] width 112 height 29
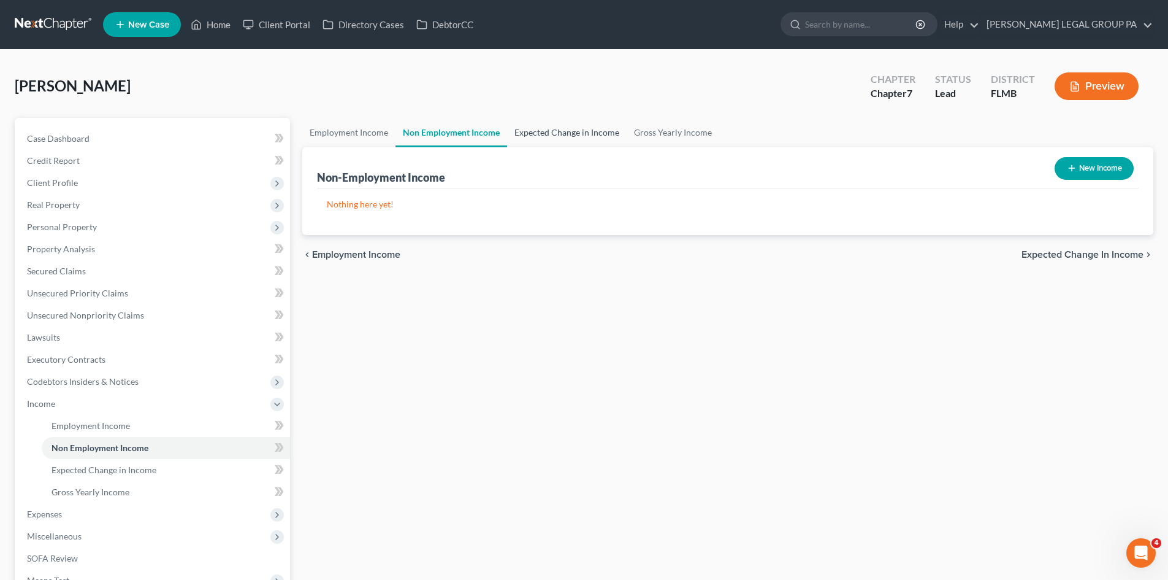
drag, startPoint x: 594, startPoint y: 129, endPoint x: 605, endPoint y: 129, distance: 11.7
click at [594, 129] on link "Expected Change in Income" at bounding box center [567, 132] width 120 height 29
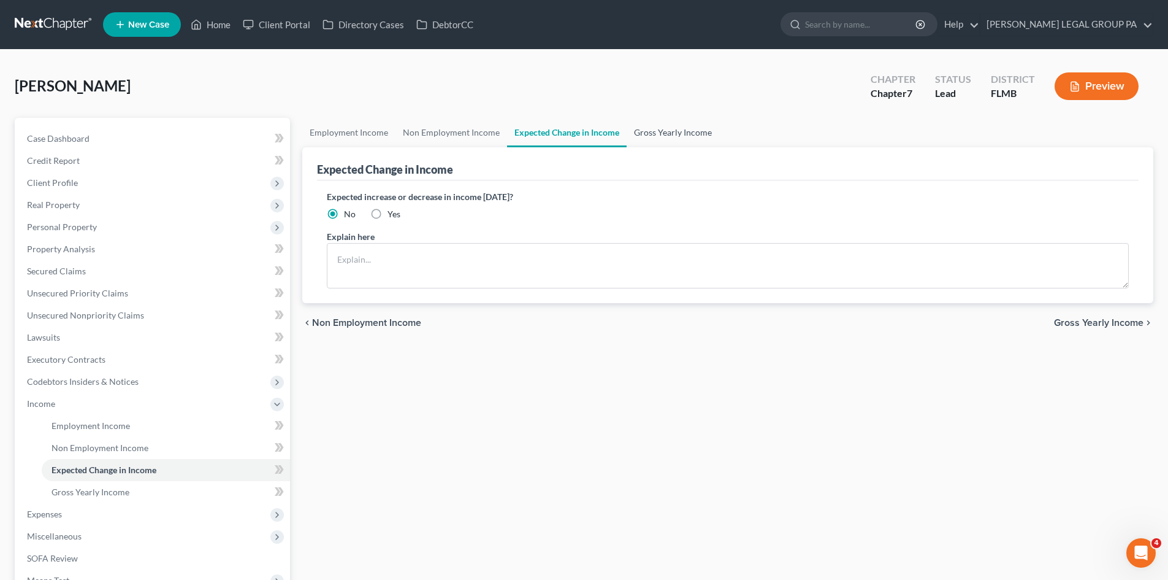
click at [678, 129] on link "Gross Yearly Income" at bounding box center [673, 132] width 93 height 29
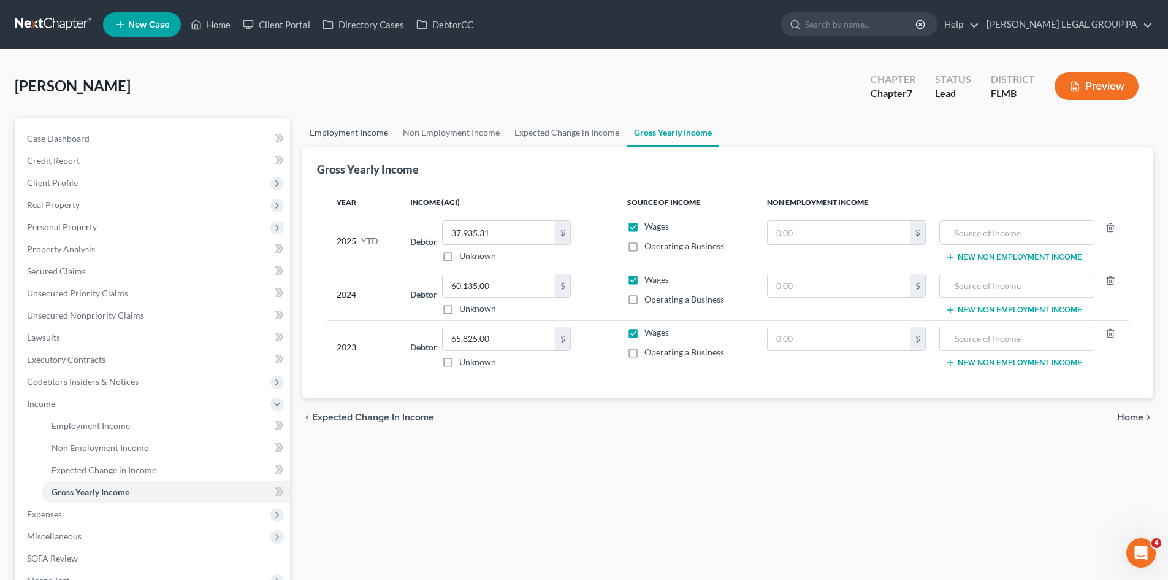
click at [352, 129] on link "Employment Income" at bounding box center [348, 132] width 93 height 29
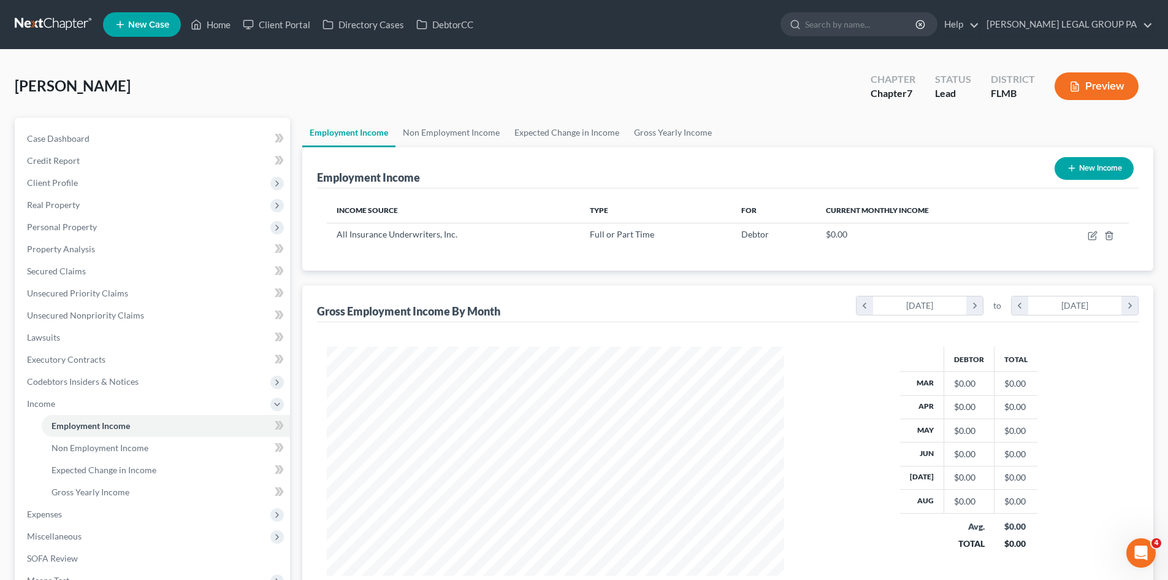
scroll to position [229, 482]
click at [672, 128] on link "Gross Yearly Income" at bounding box center [673, 132] width 93 height 29
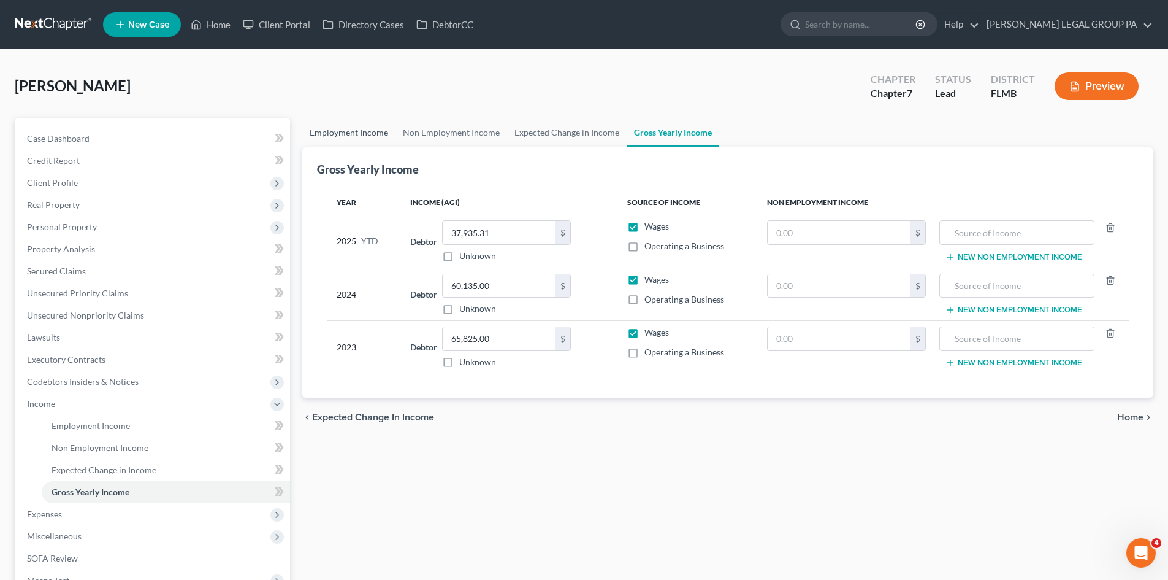
click at [325, 136] on link "Employment Income" at bounding box center [348, 132] width 93 height 29
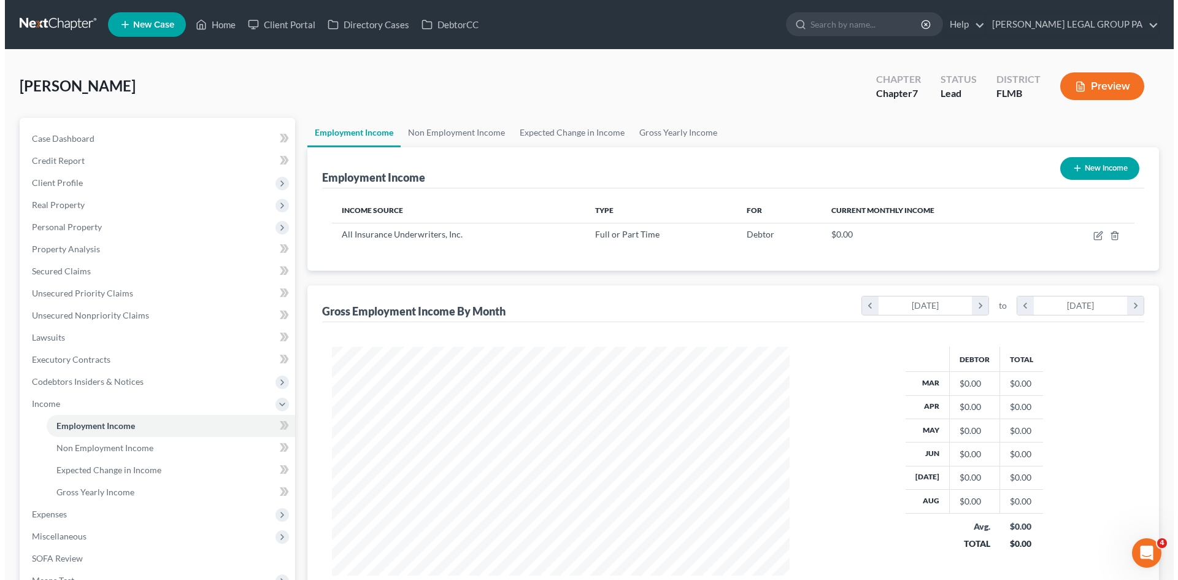
scroll to position [229, 482]
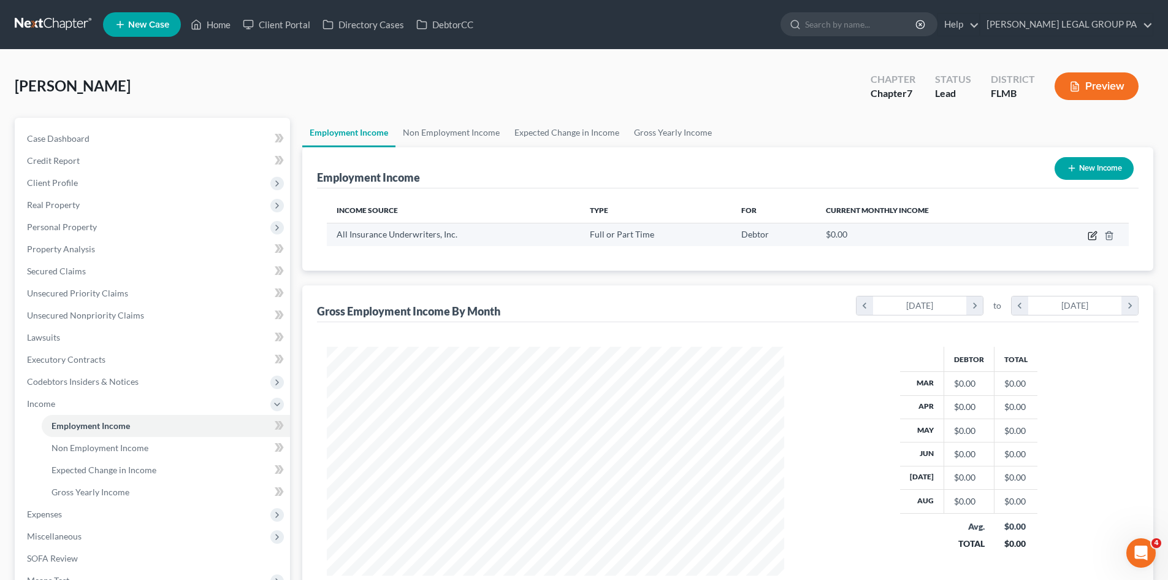
click at [1091, 233] on icon "button" at bounding box center [1093, 236] width 10 height 10
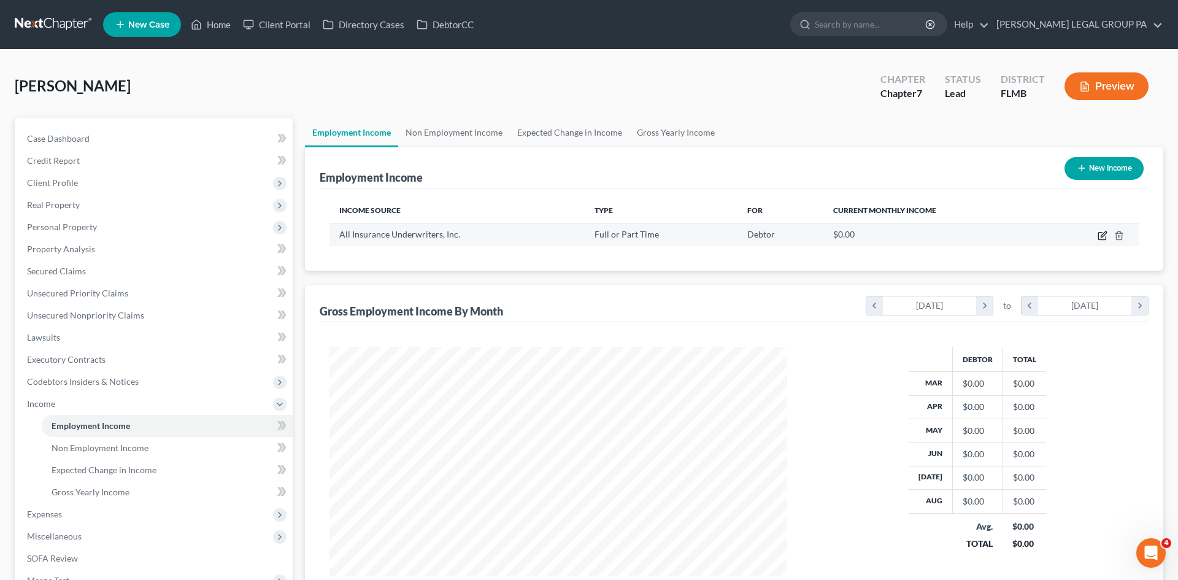
select select "0"
select select "9"
select select "0"
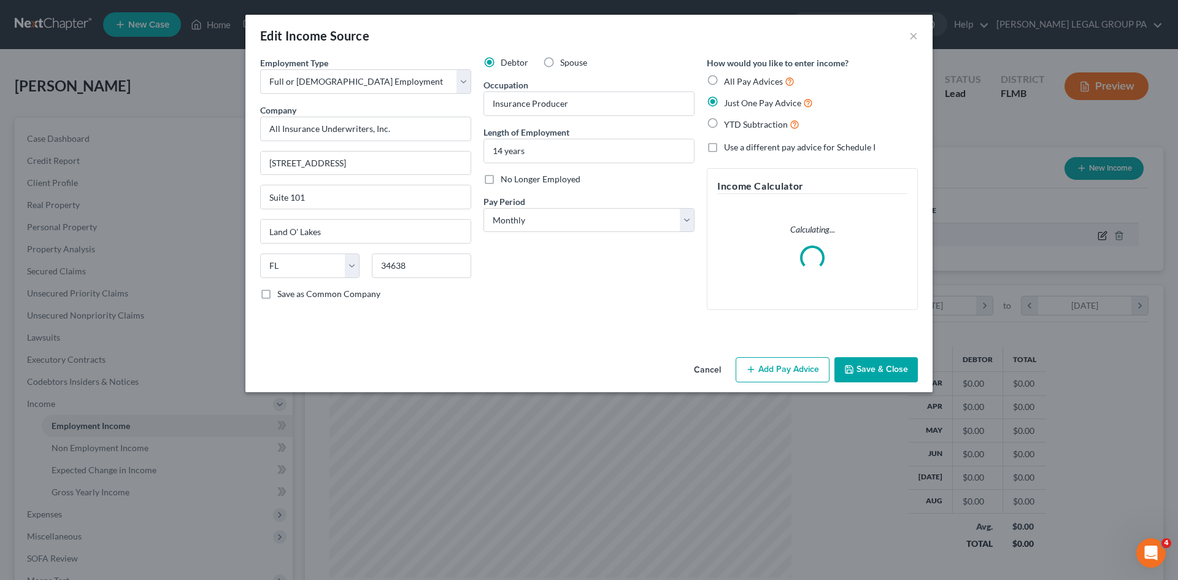
scroll to position [231, 486]
click at [794, 361] on button "Add Pay Advice" at bounding box center [782, 370] width 94 height 26
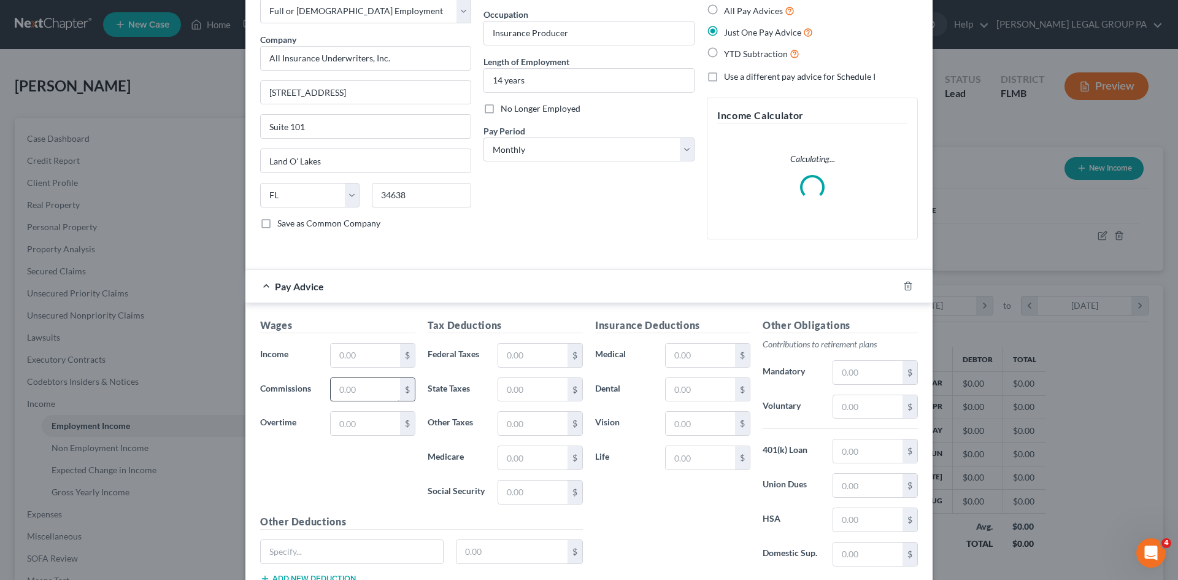
scroll to position [123, 0]
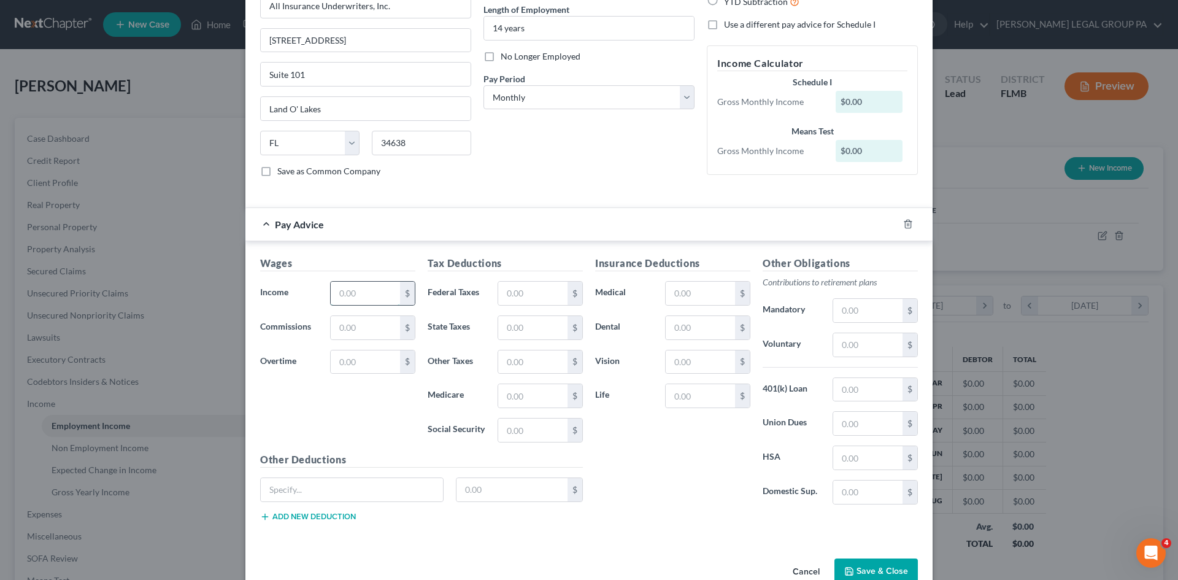
click at [379, 296] on input "text" at bounding box center [365, 293] width 69 height 23
type input "3,900.00"
click at [347, 327] on input "text" at bounding box center [365, 327] width 69 height 23
type input "1,072.50"
click at [756, 474] on div "Other Obligations Contributions to retirement plans Mandatory $ Voluntary $ 401…" at bounding box center [839, 385] width 167 height 258
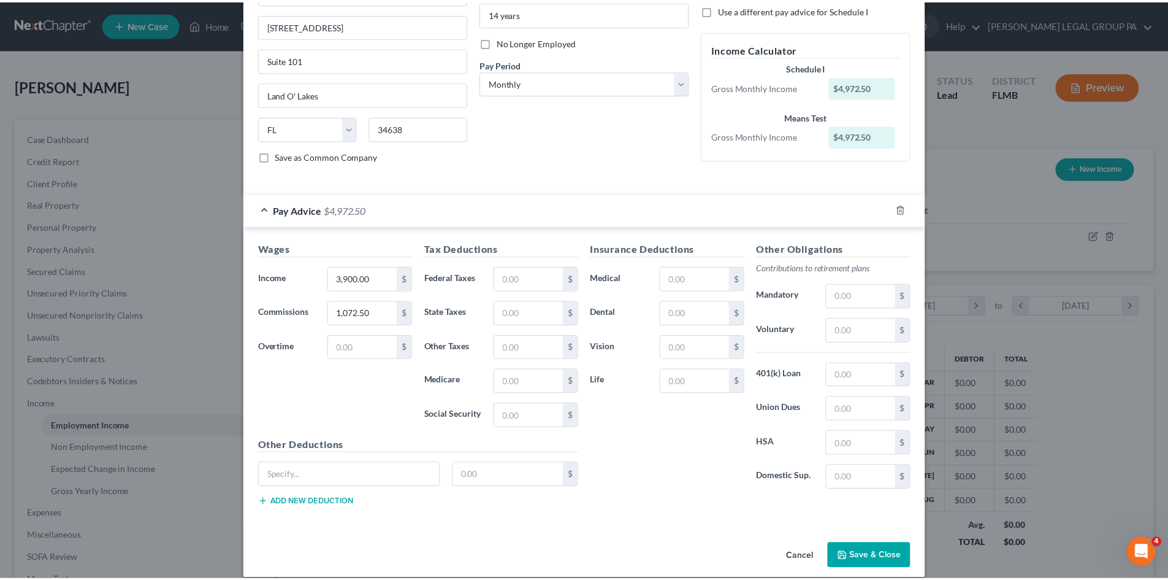
scroll to position [151, 0]
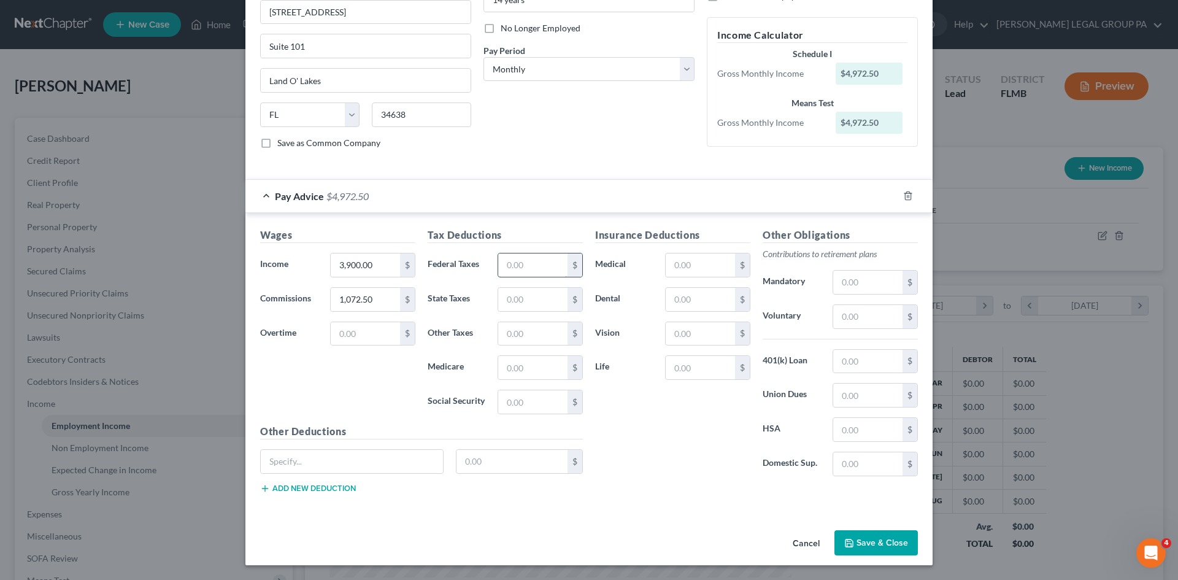
click at [522, 256] on input "text" at bounding box center [532, 264] width 69 height 23
type input "586.56"
click at [543, 374] on input "text" at bounding box center [532, 367] width 69 height 23
type input "71.61"
click at [548, 404] on input "text" at bounding box center [532, 401] width 69 height 23
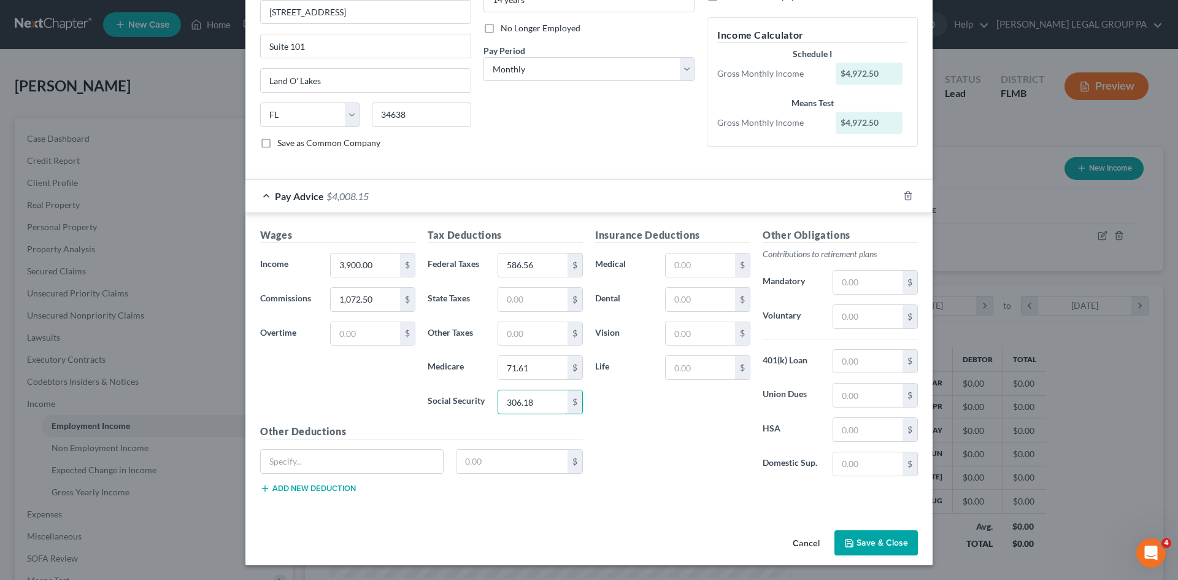
type input "306.18"
click at [681, 445] on div "Insurance Deductions Medical $ Dental $ Vision $ Life $" at bounding box center [672, 357] width 167 height 258
click at [680, 296] on input "text" at bounding box center [700, 299] width 69 height 23
type input "25.57"
click at [688, 334] on input "text" at bounding box center [700, 333] width 69 height 23
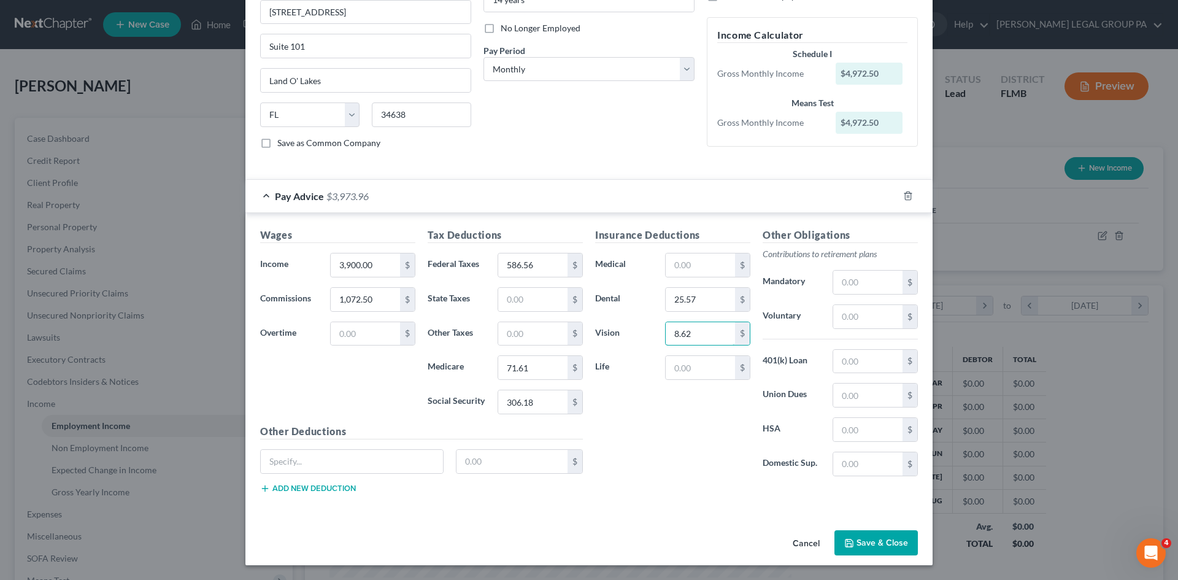
type input "8.62"
click at [715, 440] on div "Insurance Deductions Medical $ Dental 25.57 $ Vision 8.62 $ Life $" at bounding box center [672, 357] width 167 height 258
click at [873, 544] on button "Save & Close" at bounding box center [875, 543] width 83 height 26
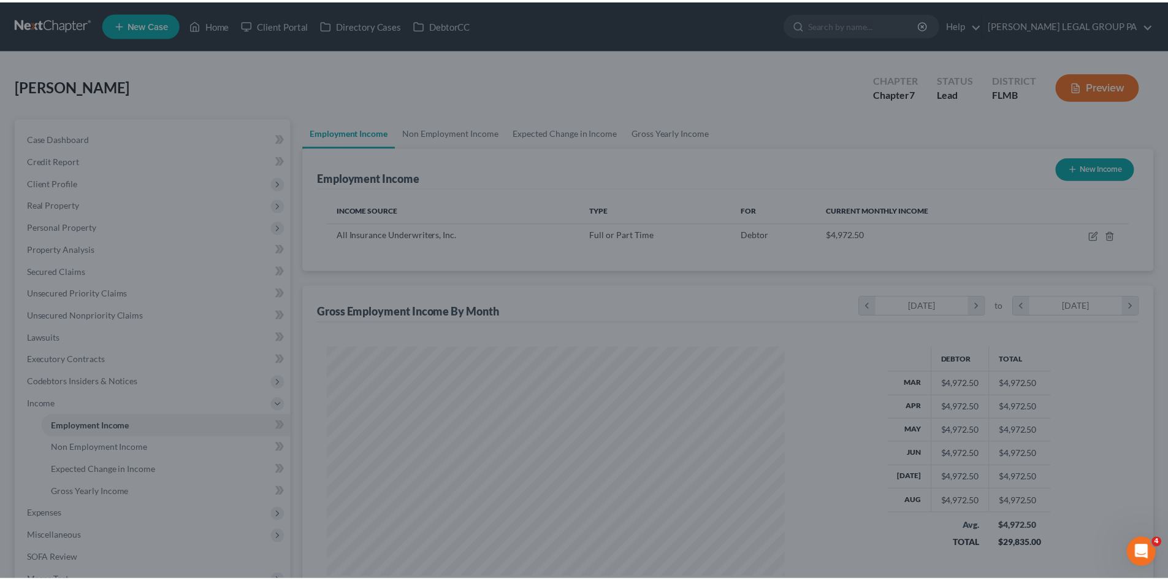
scroll to position [613152, 612898]
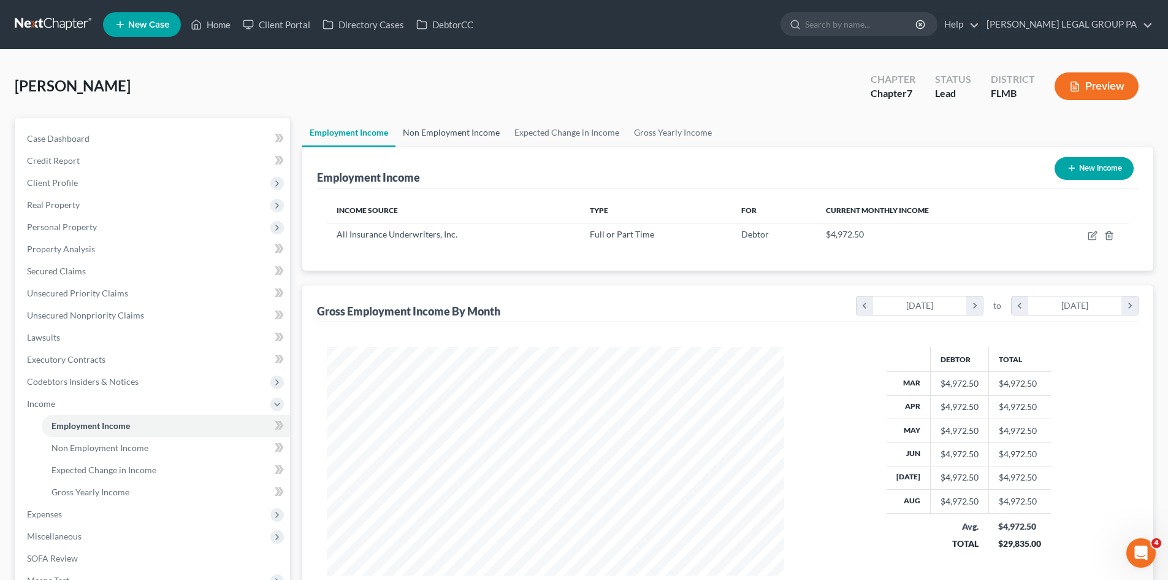
click at [437, 138] on link "Non Employment Income" at bounding box center [452, 132] width 112 height 29
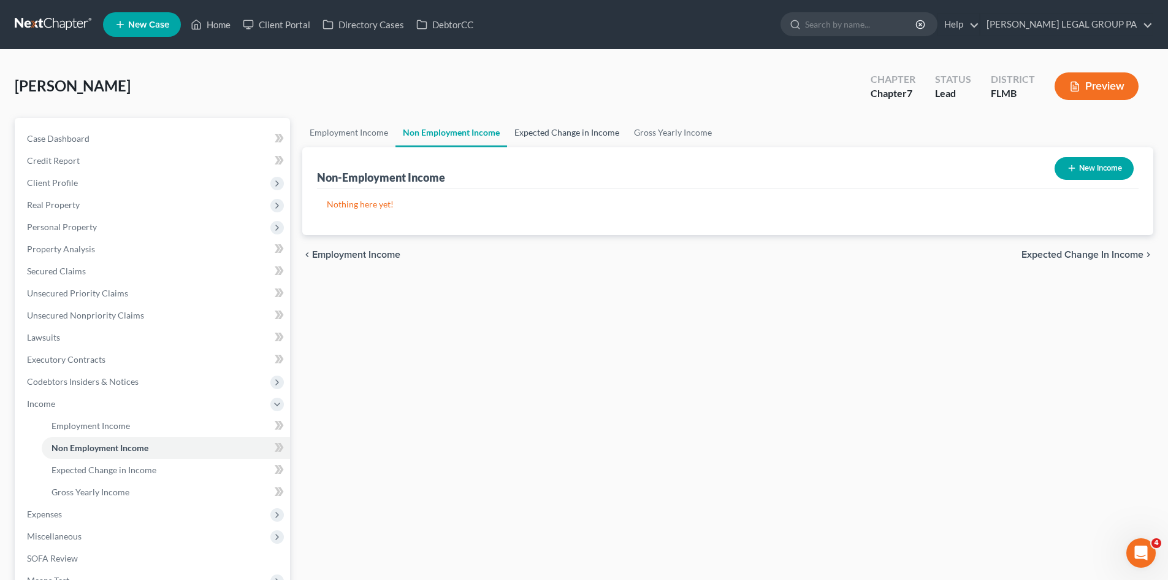
click at [553, 126] on link "Expected Change in Income" at bounding box center [567, 132] width 120 height 29
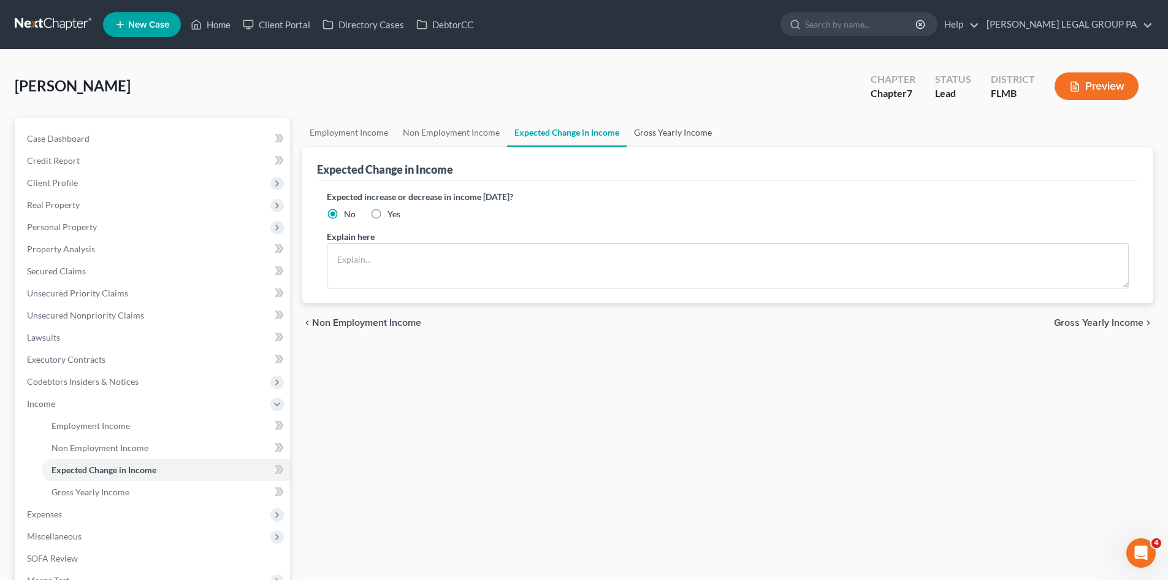
click at [713, 126] on link "Gross Yearly Income" at bounding box center [673, 132] width 93 height 29
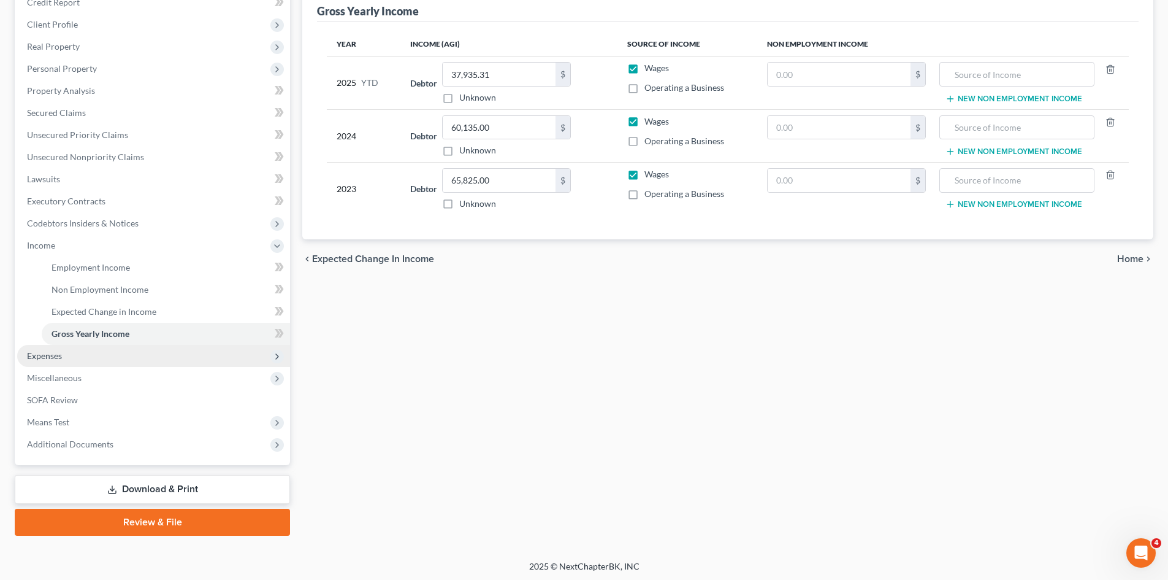
scroll to position [161, 0]
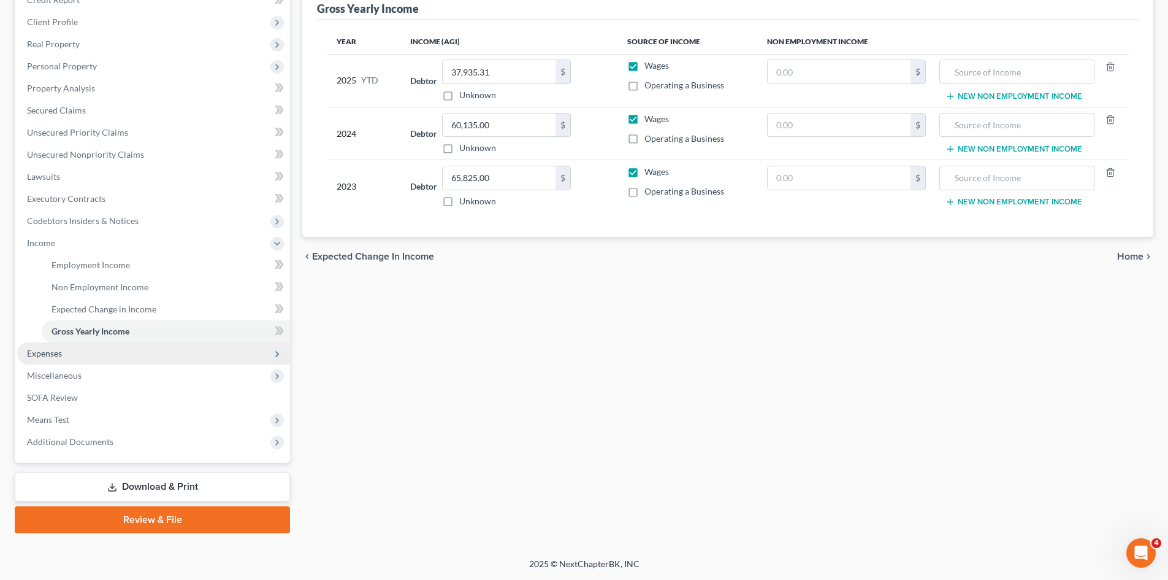
click at [109, 356] on span "Expenses" at bounding box center [153, 353] width 273 height 22
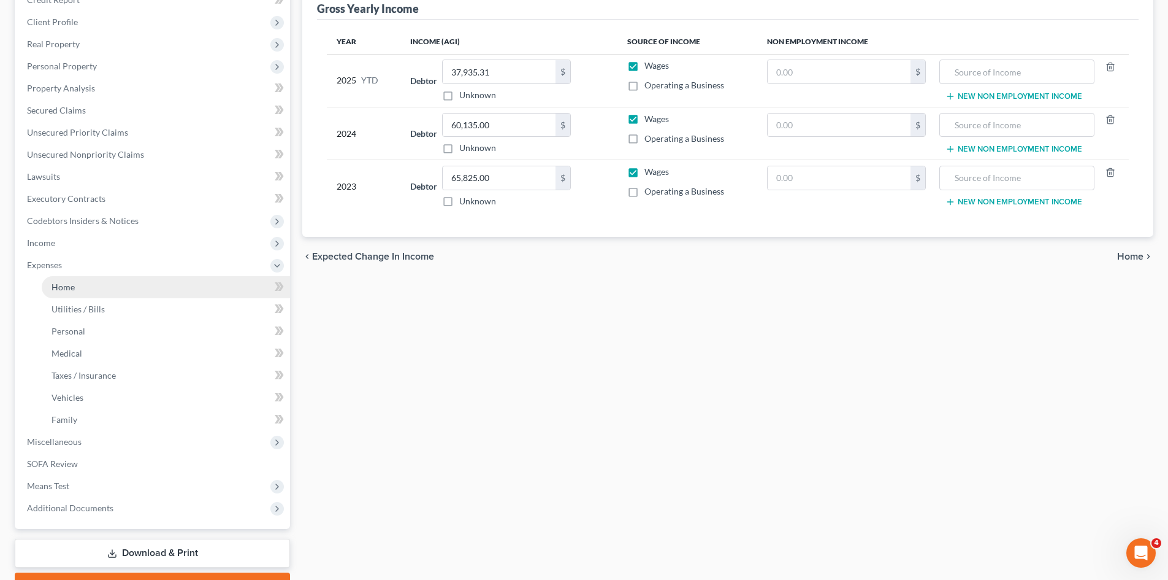
click at [120, 283] on link "Home" at bounding box center [166, 287] width 248 height 22
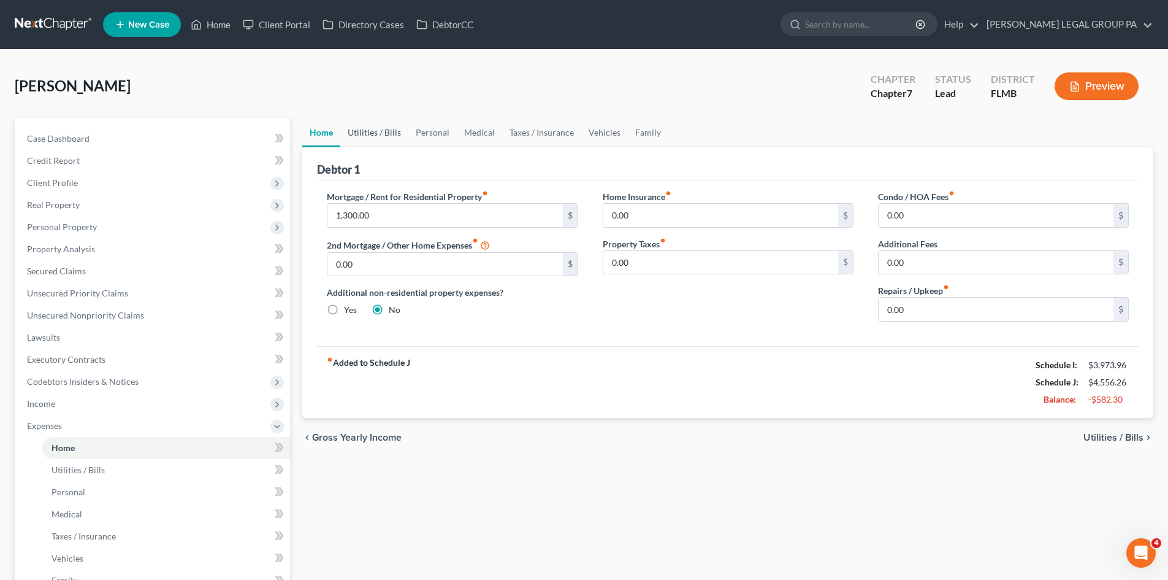
click at [374, 132] on link "Utilities / Bills" at bounding box center [374, 132] width 68 height 29
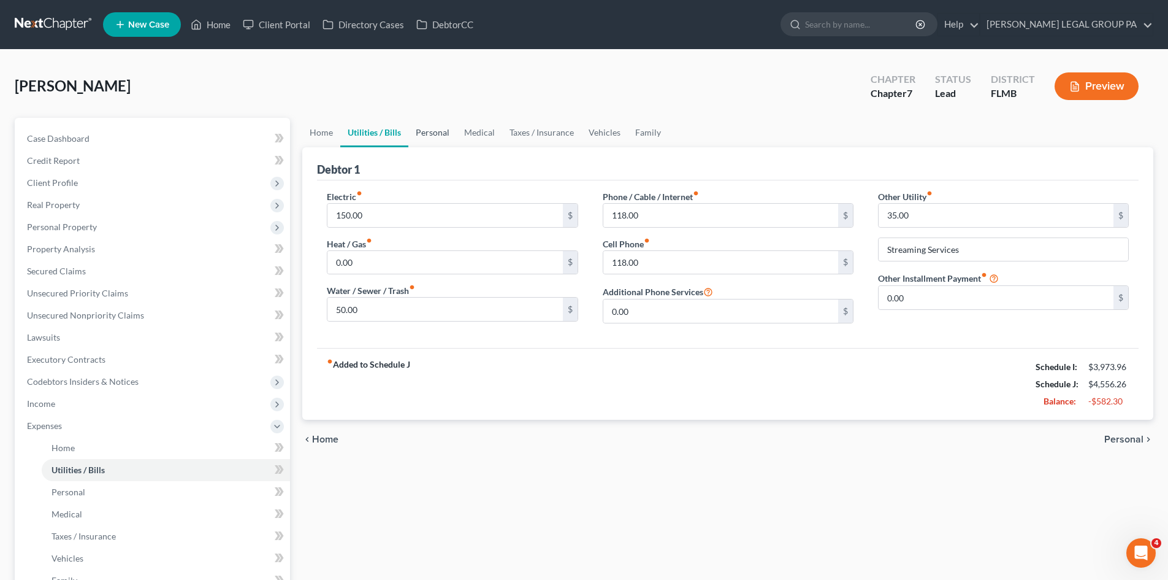
click at [431, 129] on link "Personal" at bounding box center [433, 132] width 48 height 29
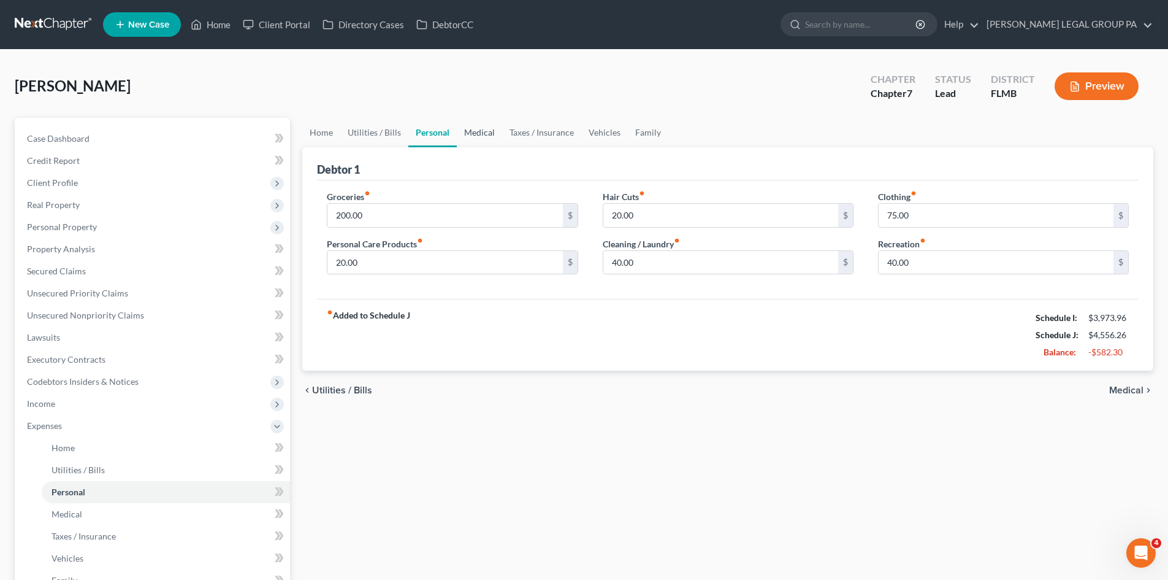
click at [485, 132] on link "Medical" at bounding box center [479, 132] width 45 height 29
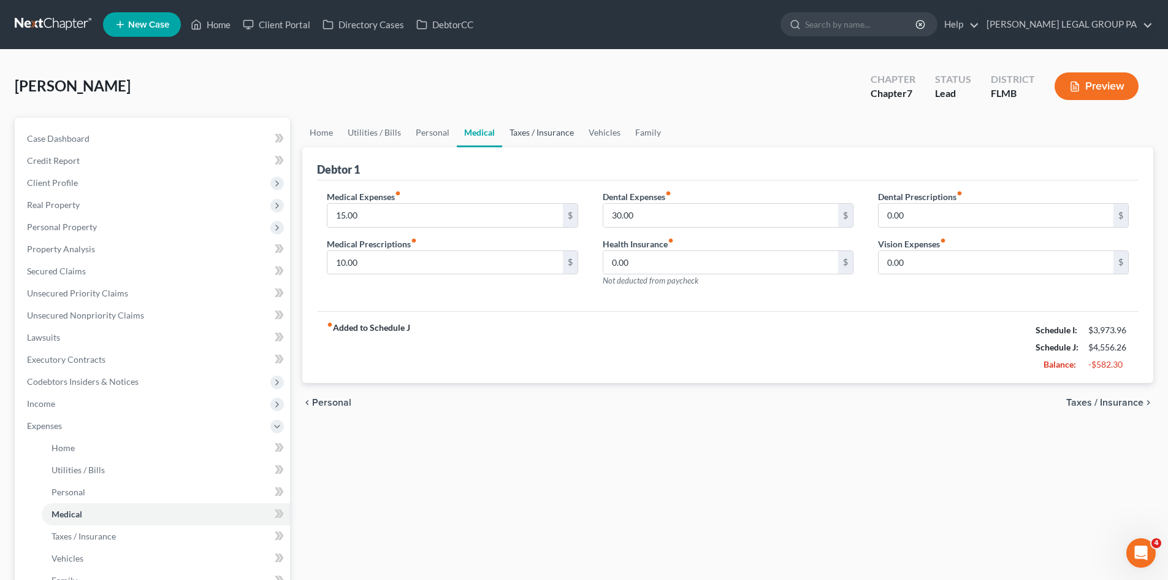
click at [528, 131] on link "Taxes / Insurance" at bounding box center [541, 132] width 79 height 29
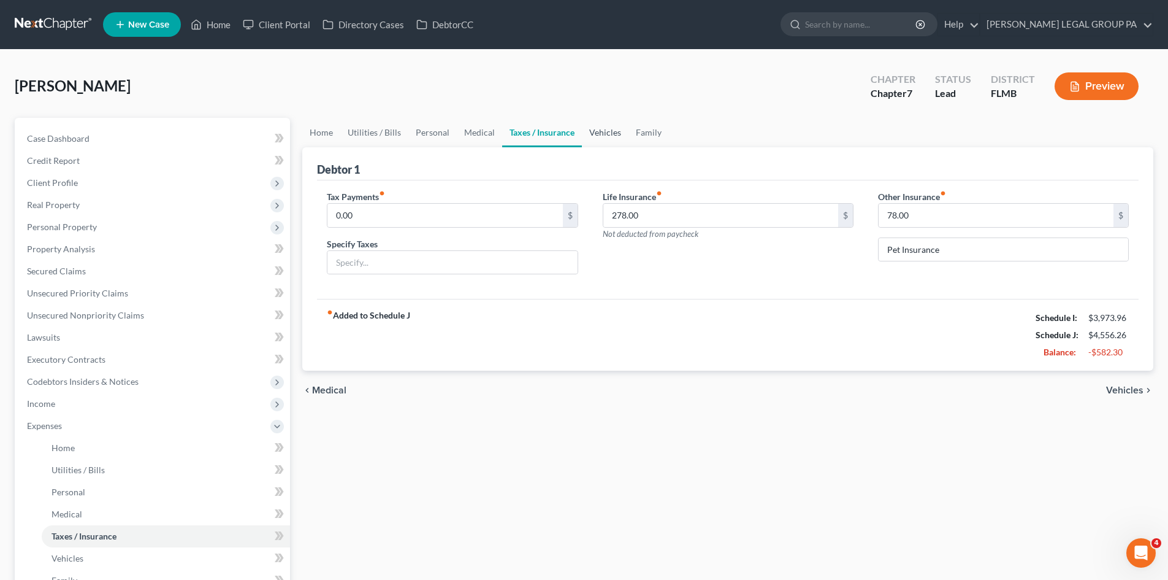
click at [587, 131] on link "Vehicles" at bounding box center [605, 132] width 47 height 29
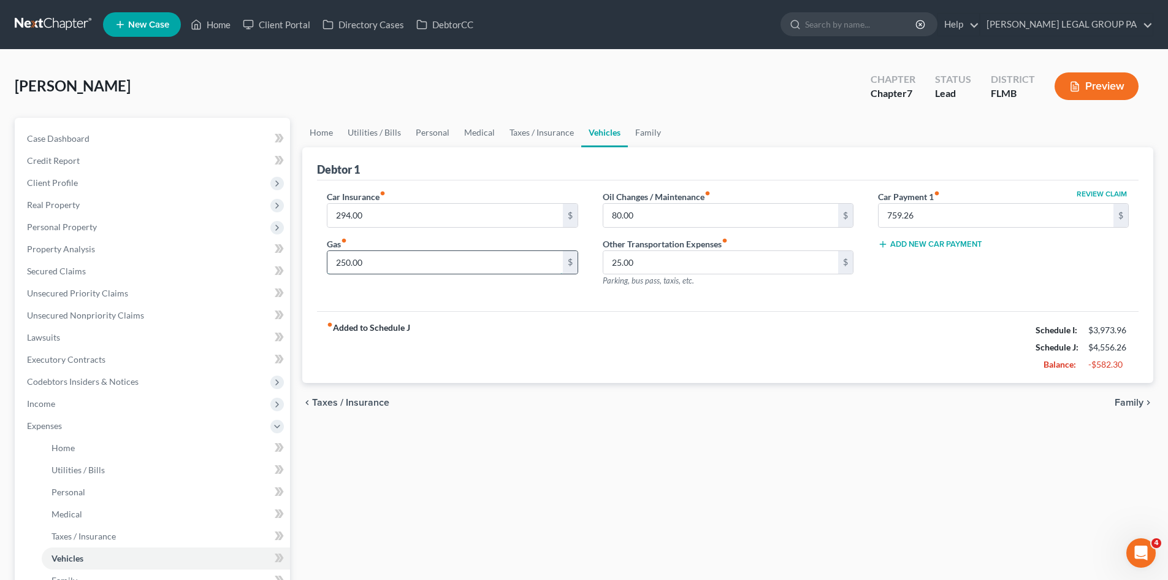
click at [458, 261] on input "250.00" at bounding box center [445, 262] width 235 height 23
type input "180.00"
click at [678, 274] on input "25.00" at bounding box center [721, 262] width 235 height 23
type input "20.00"
click at [690, 218] on input "80.00" at bounding box center [721, 215] width 235 height 23
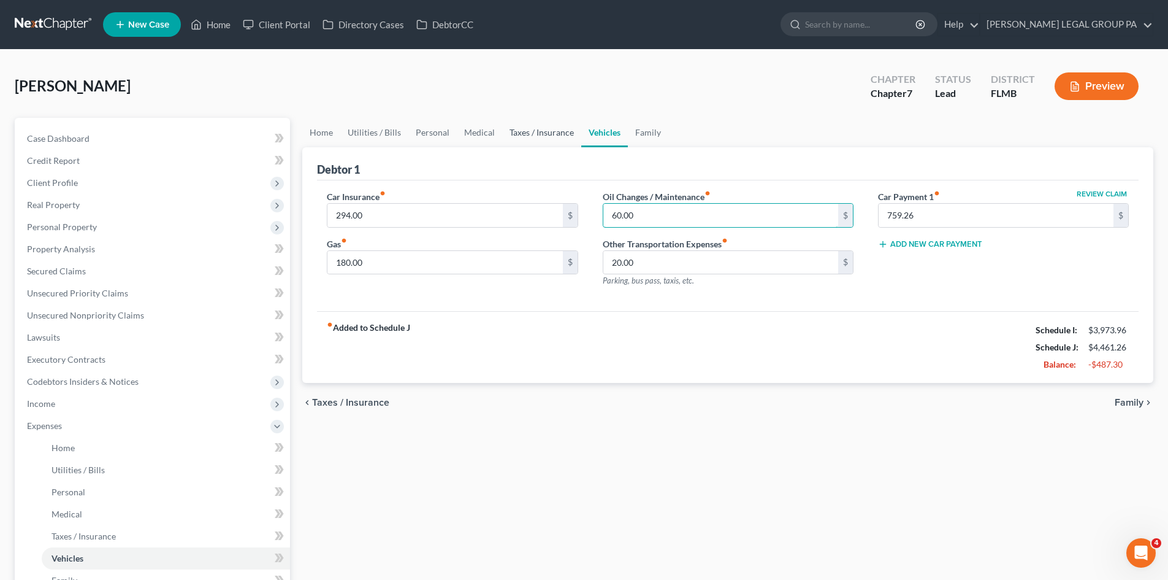
type input "60.00"
click at [515, 135] on link "Taxes / Insurance" at bounding box center [541, 132] width 79 height 29
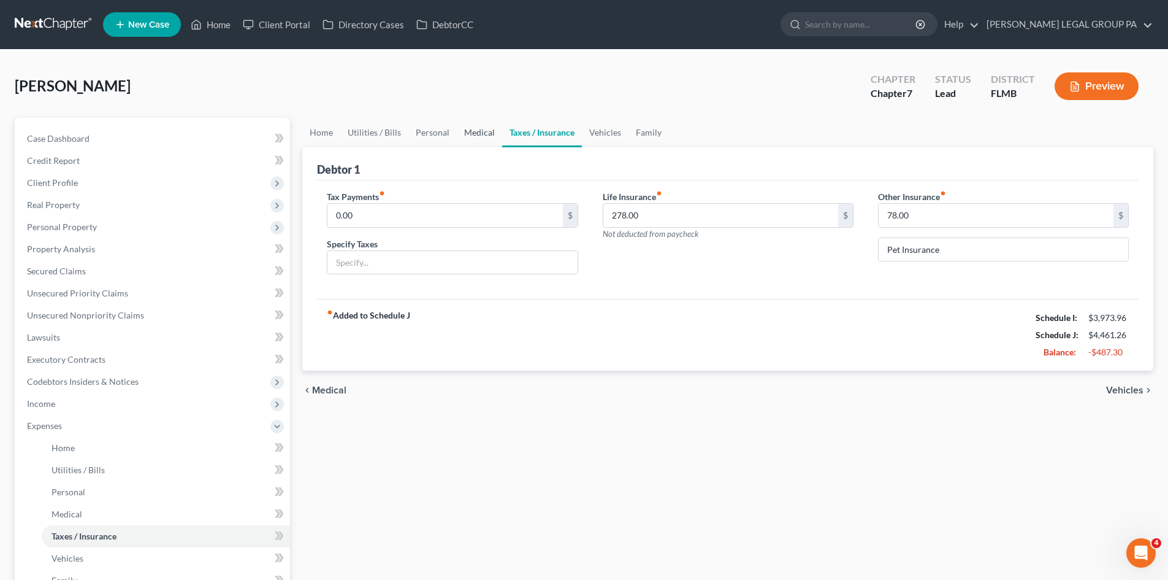
click at [457, 130] on link "Medical" at bounding box center [479, 132] width 45 height 29
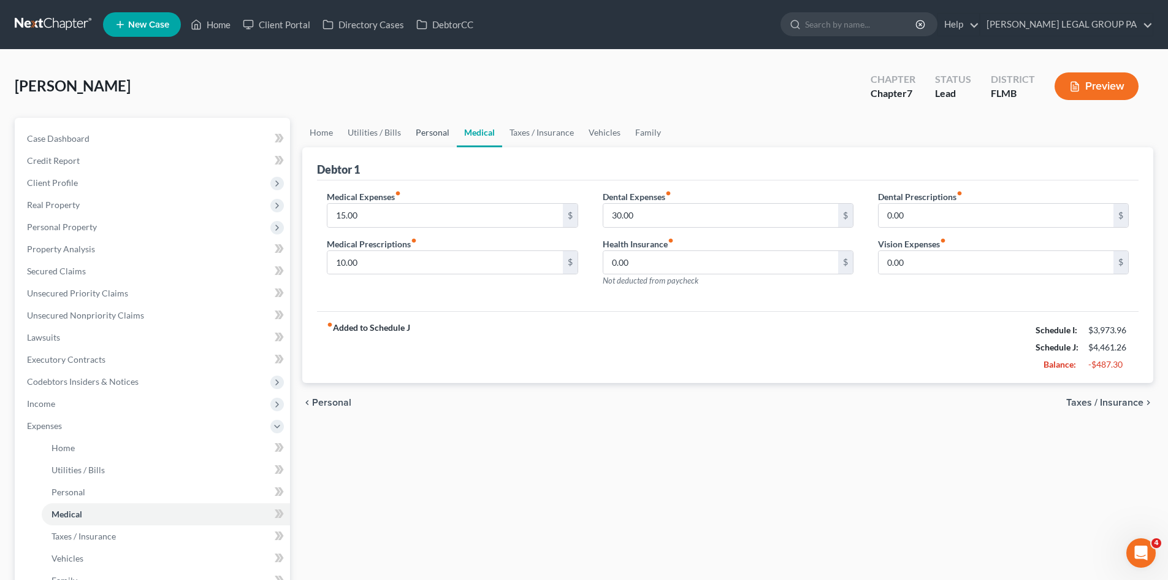
click at [413, 127] on link "Personal" at bounding box center [433, 132] width 48 height 29
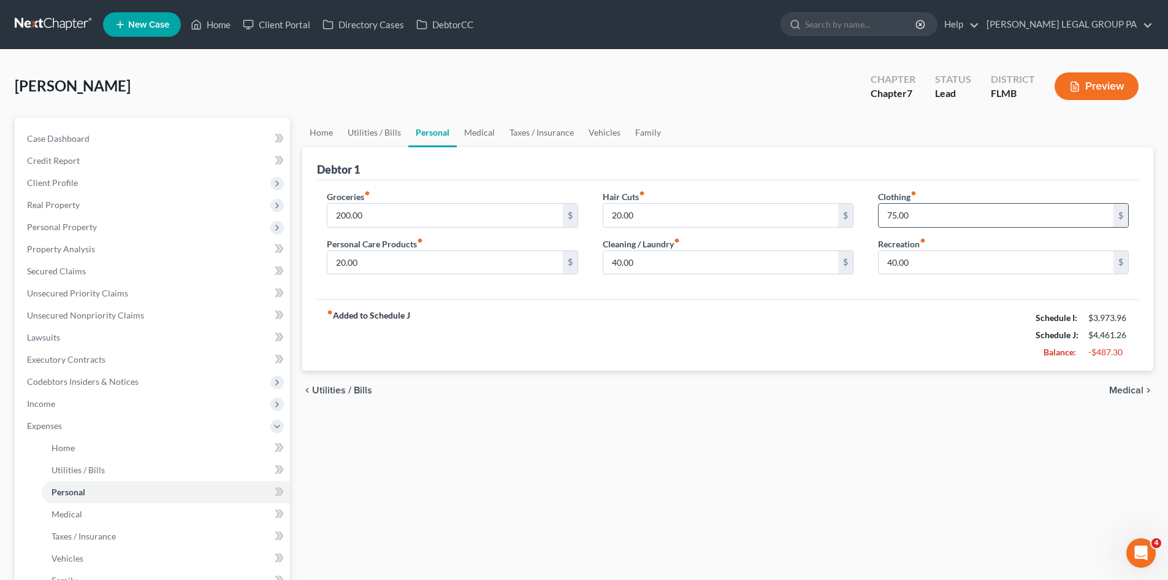
click at [955, 217] on input "75.00" at bounding box center [996, 215] width 235 height 23
type input "20.00"
click at [677, 271] on input "40.00" at bounding box center [721, 262] width 235 height 23
type input "25.00"
click at [669, 216] on input "20.00" at bounding box center [721, 215] width 235 height 23
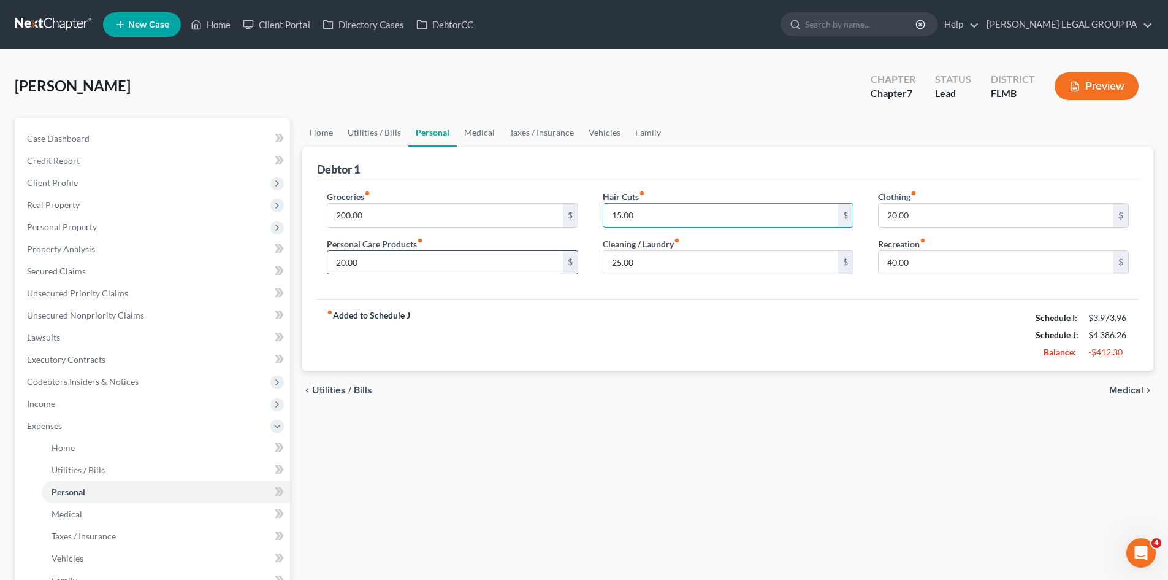
type input "15.00"
click at [405, 267] on input "20.00" at bounding box center [445, 262] width 235 height 23
type input "30.00"
click at [944, 412] on div "Home Utilities / Bills Personal Medical Taxes / Insurance Vehicles Family Debto…" at bounding box center [728, 439] width 864 height 642
click at [390, 132] on link "Utilities / Bills" at bounding box center [374, 132] width 68 height 29
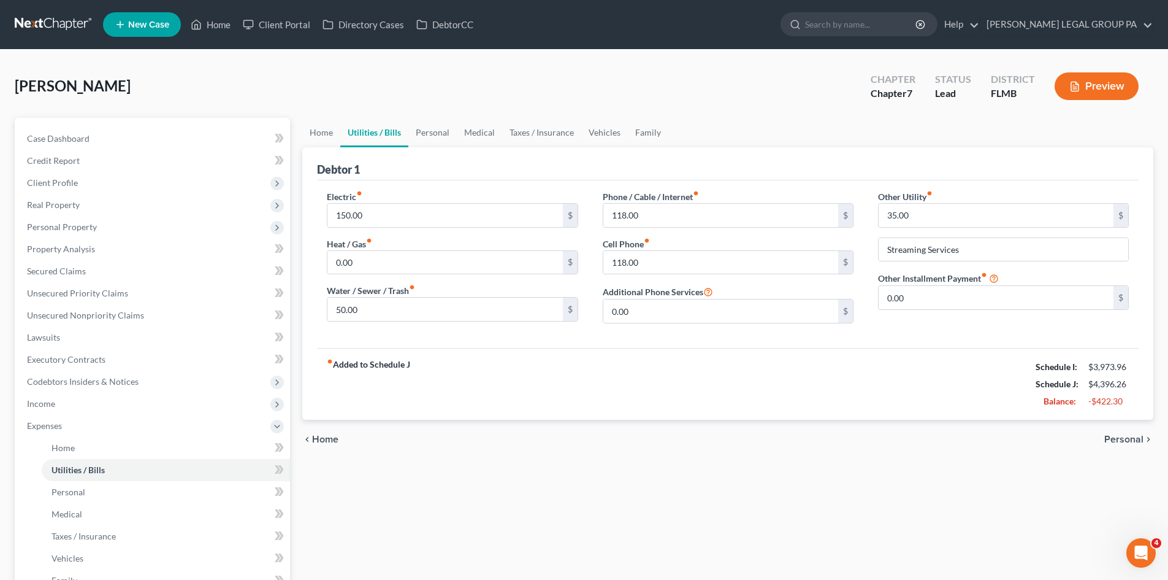
click at [991, 199] on div "Other Utility fiber_manual_record 35.00 $" at bounding box center [1003, 208] width 251 height 37
click at [994, 211] on input "35.00" at bounding box center [996, 215] width 235 height 23
type input "25.00"
click at [785, 450] on div "chevron_left Home Personal chevron_right" at bounding box center [727, 439] width 851 height 39
click at [337, 140] on link "Home" at bounding box center [321, 132] width 38 height 29
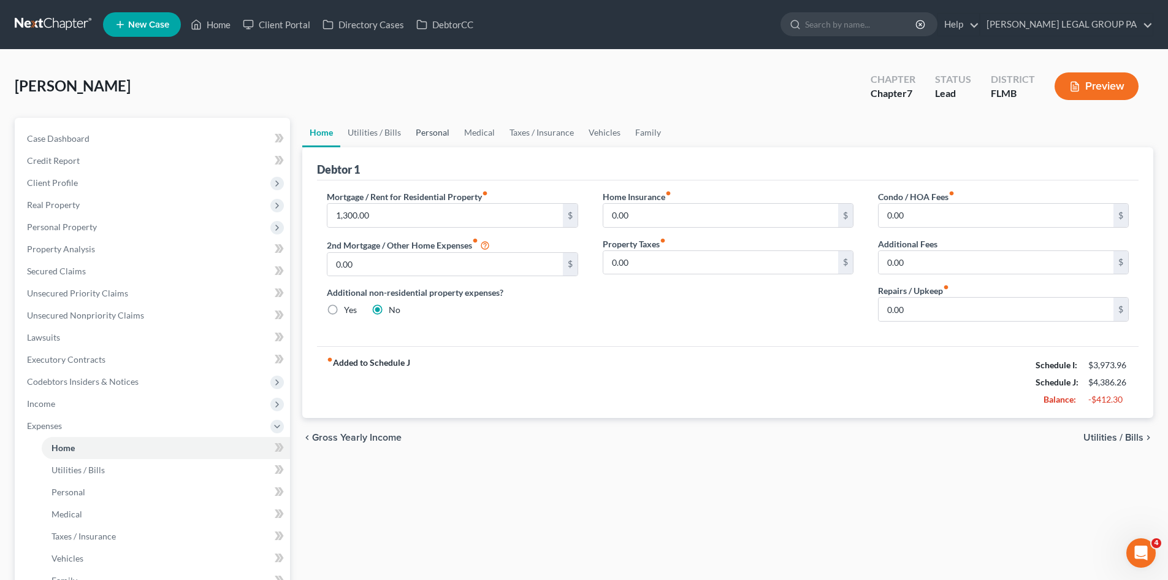
click at [414, 134] on link "Personal" at bounding box center [433, 132] width 48 height 29
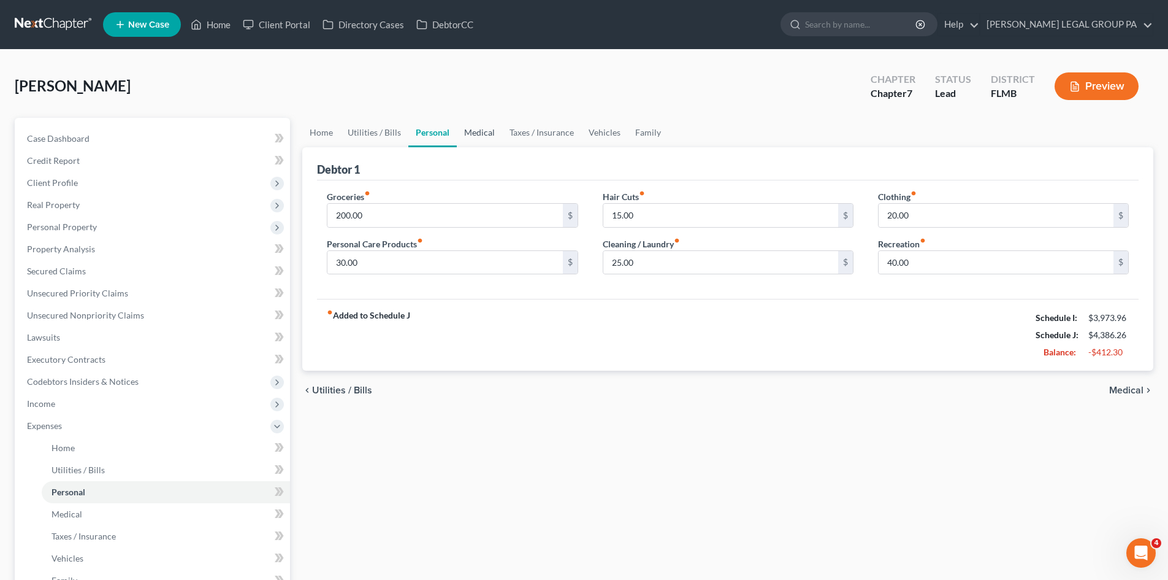
click at [489, 131] on link "Medical" at bounding box center [479, 132] width 45 height 29
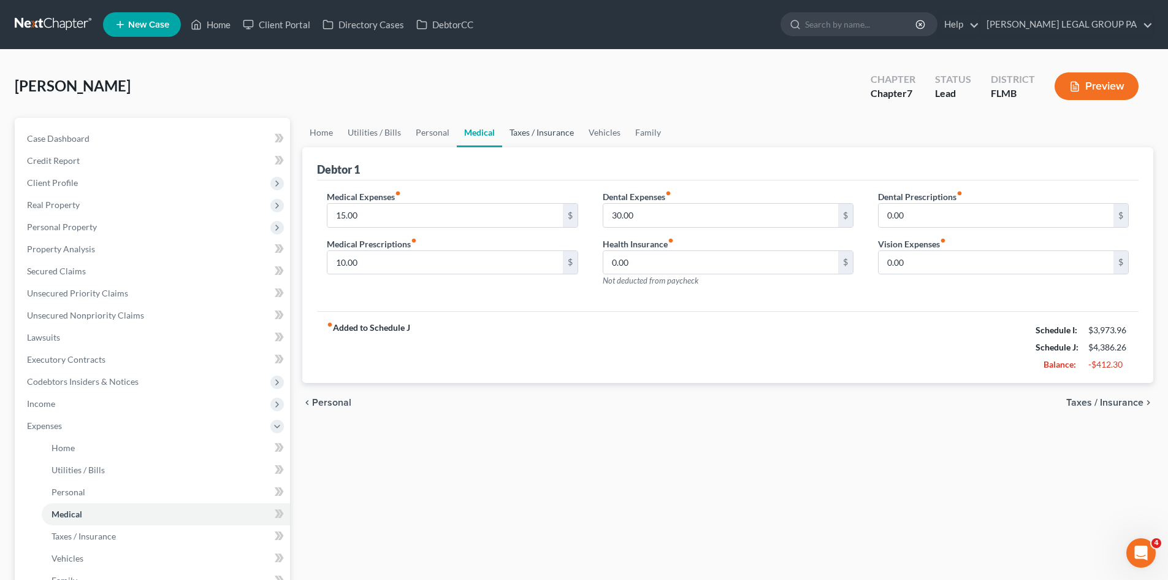
click at [528, 131] on link "Taxes / Insurance" at bounding box center [541, 132] width 79 height 29
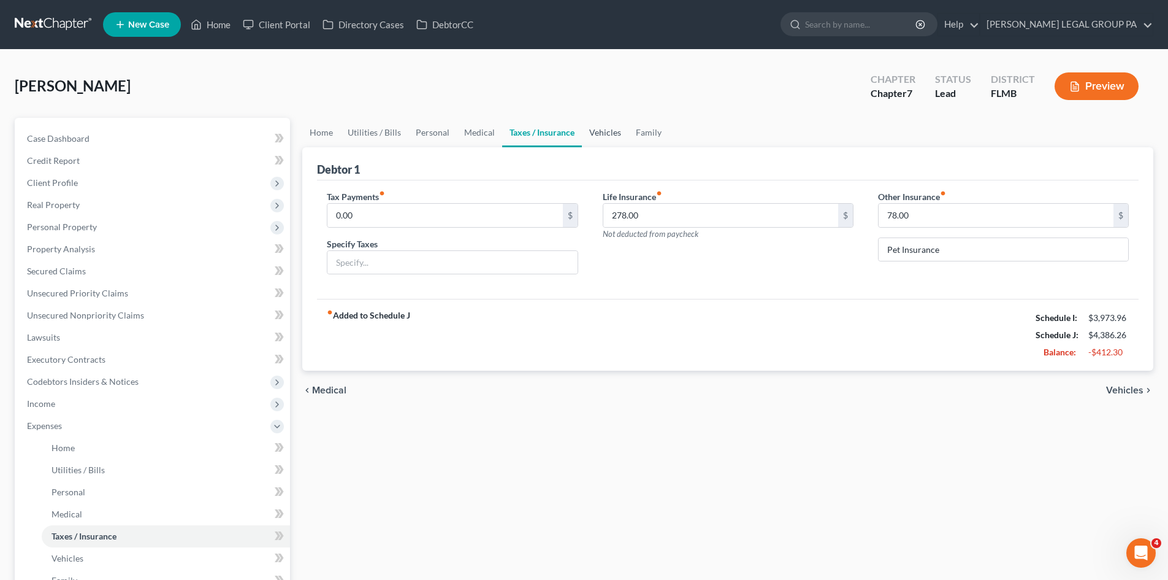
click at [596, 129] on link "Vehicles" at bounding box center [605, 132] width 47 height 29
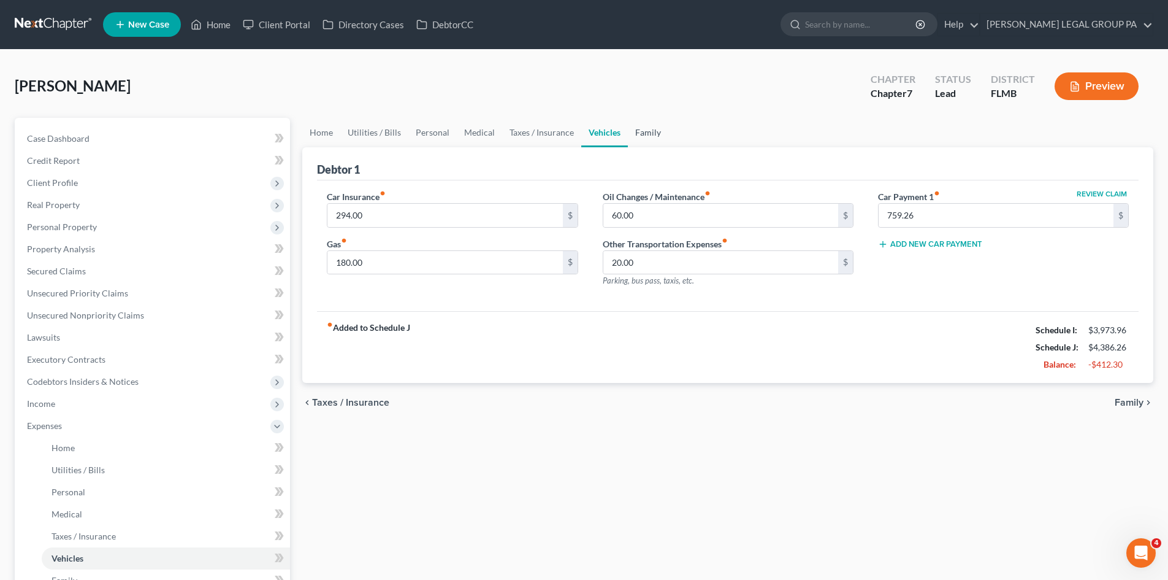
click at [659, 125] on link "Family" at bounding box center [648, 132] width 40 height 29
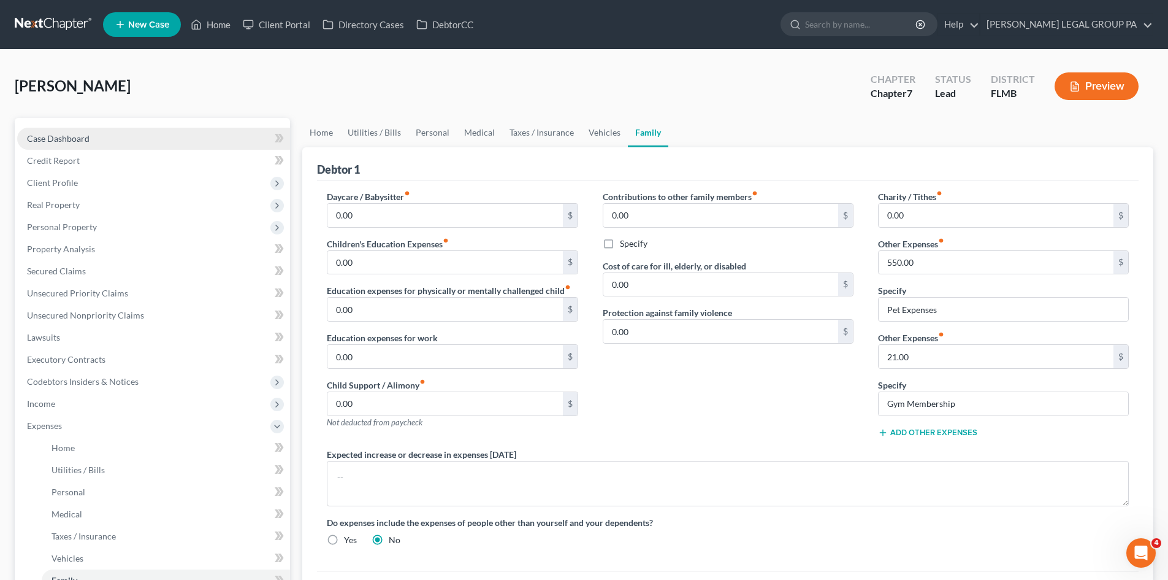
click at [62, 136] on span "Case Dashboard" at bounding box center [58, 138] width 63 height 10
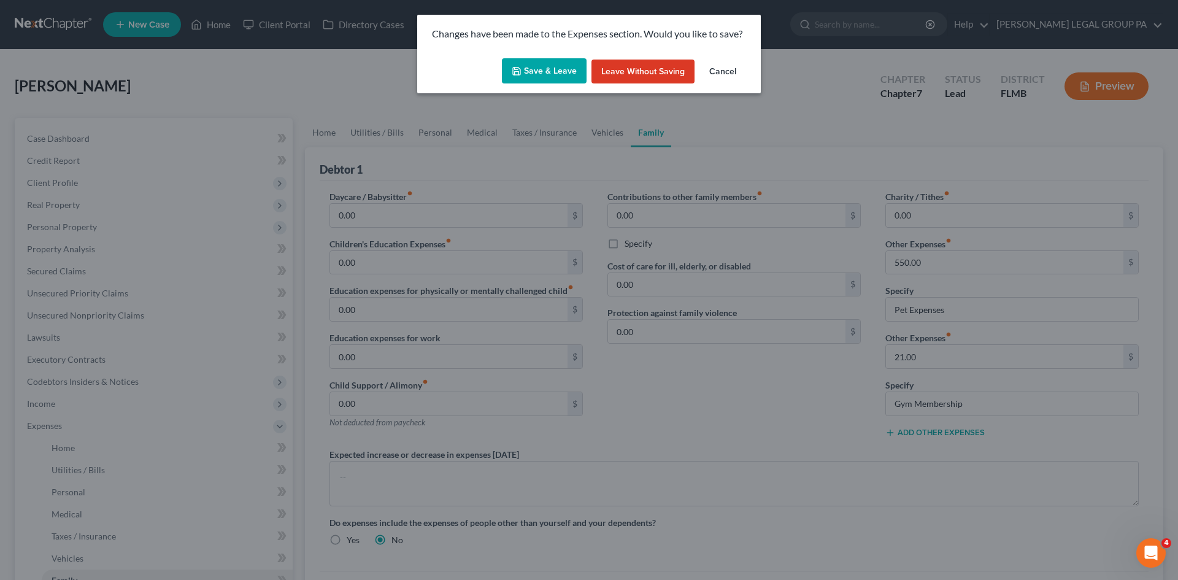
click at [562, 76] on button "Save & Leave" at bounding box center [544, 71] width 85 height 26
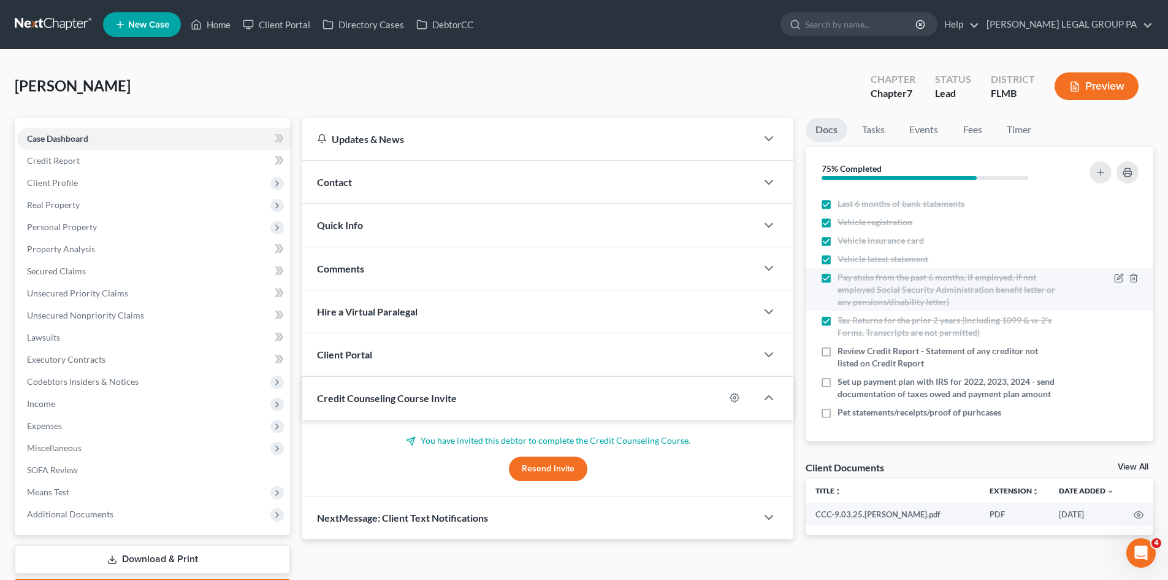
scroll to position [75, 0]
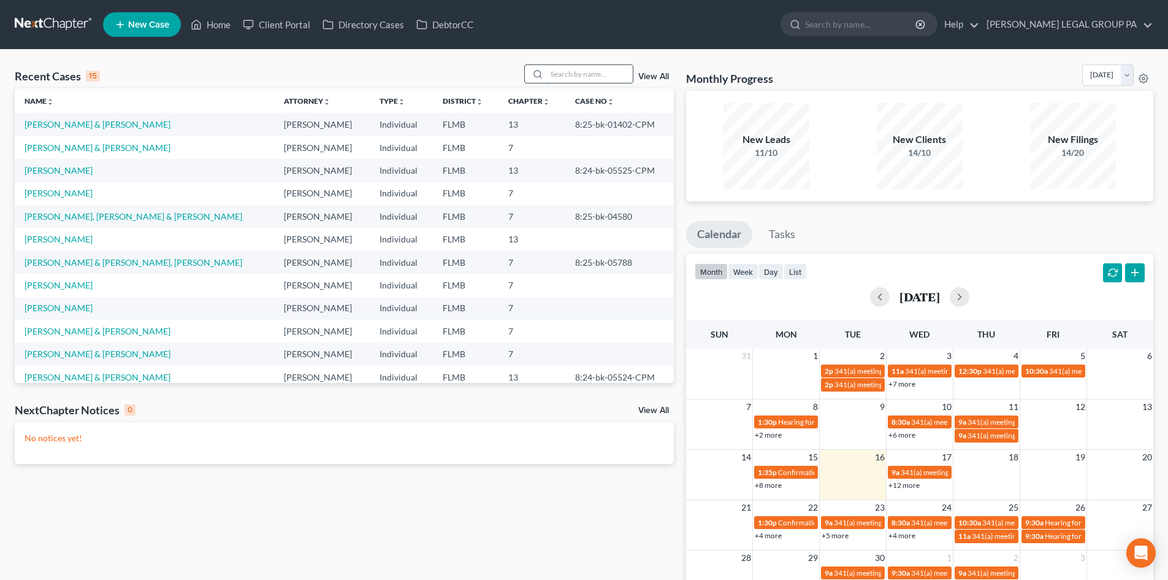
click at [566, 74] on input "search" at bounding box center [590, 74] width 86 height 18
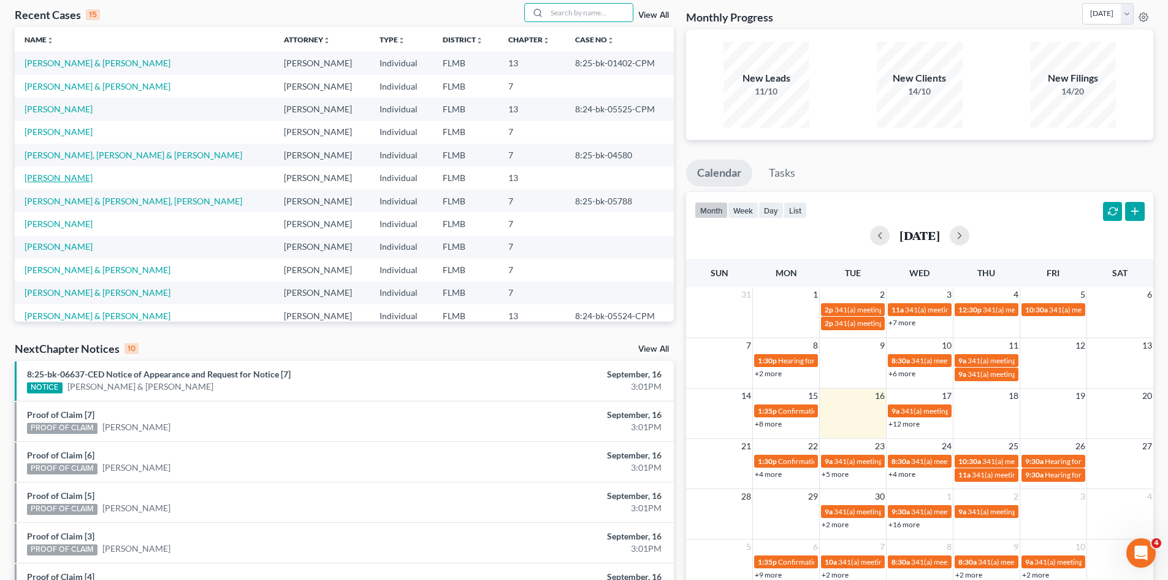
click at [71, 178] on link "[PERSON_NAME]" at bounding box center [59, 177] width 68 height 10
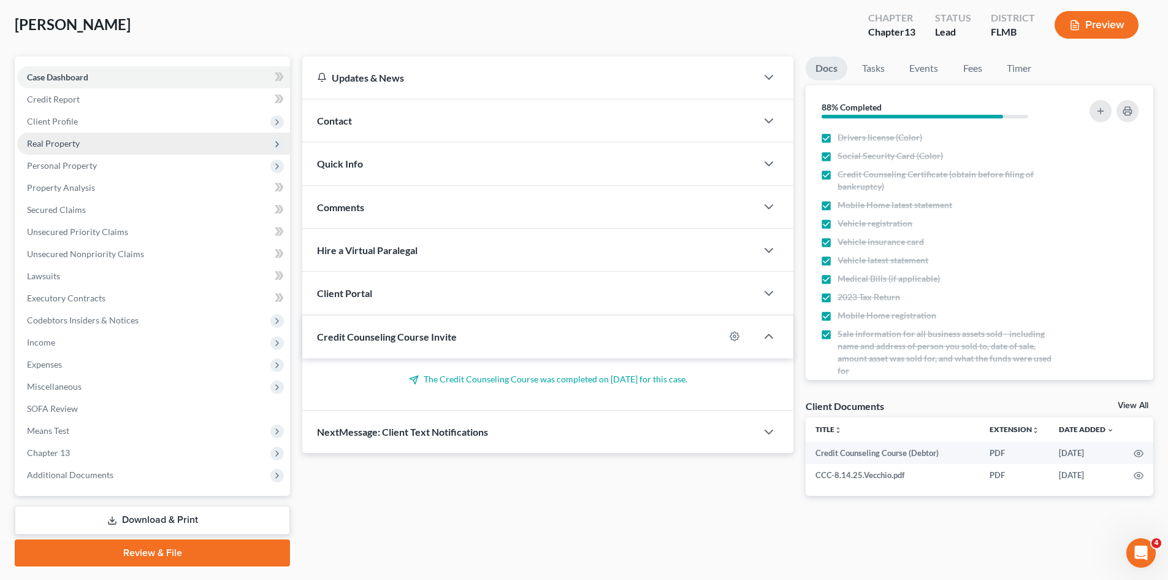
click at [55, 153] on span "Real Property" at bounding box center [153, 143] width 273 height 22
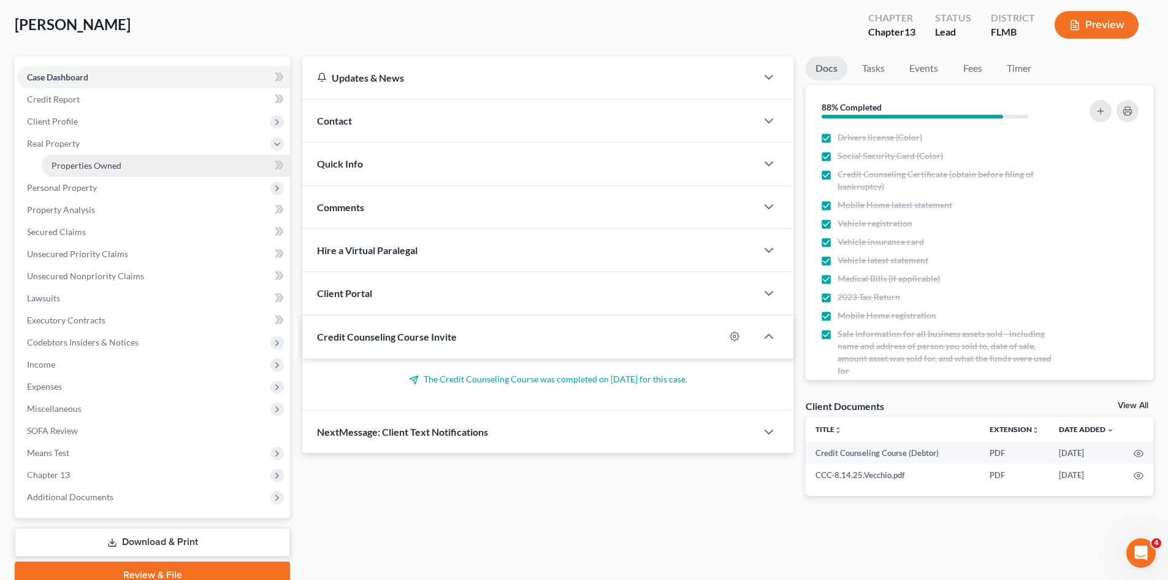
click at [76, 168] on span "Properties Owned" at bounding box center [87, 165] width 70 height 10
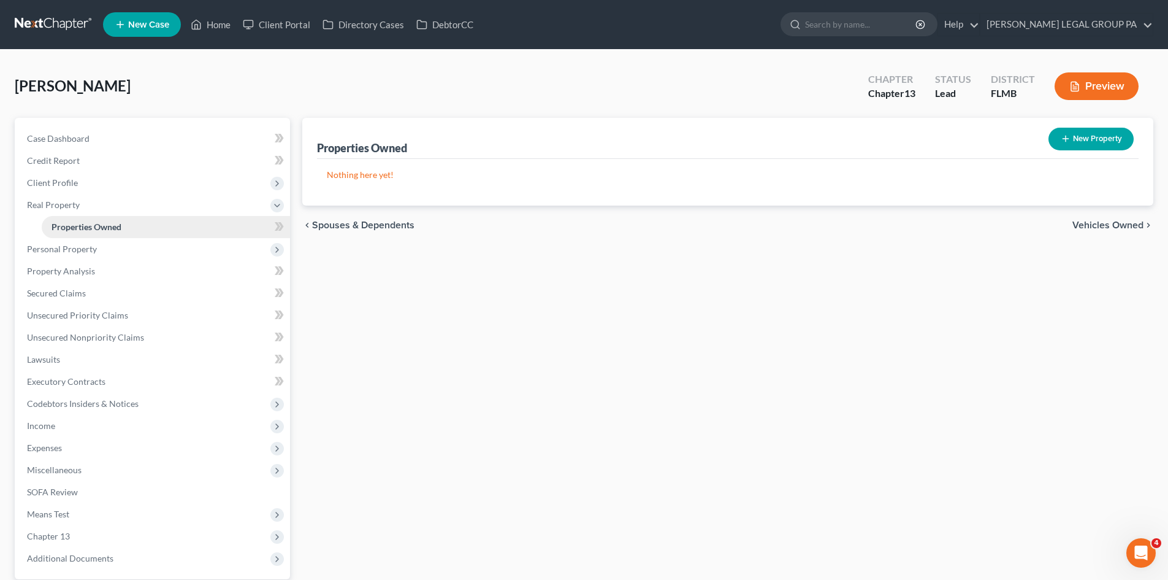
click at [96, 236] on link "Properties Owned" at bounding box center [166, 227] width 248 height 22
click at [101, 245] on span "Personal Property" at bounding box center [153, 249] width 273 height 22
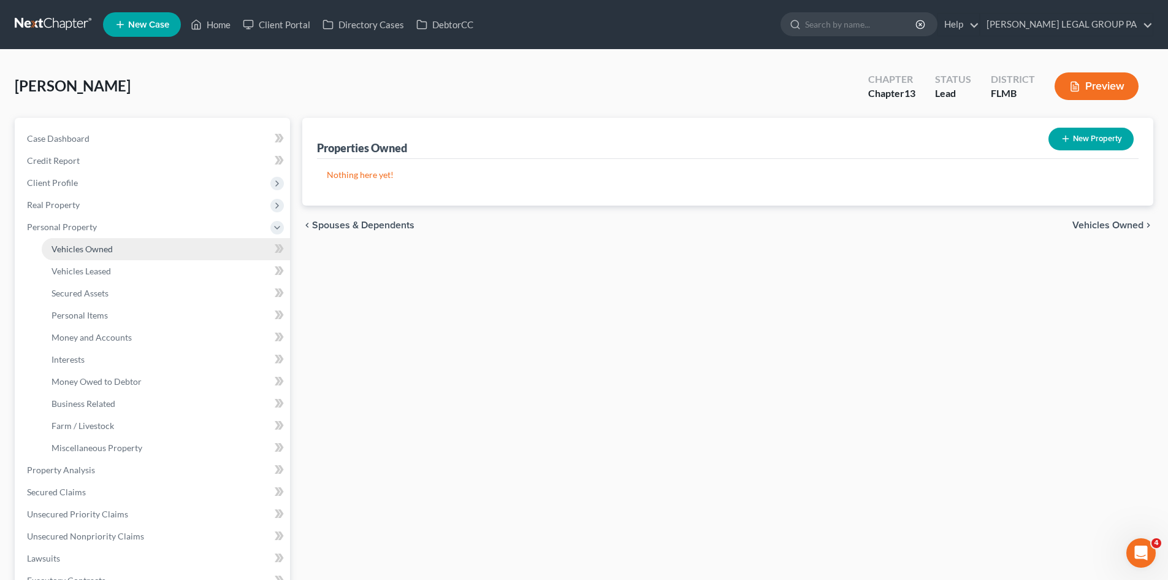
click at [107, 251] on span "Vehicles Owned" at bounding box center [82, 249] width 61 height 10
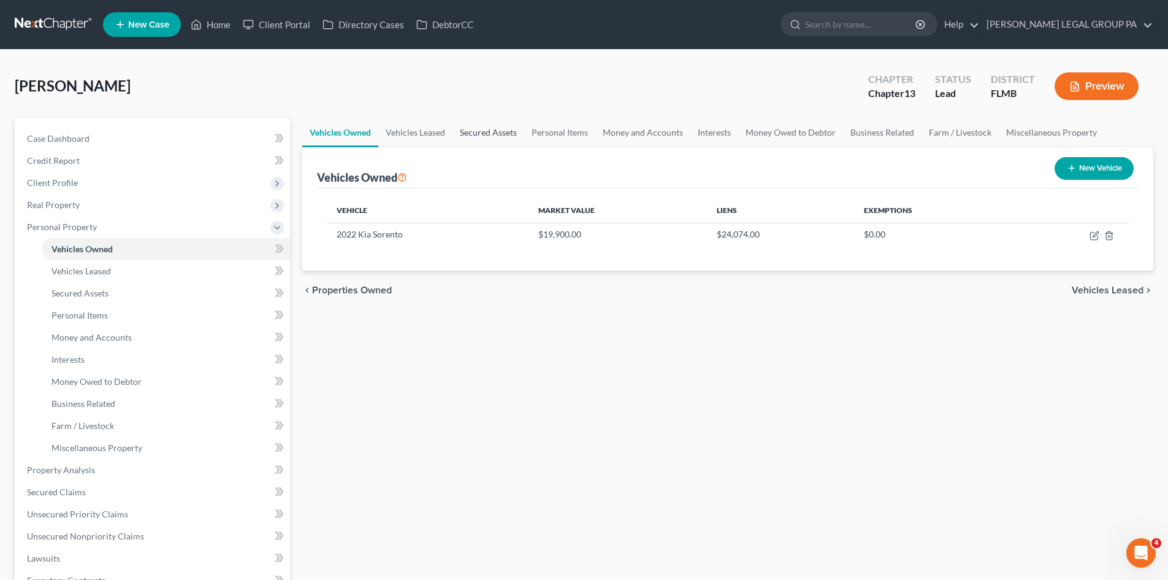
click at [520, 136] on link "Secured Assets" at bounding box center [489, 132] width 72 height 29
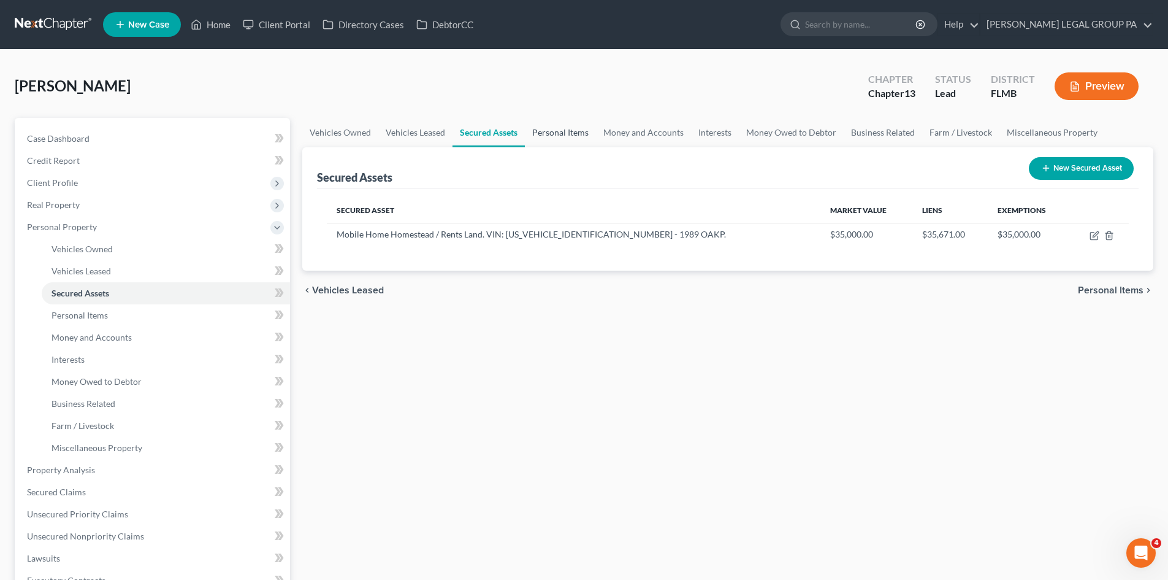
click at [578, 131] on link "Personal Items" at bounding box center [560, 132] width 71 height 29
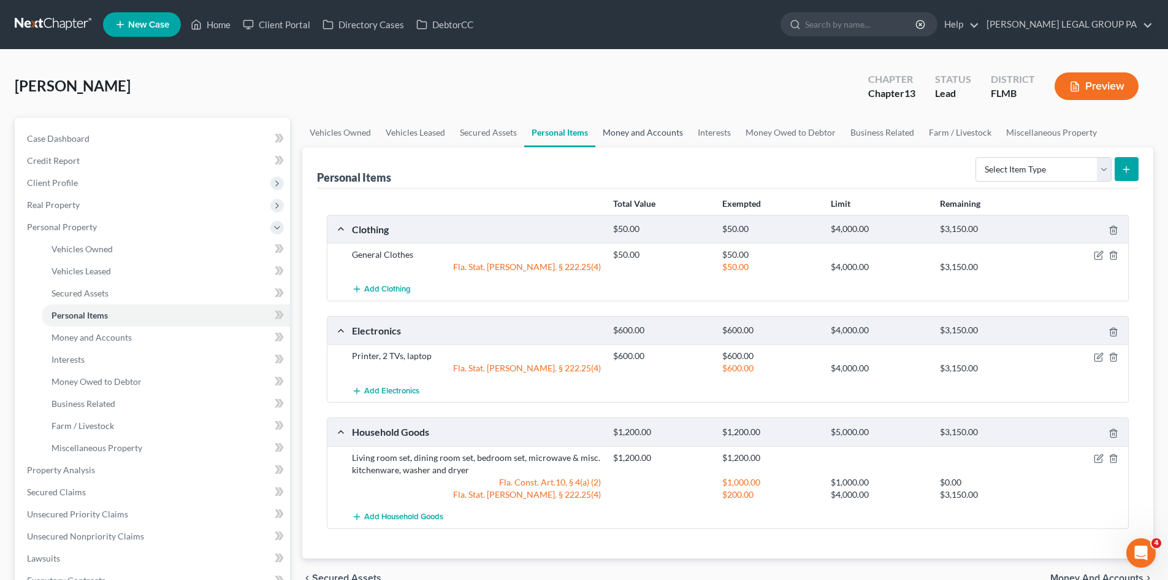
click at [640, 131] on link "Money and Accounts" at bounding box center [643, 132] width 95 height 29
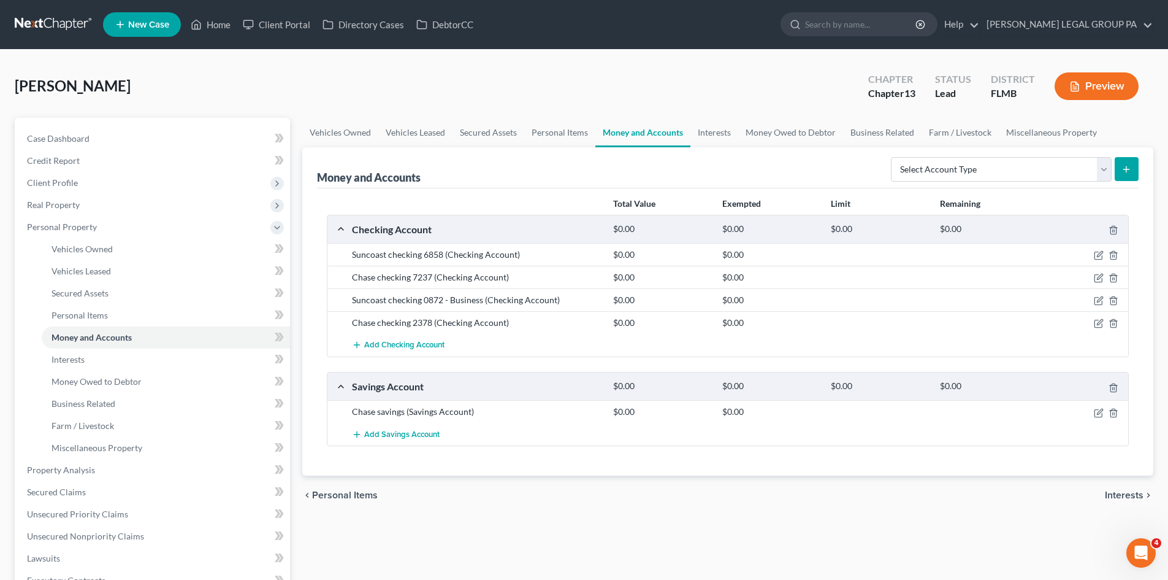
click at [125, 123] on div "Case Dashboard Payments Invoices Payments Payments Credit Report Client Profile…" at bounding box center [152, 448] width 275 height 660
click at [125, 132] on link "Case Dashboard" at bounding box center [153, 139] width 273 height 22
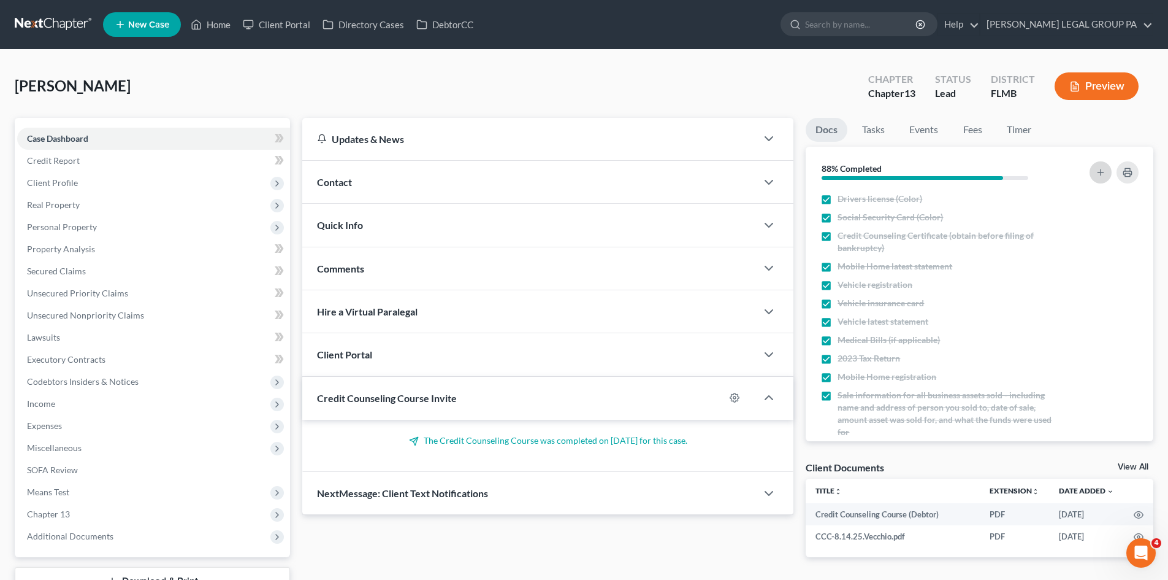
click at [1105, 173] on icon "button" at bounding box center [1101, 172] width 10 height 10
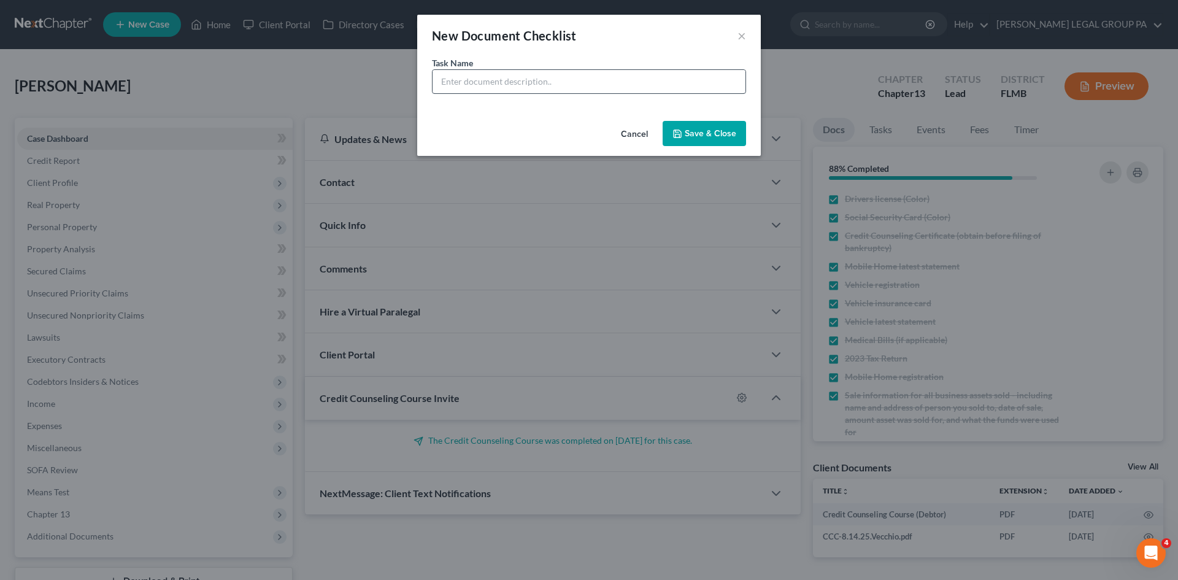
drag, startPoint x: 501, startPoint y: 94, endPoint x: 505, endPoint y: 86, distance: 8.5
click at [504, 90] on div "Task Name *" at bounding box center [588, 85] width 343 height 59
click at [505, 85] on input "text" at bounding box center [588, 81] width 313 height 23
drag, startPoint x: 506, startPoint y: 80, endPoint x: 872, endPoint y: 77, distance: 365.6
click at [869, 79] on div "New Document Checklist × Task Name * Bank statements (September-Present) Cancel…" at bounding box center [589, 290] width 1178 height 580
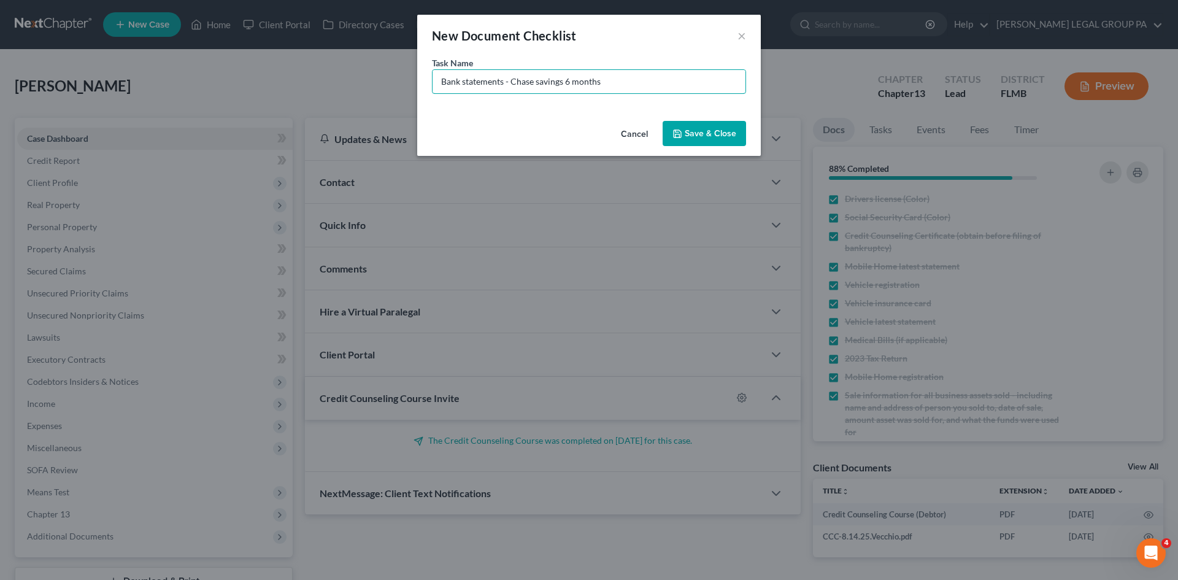
type input "Bank statements - Chase savings 6 months"
click at [688, 129] on button "Save & Close" at bounding box center [703, 134] width 83 height 26
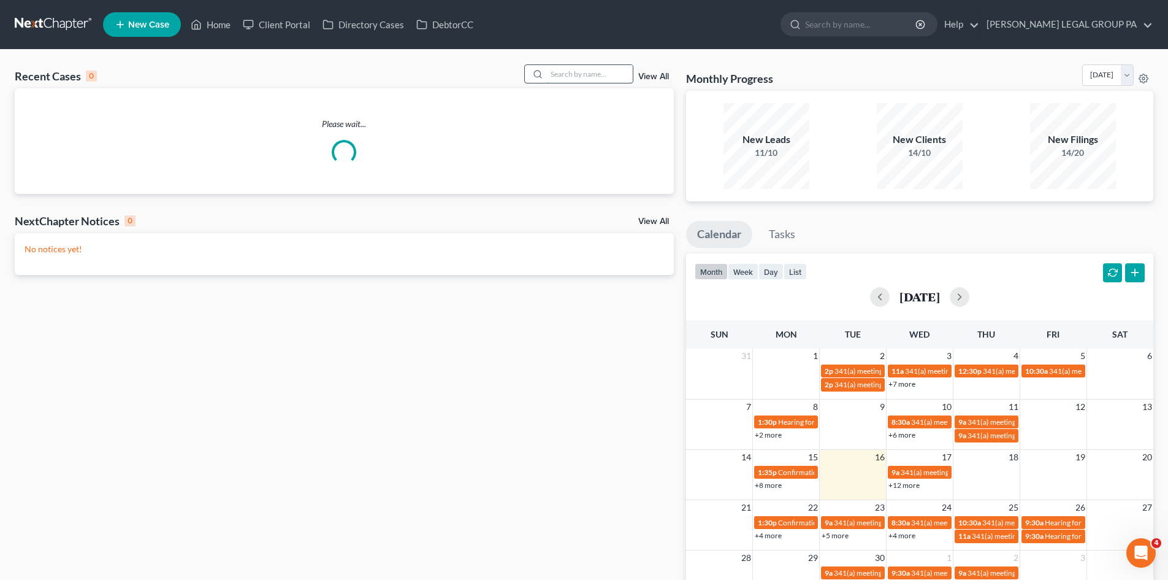
click at [565, 78] on input "search" at bounding box center [590, 74] width 86 height 18
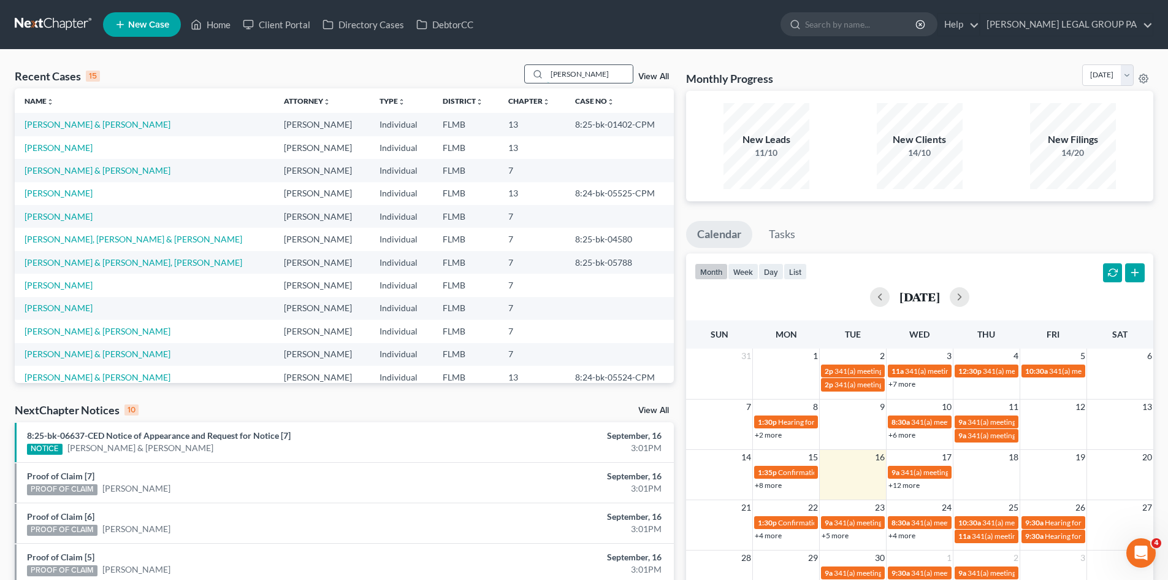
type input "[PERSON_NAME]"
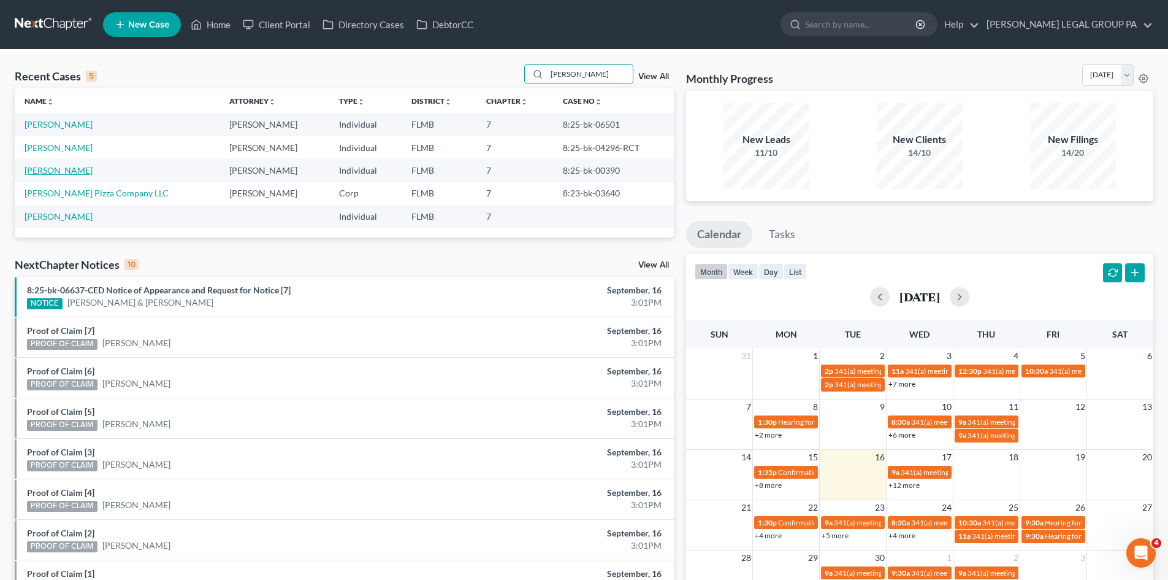
click at [64, 169] on link "[PERSON_NAME]" at bounding box center [59, 170] width 68 height 10
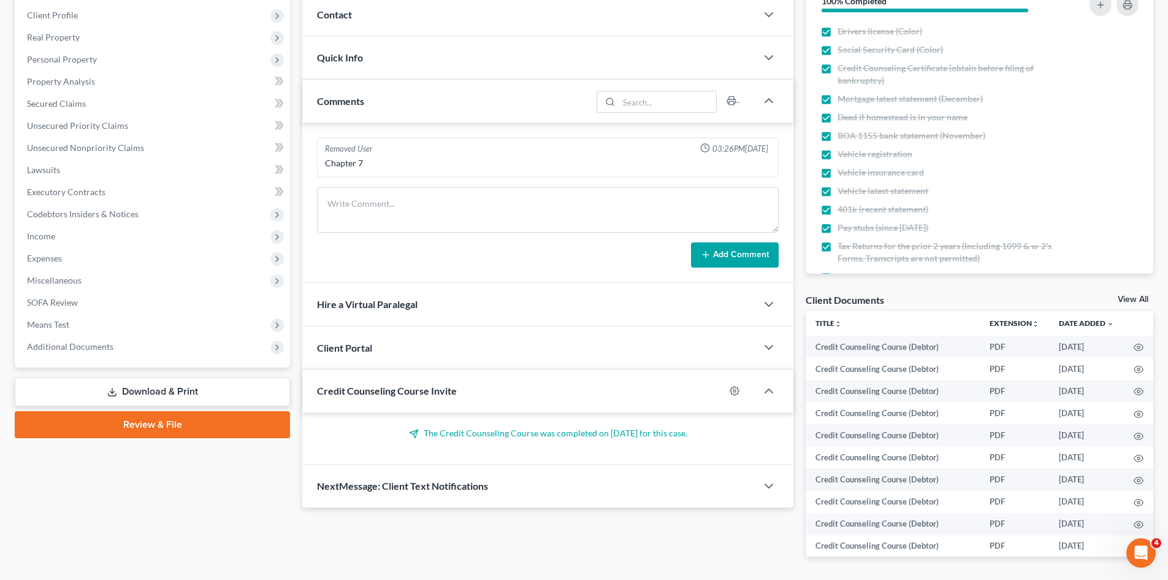
scroll to position [184, 0]
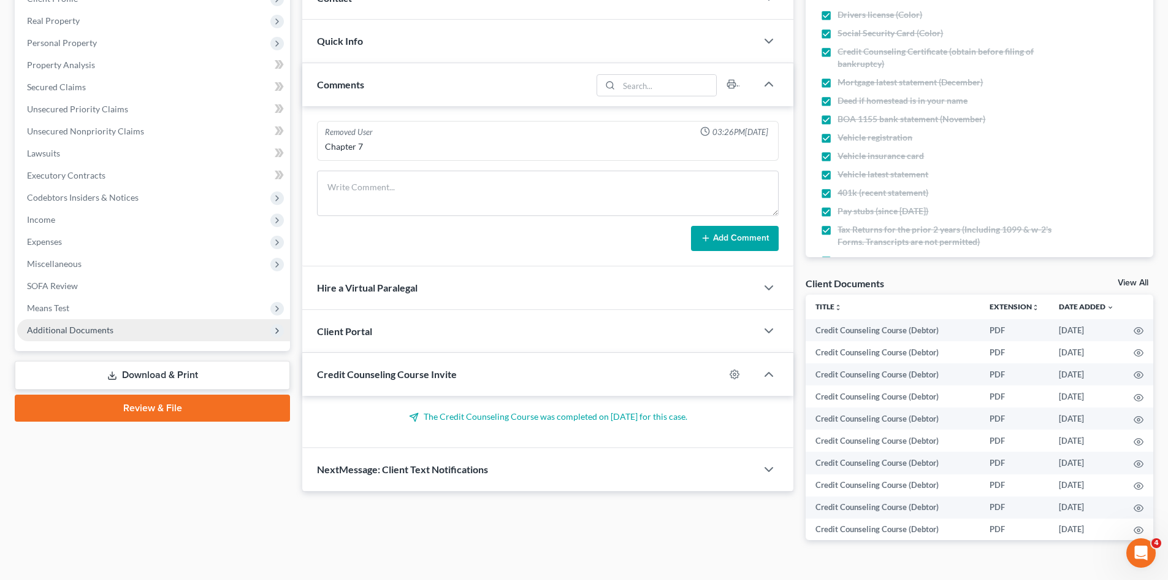
click at [86, 326] on span "Additional Documents" at bounding box center [70, 329] width 86 height 10
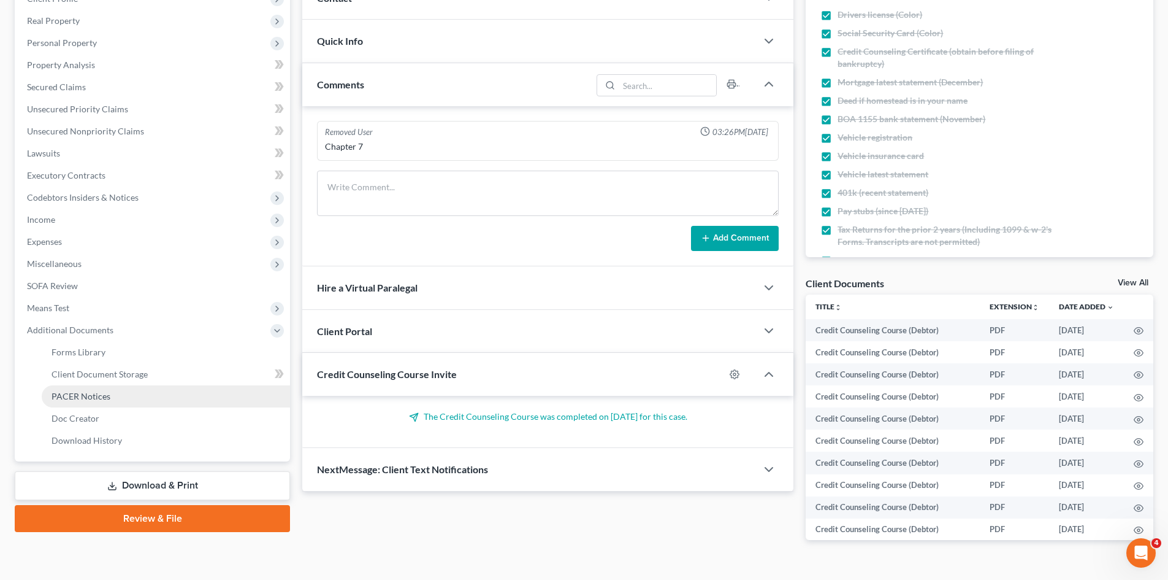
click at [106, 389] on link "PACER Notices" at bounding box center [166, 396] width 248 height 22
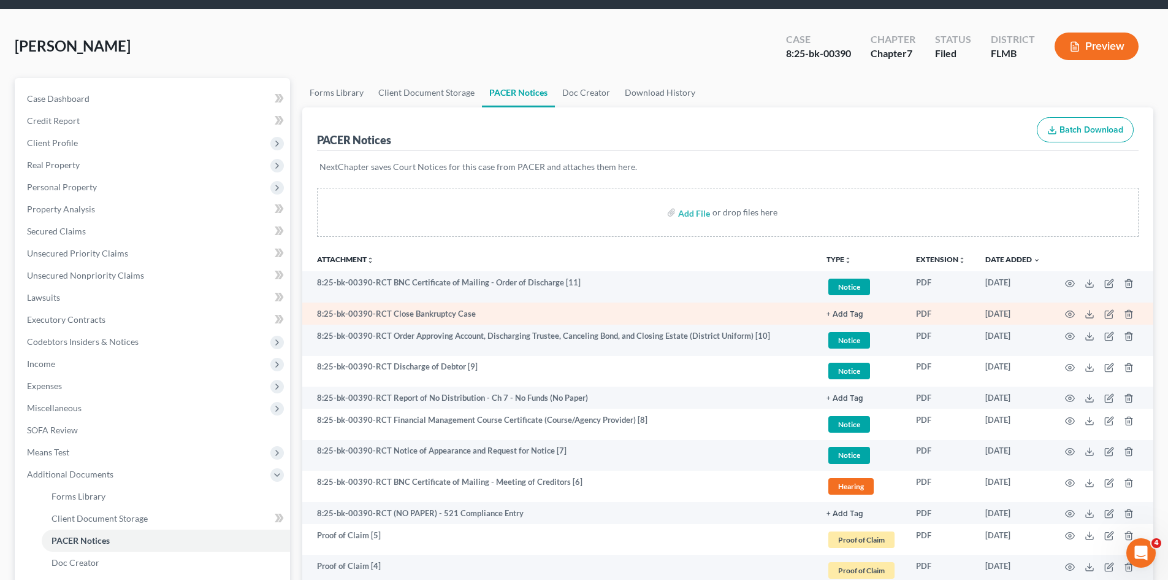
scroll to position [61, 0]
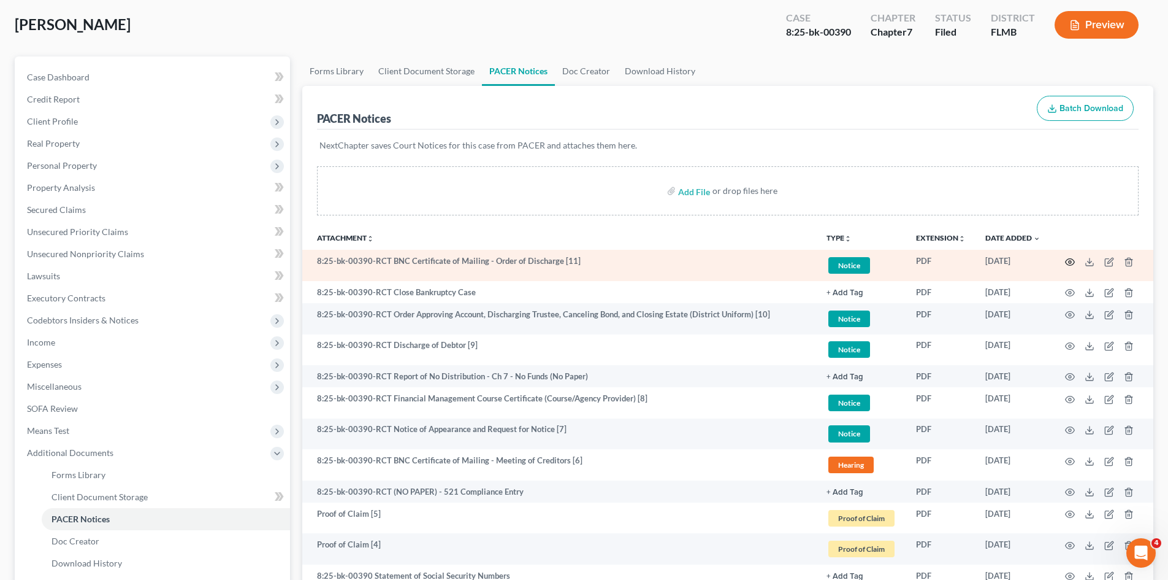
click at [1069, 261] on circle "button" at bounding box center [1070, 262] width 2 height 2
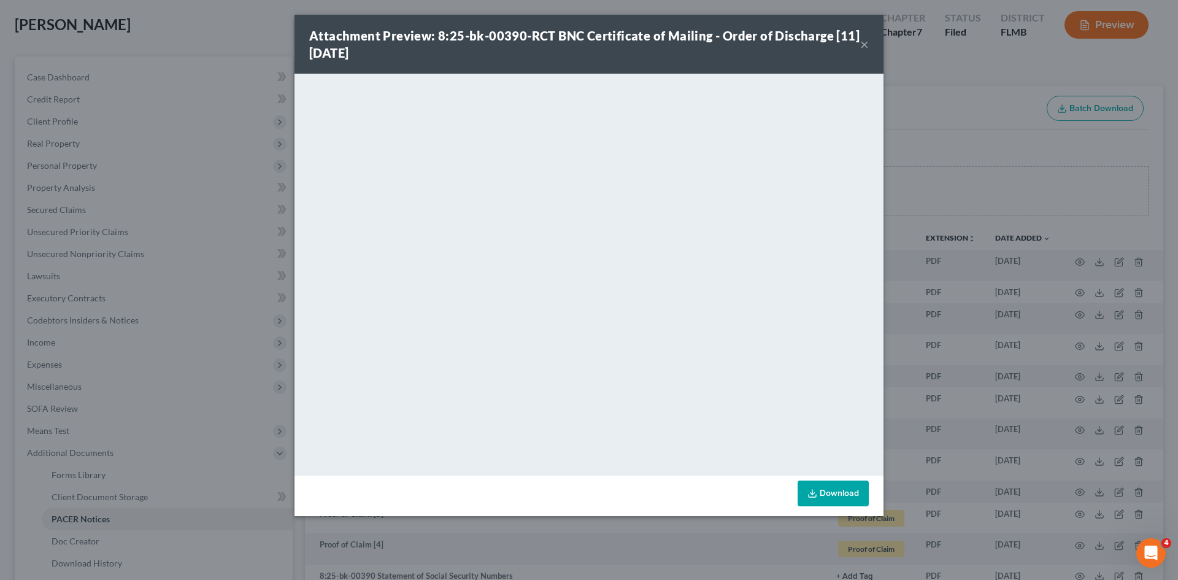
click at [867, 40] on button "×" at bounding box center [864, 44] width 9 height 15
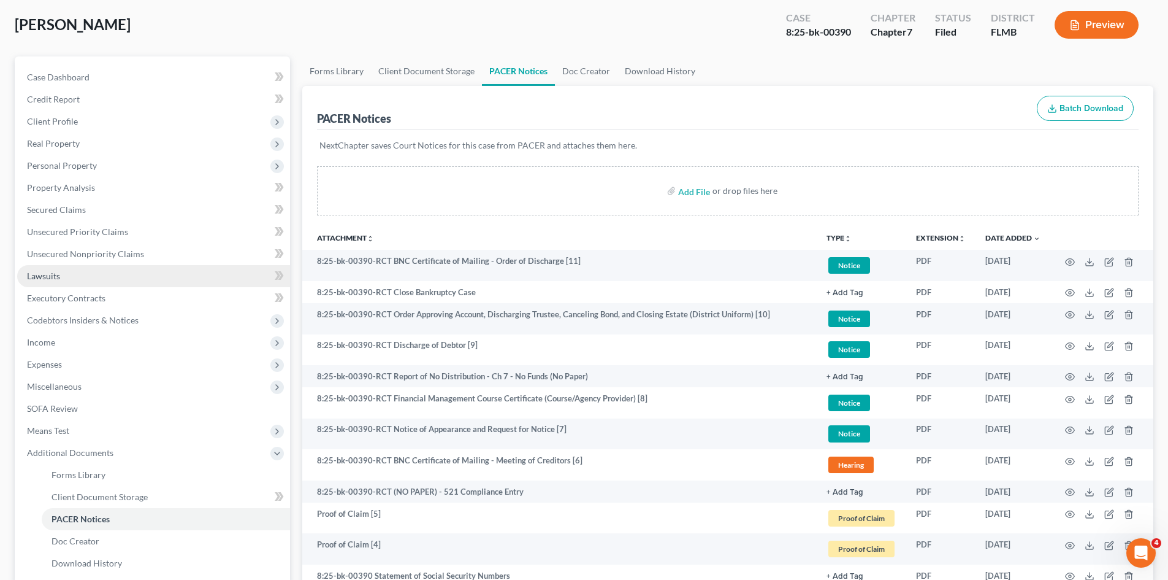
click at [56, 271] on span "Lawsuits" at bounding box center [43, 276] width 33 height 10
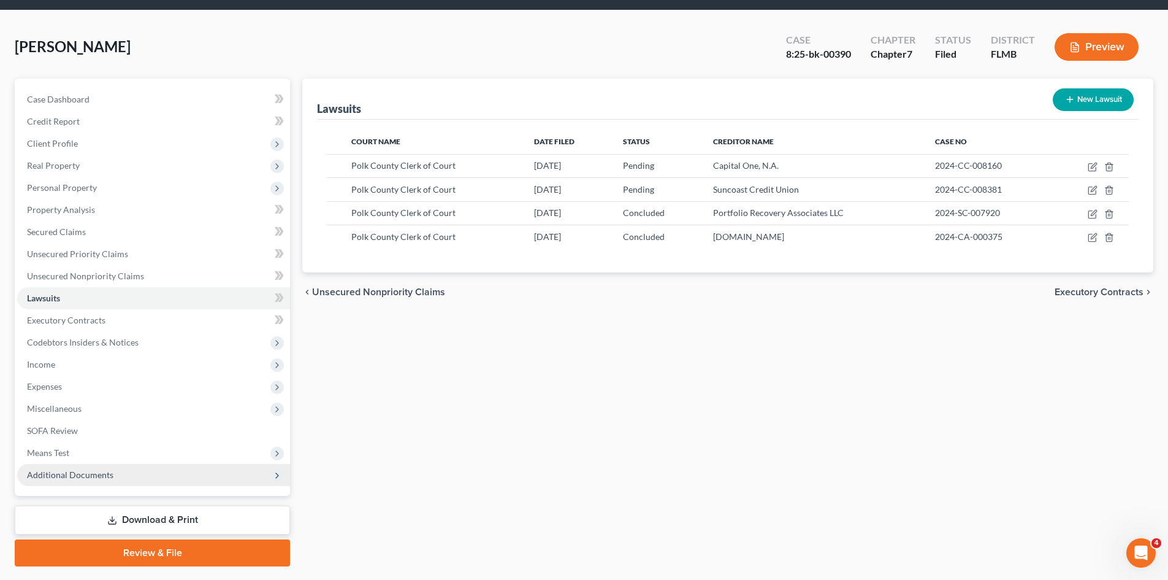
scroll to position [61, 0]
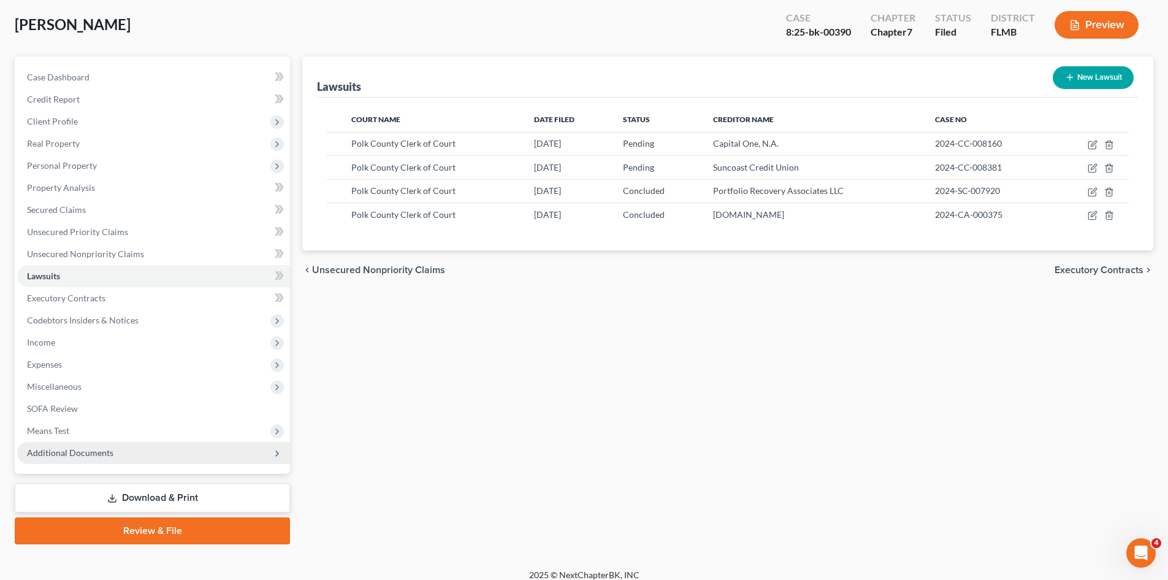
click at [102, 449] on span "Additional Documents" at bounding box center [70, 452] width 86 height 10
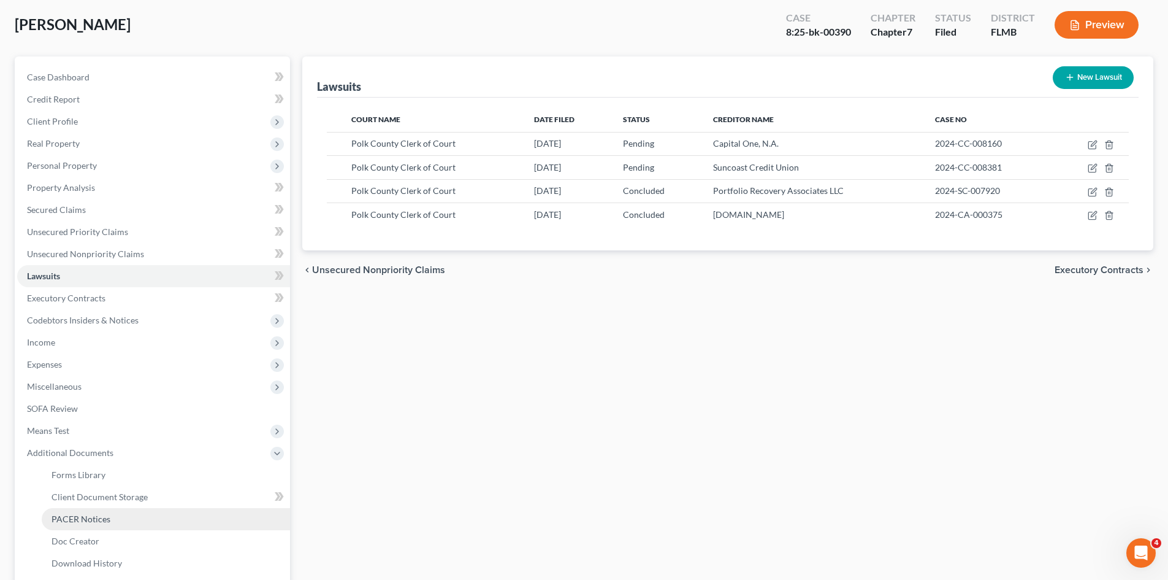
click at [110, 521] on link "PACER Notices" at bounding box center [166, 519] width 248 height 22
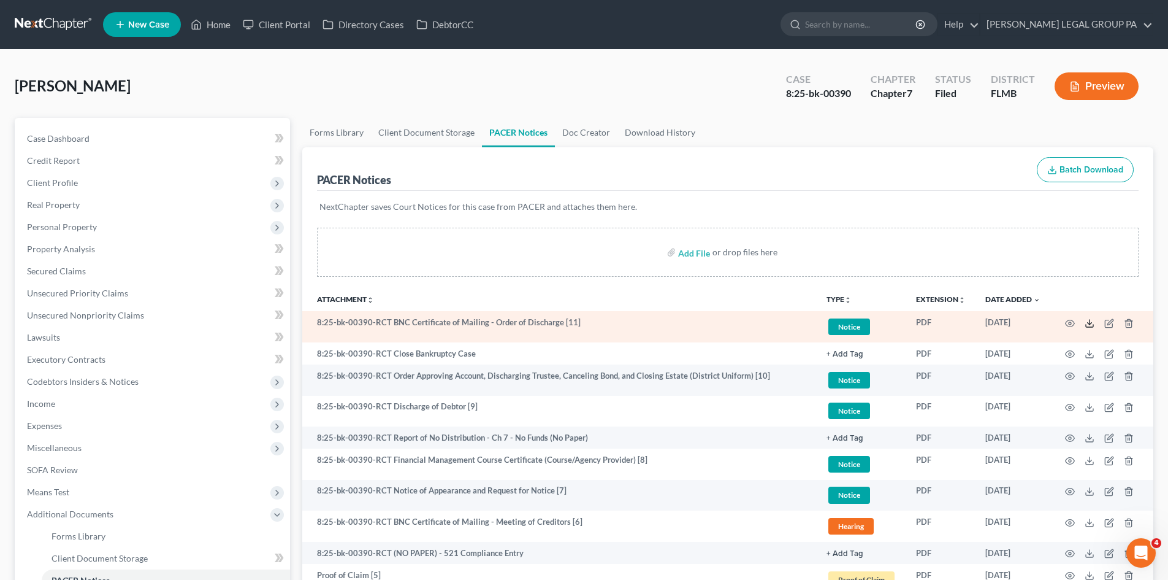
click at [1089, 322] on icon at bounding box center [1090, 323] width 10 height 10
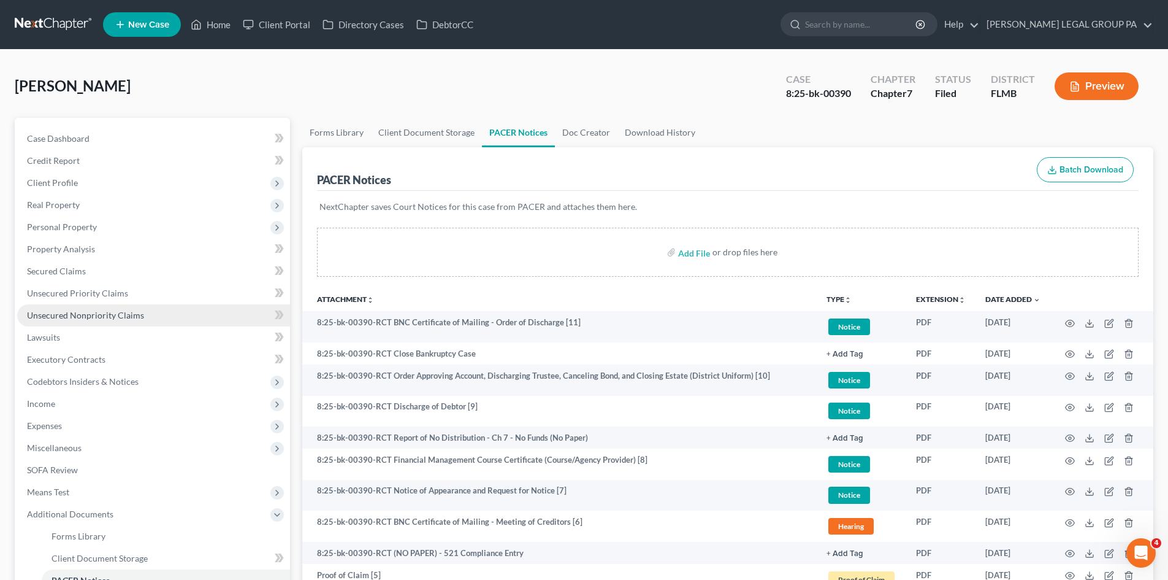
click at [113, 315] on span "Unsecured Nonpriority Claims" at bounding box center [85, 315] width 117 height 10
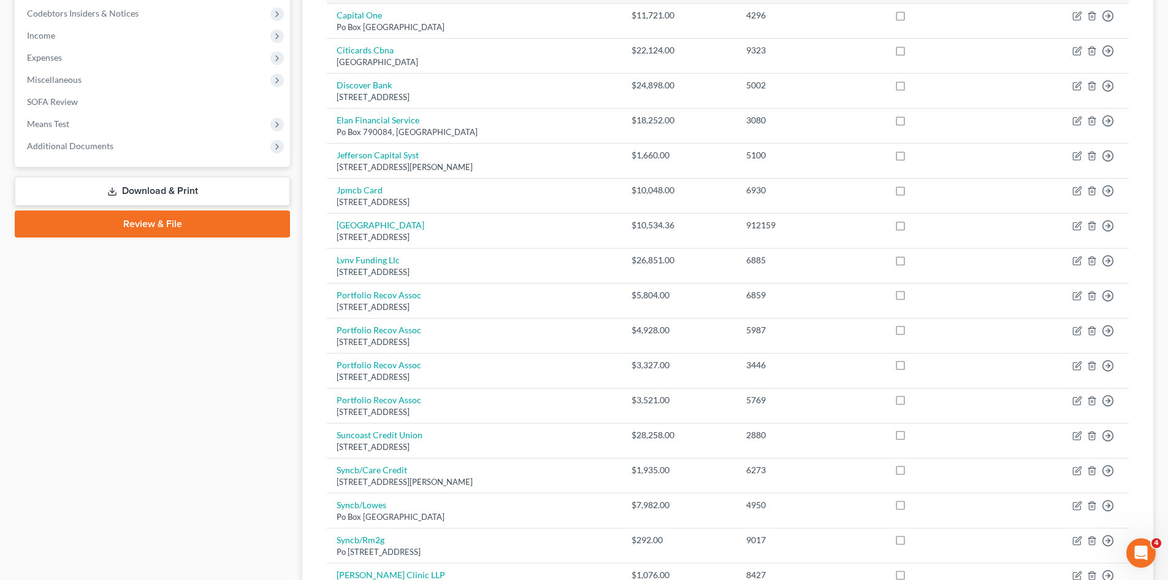
scroll to position [429, 0]
